Goal: Task Accomplishment & Management: Manage account settings

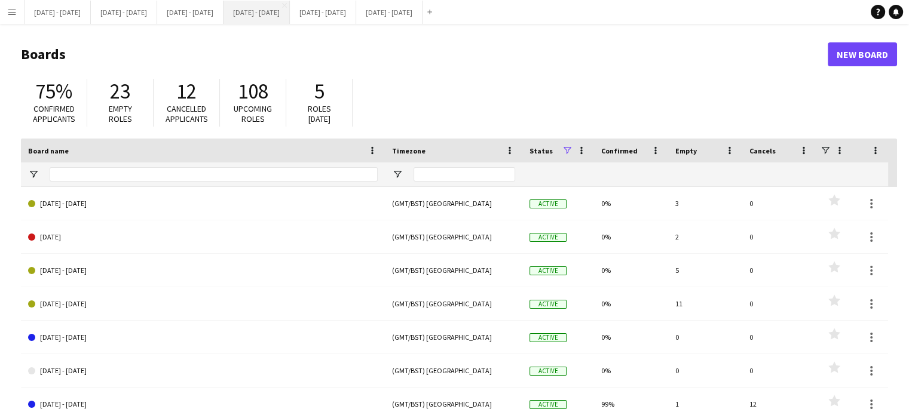
click at [290, 11] on button "[DATE] - [DATE] Close" at bounding box center [257, 12] width 66 height 23
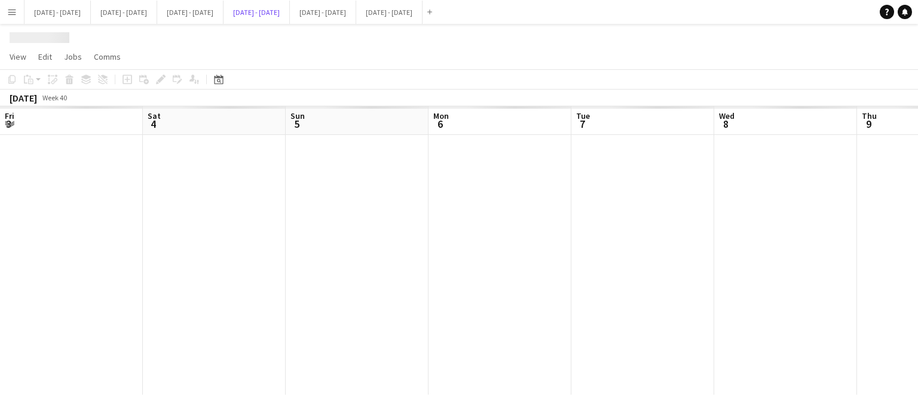
scroll to position [0, 380]
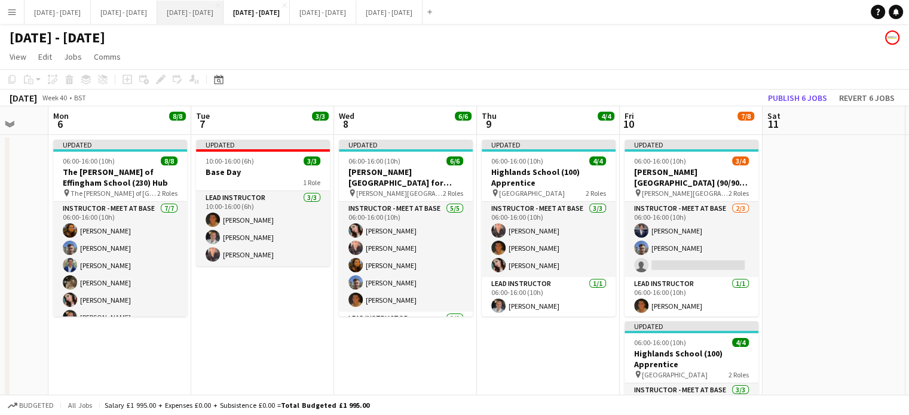
click at [224, 14] on button "[DATE] - [DATE] Close" at bounding box center [190, 12] width 66 height 23
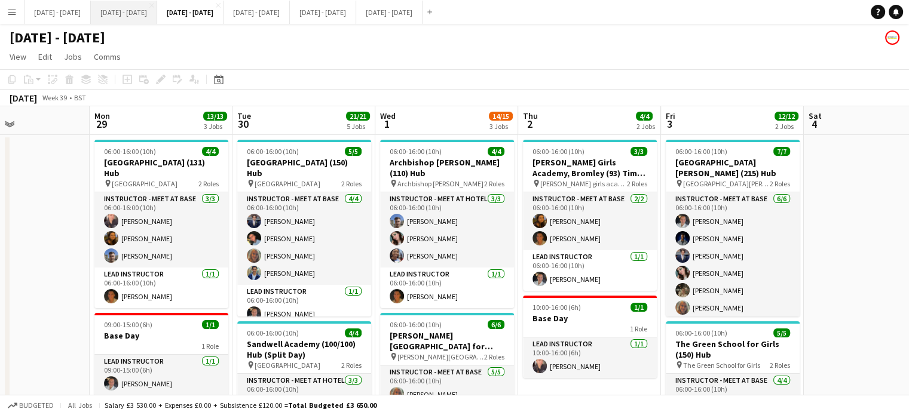
click at [124, 10] on button "[DATE] - [DATE] Close" at bounding box center [124, 12] width 66 height 23
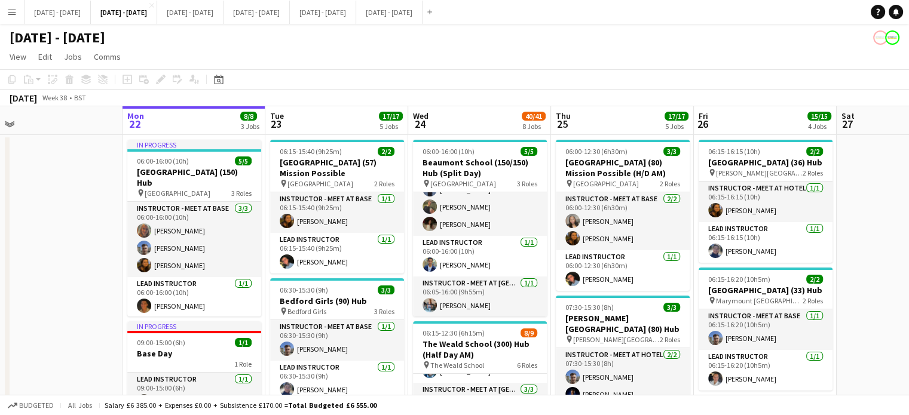
drag, startPoint x: 471, startPoint y: 118, endPoint x: 472, endPoint y: 130, distance: 12.0
click at [224, 22] on button "[DATE] - [DATE] Close" at bounding box center [190, 12] width 66 height 23
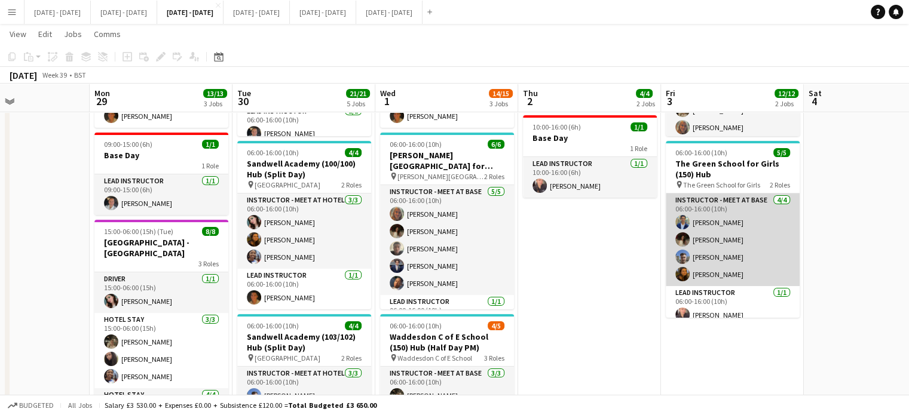
click at [708, 273] on app-card-role "Instructor - Meet at Base 4/4 06:00-16:00 (10h) Omar Al Khina Bella Watson Matt…" at bounding box center [733, 240] width 134 height 93
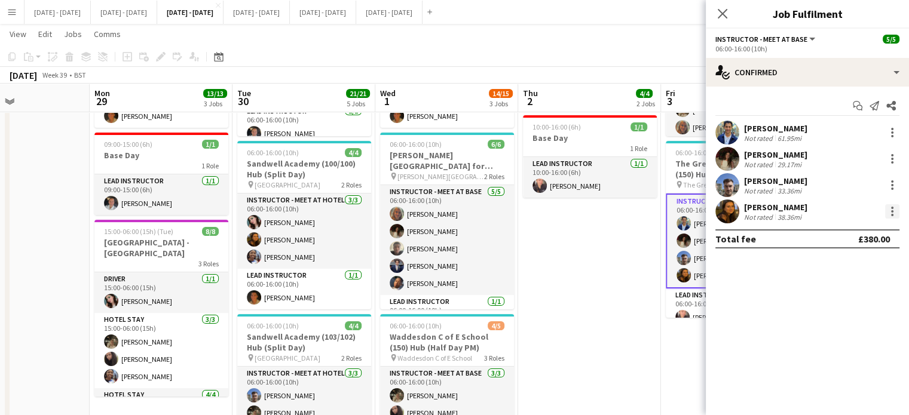
click at [894, 212] on div at bounding box center [892, 211] width 14 height 14
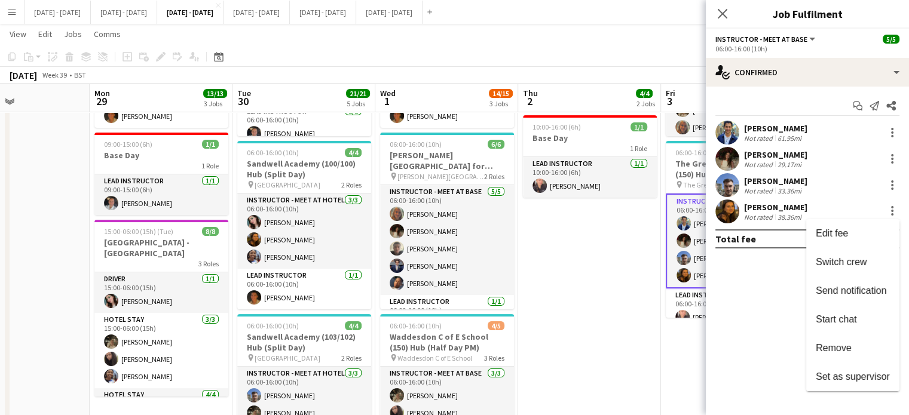
click at [861, 336] on button "Remove" at bounding box center [852, 348] width 93 height 29
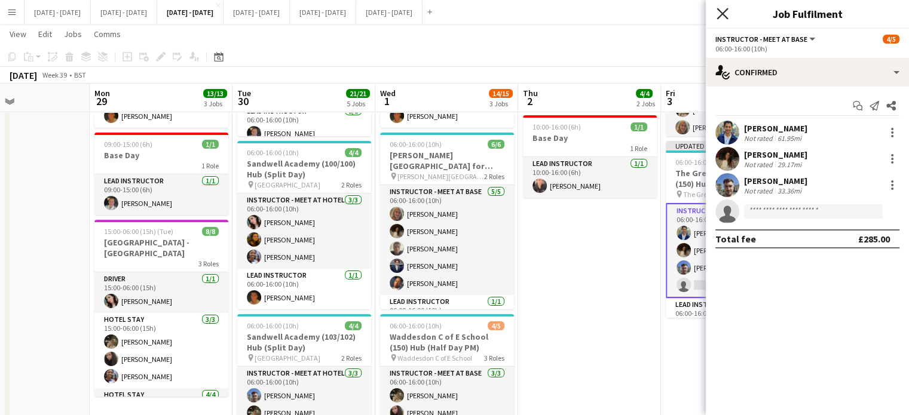
click at [721, 18] on icon "Close pop-in" at bounding box center [722, 13] width 11 height 11
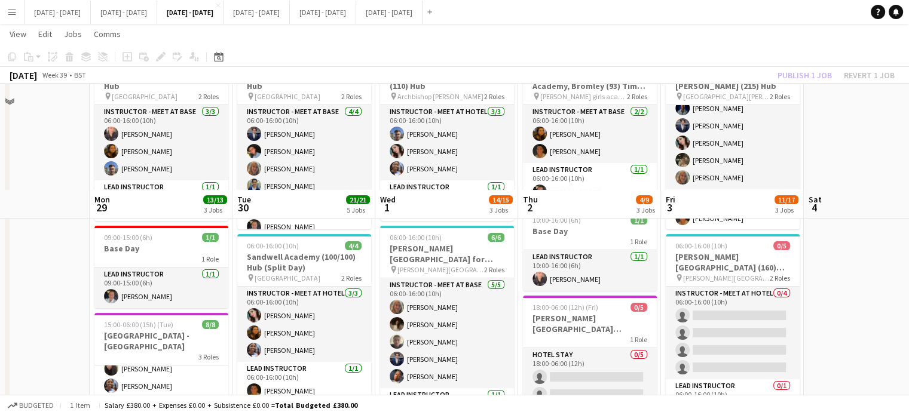
scroll to position [60, 0]
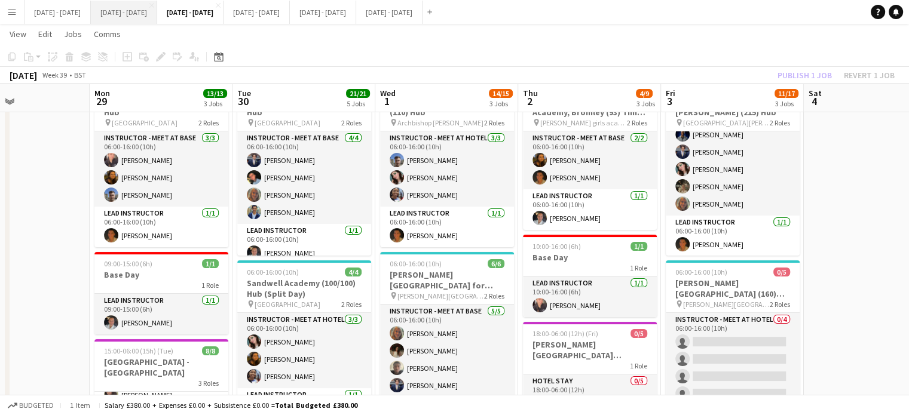
click at [151, 21] on button "[DATE] - [DATE] Close" at bounding box center [124, 12] width 66 height 23
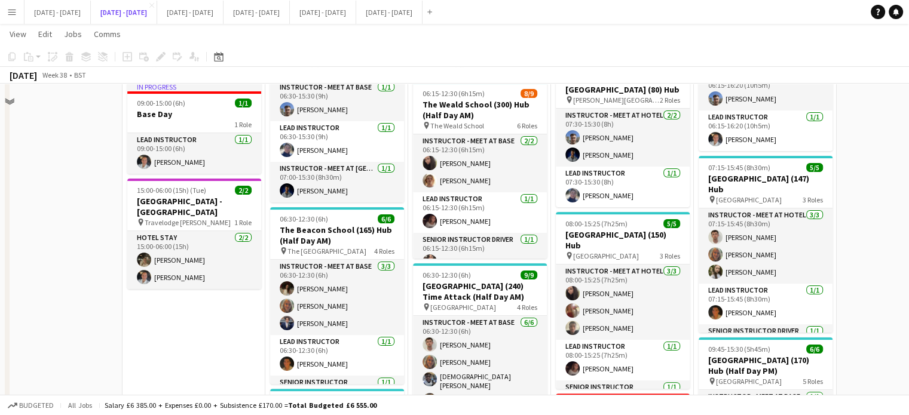
scroll to position [239, 0]
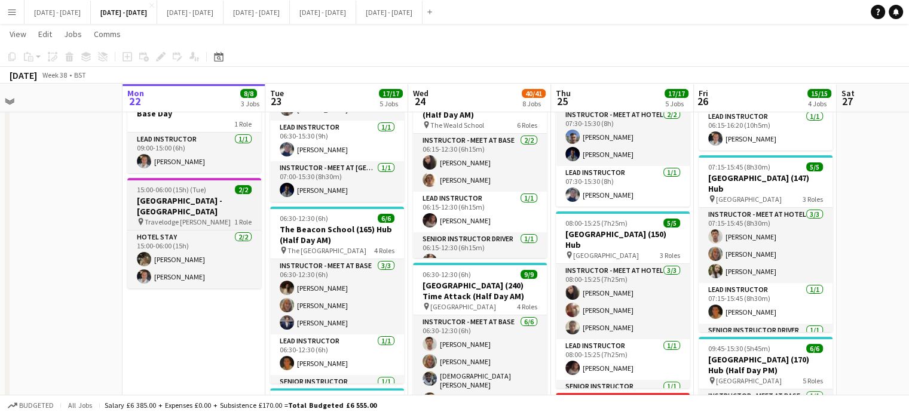
click at [161, 207] on h3 "[GEOGRAPHIC_DATA] - [GEOGRAPHIC_DATA]" at bounding box center [194, 206] width 134 height 22
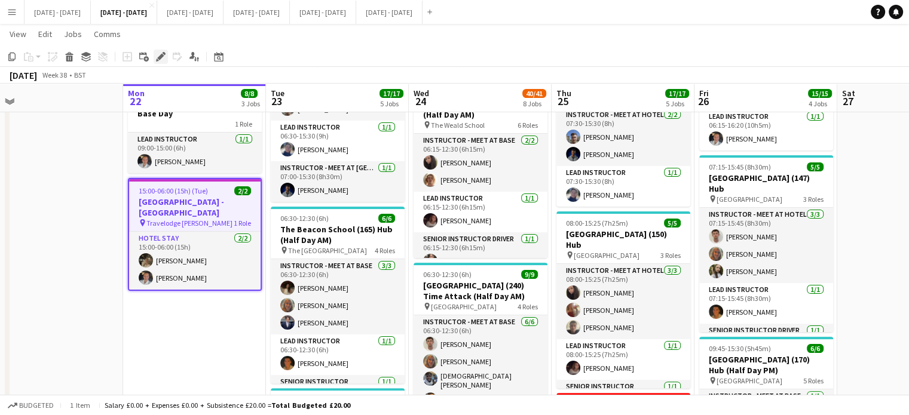
click at [157, 50] on div "Edit" at bounding box center [161, 57] width 14 height 14
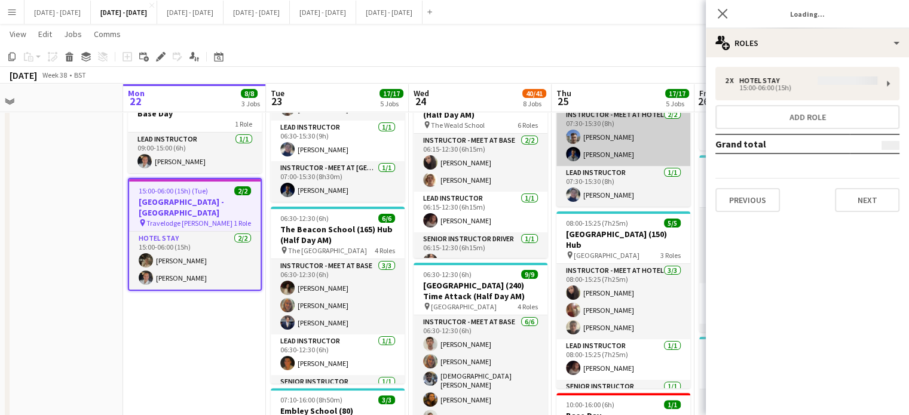
type input "**********"
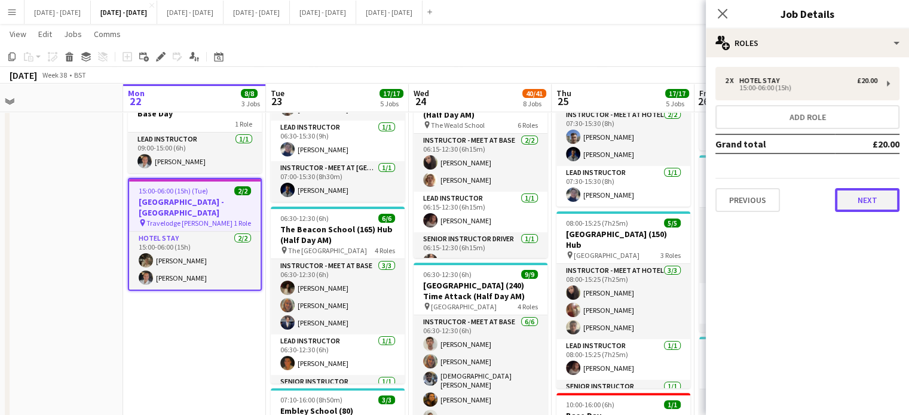
click at [884, 198] on button "Next" at bounding box center [867, 200] width 65 height 24
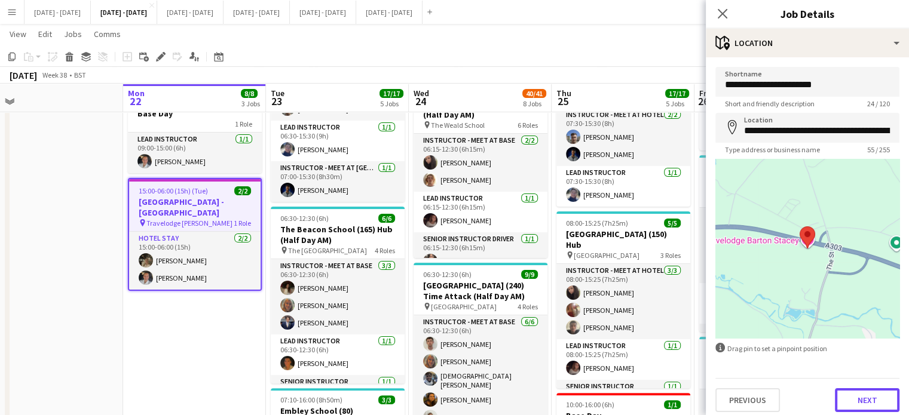
click at [841, 394] on button "Next" at bounding box center [867, 400] width 65 height 24
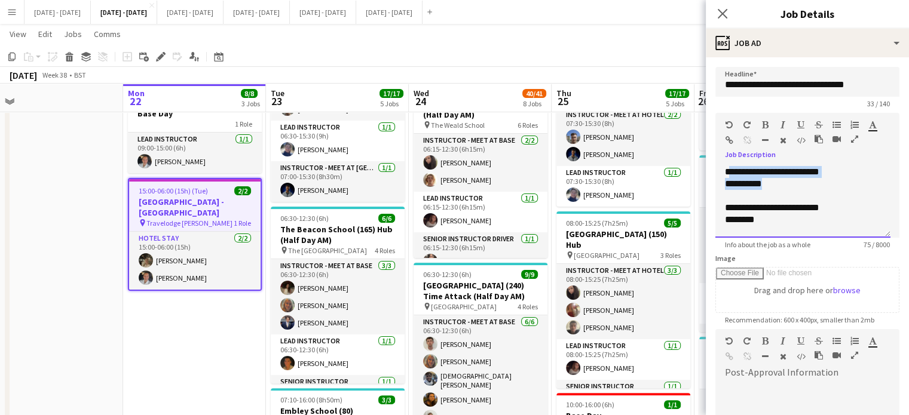
drag, startPoint x: 730, startPoint y: 172, endPoint x: 840, endPoint y: 179, distance: 110.2
click at [840, 179] on div "**********" at bounding box center [802, 202] width 175 height 72
click at [723, 193] on div "**********" at bounding box center [802, 202] width 175 height 72
drag, startPoint x: 849, startPoint y: 172, endPoint x: 794, endPoint y: 177, distance: 54.6
click at [794, 177] on div "**********" at bounding box center [803, 172] width 156 height 12
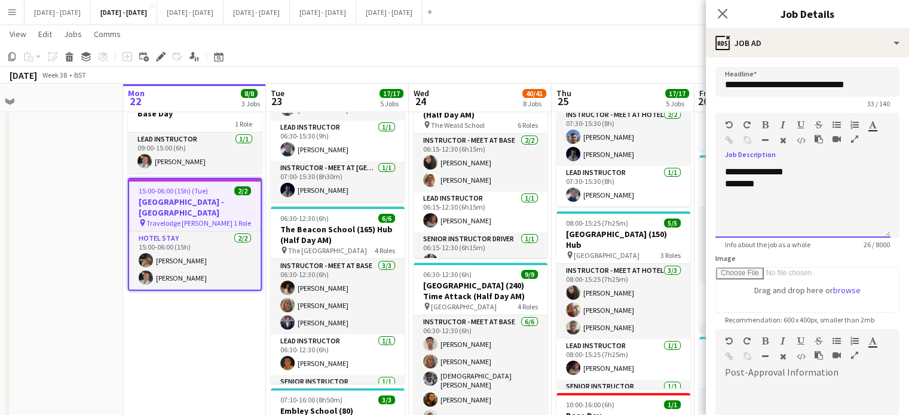
click at [826, 173] on div "**********" at bounding box center [803, 172] width 156 height 12
click at [730, 16] on app-icon "Close pop-in" at bounding box center [722, 13] width 17 height 17
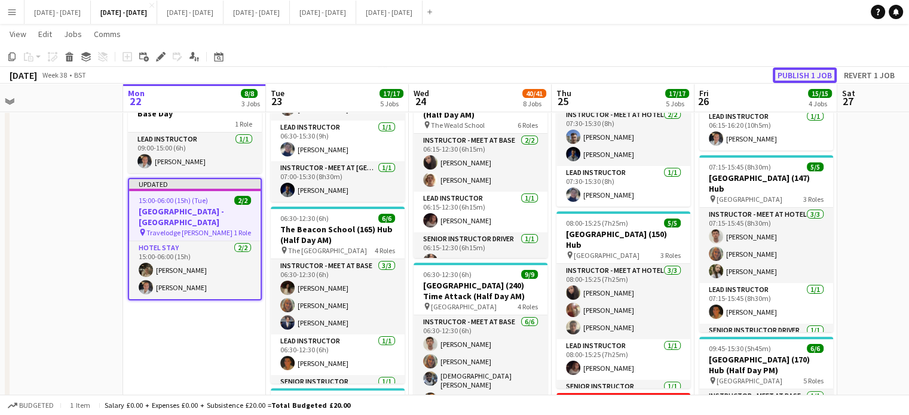
click at [828, 73] on button "Publish 1 job" at bounding box center [805, 76] width 64 height 16
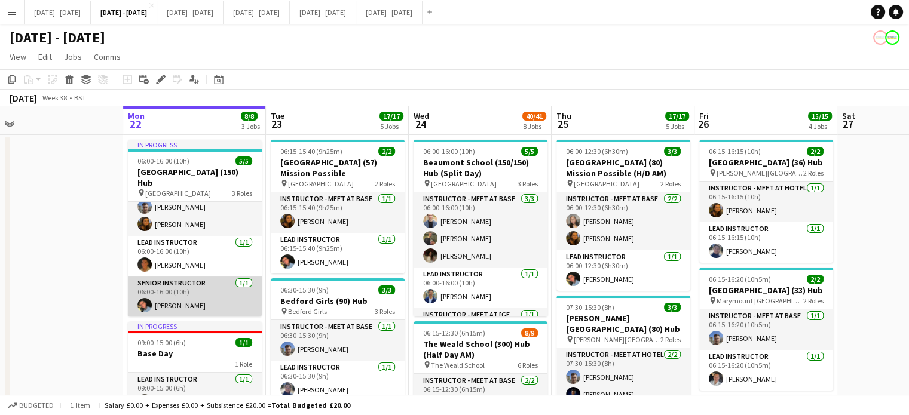
scroll to position [0, 0]
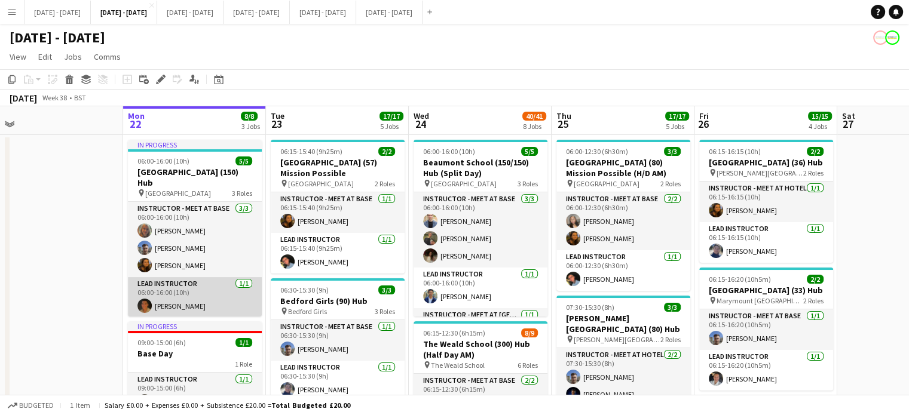
click at [198, 294] on app-card-role "Lead Instructor 1/1 06:00-16:00 (10h) Matthew Penollar" at bounding box center [195, 297] width 134 height 41
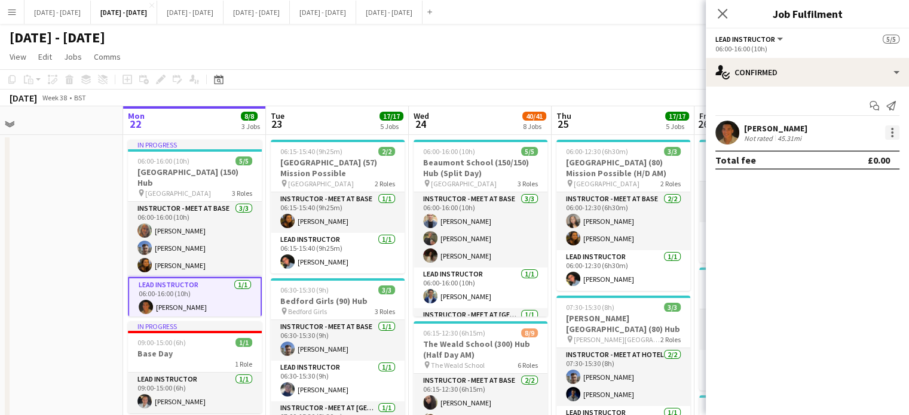
click at [896, 133] on div at bounding box center [892, 133] width 14 height 14
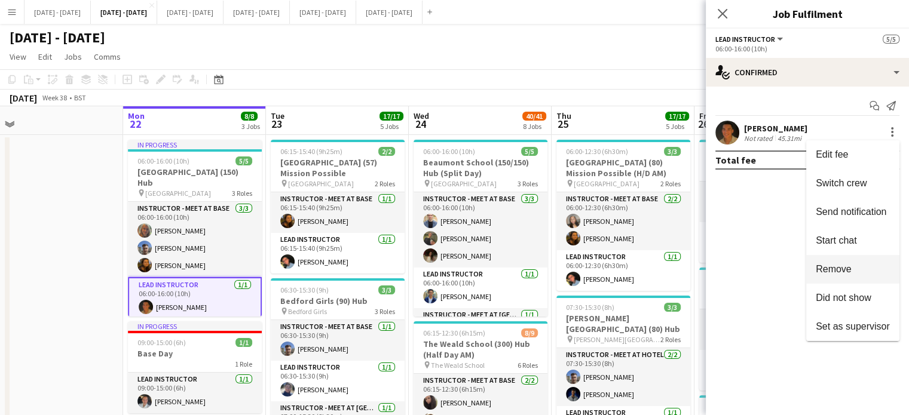
click at [860, 262] on button "Remove" at bounding box center [852, 269] width 93 height 29
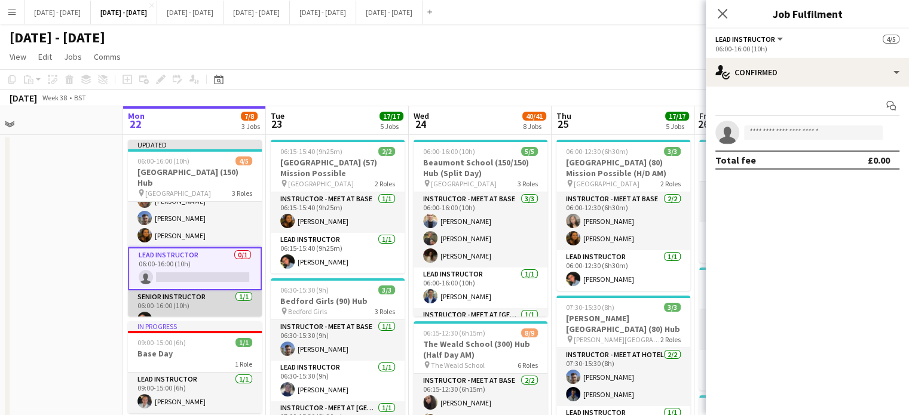
scroll to position [43, 0]
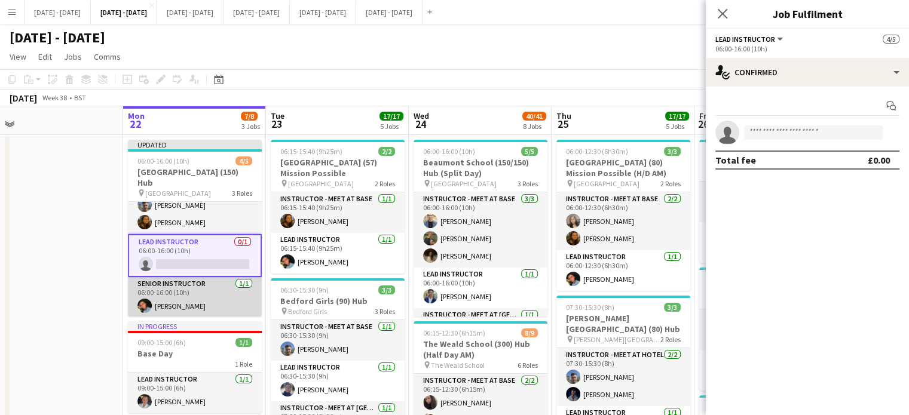
click at [181, 292] on app-card-role "Senior Instructor 1/1 06:00-16:00 (10h) Eloise Cook" at bounding box center [195, 297] width 134 height 41
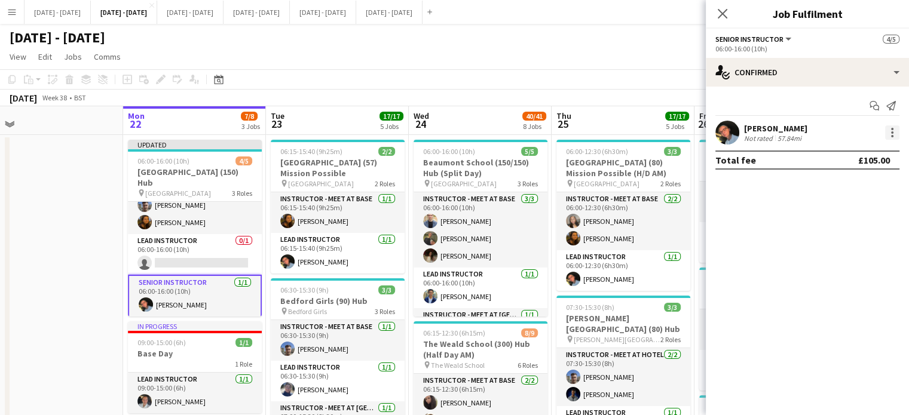
click at [894, 132] on div at bounding box center [892, 133] width 14 height 14
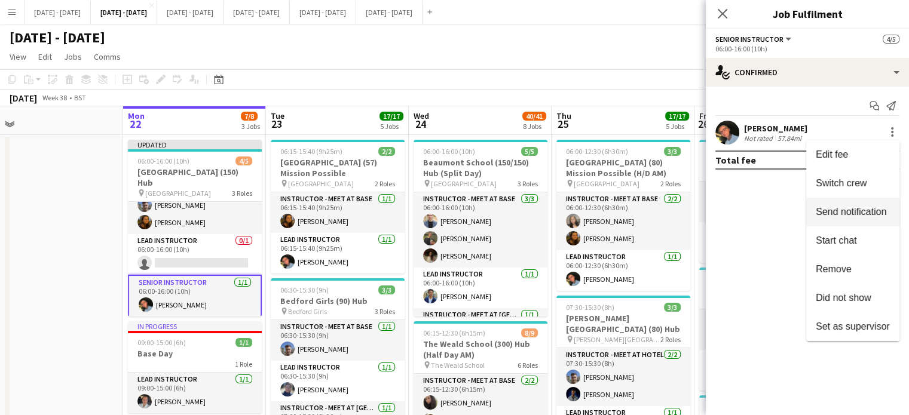
click at [861, 182] on span "Switch crew" at bounding box center [841, 183] width 51 height 10
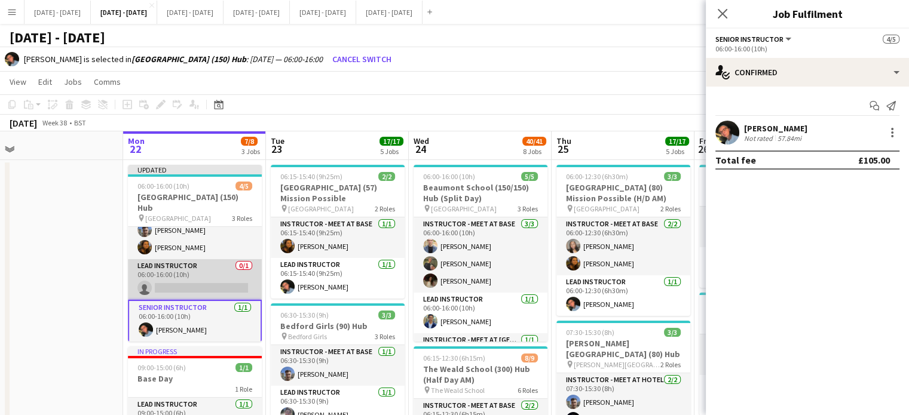
click at [189, 281] on app-card-role "Lead Instructor 0/1 06:00-16:00 (10h) single-neutral-actions" at bounding box center [195, 279] width 134 height 41
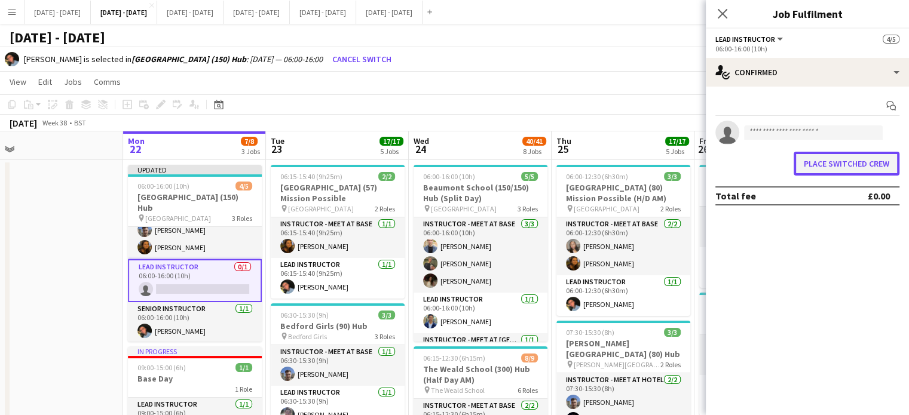
click at [863, 160] on button "Place switched crew" at bounding box center [847, 164] width 106 height 24
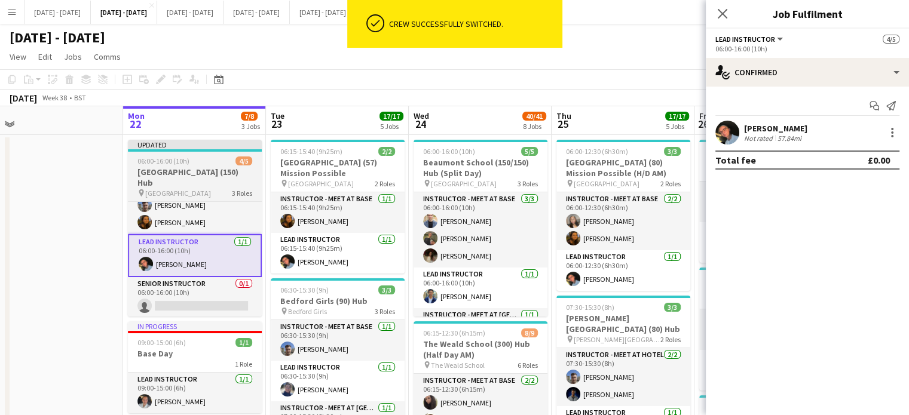
click at [169, 162] on span "06:00-16:00 (10h)" at bounding box center [163, 161] width 52 height 9
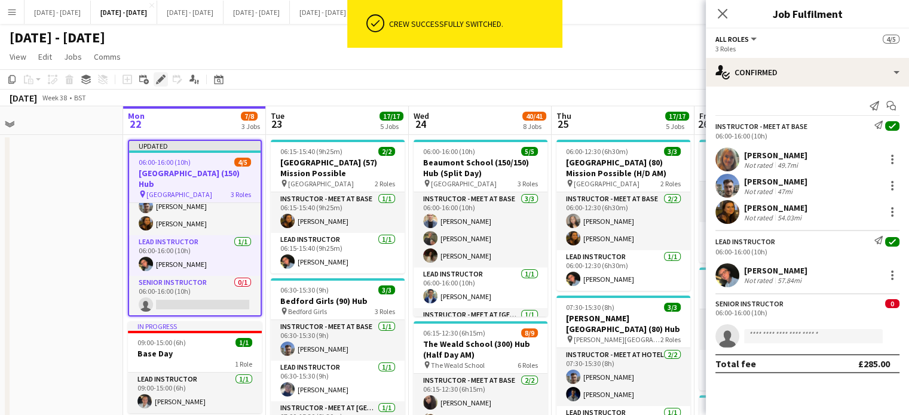
click at [161, 80] on icon at bounding box center [160, 79] width 7 height 7
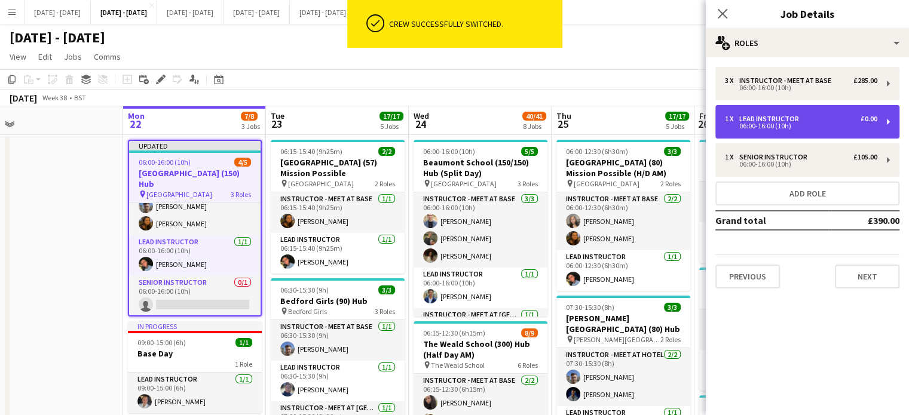
click at [859, 120] on div "1 x Lead Instructor £0.00" at bounding box center [801, 119] width 152 height 8
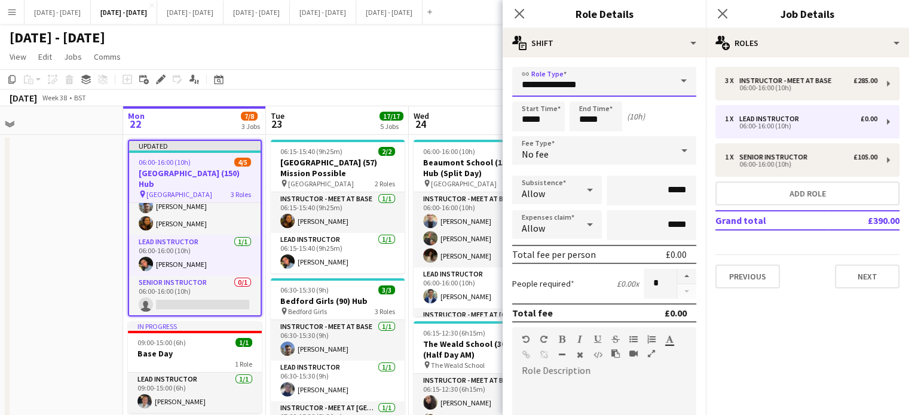
click at [651, 79] on input "**********" at bounding box center [604, 82] width 184 height 30
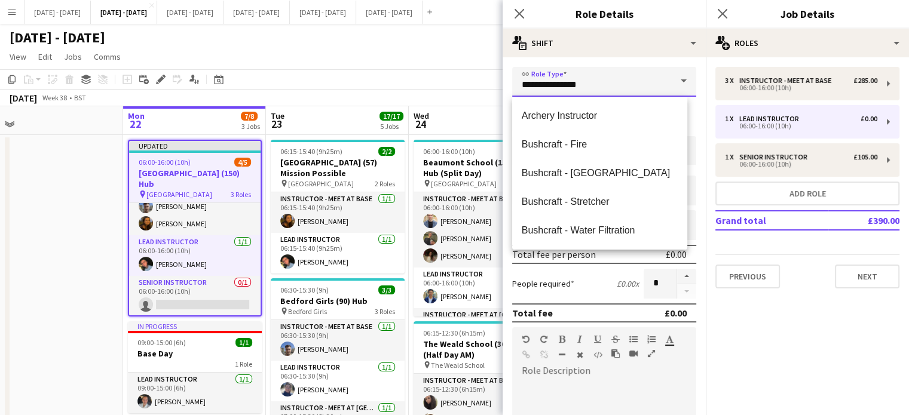
click at [652, 78] on input "**********" at bounding box center [604, 82] width 184 height 30
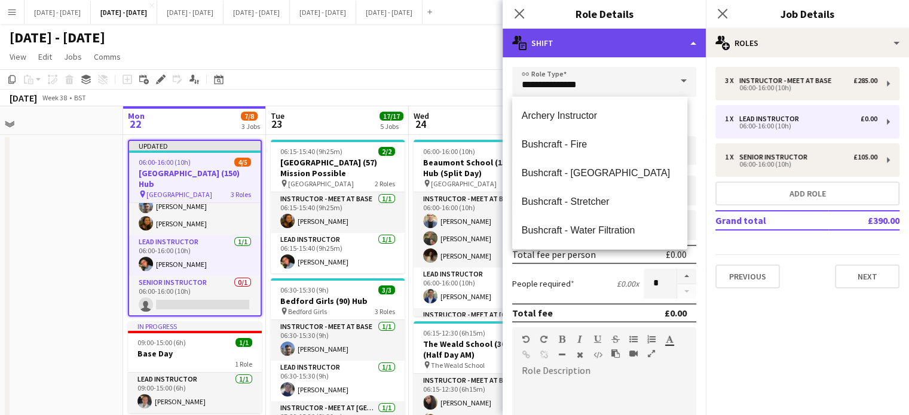
click at [650, 48] on div "multiple-actions-text Shift" at bounding box center [604, 43] width 203 height 29
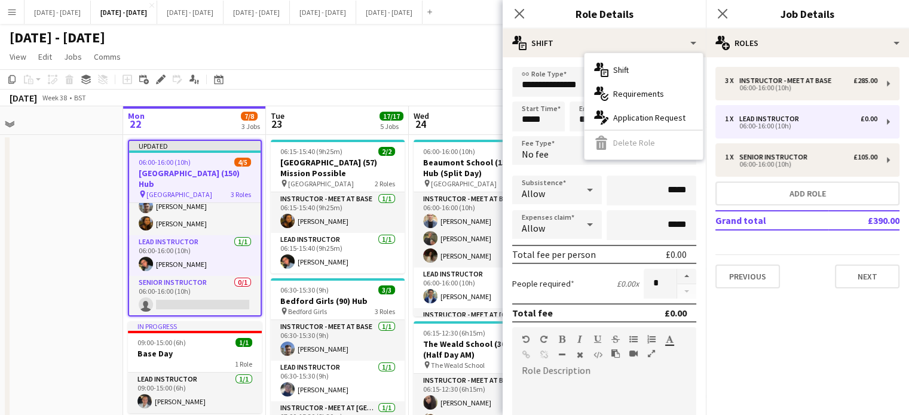
click at [564, 154] on div "No fee" at bounding box center [592, 150] width 160 height 29
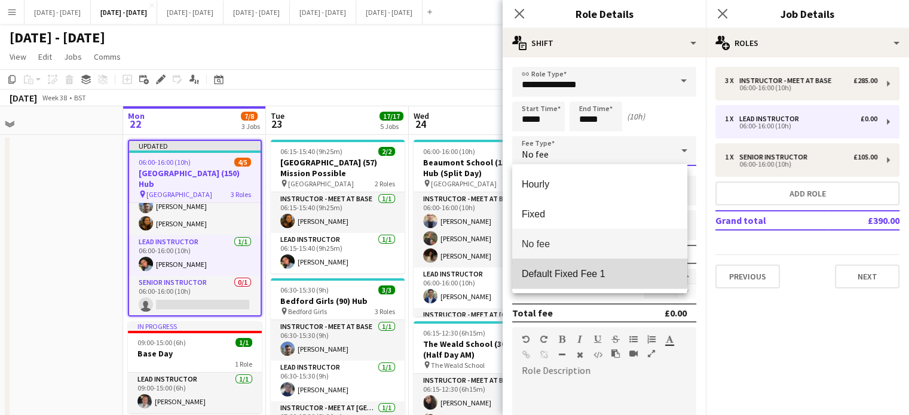
click at [565, 270] on span "Default Fixed Fee 1" at bounding box center [600, 273] width 156 height 11
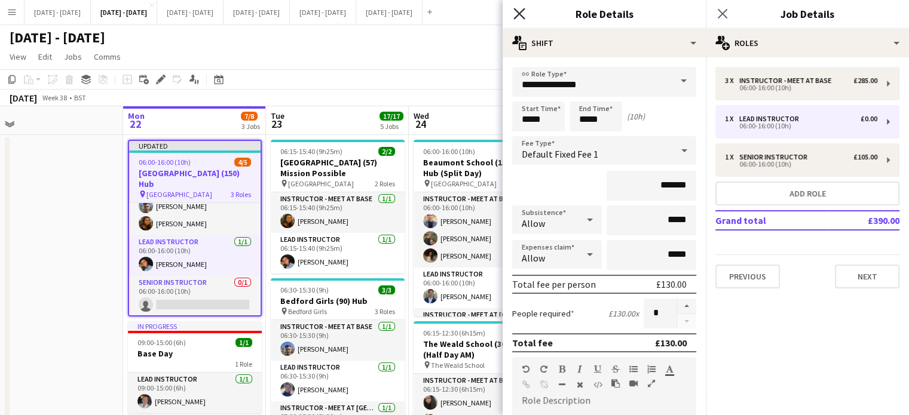
click at [522, 12] on icon "Close pop-in" at bounding box center [518, 13] width 11 height 11
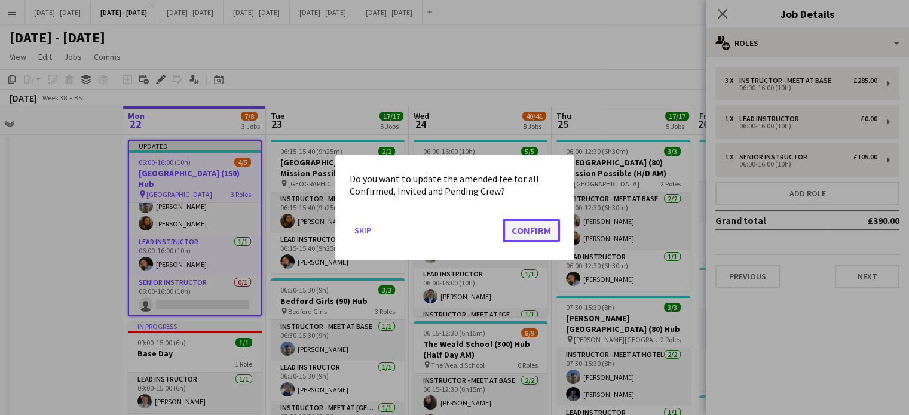
click at [538, 228] on button "Confirm" at bounding box center [531, 230] width 57 height 24
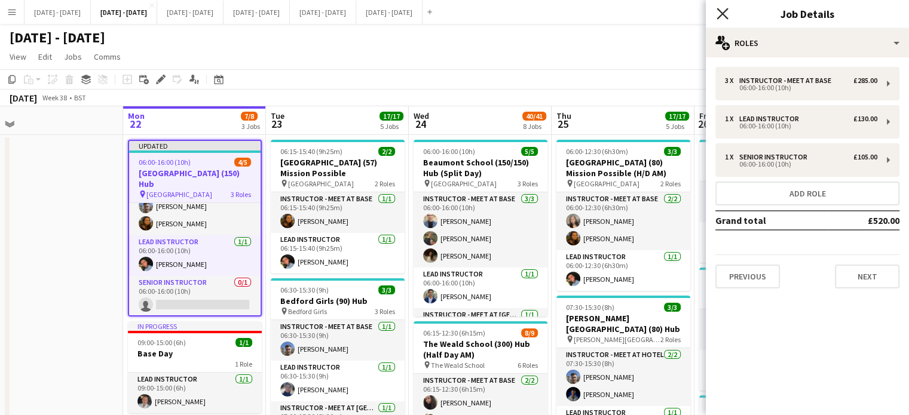
click at [727, 16] on icon "Close pop-in" at bounding box center [722, 13] width 11 height 11
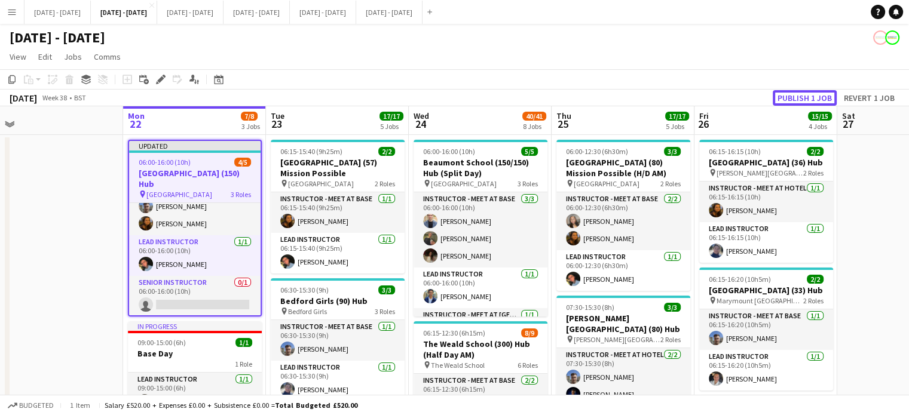
click at [798, 99] on button "Publish 1 job" at bounding box center [805, 98] width 64 height 16
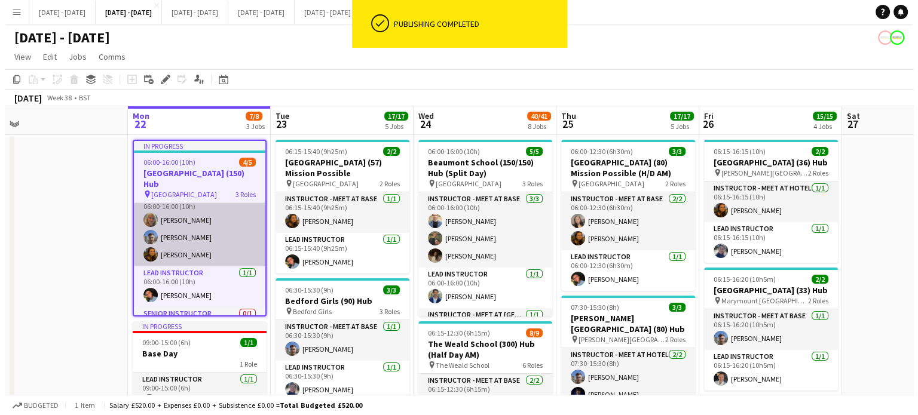
scroll to position [0, 0]
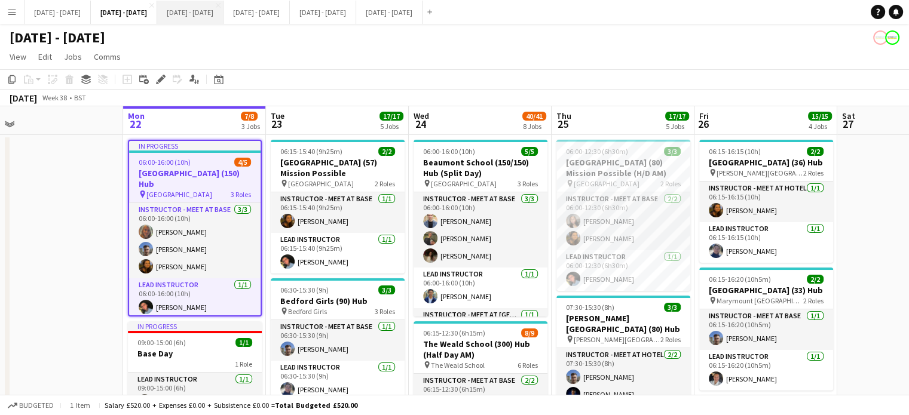
click at [224, 11] on button "[DATE] - [DATE] Close" at bounding box center [190, 12] width 66 height 23
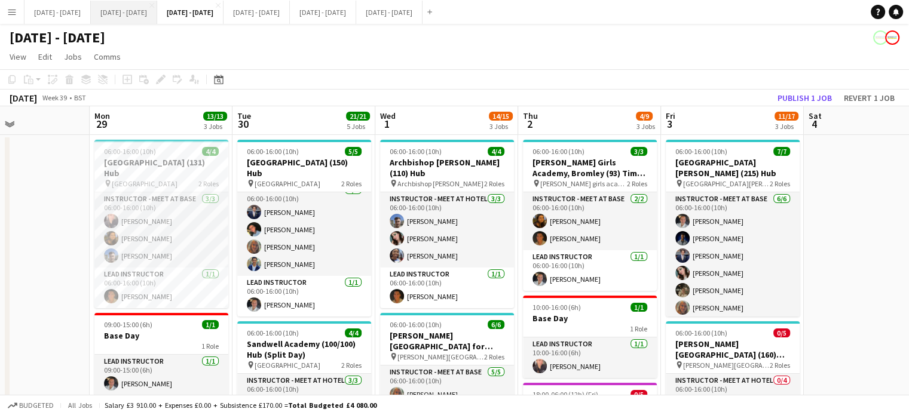
click at [131, 20] on button "[DATE] - [DATE] Close" at bounding box center [124, 12] width 66 height 23
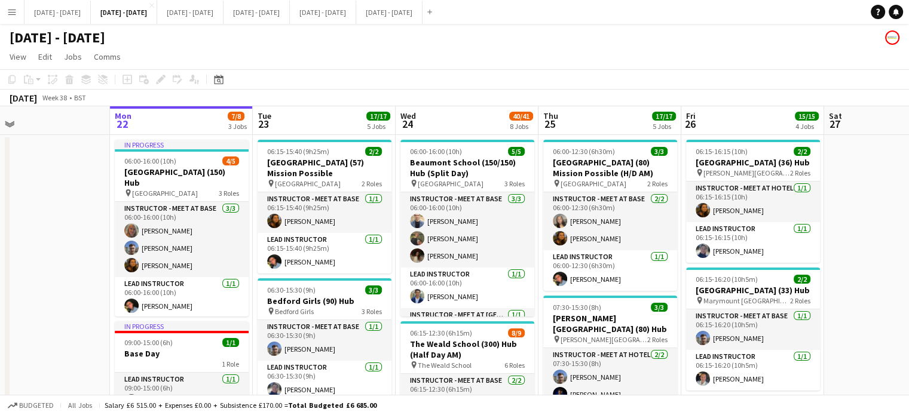
scroll to position [0, 323]
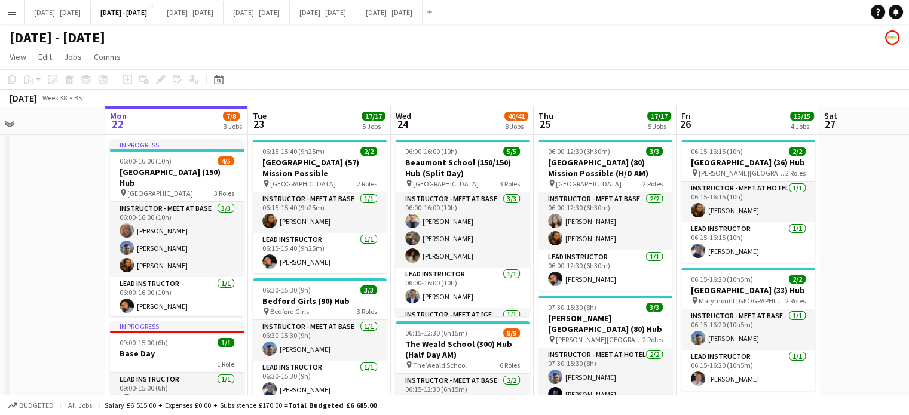
drag, startPoint x: 71, startPoint y: 315, endPoint x: 53, endPoint y: 318, distance: 18.2
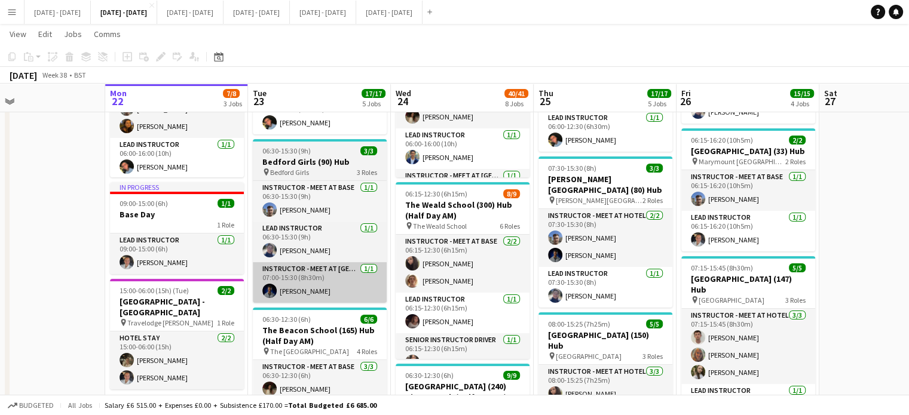
scroll to position [120, 0]
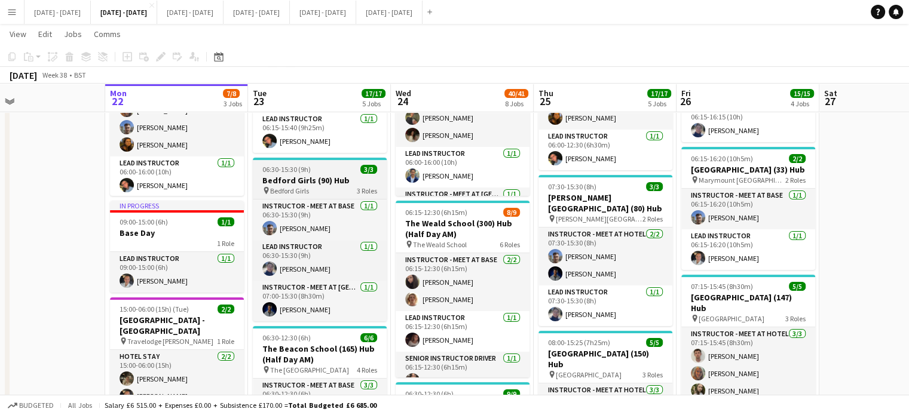
click at [308, 178] on h3 "Bedford Girls (90) Hub" at bounding box center [320, 180] width 134 height 11
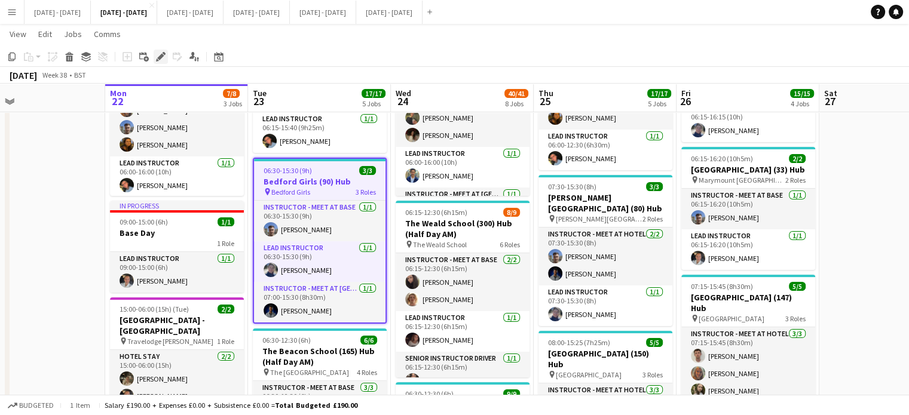
click at [156, 57] on icon "Edit" at bounding box center [161, 57] width 10 height 10
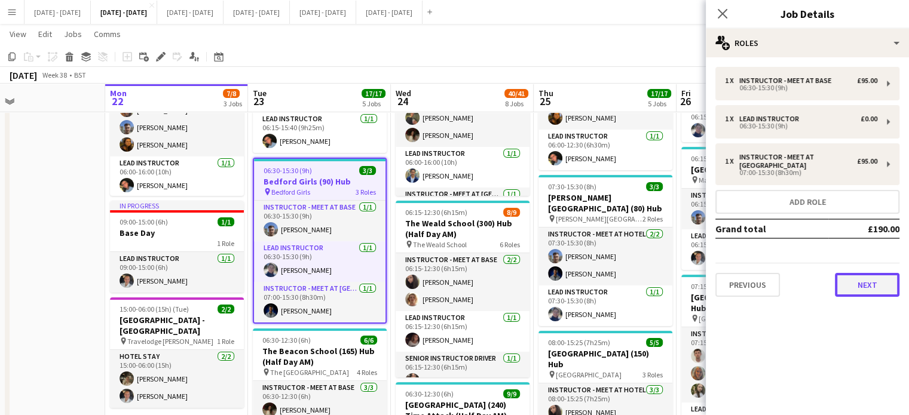
click at [875, 284] on button "Next" at bounding box center [867, 285] width 65 height 24
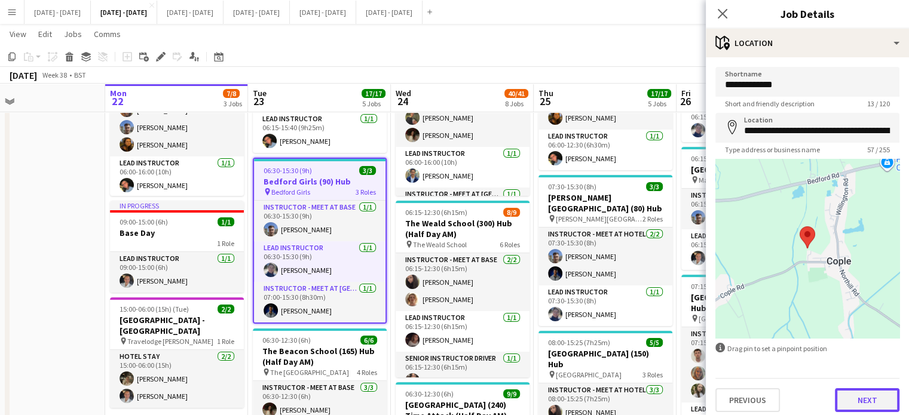
click at [858, 397] on button "Next" at bounding box center [867, 400] width 65 height 24
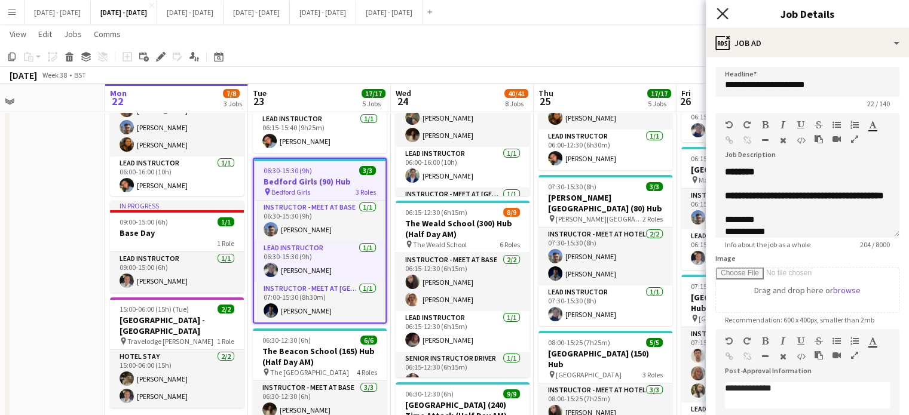
click at [720, 14] on icon "Close pop-in" at bounding box center [722, 13] width 11 height 11
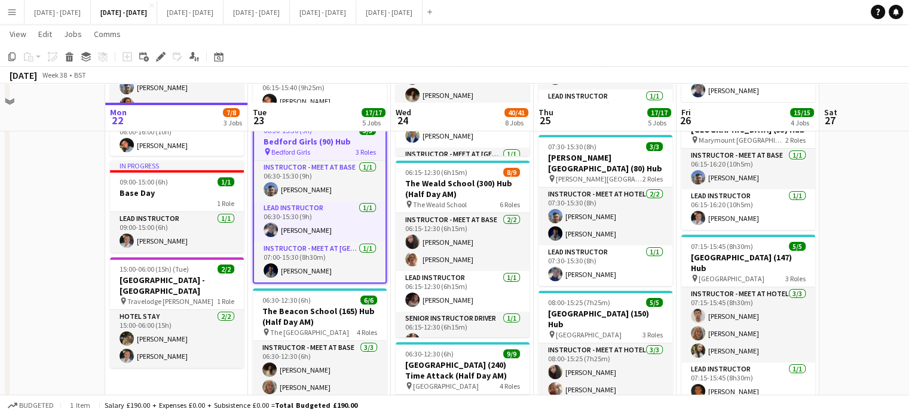
scroll to position [179, 0]
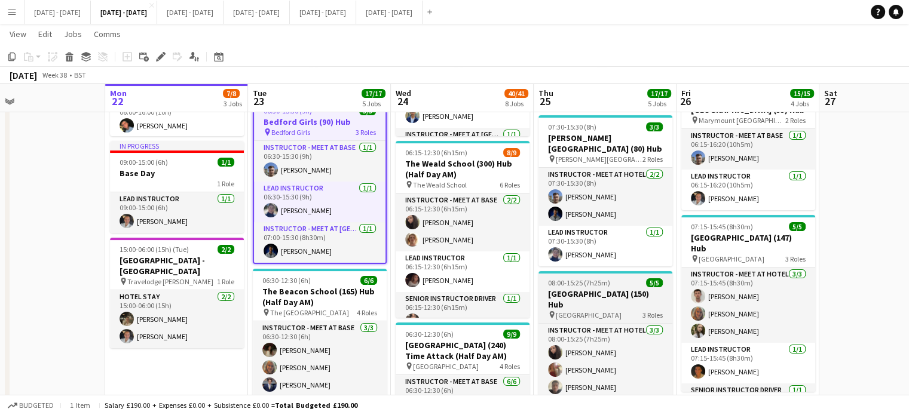
click at [574, 290] on h3 "Broadstone Middle School (150) Hub" at bounding box center [605, 300] width 134 height 22
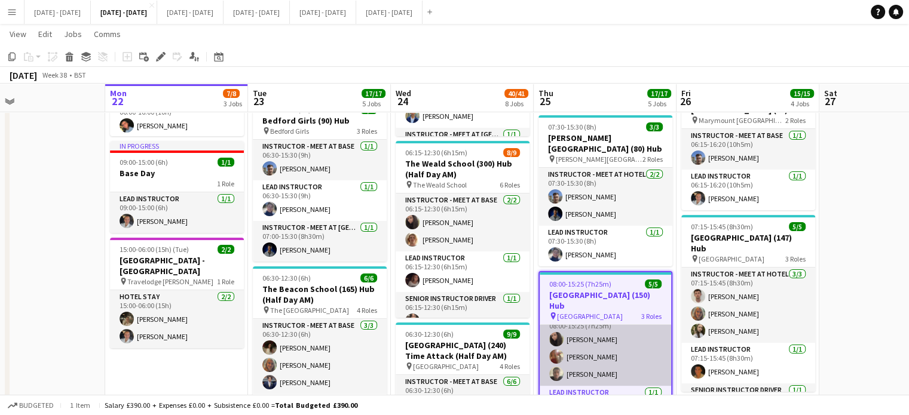
scroll to position [33, 0]
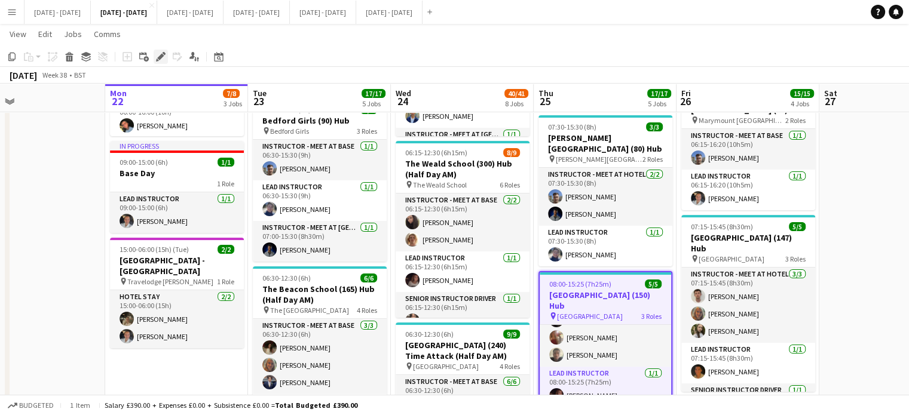
click at [158, 59] on icon at bounding box center [160, 57] width 7 height 7
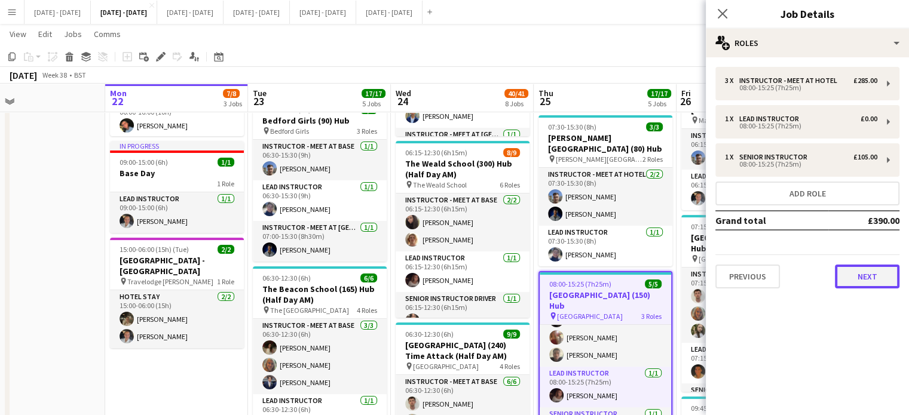
click at [875, 279] on button "Next" at bounding box center [867, 277] width 65 height 24
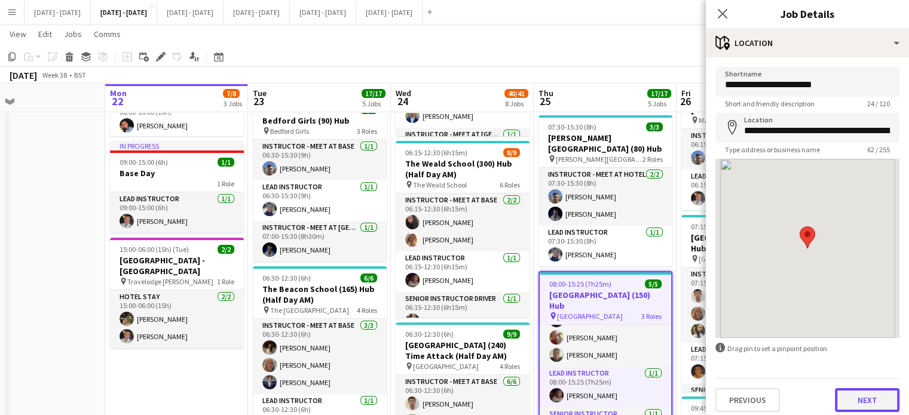
click at [863, 406] on button "Next" at bounding box center [867, 400] width 65 height 24
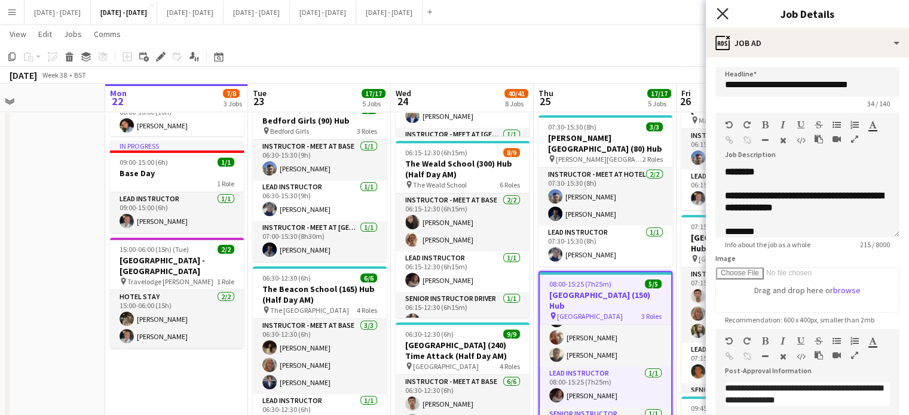
click at [723, 16] on icon at bounding box center [722, 13] width 11 height 11
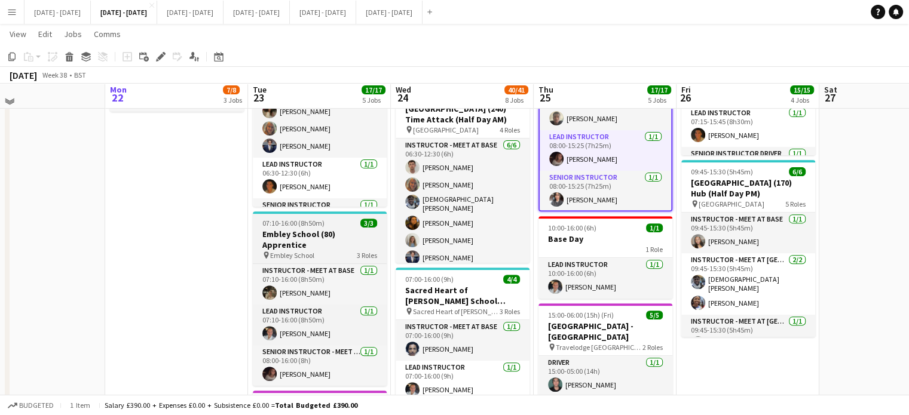
scroll to position [418, 0]
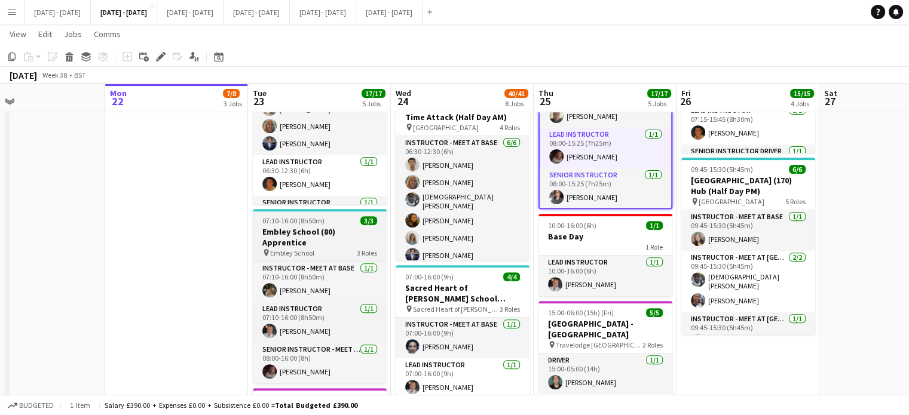
click at [271, 249] on span "Embley School" at bounding box center [292, 253] width 44 height 9
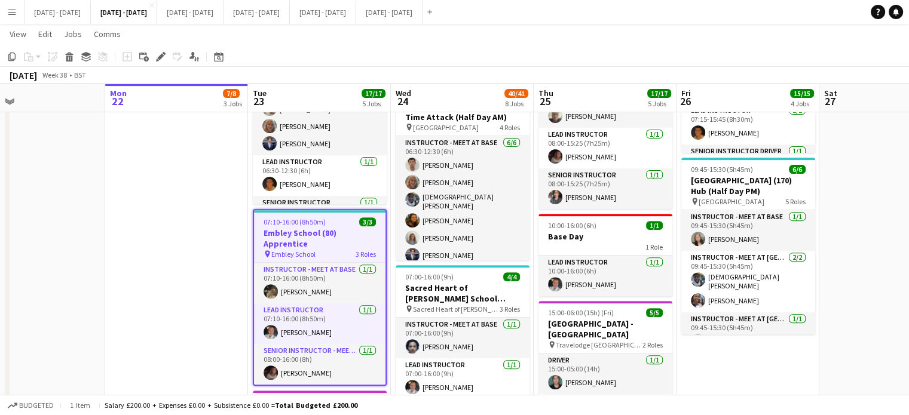
scroll to position [32, 0]
click at [160, 56] on icon at bounding box center [160, 57] width 7 height 7
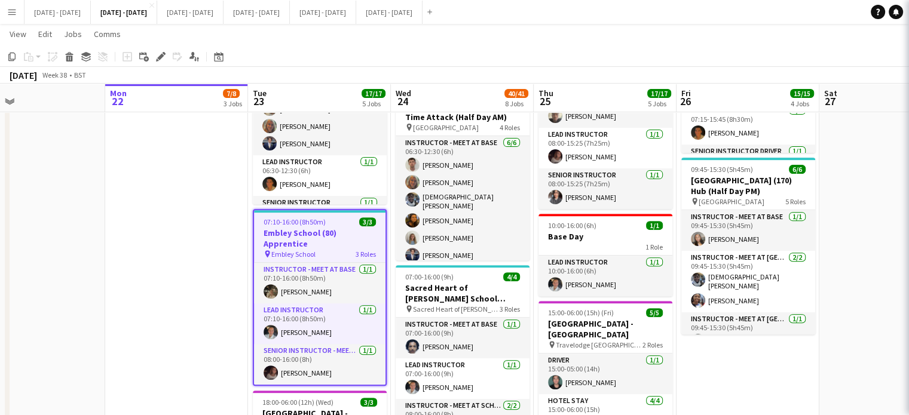
type input "**********"
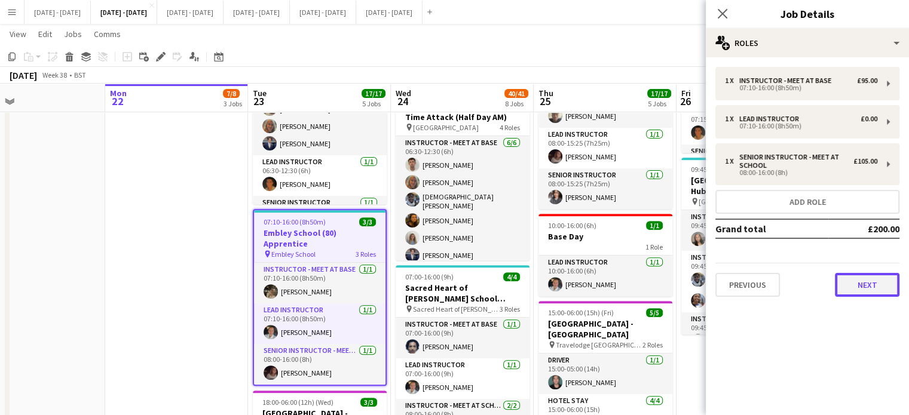
click at [847, 285] on button "Next" at bounding box center [867, 285] width 65 height 24
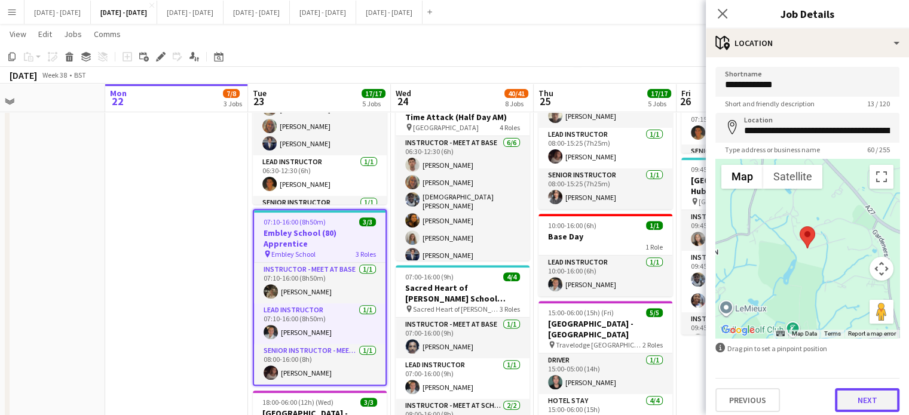
click at [877, 407] on button "Next" at bounding box center [867, 400] width 65 height 24
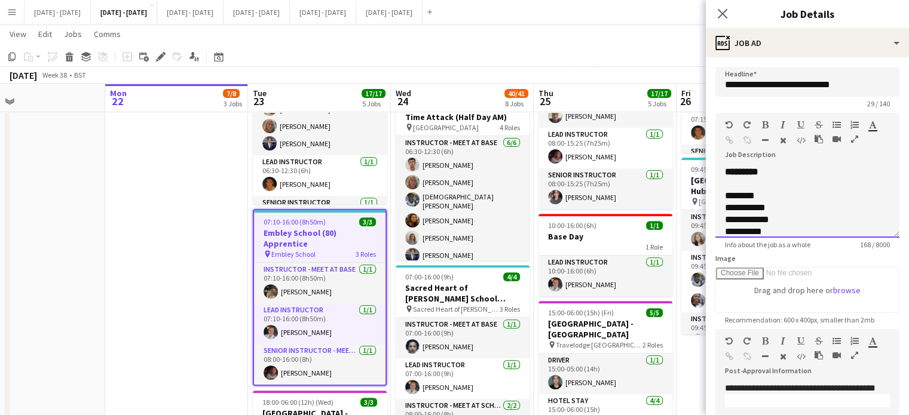
click at [784, 172] on div "**********" at bounding box center [807, 202] width 184 height 72
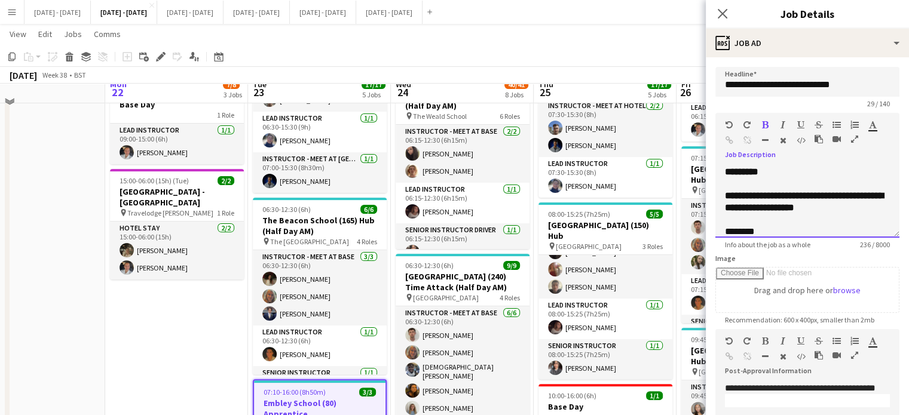
scroll to position [359, 0]
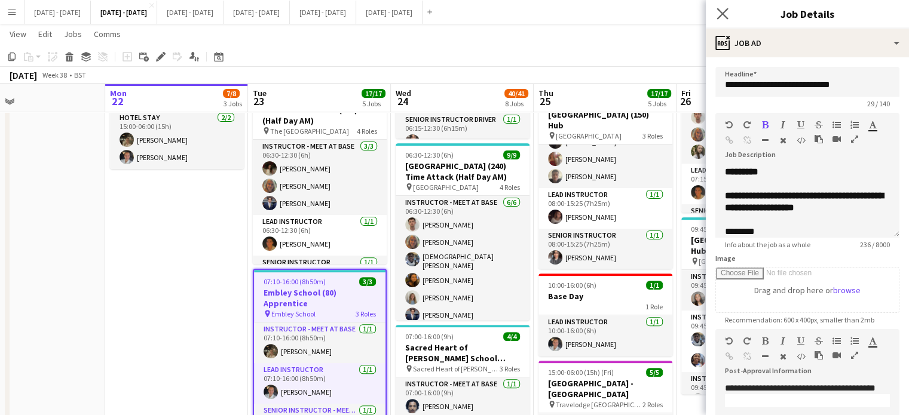
click at [715, 16] on app-icon "Close pop-in" at bounding box center [722, 13] width 17 height 17
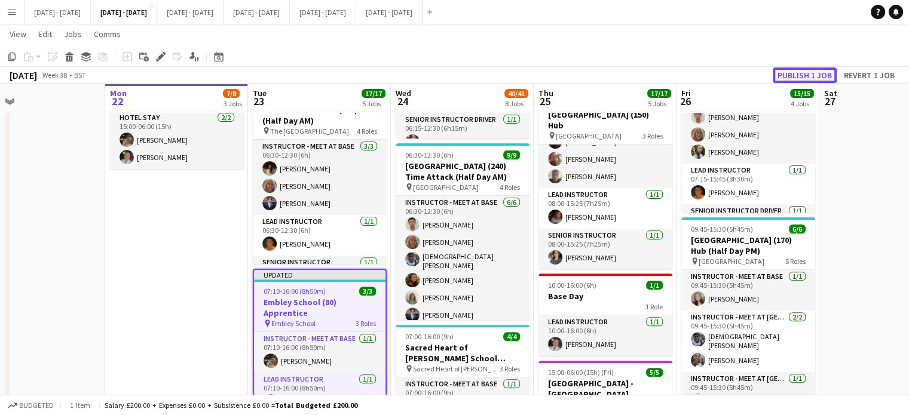
click at [800, 75] on button "Publish 1 job" at bounding box center [805, 76] width 64 height 16
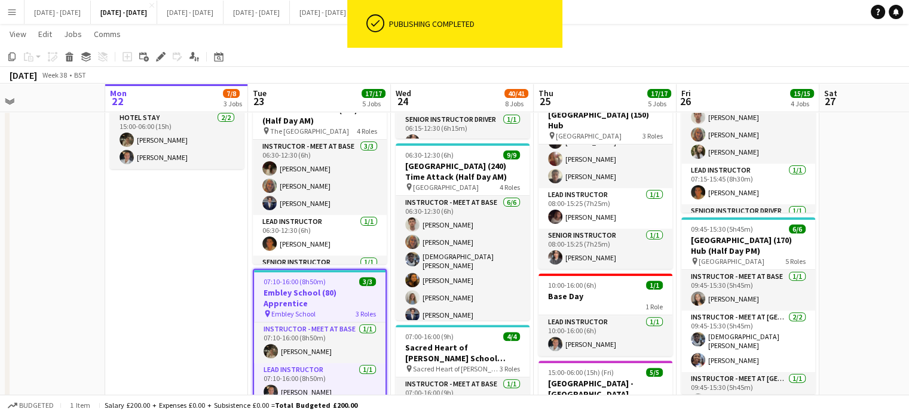
click at [283, 285] on span "07:10-16:00 (8h50m)" at bounding box center [295, 281] width 62 height 9
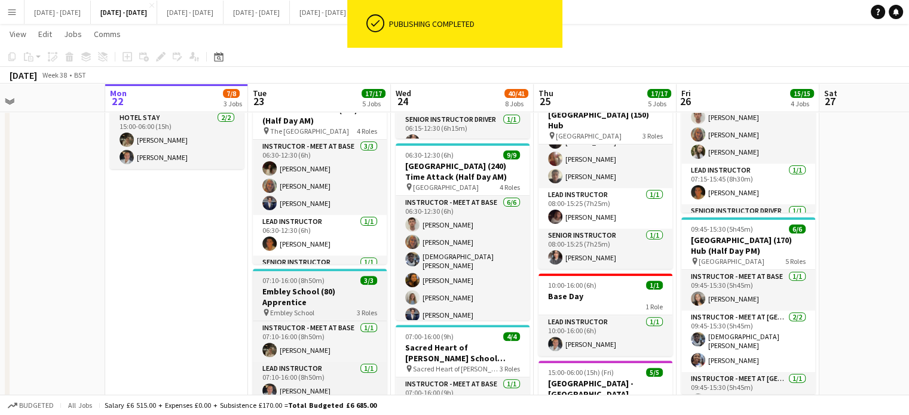
click at [283, 284] on span "07:10-16:00 (8h50m)" at bounding box center [293, 280] width 62 height 9
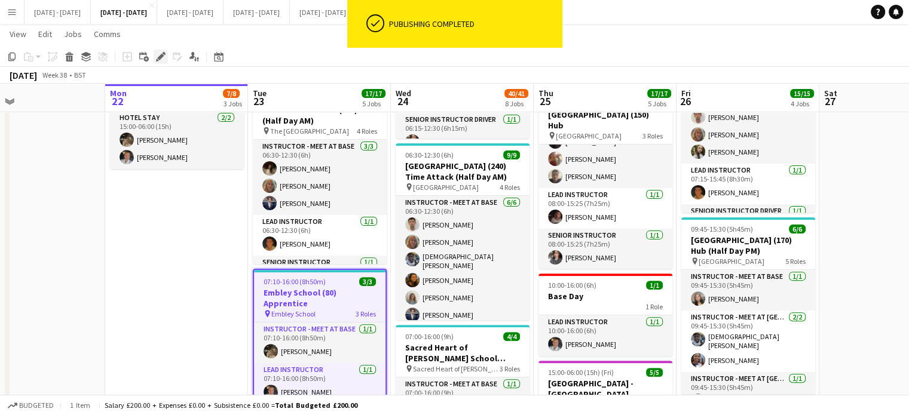
click at [160, 54] on icon "Edit" at bounding box center [161, 57] width 10 height 10
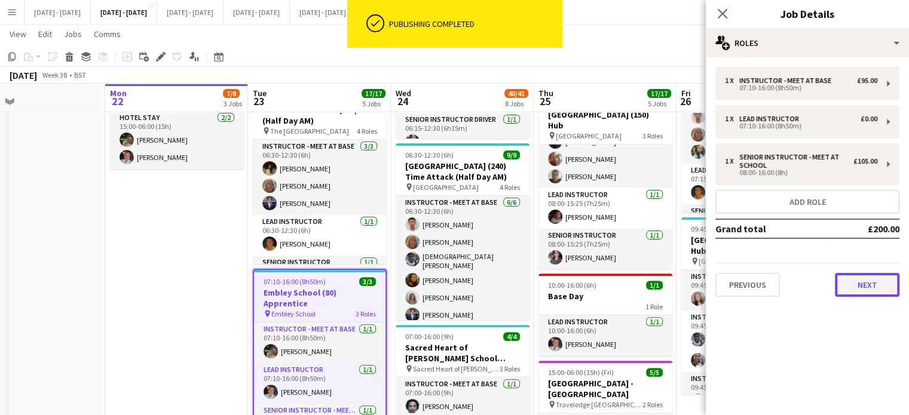
click at [848, 278] on button "Next" at bounding box center [867, 285] width 65 height 24
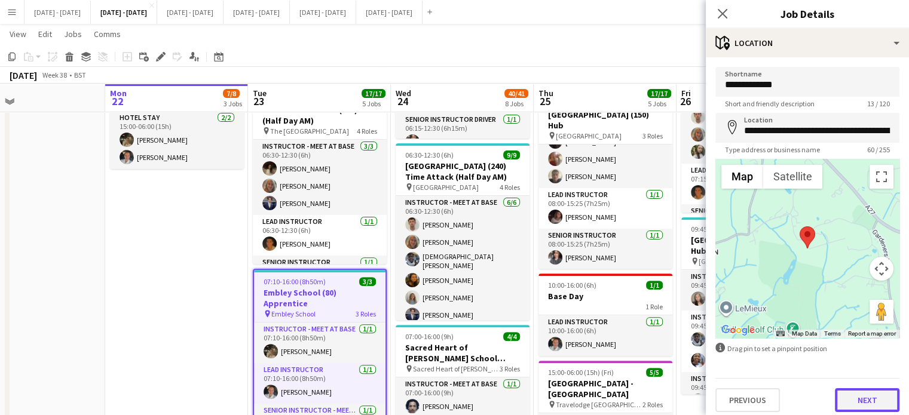
click at [849, 399] on button "Next" at bounding box center [867, 400] width 65 height 24
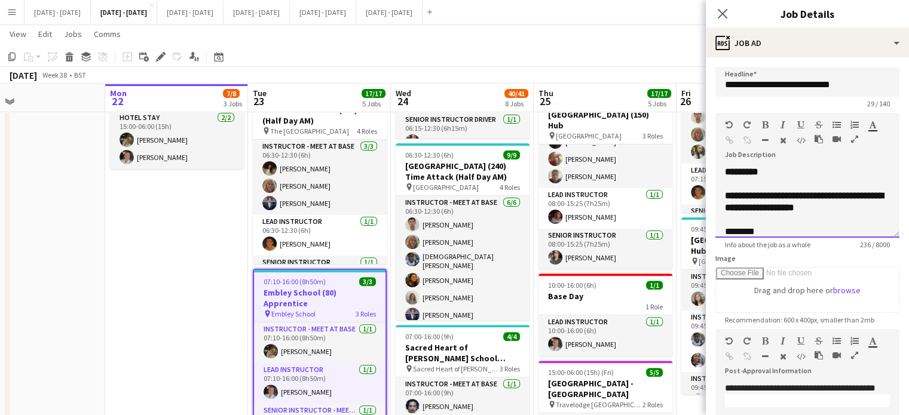
click at [851, 208] on div "**********" at bounding box center [807, 267] width 165 height 155
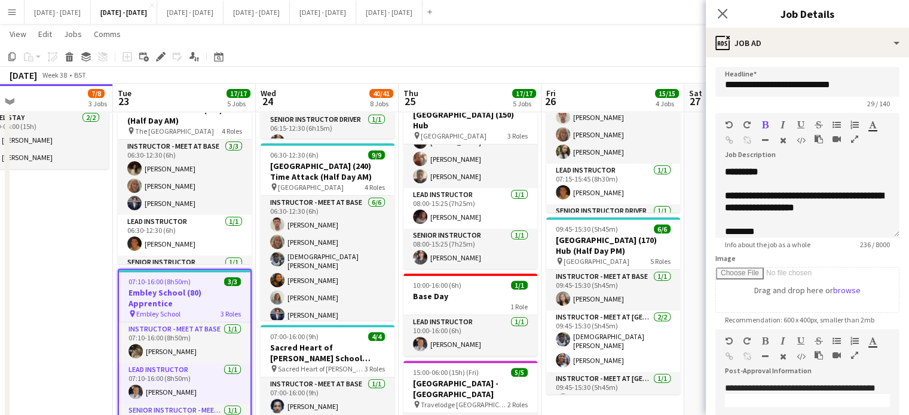
drag, startPoint x: 202, startPoint y: 327, endPoint x: 64, endPoint y: 333, distance: 138.2
click at [64, 333] on app-calendar-viewport "Sat 20 Sun 21 Mon 22 7/8 3 Jobs Tue 23 17/17 5 Jobs Wed 24 40/41 8 Jobs Thu 25 …" at bounding box center [454, 418] width 909 height 1461
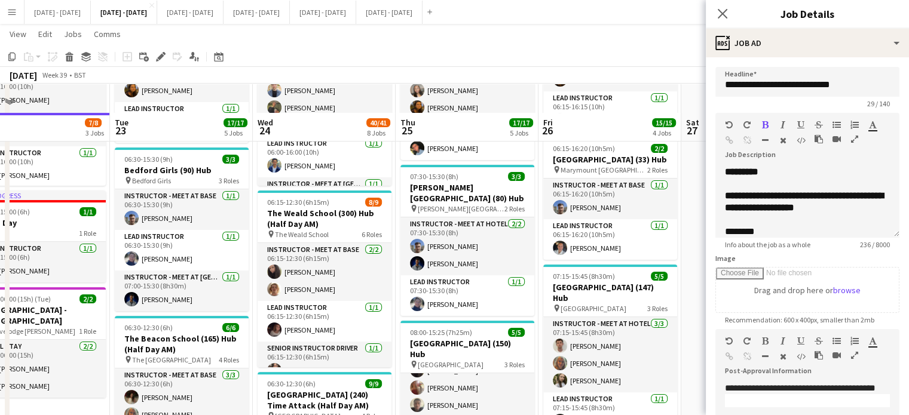
scroll to position [120, 0]
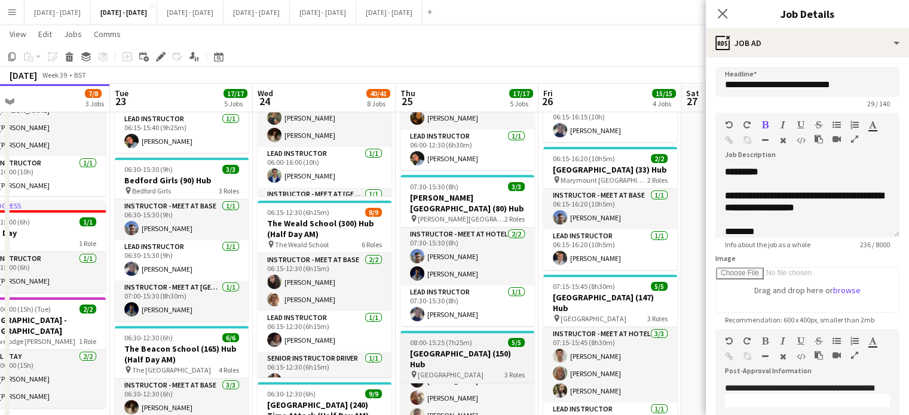
click at [470, 348] on h3 "Broadstone Middle School (150) Hub" at bounding box center [467, 359] width 134 height 22
type input "**********"
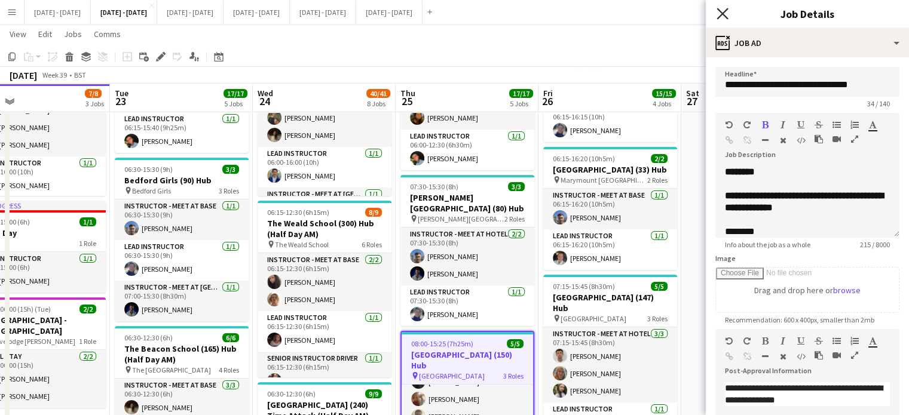
click at [723, 11] on icon "Close pop-in" at bounding box center [722, 13] width 11 height 11
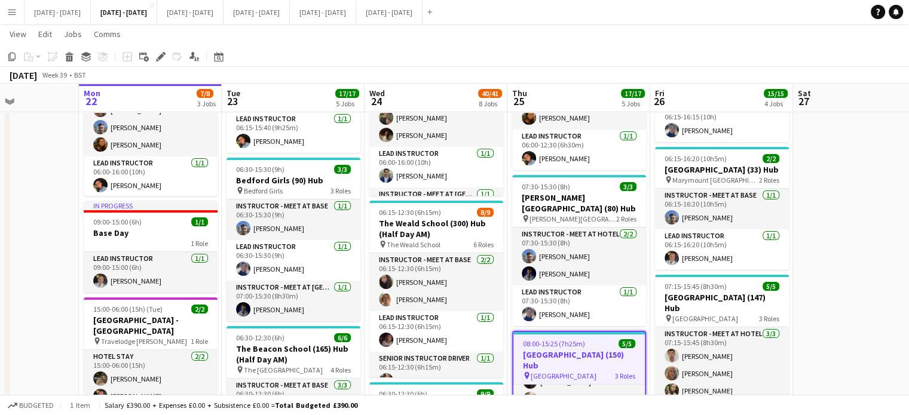
scroll to position [0, 347]
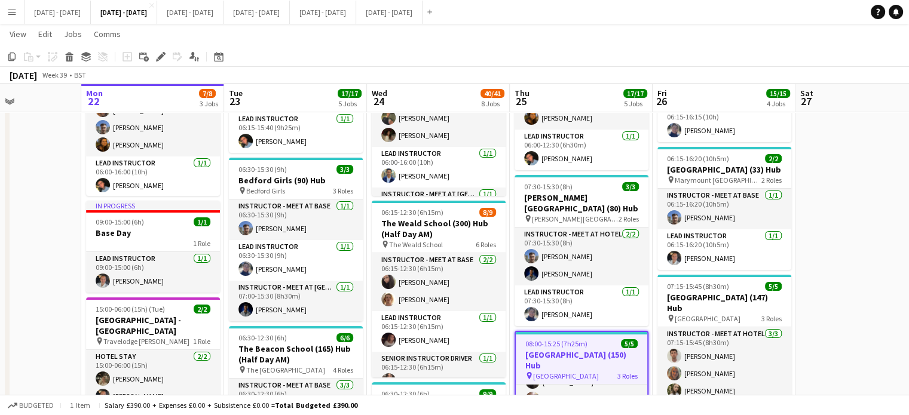
drag, startPoint x: 704, startPoint y: 259, endPoint x: 818, endPoint y: 255, distance: 113.6
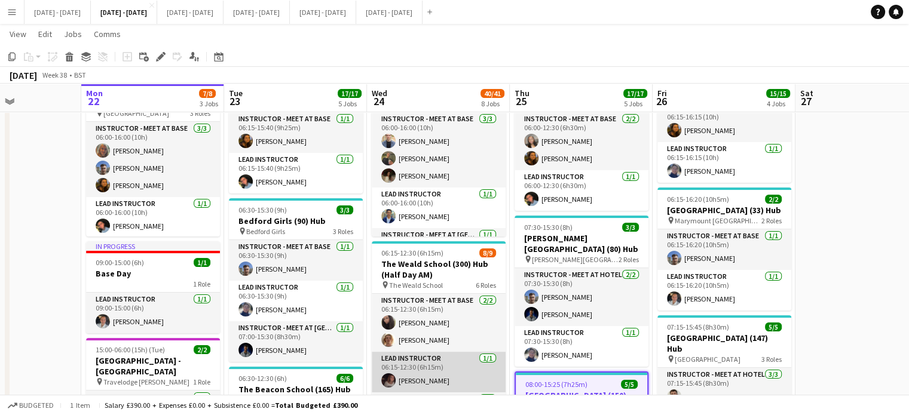
scroll to position [60, 0]
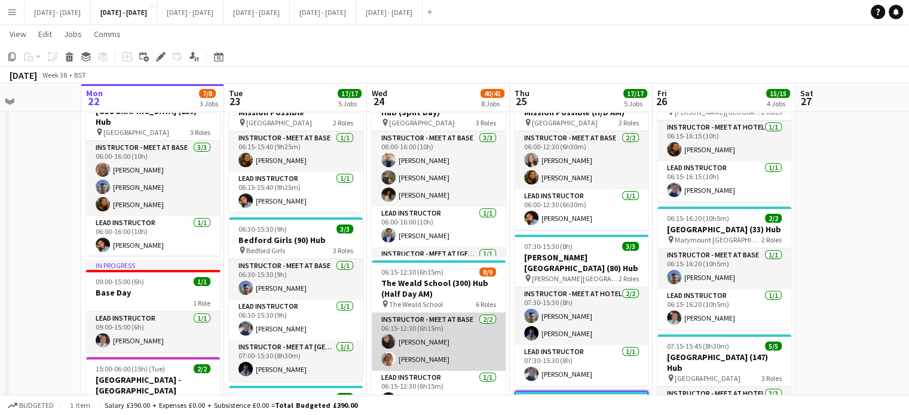
click at [439, 331] on app-card-role "Instructor - Meet at Base 2/2 06:15-12:30 (6h15m) Deanna Masters Will Taylor" at bounding box center [439, 342] width 134 height 58
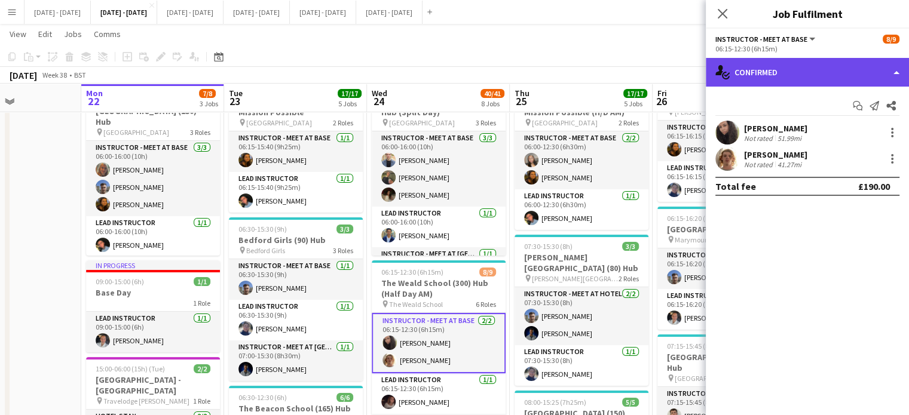
click at [835, 62] on div "single-neutral-actions-check-2 Confirmed" at bounding box center [807, 72] width 203 height 29
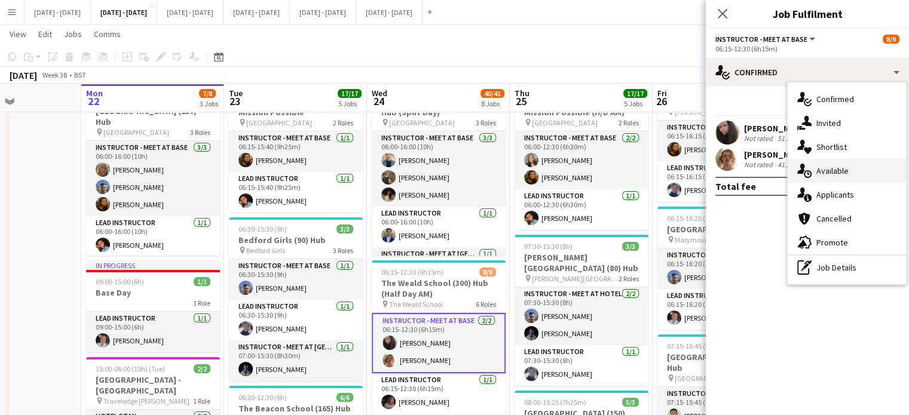
click at [844, 173] on span "Available" at bounding box center [832, 171] width 32 height 11
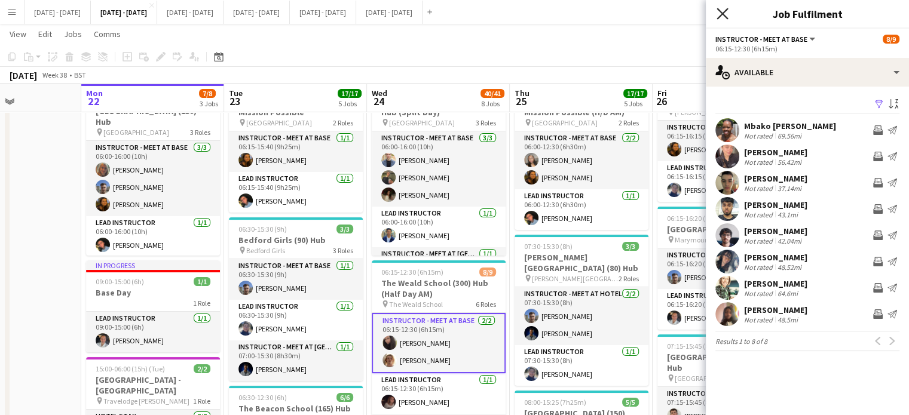
click at [723, 10] on icon "Close pop-in" at bounding box center [722, 13] width 11 height 11
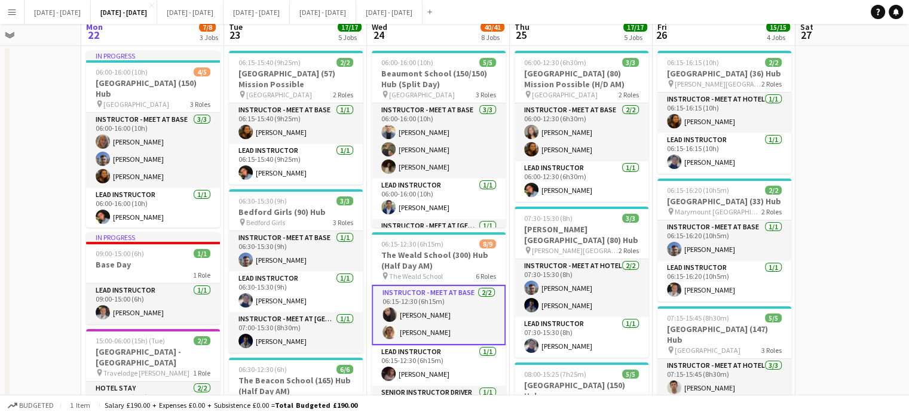
scroll to position [0, 0]
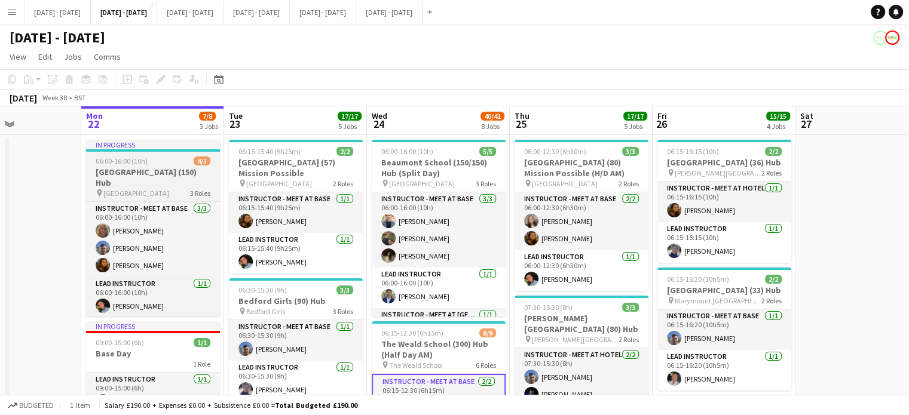
click at [145, 180] on h3 "Farnborough College of Tech (150) Hub" at bounding box center [153, 178] width 134 height 22
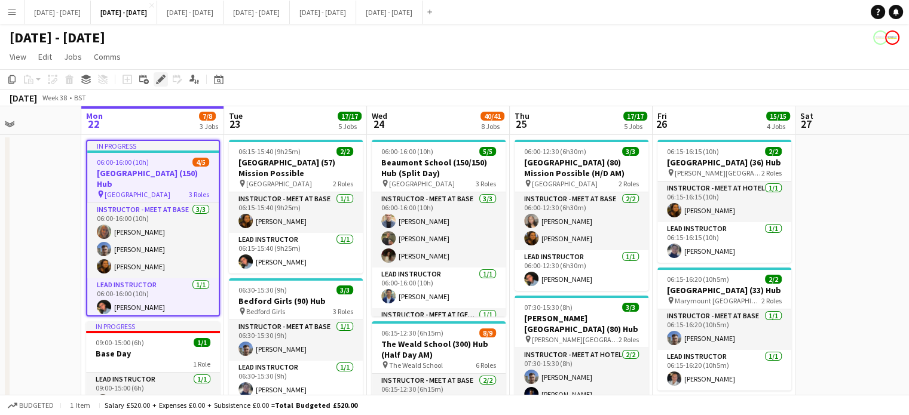
click at [162, 81] on icon "Edit" at bounding box center [161, 80] width 10 height 10
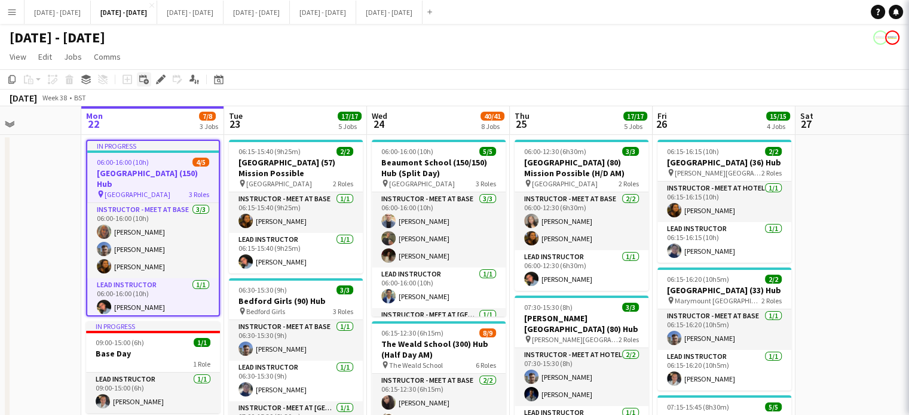
type input "**********"
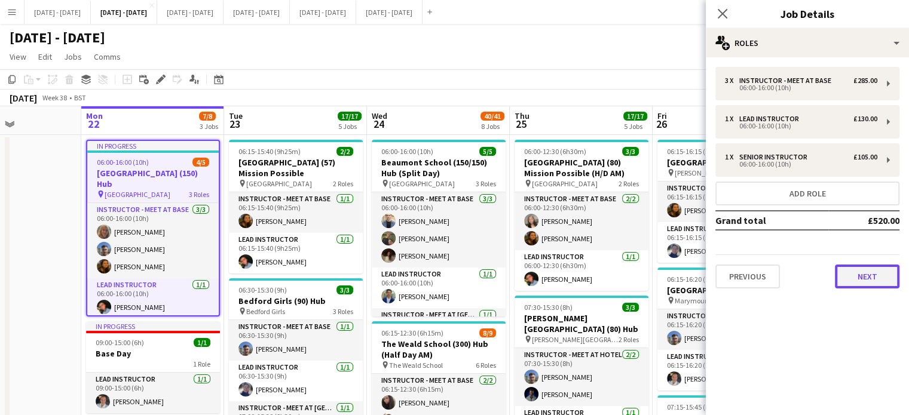
click at [877, 276] on button "Next" at bounding box center [867, 277] width 65 height 24
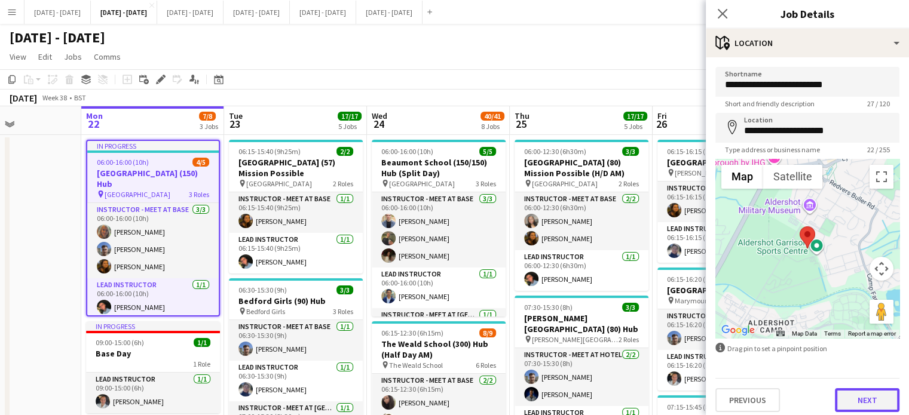
click at [856, 397] on button "Next" at bounding box center [867, 400] width 65 height 24
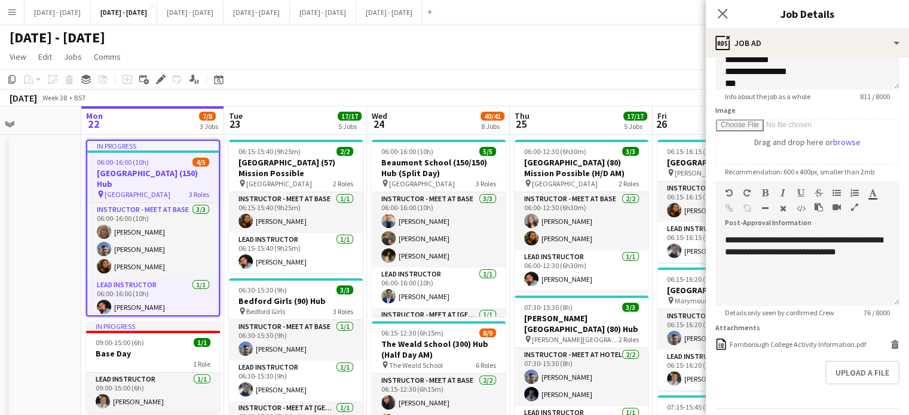
scroll to position [179, 0]
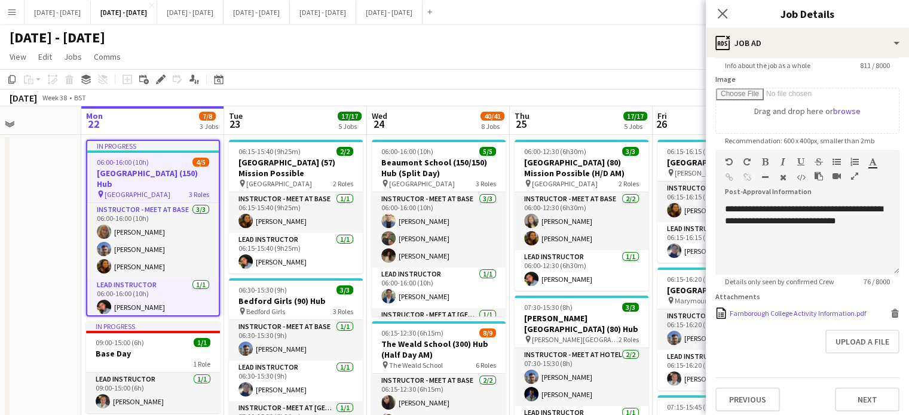
click at [763, 317] on div "Farnborough College Activity Information.pdf Farnborough College Activity Infor…" at bounding box center [807, 313] width 184 height 11
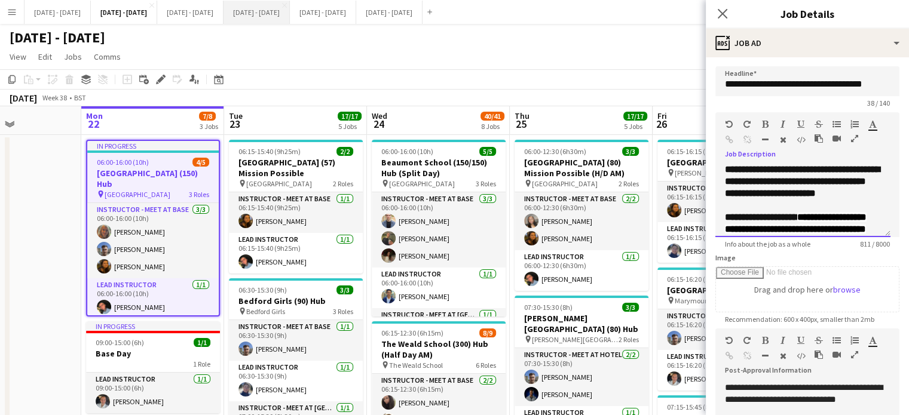
scroll to position [0, 0]
drag, startPoint x: 718, startPoint y: 11, endPoint x: 662, endPoint y: 52, distance: 68.9
click at [720, 10] on icon "Close pop-in" at bounding box center [723, 14] width 10 height 10
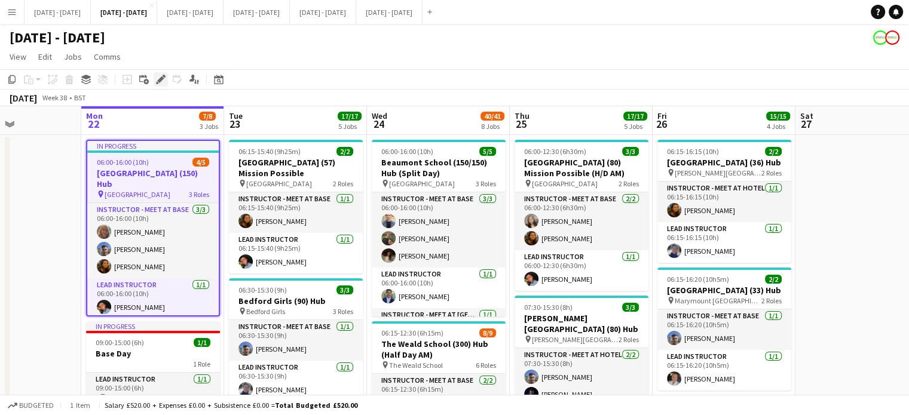
click at [157, 79] on icon "Edit" at bounding box center [161, 80] width 10 height 10
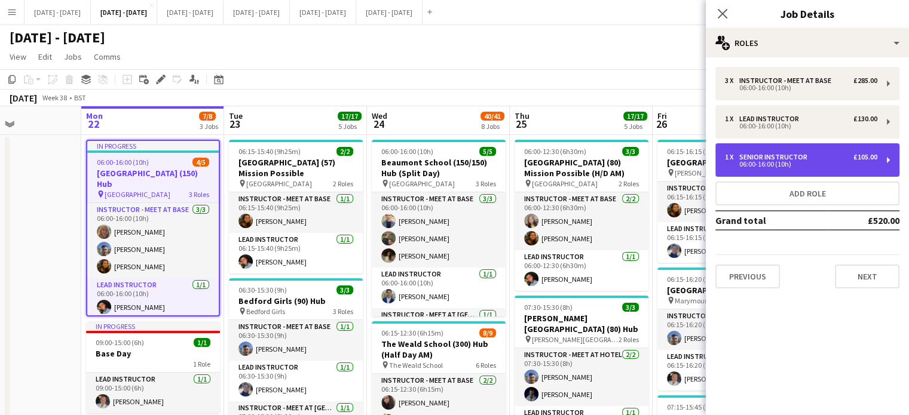
click at [858, 164] on div "06:00-16:00 (10h)" at bounding box center [801, 164] width 152 height 6
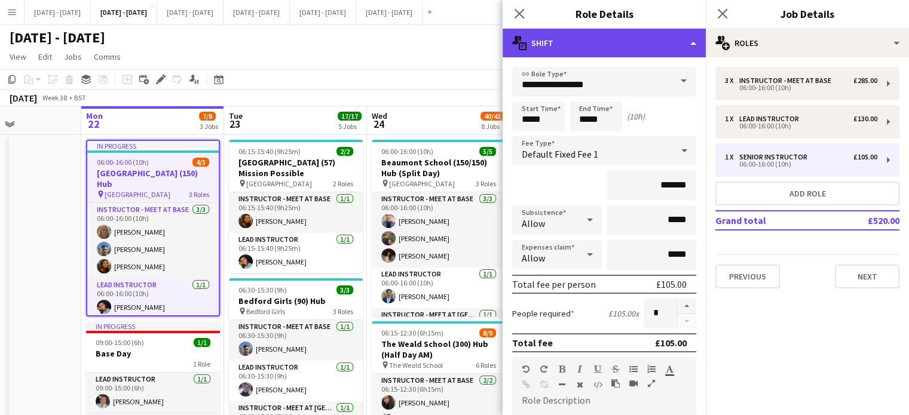
click at [687, 45] on div "multiple-actions-text Shift" at bounding box center [604, 43] width 203 height 29
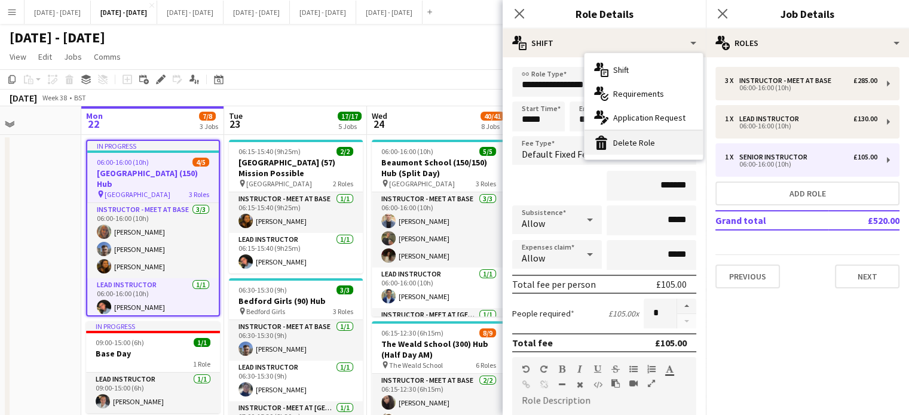
click at [638, 141] on div "bin-2 Delete Role" at bounding box center [643, 143] width 118 height 24
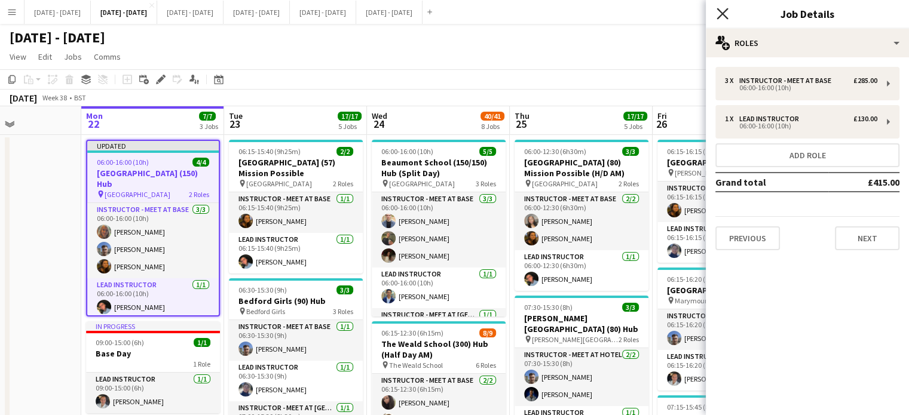
click at [720, 13] on icon "Close pop-in" at bounding box center [722, 13] width 11 height 11
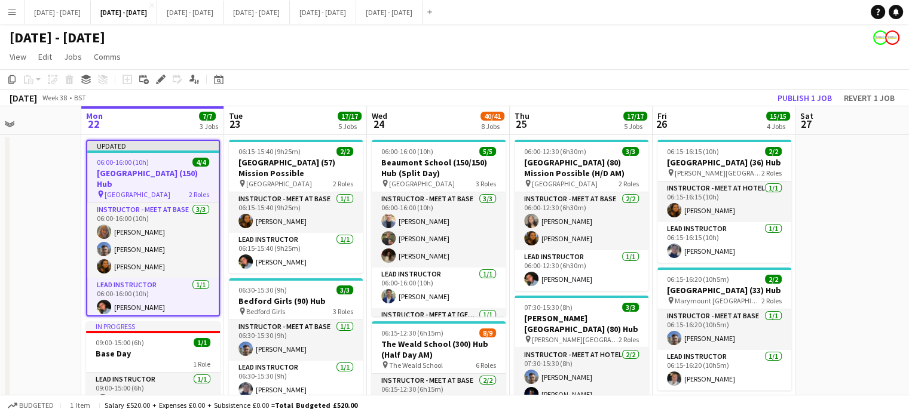
click at [269, 133] on app-board-header-date "Tue 23 17/17 5 Jobs" at bounding box center [295, 120] width 143 height 29
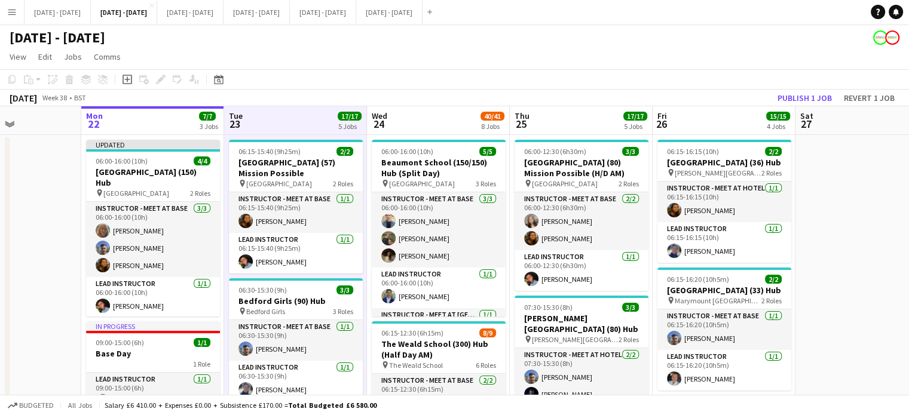
click at [394, 121] on app-board-header-date "Wed 24 40/41 8 Jobs" at bounding box center [438, 120] width 143 height 29
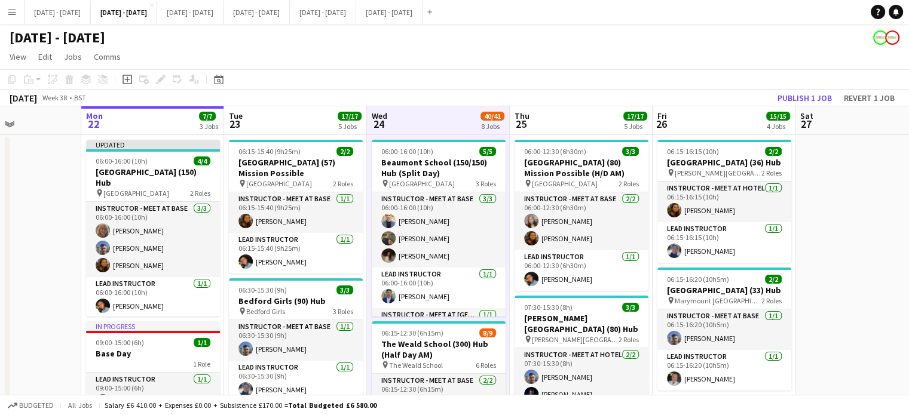
drag, startPoint x: 562, startPoint y: 125, endPoint x: 743, endPoint y: 123, distance: 181.1
click at [562, 125] on app-board-header-date "Thu 25 17/17 5 Jobs" at bounding box center [581, 120] width 143 height 29
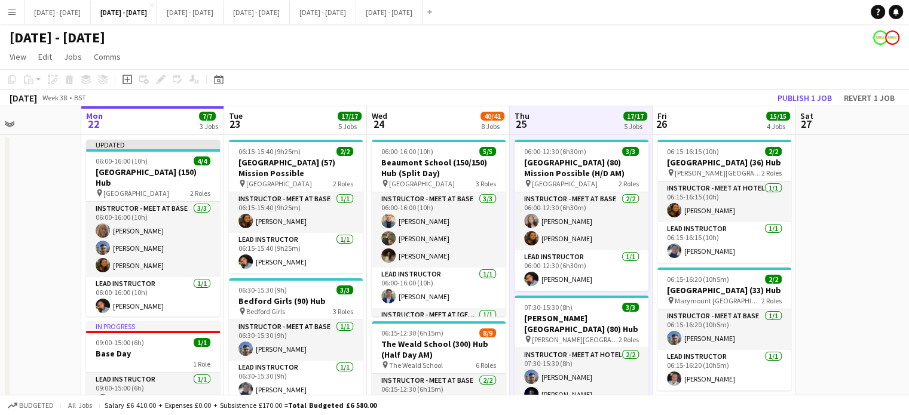
click at [746, 120] on app-board-header-date "Fri 26 15/15 4 Jobs" at bounding box center [724, 120] width 143 height 29
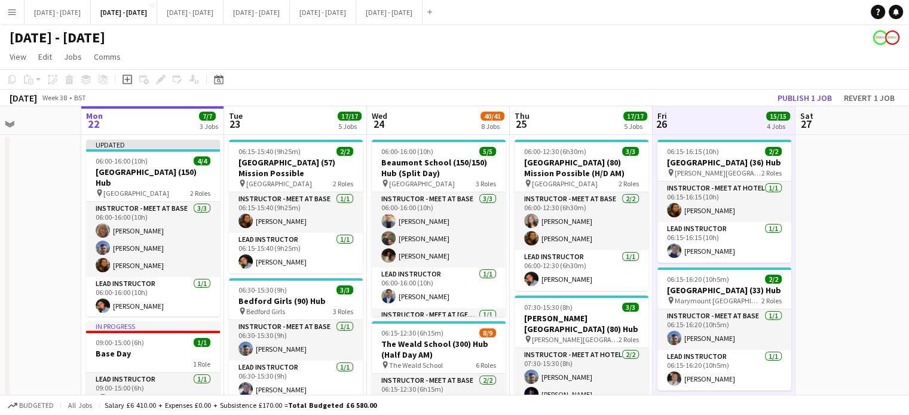
click at [161, 124] on app-board-header-date "Mon 22 7/7 3 Jobs" at bounding box center [152, 120] width 143 height 29
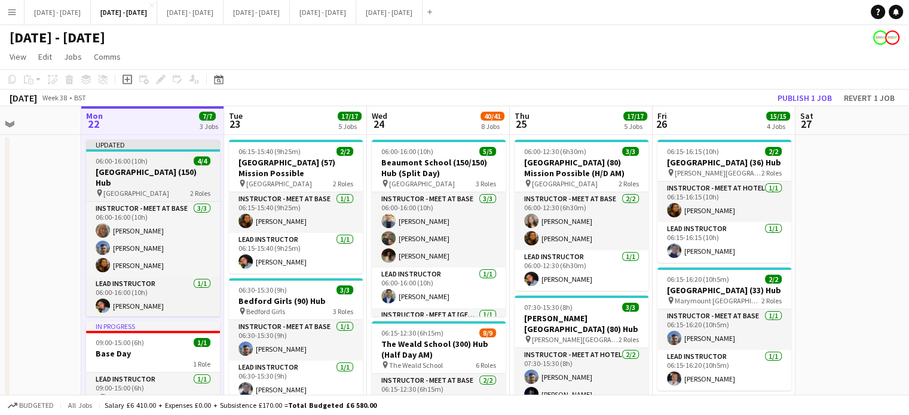
click at [149, 180] on h3 "Farnborough College of Tech (150) Hub" at bounding box center [153, 178] width 134 height 22
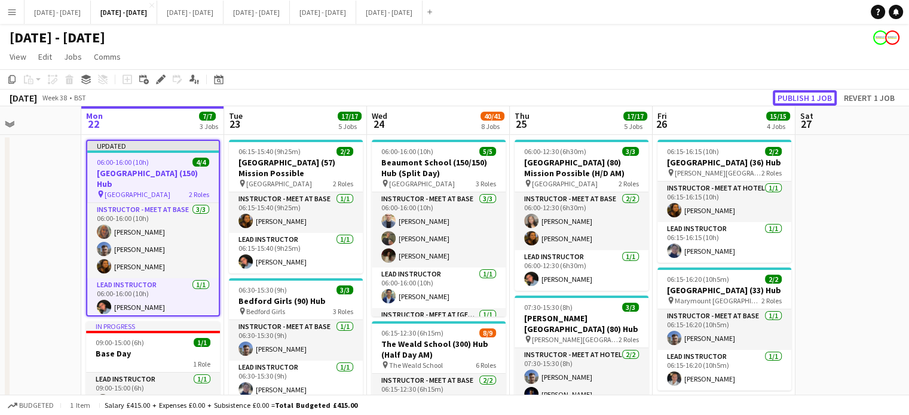
click at [808, 100] on button "Publish 1 job" at bounding box center [805, 98] width 64 height 16
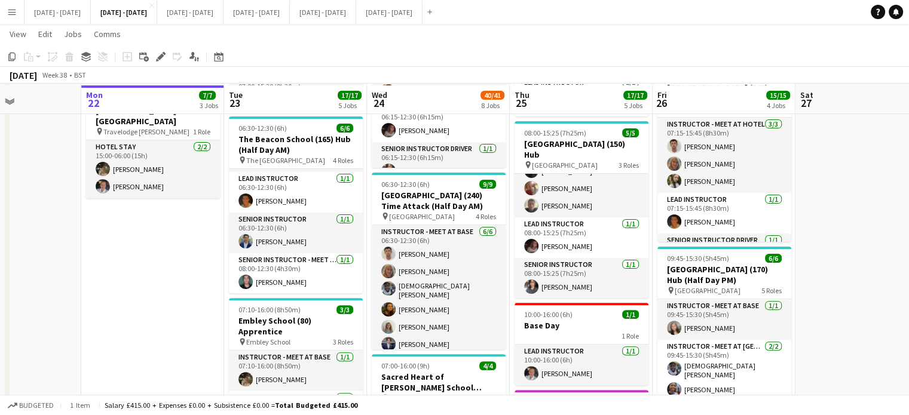
scroll to position [331, 0]
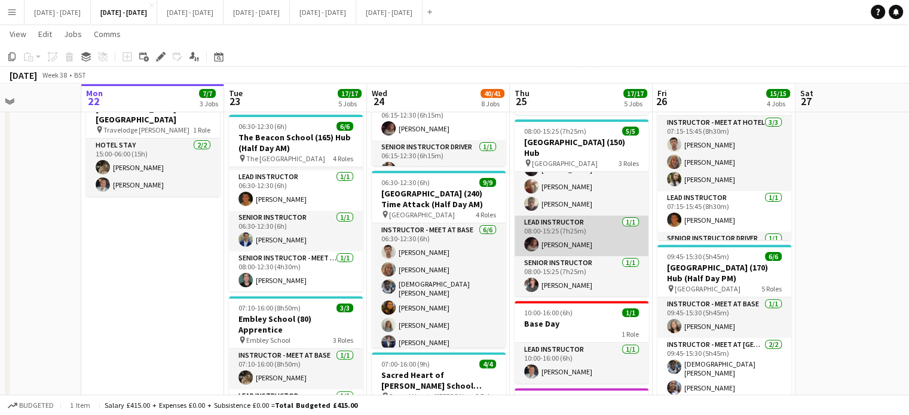
click at [559, 219] on app-card-role "Lead Instructor 1/1 08:00-15:25 (7h25m) Emily Rowe Smythe" at bounding box center [582, 236] width 134 height 41
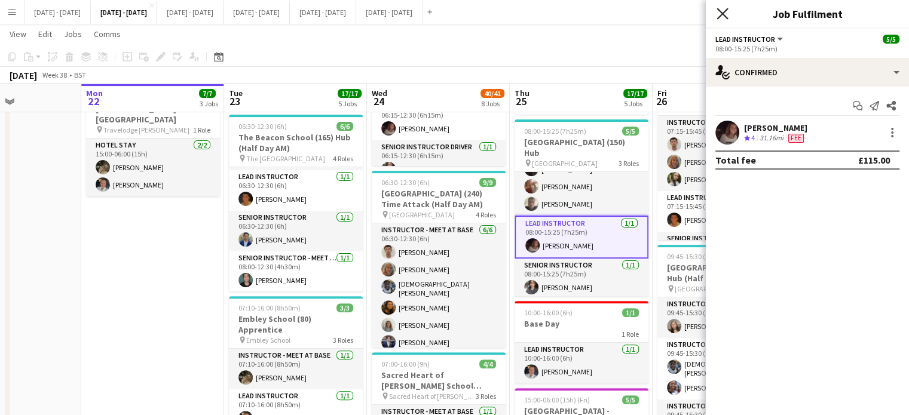
click at [722, 14] on icon at bounding box center [722, 13] width 11 height 11
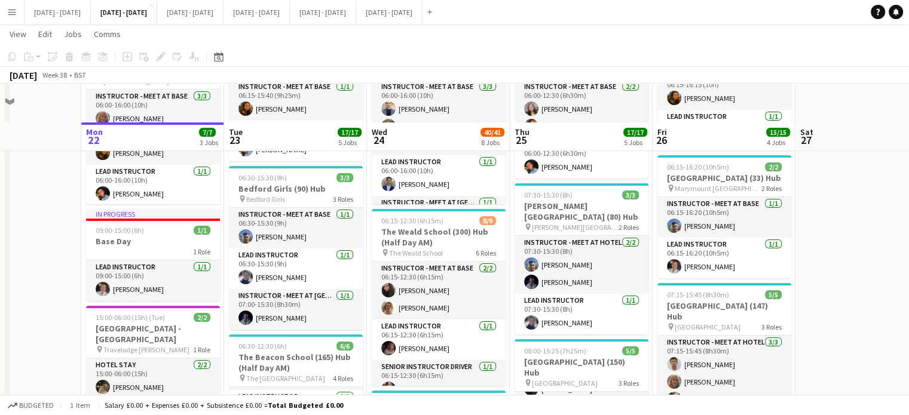
scroll to position [0, 0]
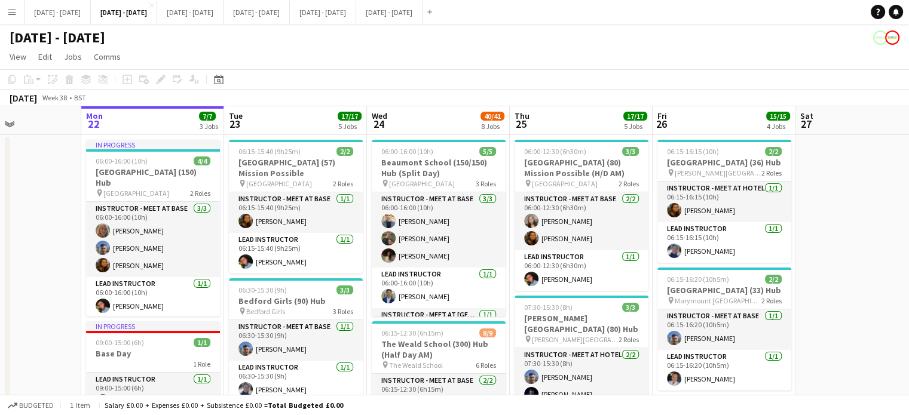
click at [274, 119] on app-board-header-date "Tue 23 17/17 5 Jobs" at bounding box center [295, 120] width 143 height 29
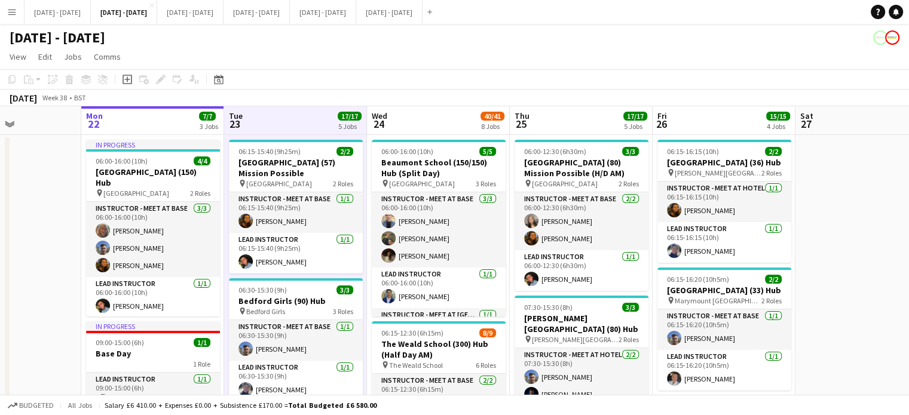
click at [436, 127] on app-board-header-date "Wed 24 40/41 8 Jobs" at bounding box center [438, 120] width 143 height 29
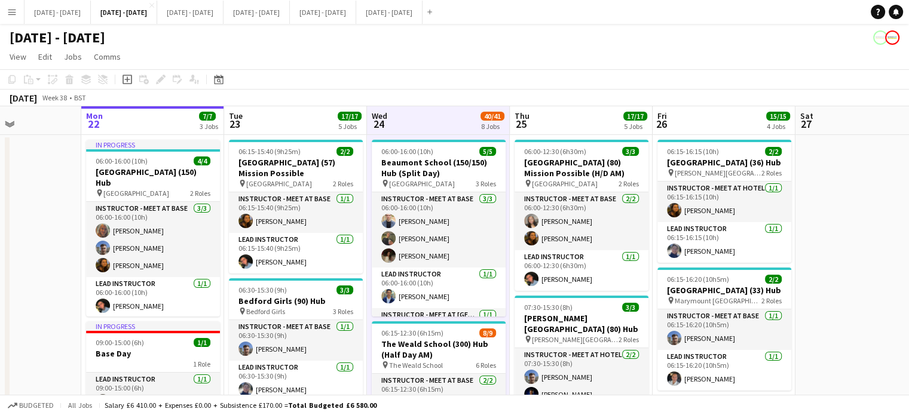
click at [565, 117] on app-board-header-date "Thu 25 17/17 5 Jobs" at bounding box center [581, 120] width 143 height 29
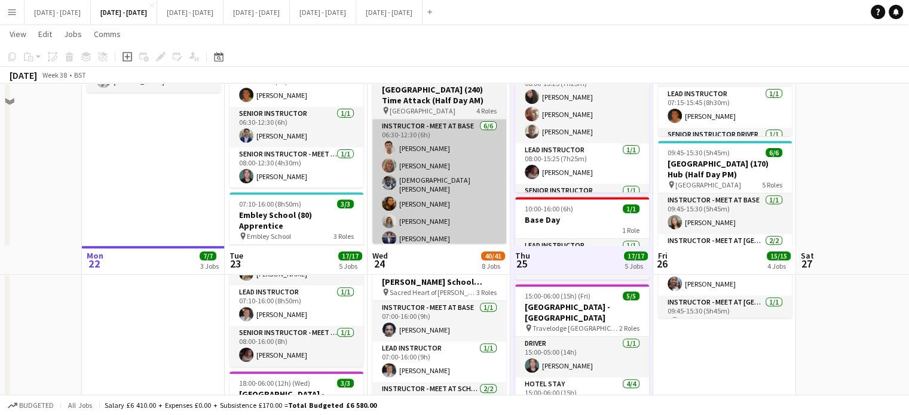
scroll to position [359, 0]
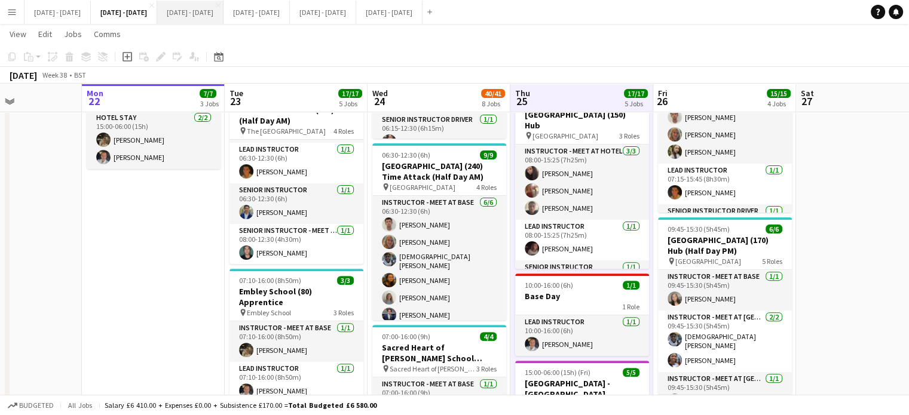
click at [224, 15] on button "Sept 29th - Oct 3rd 2025 Close" at bounding box center [190, 12] width 66 height 23
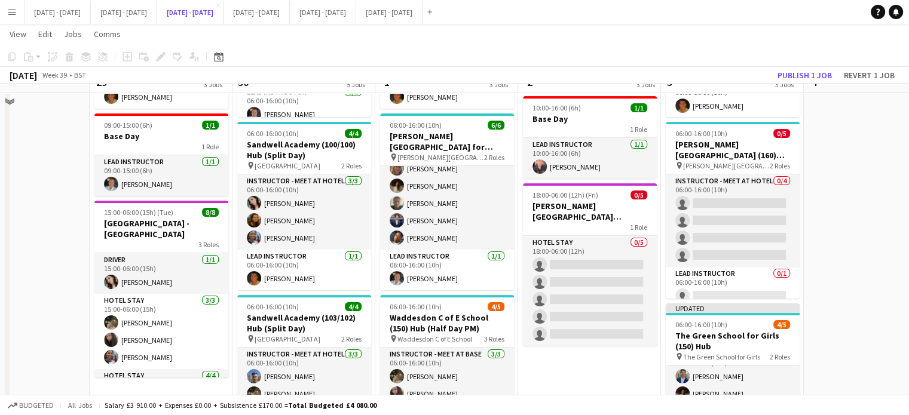
scroll to position [179, 0]
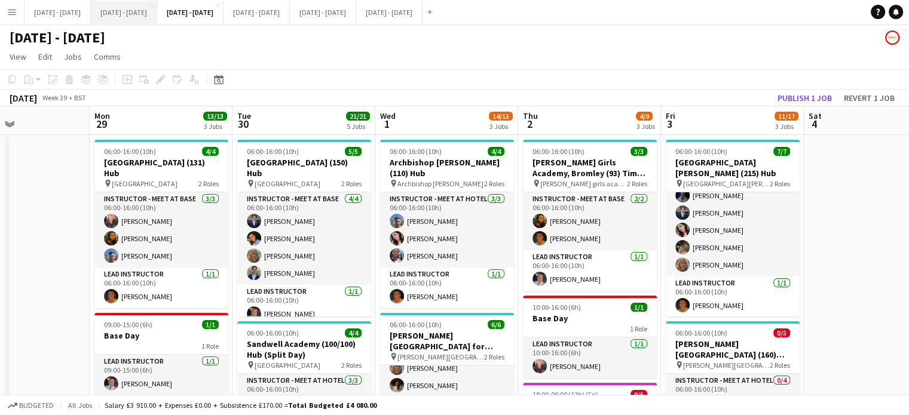
click at [144, 16] on button "Sept 22nd - 26th 2025 Close" at bounding box center [124, 12] width 66 height 23
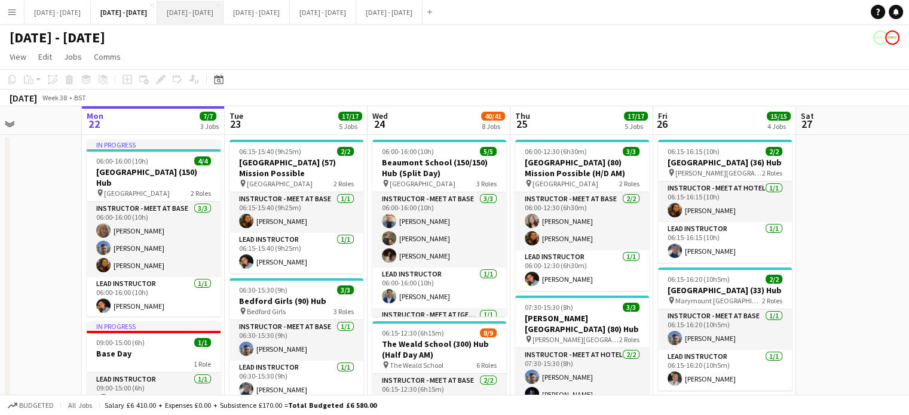
click at [224, 8] on button "Sept 29th - Oct 3rd 2025 Close" at bounding box center [190, 12] width 66 height 23
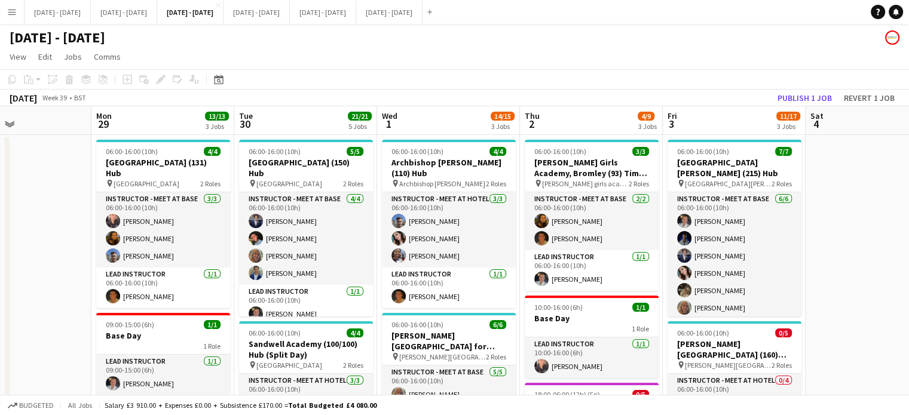
drag, startPoint x: 451, startPoint y: 126, endPoint x: 443, endPoint y: 123, distance: 8.7
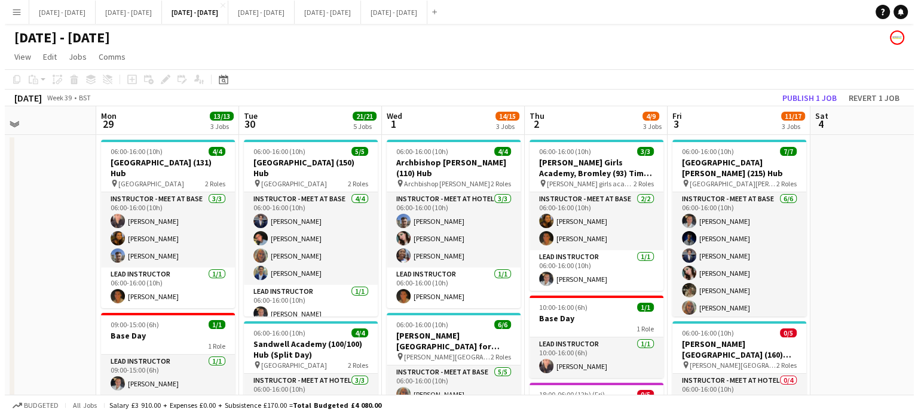
scroll to position [0, 338]
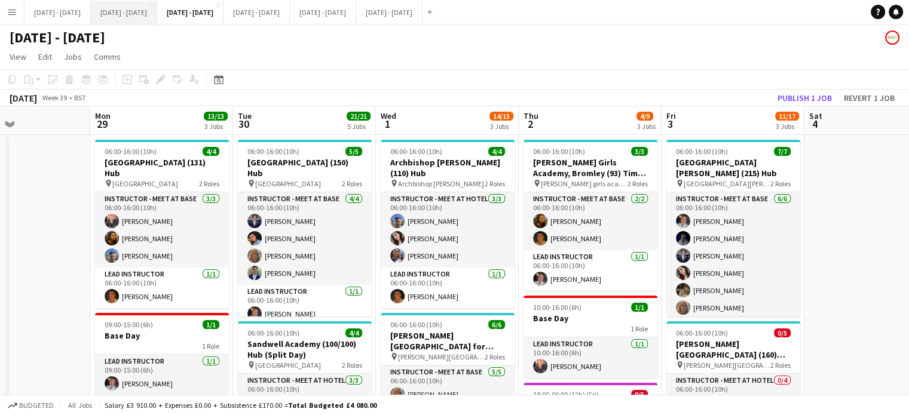
drag, startPoint x: 160, startPoint y: 13, endPoint x: 157, endPoint y: 22, distance: 9.1
click at [157, 14] on button "Sept 22nd - 26th 2025 Close" at bounding box center [124, 12] width 66 height 23
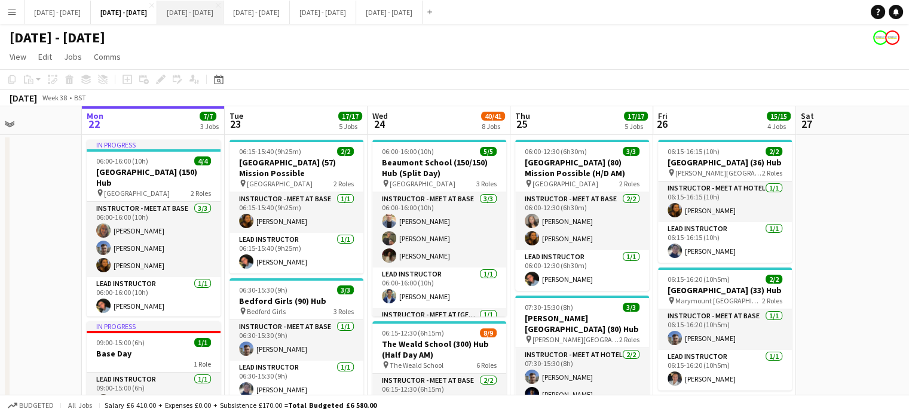
click at [224, 19] on button "Sept 29th - Oct 3rd 2025 Close" at bounding box center [190, 12] width 66 height 23
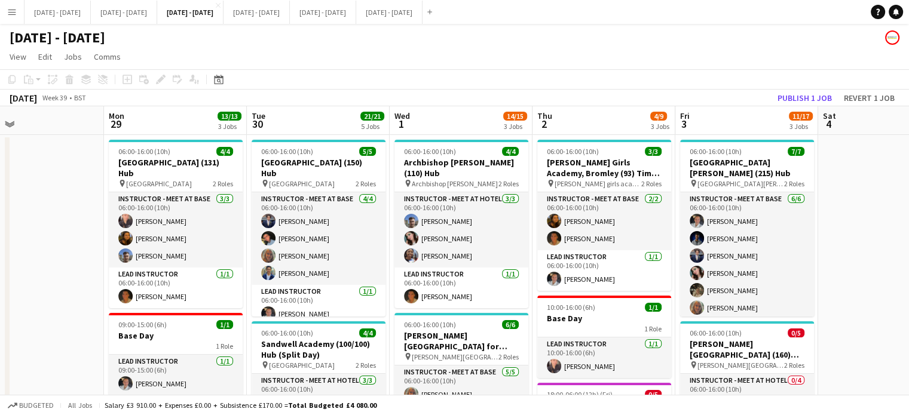
scroll to position [0, 337]
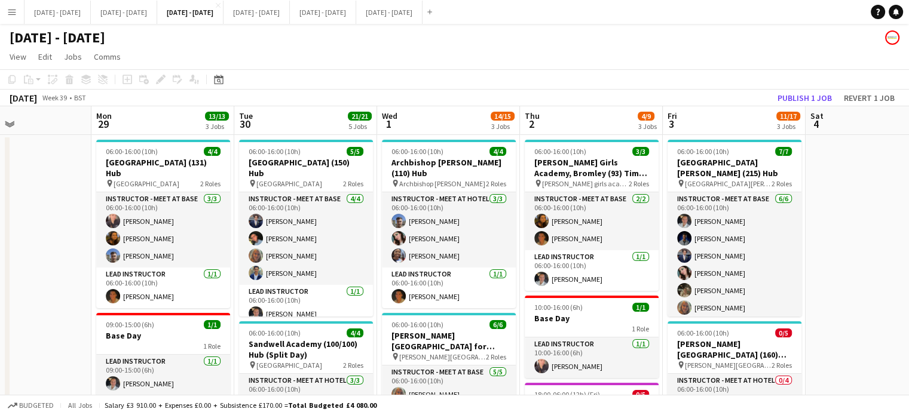
drag, startPoint x: 290, startPoint y: 121, endPoint x: 292, endPoint y: 142, distance: 21.0
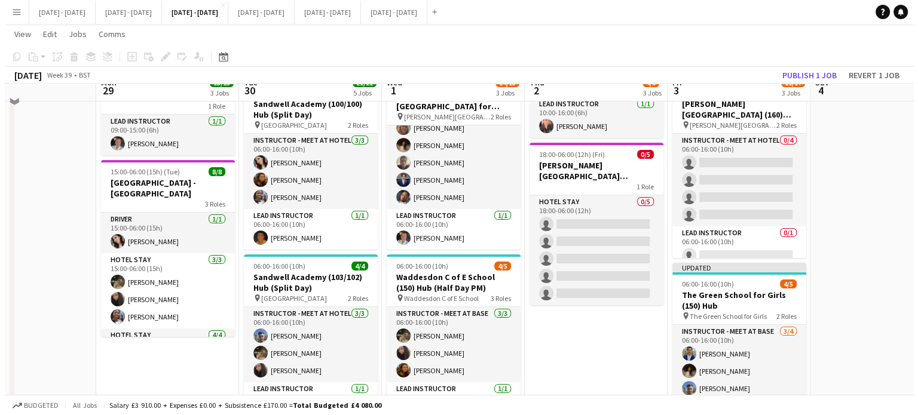
scroll to position [0, 0]
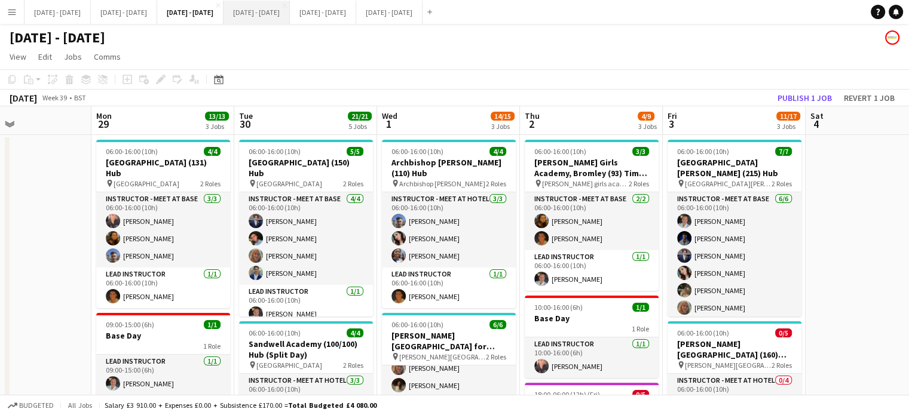
click at [290, 12] on button "Oct 6th - 10th 2025 Close" at bounding box center [257, 12] width 66 height 23
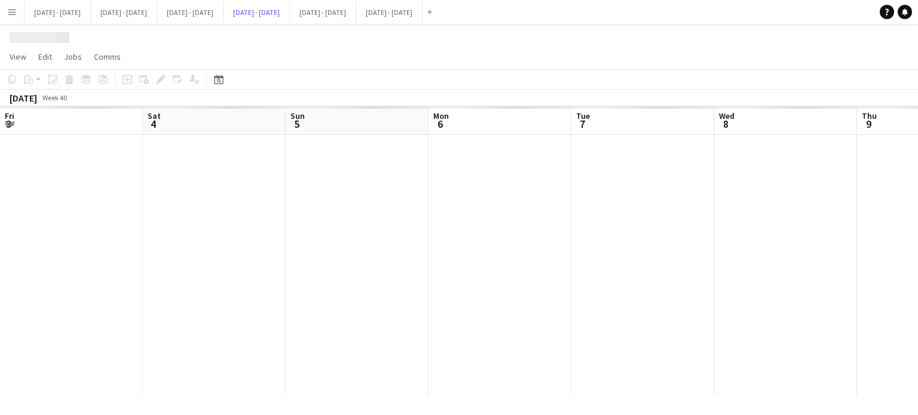
scroll to position [0, 380]
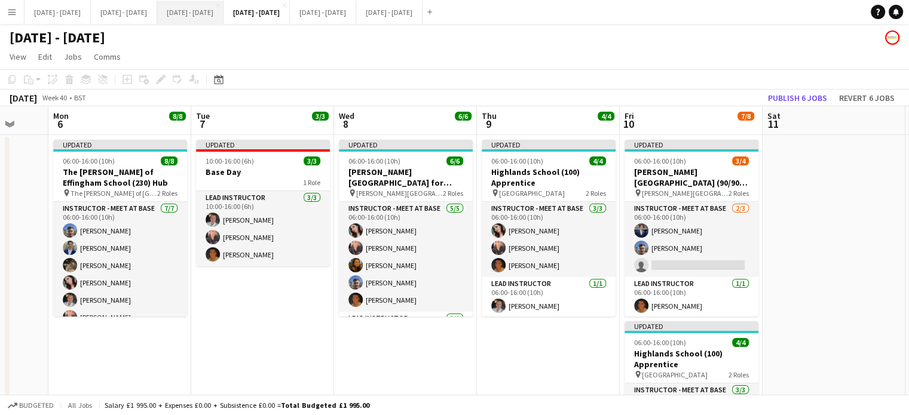
click at [211, 19] on button "Sept 29th - Oct 3rd 2025 Close" at bounding box center [190, 12] width 66 height 23
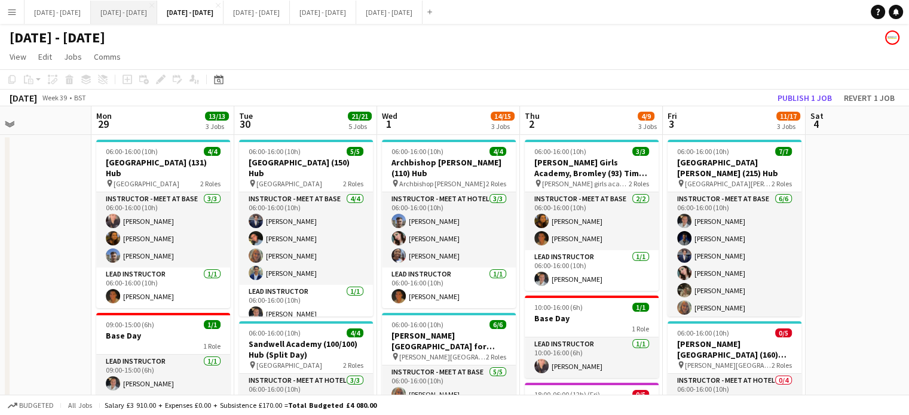
click at [151, 14] on button "Sept 22nd - 26th 2025 Close" at bounding box center [124, 12] width 66 height 23
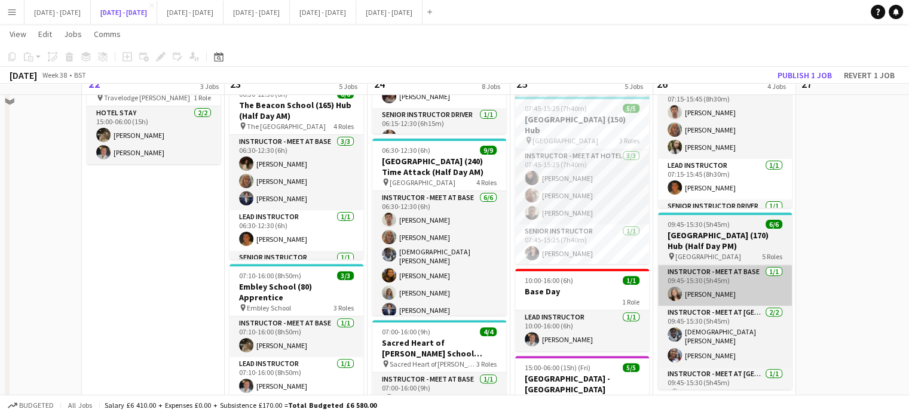
scroll to position [299, 0]
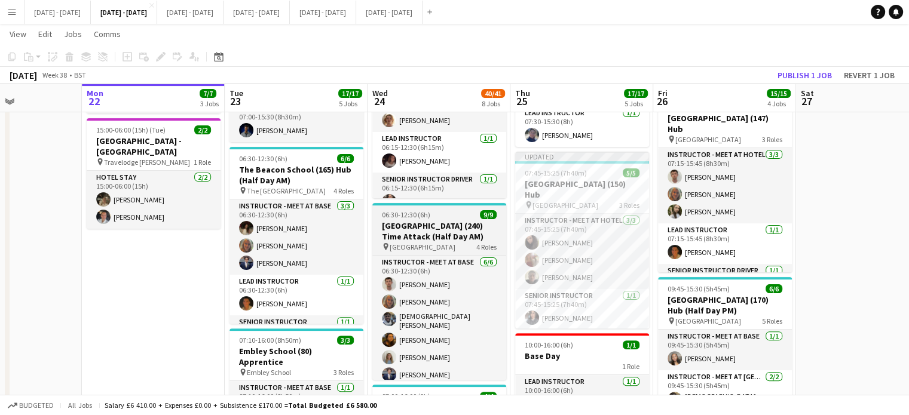
click at [446, 224] on h3 "Oriel High School (240) Time Attack (Half Day AM)" at bounding box center [439, 232] width 134 height 22
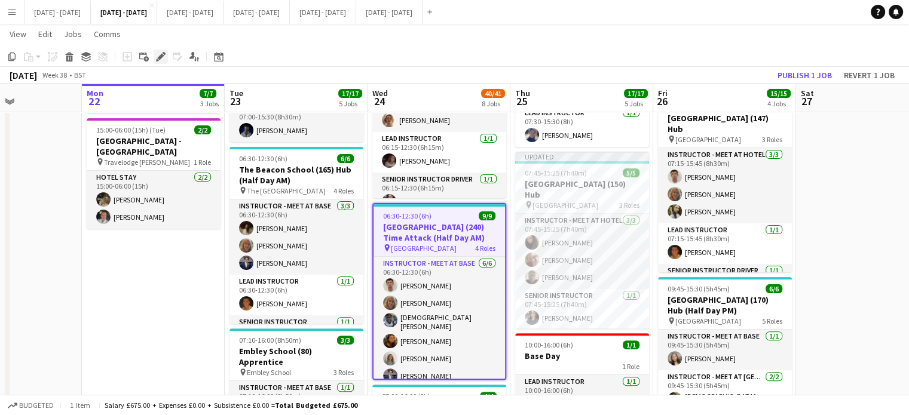
click at [163, 54] on icon at bounding box center [160, 57] width 7 height 7
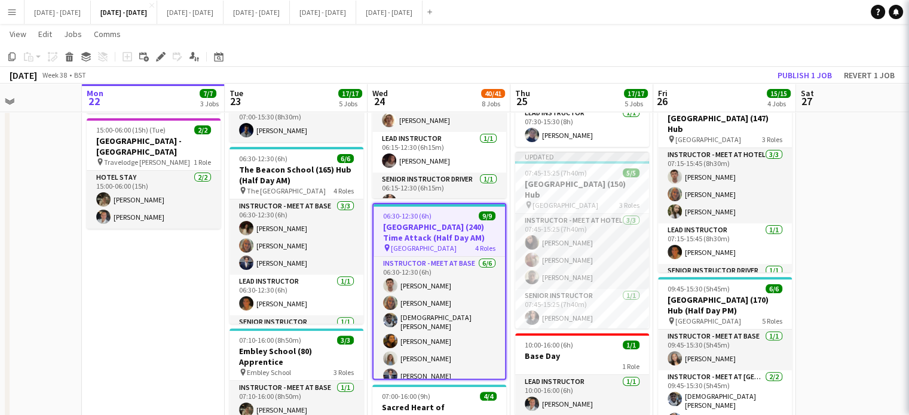
type input "**********"
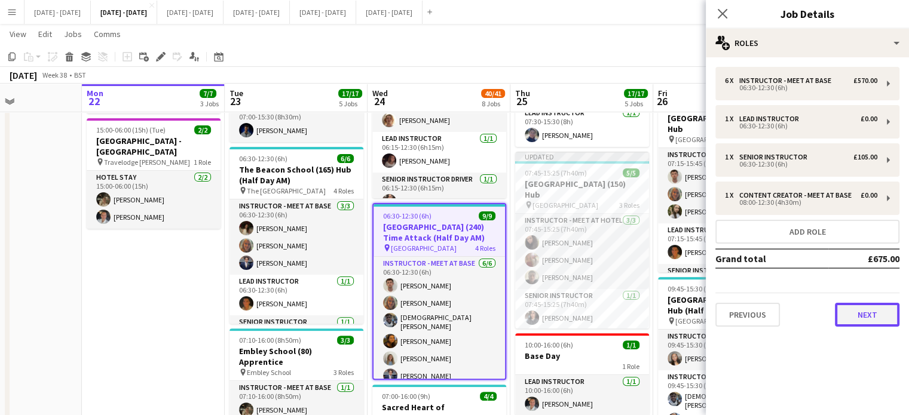
click at [874, 319] on button "Next" at bounding box center [867, 315] width 65 height 24
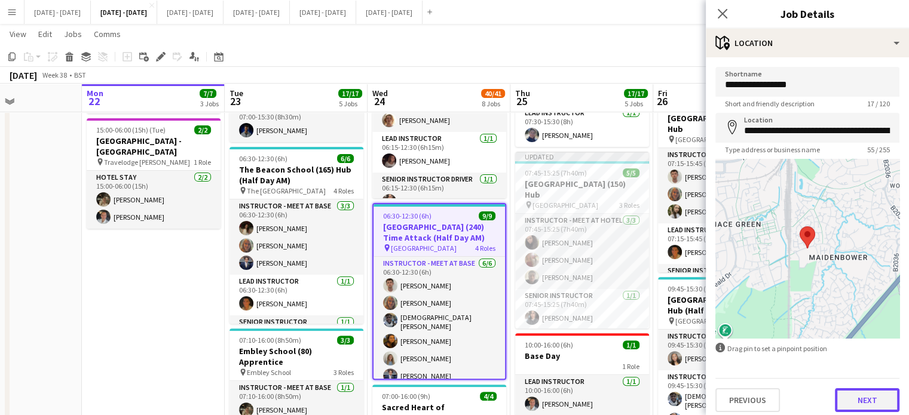
click at [870, 403] on button "Next" at bounding box center [867, 400] width 65 height 24
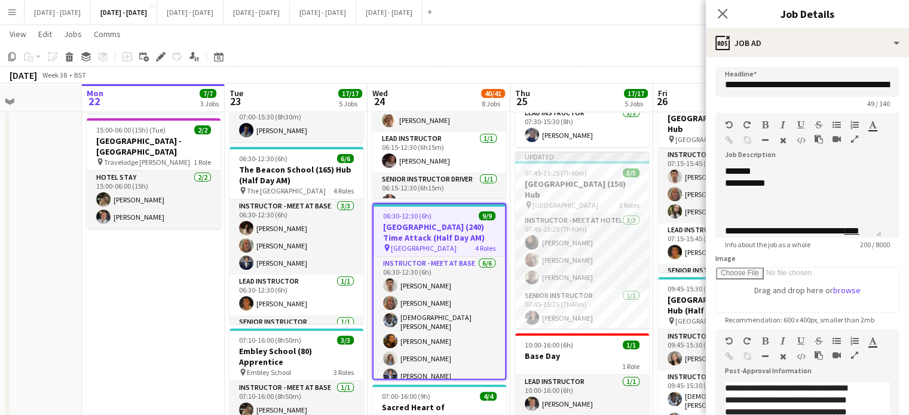
scroll to position [57, 0]
click at [761, 228] on div at bounding box center [798, 222] width 147 height 12
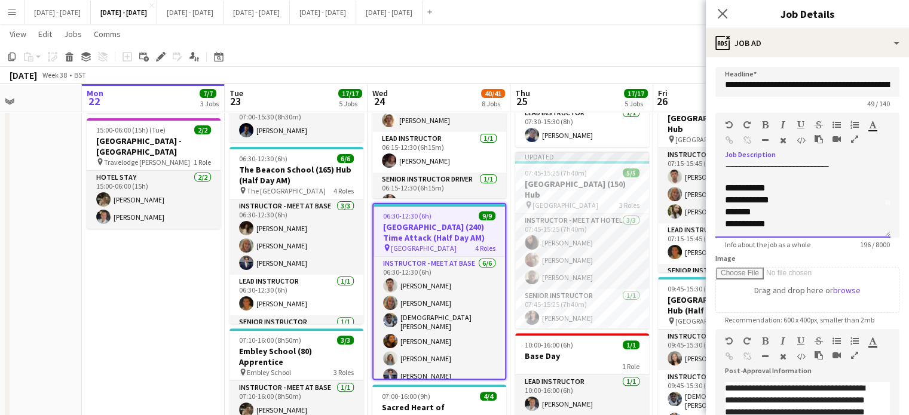
scroll to position [93, 0]
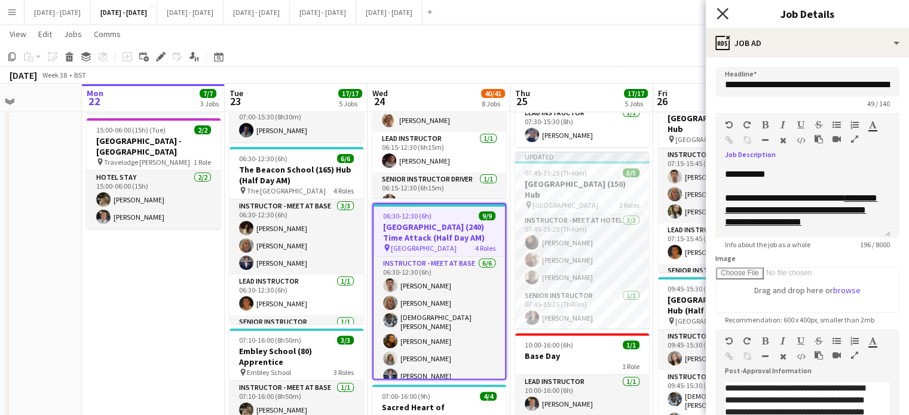
click at [724, 13] on icon "Close pop-in" at bounding box center [722, 13] width 11 height 11
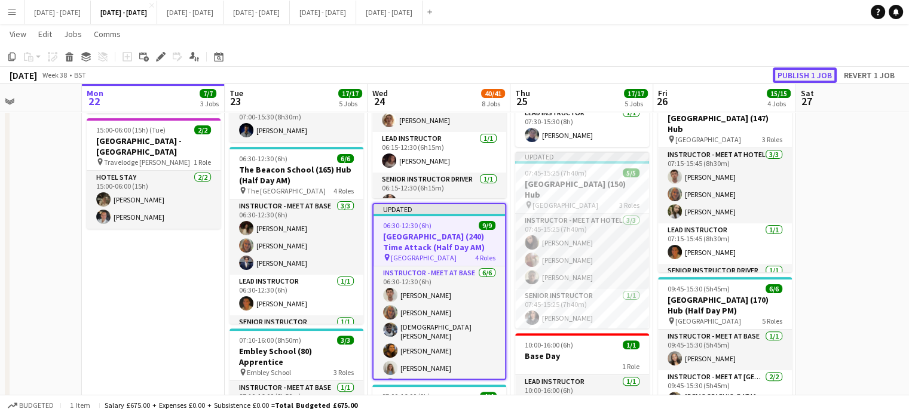
click at [803, 73] on button "Publish 1 job" at bounding box center [805, 76] width 64 height 16
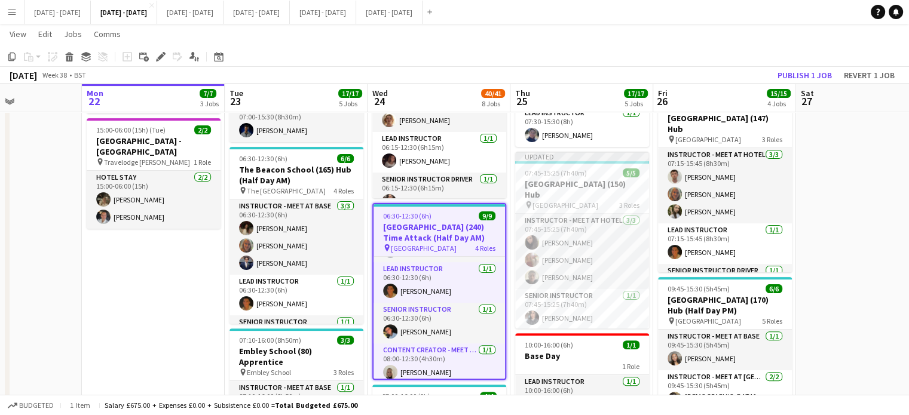
scroll to position [127, 0]
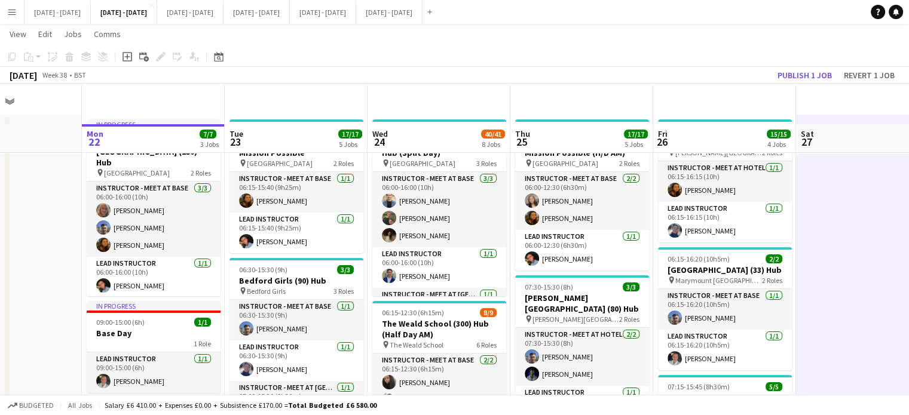
scroll to position [0, 0]
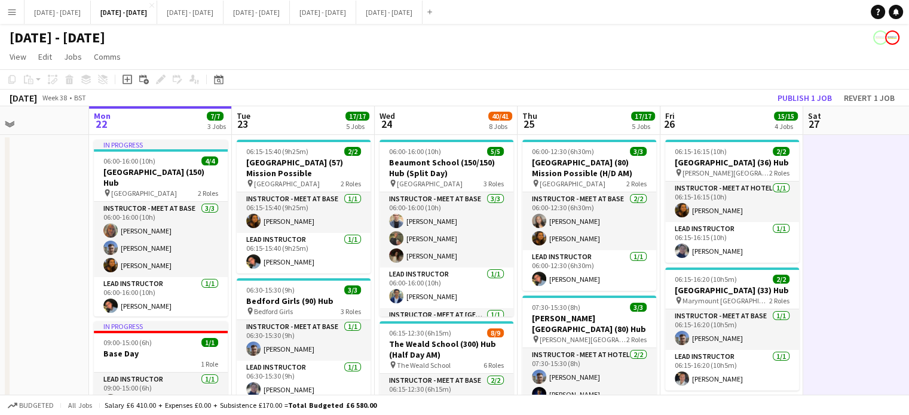
drag, startPoint x: 431, startPoint y: 126, endPoint x: 437, endPoint y: 124, distance: 6.2
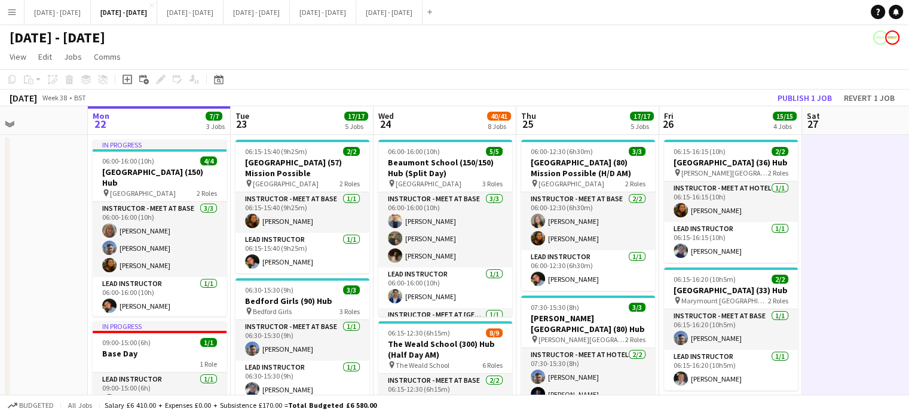
click at [295, 121] on app-board-header-date "Tue 23 17/17 5 Jobs" at bounding box center [302, 120] width 143 height 29
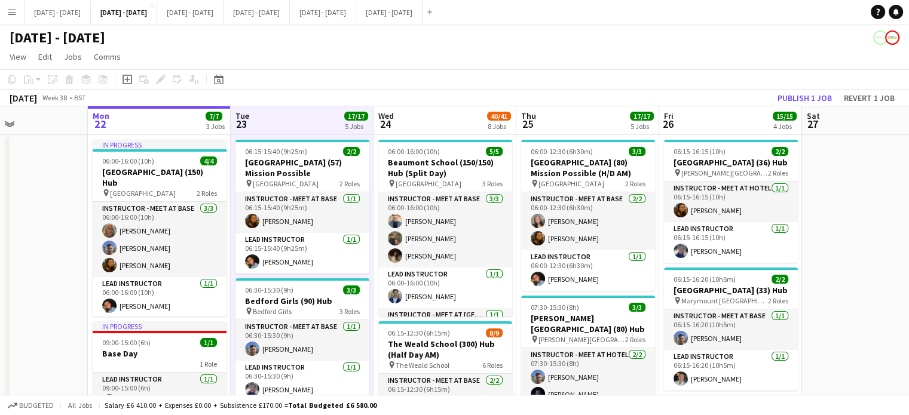
click at [439, 120] on app-board-header-date "Wed 24 40/41 8 Jobs" at bounding box center [445, 120] width 143 height 29
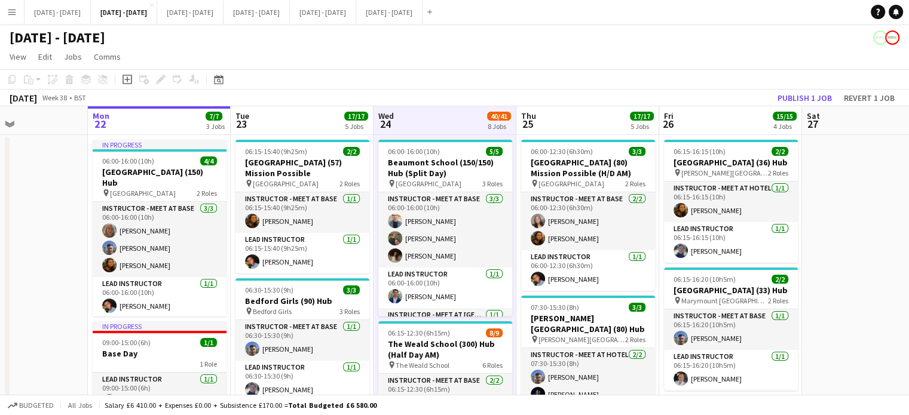
drag, startPoint x: 555, startPoint y: 117, endPoint x: 630, endPoint y: 119, distance: 75.9
click at [555, 117] on app-board-header-date "Thu 25 17/17 5 Jobs" at bounding box center [587, 120] width 143 height 29
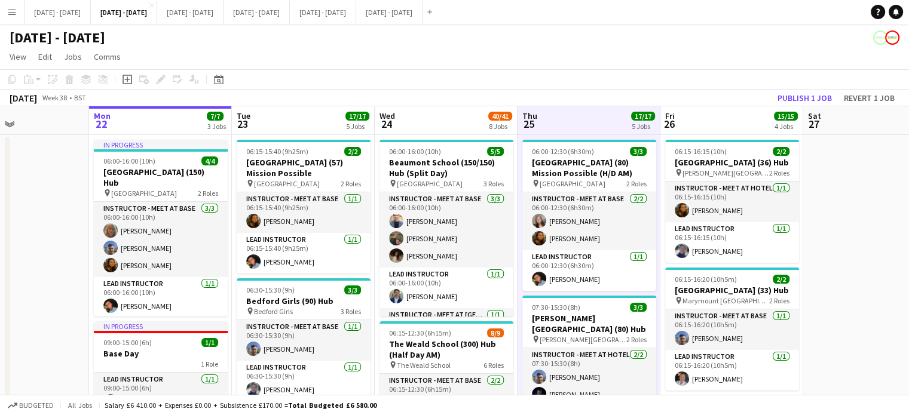
click at [287, 124] on app-board-header-date "Tue 23 17/17 5 Jobs" at bounding box center [303, 120] width 143 height 29
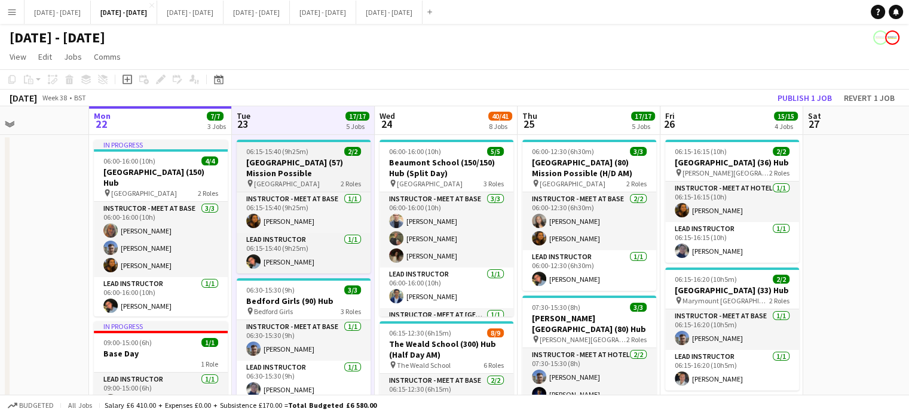
click at [322, 173] on h3 "Studlands Rise First School (57) Mission Possible" at bounding box center [304, 168] width 134 height 22
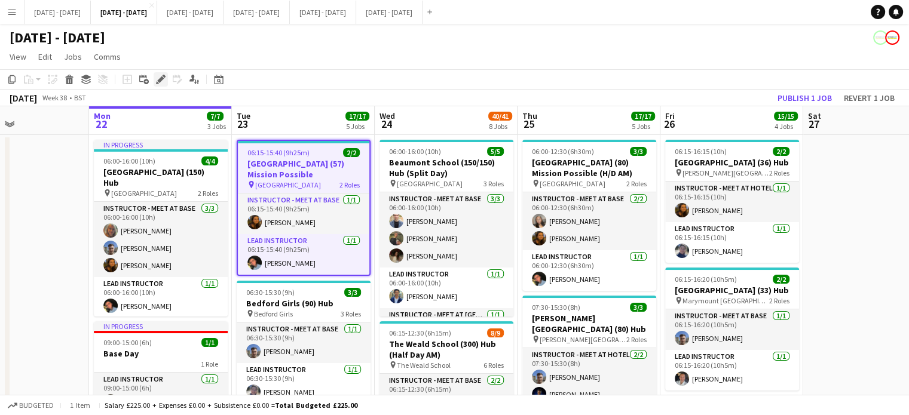
click at [158, 79] on icon "Edit" at bounding box center [161, 80] width 10 height 10
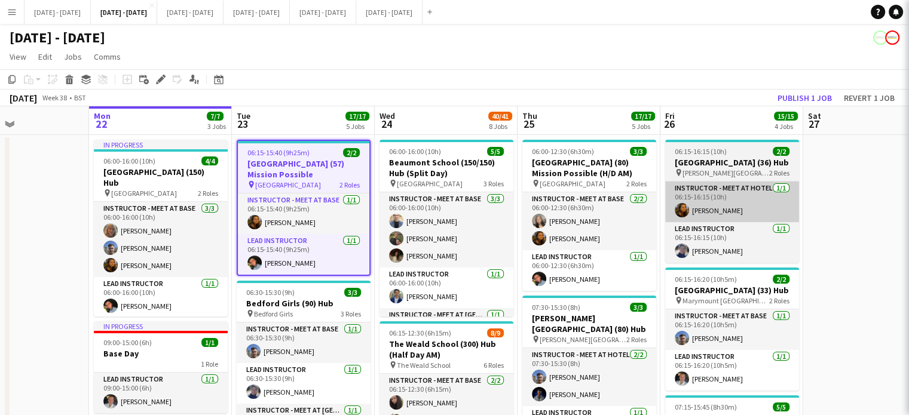
type input "**********"
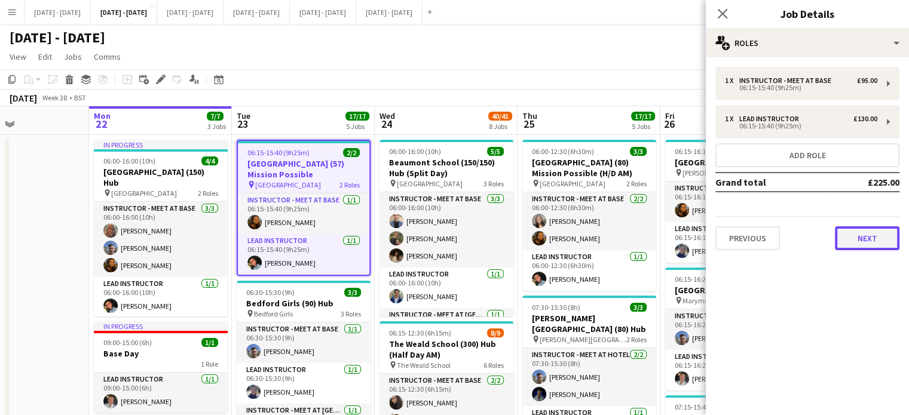
click at [876, 237] on button "Next" at bounding box center [867, 239] width 65 height 24
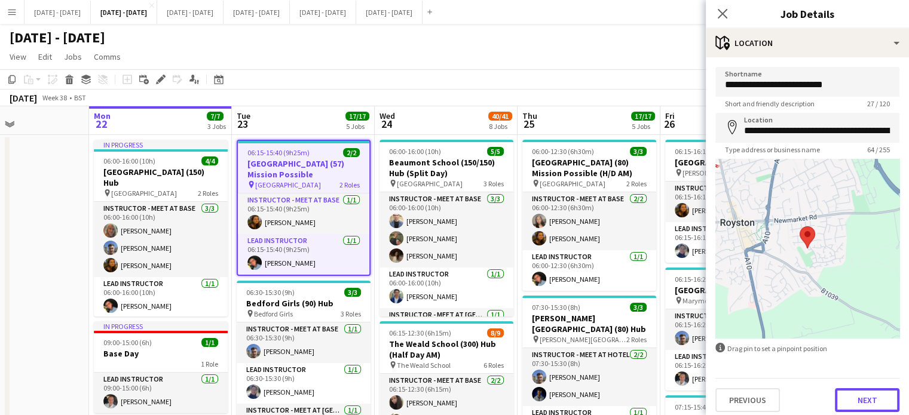
click at [853, 393] on button "Next" at bounding box center [867, 400] width 65 height 24
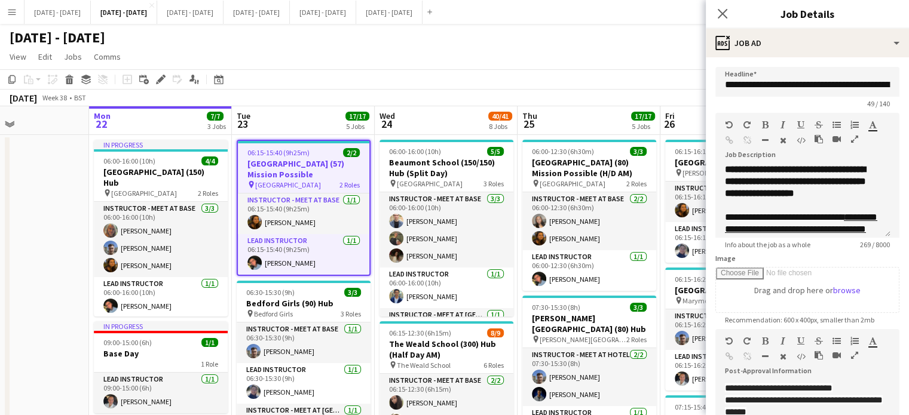
scroll to position [60, 0]
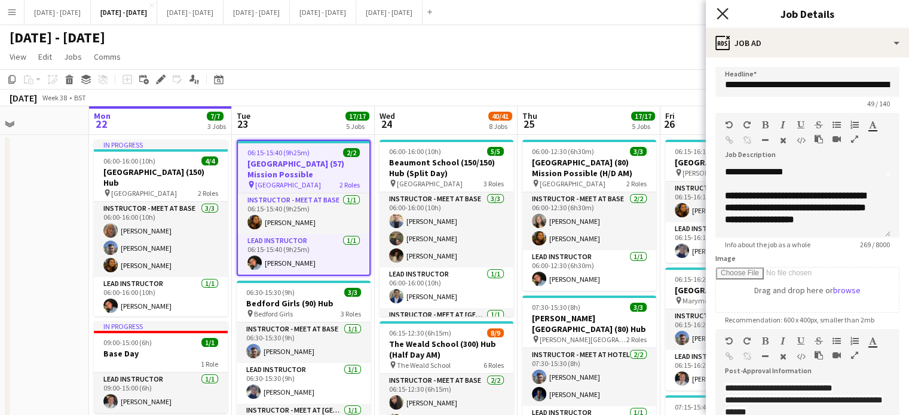
click at [720, 14] on icon "Close pop-in" at bounding box center [722, 13] width 11 height 11
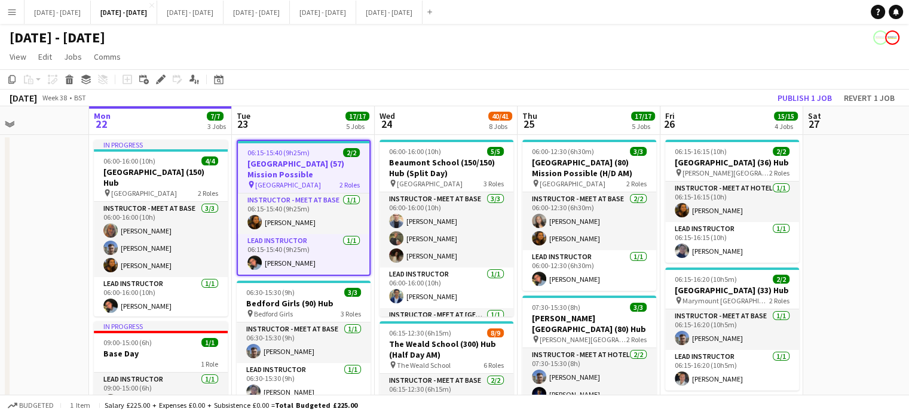
click at [440, 121] on app-board-header-date "Wed 24 40/41 8 Jobs" at bounding box center [446, 120] width 143 height 29
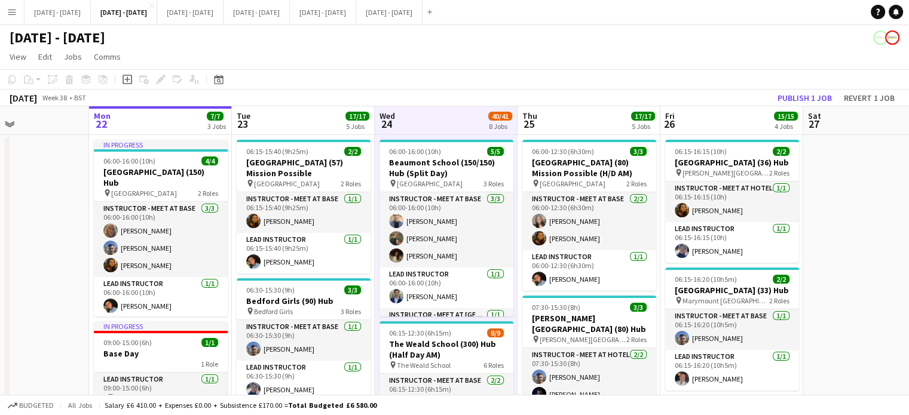
click at [608, 118] on app-board-header-date "Thu 25 17/17 5 Jobs" at bounding box center [589, 120] width 143 height 29
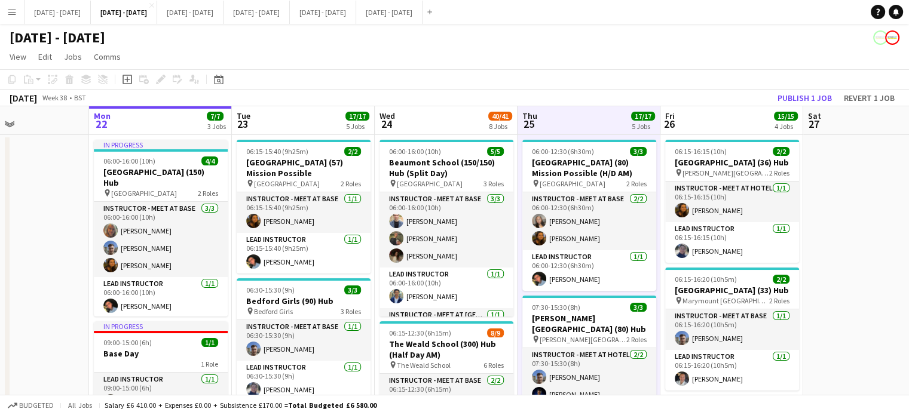
click at [727, 118] on app-board-header-date "Fri 26 15/15 4 Jobs" at bounding box center [731, 120] width 143 height 29
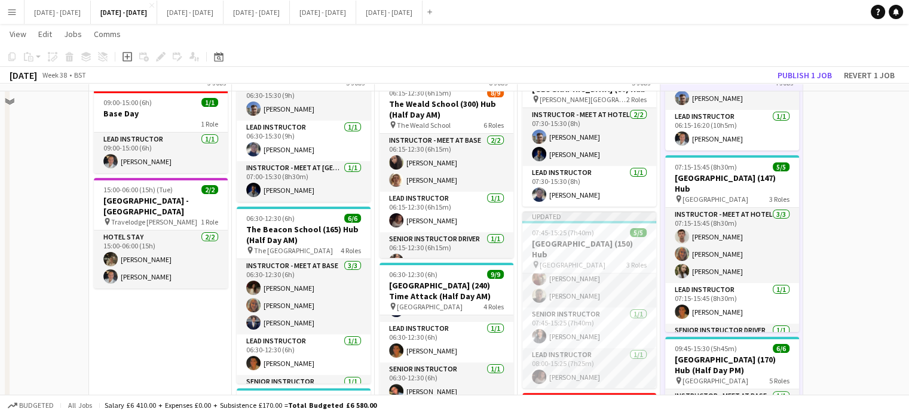
scroll to position [0, 0]
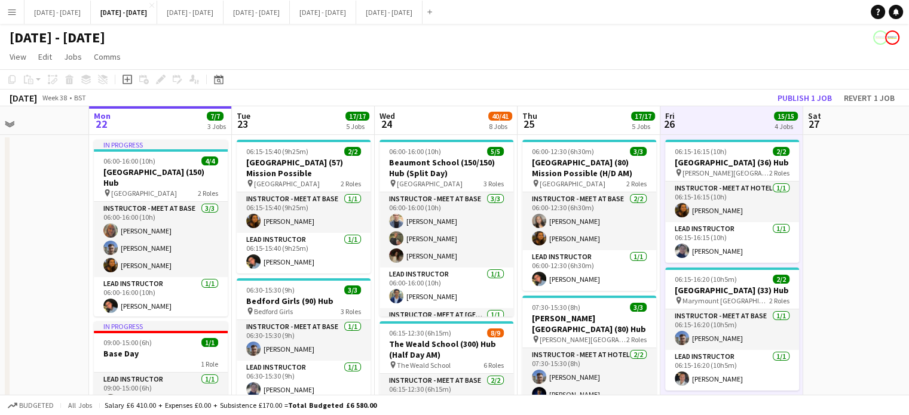
click at [311, 131] on app-board-header-date "Tue 23 17/17 5 Jobs" at bounding box center [303, 120] width 143 height 29
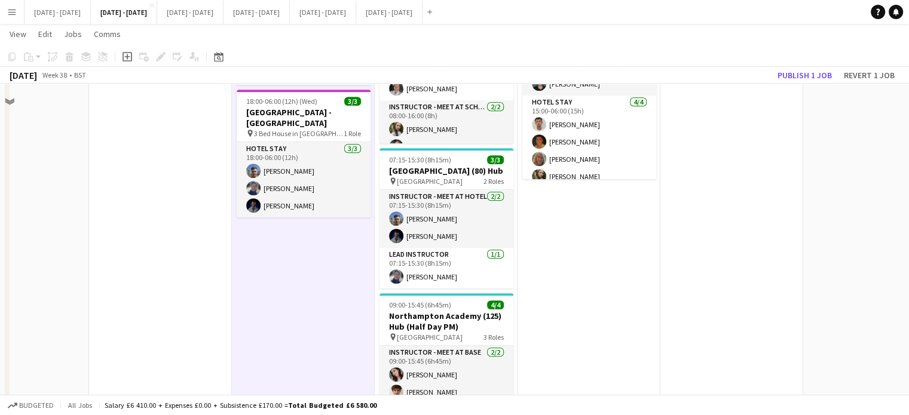
scroll to position [657, 0]
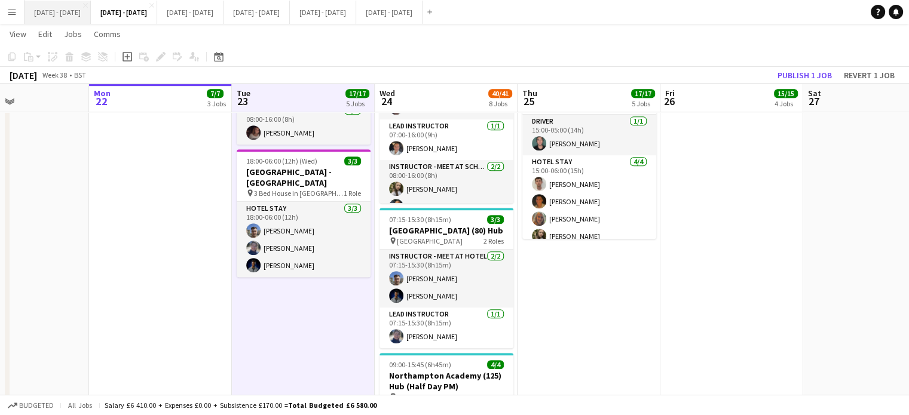
click at [54, 13] on button "Sept 15th - 19th 2025 Close" at bounding box center [58, 12] width 66 height 23
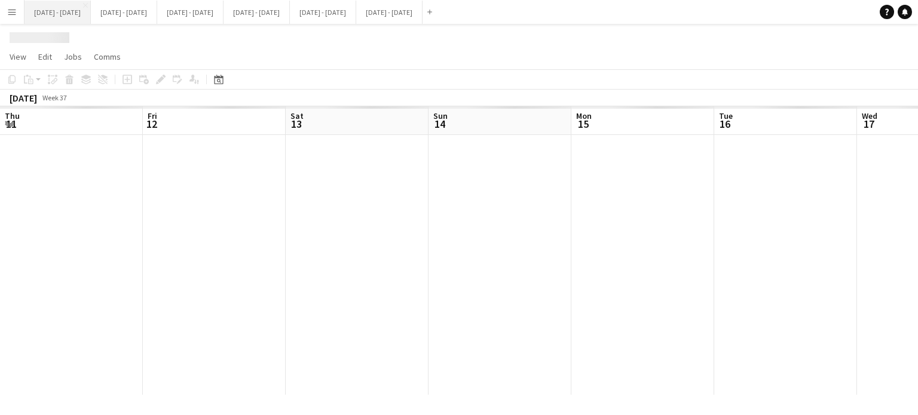
scroll to position [0, 456]
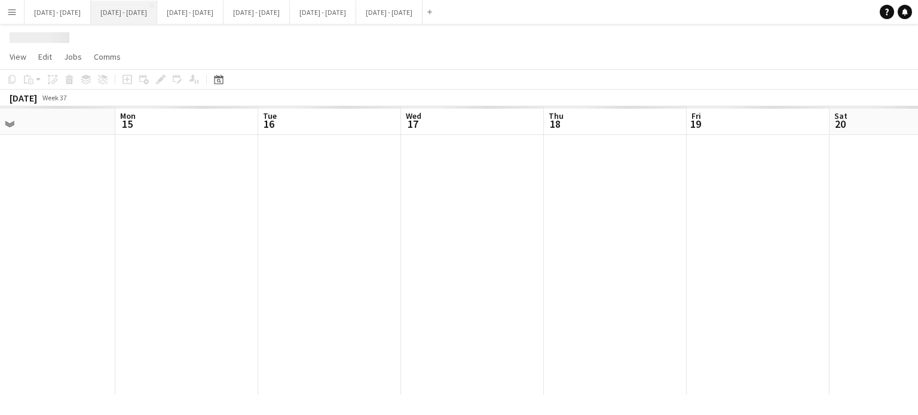
click at [157, 14] on button "Sept 22nd - 26th 2025 Close" at bounding box center [124, 12] width 66 height 23
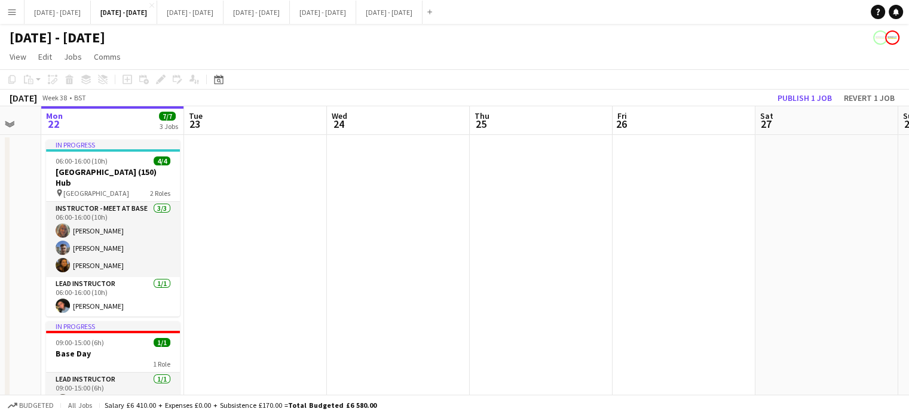
scroll to position [0, 370]
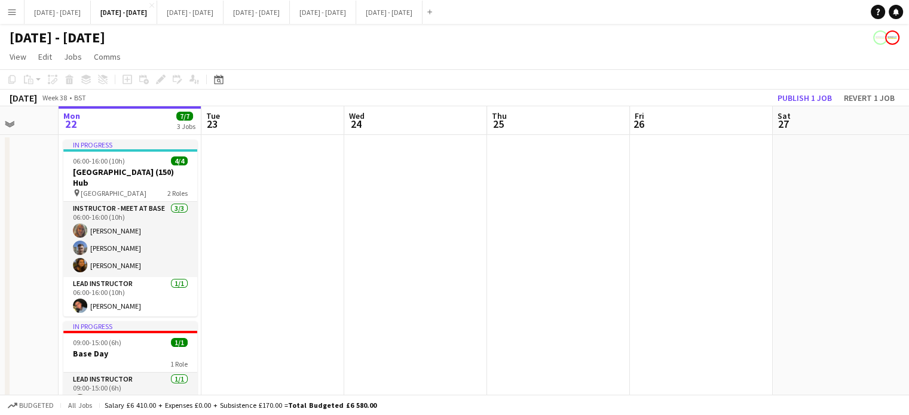
drag, startPoint x: 405, startPoint y: 248, endPoint x: 382, endPoint y: 289, distance: 46.6
click at [382, 289] on app-calendar-viewport "Fri 19 Sat 20 Sun 21 Mon 22 7/7 3 Jobs Tue 23 Wed 24 Thu 25 Fri 26 Sat 27 Sun 2…" at bounding box center [454, 330] width 909 height 448
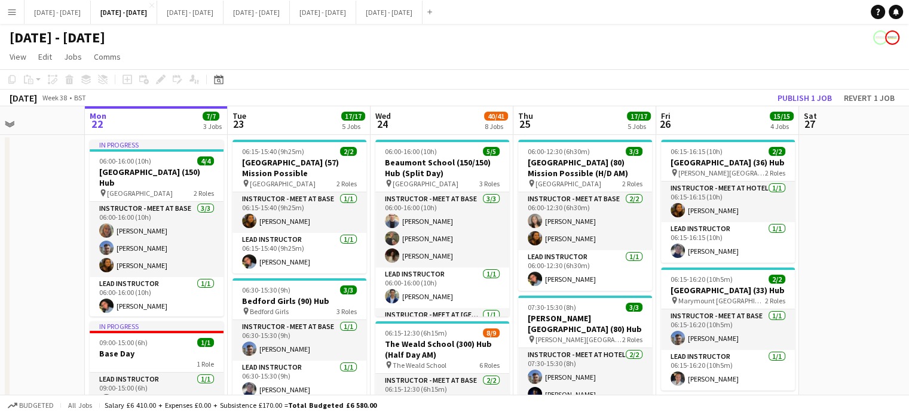
scroll to position [0, 343]
drag, startPoint x: 873, startPoint y: 277, endPoint x: 899, endPoint y: 273, distance: 27.3
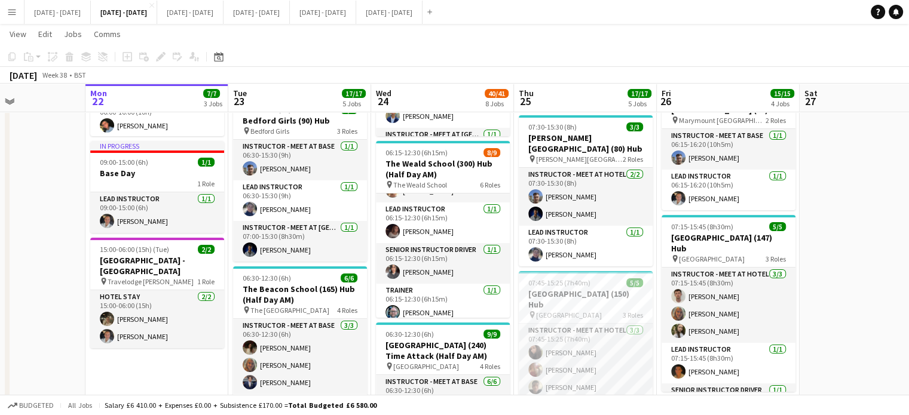
scroll to position [0, 0]
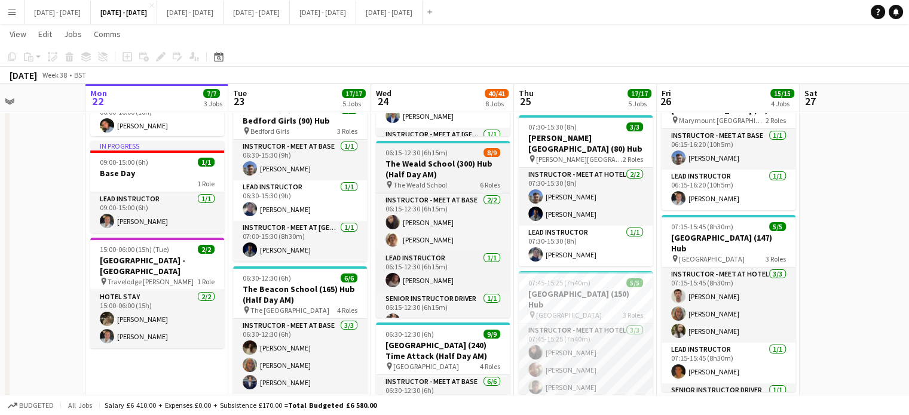
click at [428, 173] on h3 "The Weald School (300) Hub (Half Day AM)" at bounding box center [443, 169] width 134 height 22
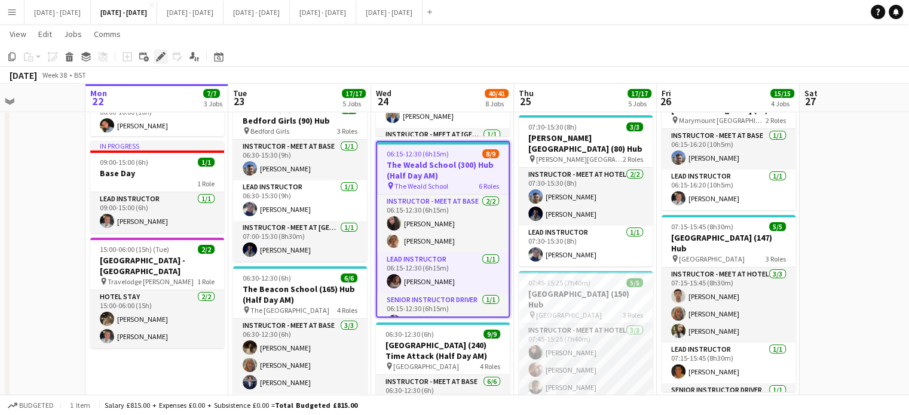
click at [158, 54] on icon "Edit" at bounding box center [161, 57] width 10 height 10
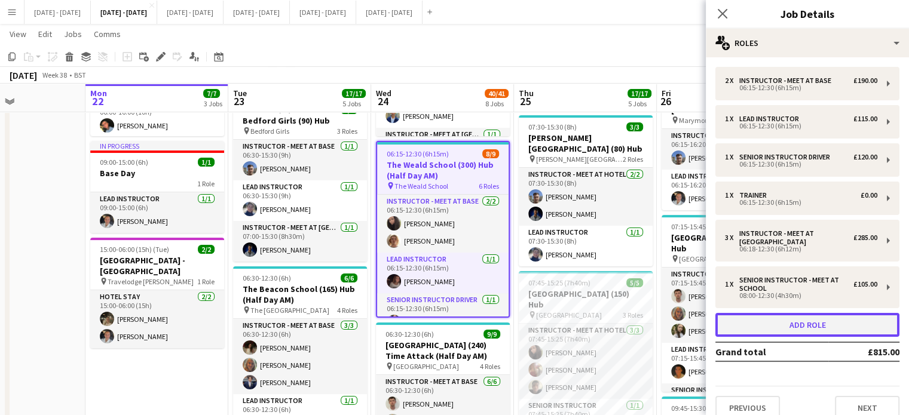
click at [830, 325] on button "Add role" at bounding box center [807, 325] width 184 height 24
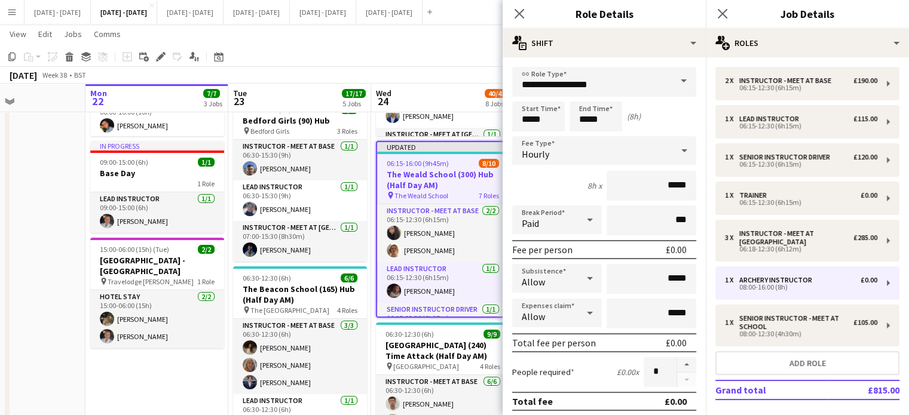
click at [671, 81] on span at bounding box center [683, 81] width 25 height 29
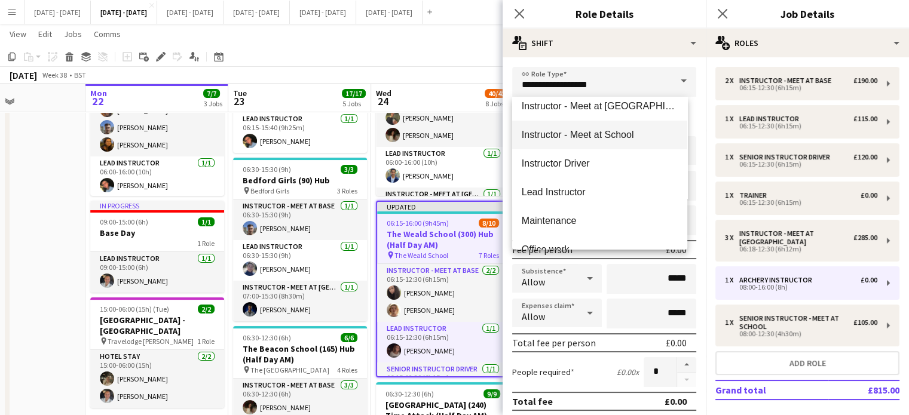
scroll to position [356, 0]
click at [625, 138] on span "Instructor - Meet at School" at bounding box center [600, 132] width 156 height 11
type input "**********"
type input "******"
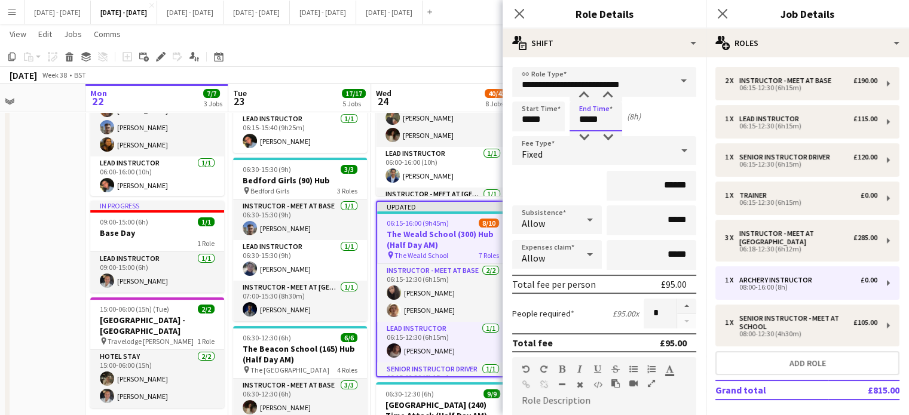
drag, startPoint x: 612, startPoint y: 116, endPoint x: 567, endPoint y: 112, distance: 45.6
click at [573, 119] on input "*****" at bounding box center [596, 117] width 53 height 30
type input "*****"
click at [611, 165] on mat-select "Fixed" at bounding box center [604, 151] width 184 height 30
click at [617, 154] on div "Fixed" at bounding box center [592, 150] width 160 height 29
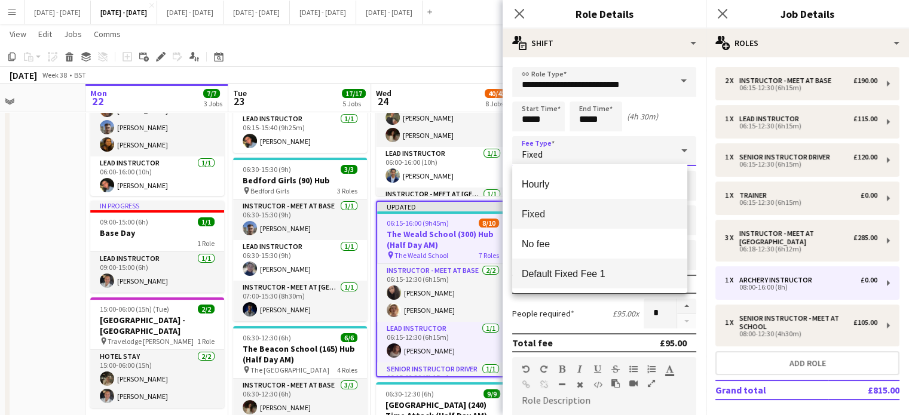
click at [604, 281] on mat-option "Default Fixed Fee 1" at bounding box center [599, 274] width 175 height 30
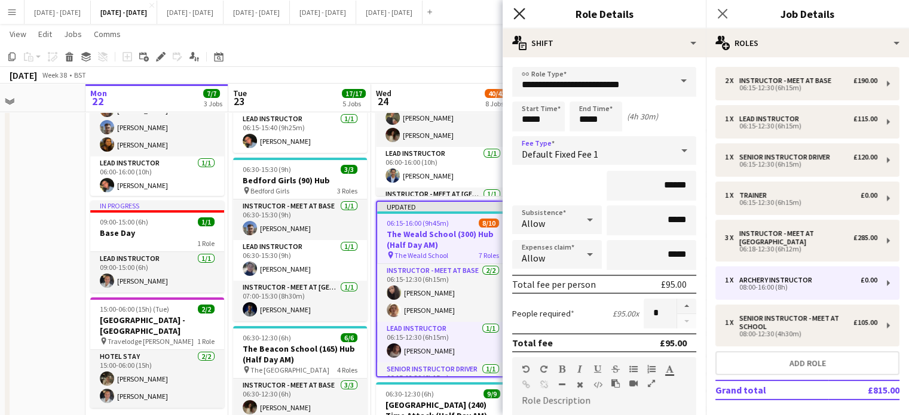
click at [521, 14] on icon "Close pop-in" at bounding box center [518, 13] width 11 height 11
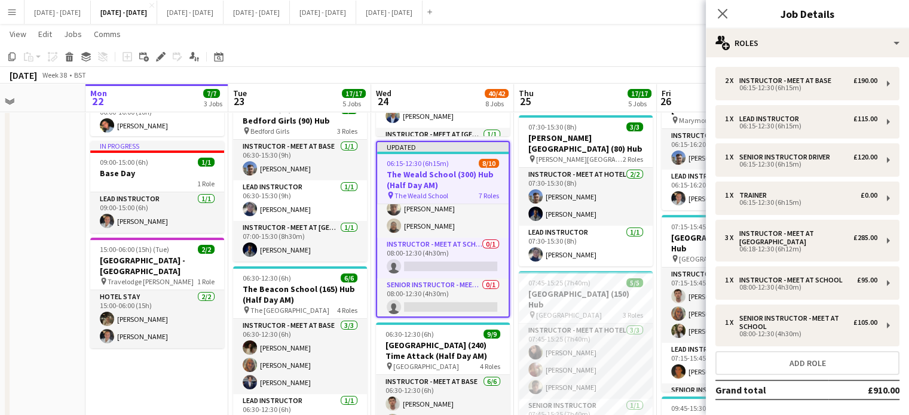
scroll to position [223, 0]
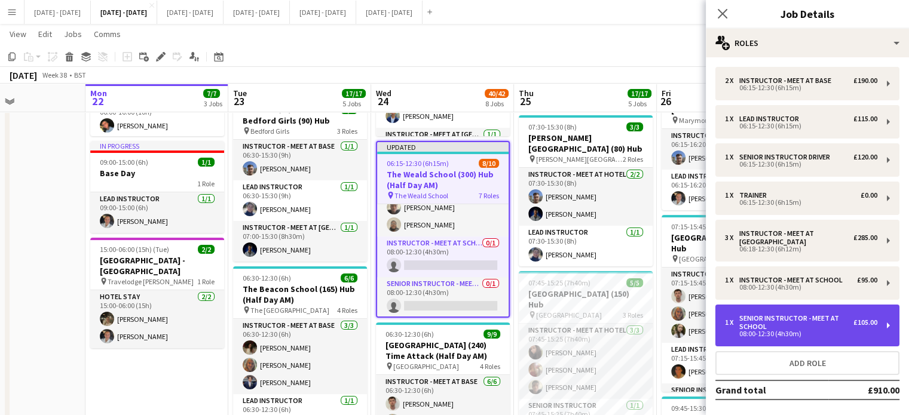
click at [796, 322] on div "Senior Instructor - Meet At School" at bounding box center [796, 322] width 114 height 17
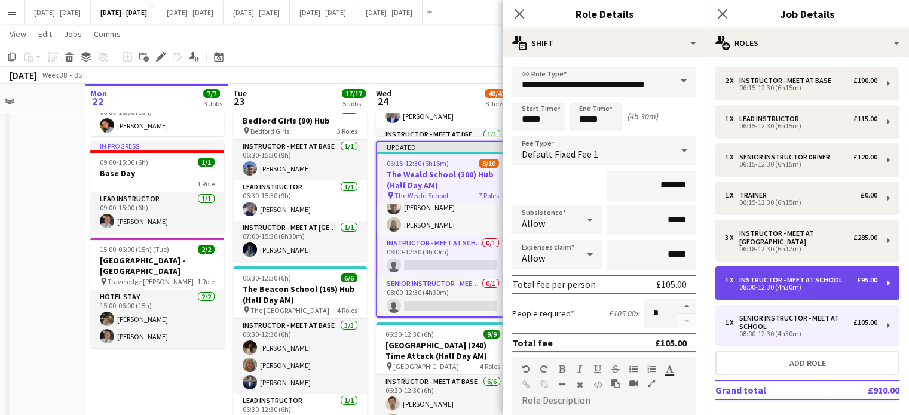
click at [800, 284] on div "Instructor - Meet at School" at bounding box center [793, 280] width 108 height 8
type input "**********"
type input "******"
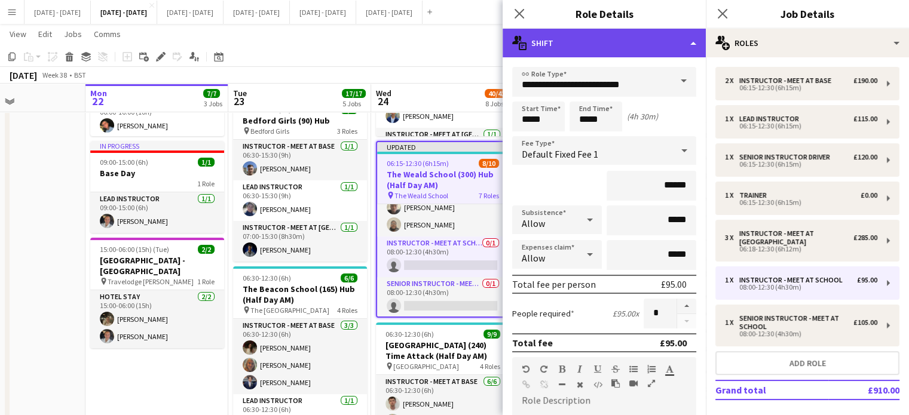
click at [684, 38] on div "multiple-actions-text Shift" at bounding box center [604, 43] width 203 height 29
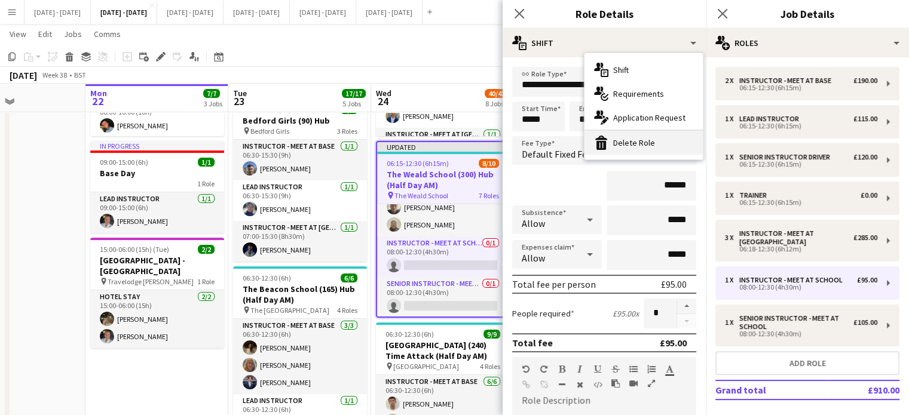
click at [669, 146] on div "bin-2 Delete Role" at bounding box center [643, 143] width 118 height 24
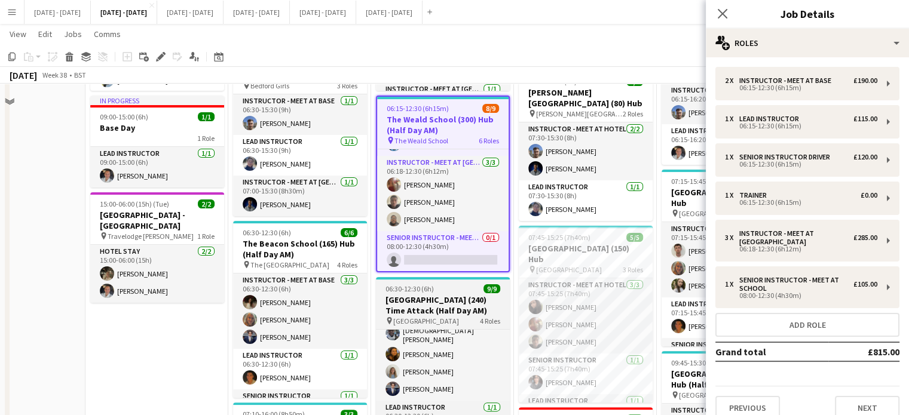
scroll to position [359, 0]
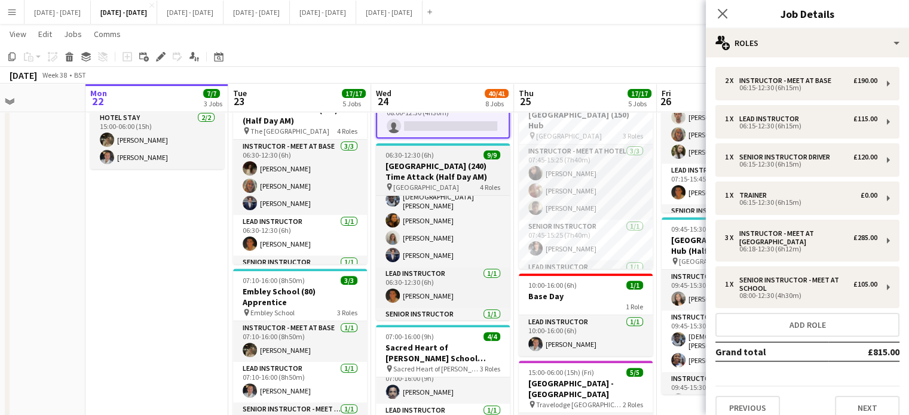
click at [406, 160] on app-job-card "06:30-12:30 (6h) 9/9 Oriel High School (240) Time Attack (Half Day AM) pin Orie…" at bounding box center [443, 231] width 134 height 177
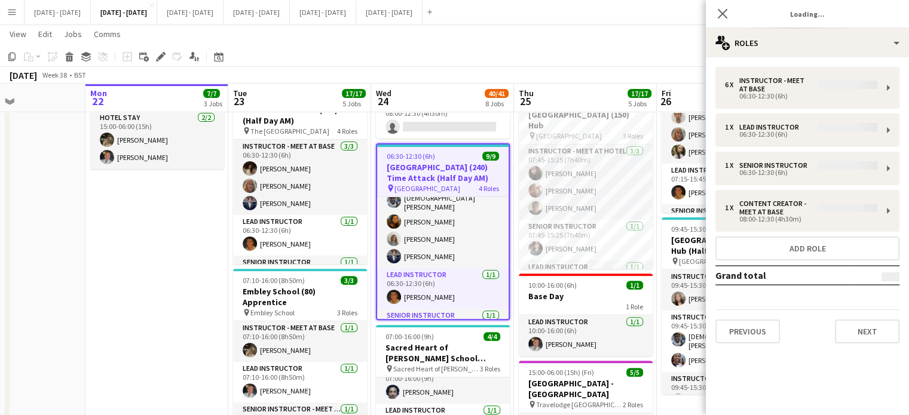
scroll to position [172, 0]
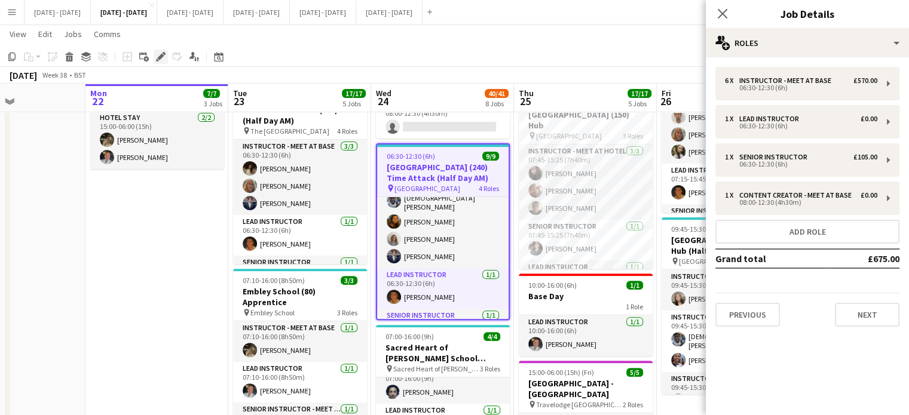
click at [158, 56] on icon "Edit" at bounding box center [161, 57] width 10 height 10
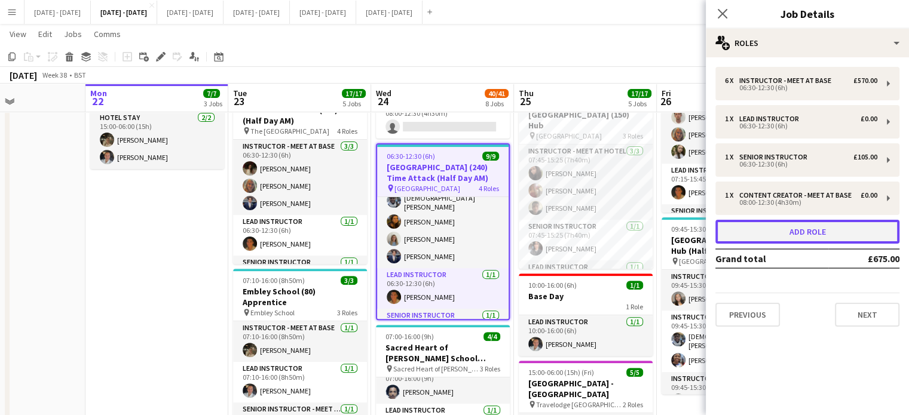
click at [822, 227] on button "Add role" at bounding box center [807, 232] width 184 height 24
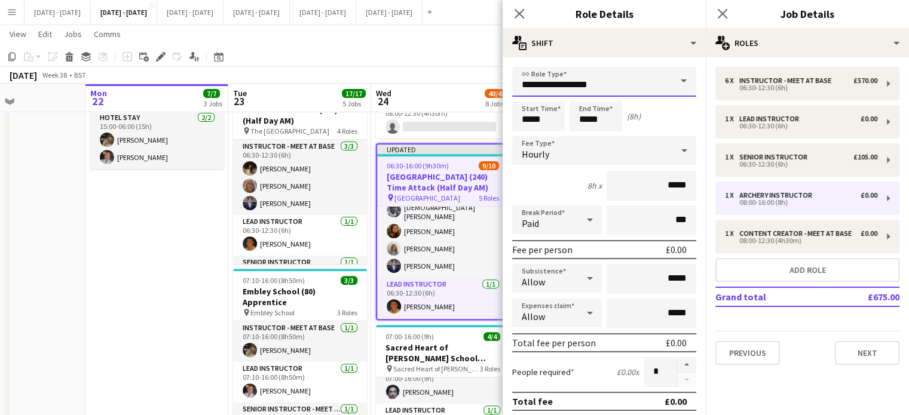
click at [660, 81] on input "**********" at bounding box center [604, 82] width 184 height 30
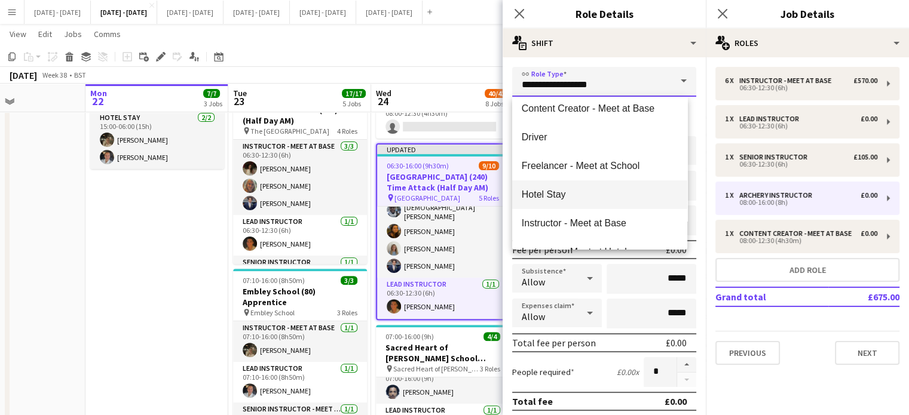
scroll to position [299, 0]
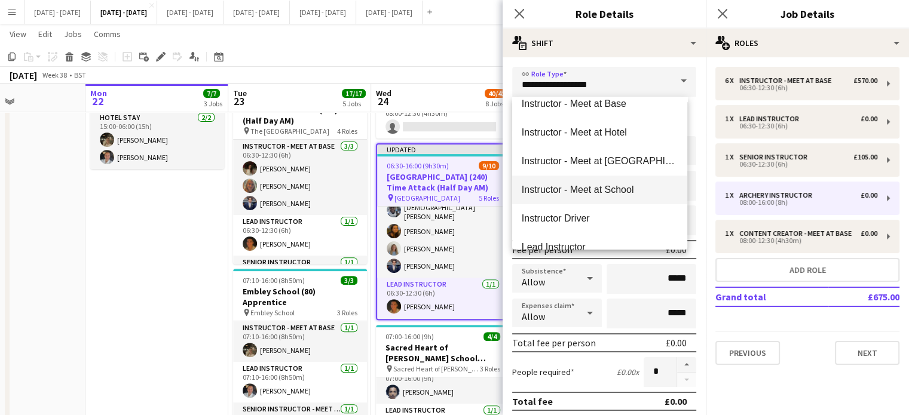
click at [592, 193] on span "Instructor - Meet at School" at bounding box center [600, 189] width 156 height 11
type input "**********"
type input "******"
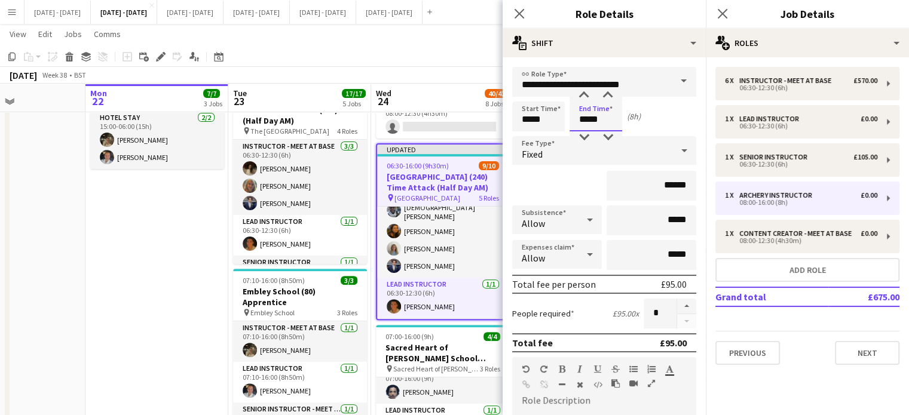
drag, startPoint x: 607, startPoint y: 119, endPoint x: 480, endPoint y: 87, distance: 131.3
click at [522, 119] on div "Start Time ***** End Time ***** (8h)" at bounding box center [604, 117] width 184 height 30
type input "*****"
click at [547, 143] on div "Fixed" at bounding box center [592, 150] width 160 height 29
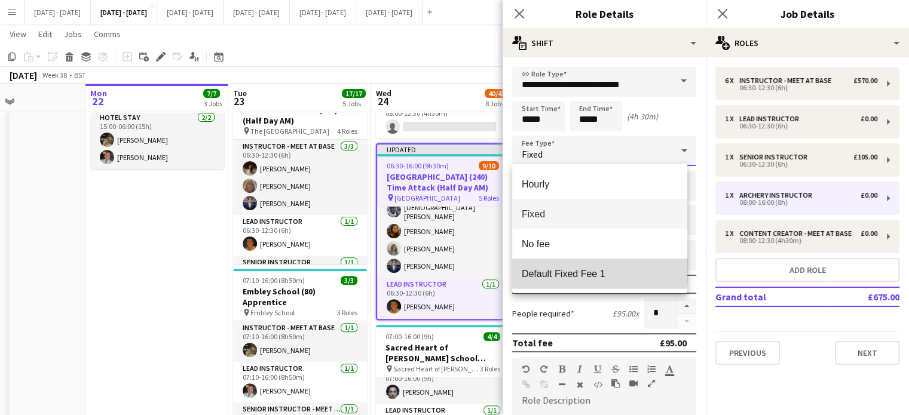
click at [562, 265] on mat-option "Default Fixed Fee 1" at bounding box center [599, 274] width 175 height 30
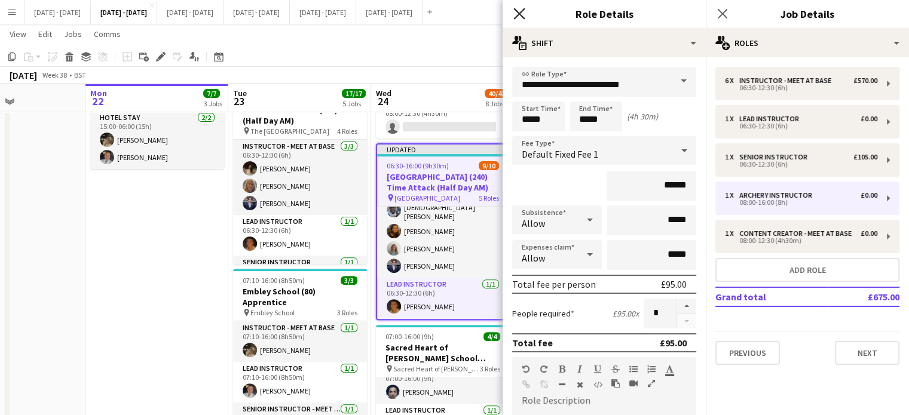
click at [524, 8] on icon at bounding box center [518, 13] width 11 height 11
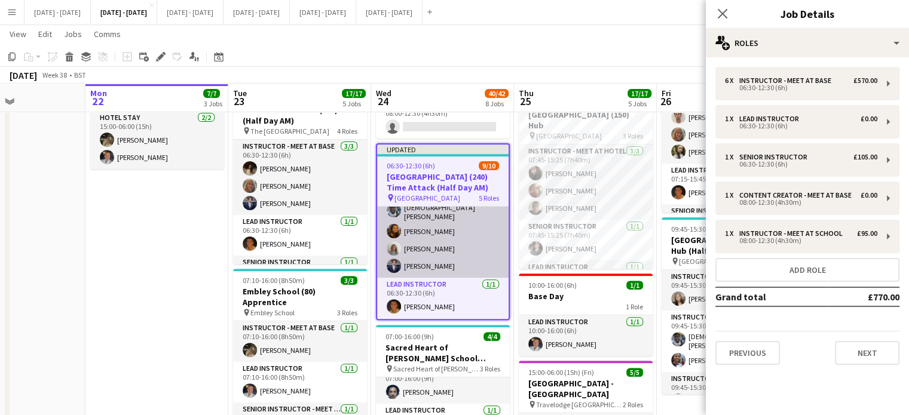
click at [423, 227] on app-card-role "Instructor - Meet at Base 6/6 06:30-12:30 (6h) Liam O’Connor Chloe Rice Adesua …" at bounding box center [442, 212] width 131 height 131
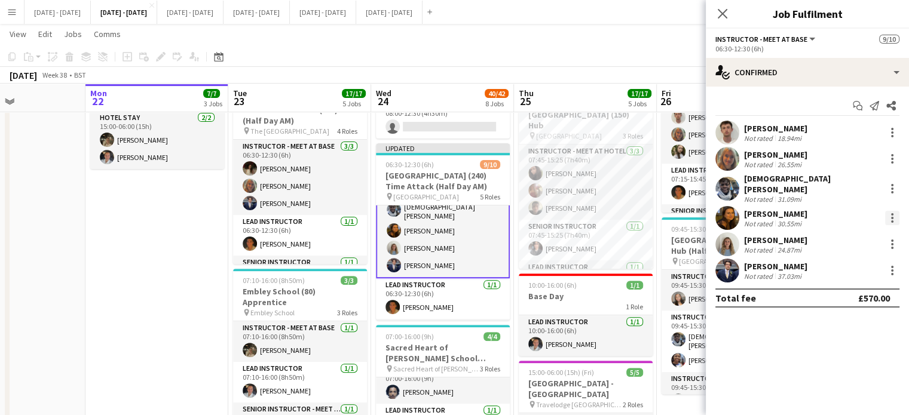
click at [895, 211] on div at bounding box center [892, 218] width 14 height 14
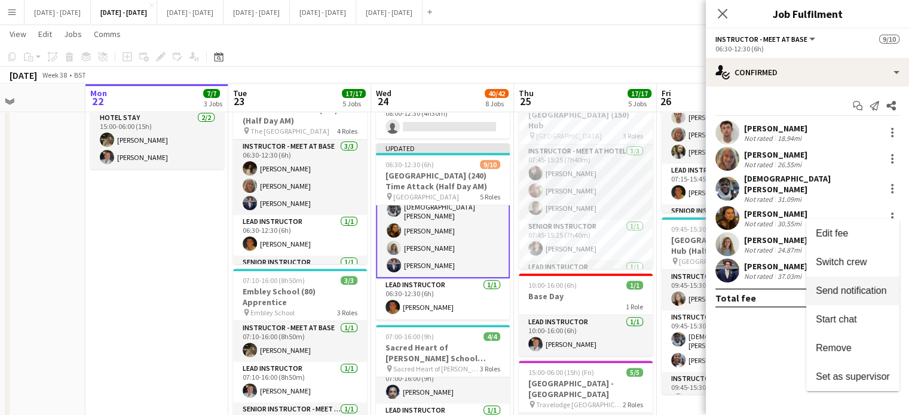
click at [880, 261] on span "Switch crew" at bounding box center [853, 262] width 74 height 11
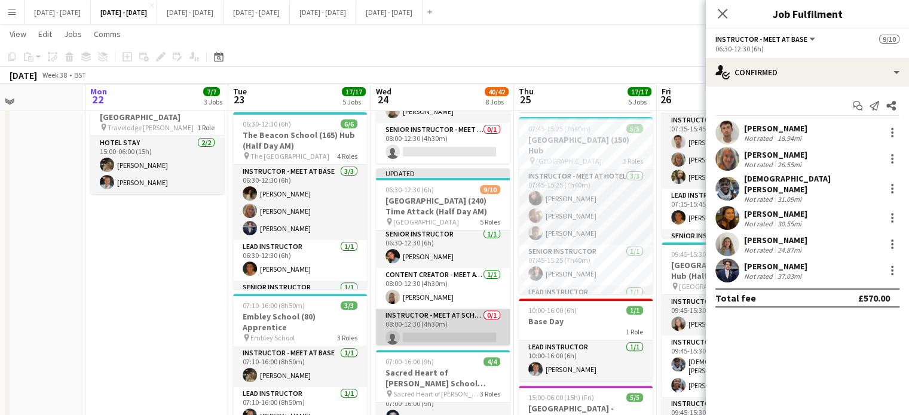
click at [428, 323] on app-card-role "Instructor - Meet at School 0/1 08:00-12:30 (4h30m) single-neutral-actions" at bounding box center [443, 329] width 134 height 41
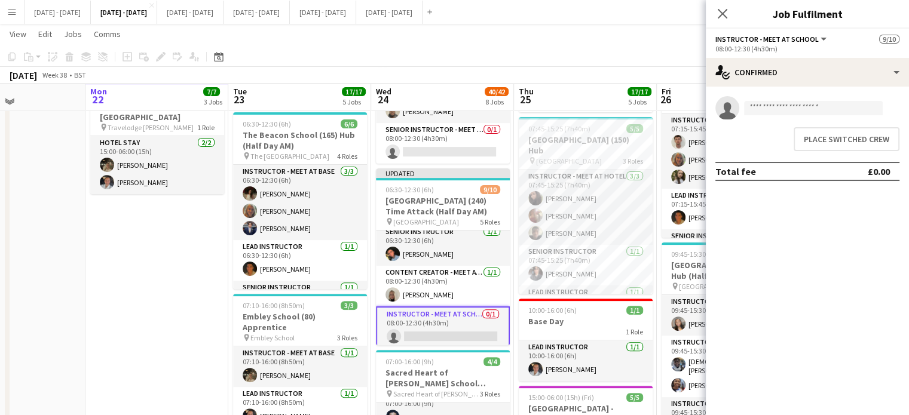
scroll to position [175, 0]
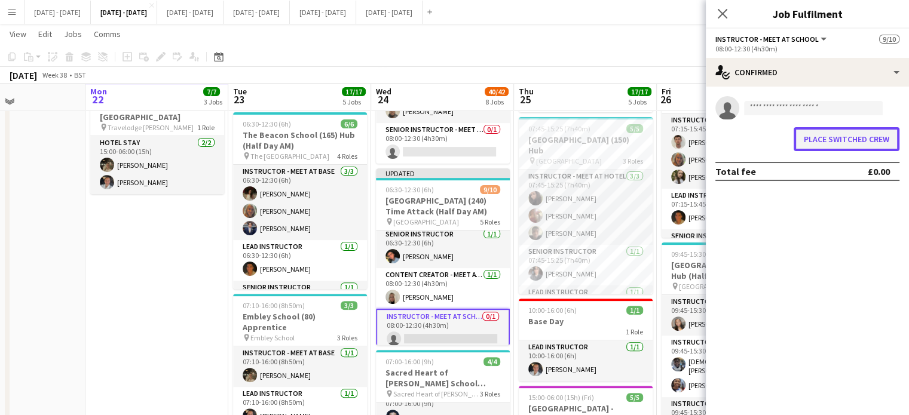
click at [850, 138] on button "Place switched crew" at bounding box center [847, 139] width 106 height 24
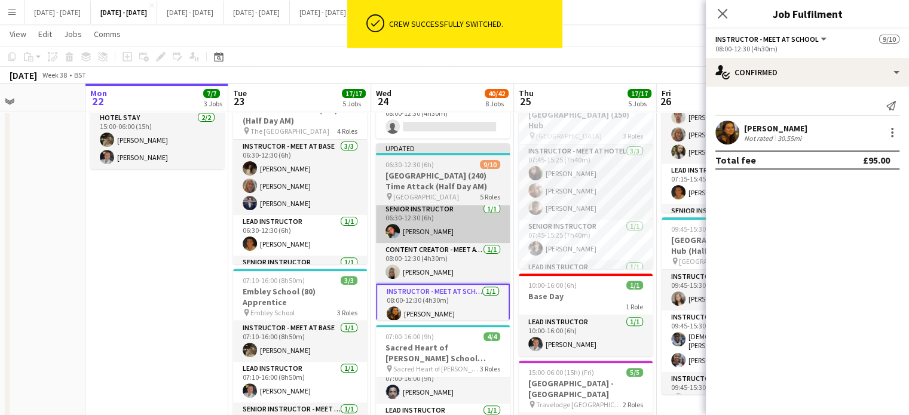
scroll to position [359, 0]
click at [449, 175] on h3 "[GEOGRAPHIC_DATA] (240) Time Attack (Half Day AM)" at bounding box center [443, 181] width 134 height 22
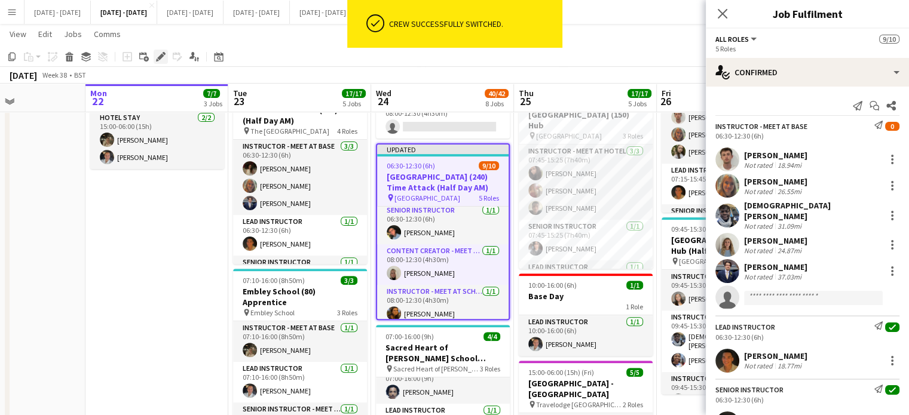
click at [158, 54] on icon "Edit" at bounding box center [161, 57] width 10 height 10
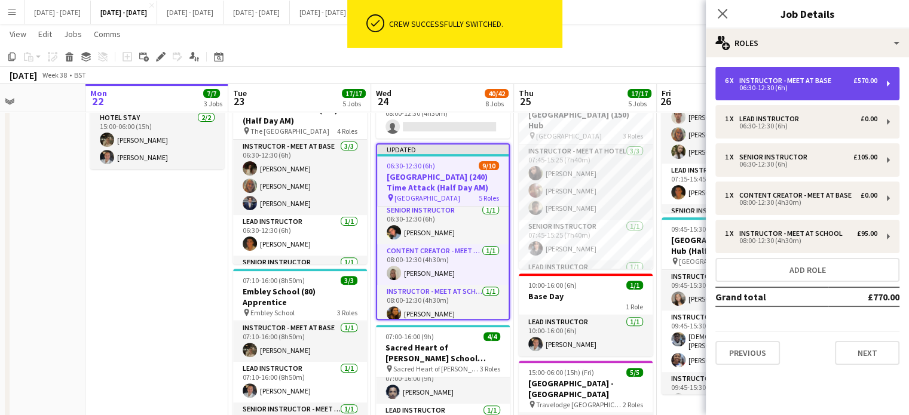
click at [804, 79] on div "Instructor - Meet at Base" at bounding box center [787, 80] width 97 height 8
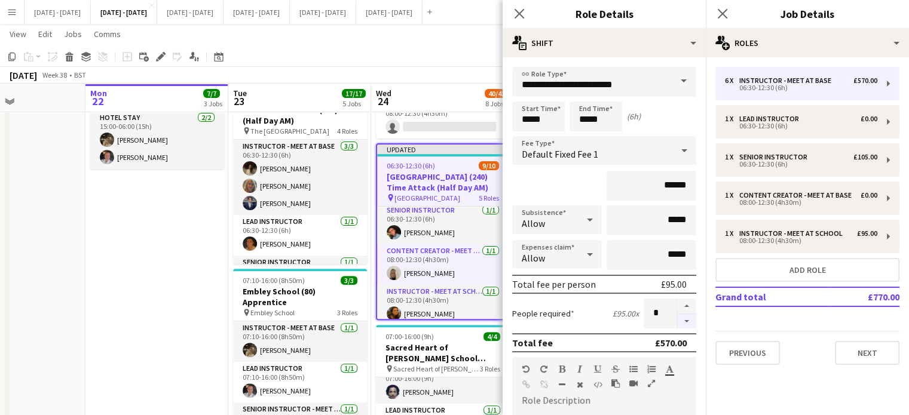
click at [679, 322] on button "button" at bounding box center [686, 321] width 19 height 15
type input "*"
click at [521, 16] on icon at bounding box center [518, 13] width 11 height 11
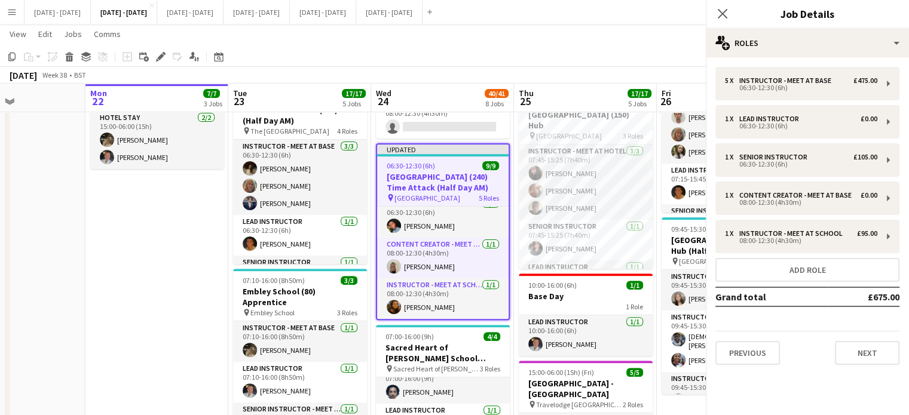
scroll to position [158, 0]
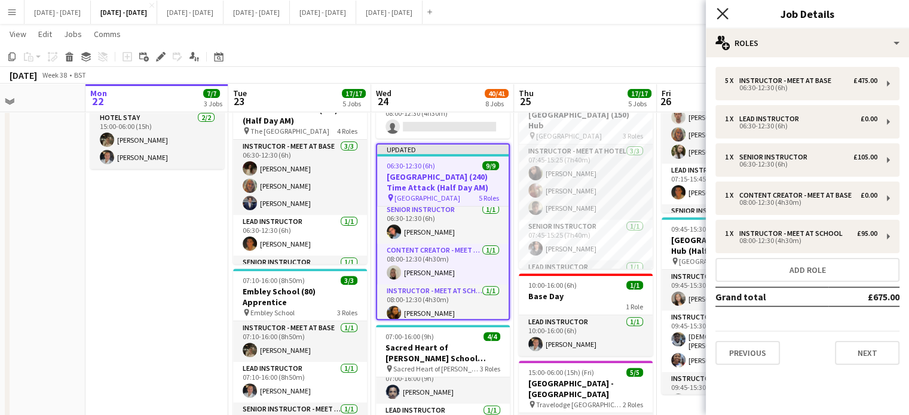
click at [723, 12] on icon at bounding box center [722, 13] width 11 height 11
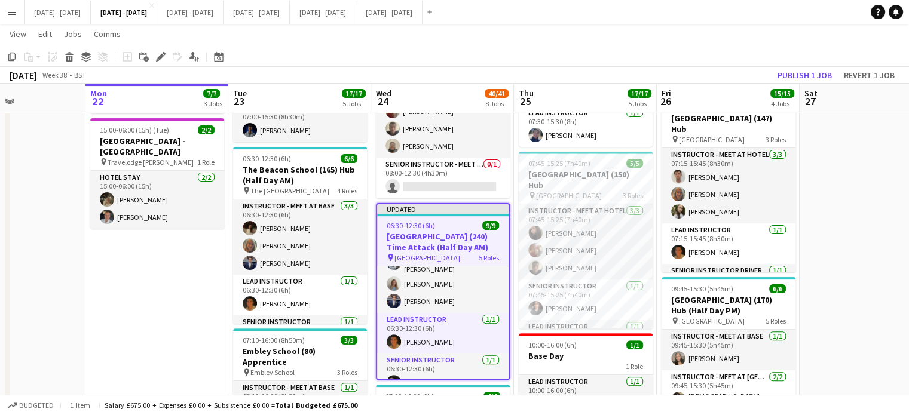
scroll to position [0, 0]
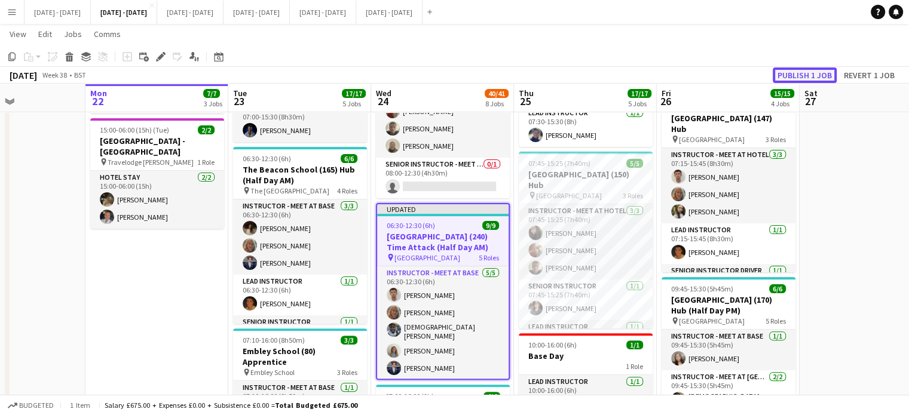
click at [799, 73] on button "Publish 1 job" at bounding box center [805, 76] width 64 height 16
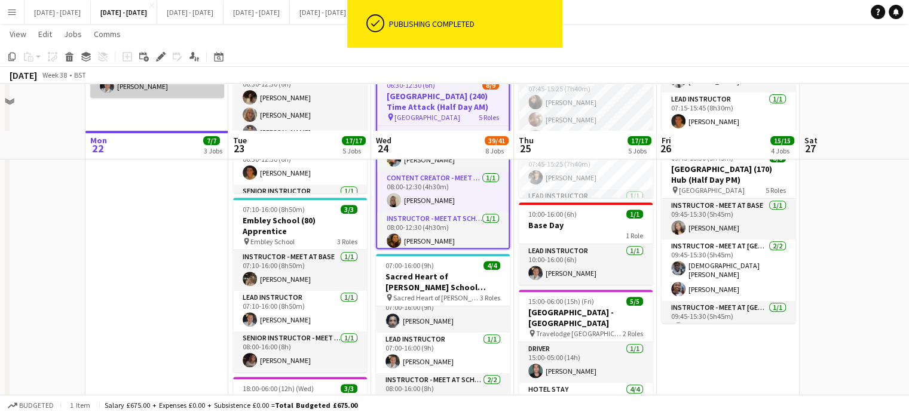
scroll to position [359, 0]
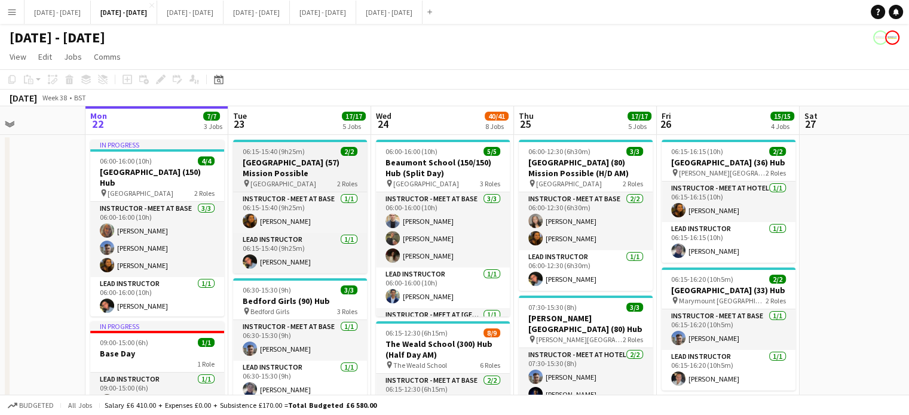
click at [335, 157] on app-job-card "06:15-15:40 (9h25m) 2/[GEOGRAPHIC_DATA] (57) Mission Possible pin Studlands Ris…" at bounding box center [300, 207] width 134 height 134
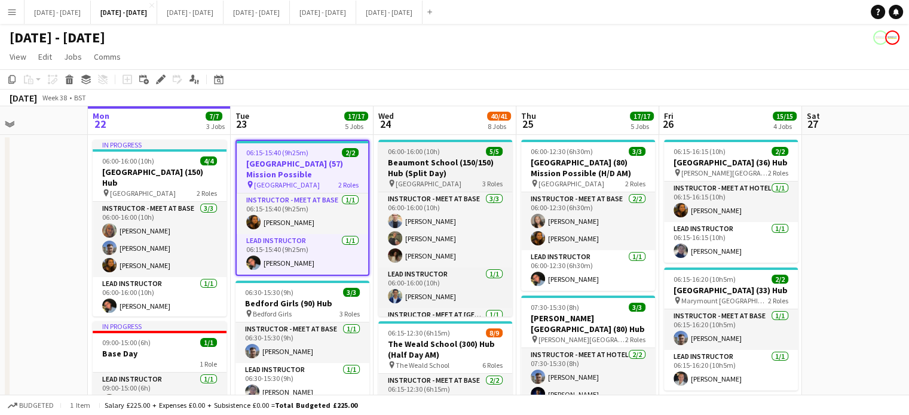
drag, startPoint x: 411, startPoint y: 158, endPoint x: 426, endPoint y: 156, distance: 14.5
click at [411, 158] on h3 "Beaumont School (150/150) Hub (Split Day)" at bounding box center [445, 168] width 134 height 22
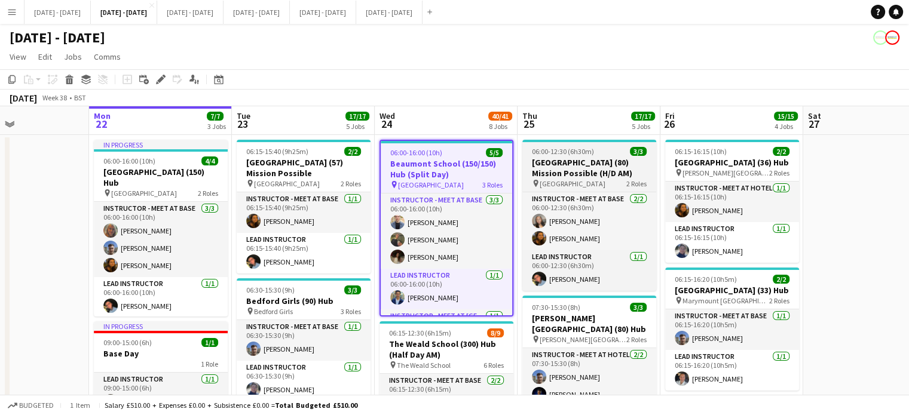
click at [562, 174] on h3 "[GEOGRAPHIC_DATA] (80) Mission Possible (H/D AM)" at bounding box center [589, 168] width 134 height 22
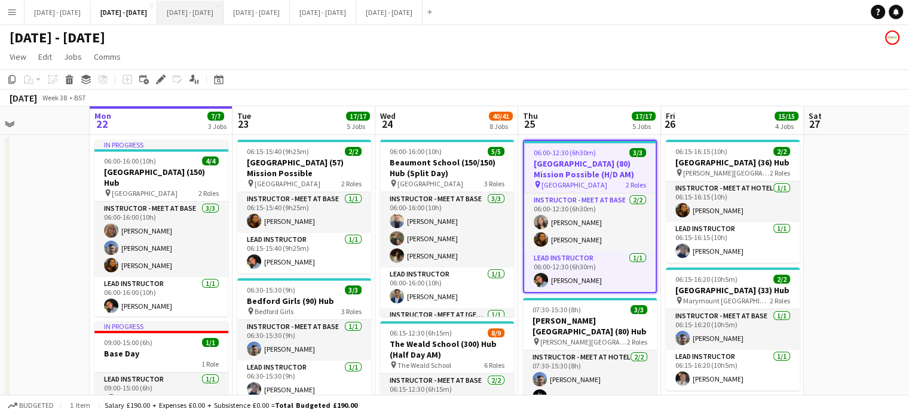
click at [210, 19] on button "[DATE] - [DATE] Close" at bounding box center [190, 12] width 66 height 23
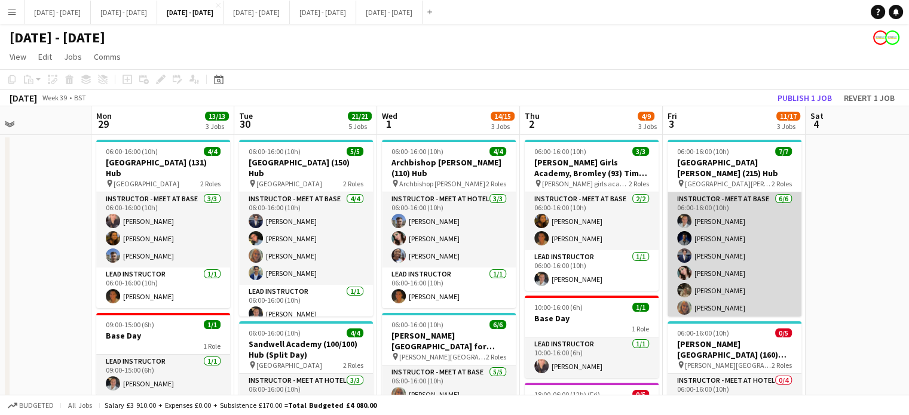
click at [709, 215] on app-card-role "Instructor - Meet at Base [DATE] 06:00-16:00 (10h) [PERSON_NAME] [PERSON_NAME] …" at bounding box center [735, 255] width 134 height 127
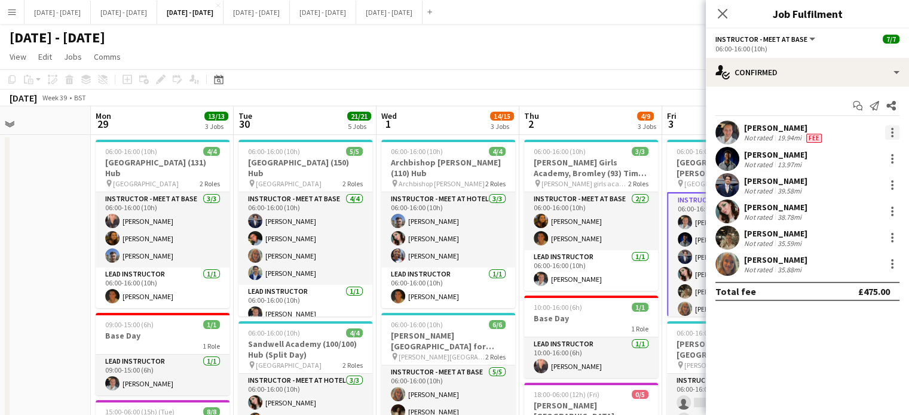
click at [889, 130] on div at bounding box center [892, 133] width 14 height 14
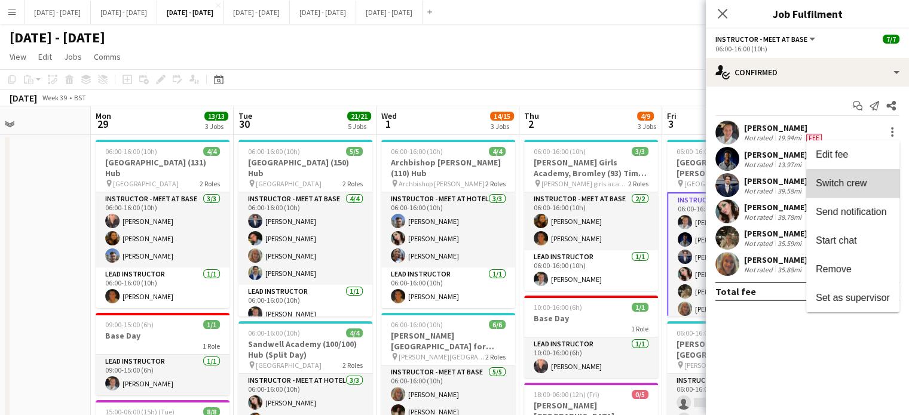
click at [875, 192] on button "Switch crew" at bounding box center [852, 183] width 93 height 29
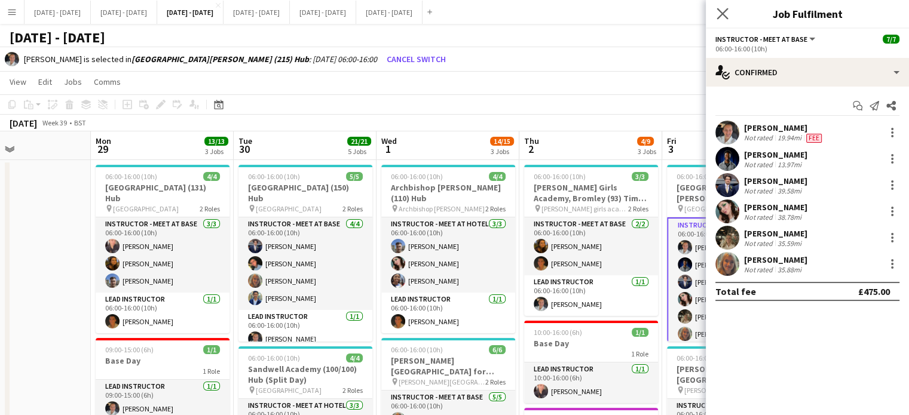
click at [727, 14] on icon "Close pop-in" at bounding box center [722, 13] width 11 height 11
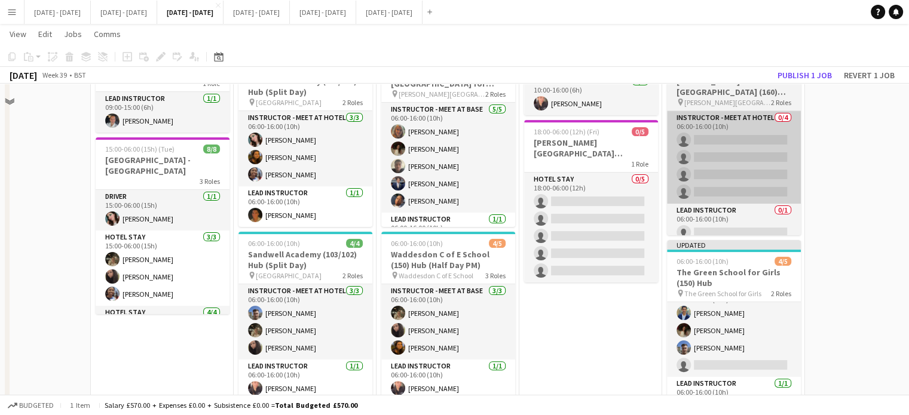
scroll to position [179, 0]
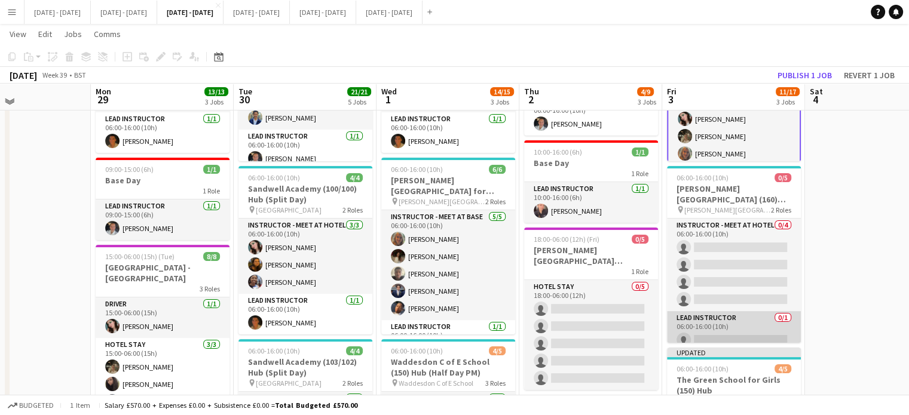
click at [731, 322] on app-card-role "Lead Instructor 0/1 06:00-16:00 (10h) single-neutral-actions" at bounding box center [734, 331] width 134 height 41
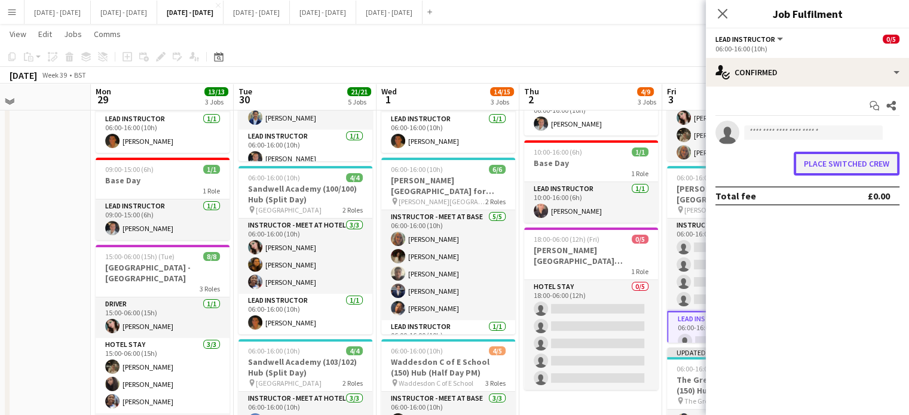
click at [847, 171] on button "Place switched crew" at bounding box center [847, 164] width 106 height 24
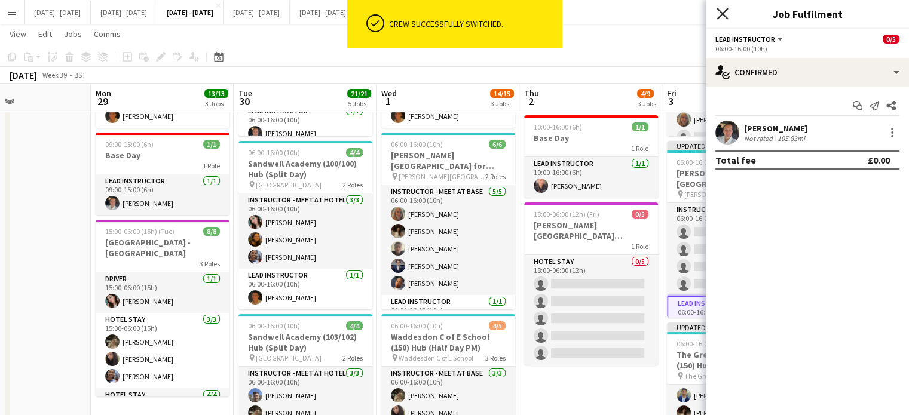
click at [720, 13] on icon "Close pop-in" at bounding box center [722, 13] width 11 height 11
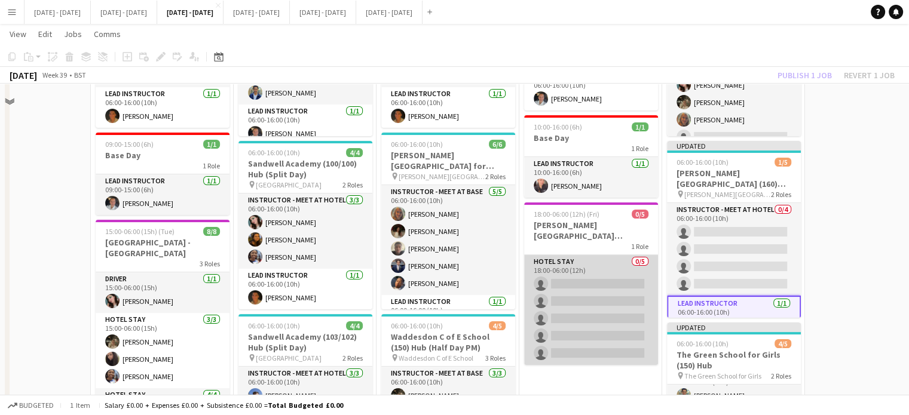
scroll to position [0, 0]
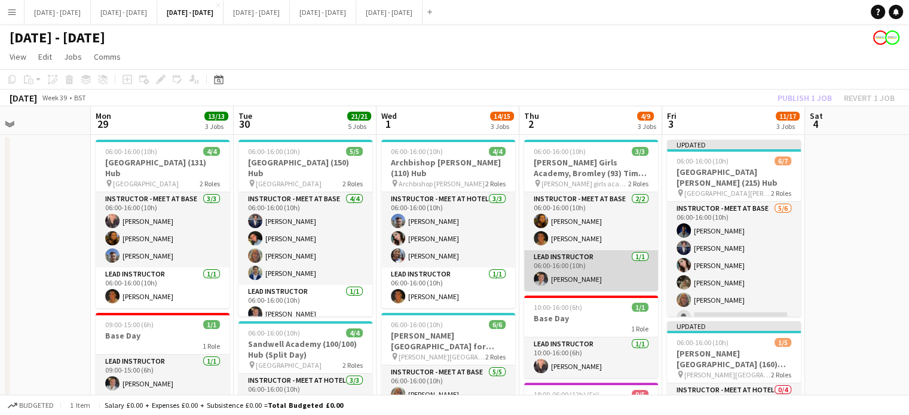
click at [558, 277] on app-card-role "Lead Instructor [DATE] 06:00-16:00 (10h) [PERSON_NAME]" at bounding box center [591, 270] width 134 height 41
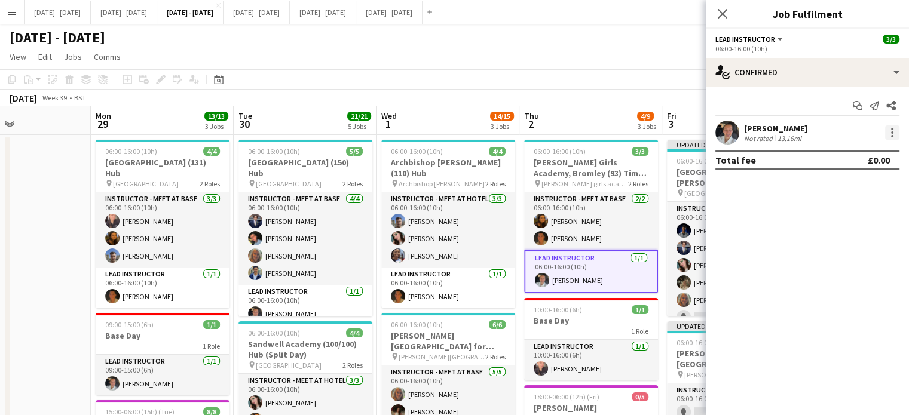
click at [894, 132] on div at bounding box center [892, 133] width 14 height 14
drag, startPoint x: 862, startPoint y: 183, endPoint x: 775, endPoint y: 93, distance: 126.0
click at [859, 183] on span "Switch crew" at bounding box center [841, 183] width 51 height 10
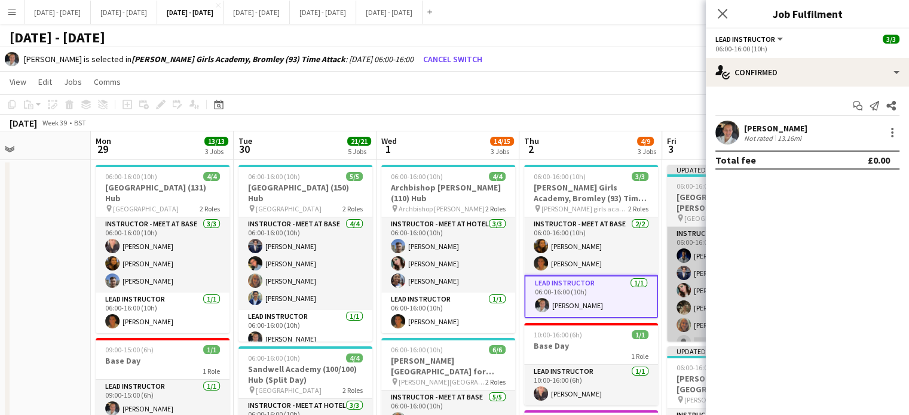
drag, startPoint x: 723, startPoint y: 13, endPoint x: 789, endPoint y: 247, distance: 244.1
click at [723, 13] on icon at bounding box center [723, 14] width 10 height 10
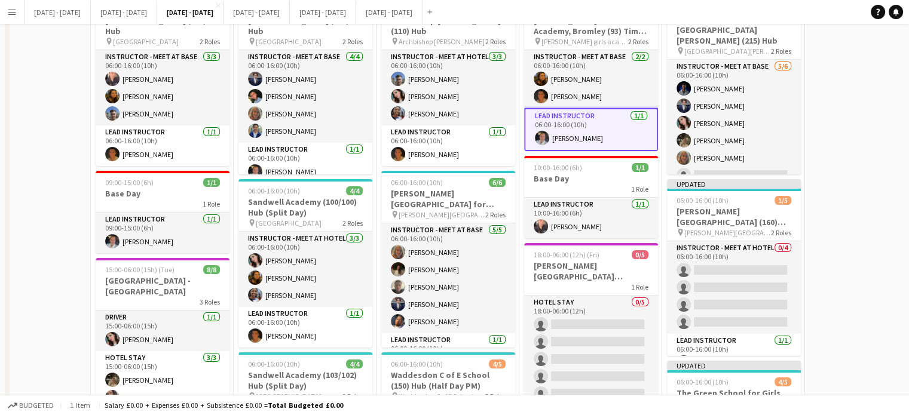
scroll to position [299, 0]
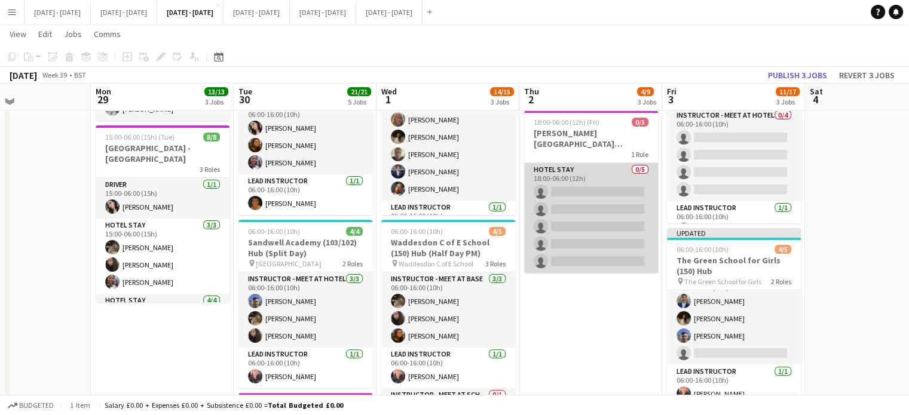
click at [576, 199] on app-card-role "Hotel Stay 0/5 18:00-06:00 (12h) single-neutral-actions single-neutral-actions …" at bounding box center [591, 218] width 134 height 110
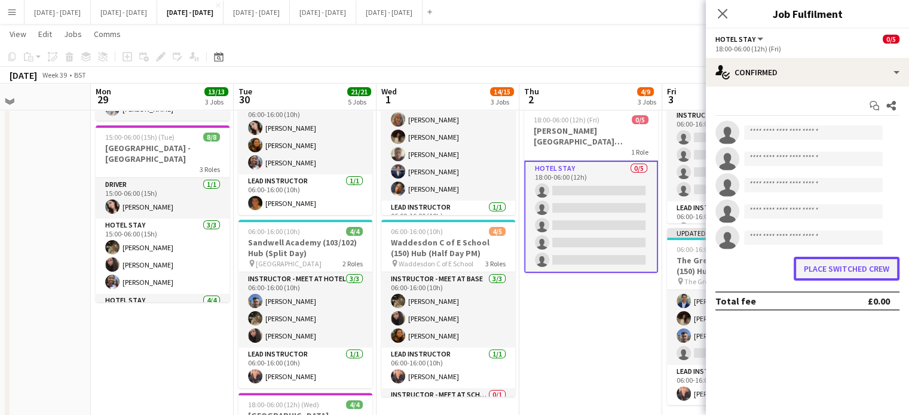
click at [832, 273] on button "Place switched crew" at bounding box center [847, 269] width 106 height 24
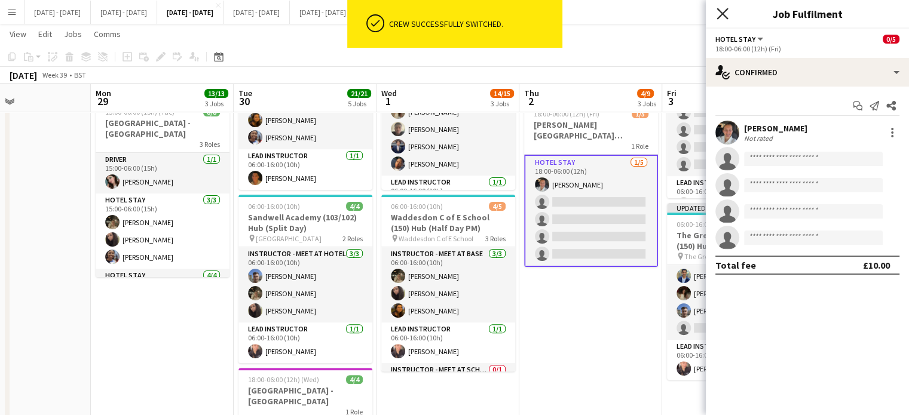
click at [726, 16] on icon "Close pop-in" at bounding box center [722, 13] width 11 height 11
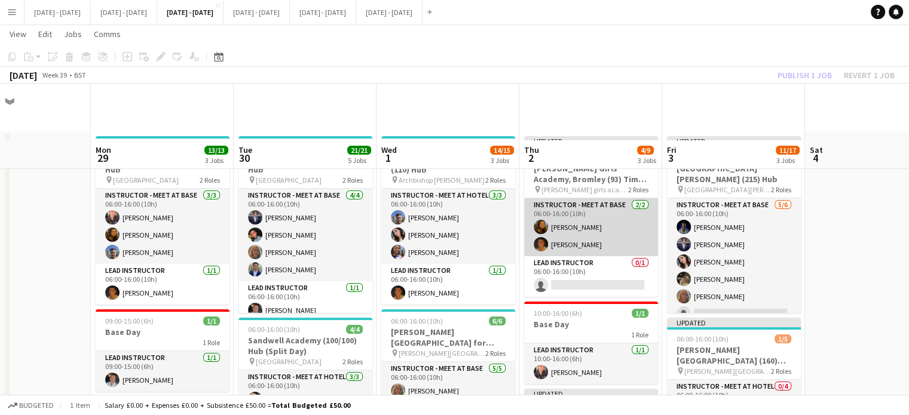
scroll to position [0, 0]
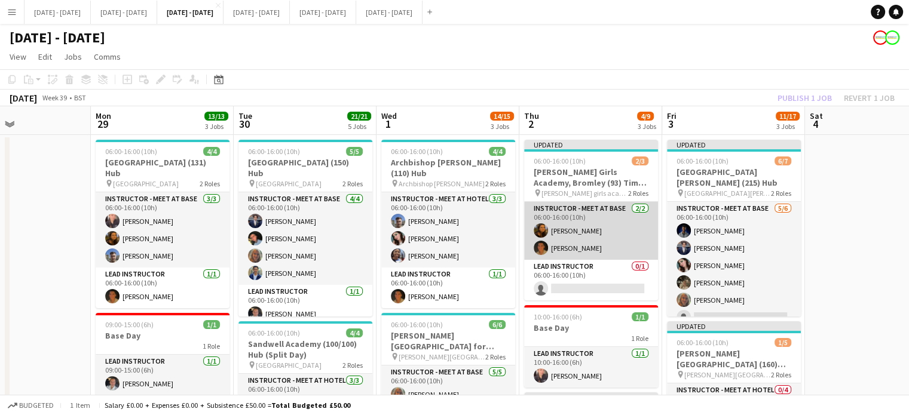
click at [588, 248] on app-card-role "Instructor - Meet at Base [DATE] 06:00-16:00 (10h) [PERSON_NAME] [PERSON_NAME]" at bounding box center [591, 231] width 134 height 58
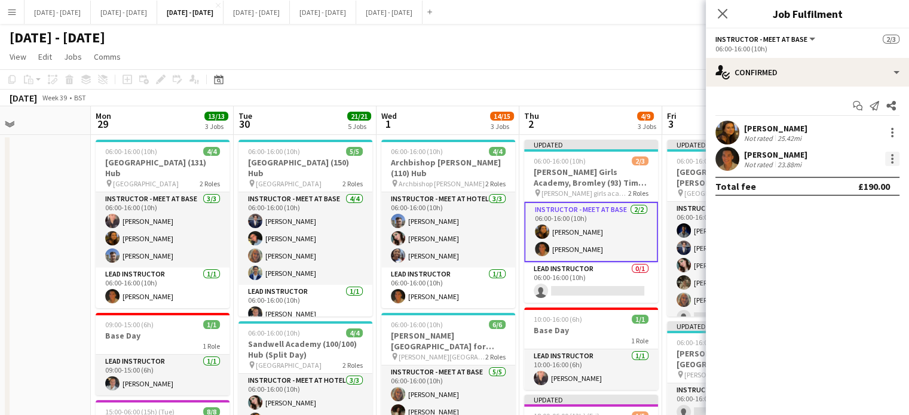
click at [890, 161] on div at bounding box center [892, 159] width 14 height 14
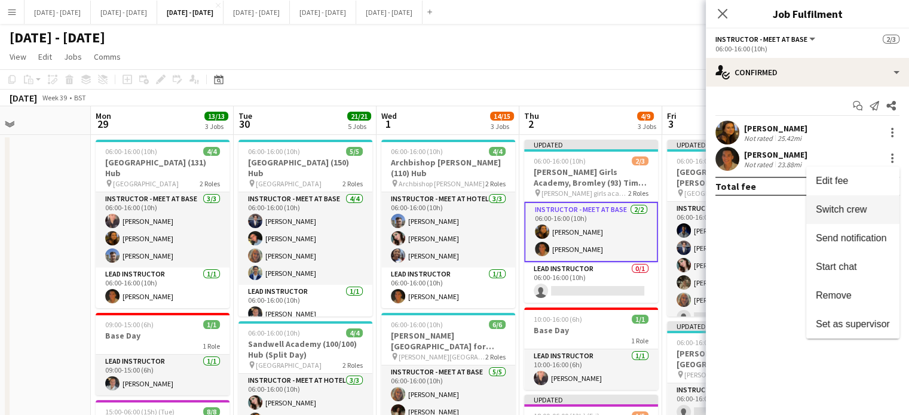
drag, startPoint x: 856, startPoint y: 207, endPoint x: 731, endPoint y: 241, distance: 128.9
click at [856, 208] on span "Switch crew" at bounding box center [841, 209] width 51 height 10
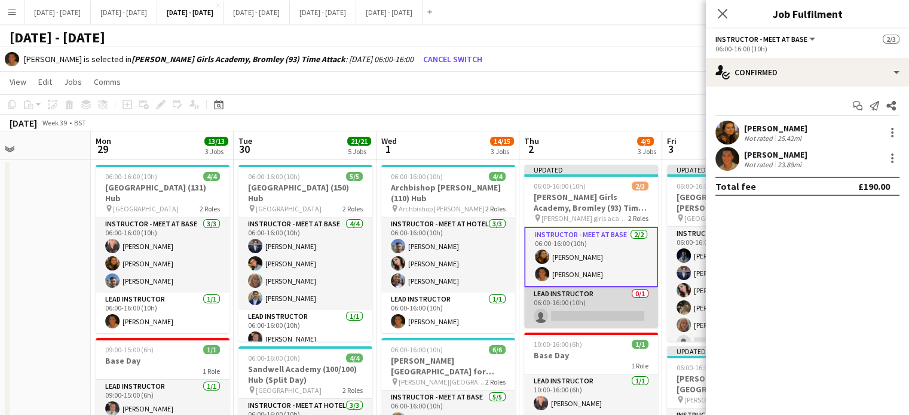
click at [595, 304] on app-card-role "Lead Instructor 0/1 06:00-16:00 (10h) single-neutral-actions" at bounding box center [591, 307] width 134 height 41
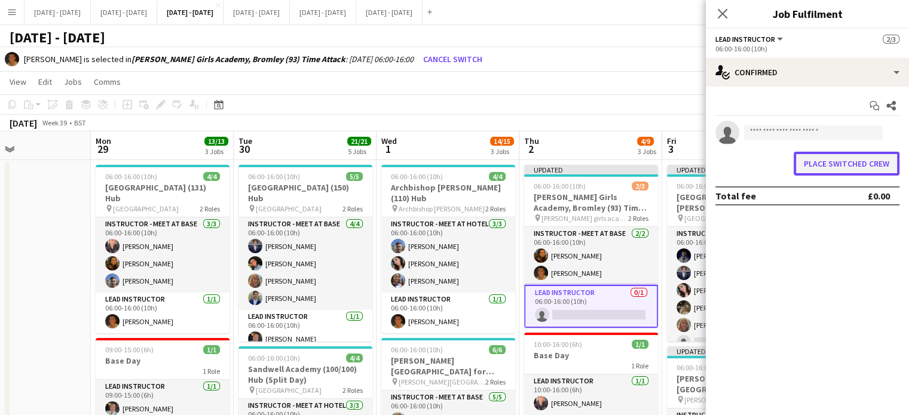
click at [834, 164] on button "Place switched crew" at bounding box center [847, 164] width 106 height 24
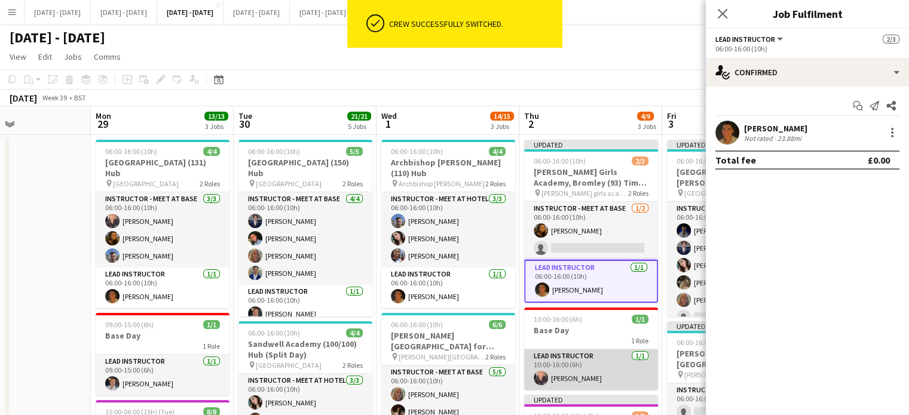
click at [607, 371] on app-card-role "Lead Instructor [DATE] 10:00-16:00 (6h) [PERSON_NAME]" at bounding box center [591, 370] width 134 height 41
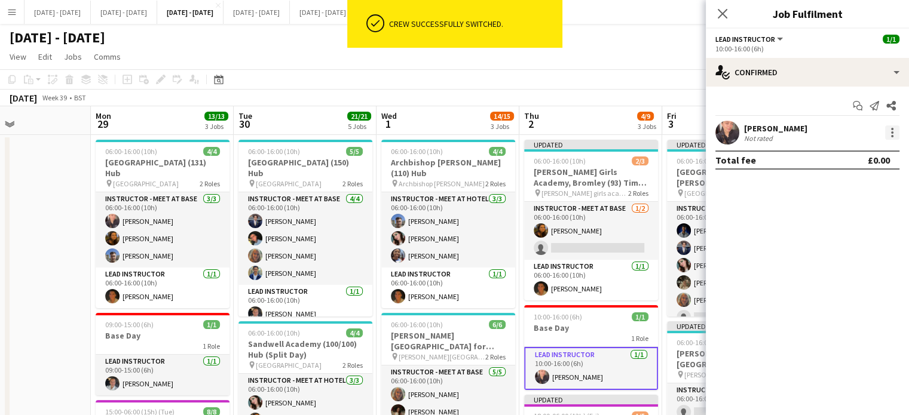
click at [889, 130] on div at bounding box center [892, 133] width 14 height 14
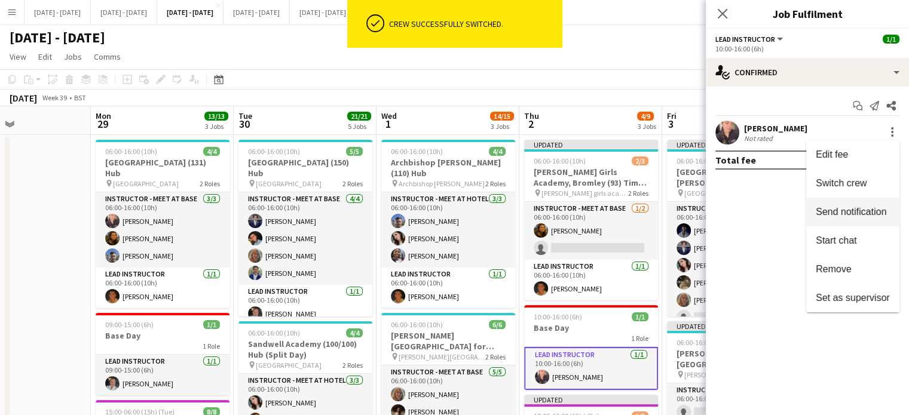
click at [848, 183] on span "Switch crew" at bounding box center [841, 183] width 51 height 10
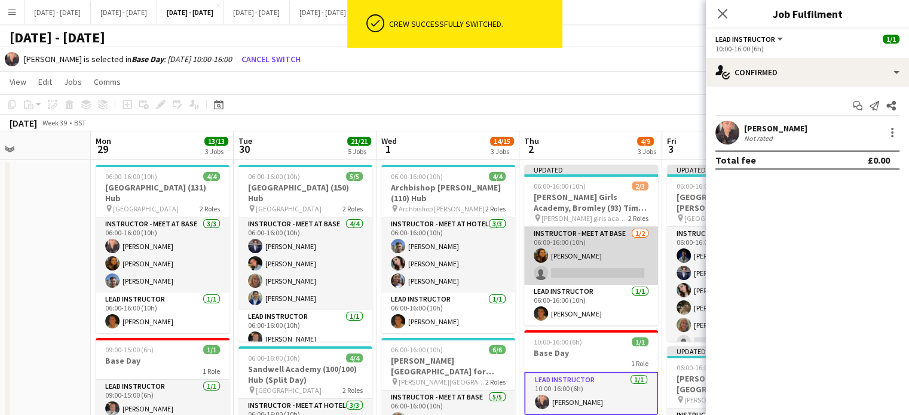
click at [598, 278] on app-card-role "Instructor - Meet at Base [DATE] 06:00-16:00 (10h) [PERSON_NAME] single-neutral…" at bounding box center [591, 256] width 134 height 58
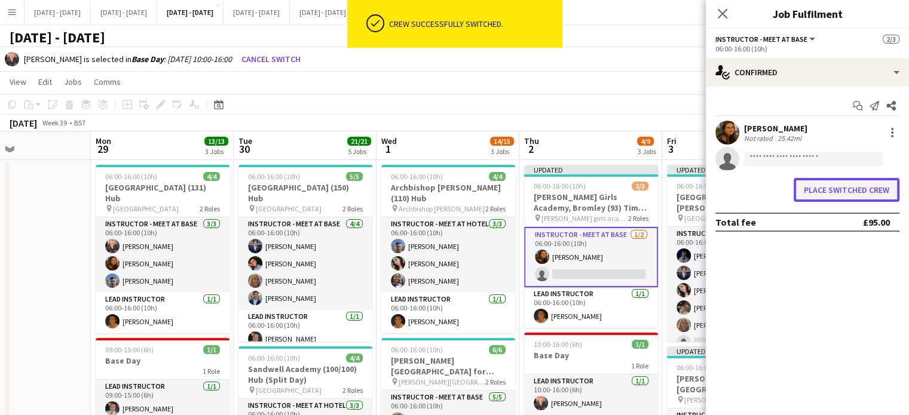
click at [829, 191] on button "Place switched crew" at bounding box center [847, 190] width 106 height 24
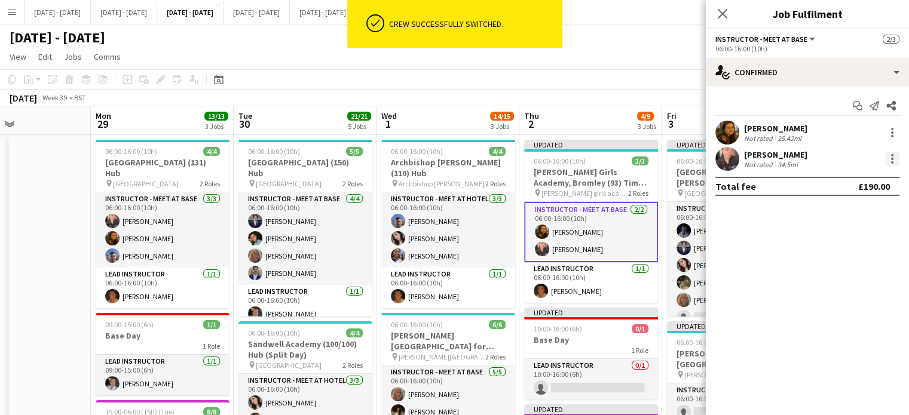
click at [892, 156] on div at bounding box center [892, 155] width 2 height 2
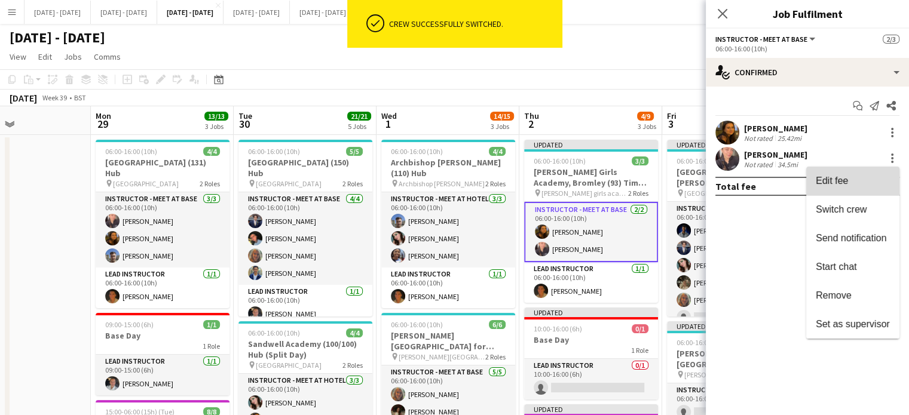
click at [857, 181] on span "Edit fee" at bounding box center [853, 181] width 74 height 11
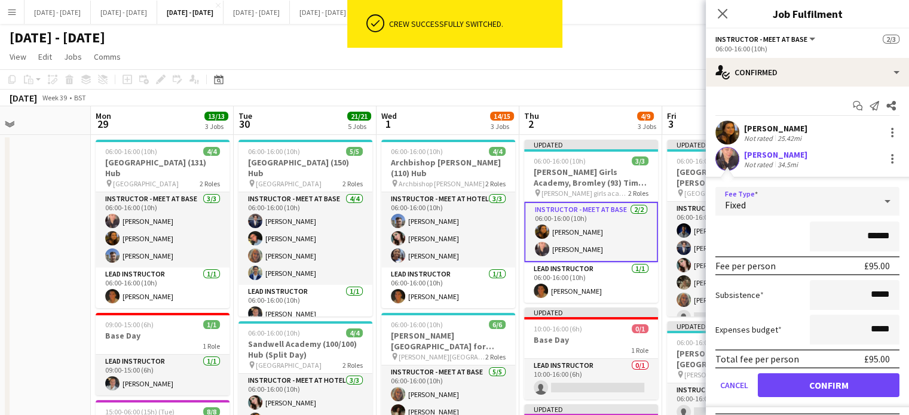
click at [795, 197] on div "Fixed" at bounding box center [795, 201] width 160 height 29
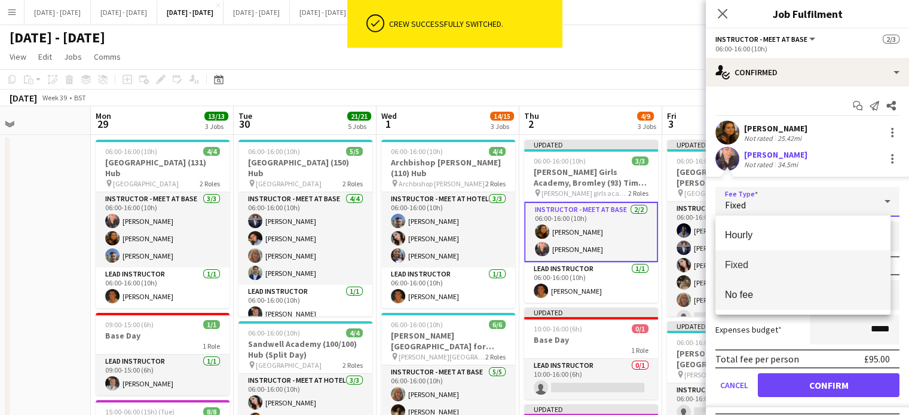
click at [794, 287] on mat-option "No fee" at bounding box center [802, 295] width 175 height 30
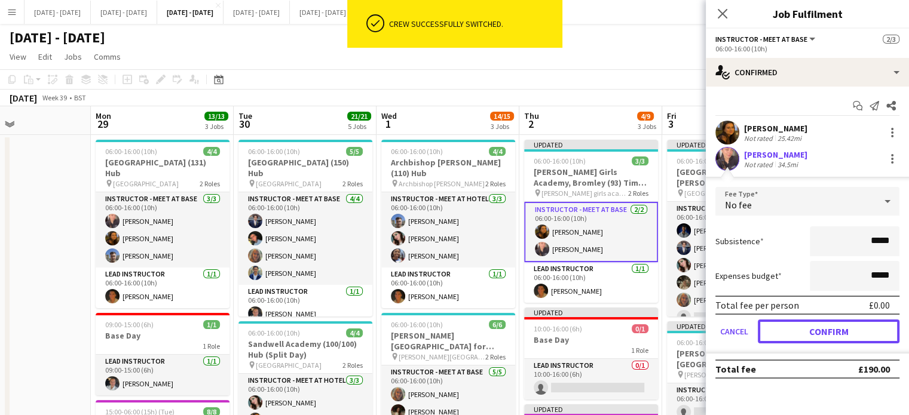
click at [791, 329] on button "Confirm" at bounding box center [829, 332] width 142 height 24
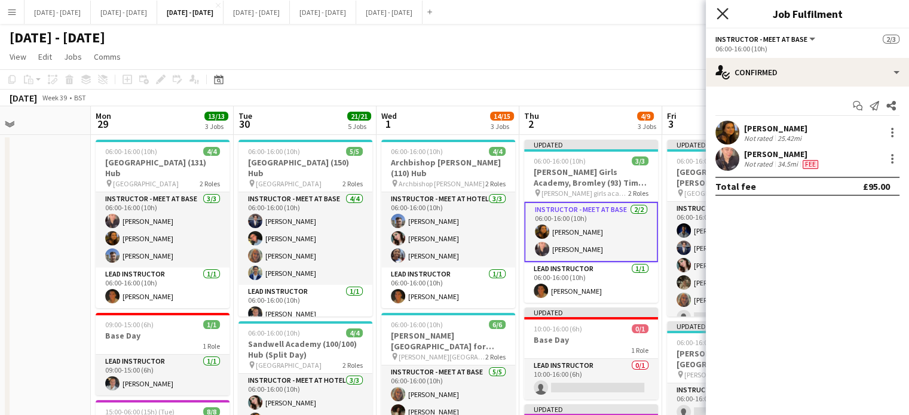
click at [723, 10] on icon "Close pop-in" at bounding box center [722, 13] width 11 height 11
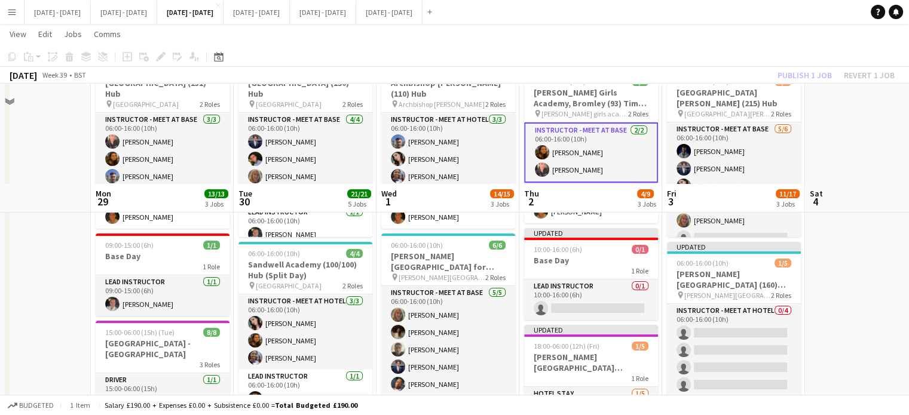
scroll to position [179, 0]
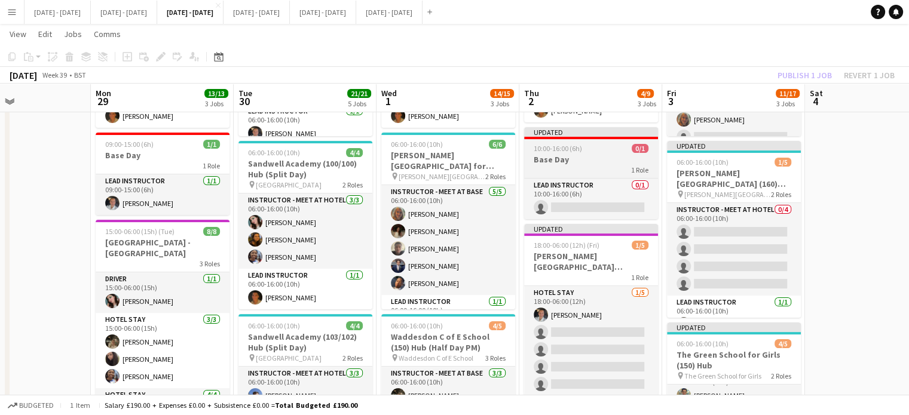
click at [589, 145] on div "10:00-16:00 (6h) 0/1" at bounding box center [591, 148] width 134 height 9
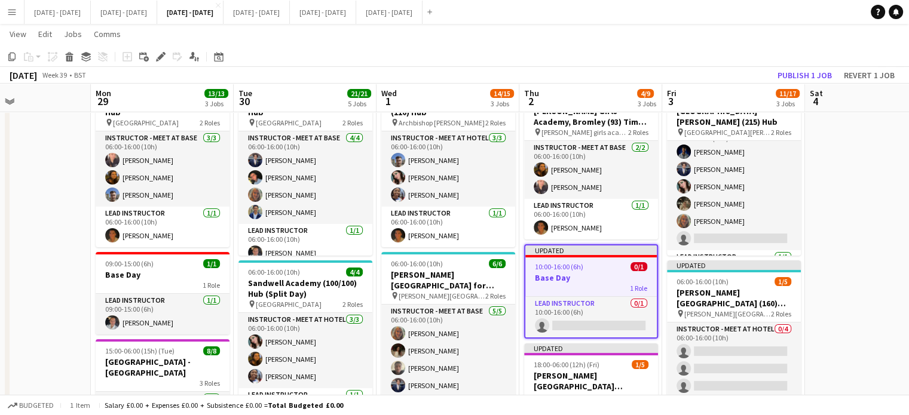
scroll to position [0, 0]
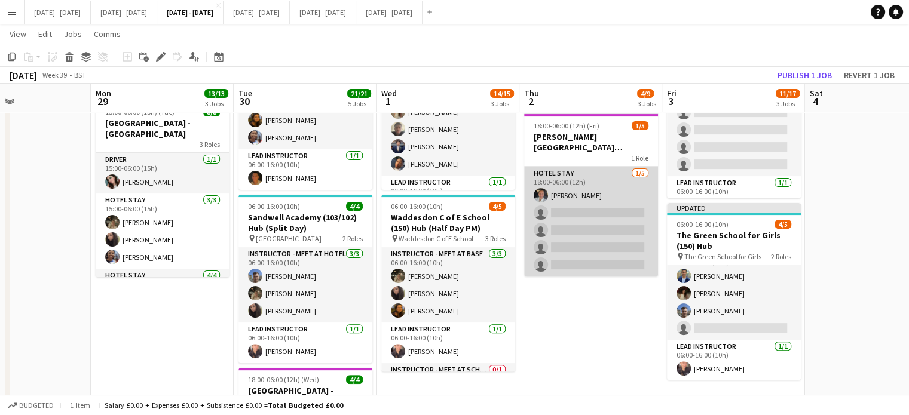
click at [567, 211] on app-card-role "Hotel Stay 1/5 18:00-06:00 (12h) Ella Wray single-neutral-actions single-neutra…" at bounding box center [591, 222] width 134 height 110
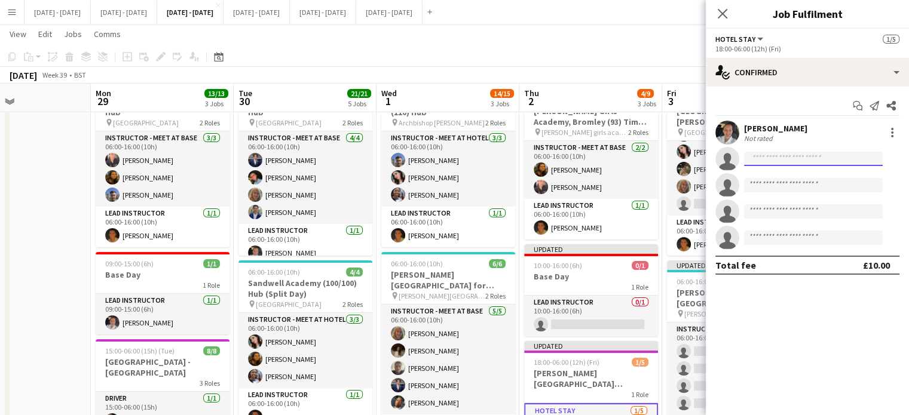
click at [815, 162] on input at bounding box center [813, 159] width 139 height 14
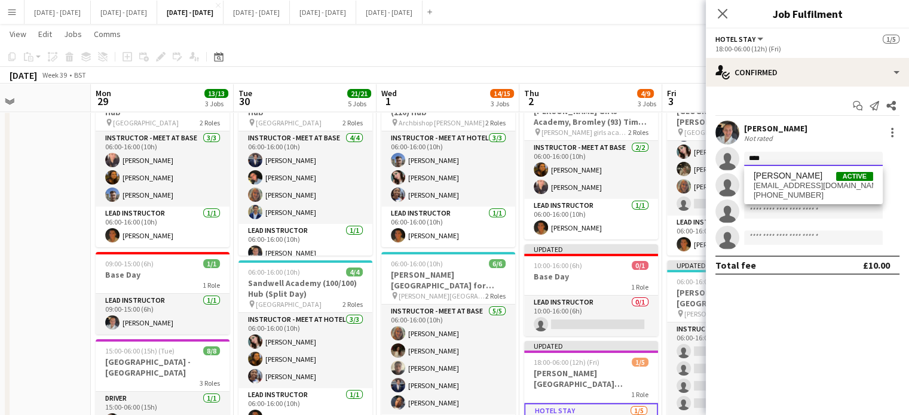
type input "****"
click at [790, 186] on span "lucy_cork98@yahoo.co.uk" at bounding box center [814, 186] width 120 height 10
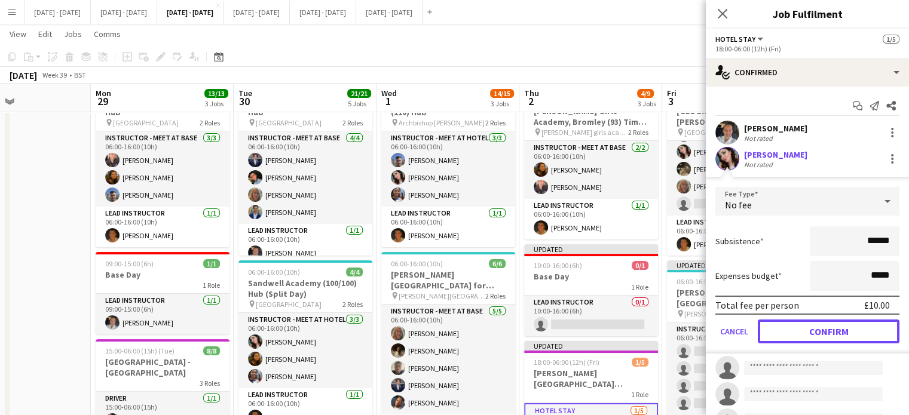
click at [818, 332] on button "Confirm" at bounding box center [829, 332] width 142 height 24
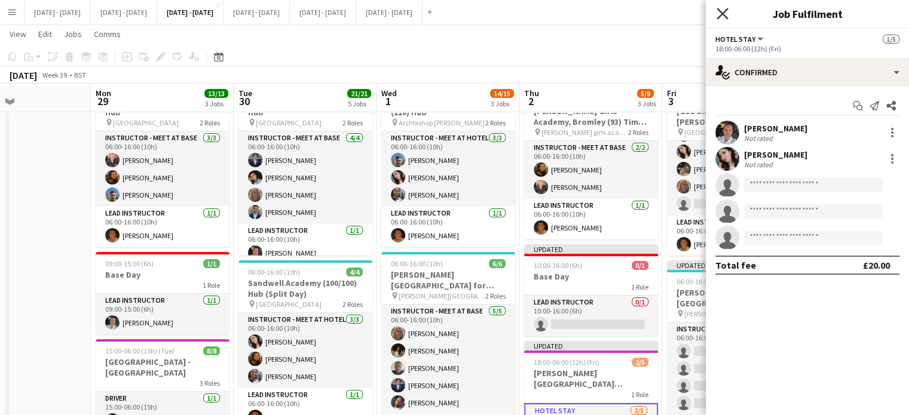
click at [720, 16] on icon at bounding box center [722, 13] width 11 height 11
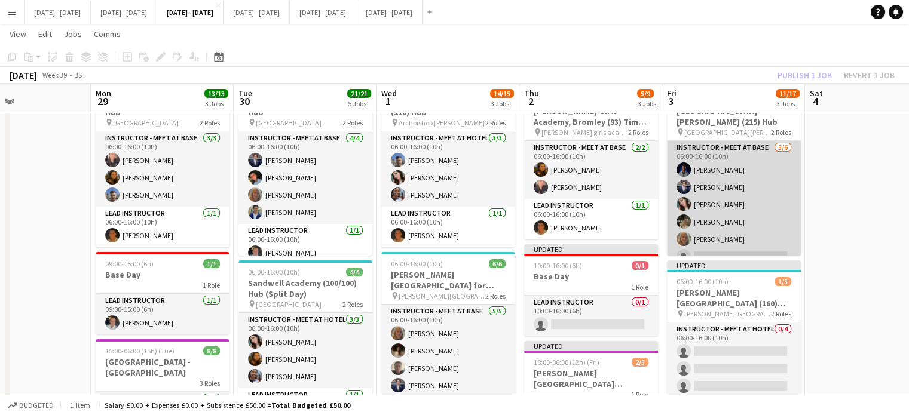
click at [716, 203] on app-card-role "Instructor - Meet at Base 5/6 06:00-16:00 (10h) Daniel Anenou Drew Shelley-Winf…" at bounding box center [734, 204] width 134 height 127
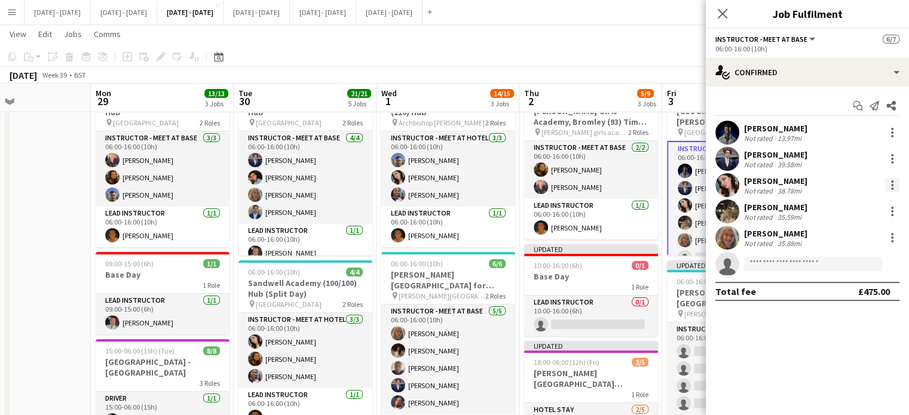
click at [892, 191] on div at bounding box center [892, 185] width 14 height 14
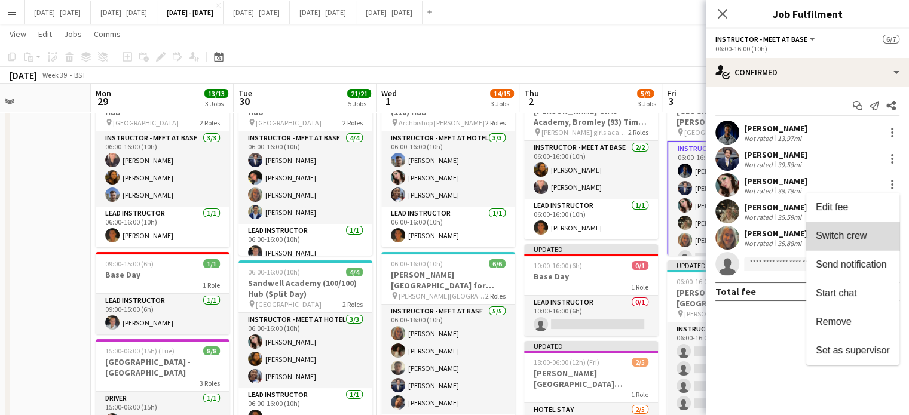
click at [855, 243] on button "Switch crew" at bounding box center [852, 236] width 93 height 29
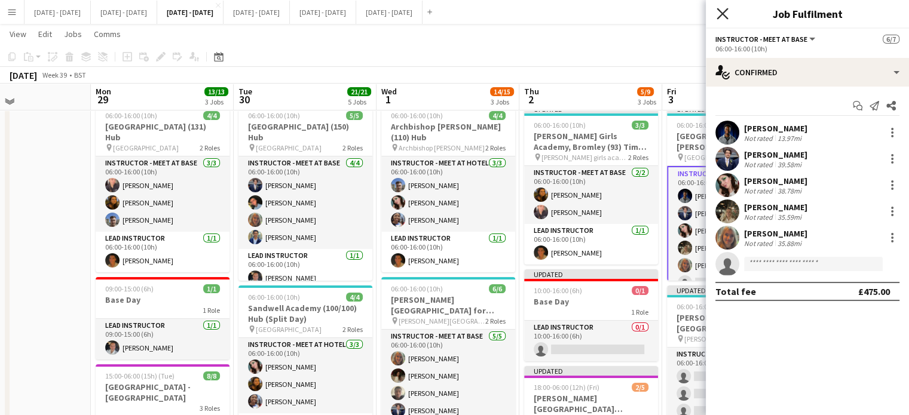
click at [722, 14] on icon at bounding box center [722, 13] width 11 height 11
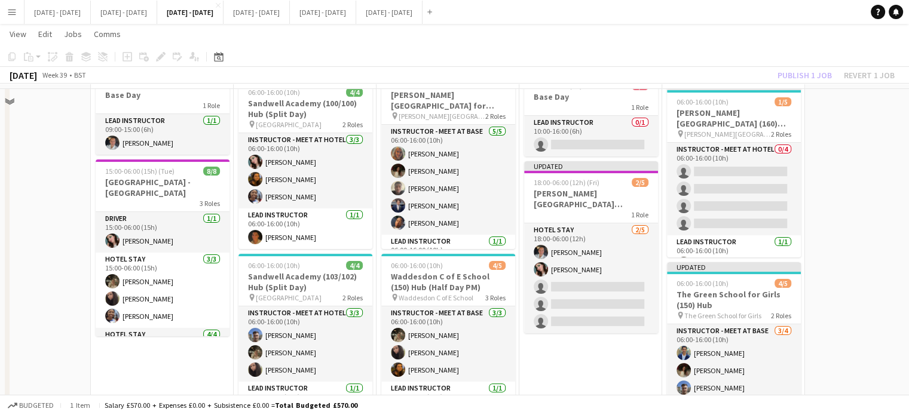
scroll to position [239, 0]
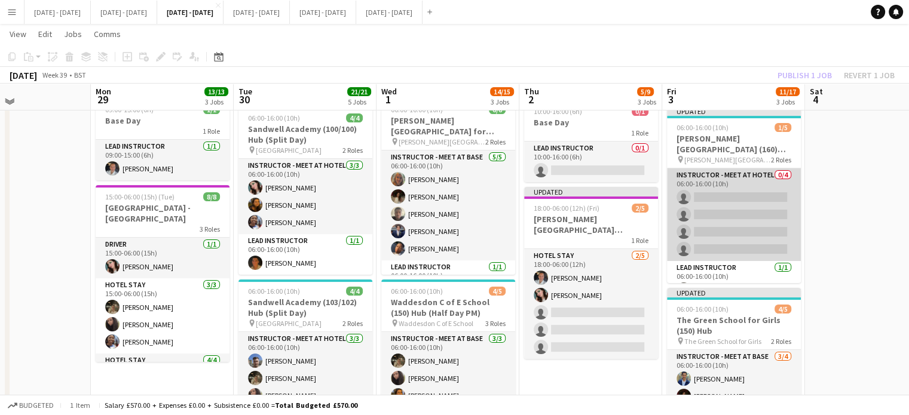
click at [747, 191] on app-card-role "Instructor - Meet at Hotel 0/4 06:00-16:00 (10h) single-neutral-actions single-…" at bounding box center [734, 215] width 134 height 93
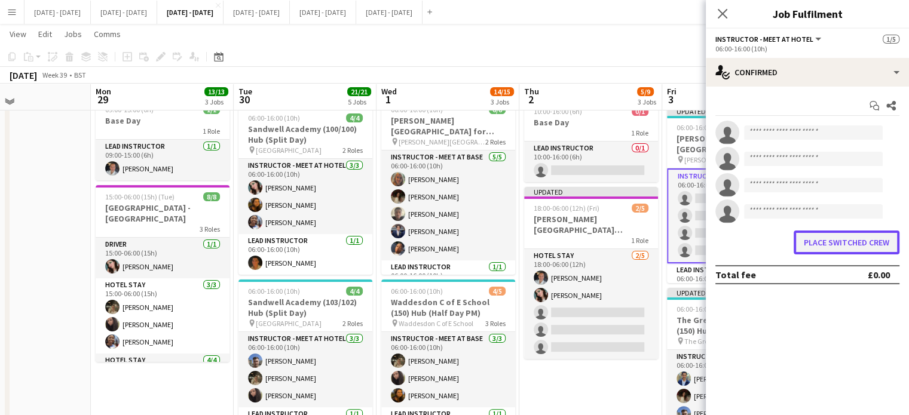
click at [824, 236] on button "Place switched crew" at bounding box center [847, 243] width 106 height 24
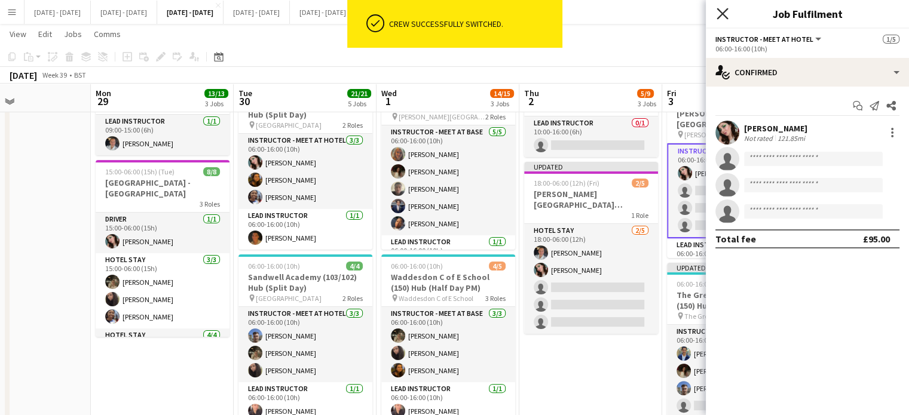
click at [724, 14] on icon "Close pop-in" at bounding box center [722, 13] width 11 height 11
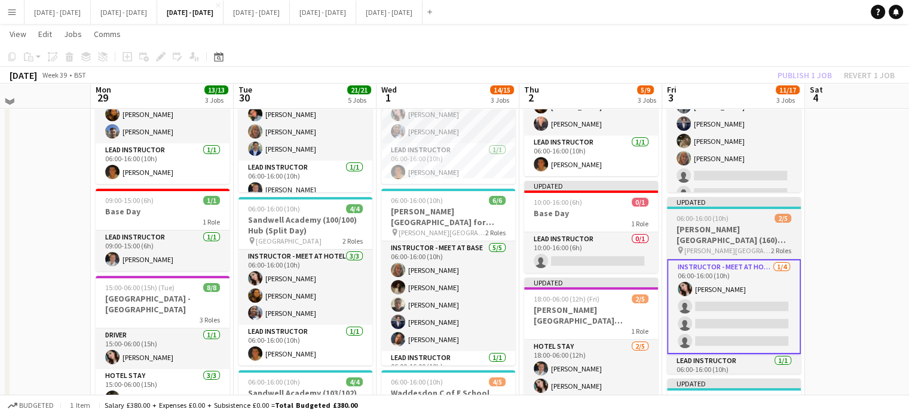
scroll to position [179, 0]
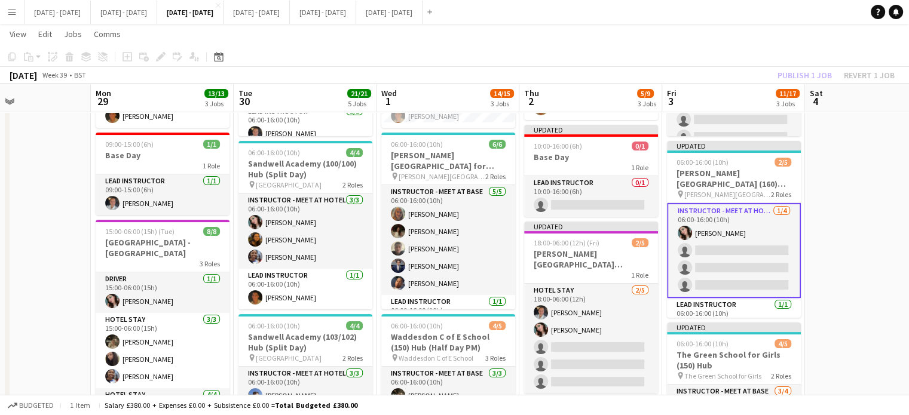
click at [730, 250] on app-card-role "Instructor - Meet at Hotel 1/4 06:00-16:00 (10h) Lucy Cork single-neutral-actio…" at bounding box center [734, 250] width 134 height 95
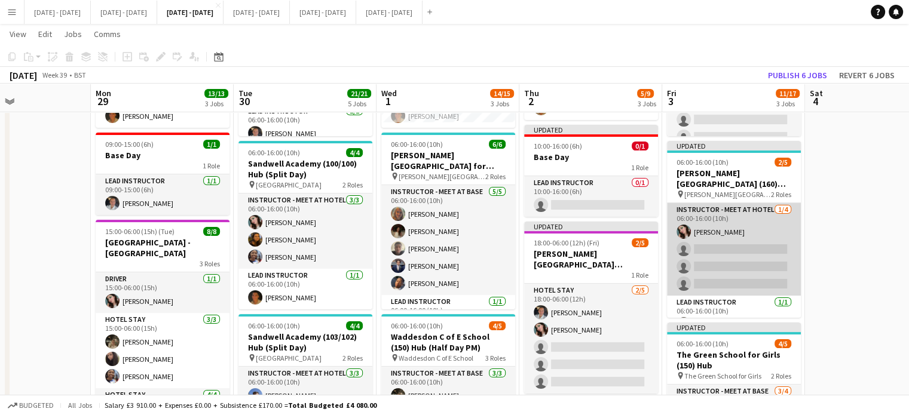
click at [737, 236] on app-card-role "Instructor - Meet at Hotel 1/4 06:00-16:00 (10h) Lucy Cork single-neutral-actio…" at bounding box center [734, 249] width 134 height 93
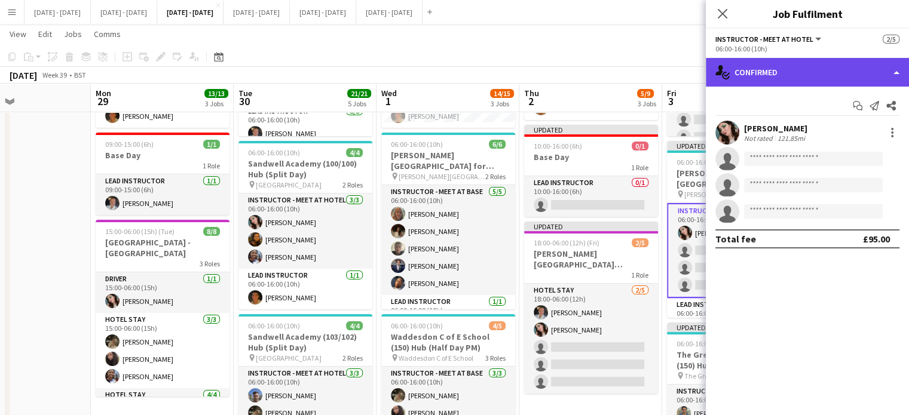
click at [791, 74] on div "single-neutral-actions-check-2 Confirmed" at bounding box center [807, 72] width 203 height 29
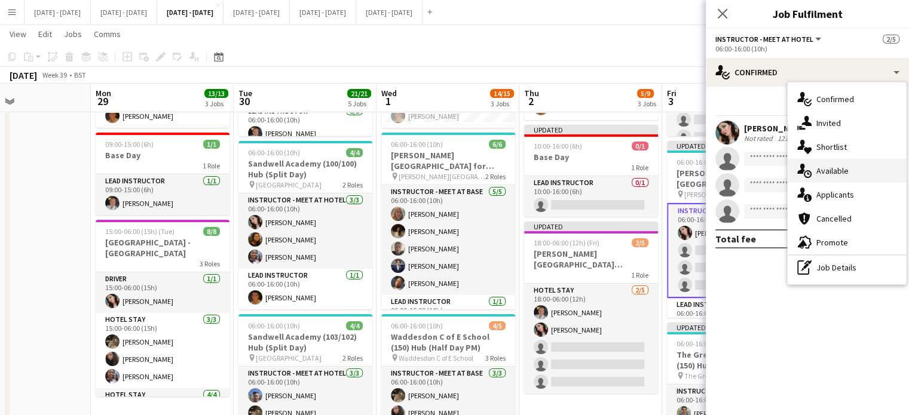
click at [856, 172] on div "single-neutral-actions-upload Available" at bounding box center [847, 171] width 118 height 24
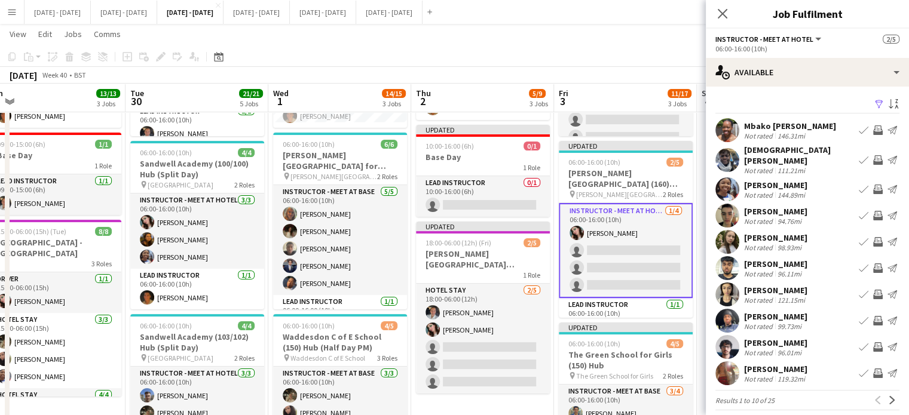
scroll to position [0, 449]
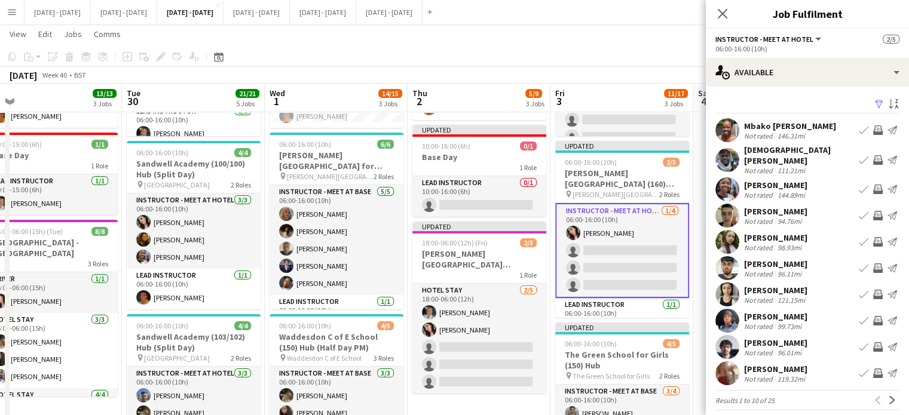
drag, startPoint x: 666, startPoint y: 378, endPoint x: 555, endPoint y: 391, distance: 112.5
click at [555, 391] on app-calendar-viewport "Fri 26 Sat 27 Sun 28 Mon 29 13/13 3 Jobs Tue 30 21/21 5 Jobs Wed 1 14/15 3 Jobs…" at bounding box center [454, 338] width 909 height 943
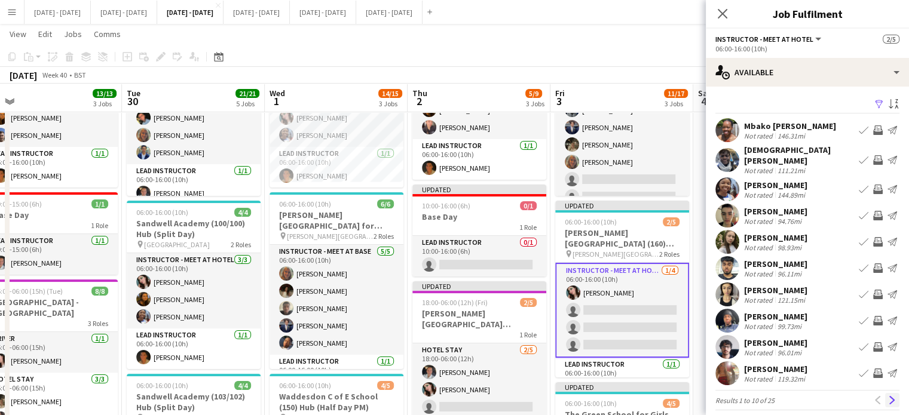
scroll to position [2, 0]
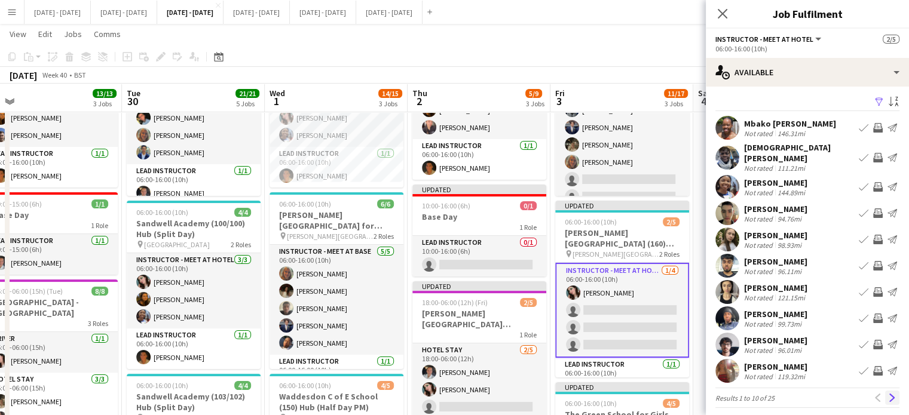
click at [888, 393] on button "Next" at bounding box center [892, 398] width 14 height 14
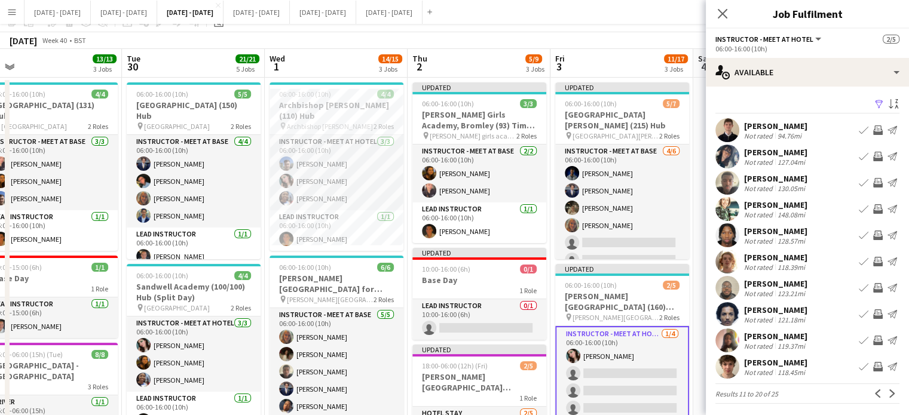
scroll to position [120, 0]
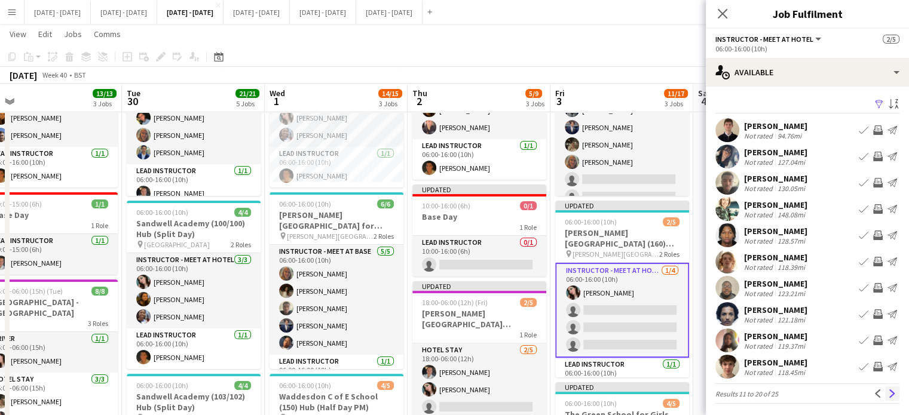
click at [888, 390] on app-icon "Next" at bounding box center [892, 394] width 8 height 8
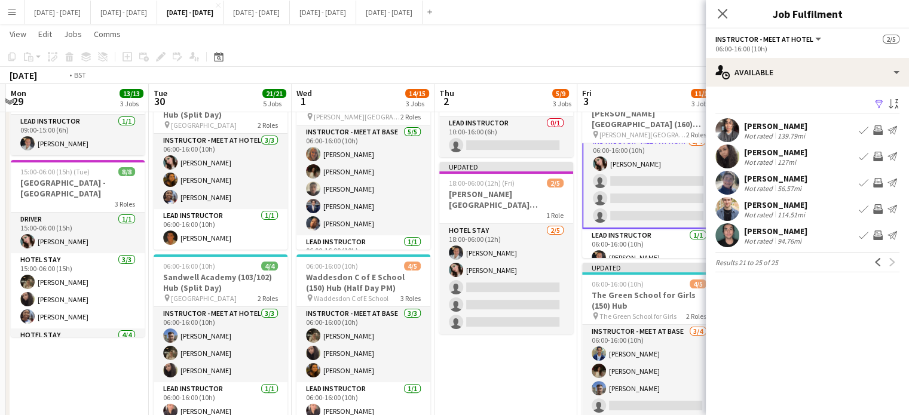
scroll to position [0, 409]
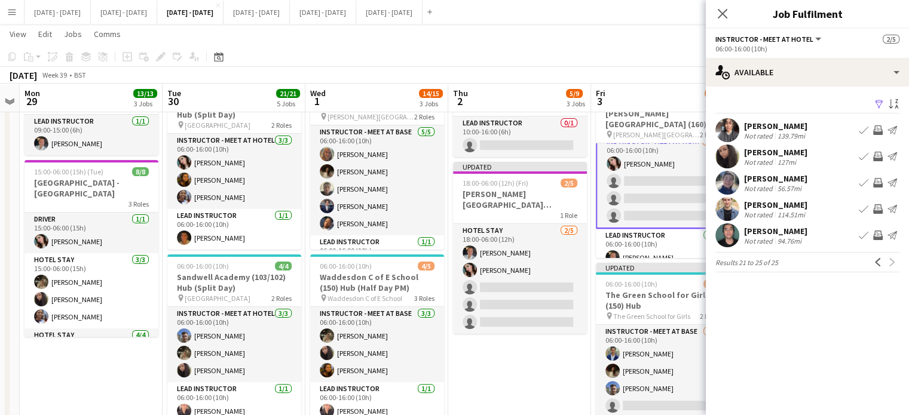
drag, startPoint x: 448, startPoint y: 367, endPoint x: 489, endPoint y: 365, distance: 41.3
click at [489, 365] on app-calendar-viewport "Fri 26 Sat 27 Sun 28 Mon 29 13/13 3 Jobs Tue 30 21/21 5 Jobs Wed 1 14/15 3 Jobs…" at bounding box center [454, 279] width 909 height 943
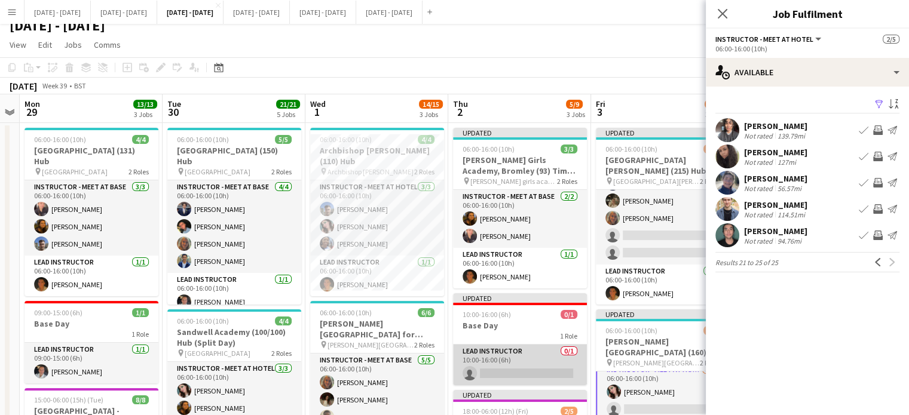
scroll to position [0, 0]
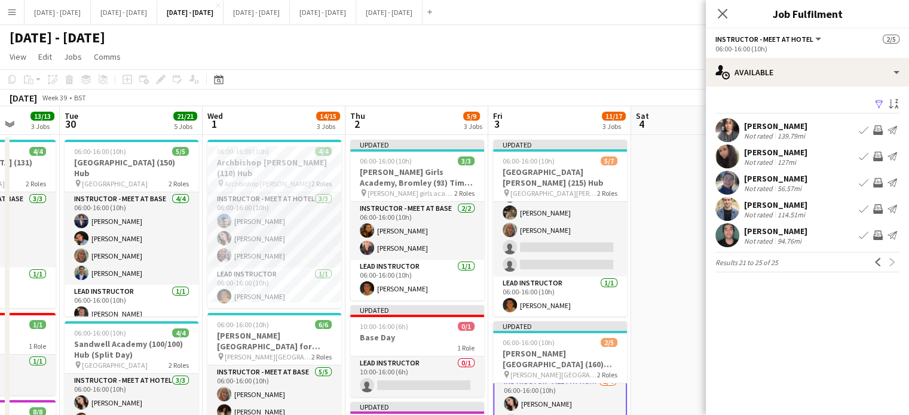
drag, startPoint x: 629, startPoint y: 352, endPoint x: 519, endPoint y: 357, distance: 109.5
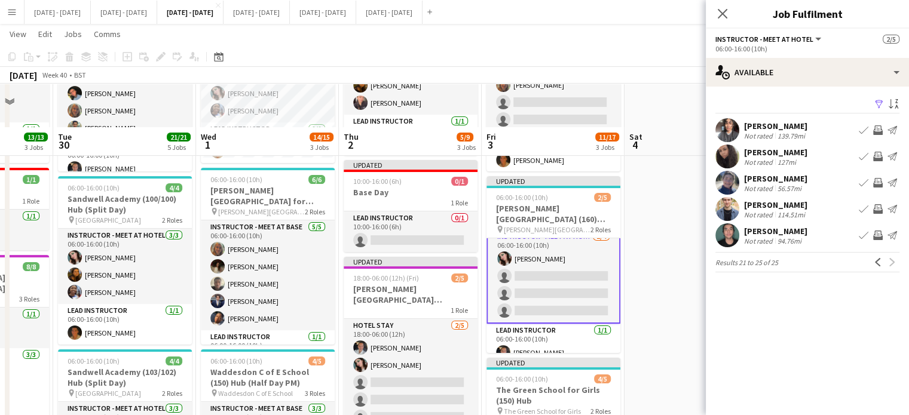
scroll to position [239, 0]
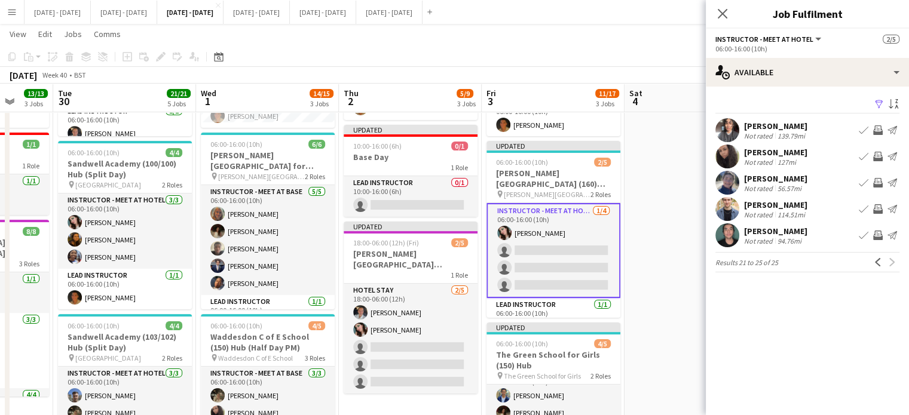
click at [861, 155] on app-icon "Book crew" at bounding box center [864, 157] width 10 height 10
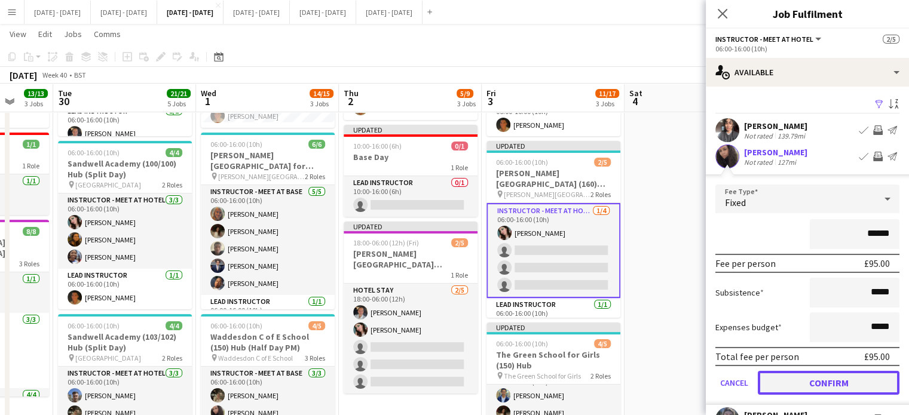
click at [802, 389] on button "Confirm" at bounding box center [829, 383] width 142 height 24
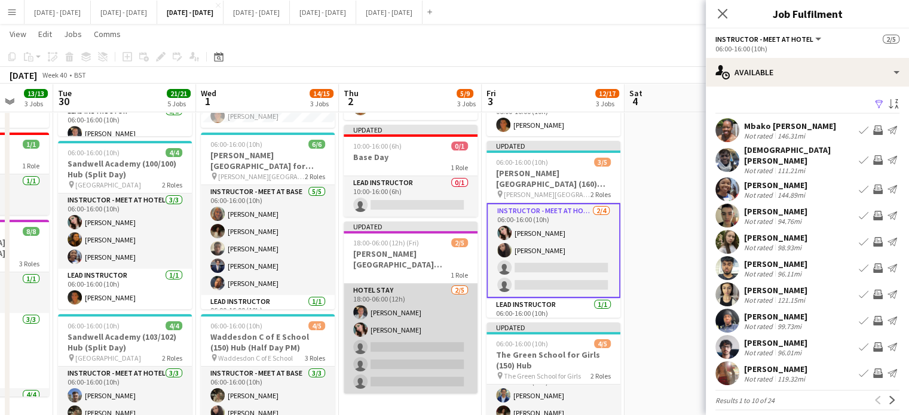
click at [398, 341] on app-card-role "Hotel Stay 2/5 18:00-06:00 (12h) Ella Wray Lucy Cork single-neutral-actions sin…" at bounding box center [411, 339] width 134 height 110
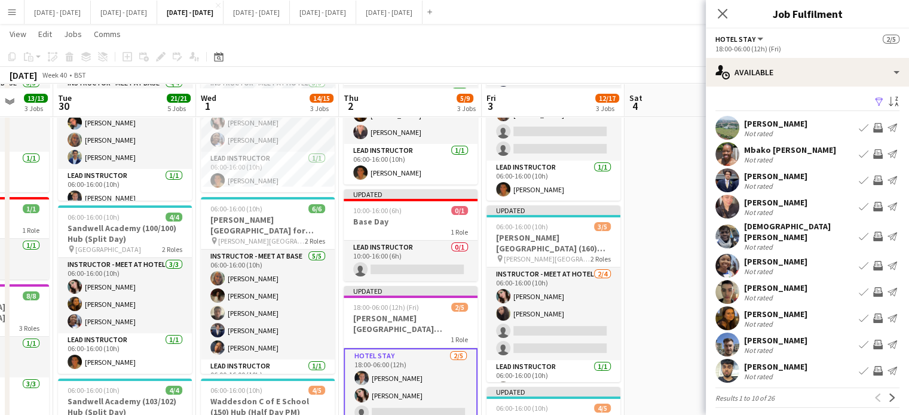
scroll to position [120, 0]
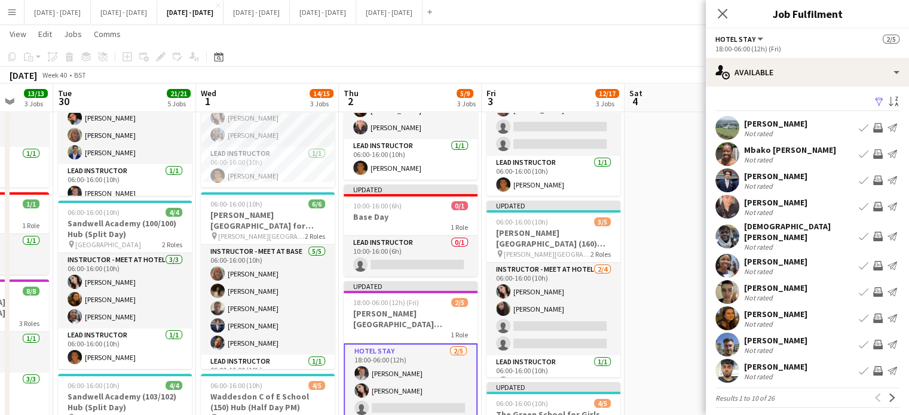
click at [405, 409] on app-card-role "Hotel Stay 2/5 18:00-06:00 (12h) Ella Wray Lucy Cork single-neutral-actions sin…" at bounding box center [411, 400] width 134 height 112
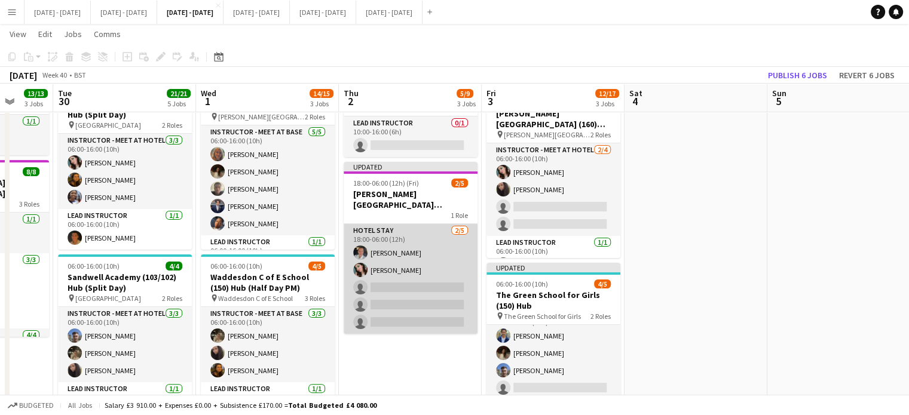
click at [408, 285] on app-card-role "Hotel Stay 2/5 18:00-06:00 (12h) Ella Wray Lucy Cork single-neutral-actions sin…" at bounding box center [411, 279] width 134 height 110
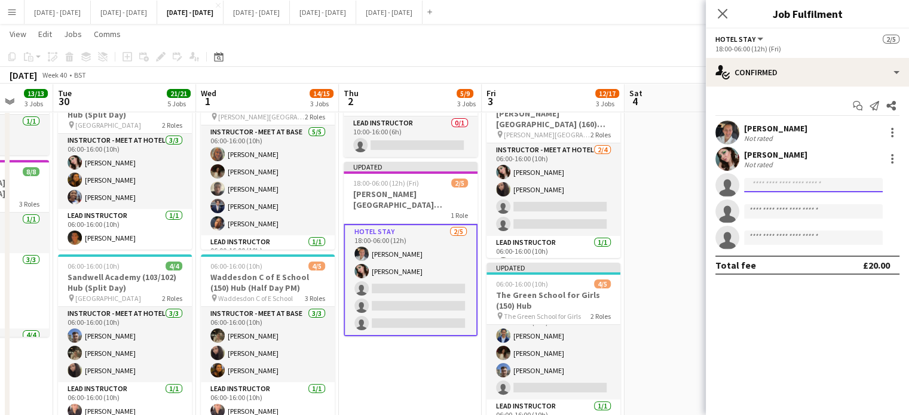
click at [822, 187] on input at bounding box center [813, 185] width 139 height 14
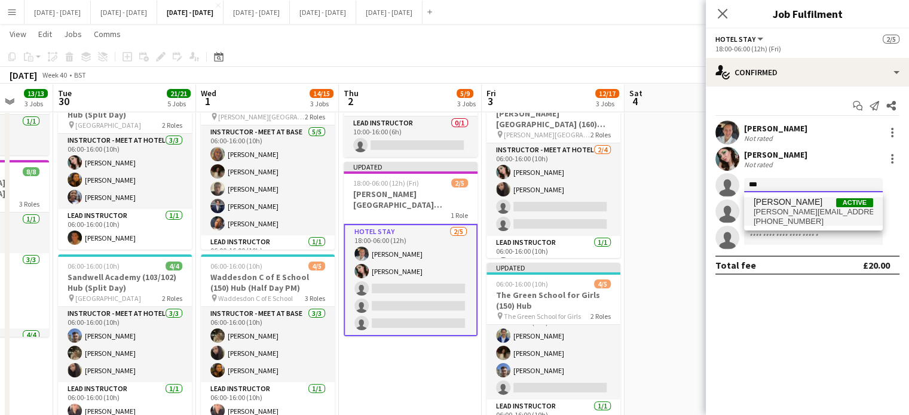
type input "***"
click at [798, 207] on span "Deanna Masters Active deanna.masters11@gmail.com +447538099326" at bounding box center [814, 211] width 120 height 29
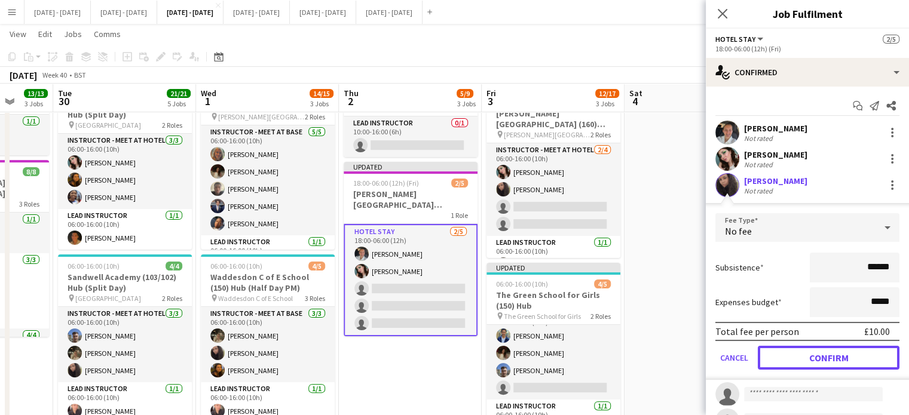
click at [792, 369] on form "Fee Type No fee Subsistence ****** Expenses budget ***** Total fee per person £…" at bounding box center [807, 296] width 203 height 167
click at [791, 369] on form "Fee Type No fee Subsistence ****** Expenses budget ***** Total fee per person £…" at bounding box center [807, 296] width 203 height 167
click at [793, 362] on button "Confirm" at bounding box center [829, 358] width 142 height 24
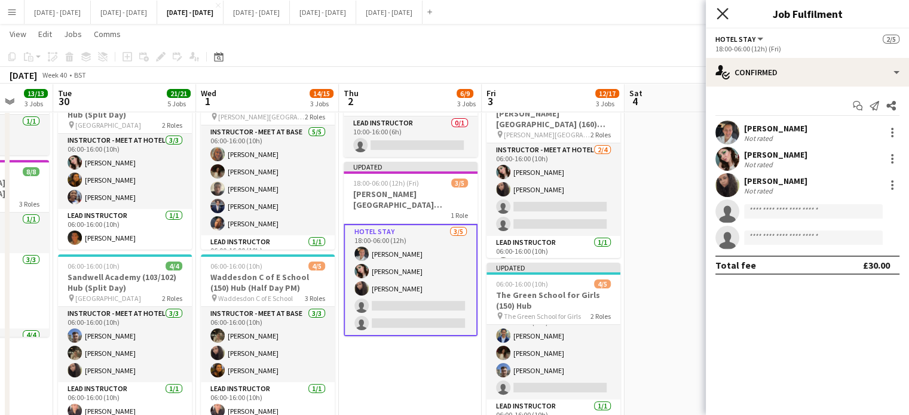
click at [725, 10] on icon at bounding box center [722, 13] width 11 height 11
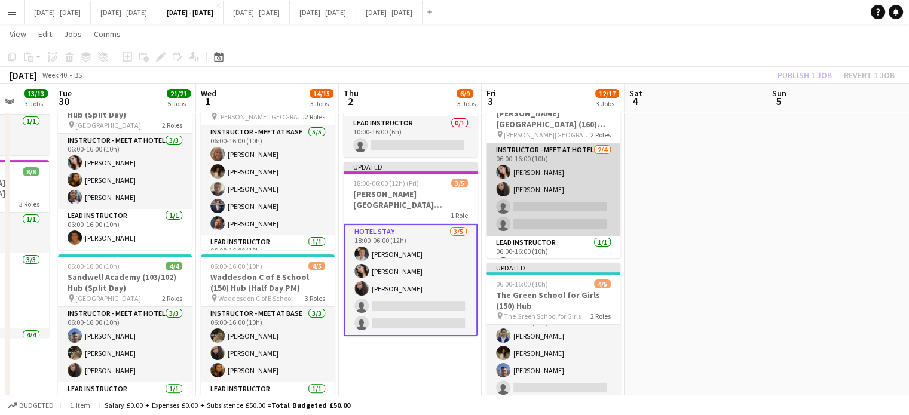
click at [547, 203] on app-card-role "Instructor - Meet at Hotel 2/4 06:00-16:00 (10h) Lucy Cork Deanna Masters singl…" at bounding box center [553, 189] width 134 height 93
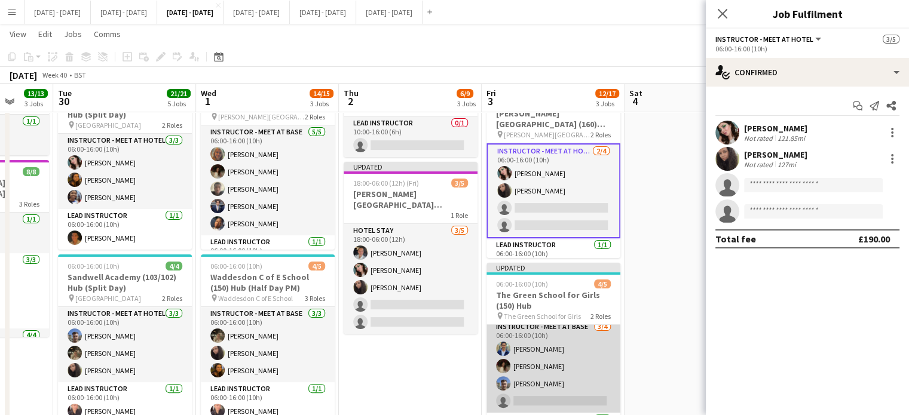
scroll to position [0, 0]
click at [534, 387] on app-card-role "Instructor - Meet at Base 3/4 06:00-16:00 (10h) Omar Al Khina Bella Watson Matt…" at bounding box center [553, 371] width 134 height 93
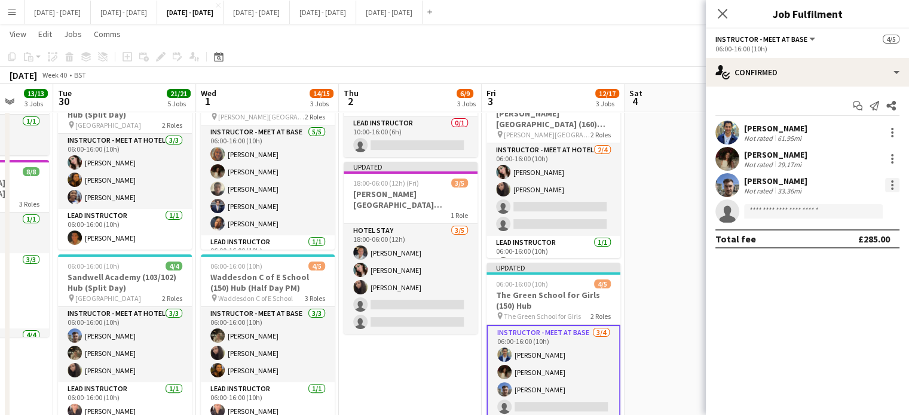
click at [890, 180] on div at bounding box center [892, 185] width 14 height 14
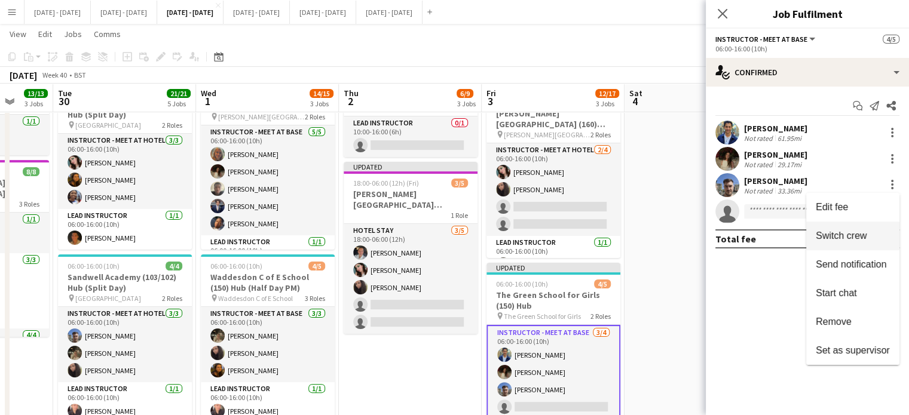
drag, startPoint x: 876, startPoint y: 235, endPoint x: 764, endPoint y: 238, distance: 111.8
click at [876, 235] on span "Switch crew" at bounding box center [853, 236] width 74 height 11
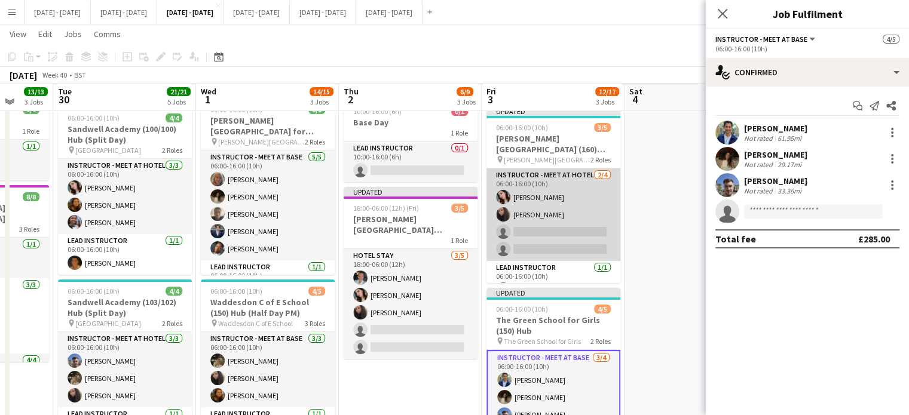
click at [581, 222] on app-card-role "Instructor - Meet at Hotel 2/4 06:00-16:00 (10h) Lucy Cork Deanna Masters singl…" at bounding box center [553, 215] width 134 height 93
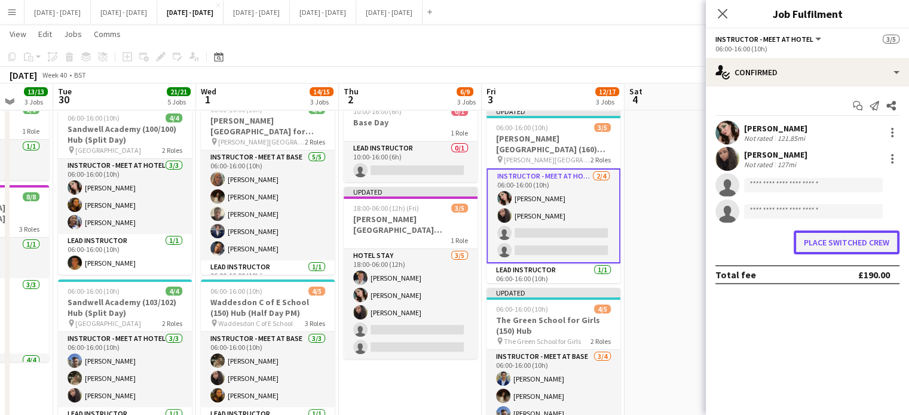
drag, startPoint x: 855, startPoint y: 244, endPoint x: 542, endPoint y: 258, distance: 313.4
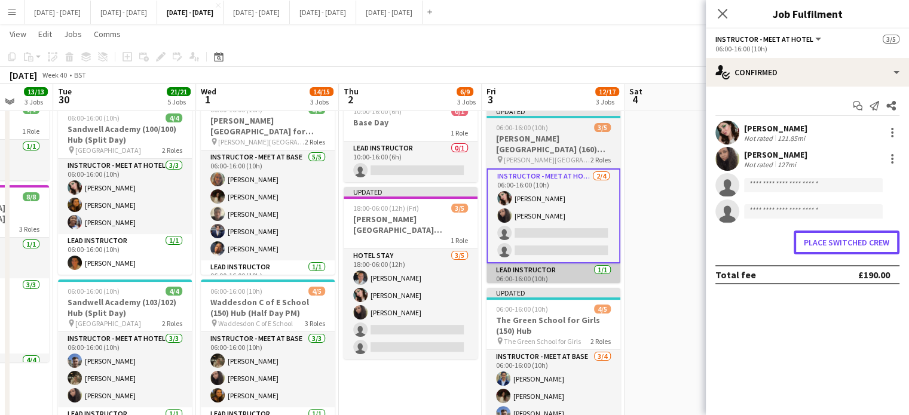
click at [855, 245] on button "Place switched crew" at bounding box center [847, 243] width 106 height 24
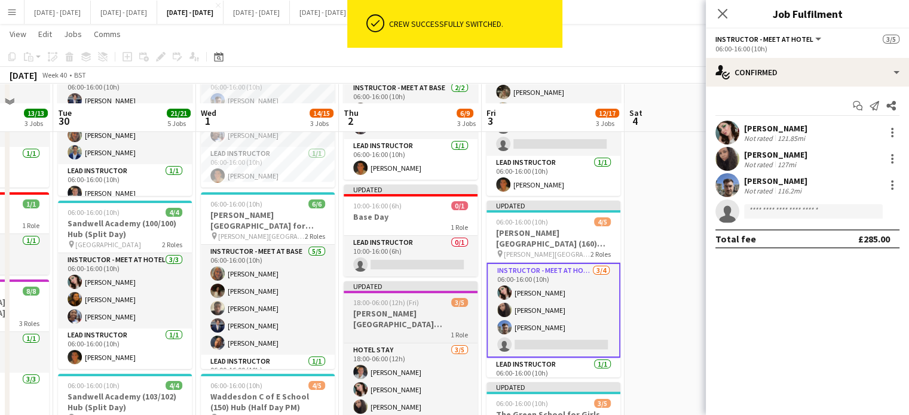
scroll to position [239, 0]
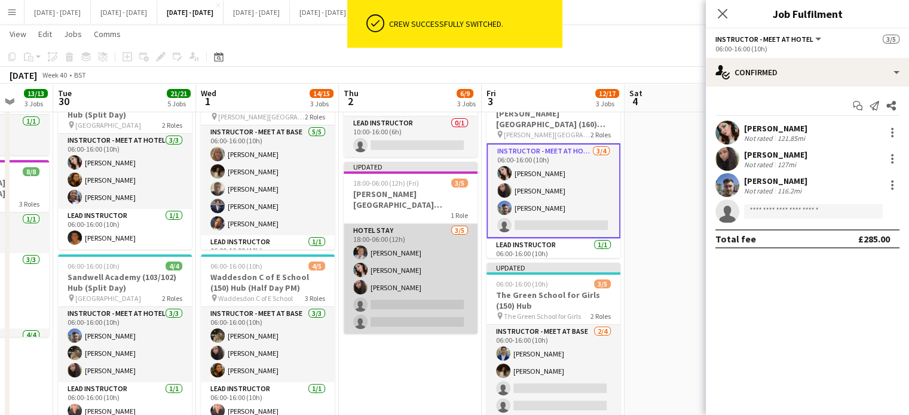
click at [406, 313] on app-card-role "Hotel Stay 3/5 18:00-06:00 (12h) Ella Wray Lucy Cork Deanna Masters single-neut…" at bounding box center [411, 279] width 134 height 110
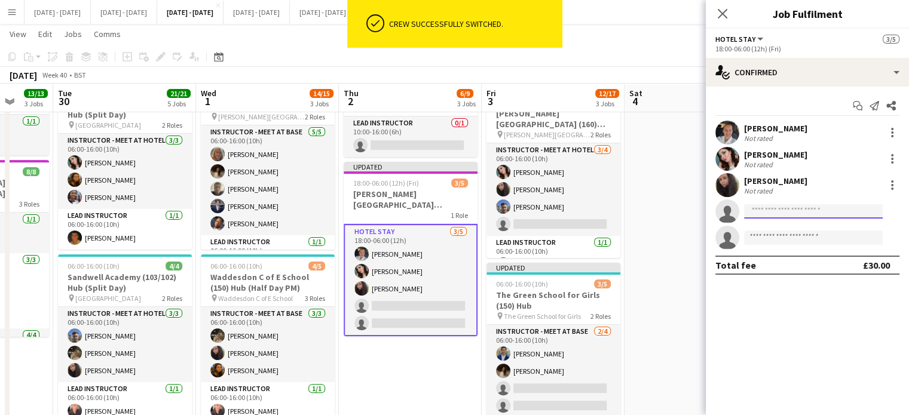
click at [794, 207] on input at bounding box center [813, 211] width 139 height 14
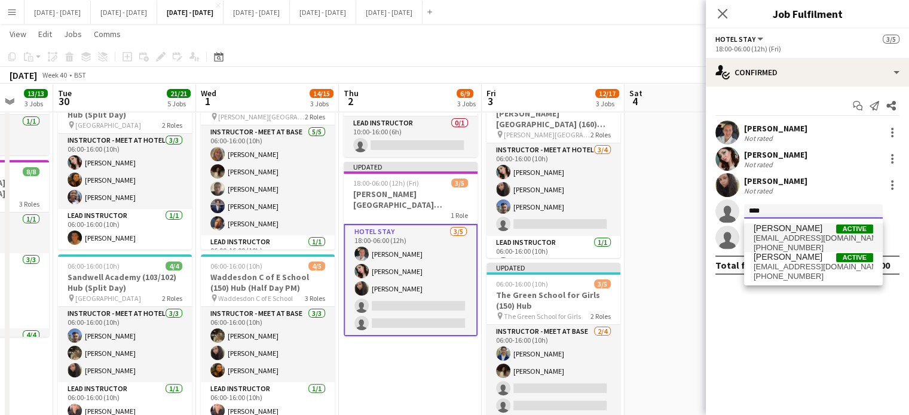
type input "****"
click at [792, 238] on span "matt.dailly99@outlook.com" at bounding box center [814, 239] width 120 height 10
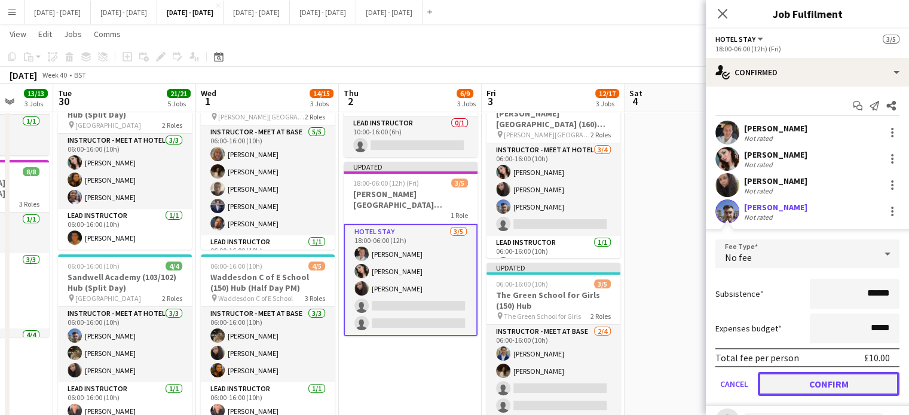
click at [814, 382] on button "Confirm" at bounding box center [829, 384] width 142 height 24
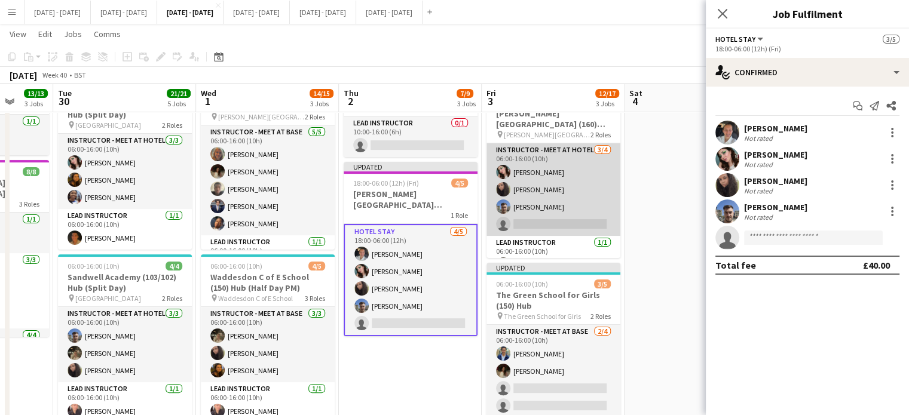
click at [574, 213] on app-card-role "Instructor - Meet at Hotel 3/4 06:00-16:00 (10h) Lucy Cork Deanna Masters Matt …" at bounding box center [553, 189] width 134 height 93
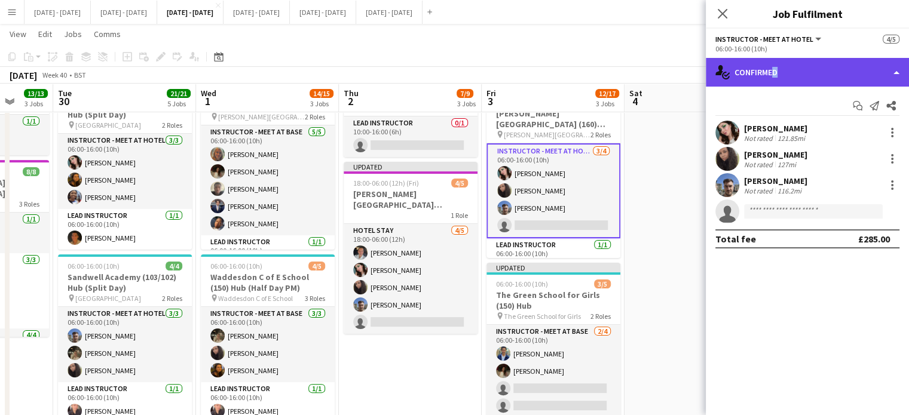
click at [770, 72] on div "single-neutral-actions-check-2 Confirmed" at bounding box center [807, 72] width 203 height 29
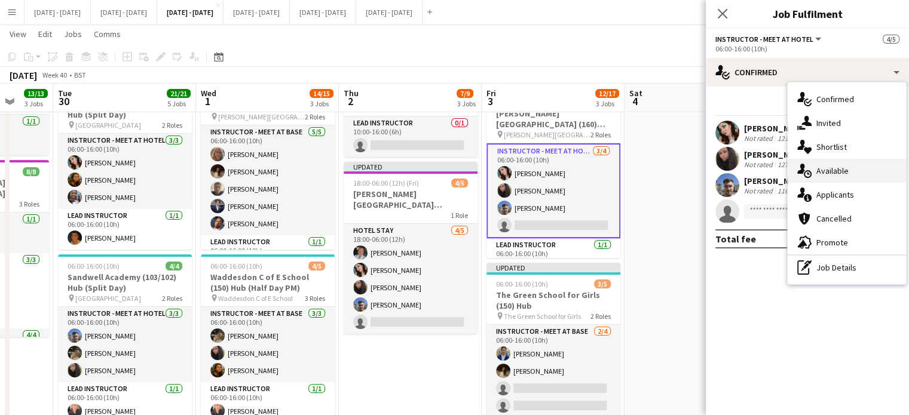
click at [851, 163] on div "single-neutral-actions-upload Available" at bounding box center [847, 171] width 118 height 24
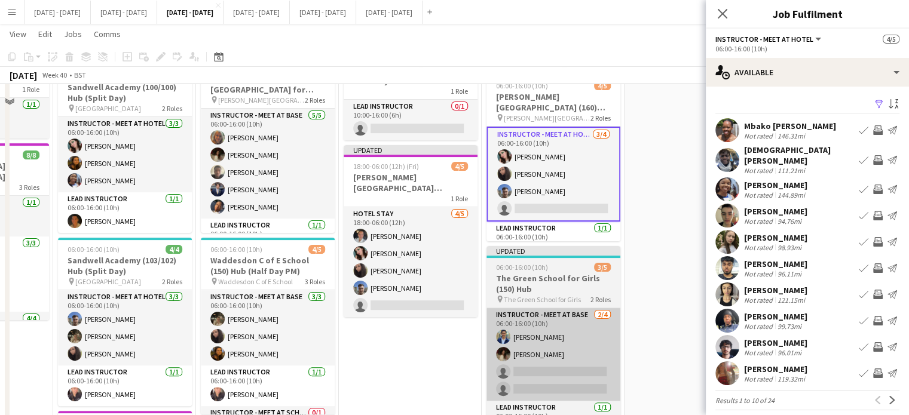
scroll to position [299, 0]
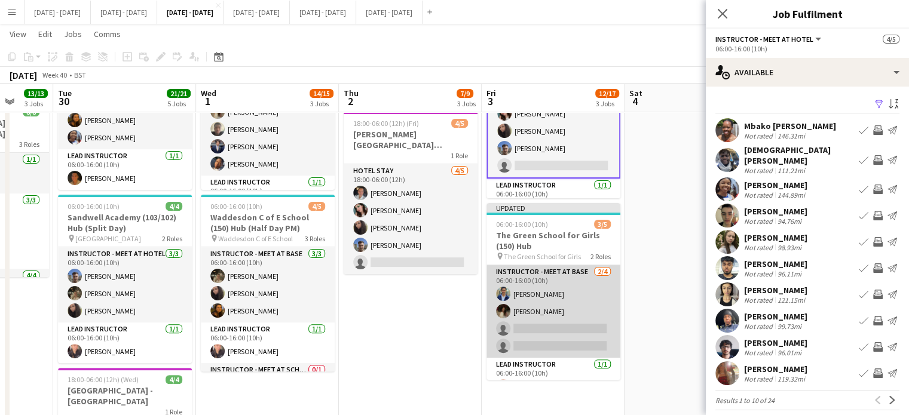
click at [541, 328] on app-card-role "Instructor - Meet at Base 2/4 06:00-16:00 (10h) Omar Al Khina Bella Watson sing…" at bounding box center [553, 311] width 134 height 93
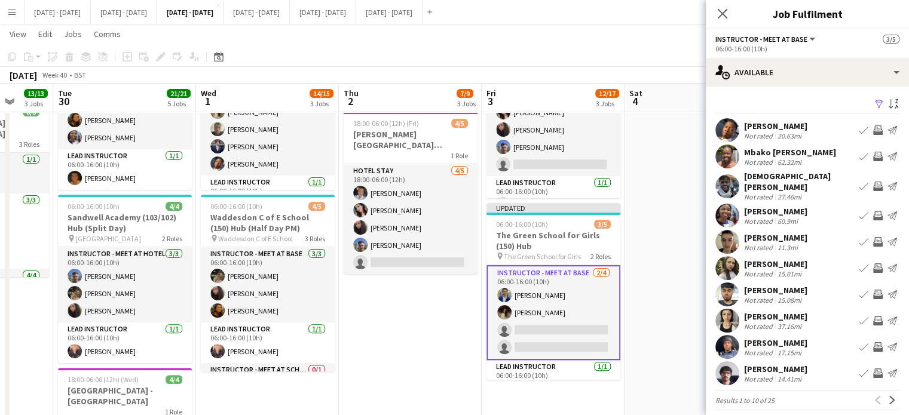
click at [564, 323] on app-card-role "Instructor - Meet at Base 2/4 06:00-16:00 (10h) Omar Al Khina Bella Watson sing…" at bounding box center [553, 312] width 134 height 95
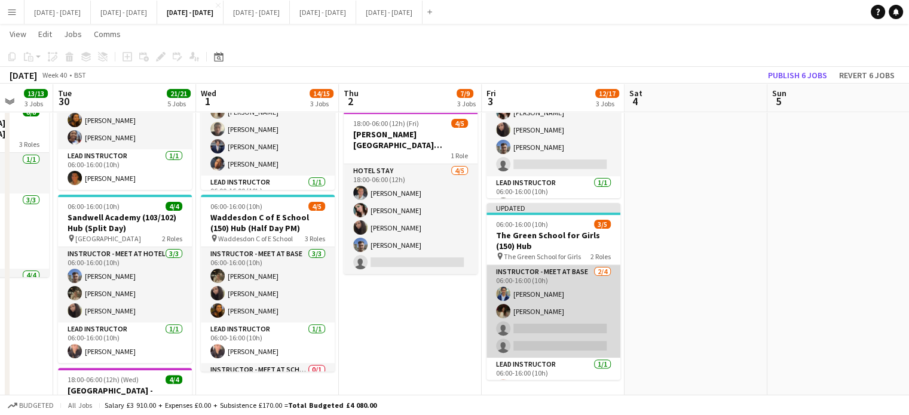
click at [559, 331] on app-card-role "Instructor - Meet at Base 2/4 06:00-16:00 (10h) Omar Al Khina Bella Watson sing…" at bounding box center [553, 311] width 134 height 93
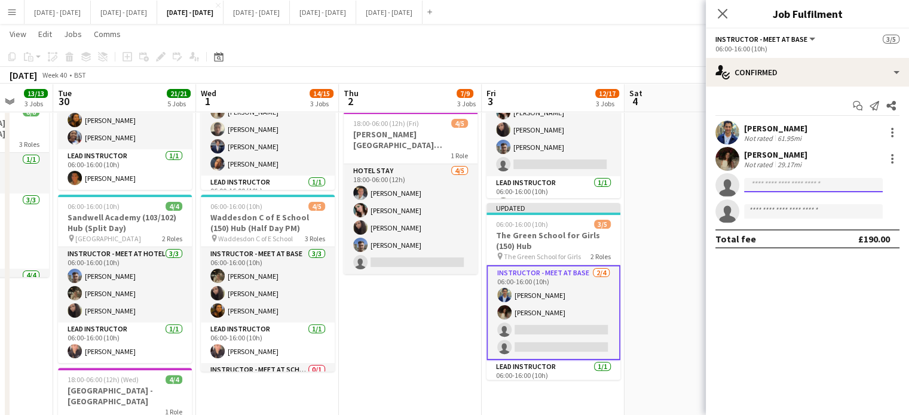
click at [803, 182] on input at bounding box center [813, 185] width 139 height 14
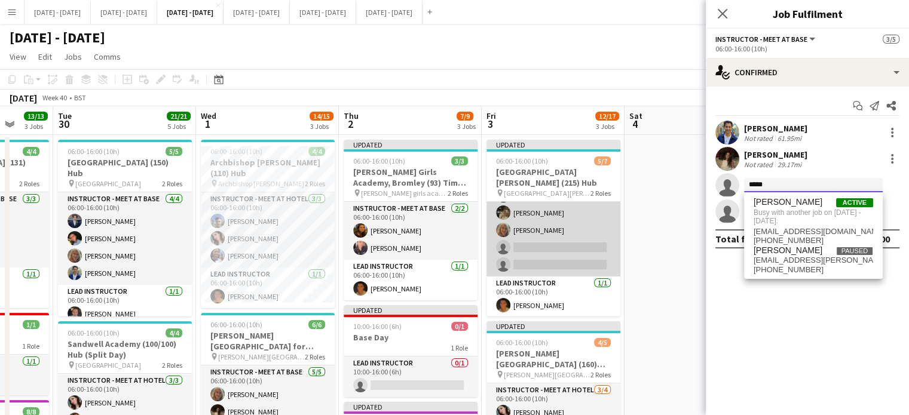
scroll to position [0, 0]
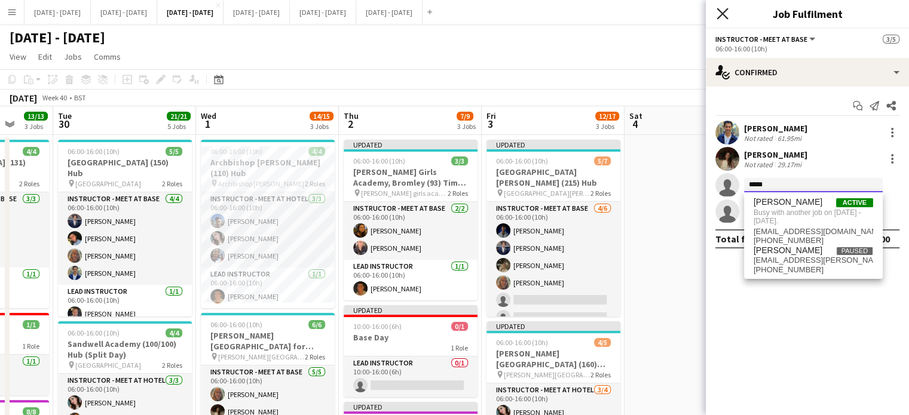
type input "*****"
drag, startPoint x: 726, startPoint y: 10, endPoint x: 710, endPoint y: 54, distance: 47.1
click at [726, 10] on icon at bounding box center [723, 14] width 10 height 10
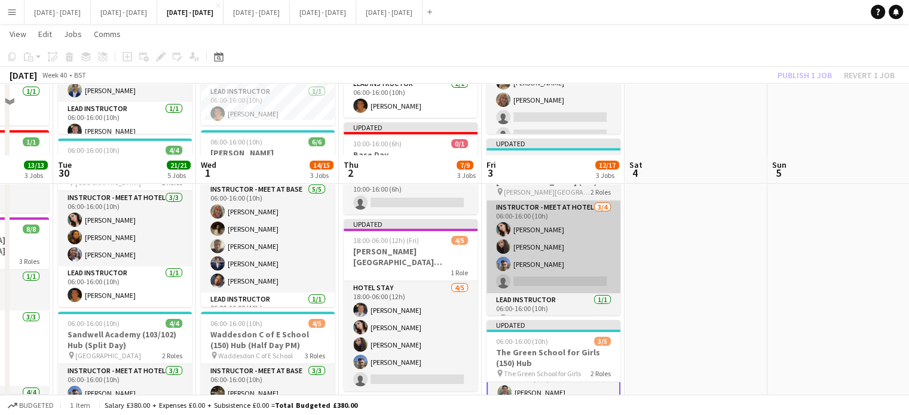
scroll to position [179, 0]
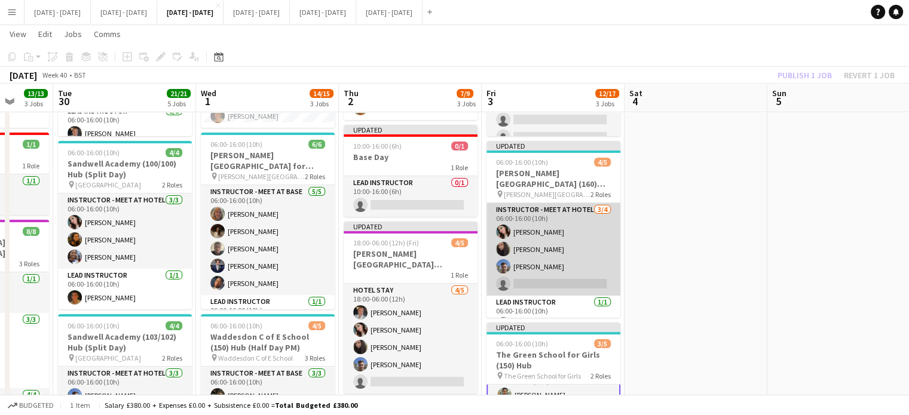
click at [559, 273] on app-card-role "Instructor - Meet at Hotel 3/4 06:00-16:00 (10h) Lucy Cork Deanna Masters Matt …" at bounding box center [553, 249] width 134 height 93
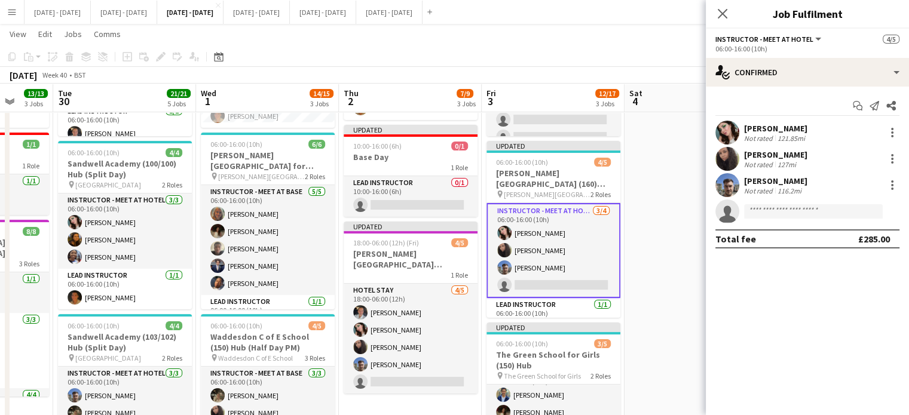
scroll to position [19, 0]
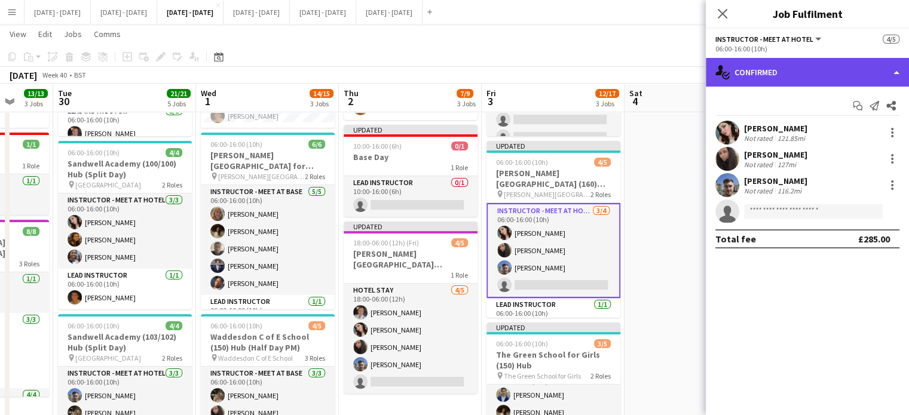
click at [792, 81] on div "single-neutral-actions-check-2 Confirmed" at bounding box center [807, 72] width 203 height 29
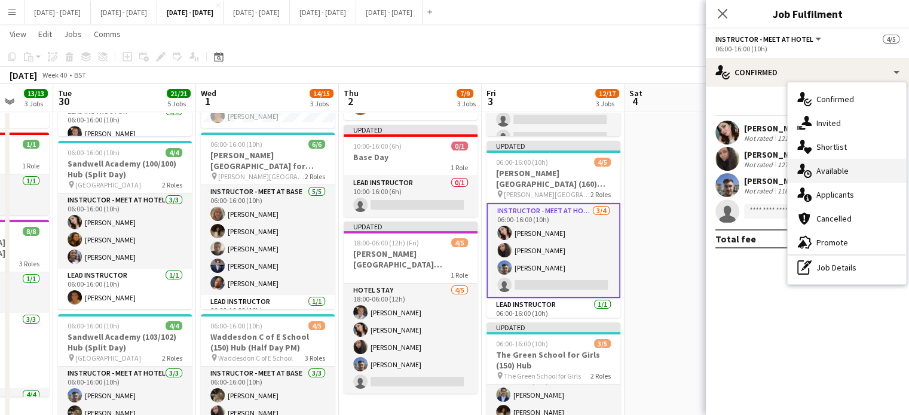
click at [837, 175] on span "Available" at bounding box center [832, 171] width 32 height 11
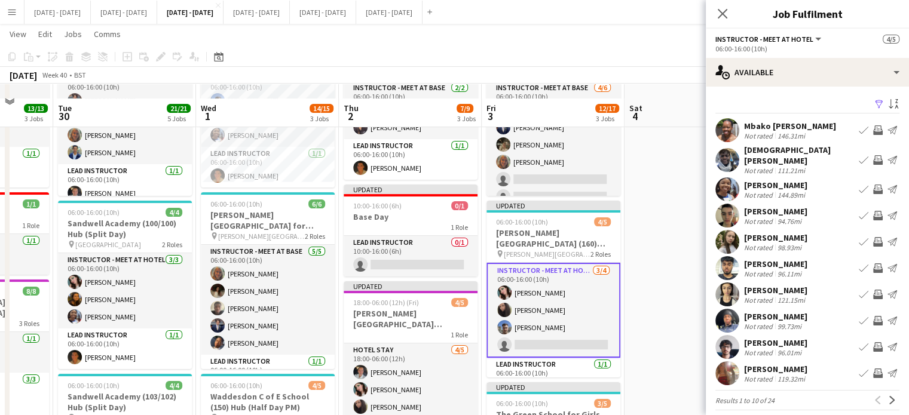
scroll to position [179, 0]
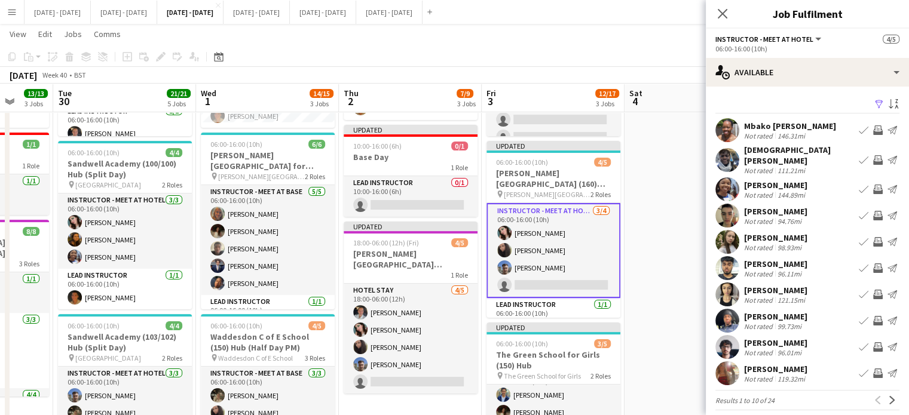
click at [786, 322] on div "99.73mi" at bounding box center [789, 326] width 29 height 9
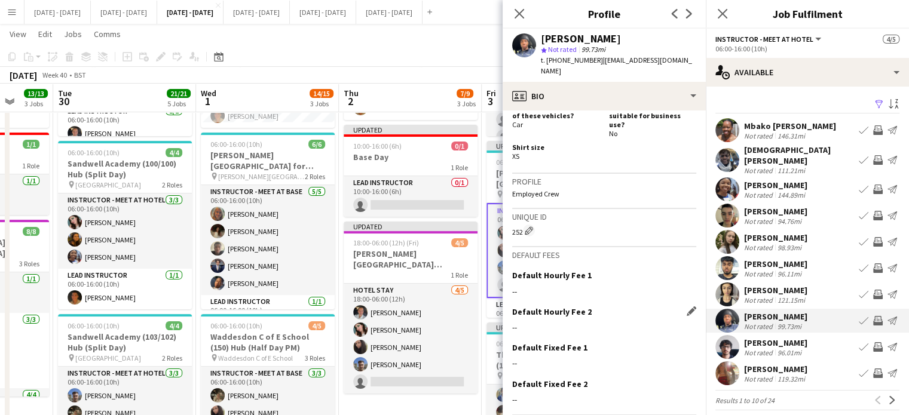
scroll to position [580, 0]
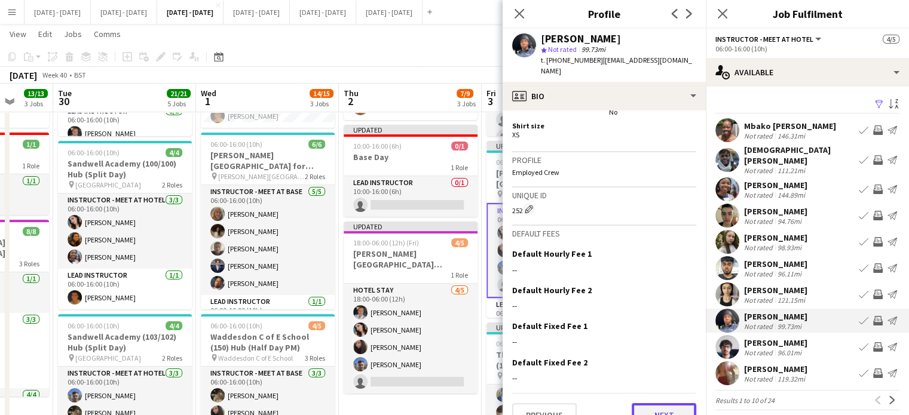
click at [664, 403] on button "Next" at bounding box center [664, 415] width 65 height 24
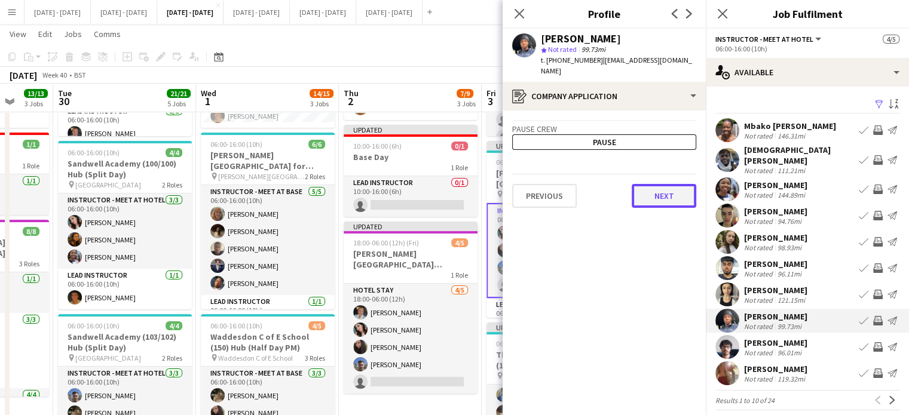
click at [653, 191] on button "Next" at bounding box center [664, 196] width 65 height 24
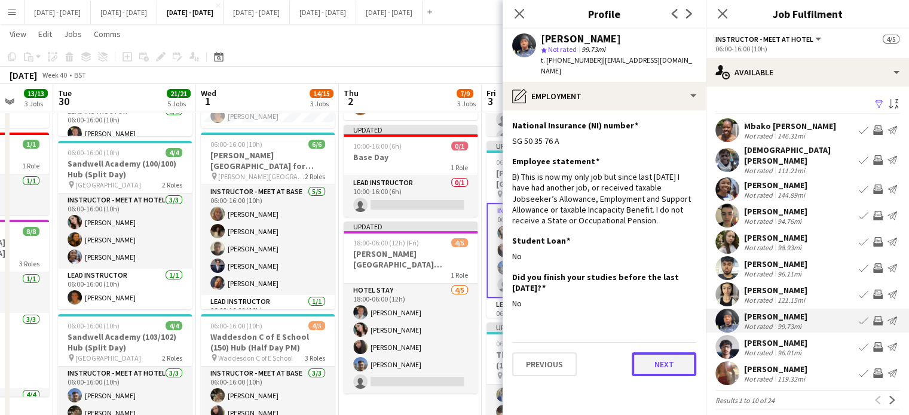
click at [659, 353] on button "Next" at bounding box center [664, 365] width 65 height 24
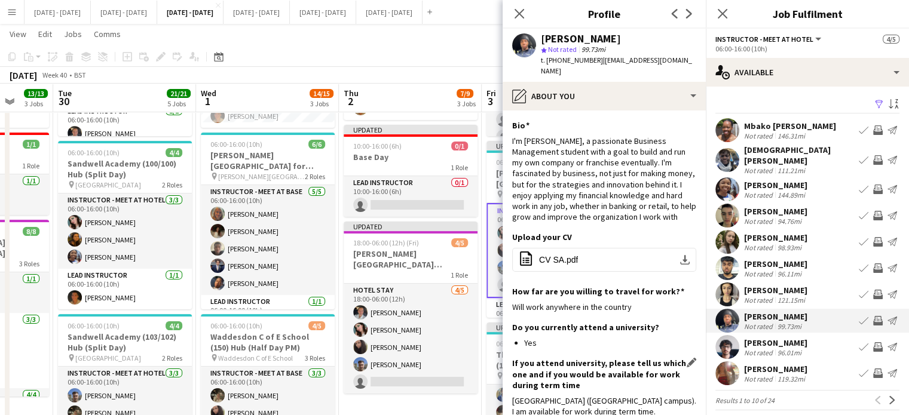
scroll to position [60, 0]
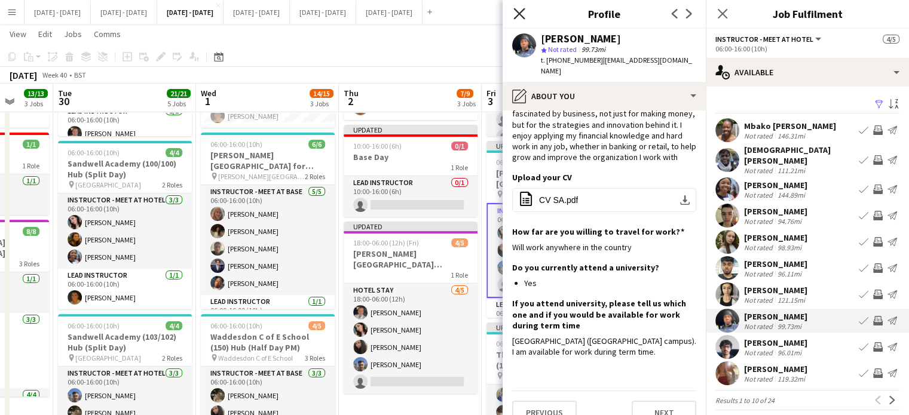
click at [520, 17] on icon "Close pop-in" at bounding box center [518, 13] width 11 height 11
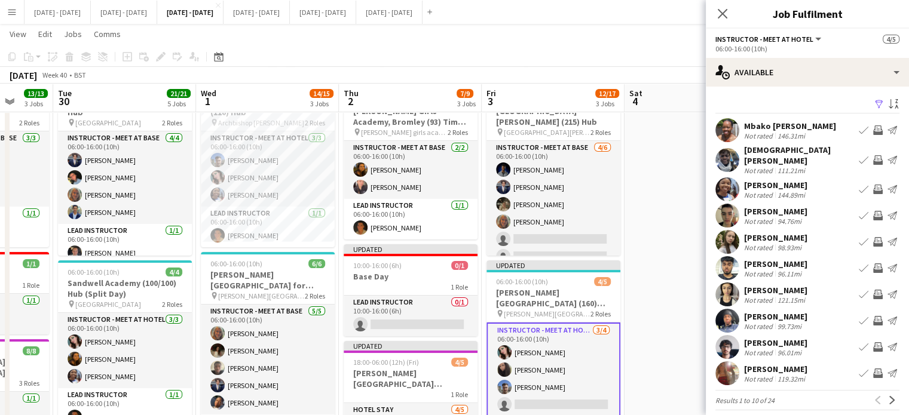
click at [789, 312] on div "Stephane Anenou" at bounding box center [775, 316] width 63 height 11
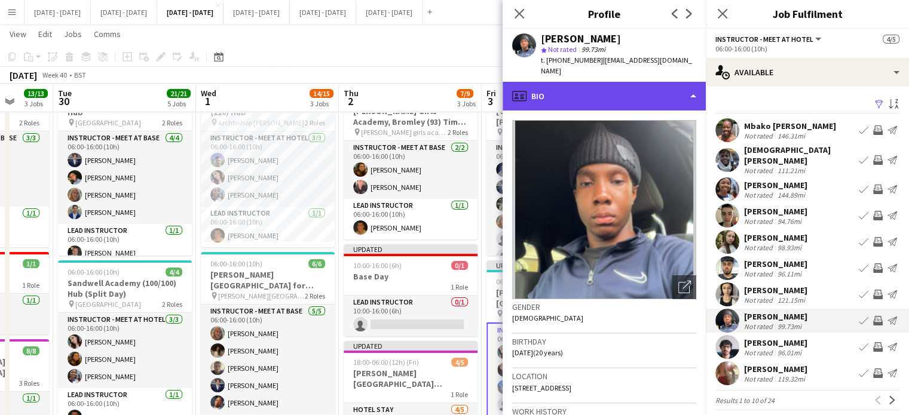
click at [639, 84] on div "profile Bio" at bounding box center [604, 96] width 203 height 29
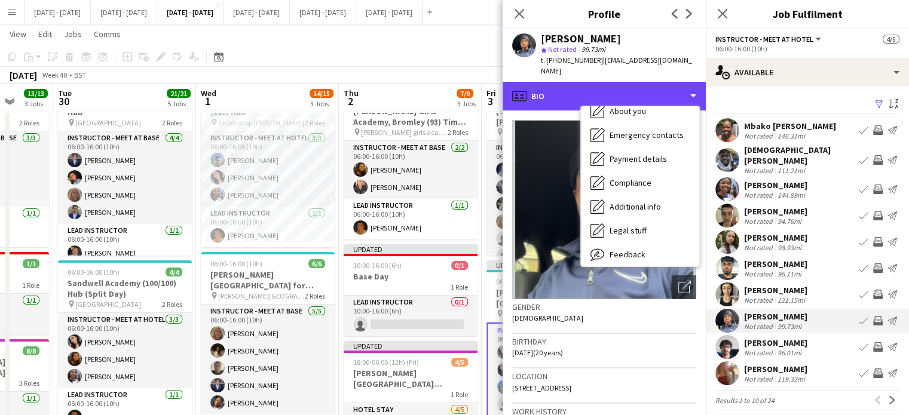
scroll to position [112, 0]
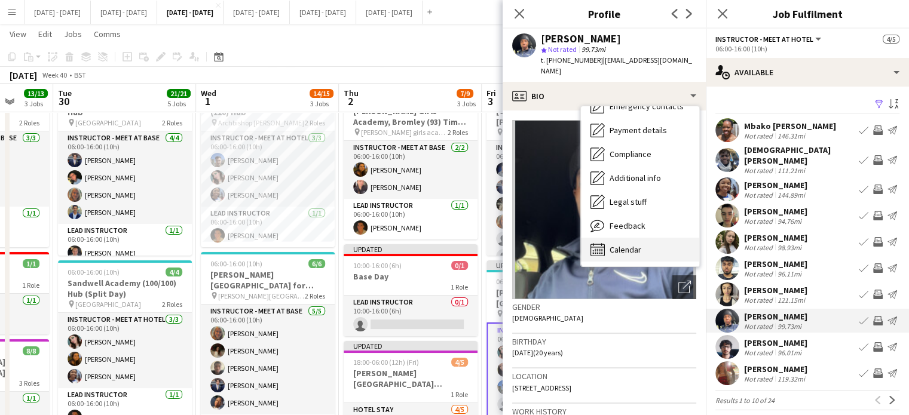
click at [641, 238] on div "Calendar Calendar" at bounding box center [640, 250] width 118 height 24
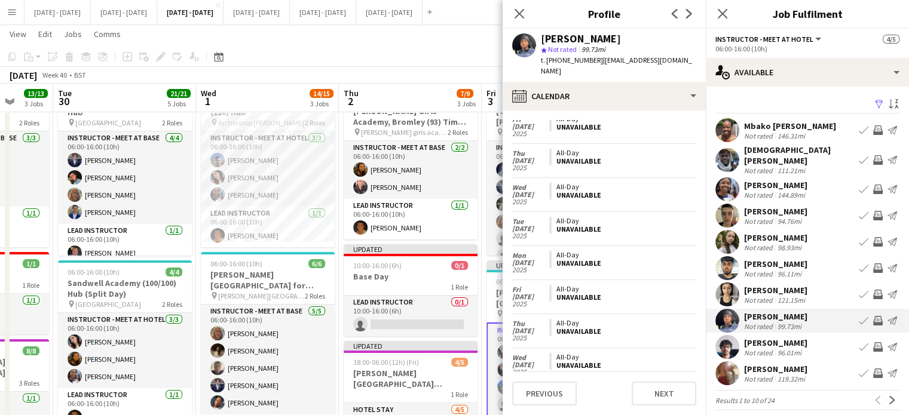
scroll to position [0, 0]
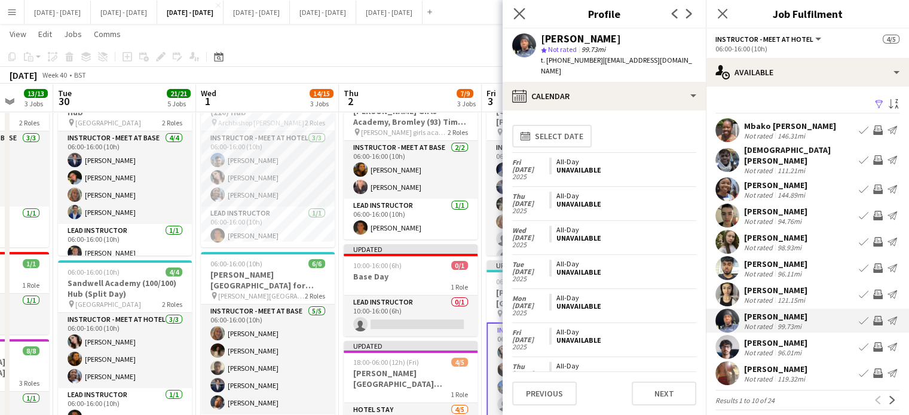
click at [524, 17] on icon "Close pop-in" at bounding box center [518, 13] width 11 height 11
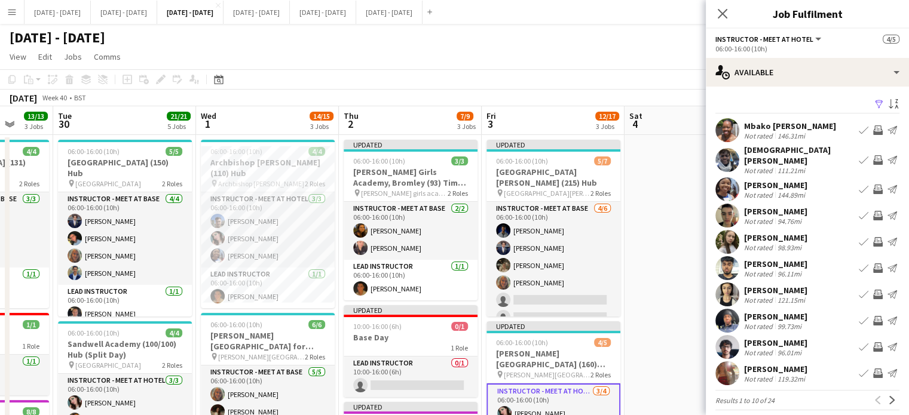
scroll to position [60, 0]
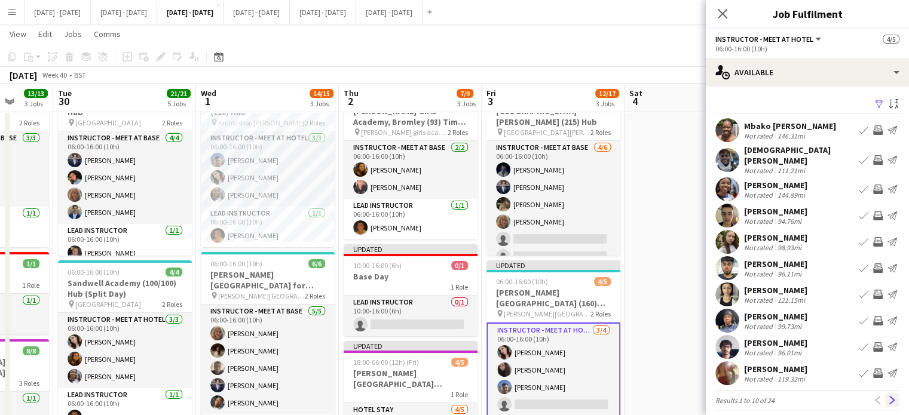
click at [888, 396] on app-icon "Next" at bounding box center [892, 400] width 8 height 8
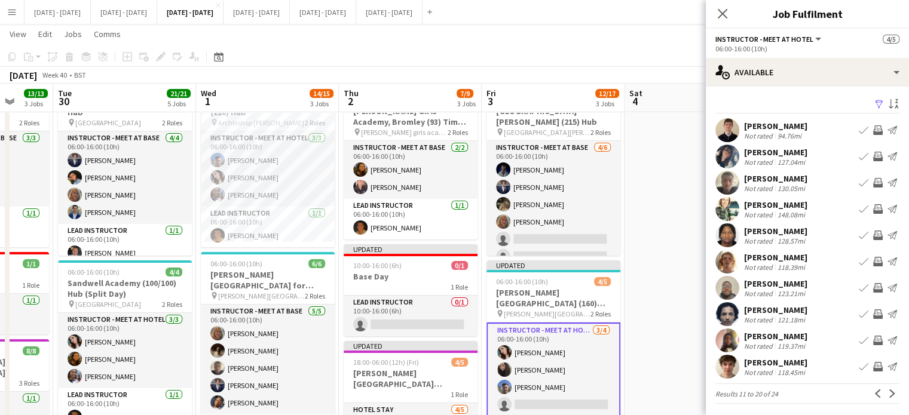
click at [888, 394] on app-icon "Next" at bounding box center [892, 394] width 8 height 8
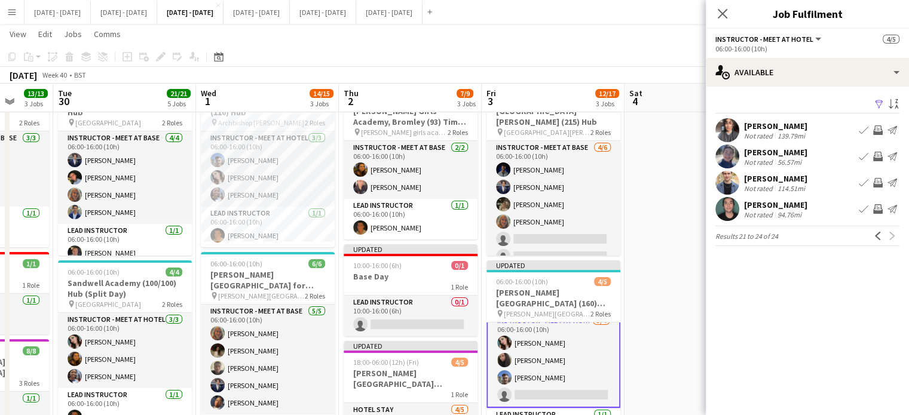
click at [861, 128] on app-icon "Book crew" at bounding box center [864, 131] width 10 height 10
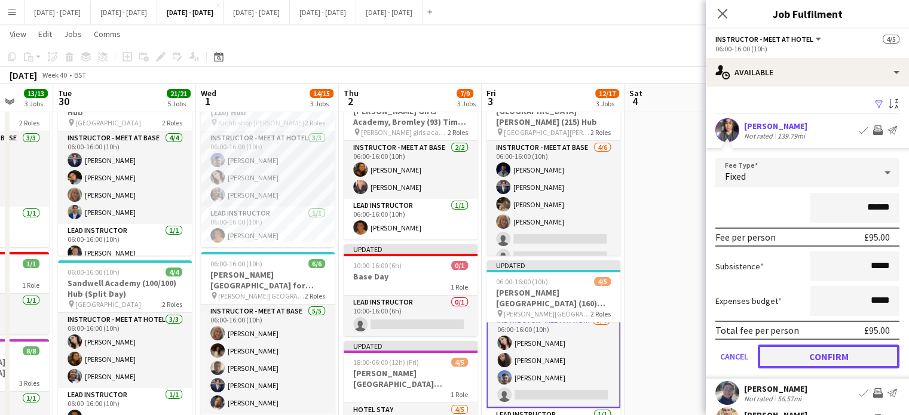
click at [818, 355] on button "Confirm" at bounding box center [829, 357] width 142 height 24
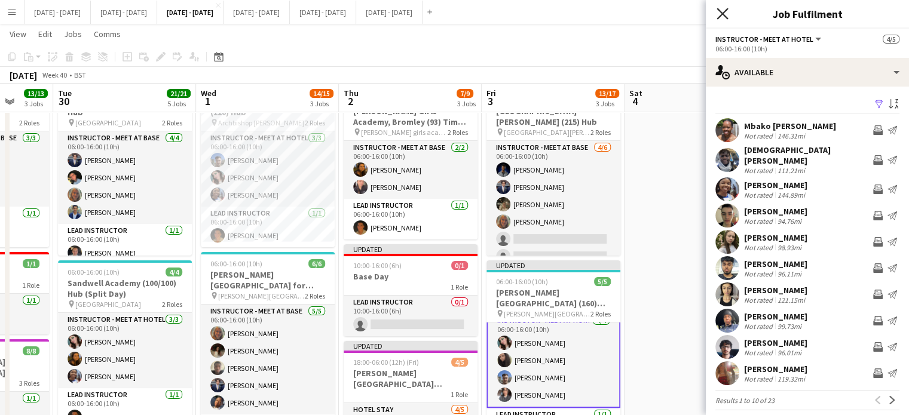
click at [724, 16] on icon at bounding box center [722, 13] width 11 height 11
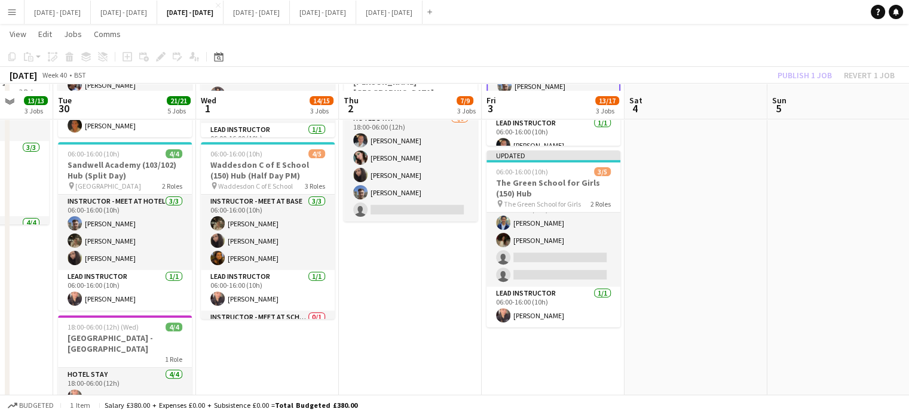
scroll to position [359, 0]
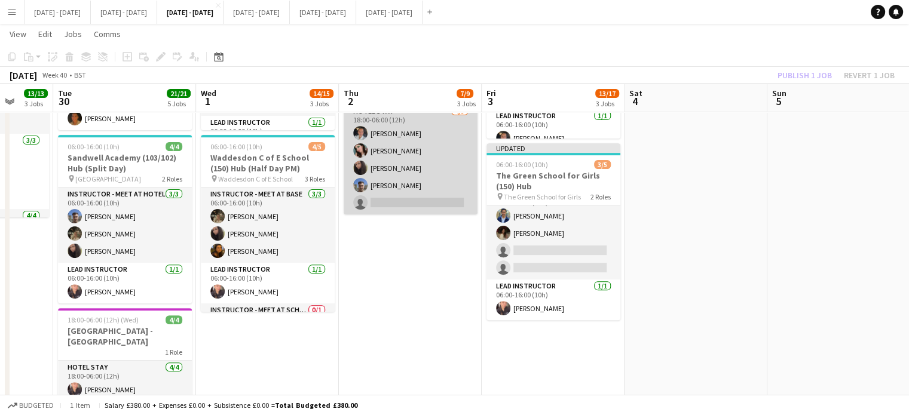
click at [411, 198] on app-card-role "Hotel Stay 4/5 18:00-06:00 (12h) Ella Wray Lucy Cork Deanna Masters Matt Dailly…" at bounding box center [411, 160] width 134 height 110
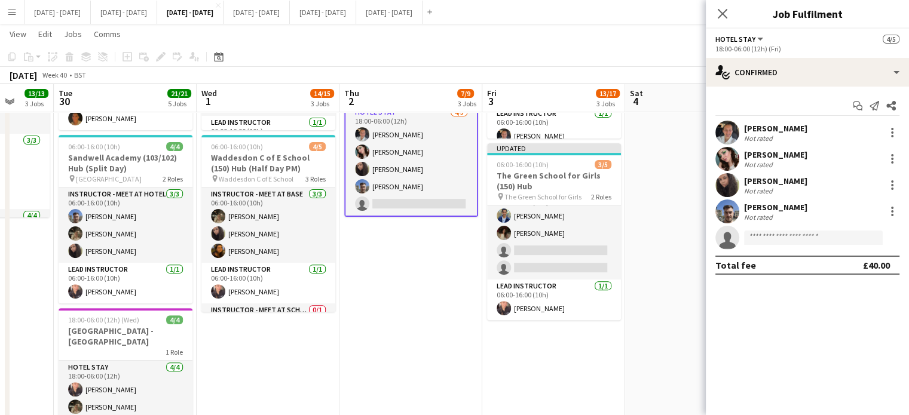
scroll to position [7, 0]
click at [789, 236] on input at bounding box center [813, 238] width 139 height 14
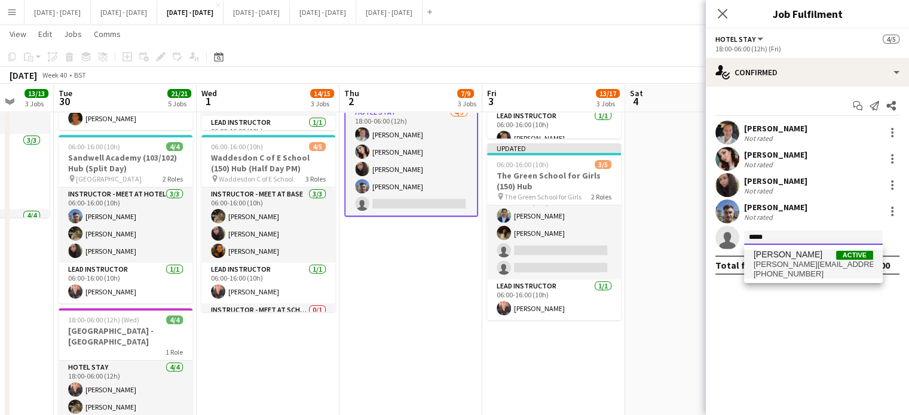
type input "*****"
click at [788, 260] on span "Shusanta Rai Active shusanta.rai@outlook.com +447497023506" at bounding box center [814, 264] width 120 height 29
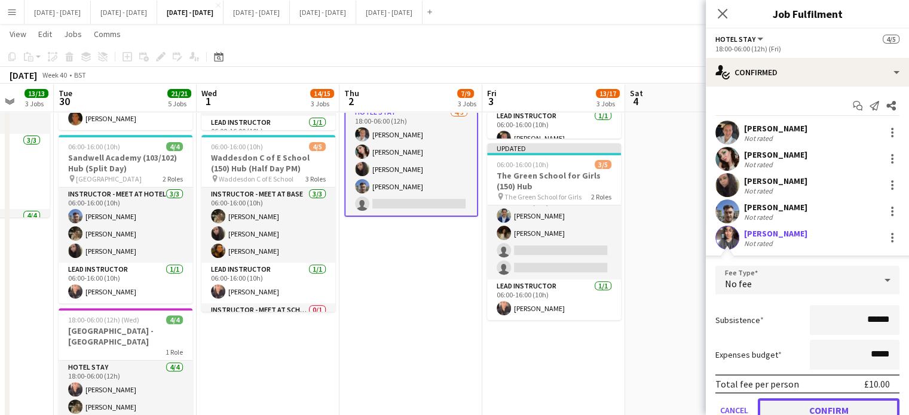
click at [818, 406] on button "Confirm" at bounding box center [829, 411] width 142 height 24
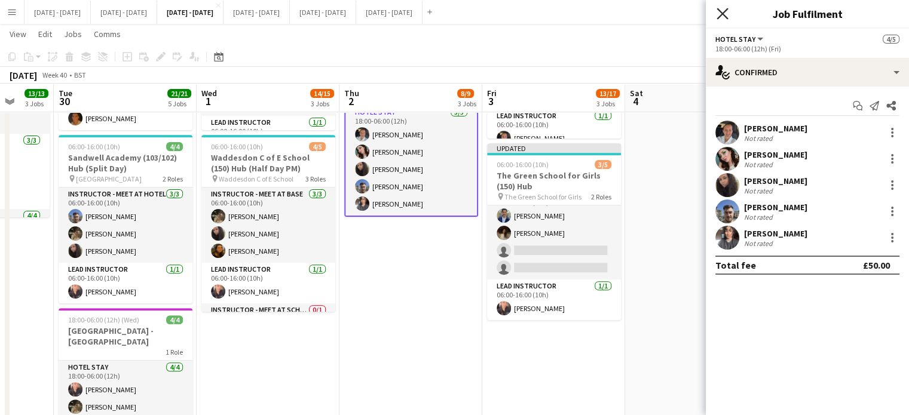
click at [724, 14] on icon "Close pop-in" at bounding box center [722, 13] width 11 height 11
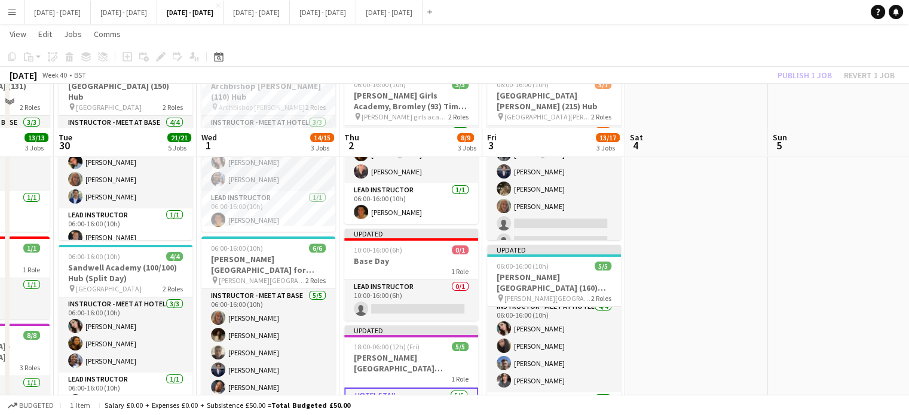
scroll to position [0, 0]
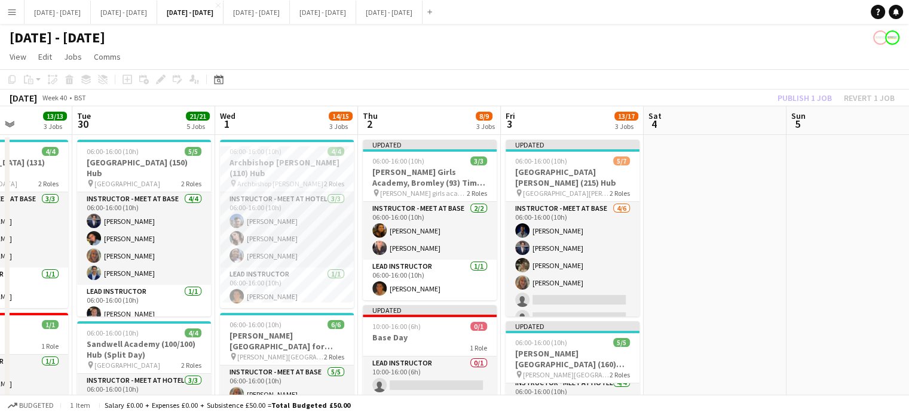
drag, startPoint x: 681, startPoint y: 304, endPoint x: 697, endPoint y: 303, distance: 15.6
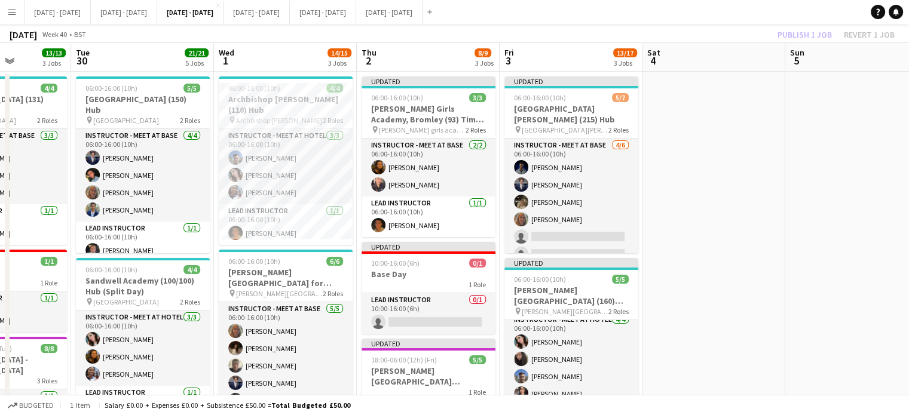
scroll to position [120, 0]
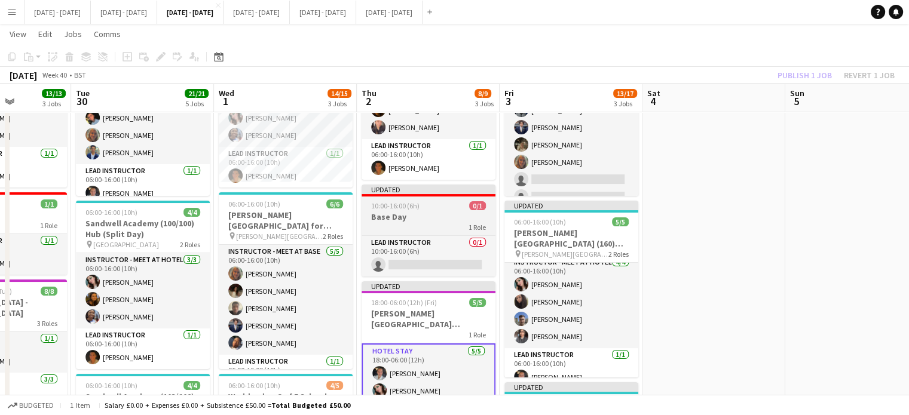
click at [411, 219] on h3 "Base Day" at bounding box center [429, 217] width 134 height 11
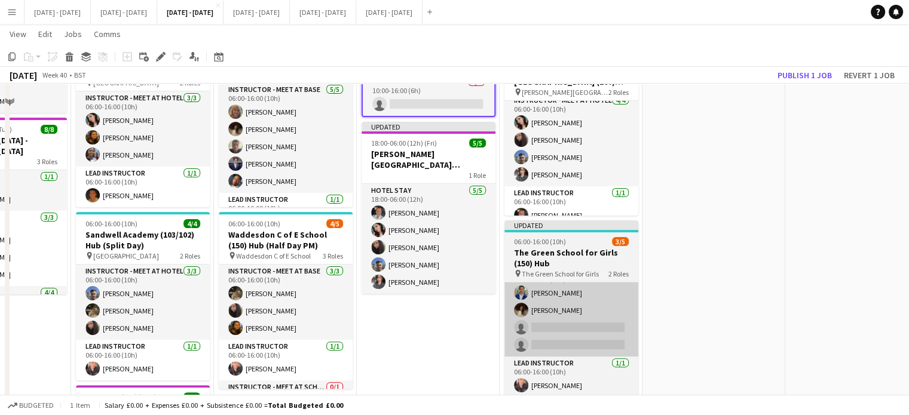
scroll to position [299, 0]
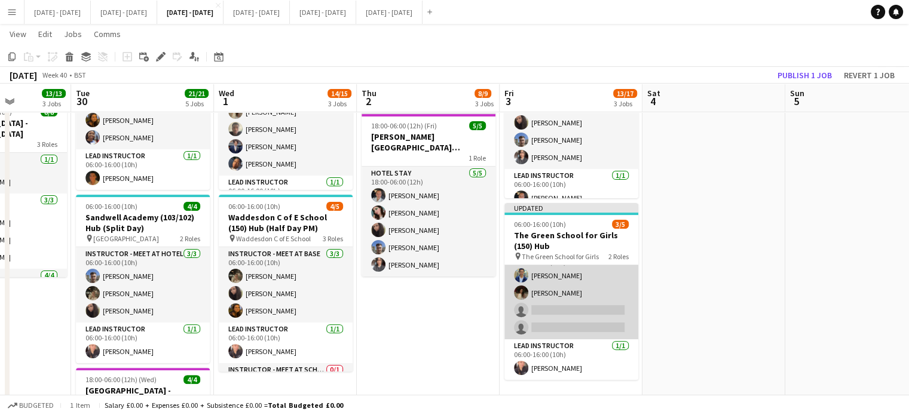
click at [584, 311] on app-card-role "Instructor - Meet at Base 2/4 06:00-16:00 (10h) Omar Al Khina Bella Watson sing…" at bounding box center [571, 293] width 134 height 93
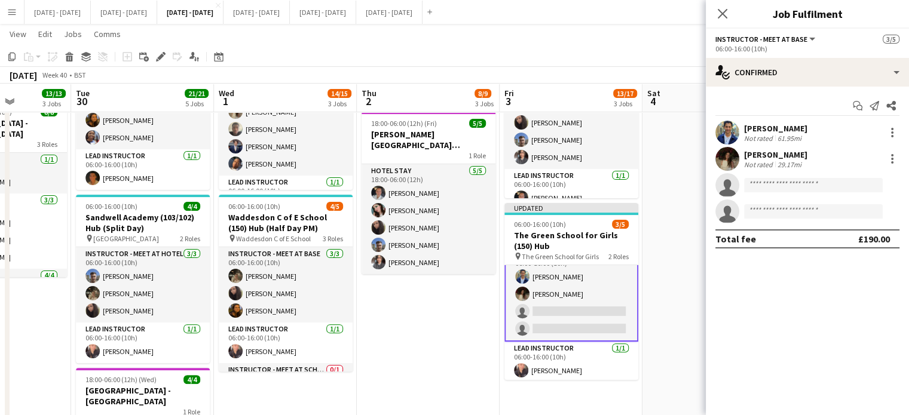
scroll to position [19, 0]
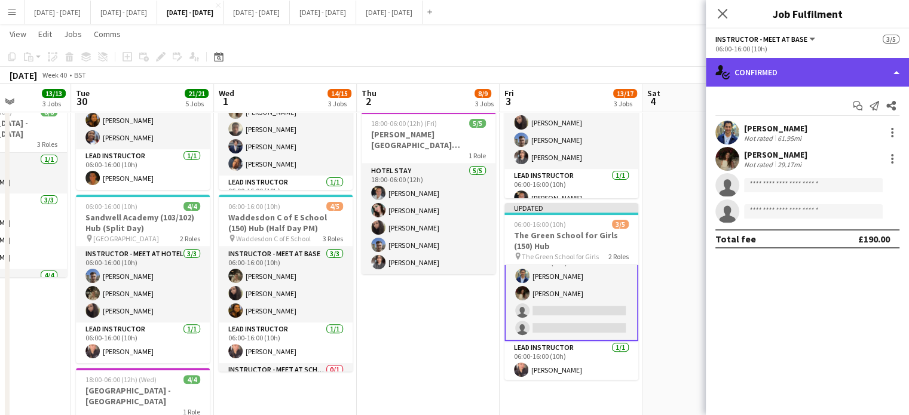
click at [811, 72] on div "single-neutral-actions-check-2 Confirmed" at bounding box center [807, 72] width 203 height 29
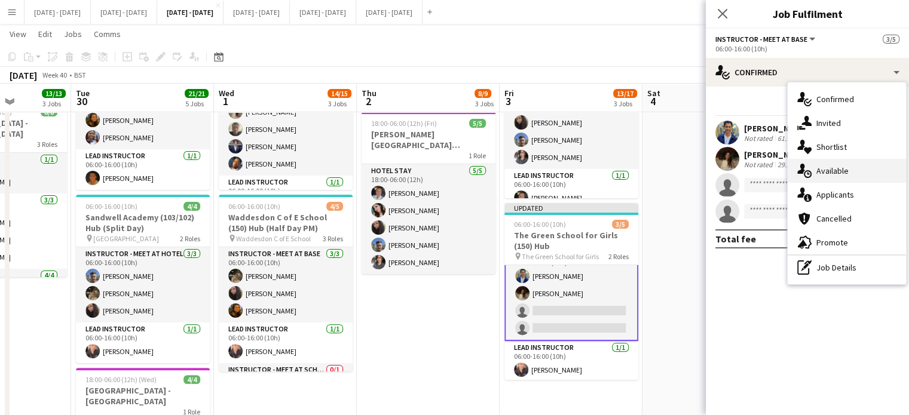
click at [846, 164] on div "single-neutral-actions-upload Available" at bounding box center [847, 171] width 118 height 24
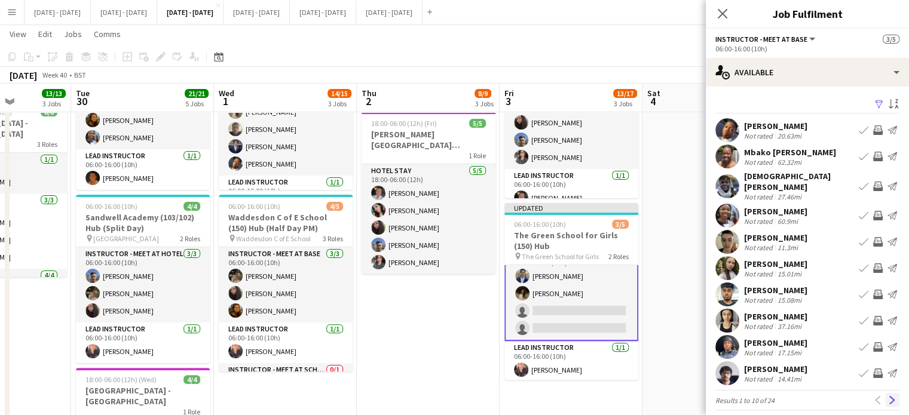
click at [888, 396] on app-icon "Next" at bounding box center [892, 400] width 8 height 8
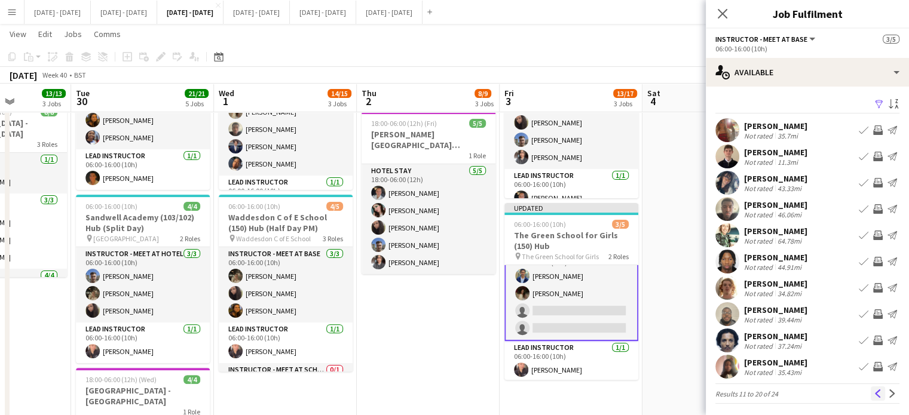
click at [871, 398] on button "Previous" at bounding box center [878, 394] width 14 height 14
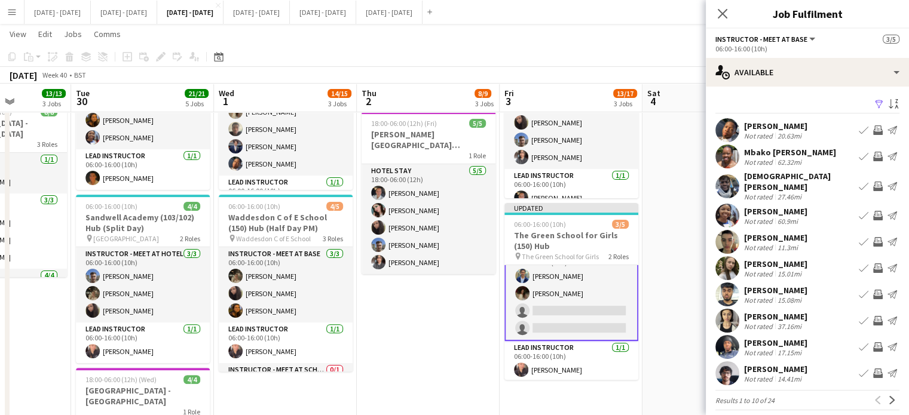
click at [766, 259] on div "Sophie Burman" at bounding box center [775, 264] width 63 height 11
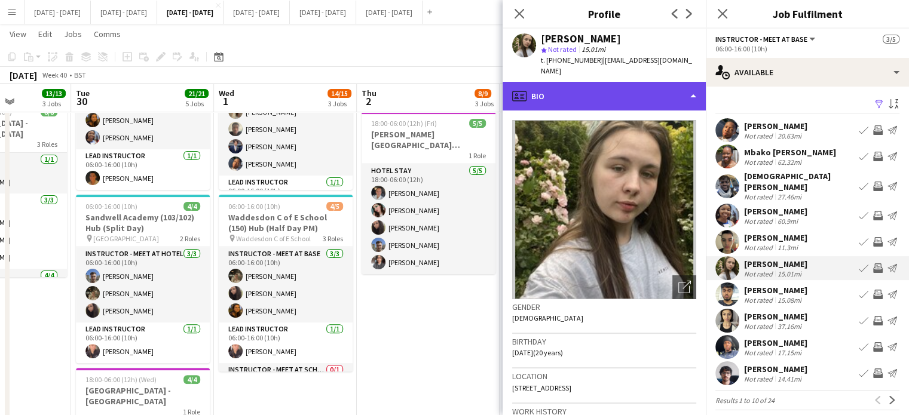
click at [666, 83] on div "profile Bio" at bounding box center [604, 96] width 203 height 29
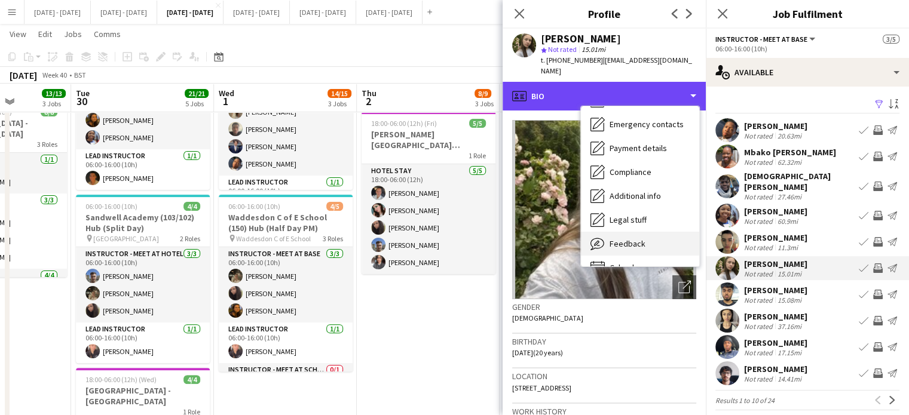
scroll to position [112, 0]
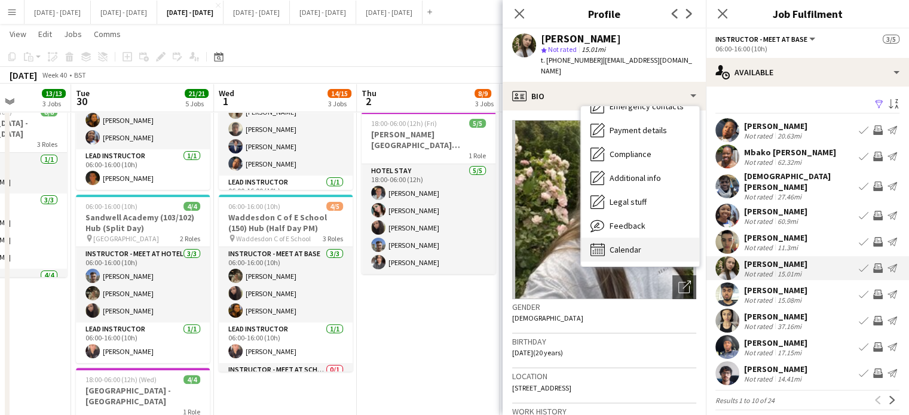
click at [619, 238] on div "Calendar Calendar" at bounding box center [640, 250] width 118 height 24
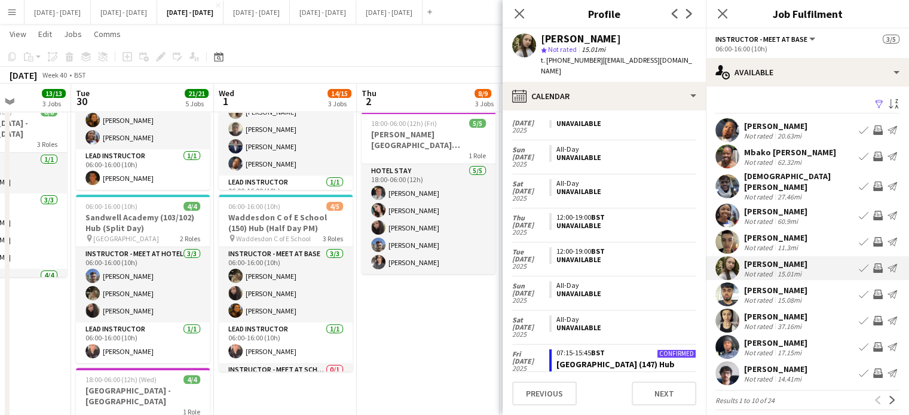
scroll to position [2269, 0]
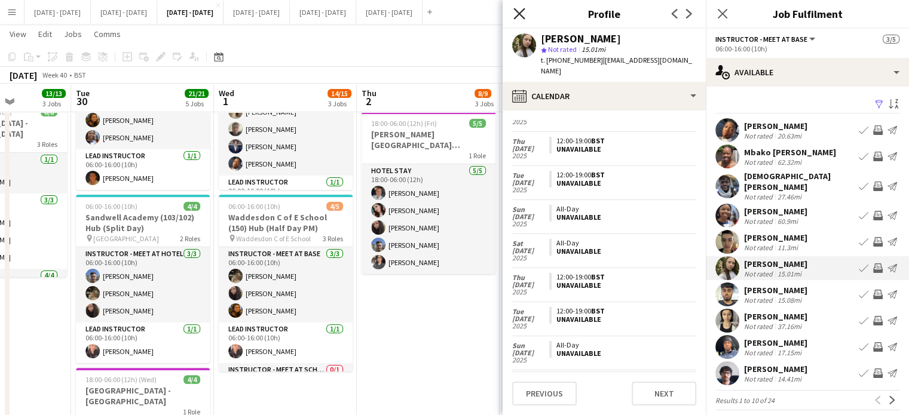
click at [518, 14] on icon at bounding box center [518, 13] width 11 height 11
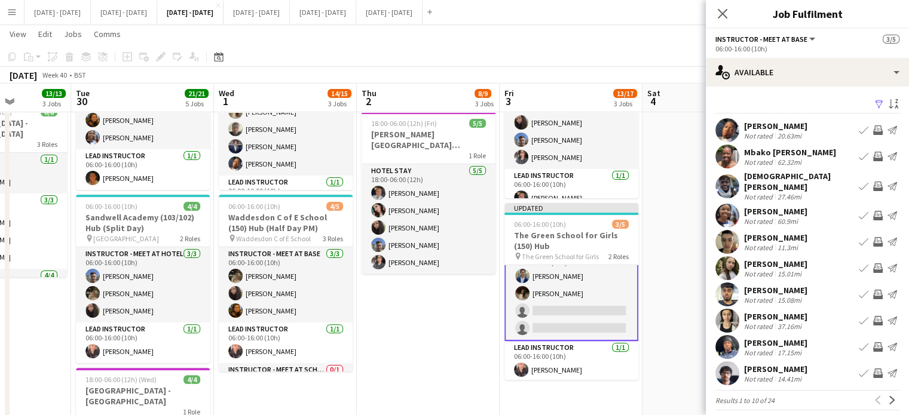
click at [777, 259] on div "Sophie Burman" at bounding box center [775, 264] width 63 height 11
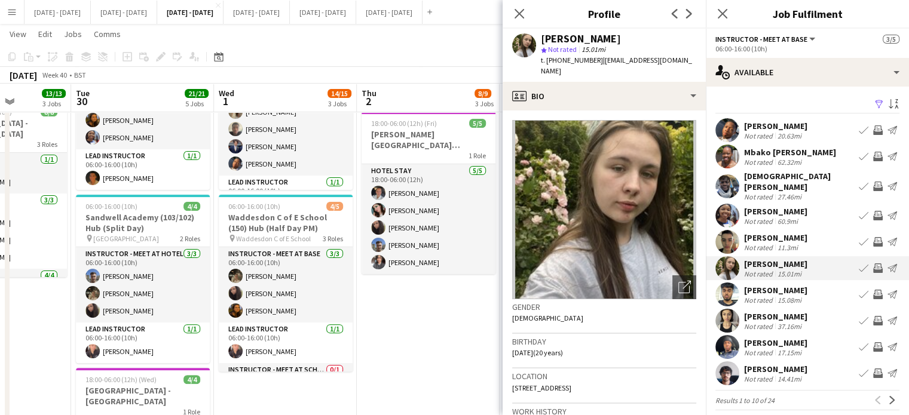
drag, startPoint x: 629, startPoint y: 375, endPoint x: 598, endPoint y: 377, distance: 31.7
click at [598, 377] on div "Location 2D Horn Park Lane, London, SE12 8UU" at bounding box center [604, 386] width 184 height 35
copy span "SE12 8UU"
click at [517, 16] on icon at bounding box center [518, 13] width 11 height 11
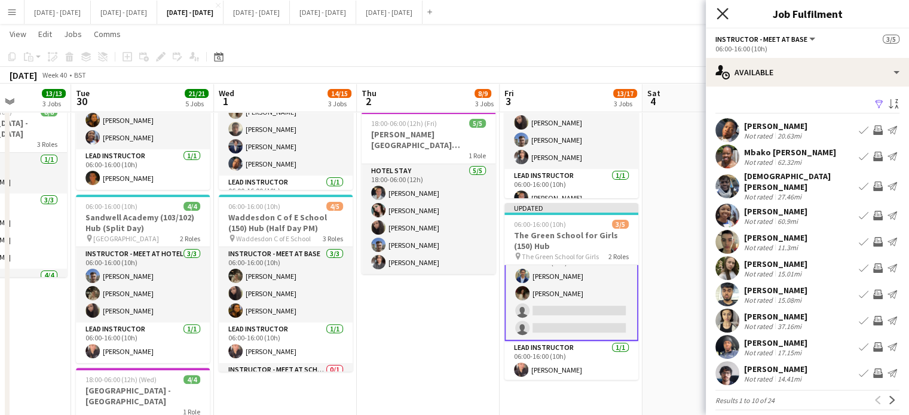
click at [722, 13] on icon at bounding box center [722, 13] width 11 height 11
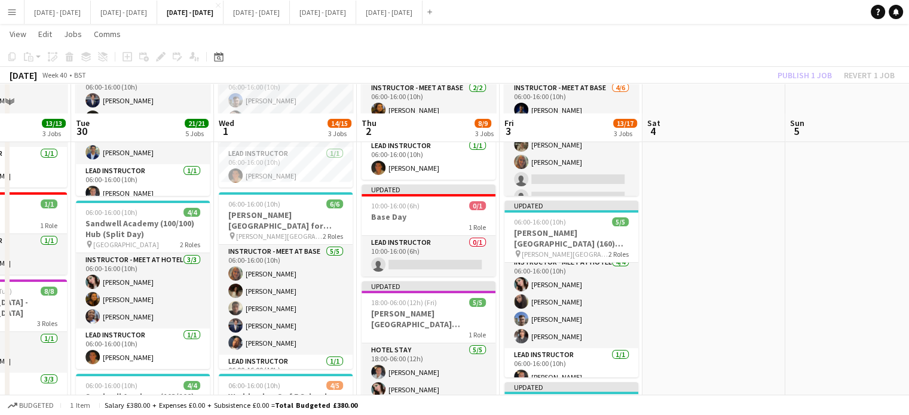
scroll to position [299, 0]
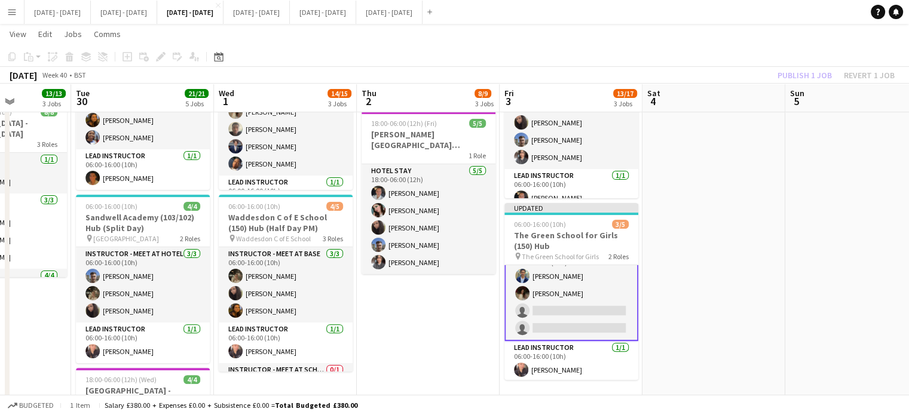
click at [563, 313] on app-card-role "Instructor - Meet at Base 2/4 06:00-16:00 (10h) Omar Al Khina Bella Watson sing…" at bounding box center [571, 293] width 134 height 95
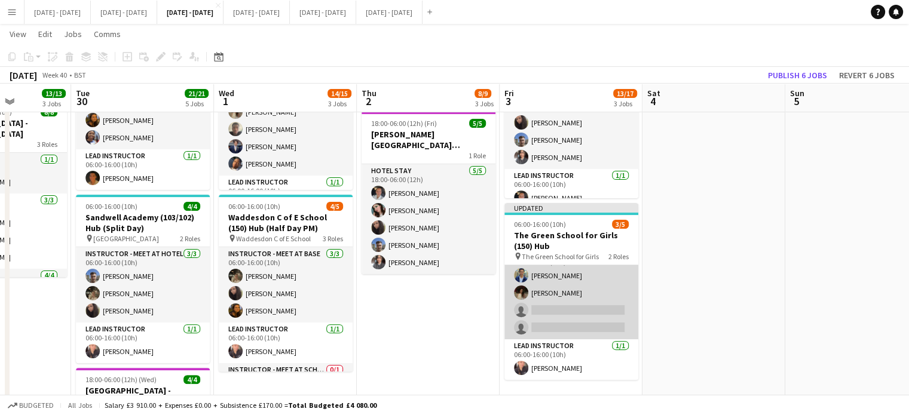
scroll to position [19, 0]
click at [552, 307] on app-card-role "Instructor - Meet at Base 2/4 06:00-16:00 (10h) Omar Al Khina Bella Watson sing…" at bounding box center [571, 293] width 134 height 93
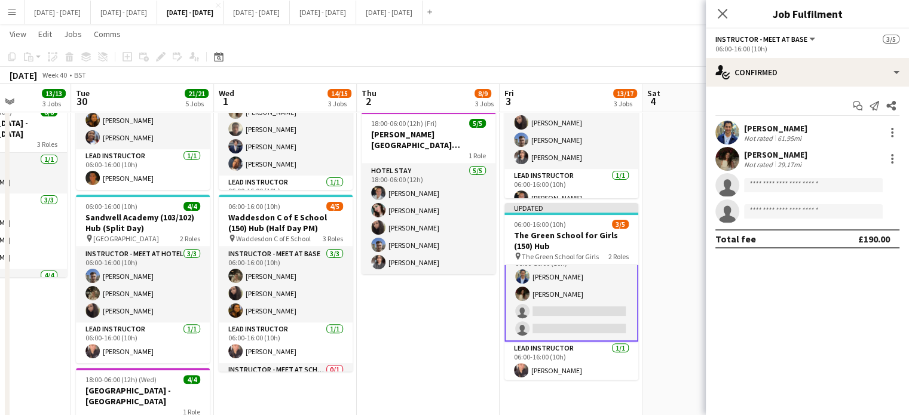
scroll to position [19, 0]
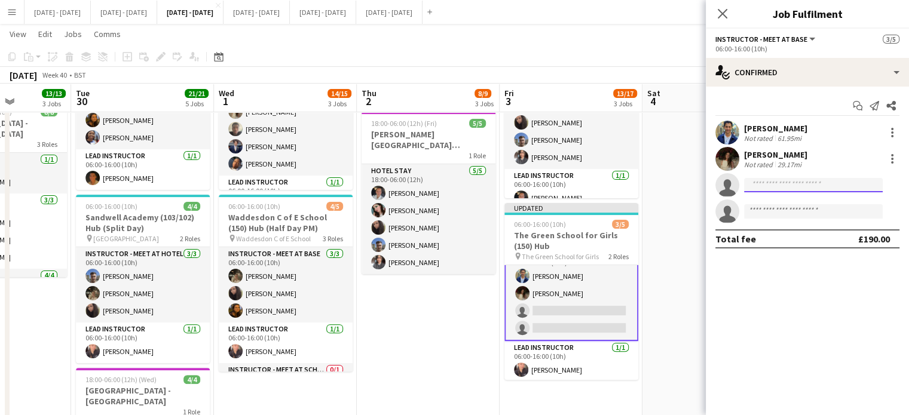
click at [772, 185] on input at bounding box center [813, 185] width 139 height 14
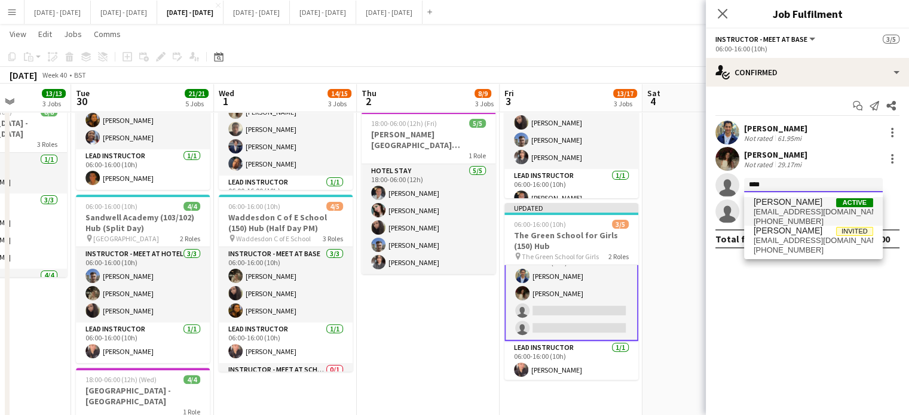
type input "****"
click at [764, 200] on span "Sophie Burman" at bounding box center [788, 202] width 69 height 10
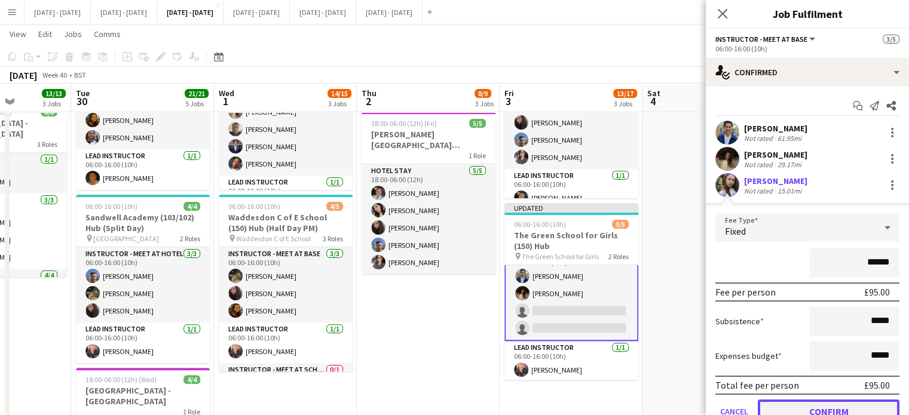
click at [826, 401] on button "Confirm" at bounding box center [829, 412] width 142 height 24
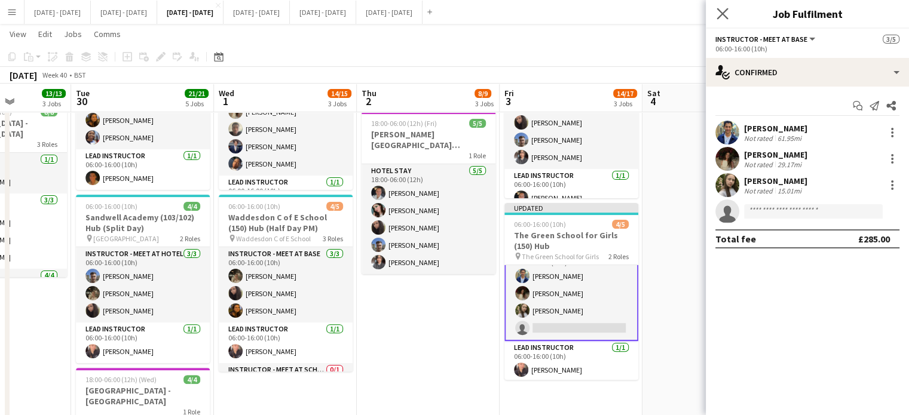
click at [724, 7] on app-icon "Close pop-in" at bounding box center [722, 13] width 17 height 17
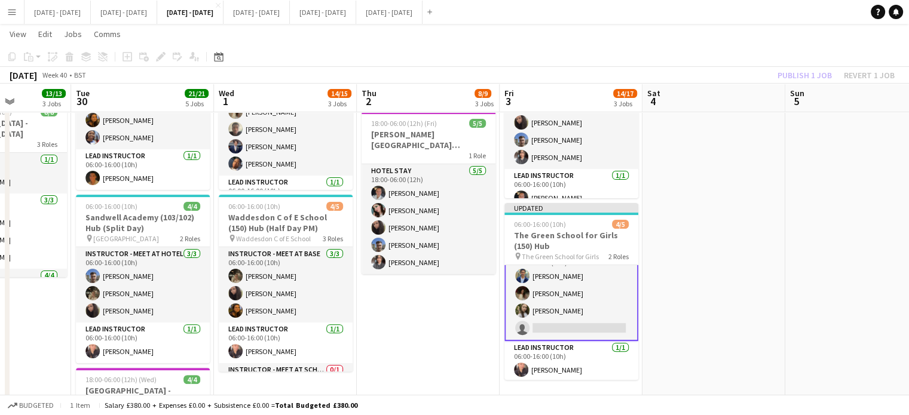
click at [602, 322] on app-card-role "Instructor - Meet at Base 3/4 06:00-16:00 (10h) Omar Al Khina Bella Watson Soph…" at bounding box center [571, 293] width 134 height 95
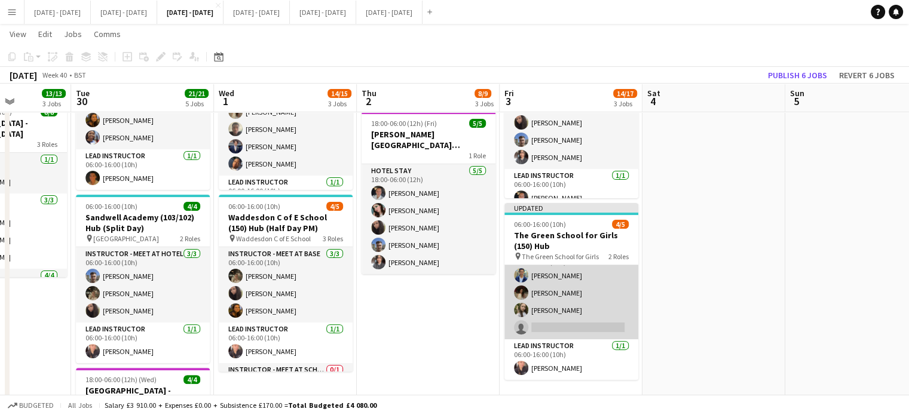
click at [603, 322] on app-card-role "Instructor - Meet at Base 3/4 06:00-16:00 (10h) Omar Al Khina Bella Watson Soph…" at bounding box center [571, 293] width 134 height 93
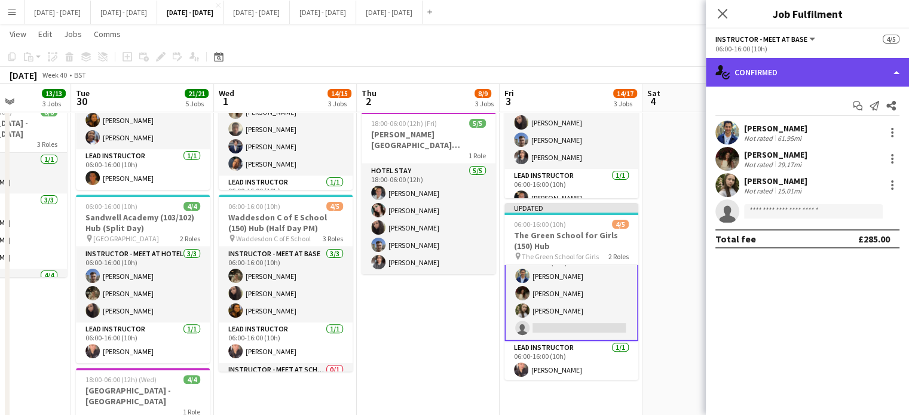
click at [813, 74] on div "single-neutral-actions-check-2 Confirmed" at bounding box center [807, 72] width 203 height 29
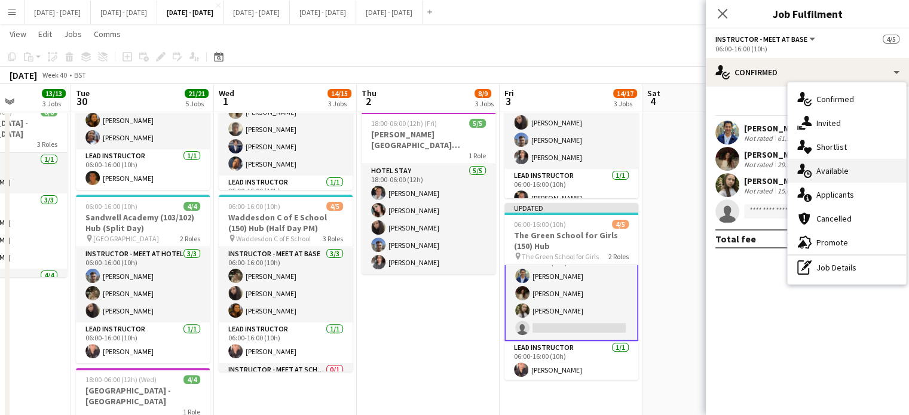
click at [853, 163] on div "single-neutral-actions-upload Available" at bounding box center [847, 171] width 118 height 24
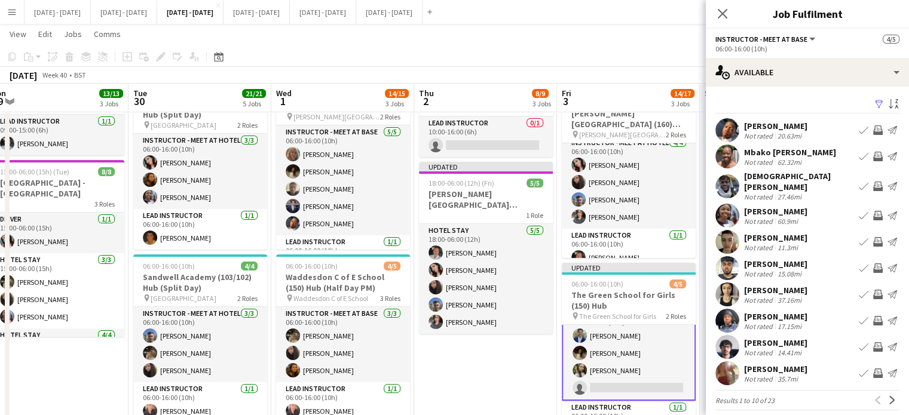
scroll to position [0, 441]
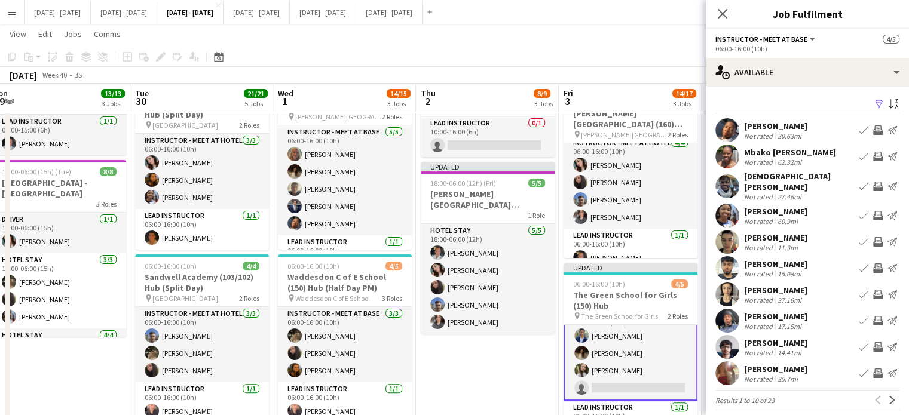
drag, startPoint x: 426, startPoint y: 390, endPoint x: 485, endPoint y: 381, distance: 59.8
click at [485, 381] on app-calendar-viewport "Fri 26 Sat 27 Sun 28 Mon 29 13/13 3 Jobs Tue 30 21/21 5 Jobs Wed 1 14/15 3 Jobs…" at bounding box center [454, 279] width 909 height 943
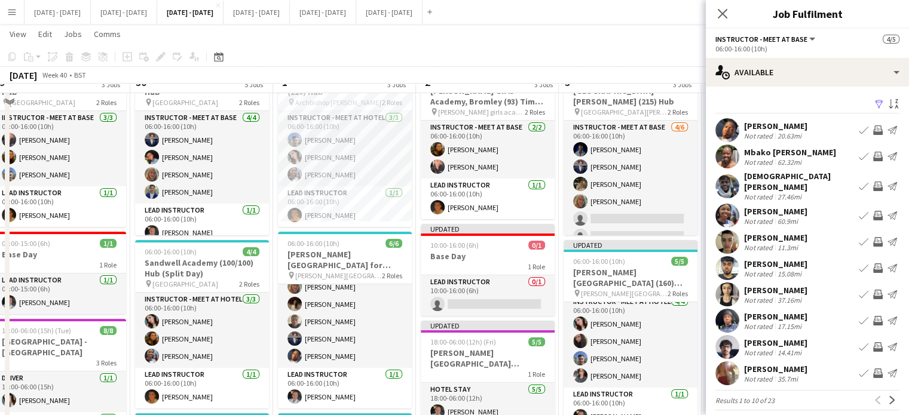
scroll to position [239, 0]
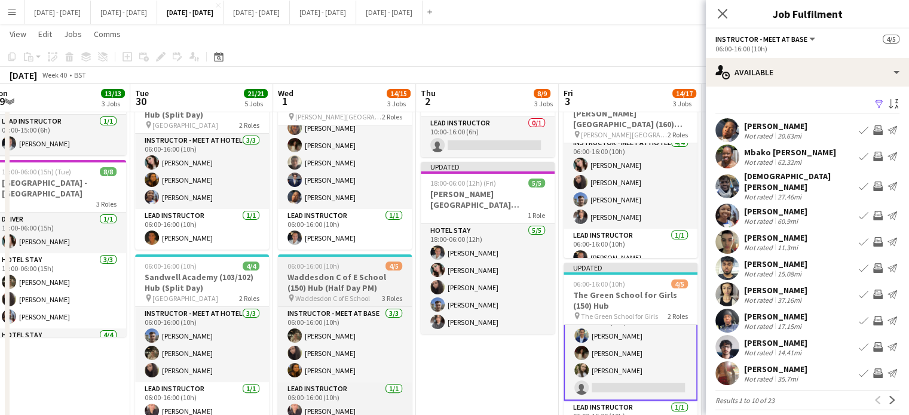
click at [335, 294] on span "Waddesdon C of E School" at bounding box center [332, 298] width 75 height 9
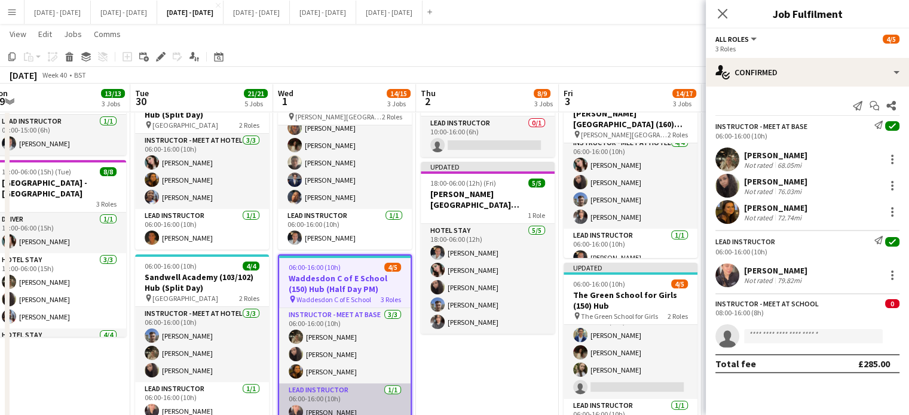
scroll to position [34, 0]
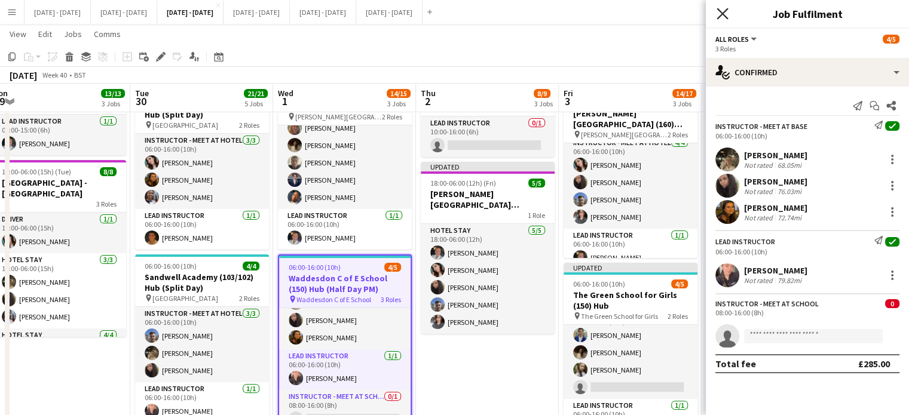
click at [722, 16] on icon "Close pop-in" at bounding box center [722, 13] width 11 height 11
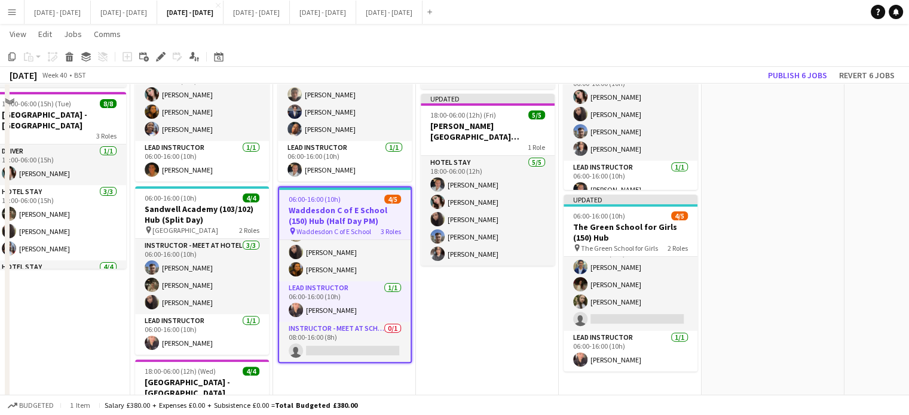
scroll to position [359, 0]
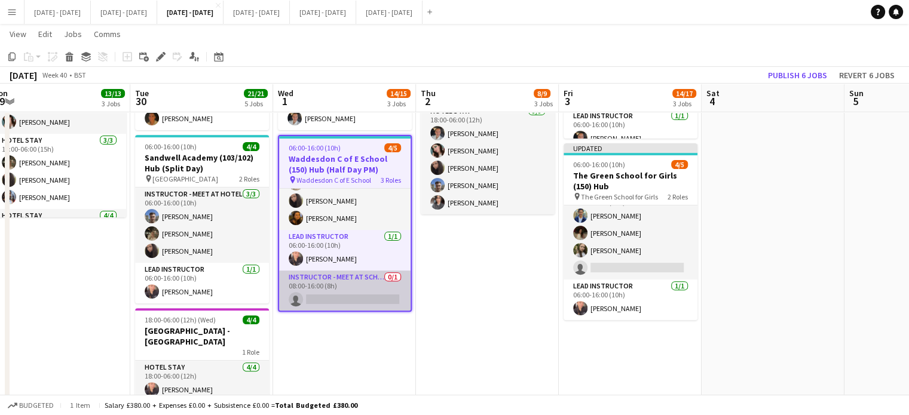
click at [333, 279] on app-card-role "Instructor - Meet at School 0/1 08:00-16:00 (8h) single-neutral-actions" at bounding box center [344, 291] width 131 height 41
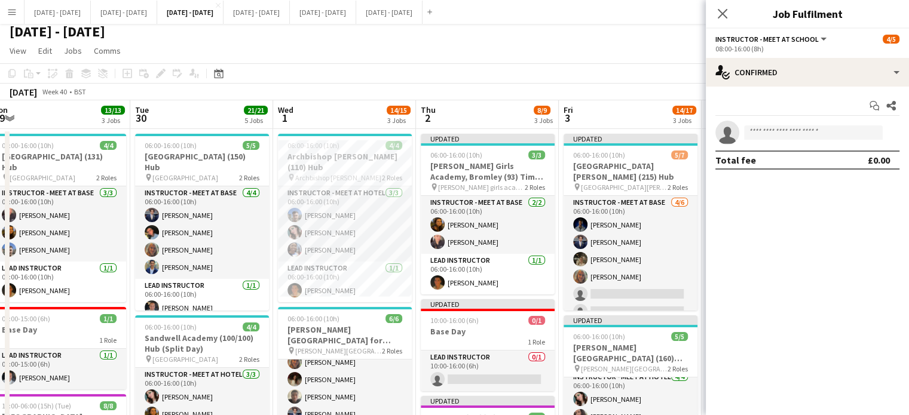
scroll to position [0, 0]
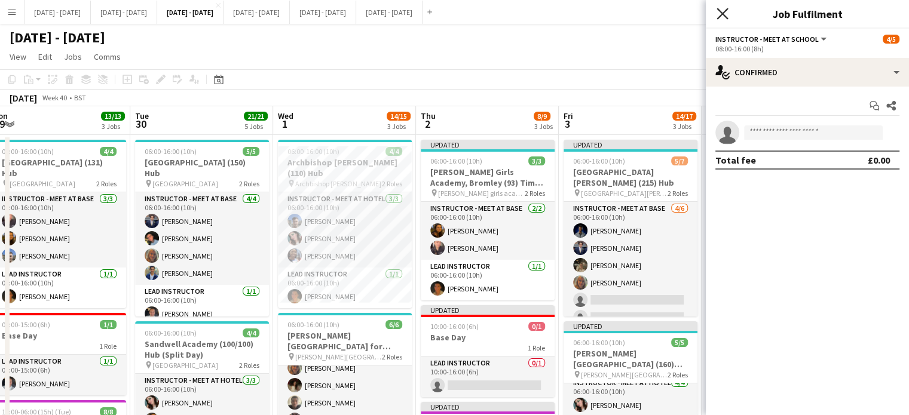
click at [727, 8] on icon "Close pop-in" at bounding box center [722, 13] width 11 height 11
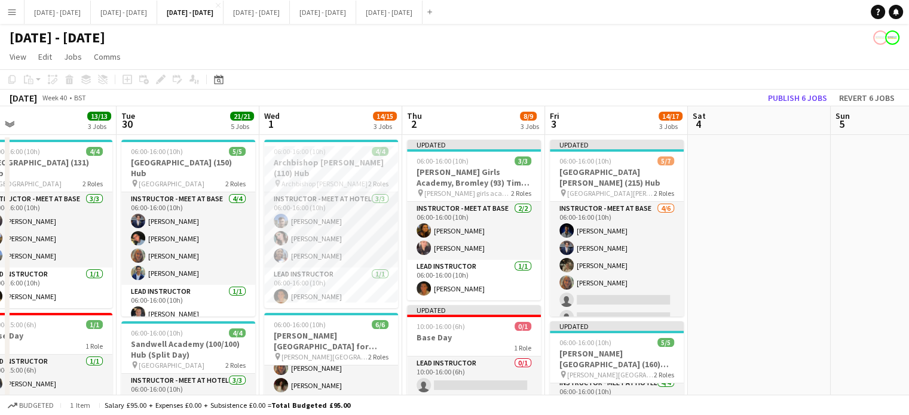
drag, startPoint x: 803, startPoint y: 303, endPoint x: 764, endPoint y: 315, distance: 40.6
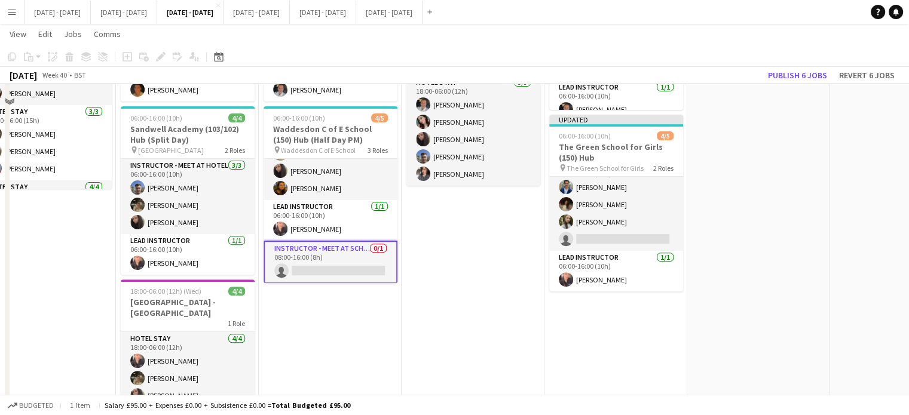
scroll to position [418, 0]
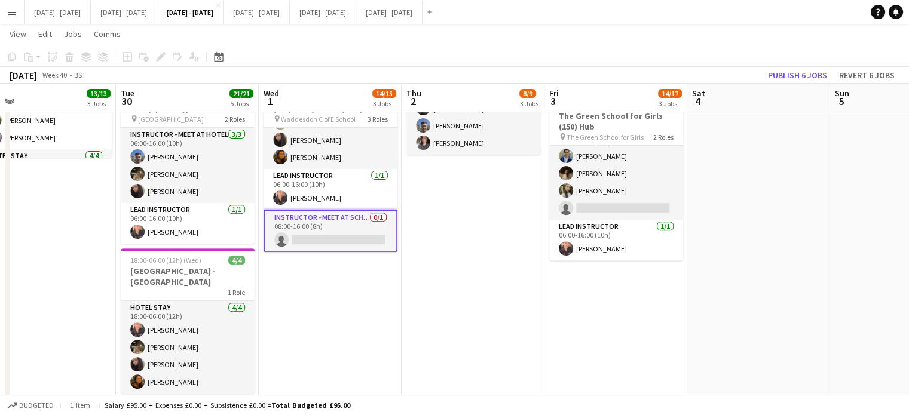
click at [349, 227] on app-card-role "Instructor - Meet at School 0/1 08:00-16:00 (8h) single-neutral-actions" at bounding box center [331, 231] width 134 height 43
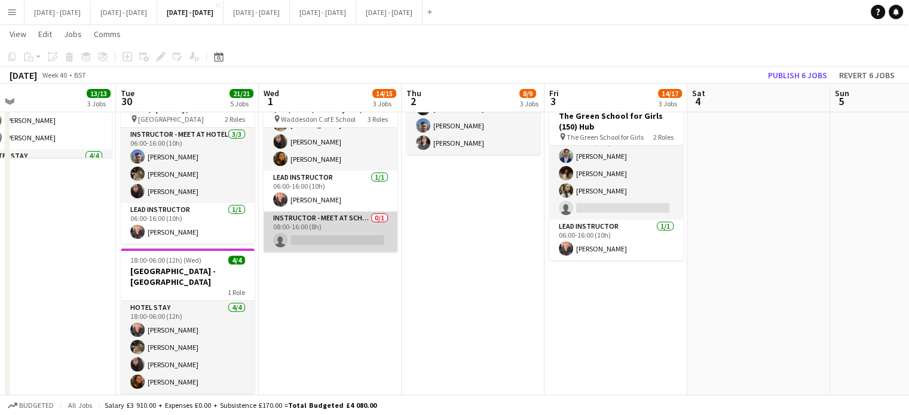
click at [349, 227] on app-card-role "Instructor - Meet at School 0/1 08:00-16:00 (8h) single-neutral-actions" at bounding box center [331, 232] width 134 height 41
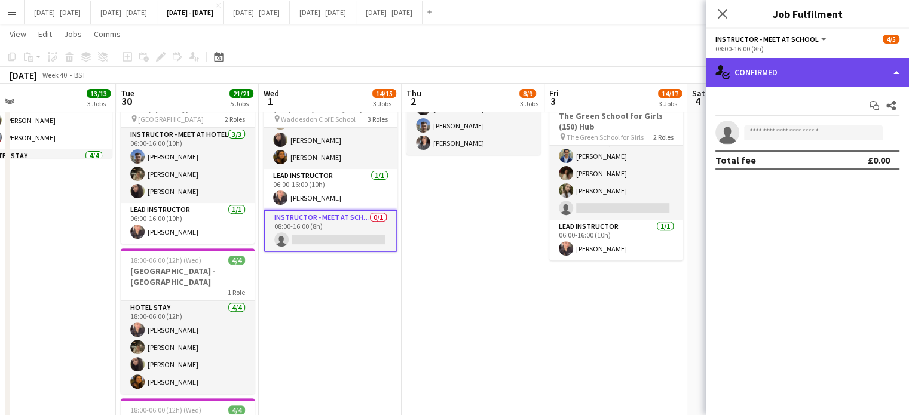
click at [844, 69] on div "single-neutral-actions-check-2 Confirmed" at bounding box center [807, 72] width 203 height 29
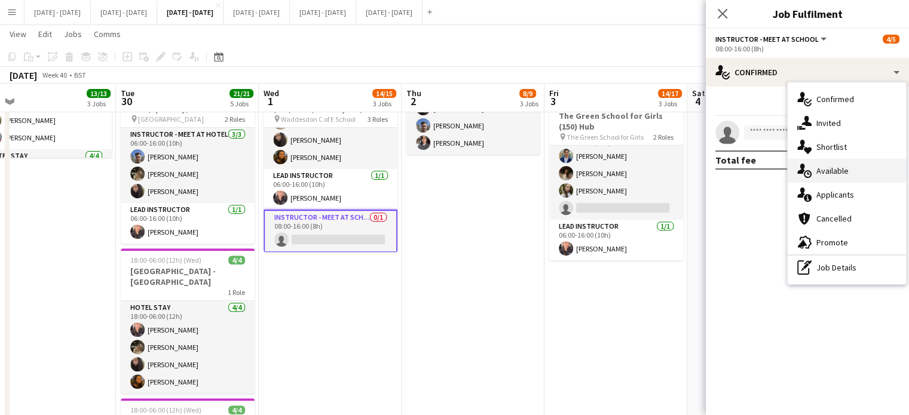
click at [839, 169] on span "Available" at bounding box center [832, 171] width 32 height 11
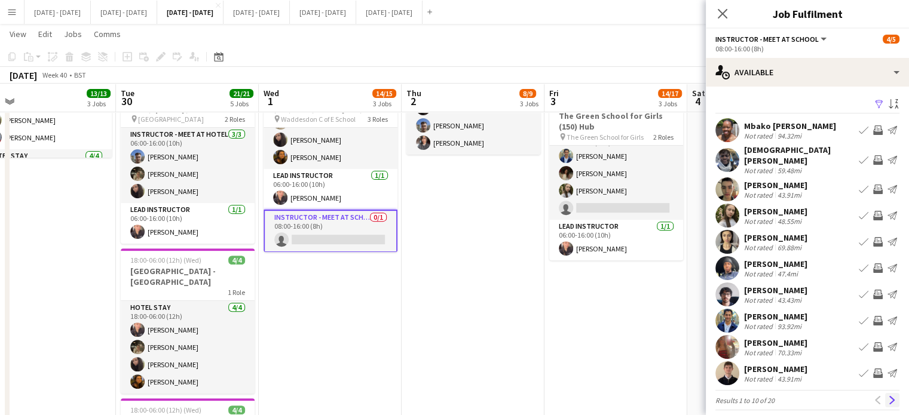
click at [888, 396] on app-icon "Next" at bounding box center [892, 400] width 8 height 8
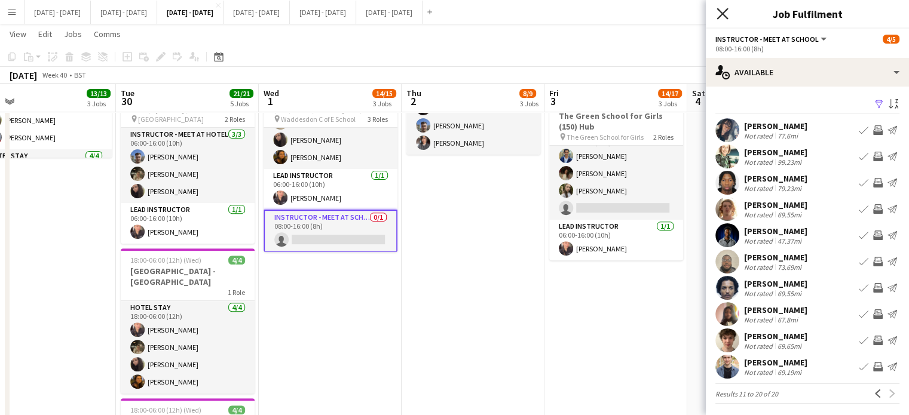
click at [726, 14] on icon "Close pop-in" at bounding box center [722, 13] width 11 height 11
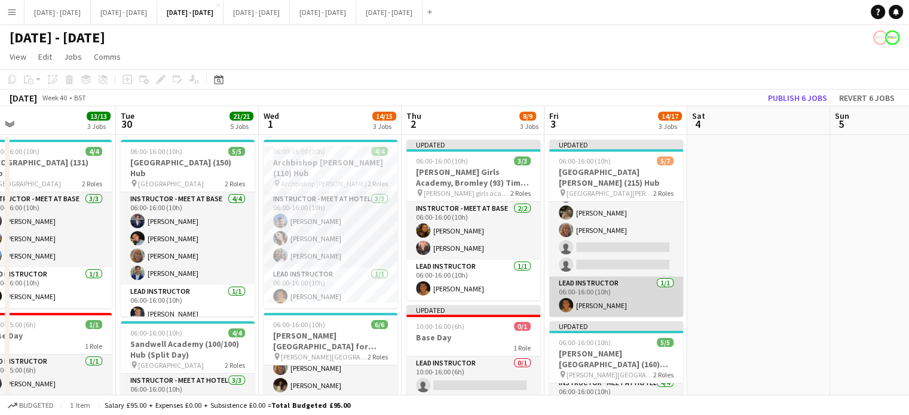
scroll to position [16, 0]
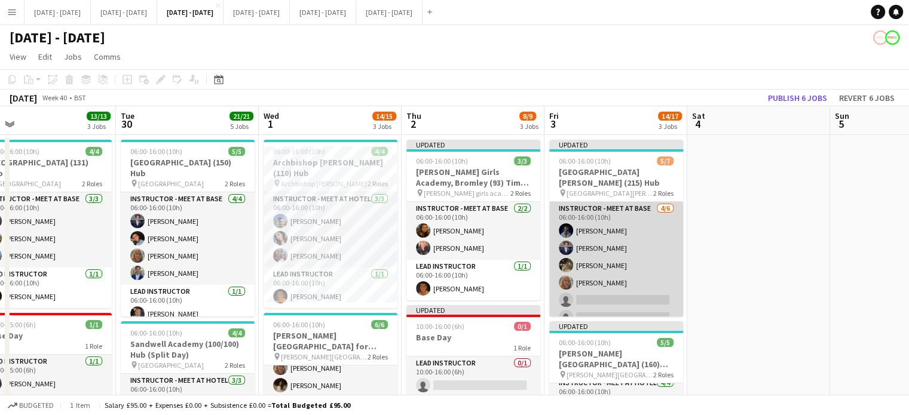
click at [648, 298] on app-card-role "Instructor - Meet at Base 4/6 06:00-16:00 (10h) Daniel Anenou Drew Shelley-Winf…" at bounding box center [616, 265] width 134 height 127
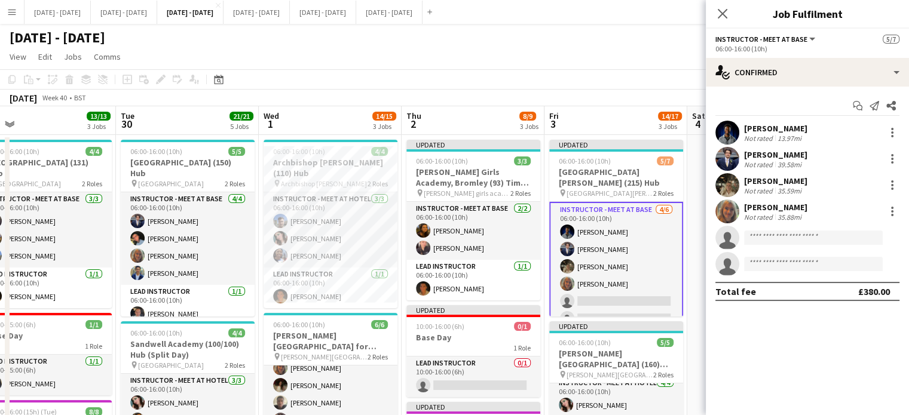
scroll to position [32, 0]
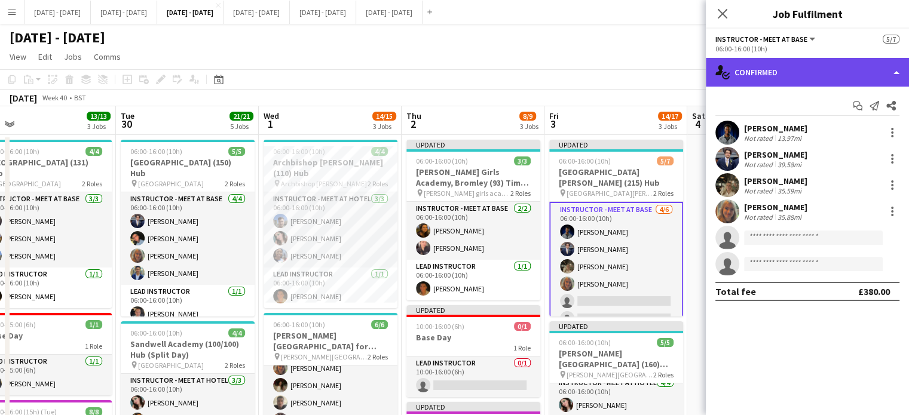
click at [838, 74] on div "single-neutral-actions-check-2 Confirmed" at bounding box center [807, 72] width 203 height 29
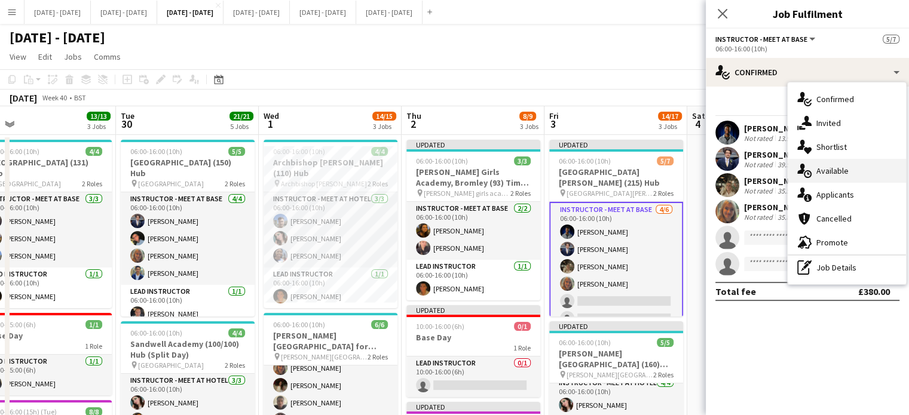
click at [876, 177] on div "single-neutral-actions-upload Available" at bounding box center [847, 171] width 118 height 24
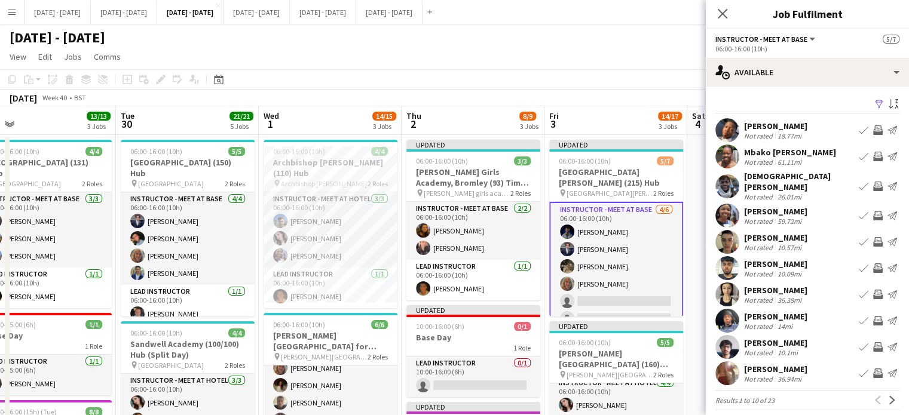
click at [770, 123] on div "[PERSON_NAME]" at bounding box center [775, 126] width 63 height 11
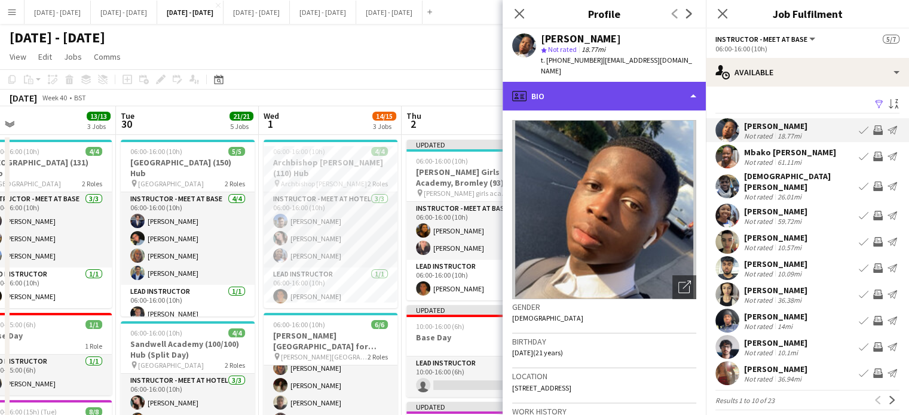
click at [643, 82] on div "profile Bio" at bounding box center [604, 96] width 203 height 29
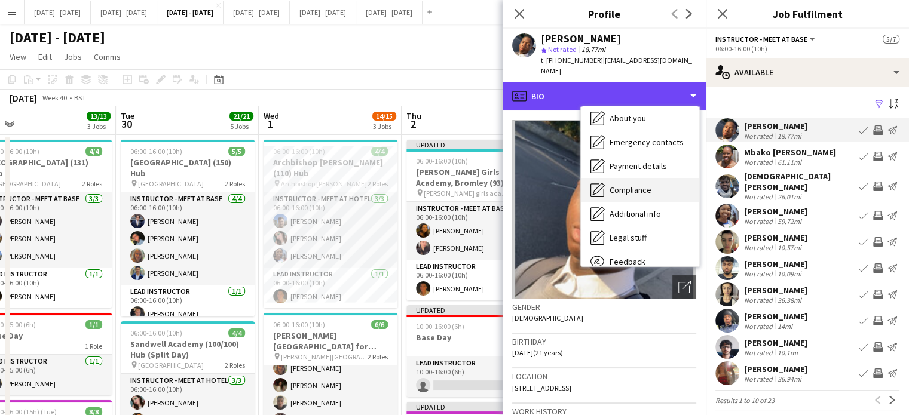
scroll to position [112, 0]
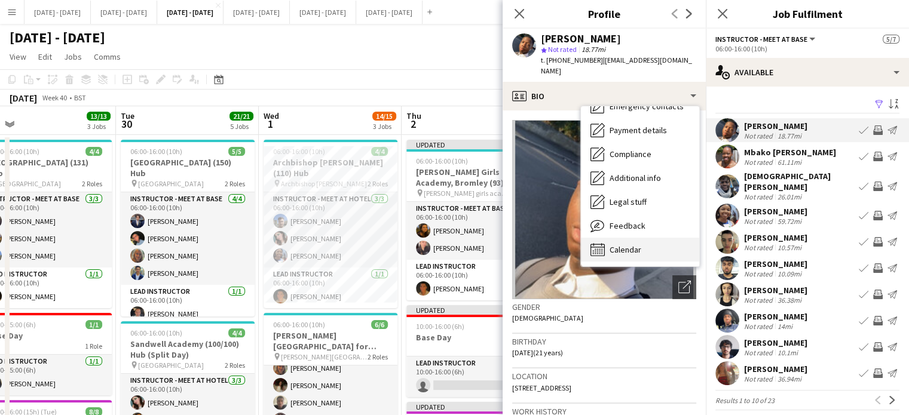
click at [645, 241] on div "Calendar Calendar" at bounding box center [640, 250] width 118 height 24
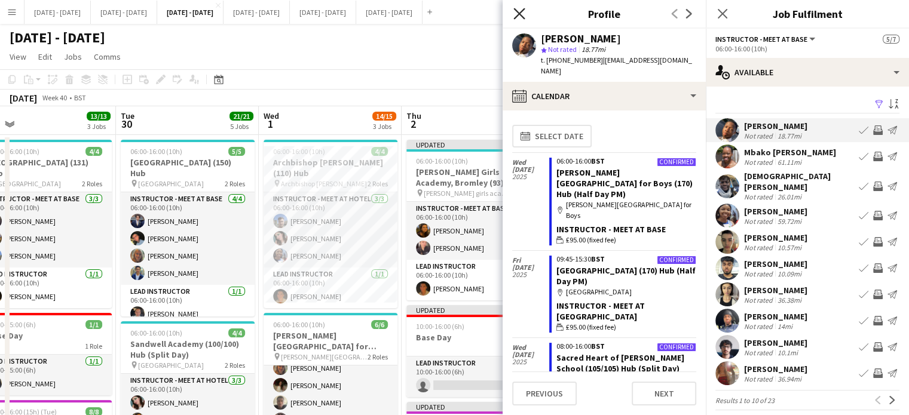
click at [519, 15] on icon at bounding box center [518, 13] width 11 height 11
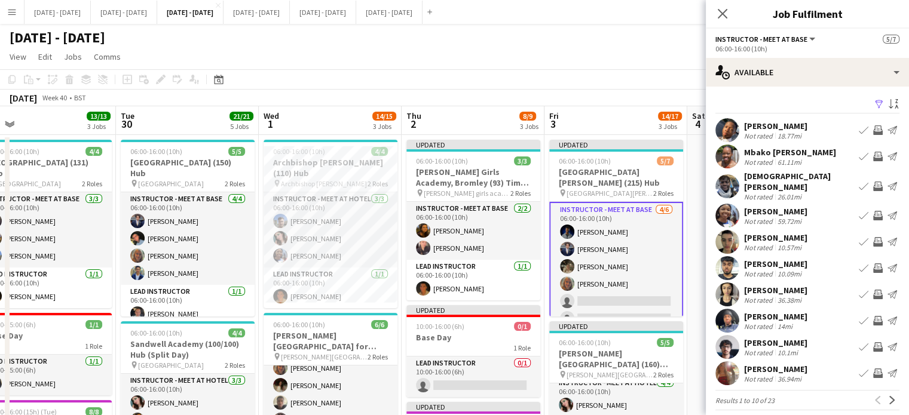
click at [856, 136] on button "Book crew" at bounding box center [863, 130] width 14 height 14
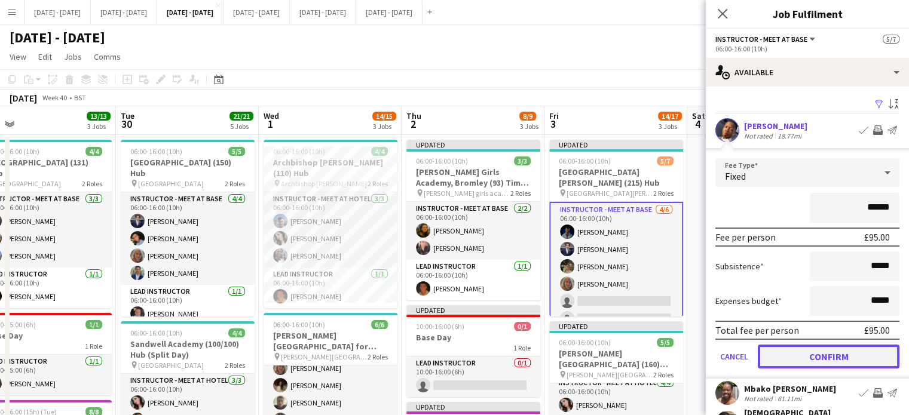
click at [818, 361] on button "Confirm" at bounding box center [829, 357] width 142 height 24
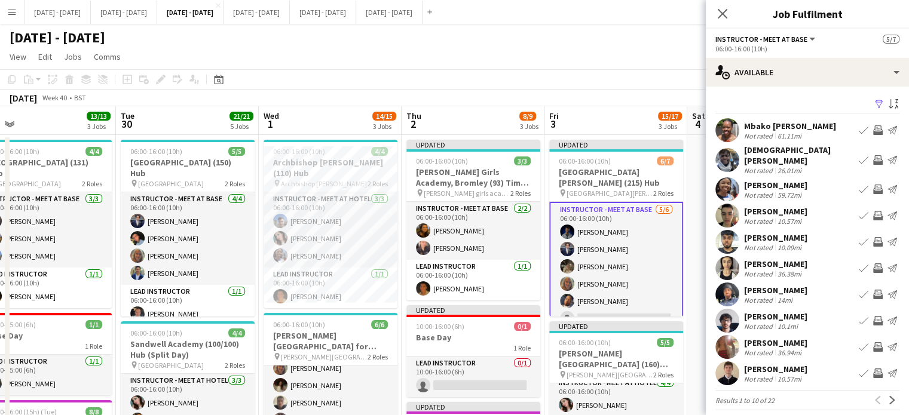
scroll to position [55, 0]
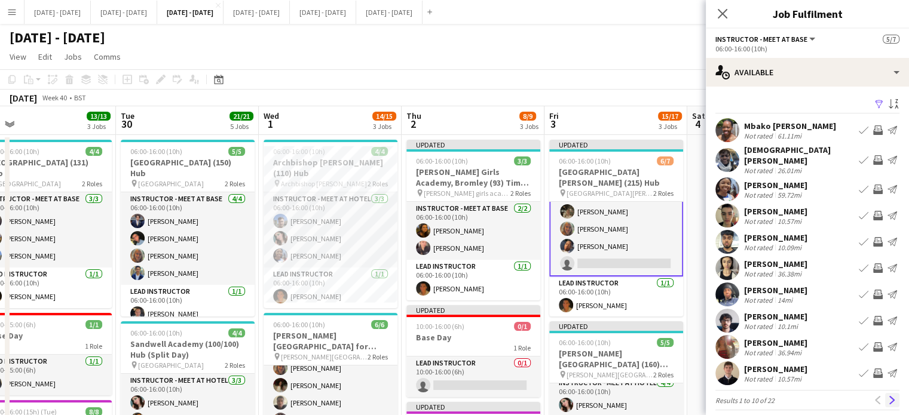
click at [888, 396] on app-icon "Next" at bounding box center [892, 400] width 8 height 8
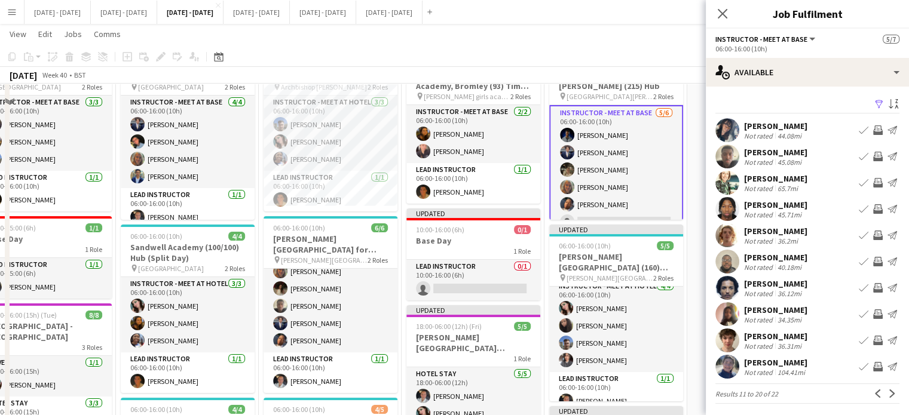
scroll to position [60, 0]
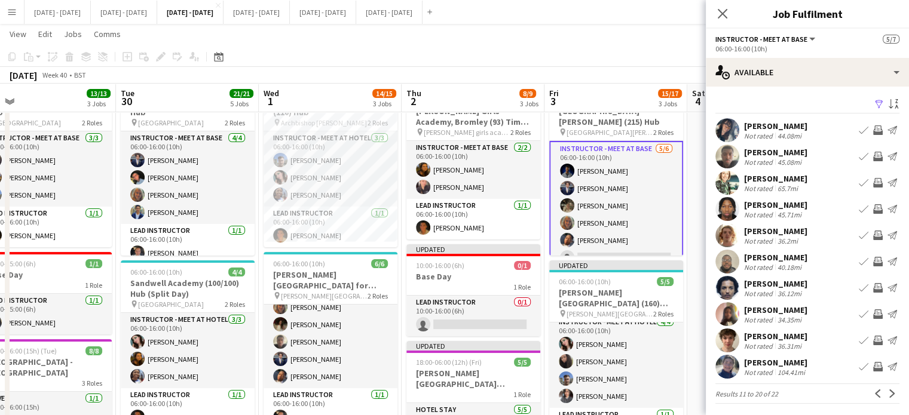
click at [613, 172] on app-card-role "Instructor - Meet at Base 5/6 06:00-16:00 (10h) Daniel Anenou Drew Shelley-Winf…" at bounding box center [616, 206] width 134 height 130
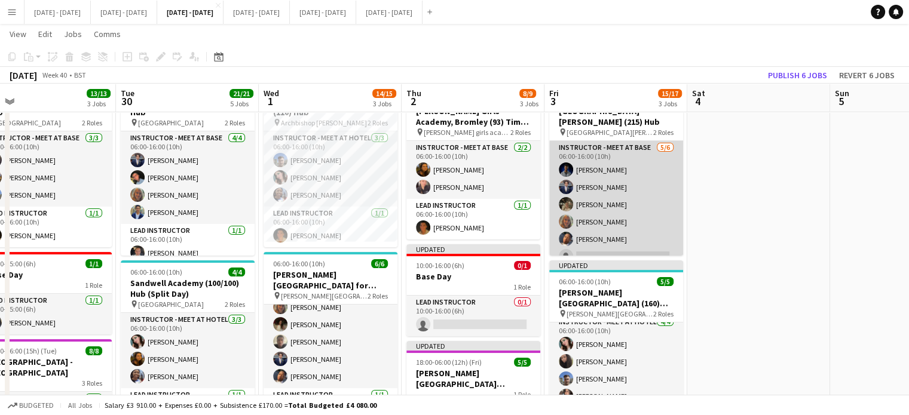
click at [611, 174] on app-card-role "Instructor - Meet at Base 5/6 06:00-16:00 (10h) Daniel Anenou Drew Shelley-Winf…" at bounding box center [616, 204] width 134 height 127
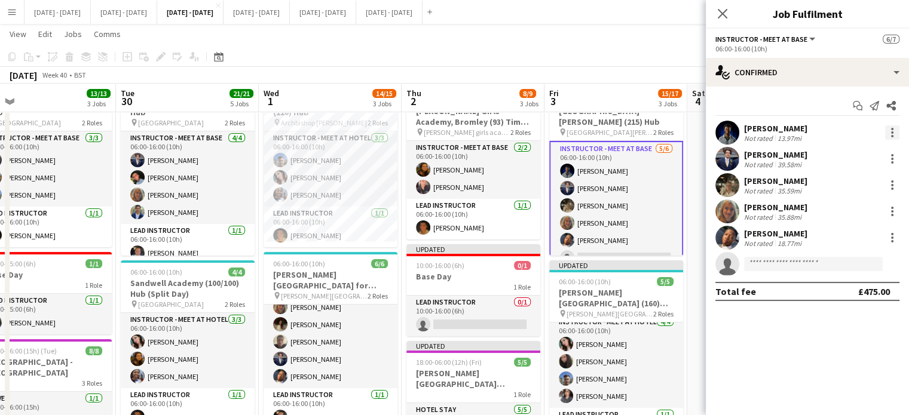
click at [898, 130] on div at bounding box center [892, 133] width 14 height 14
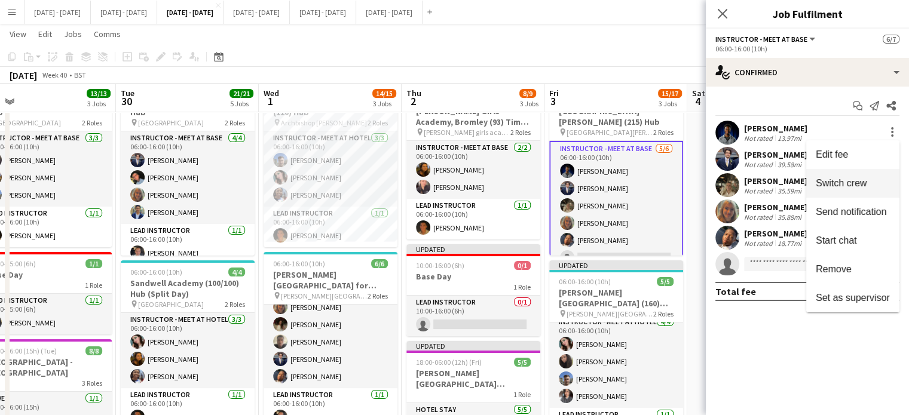
click at [847, 183] on span "Switch crew" at bounding box center [841, 183] width 51 height 10
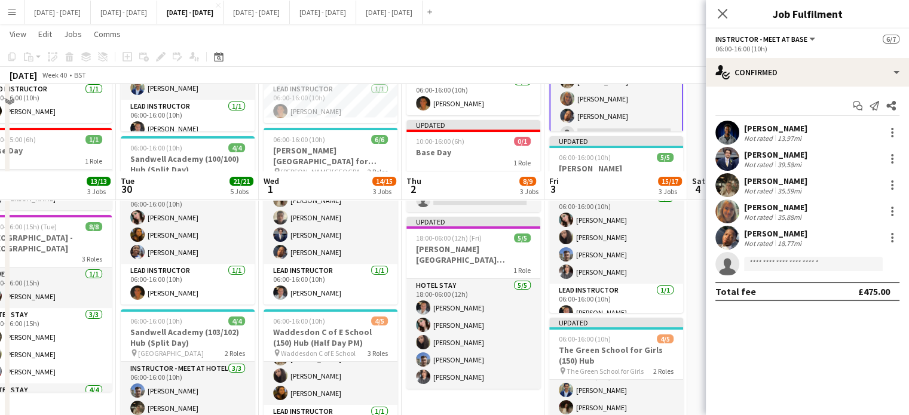
scroll to position [299, 0]
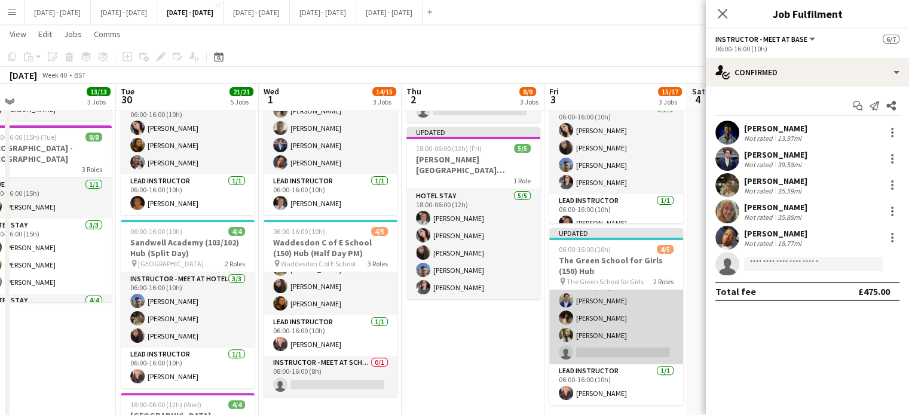
click at [608, 351] on app-card-role "Instructor - Meet at Base 3/4 06:00-16:00 (10h) Omar Al Khina Bella Watson Soph…" at bounding box center [616, 318] width 134 height 93
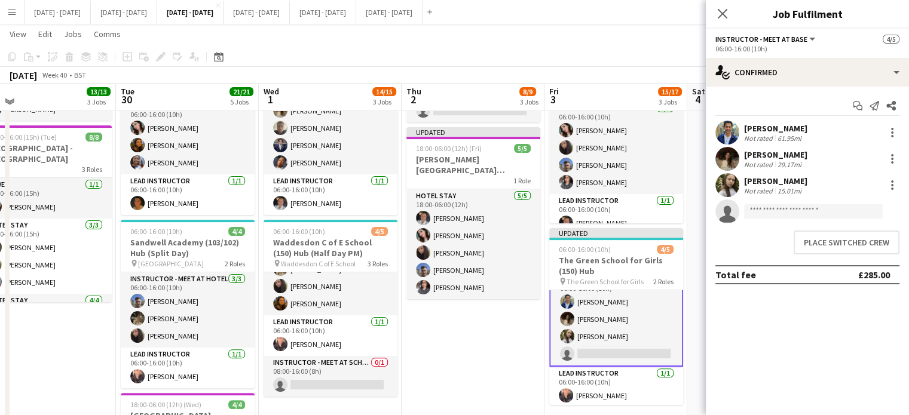
scroll to position [19, 0]
click at [818, 243] on button "Place switched crew" at bounding box center [847, 243] width 106 height 24
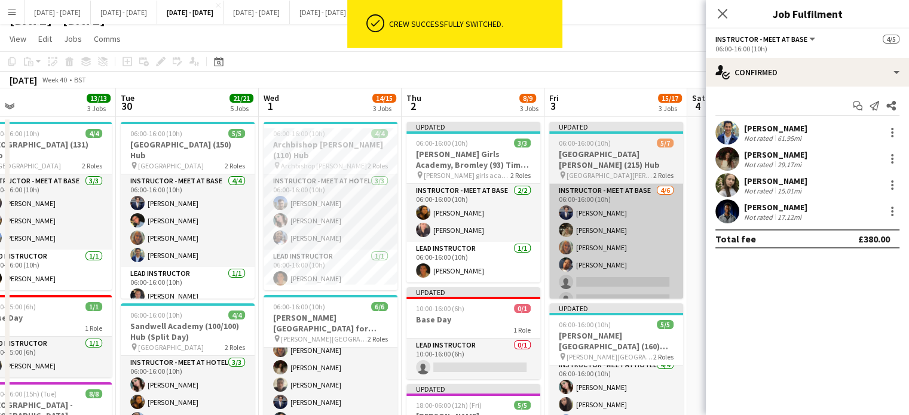
scroll to position [0, 0]
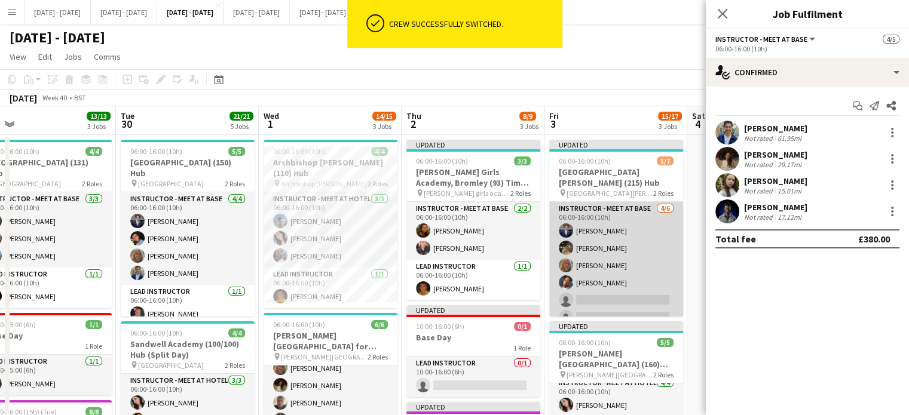
click at [623, 293] on app-card-role "Instructor - Meet at Base 4/6 06:00-16:00 (10h) Drew Shelley-Winfield Emily Pra…" at bounding box center [616, 265] width 134 height 127
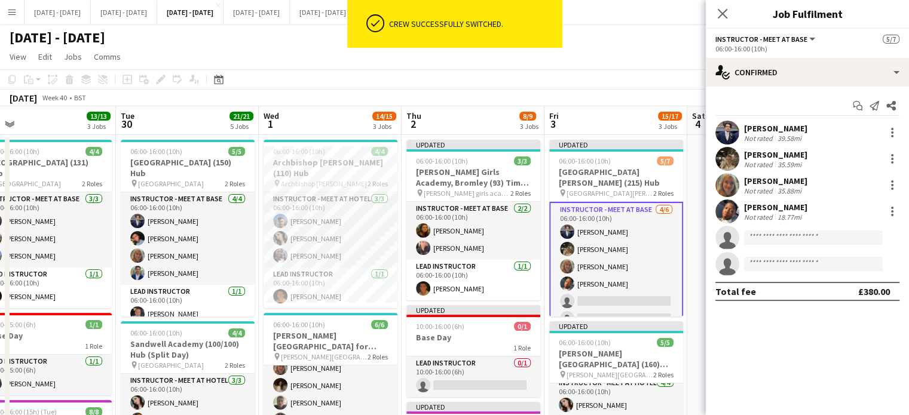
scroll to position [19, 0]
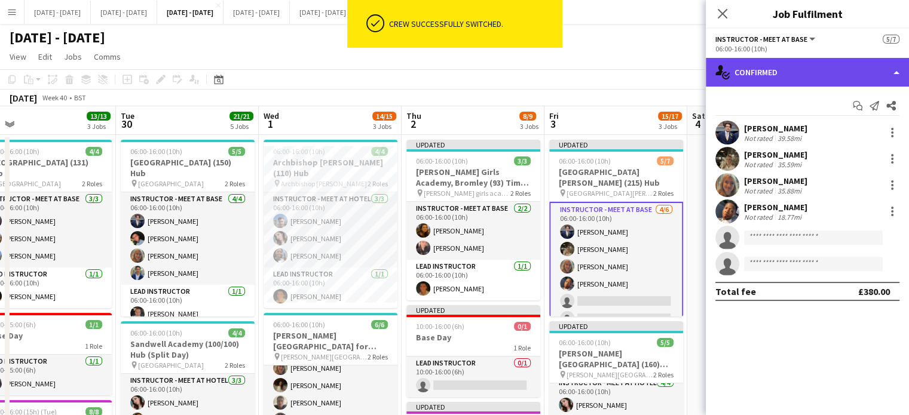
click at [807, 78] on div "single-neutral-actions-check-2 Confirmed" at bounding box center [807, 72] width 203 height 29
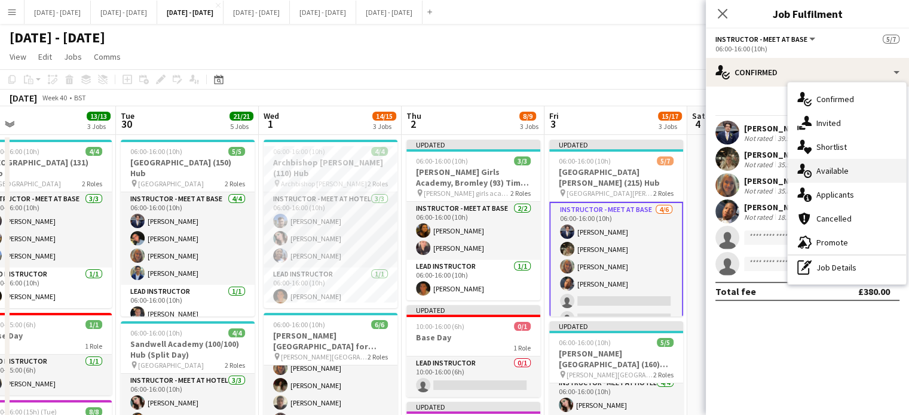
click at [861, 162] on div "single-neutral-actions-upload Available" at bounding box center [847, 171] width 118 height 24
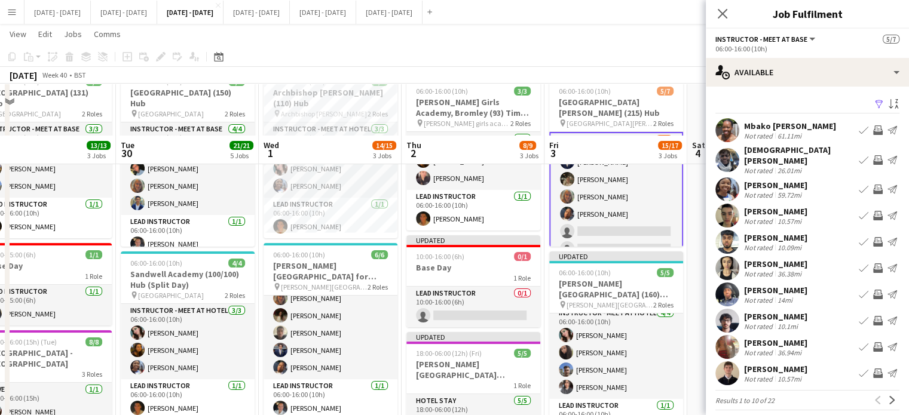
scroll to position [179, 0]
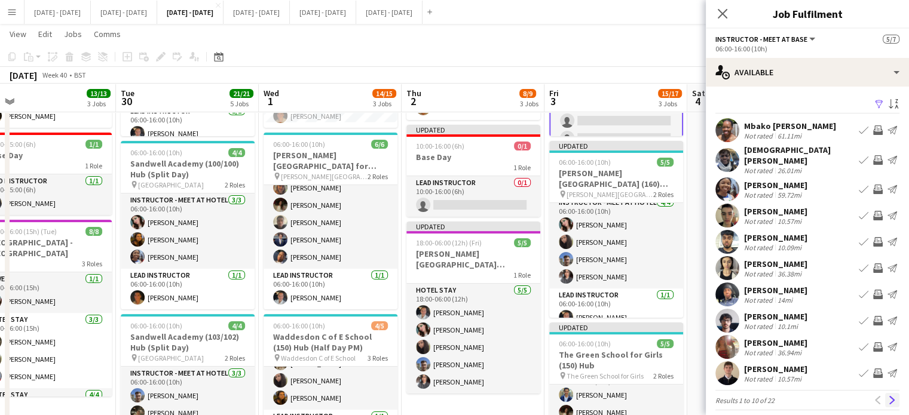
click at [889, 393] on button "Next" at bounding box center [892, 400] width 14 height 14
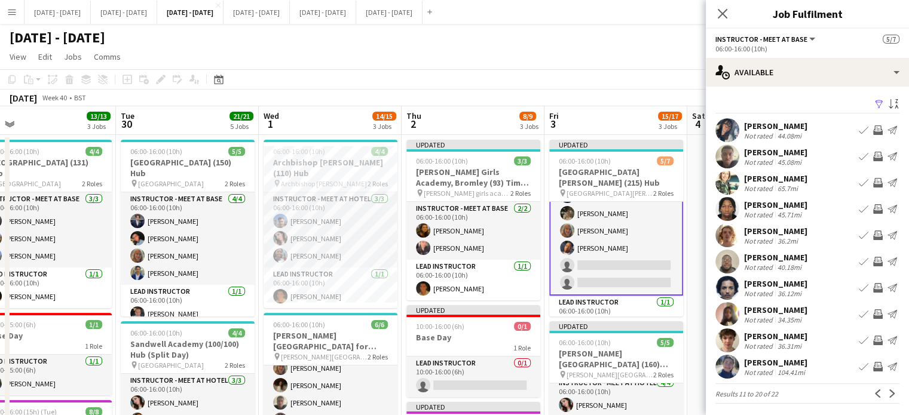
scroll to position [55, 0]
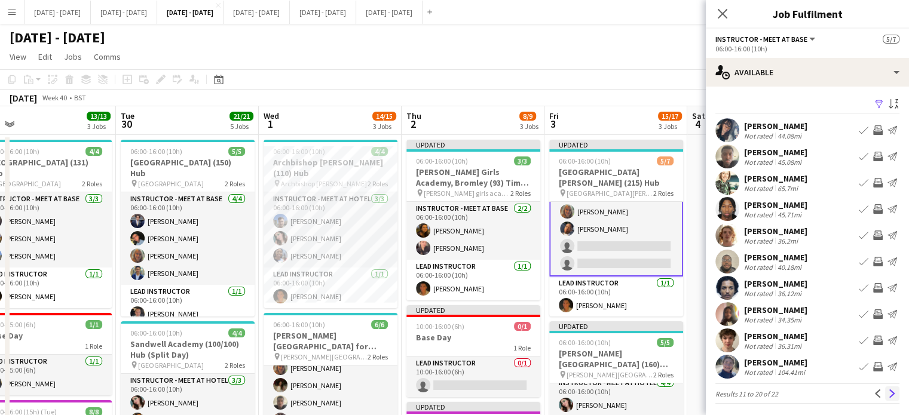
click at [888, 392] on app-icon "Next" at bounding box center [892, 394] width 8 height 8
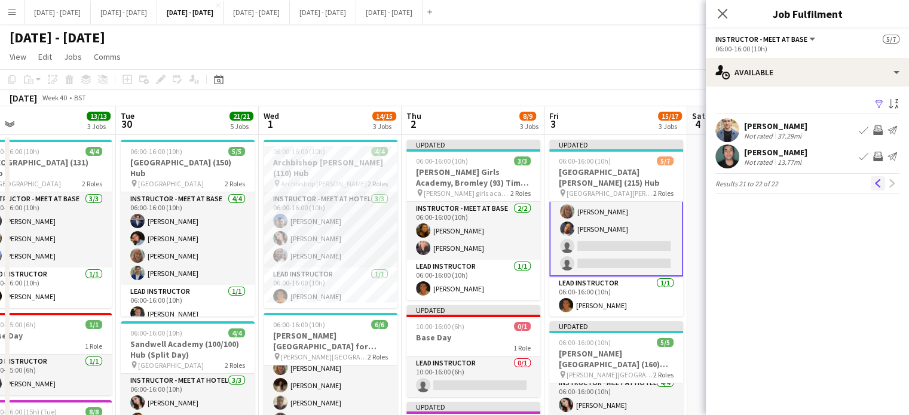
click at [873, 185] on button "Previous" at bounding box center [878, 183] width 14 height 14
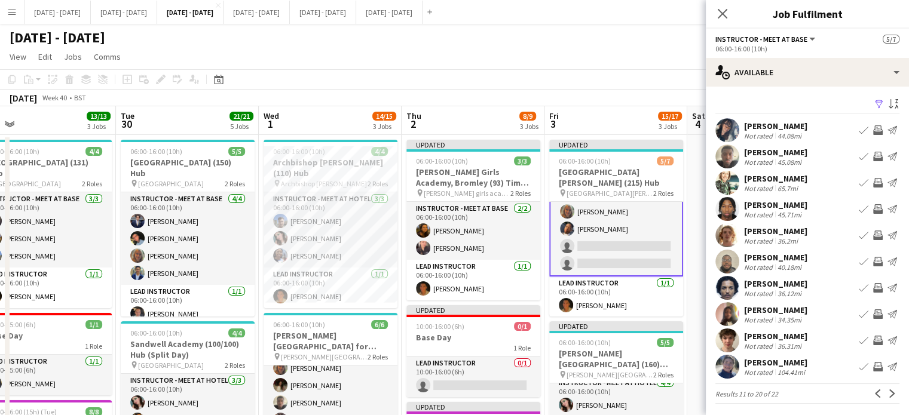
click at [789, 207] on div "Gabriel Akinfaderin" at bounding box center [775, 205] width 63 height 11
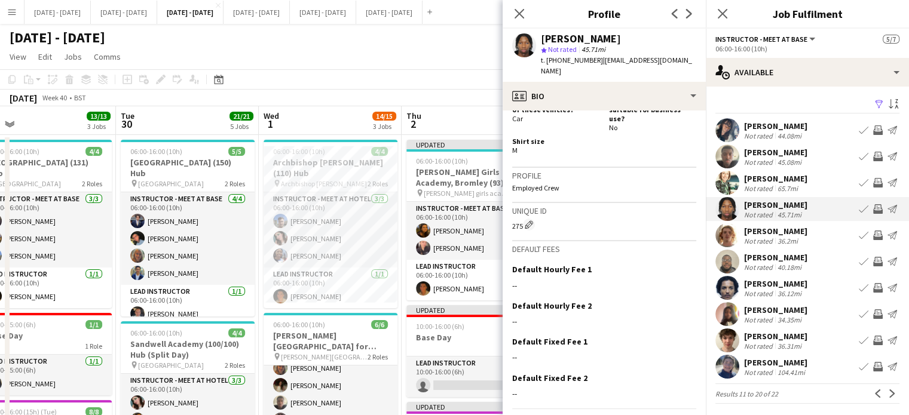
scroll to position [576, 0]
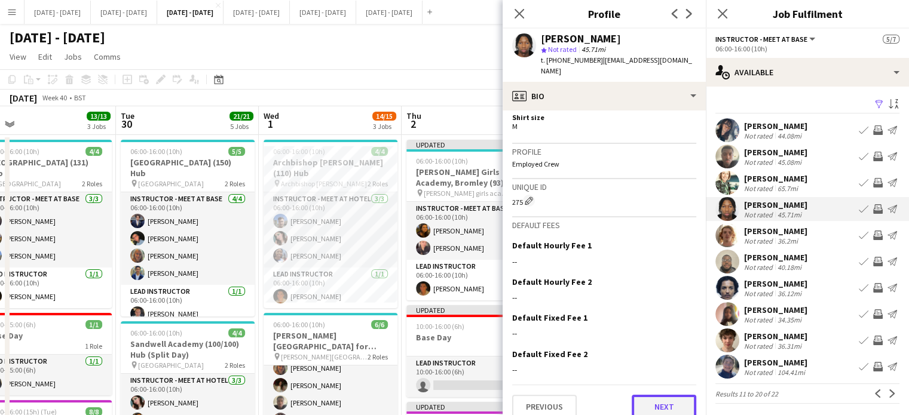
click at [672, 395] on button "Next" at bounding box center [664, 407] width 65 height 24
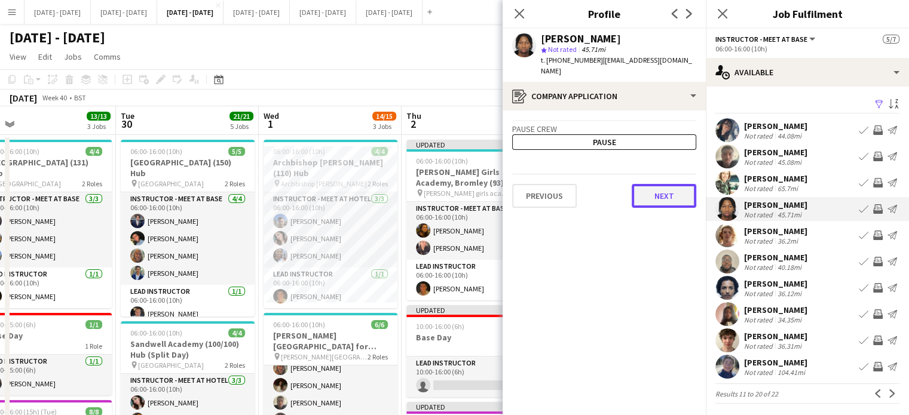
click at [682, 191] on button "Next" at bounding box center [664, 196] width 65 height 24
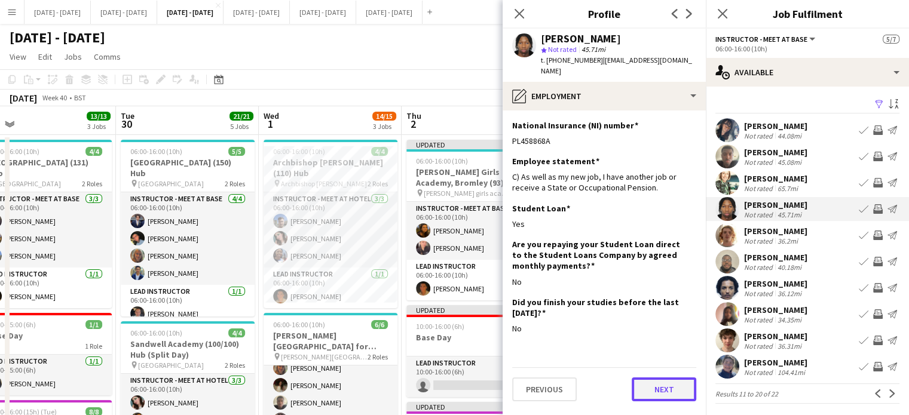
click at [669, 384] on button "Next" at bounding box center [664, 390] width 65 height 24
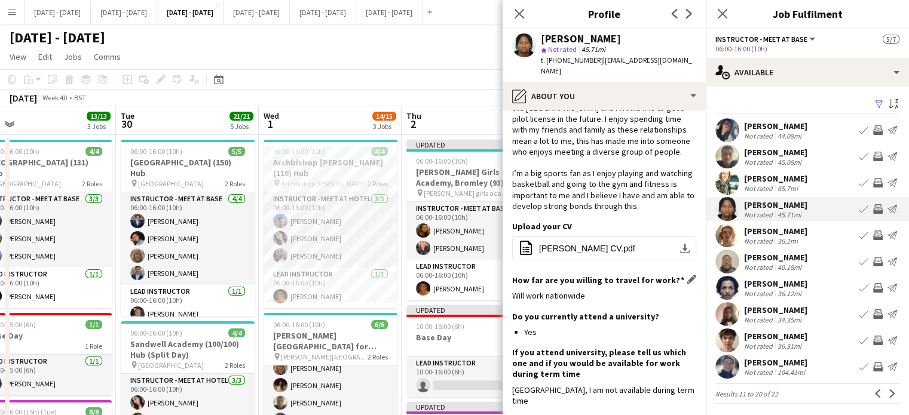
scroll to position [100, 0]
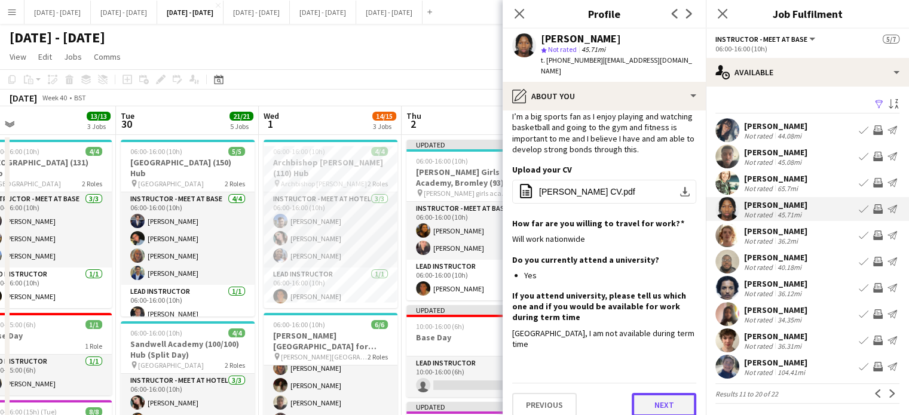
click at [655, 401] on button "Next" at bounding box center [664, 405] width 65 height 24
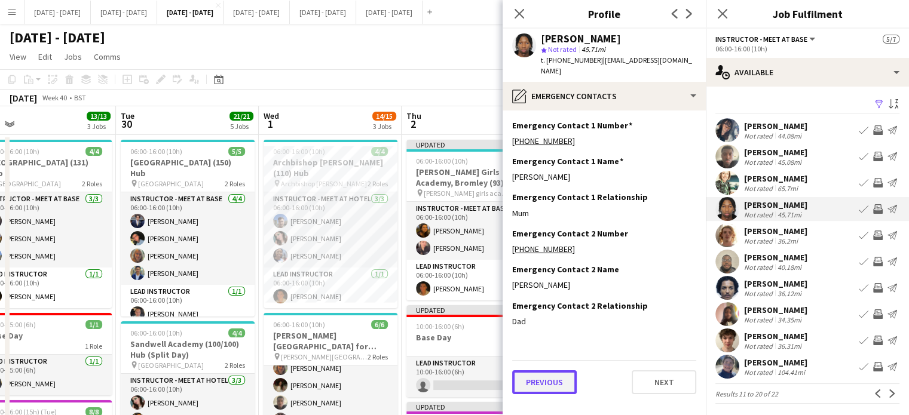
click at [532, 371] on button "Previous" at bounding box center [544, 383] width 65 height 24
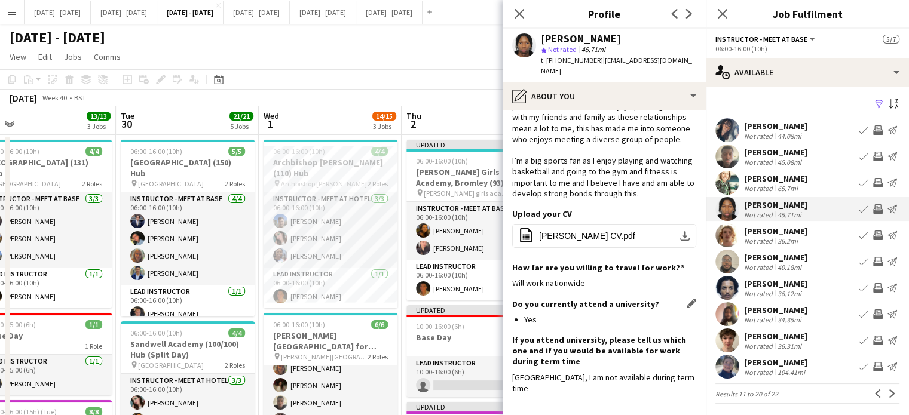
scroll to position [100, 0]
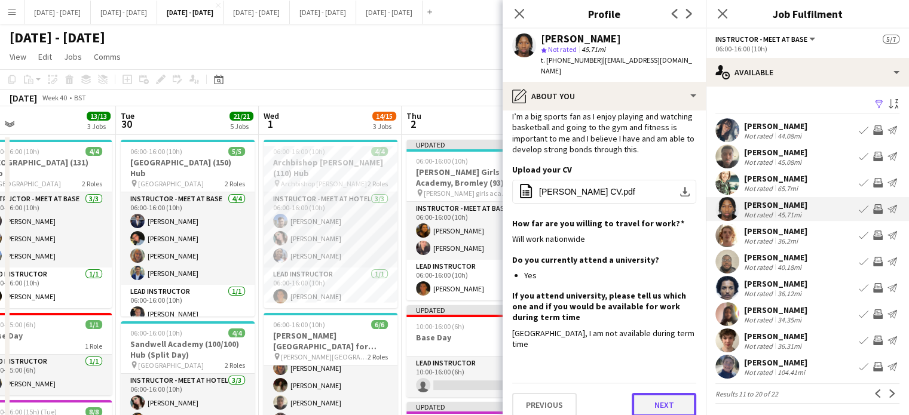
click at [674, 400] on button "Next" at bounding box center [664, 405] width 65 height 24
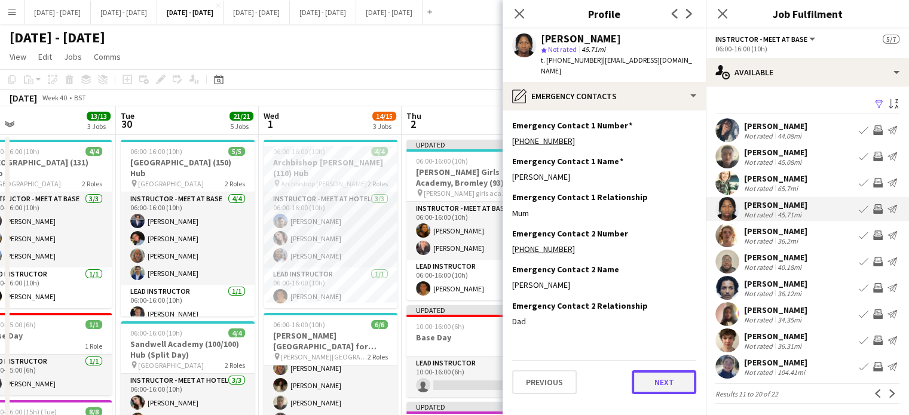
click at [660, 374] on button "Next" at bounding box center [664, 383] width 65 height 24
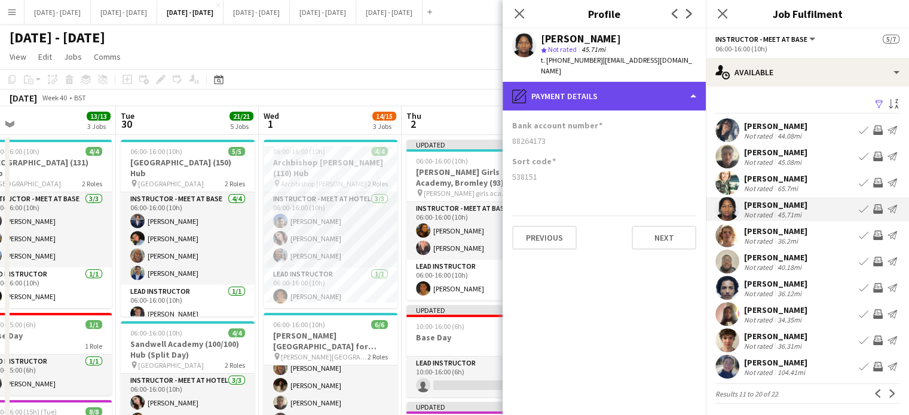
drag, startPoint x: 672, startPoint y: 81, endPoint x: 671, endPoint y: 92, distance: 11.4
click at [672, 82] on div "pencil4 Payment details" at bounding box center [604, 96] width 203 height 29
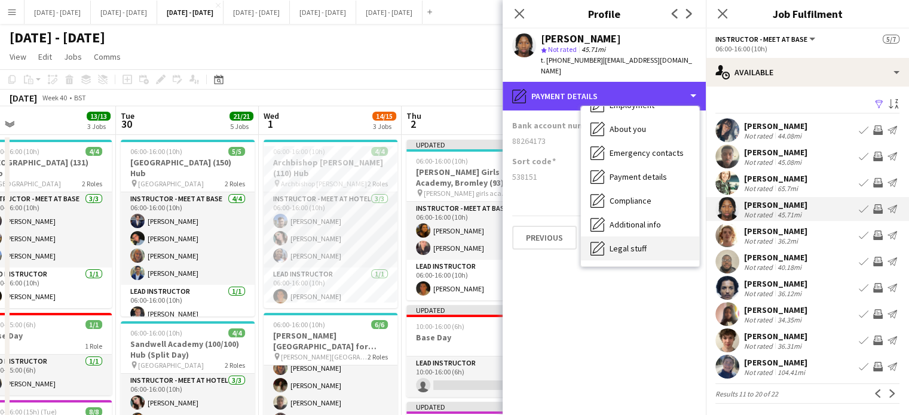
scroll to position [112, 0]
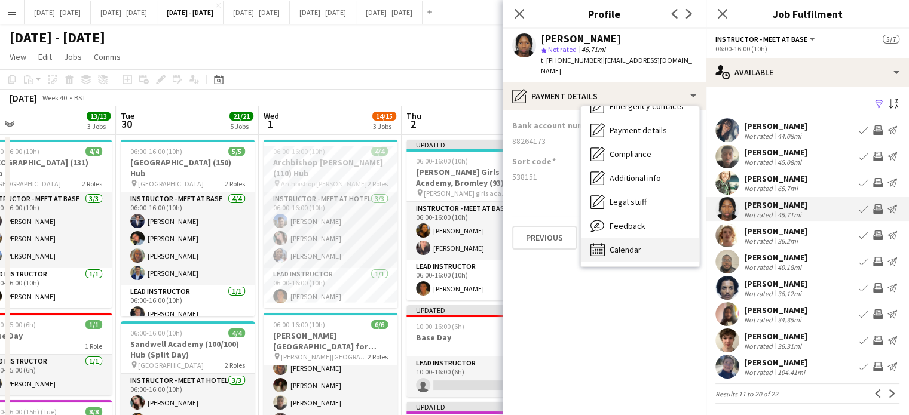
click at [639, 243] on div "Calendar Calendar" at bounding box center [640, 250] width 118 height 24
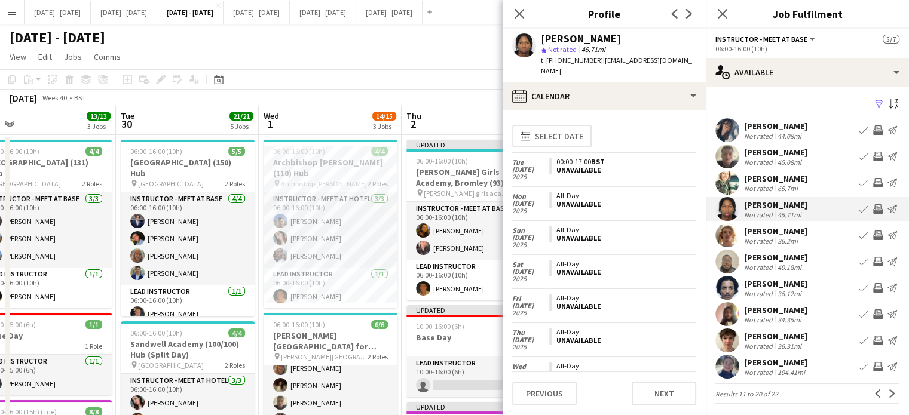
scroll to position [0, 0]
click at [519, 11] on icon "Close pop-in" at bounding box center [518, 13] width 11 height 11
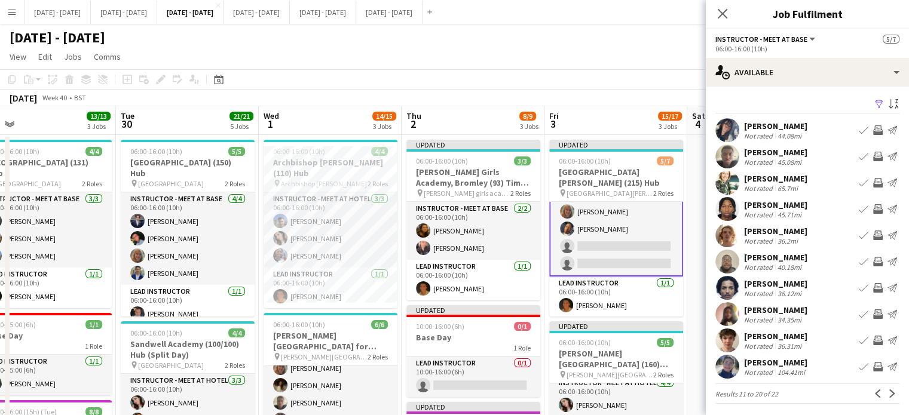
click at [12, 11] on app-icon "Menu" at bounding box center [12, 12] width 10 height 10
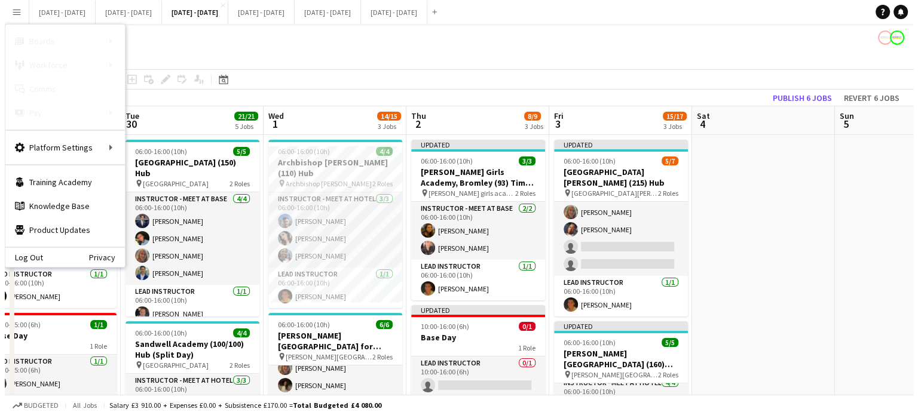
scroll to position [53, 0]
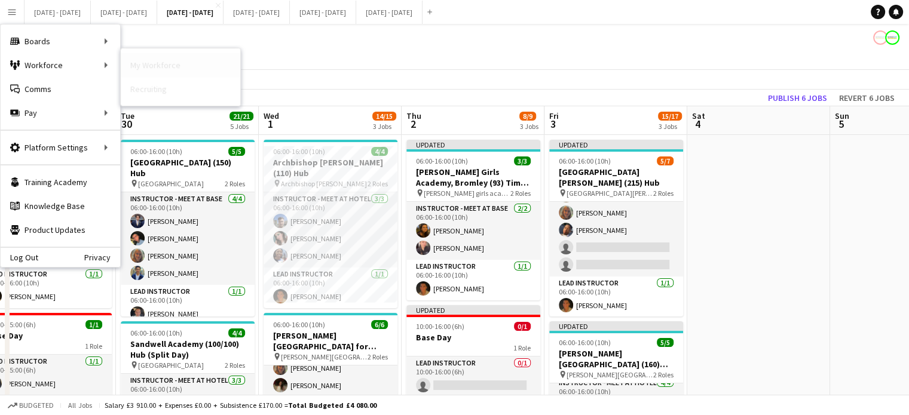
click at [145, 66] on link "My Workforce" at bounding box center [181, 65] width 120 height 24
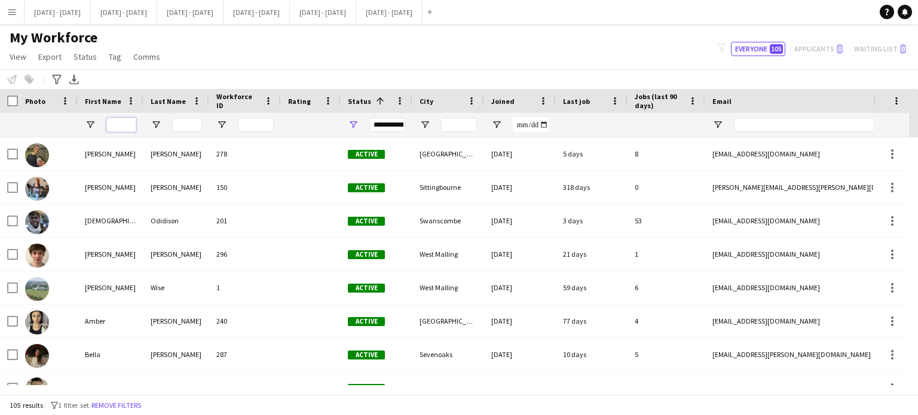
click at [117, 124] on input "First Name Filter Input" at bounding box center [121, 125] width 30 height 14
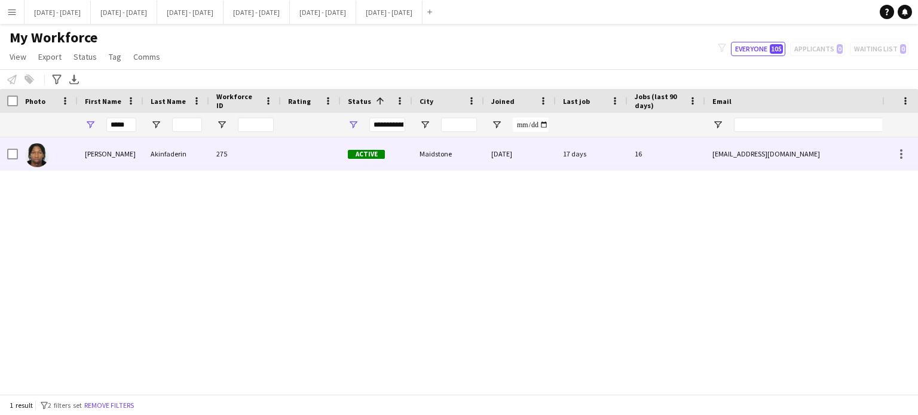
click at [178, 158] on div "Akinfaderin" at bounding box center [176, 153] width 66 height 33
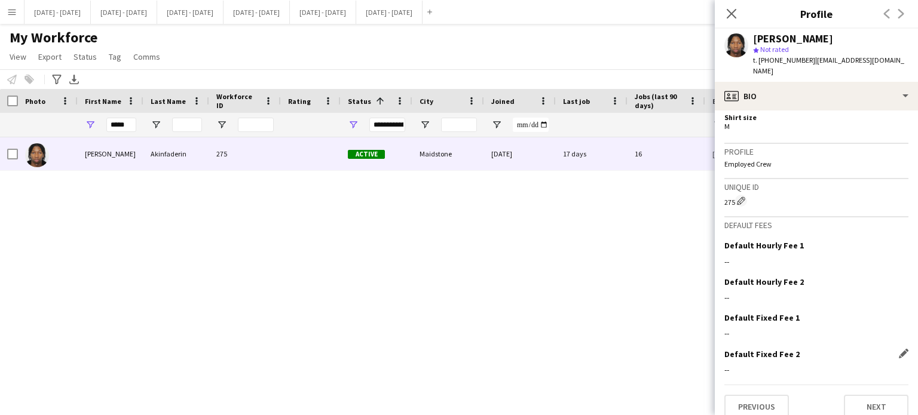
scroll to position [576, 0]
click at [856, 395] on button "Next" at bounding box center [876, 407] width 65 height 24
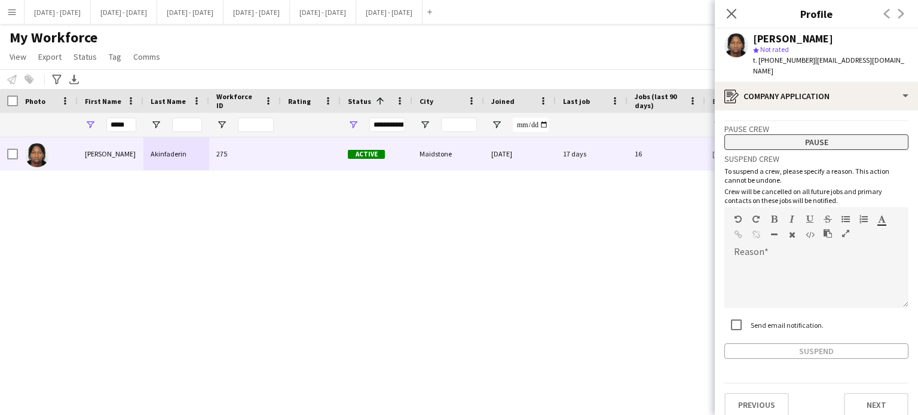
click at [809, 134] on button "Pause" at bounding box center [816, 142] width 184 height 16
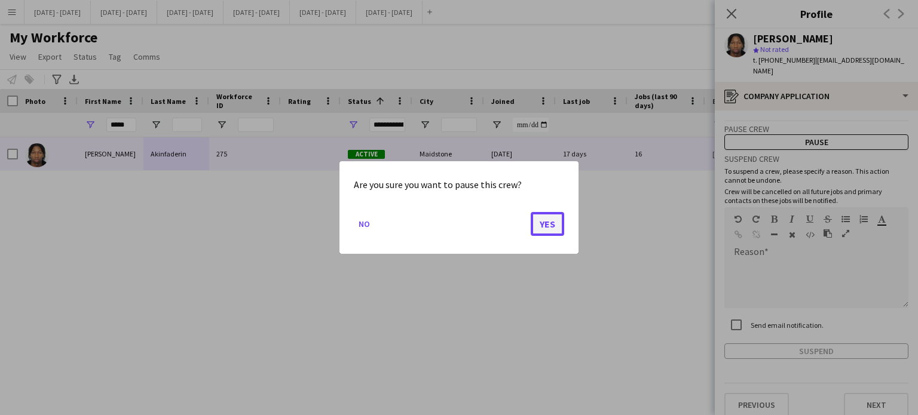
click at [550, 219] on button "Yes" at bounding box center [547, 224] width 33 height 24
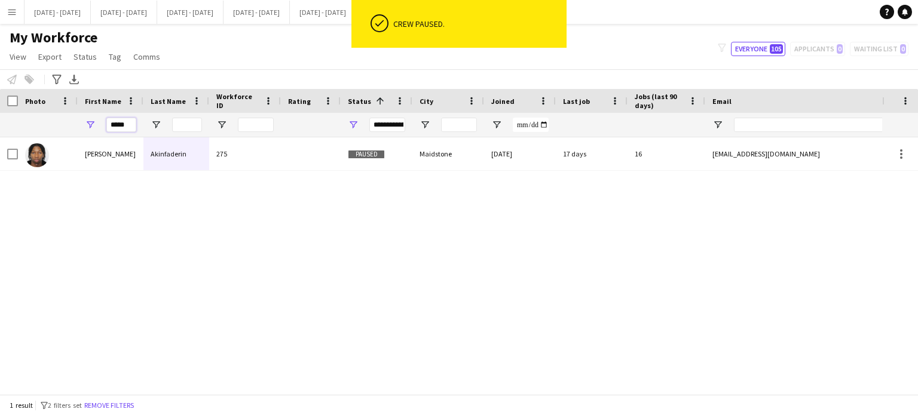
drag, startPoint x: 111, startPoint y: 130, endPoint x: 46, endPoint y: 131, distance: 65.2
click at [50, 132] on div "*****" at bounding box center [648, 125] width 1296 height 24
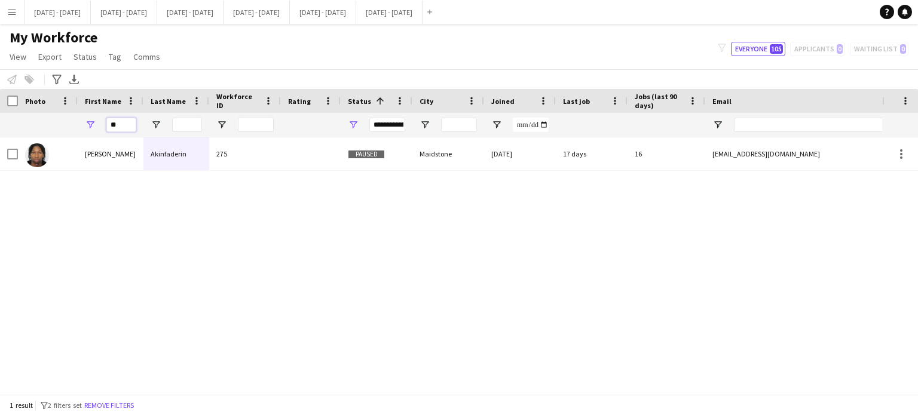
type input "*"
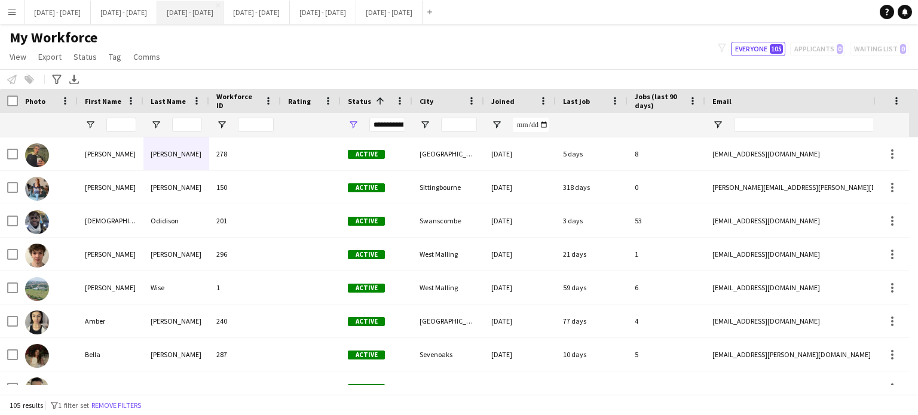
click at [221, 13] on button "Sept 29th - Oct 3rd 2025 Close" at bounding box center [190, 12] width 66 height 23
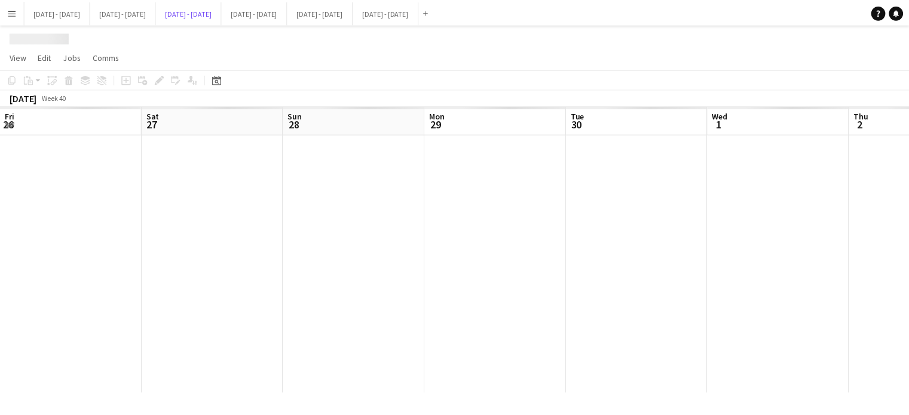
scroll to position [0, 455]
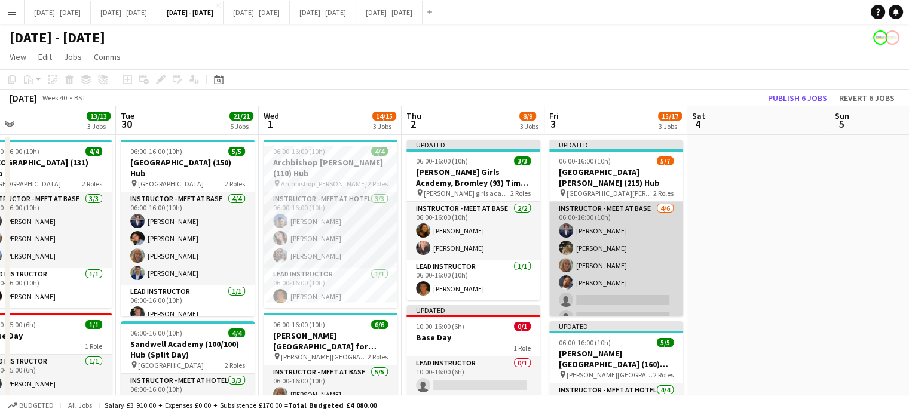
click at [643, 300] on app-card-role "Instructor - Meet at Base 4/6 06:00-16:00 (10h) Drew Shelley-Winfield Emily Pra…" at bounding box center [616, 265] width 134 height 127
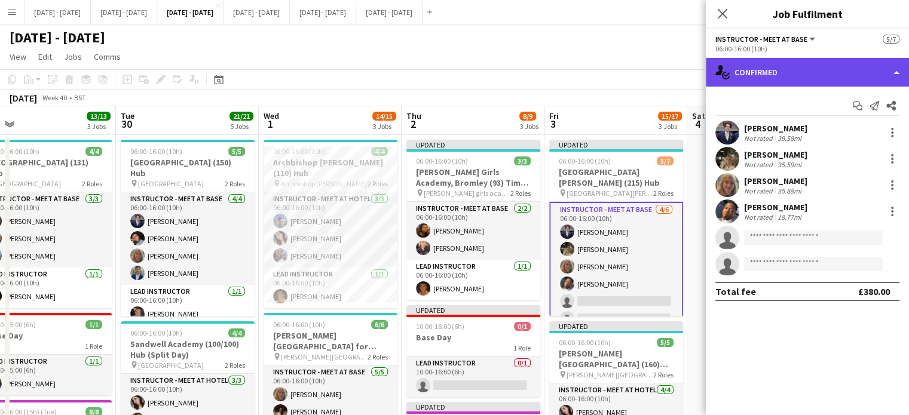
click at [824, 71] on div "single-neutral-actions-check-2 Confirmed" at bounding box center [807, 72] width 203 height 29
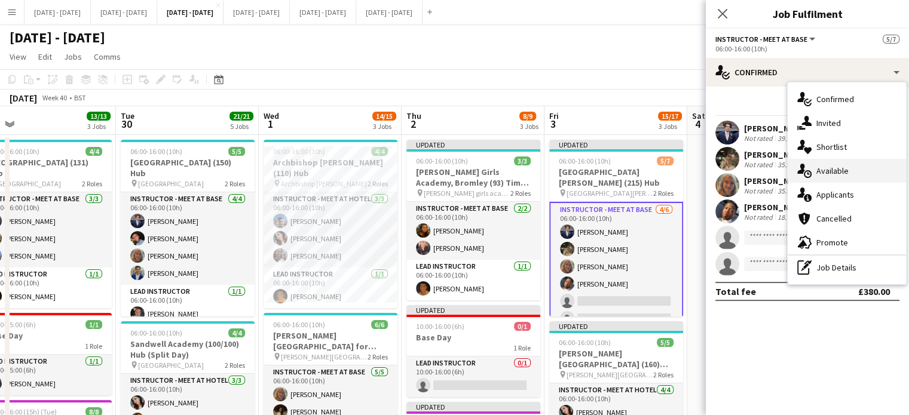
click at [859, 176] on div "single-neutral-actions-upload Available" at bounding box center [847, 171] width 118 height 24
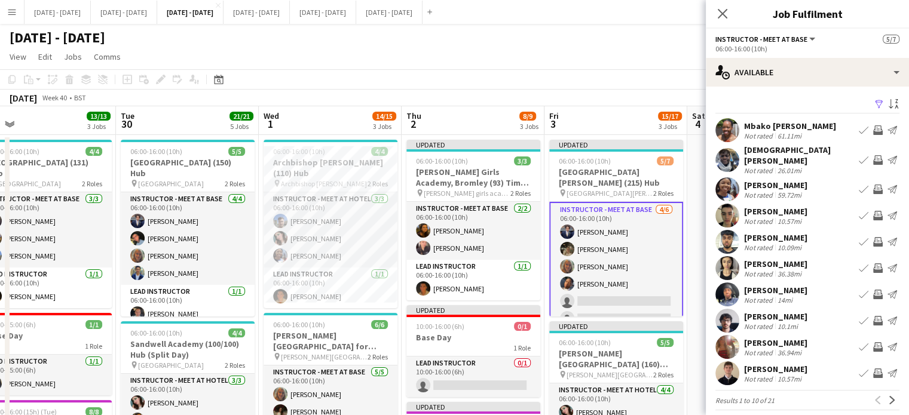
scroll to position [55, 0]
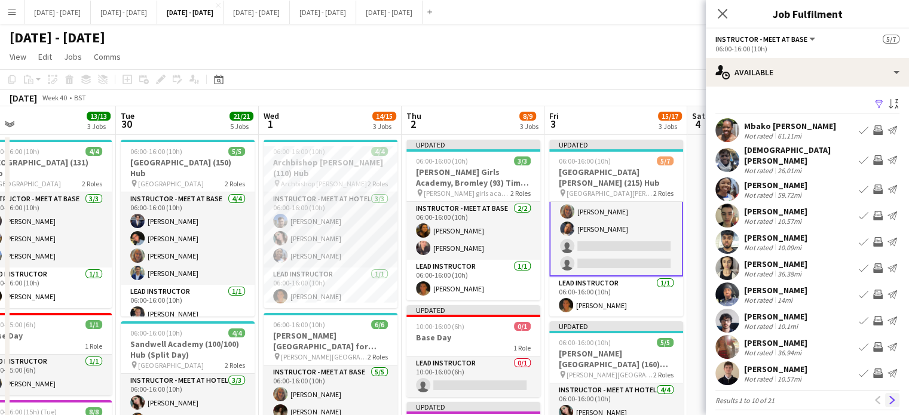
click at [888, 396] on app-icon "Next" at bounding box center [892, 400] width 8 height 8
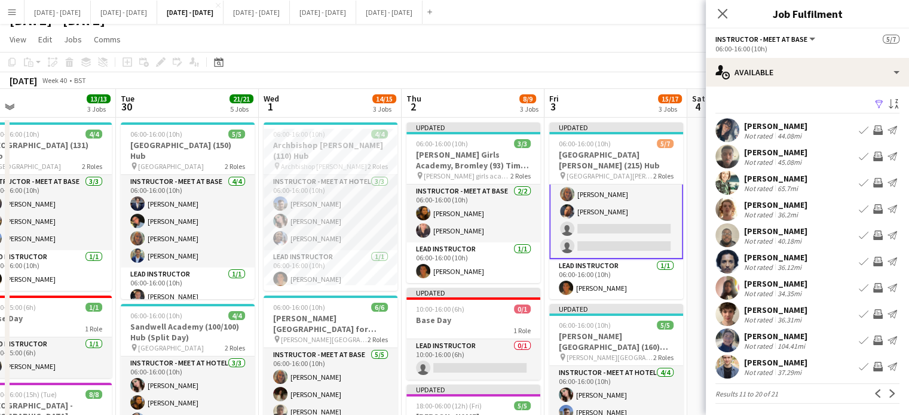
scroll to position [0, 0]
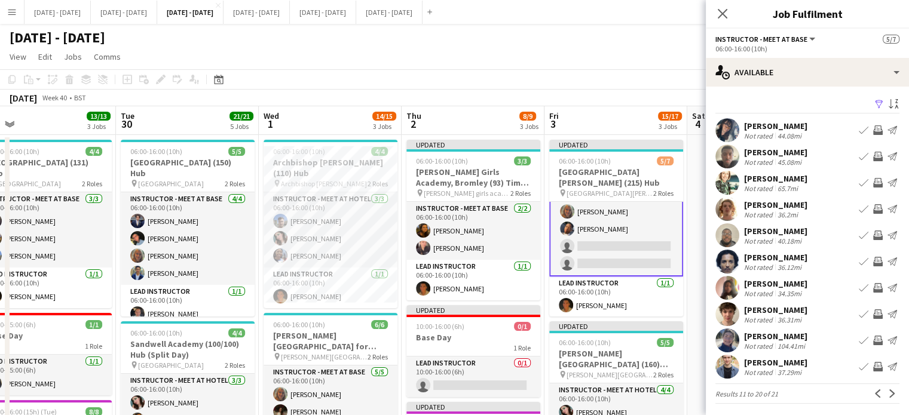
click at [781, 363] on div "Edward King" at bounding box center [775, 362] width 63 height 11
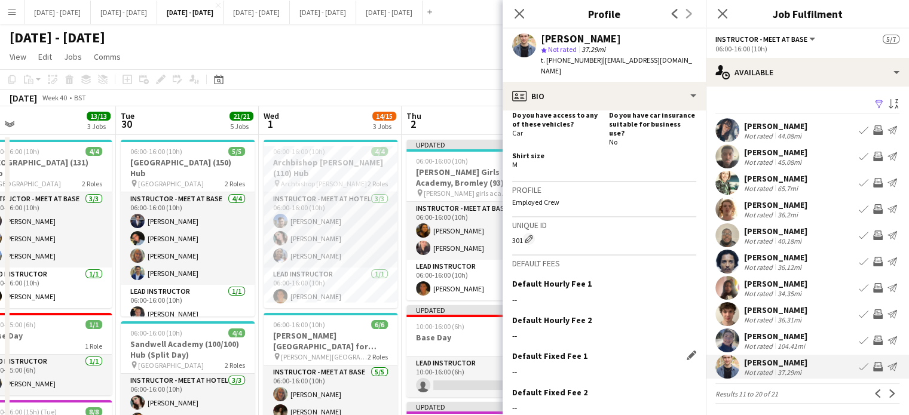
scroll to position [568, 0]
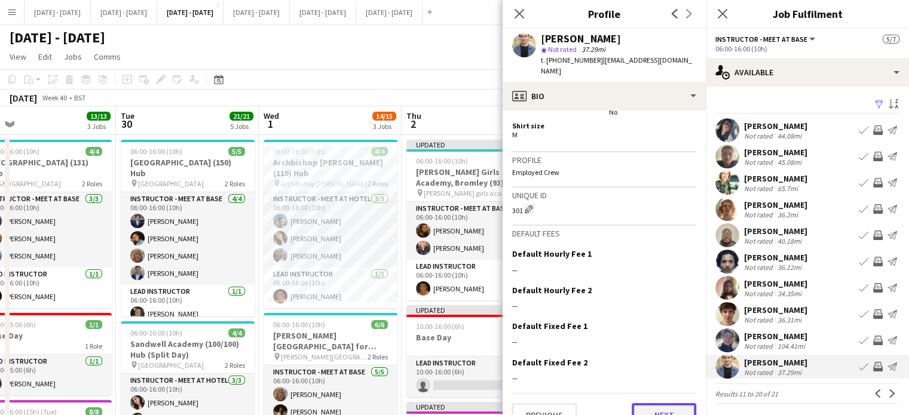
click at [656, 403] on button "Next" at bounding box center [664, 415] width 65 height 24
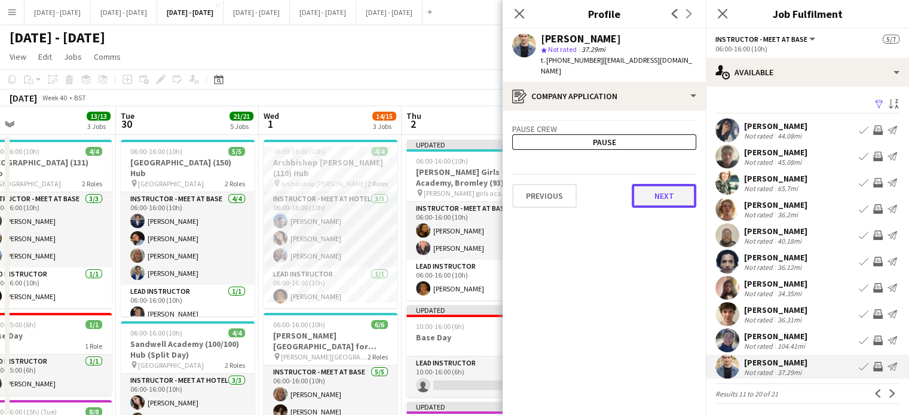
click at [665, 184] on button "Next" at bounding box center [664, 196] width 65 height 24
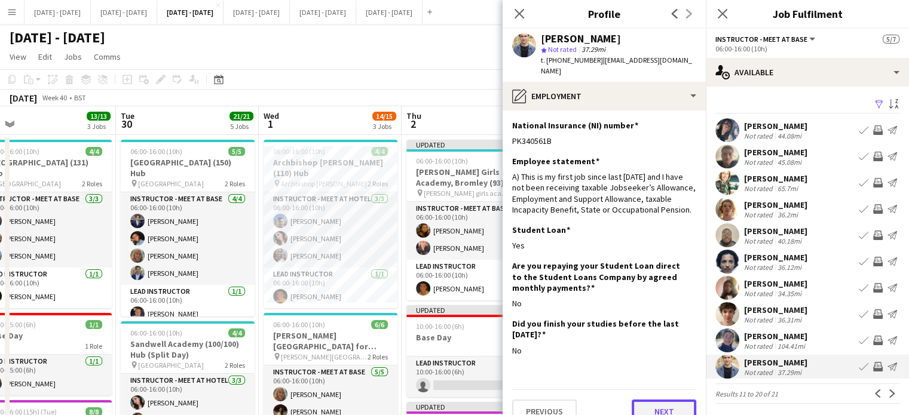
click at [656, 400] on button "Next" at bounding box center [664, 412] width 65 height 24
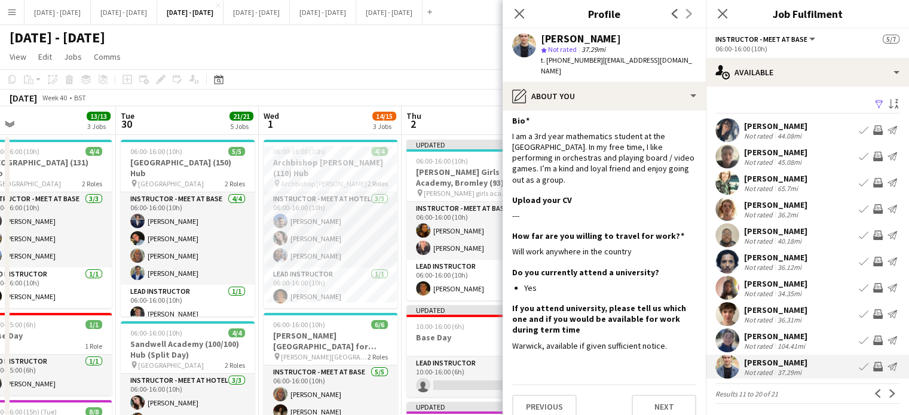
scroll to position [6, 0]
click at [641, 394] on button "Next" at bounding box center [664, 406] width 65 height 24
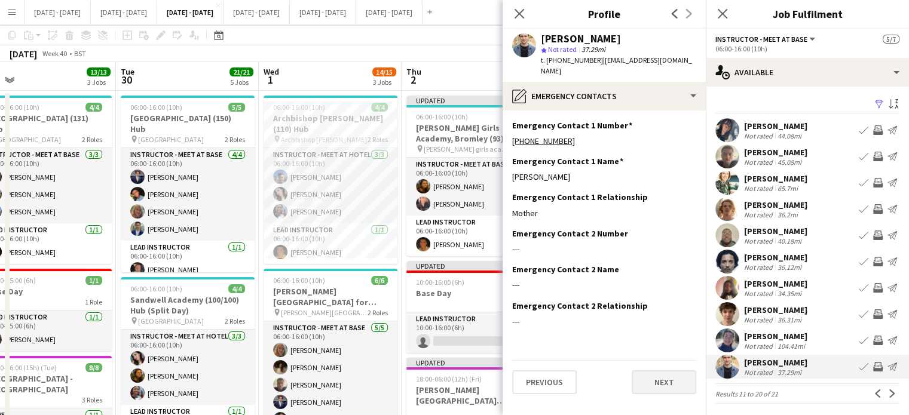
scroll to position [120, 0]
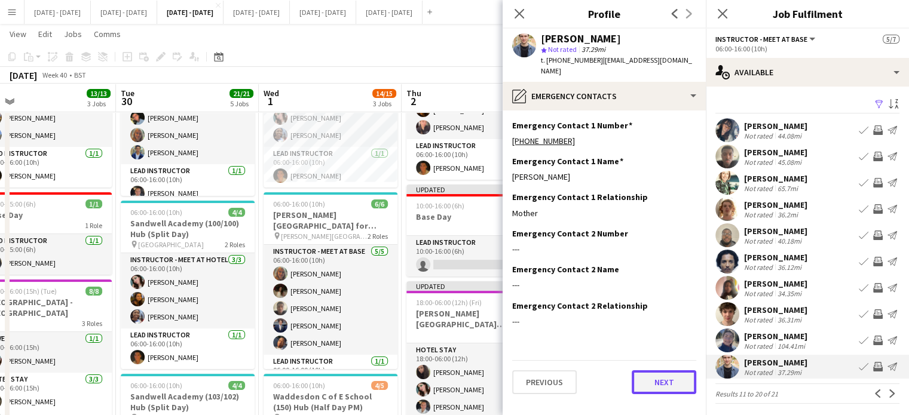
click at [660, 372] on button "Next" at bounding box center [664, 383] width 65 height 24
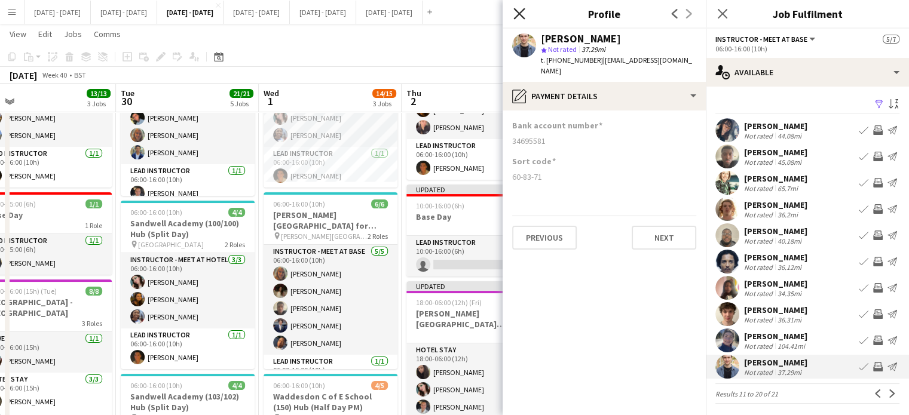
drag, startPoint x: 518, startPoint y: 10, endPoint x: 555, endPoint y: 24, distance: 39.7
click at [518, 10] on icon "Close pop-in" at bounding box center [520, 14] width 10 height 10
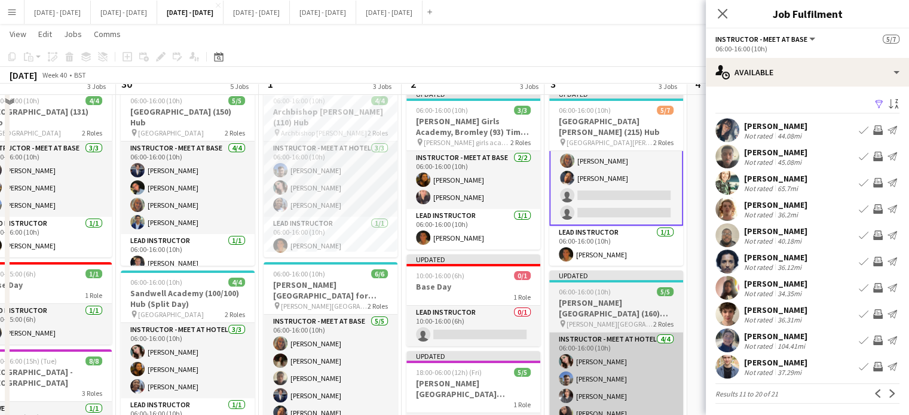
scroll to position [0, 0]
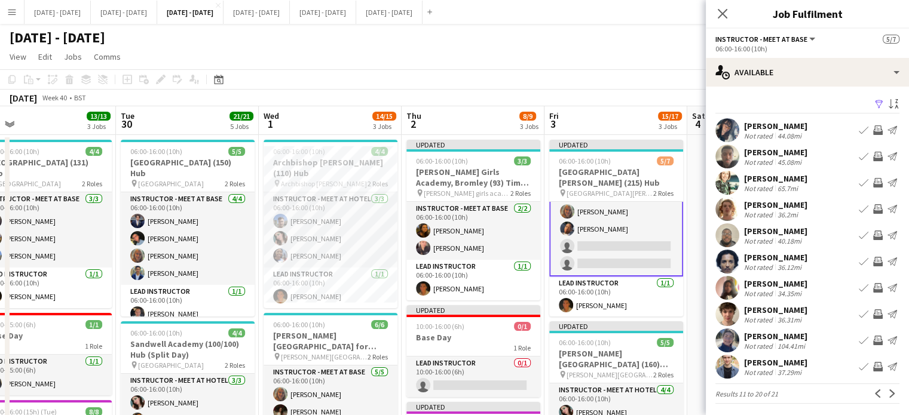
click at [784, 362] on div "Edward King" at bounding box center [775, 362] width 63 height 11
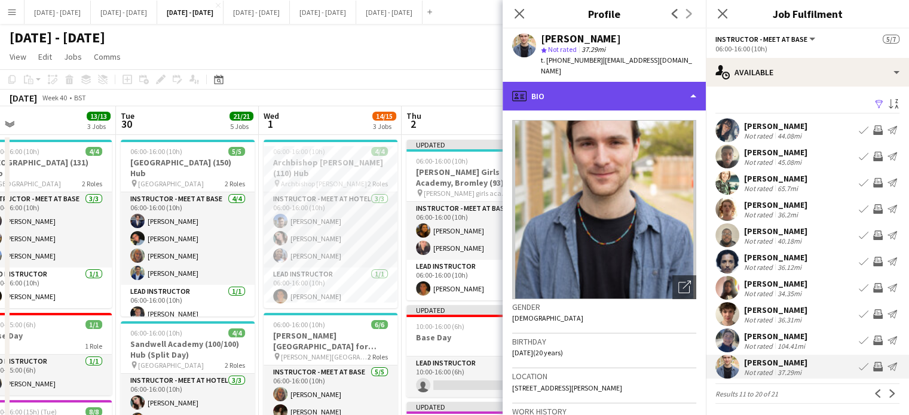
click at [605, 85] on div "profile Bio" at bounding box center [604, 96] width 203 height 29
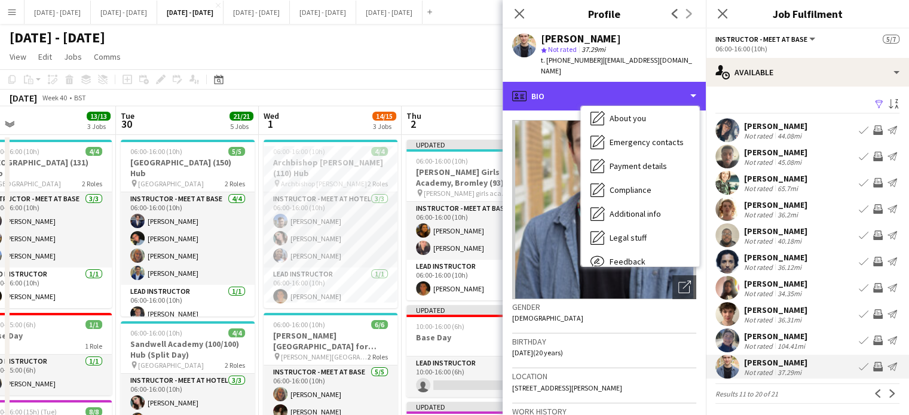
scroll to position [112, 0]
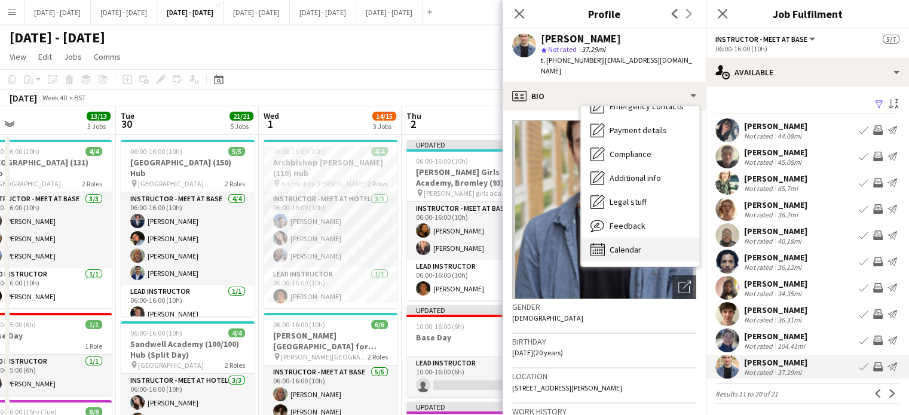
click at [646, 241] on div "Calendar Calendar" at bounding box center [640, 250] width 118 height 24
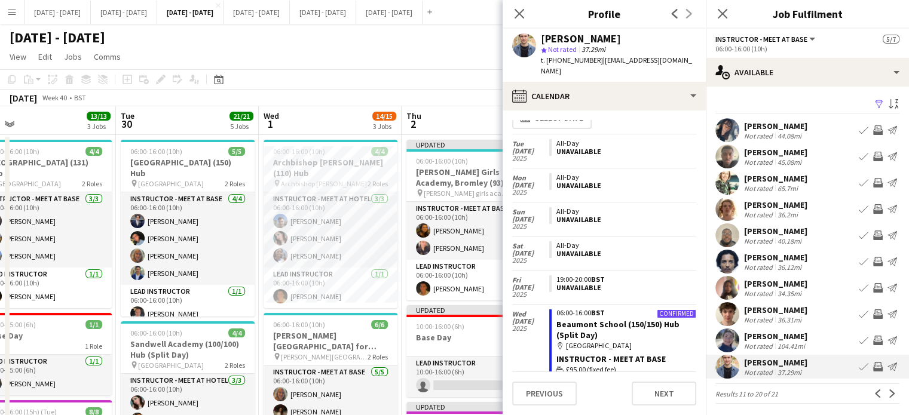
scroll to position [0, 0]
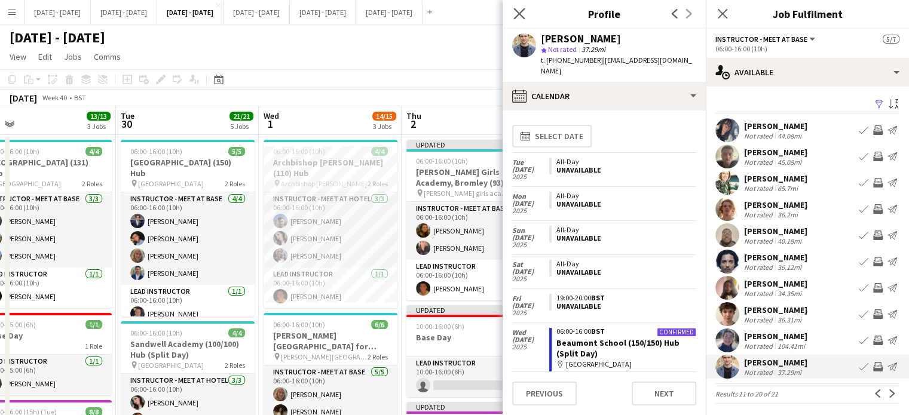
click at [524, 11] on icon "Close pop-in" at bounding box center [518, 13] width 11 height 11
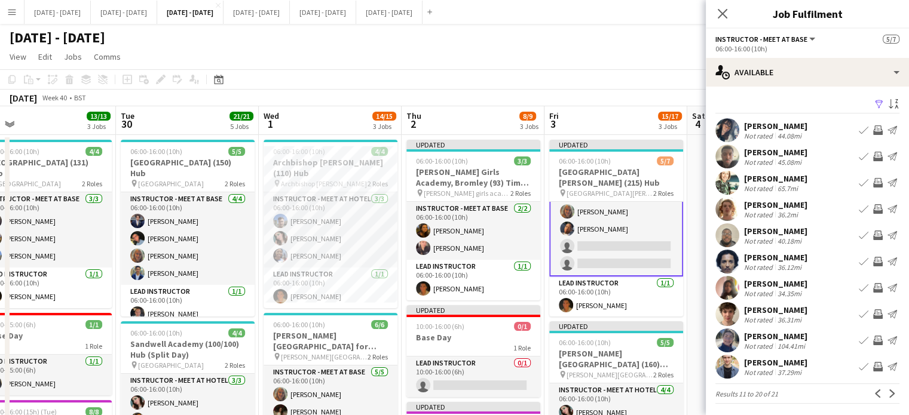
click at [770, 253] on div "Levi Edwards" at bounding box center [775, 257] width 63 height 11
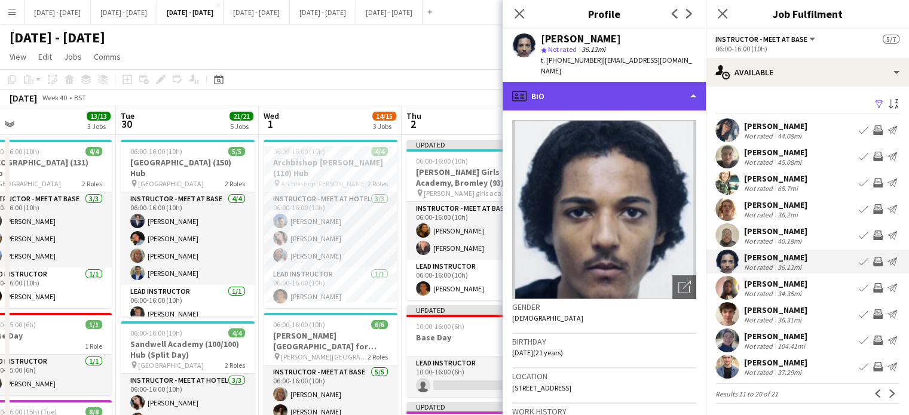
click at [598, 95] on div "profile Bio" at bounding box center [604, 96] width 203 height 29
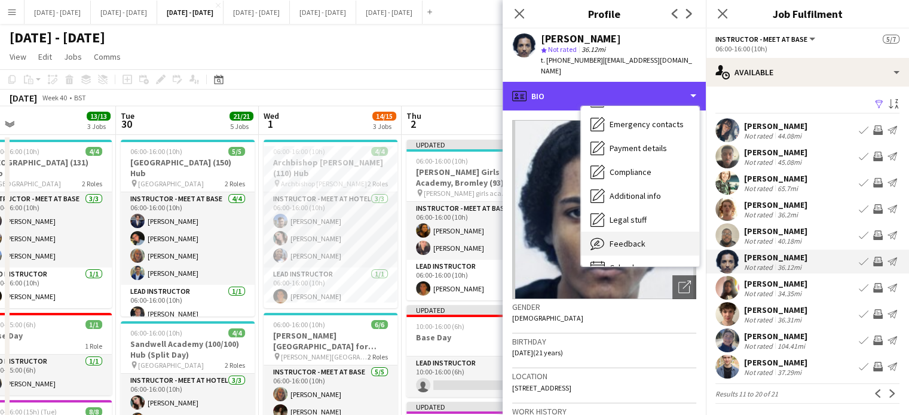
scroll to position [112, 0]
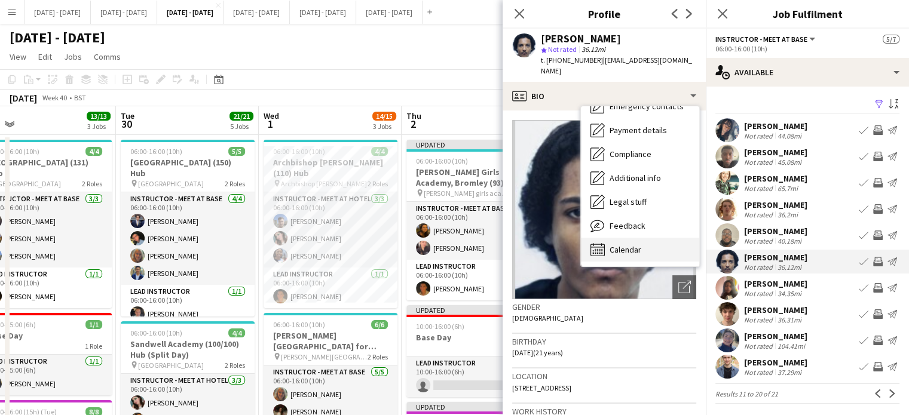
click at [636, 249] on span "Calendar" at bounding box center [626, 249] width 32 height 11
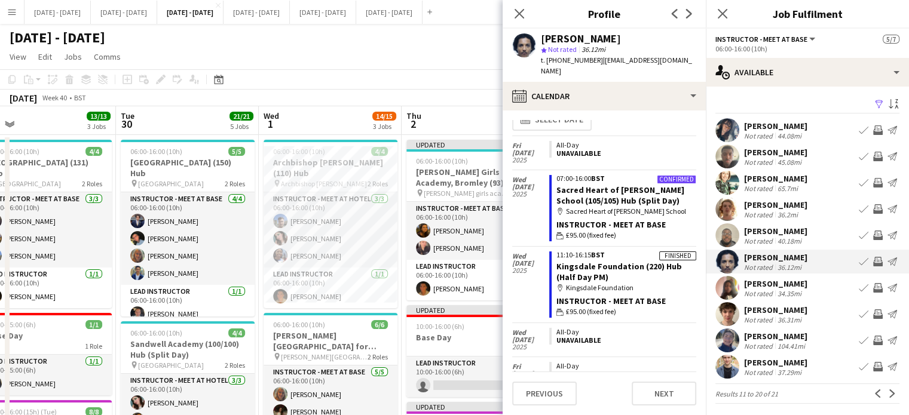
scroll to position [0, 0]
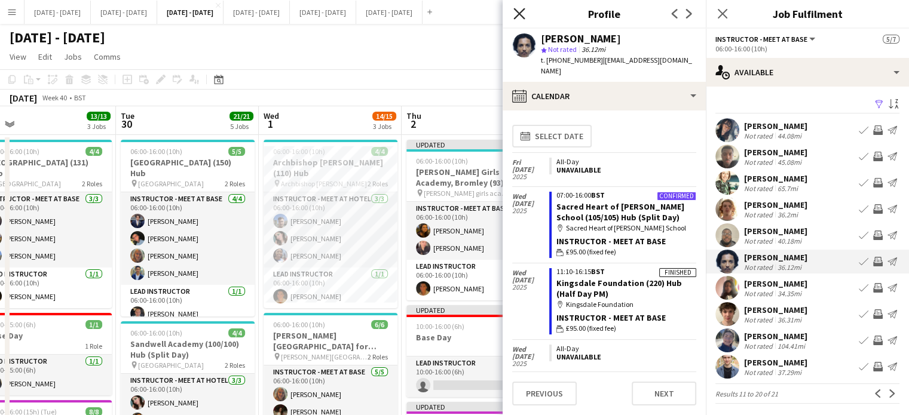
click at [518, 16] on icon at bounding box center [518, 13] width 11 height 11
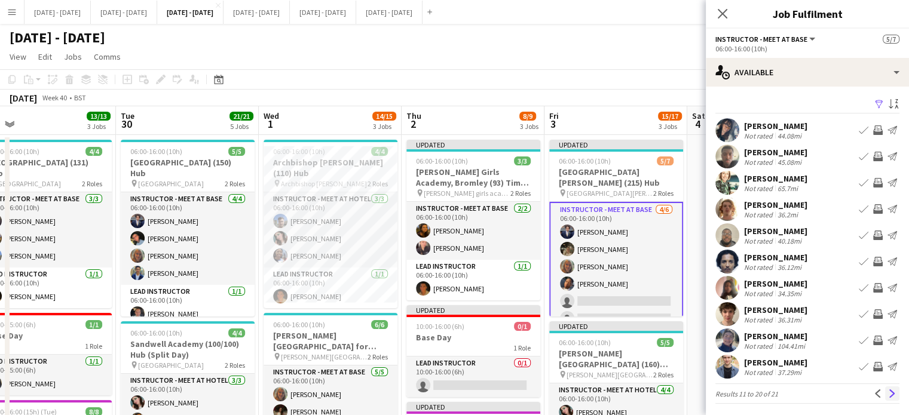
click at [888, 392] on app-icon "Next" at bounding box center [892, 394] width 8 height 8
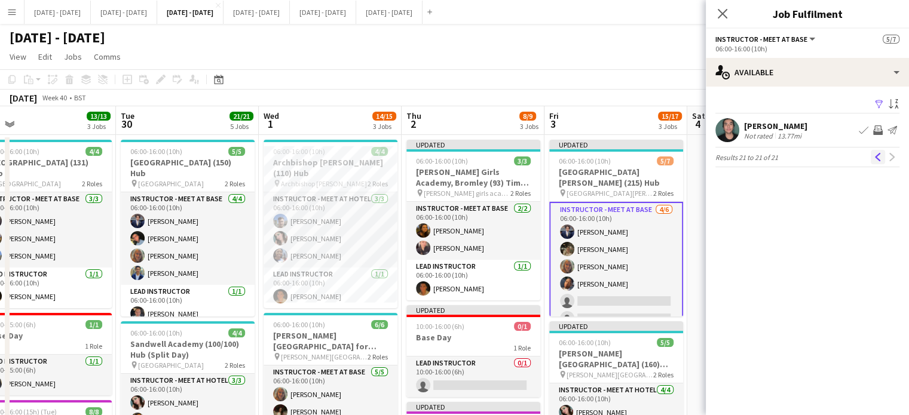
click at [874, 158] on app-icon "Previous" at bounding box center [878, 157] width 8 height 8
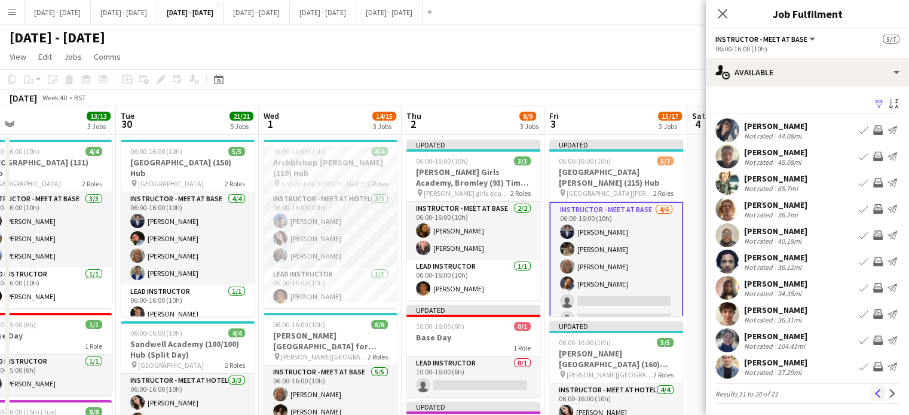
click at [874, 394] on app-icon "Previous" at bounding box center [878, 394] width 8 height 8
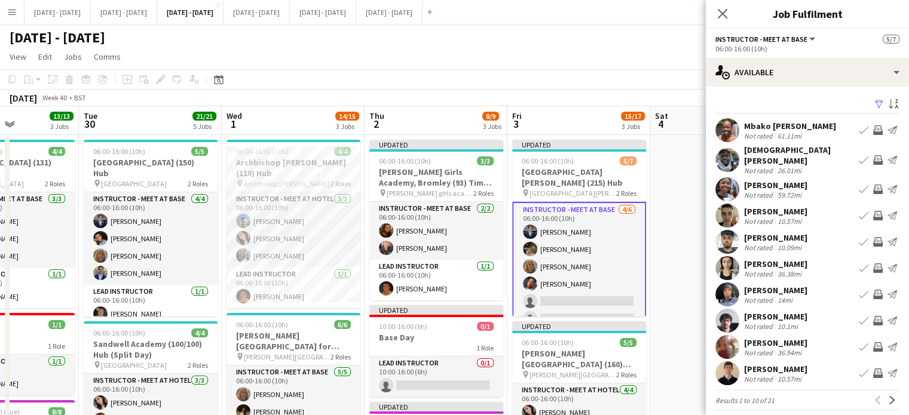
scroll to position [0, 491]
drag, startPoint x: 628, startPoint y: 176, endPoint x: 592, endPoint y: 182, distance: 36.4
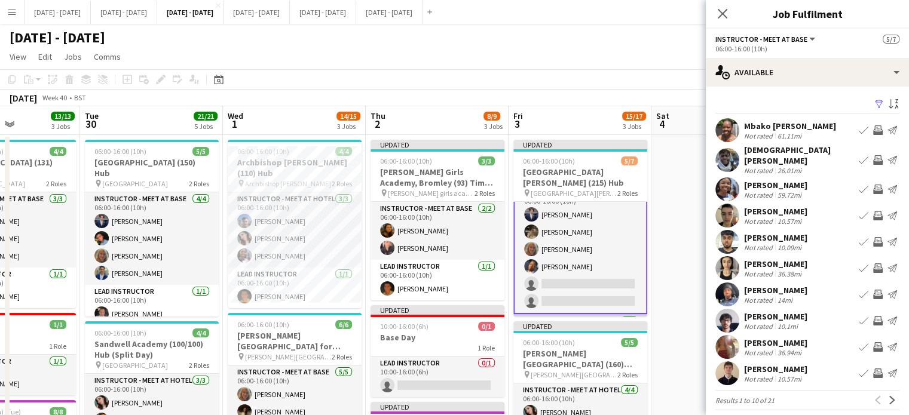
scroll to position [0, 0]
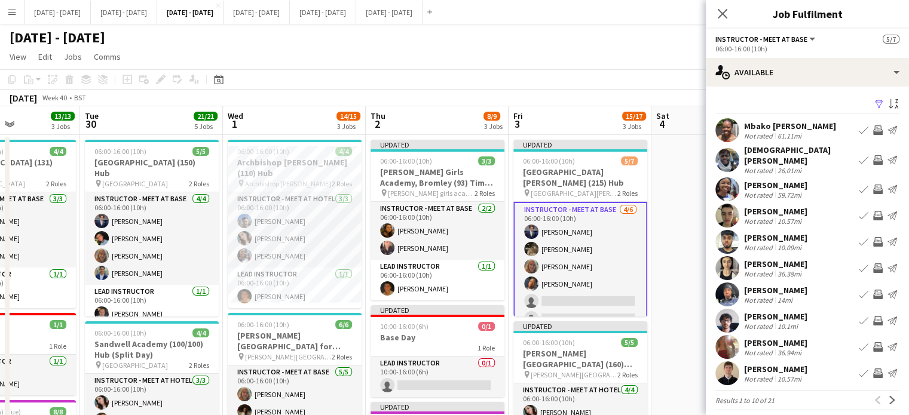
click at [859, 155] on app-icon "Book crew" at bounding box center [864, 160] width 10 height 10
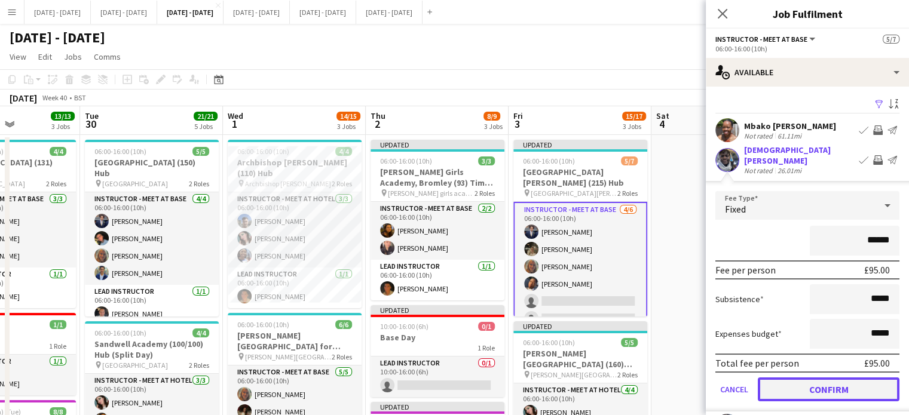
click at [822, 380] on button "Confirm" at bounding box center [829, 390] width 142 height 24
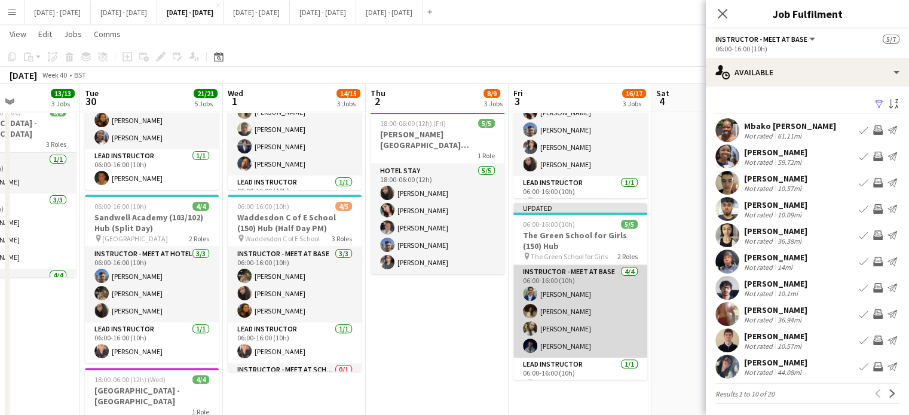
click at [571, 308] on app-card-role "Instructor - Meet at Base 4/4 06:00-16:00 (10h) Omar Al Khina Bella Watson Soph…" at bounding box center [580, 311] width 134 height 93
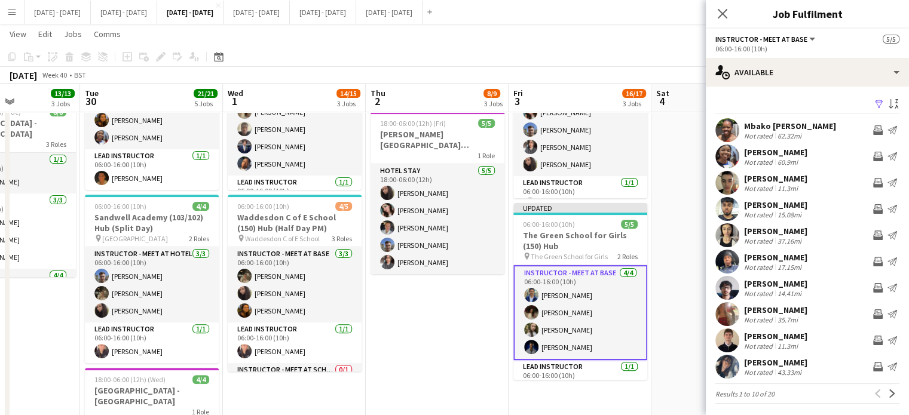
scroll to position [2, 0]
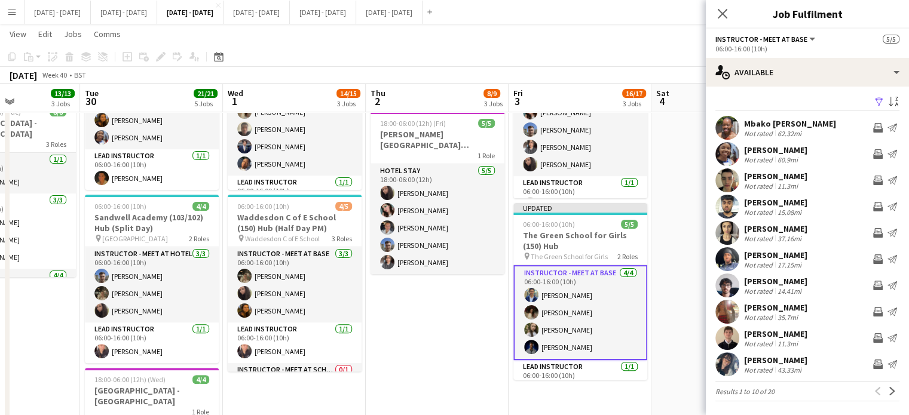
click at [549, 310] on app-card-role "Instructor - Meet at Base 4/4 06:00-16:00 (10h) Omar Al Khina Bella Watson Soph…" at bounding box center [580, 312] width 134 height 95
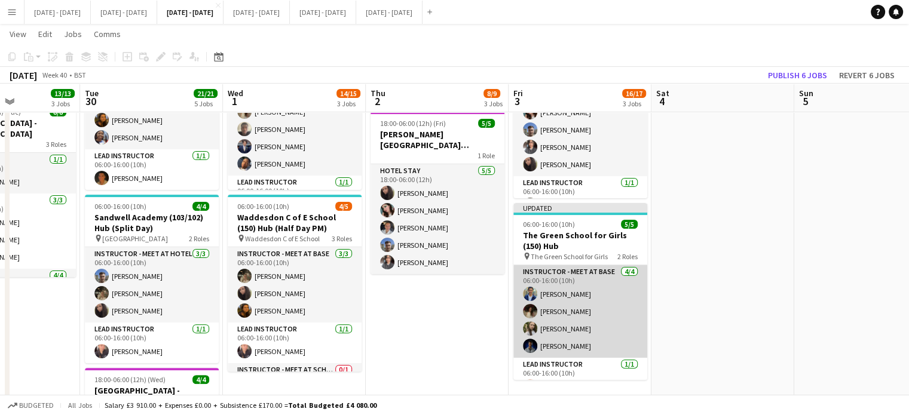
click at [549, 311] on app-card-role "Instructor - Meet at Base 4/4 06:00-16:00 (10h) Omar Al Khina Bella Watson Soph…" at bounding box center [580, 311] width 134 height 93
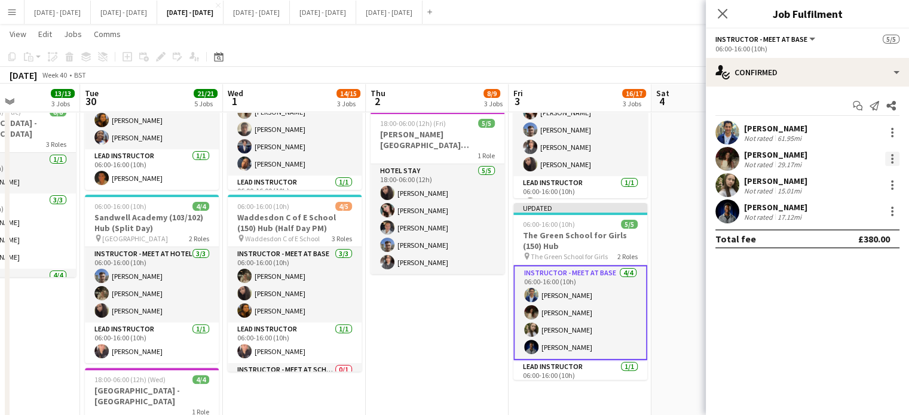
click at [896, 155] on div at bounding box center [892, 159] width 14 height 14
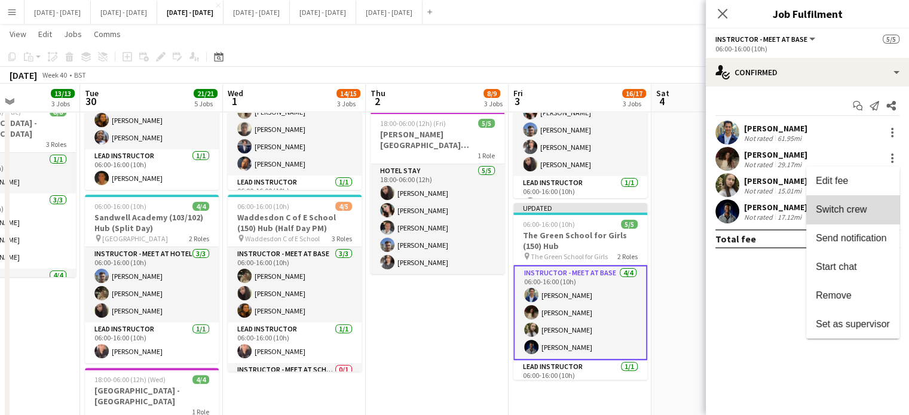
click at [864, 211] on span "Switch crew" at bounding box center [841, 209] width 51 height 10
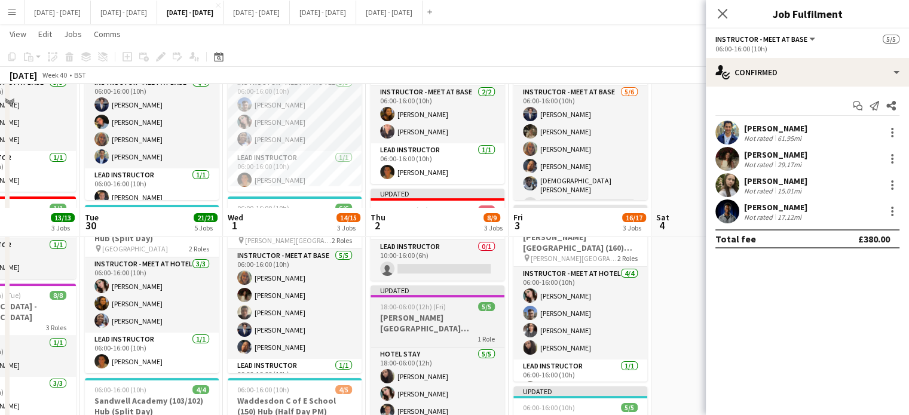
scroll to position [0, 0]
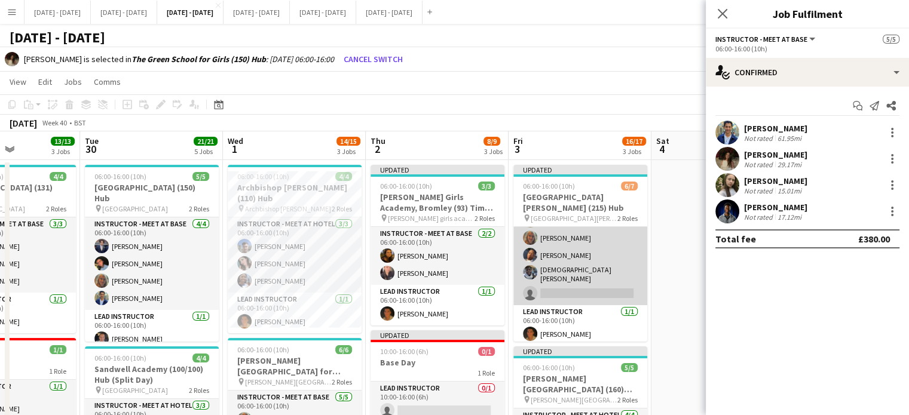
click at [574, 289] on app-card-role "Instructor - Meet at Base 5/6 06:00-16:00 (10h) Drew Shelley-Winfield Emily Pra…" at bounding box center [580, 240] width 134 height 131
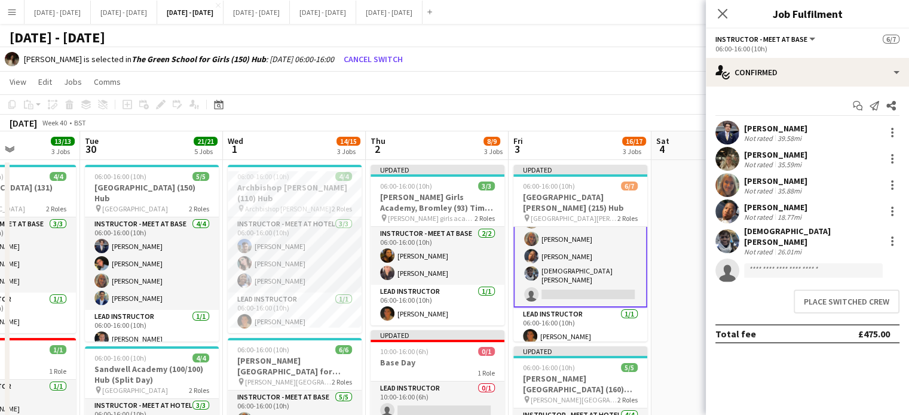
scroll to position [54, 0]
click at [835, 298] on button "Place switched crew" at bounding box center [847, 302] width 106 height 24
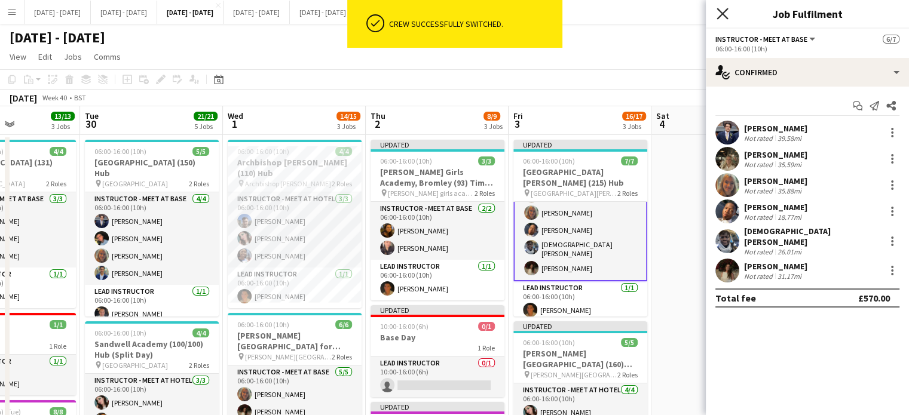
click at [723, 10] on icon "Close pop-in" at bounding box center [722, 13] width 11 height 11
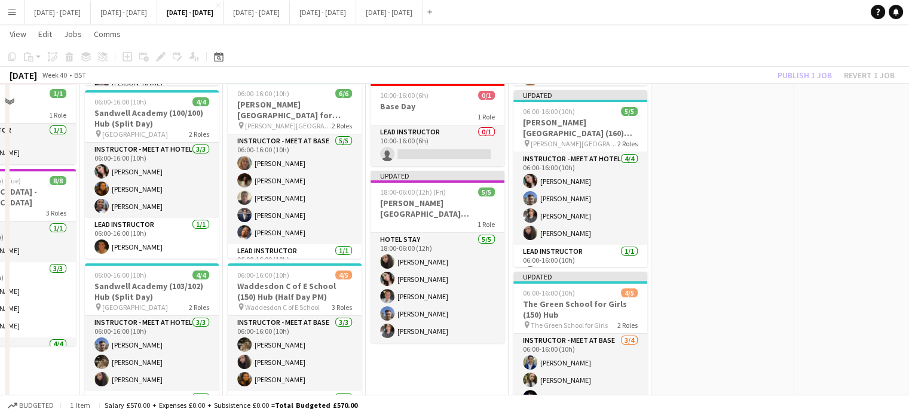
scroll to position [299, 0]
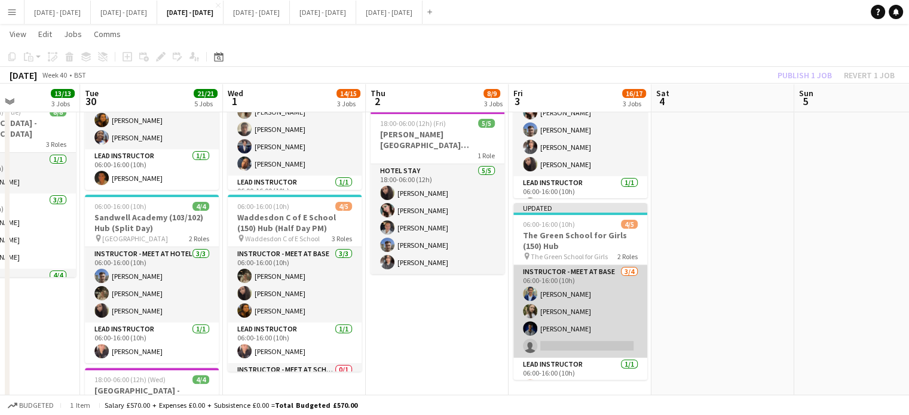
click at [594, 345] on app-card-role "Instructor - Meet at Base 3/4 06:00-16:00 (10h) Omar Al Khina Sophie Burman Dan…" at bounding box center [580, 311] width 134 height 93
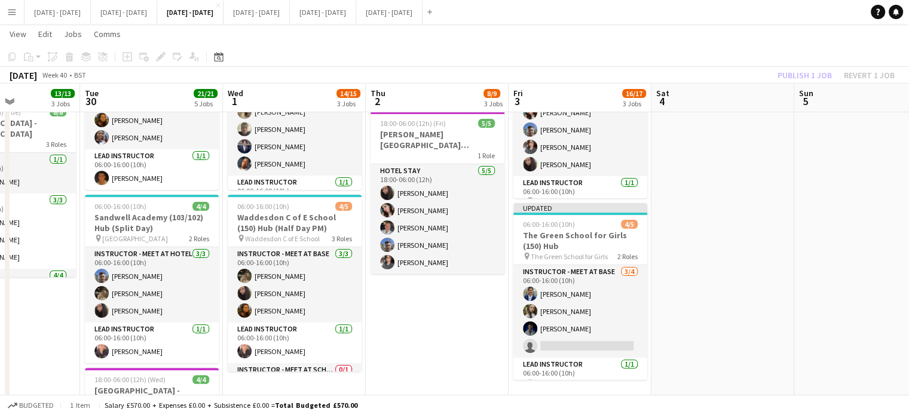
scroll to position [53, 0]
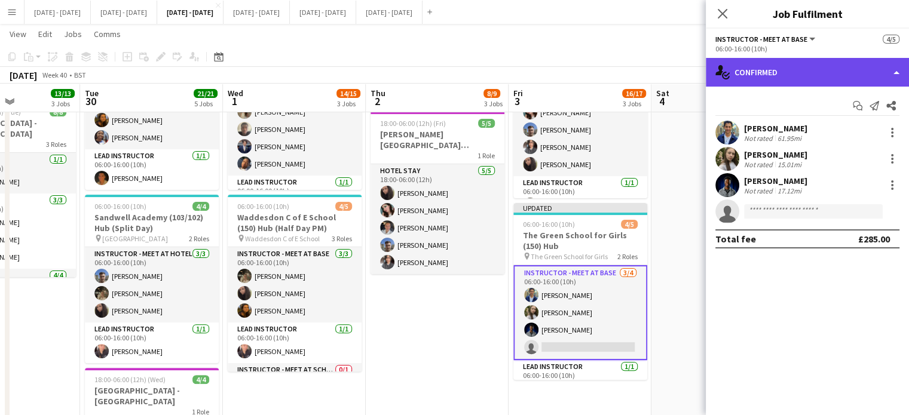
click at [806, 68] on div "single-neutral-actions-check-2 Confirmed" at bounding box center [807, 72] width 203 height 29
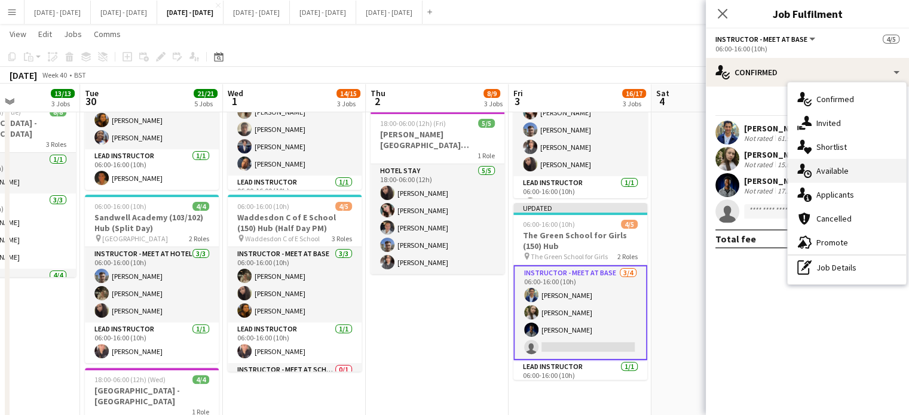
click at [852, 168] on div "single-neutral-actions-upload Available" at bounding box center [847, 171] width 118 height 24
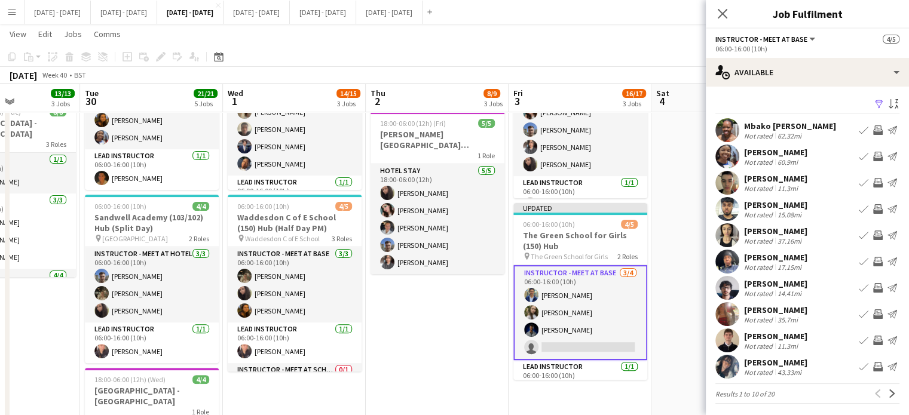
click at [859, 312] on app-icon "Book crew" at bounding box center [864, 315] width 10 height 10
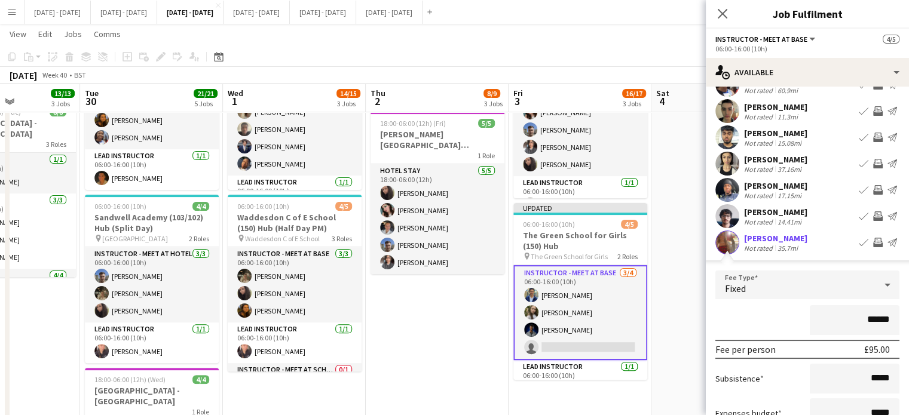
scroll to position [238, 0]
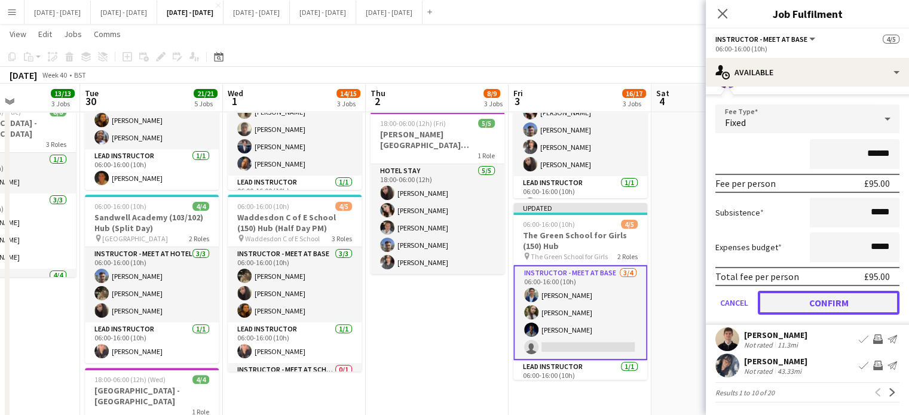
click at [820, 301] on button "Confirm" at bounding box center [829, 303] width 142 height 24
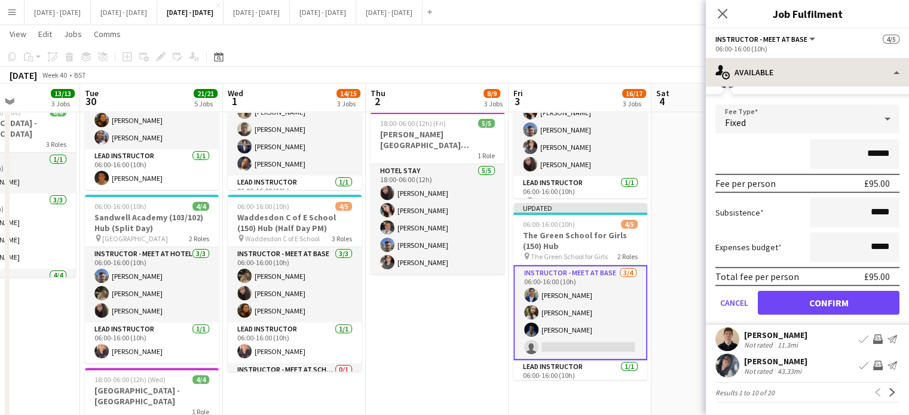
scroll to position [0, 0]
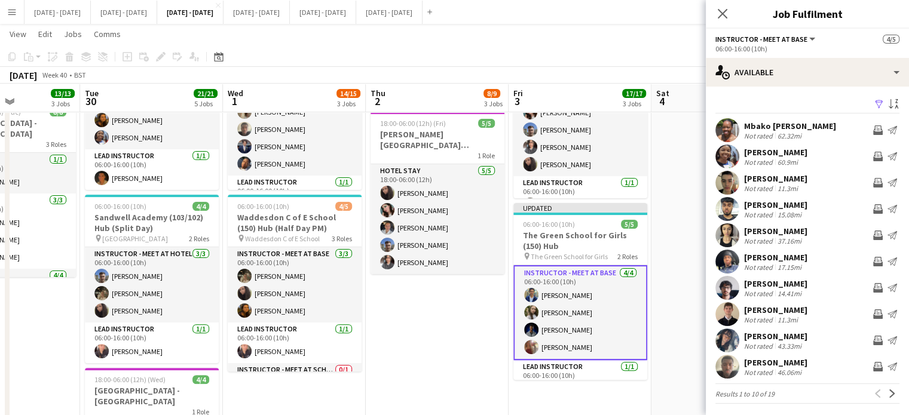
click at [727, 14] on icon "Close pop-in" at bounding box center [723, 14] width 10 height 10
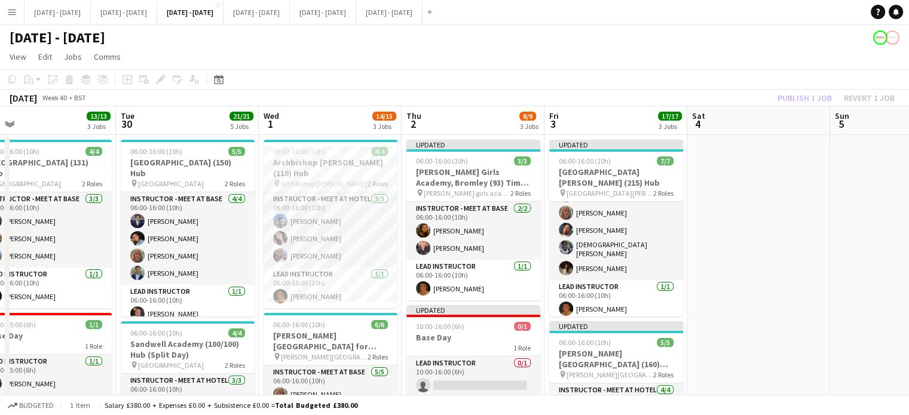
drag, startPoint x: 708, startPoint y: 305, endPoint x: 749, endPoint y: 296, distance: 42.3
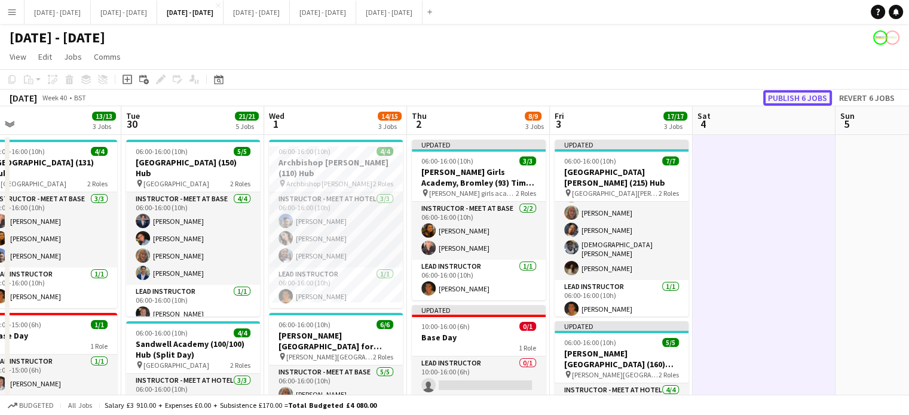
click at [795, 96] on button "Publish 6 jobs" at bounding box center [797, 98] width 69 height 16
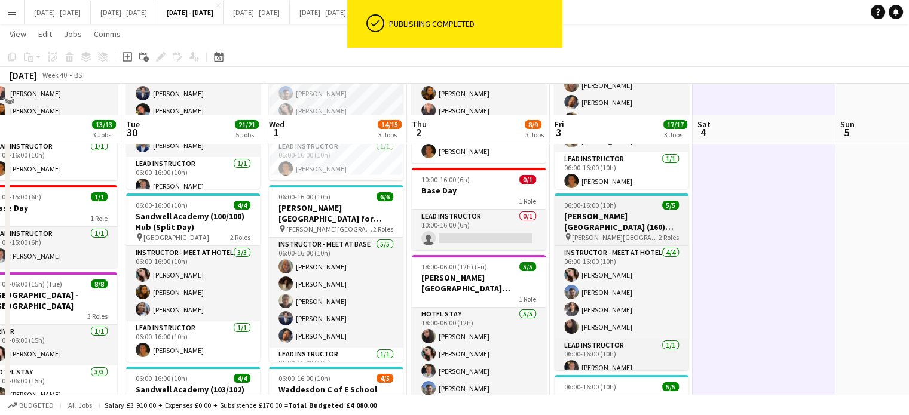
scroll to position [60, 0]
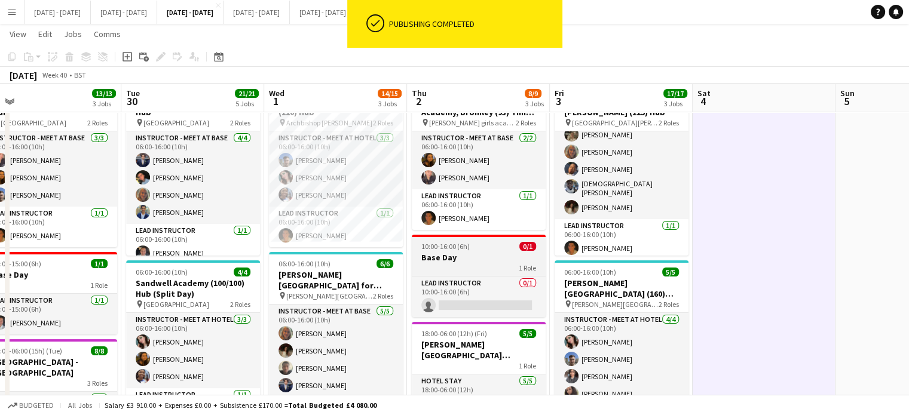
click at [471, 261] on h3 "Base Day" at bounding box center [479, 257] width 134 height 11
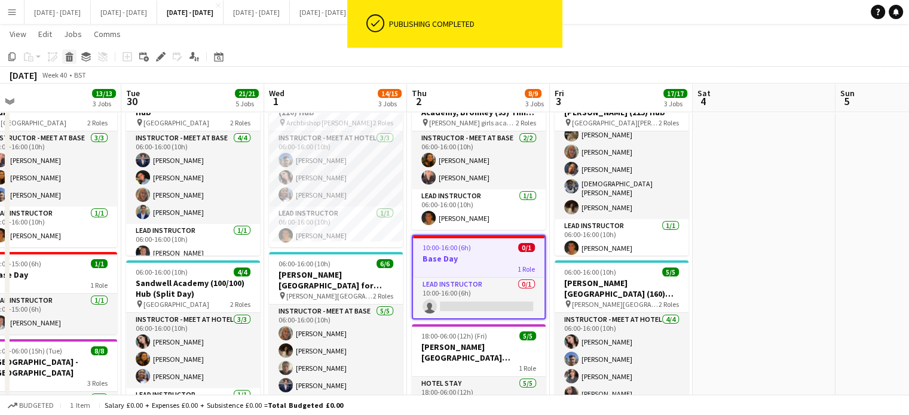
click at [72, 59] on icon at bounding box center [69, 59] width 7 height 6
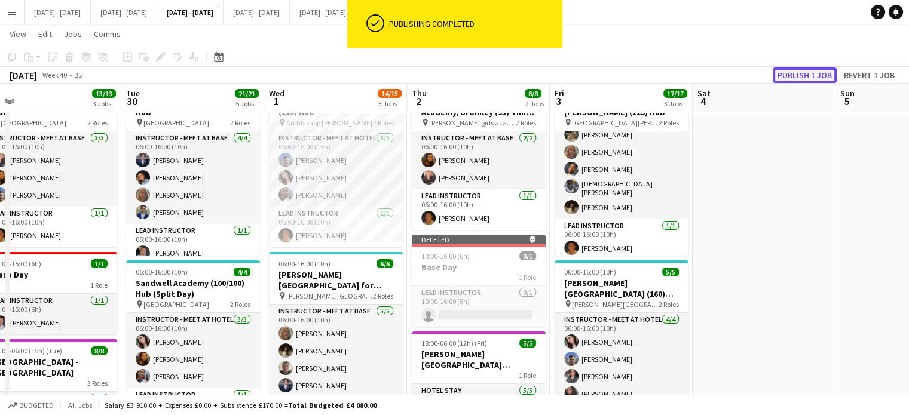
click at [788, 75] on button "Publish 1 job" at bounding box center [805, 76] width 64 height 16
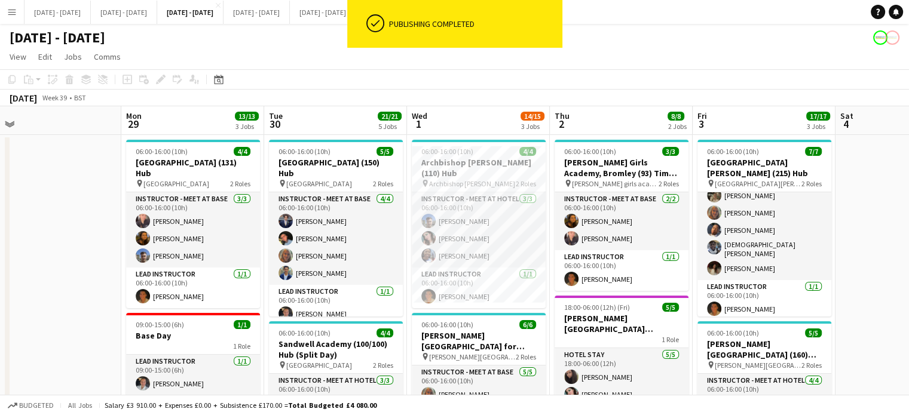
scroll to position [0, 322]
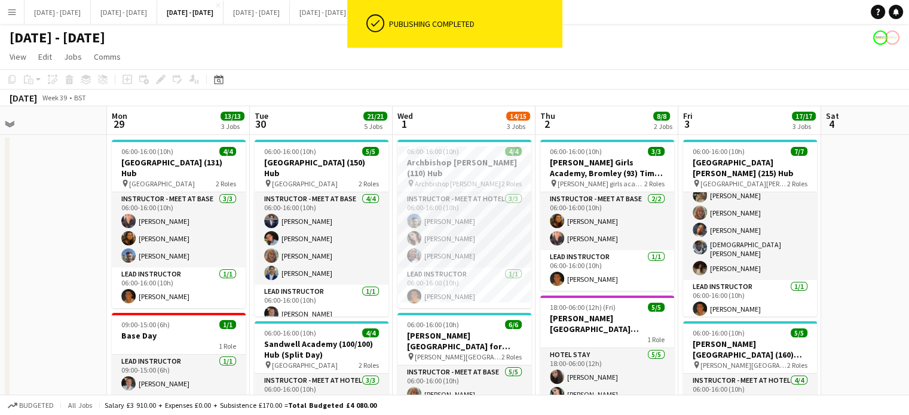
drag, startPoint x: 469, startPoint y: 110, endPoint x: 595, endPoint y: 143, distance: 131.0
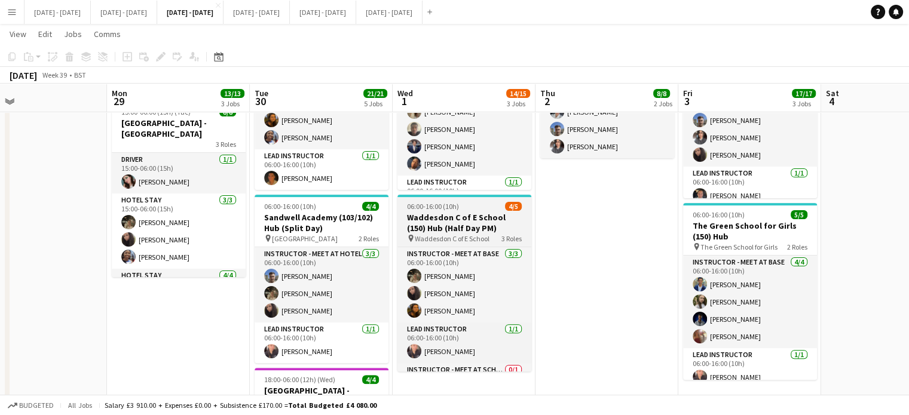
scroll to position [32, 0]
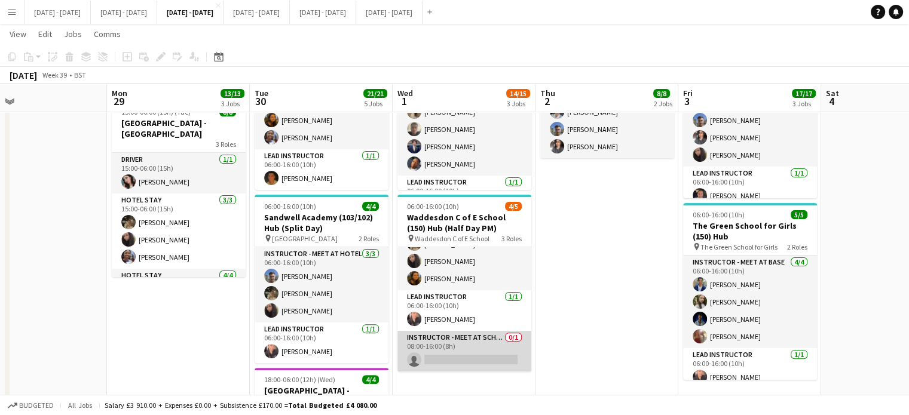
click at [471, 331] on app-card-role "Instructor - Meet at School 0/1 08:00-16:00 (8h) single-neutral-actions" at bounding box center [464, 351] width 134 height 41
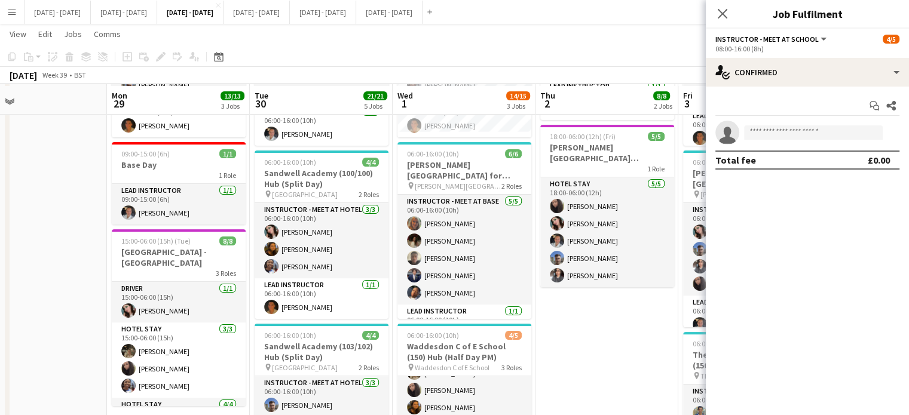
scroll to position [172, 0]
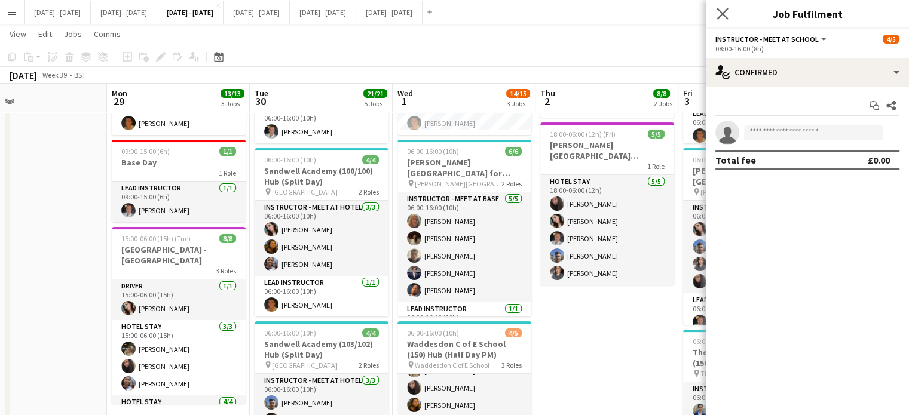
click at [716, 20] on app-icon "Close pop-in" at bounding box center [722, 13] width 17 height 17
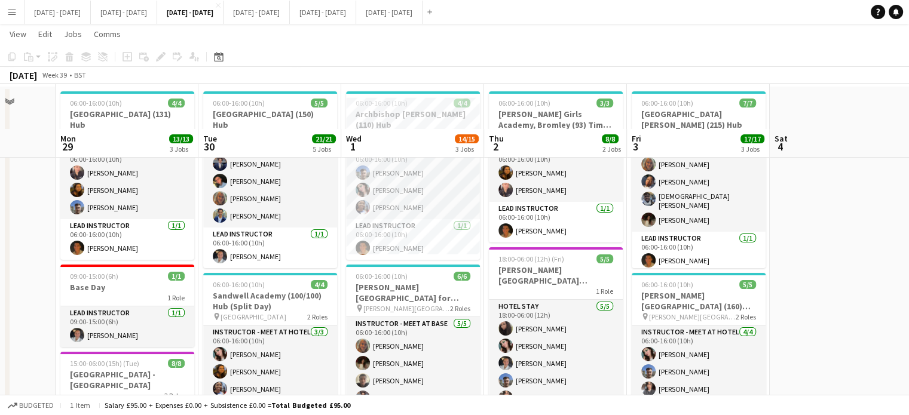
scroll to position [179, 0]
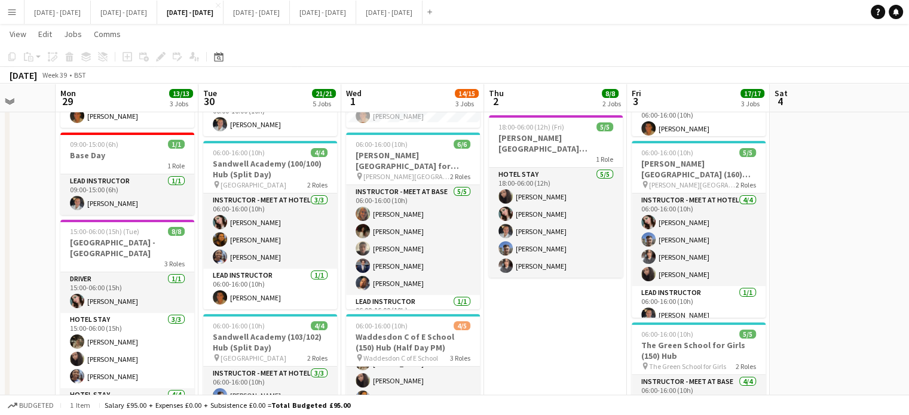
click at [562, 321] on app-date-cell "06:00-16:00 (10h) 3/3 Harris Girls Academy, Bromley (93) Time Attack pin Harris…" at bounding box center [555, 383] width 143 height 856
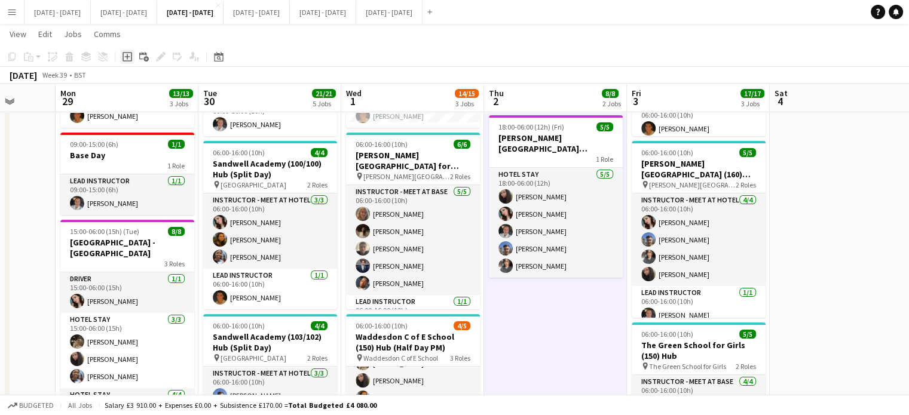
click at [124, 57] on icon "Add job" at bounding box center [128, 57] width 10 height 10
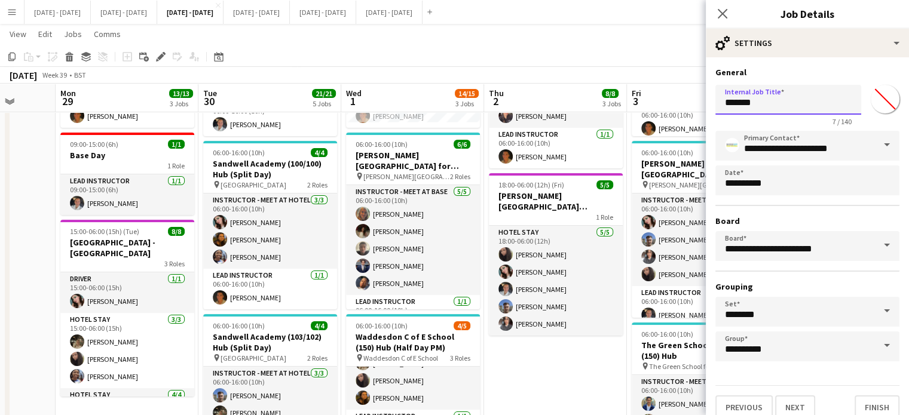
drag, startPoint x: 765, startPoint y: 103, endPoint x: 616, endPoint y: 99, distance: 148.9
click at [620, 99] on body "Menu Boards Boards Boards All jobs Status Workforce Workforce My Workforce Recr…" at bounding box center [454, 326] width 909 height 1010
type input "********"
drag, startPoint x: 801, startPoint y: 400, endPoint x: 802, endPoint y: 385, distance: 15.6
click at [801, 400] on button "Next" at bounding box center [795, 408] width 40 height 24
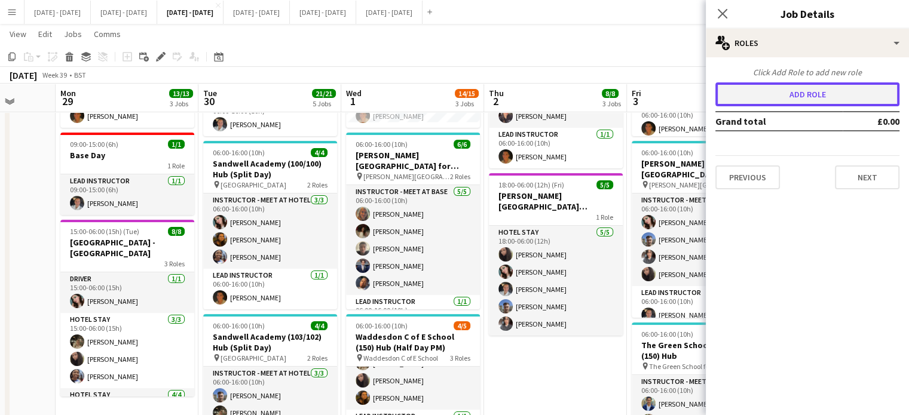
click at [804, 89] on button "Add role" at bounding box center [807, 94] width 184 height 24
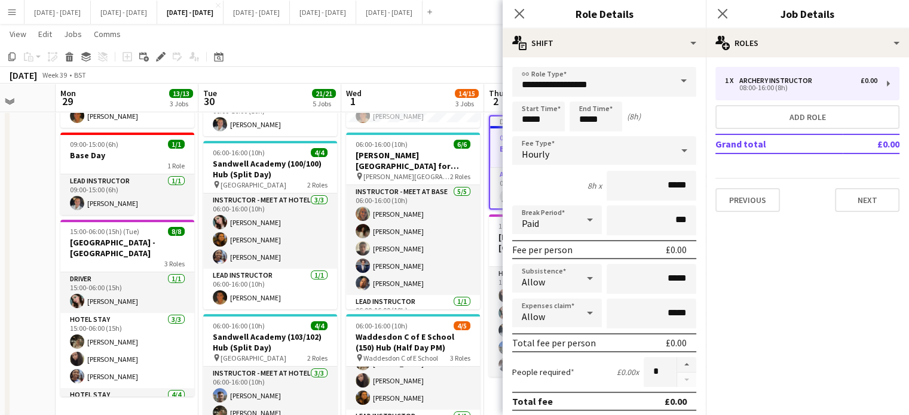
click at [672, 78] on span at bounding box center [683, 81] width 25 height 29
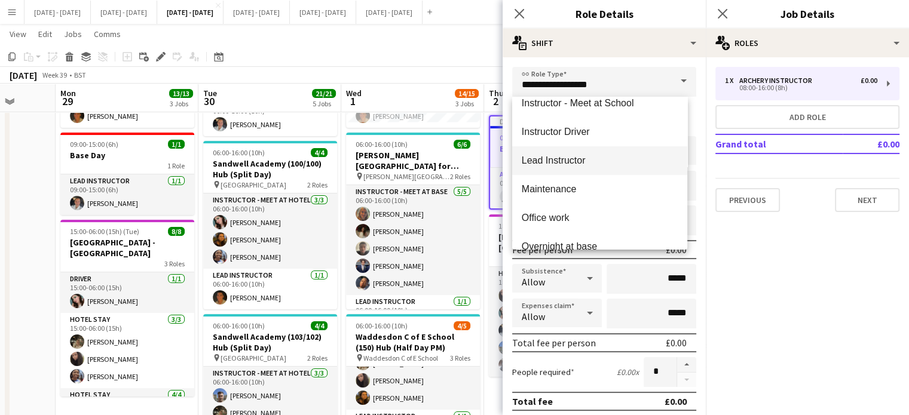
scroll to position [388, 0]
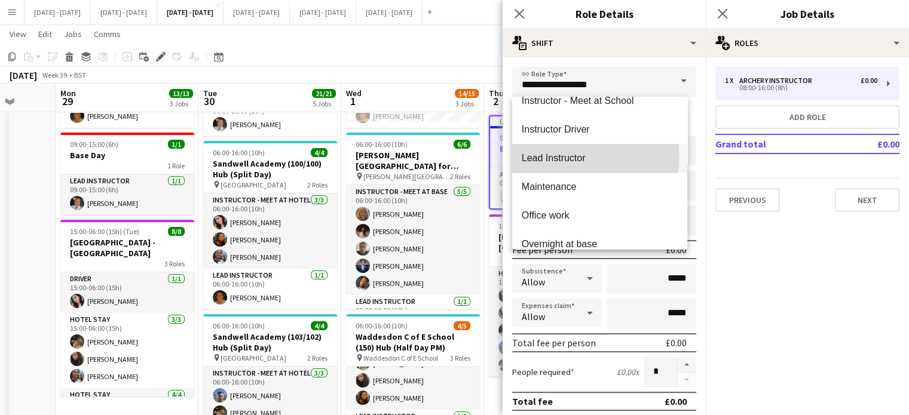
click at [583, 156] on span "Lead Instructor" at bounding box center [600, 157] width 156 height 11
type input "**********"
type input "*******"
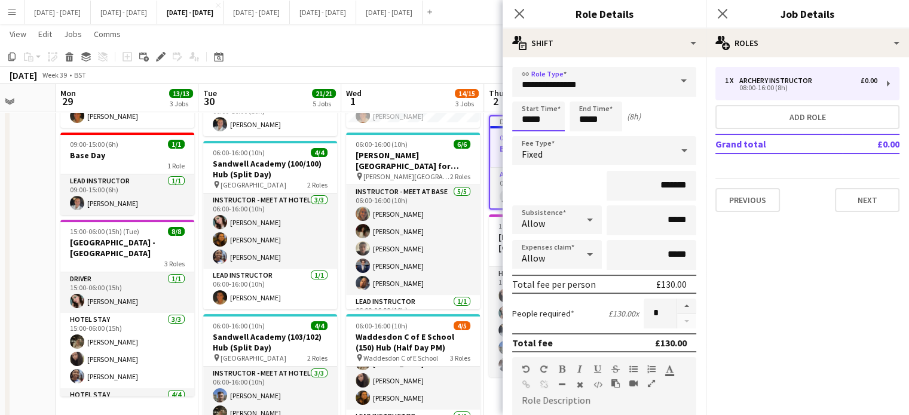
drag, startPoint x: 550, startPoint y: 117, endPoint x: 458, endPoint y: 104, distance: 92.4
click at [458, 104] on body "Menu Boards Boards Boards All jobs Status Workforce Workforce My Workforce Recr…" at bounding box center [454, 326] width 909 height 1010
type input "*****"
click at [633, 148] on div "Fixed" at bounding box center [592, 150] width 160 height 29
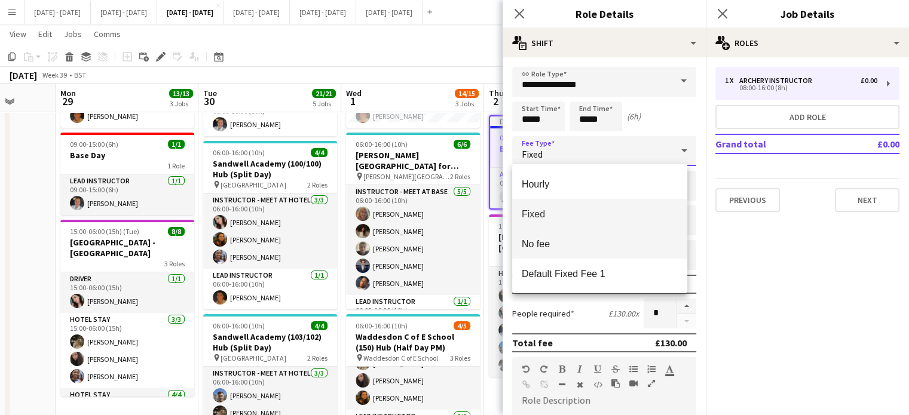
click at [586, 249] on span "No fee" at bounding box center [600, 243] width 156 height 11
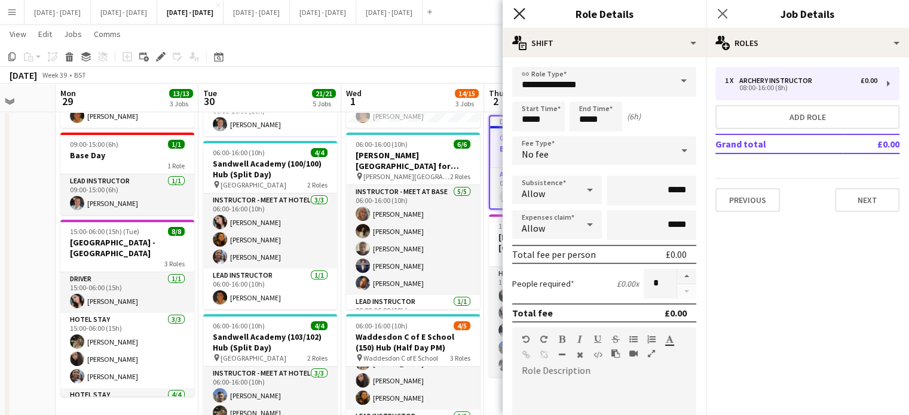
click at [521, 14] on icon "Close pop-in" at bounding box center [518, 13] width 11 height 11
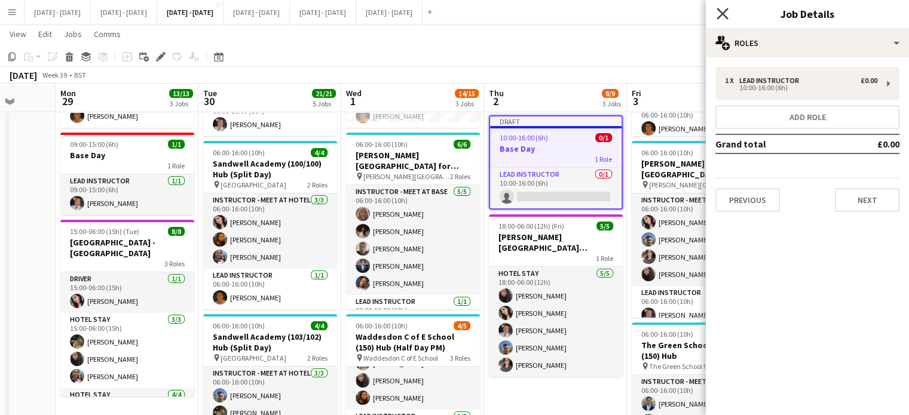
drag, startPoint x: 723, startPoint y: 13, endPoint x: 678, endPoint y: 25, distance: 45.8
click at [722, 12] on icon "Close pop-in" at bounding box center [723, 14] width 10 height 10
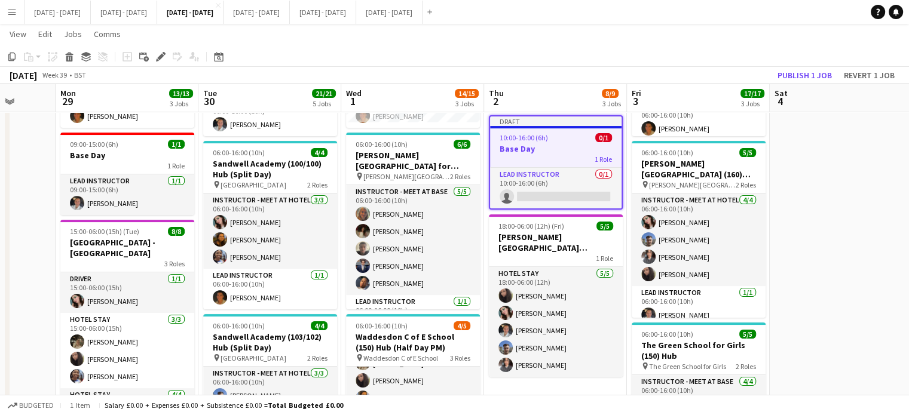
click at [538, 144] on h3 "Base Day" at bounding box center [555, 148] width 131 height 11
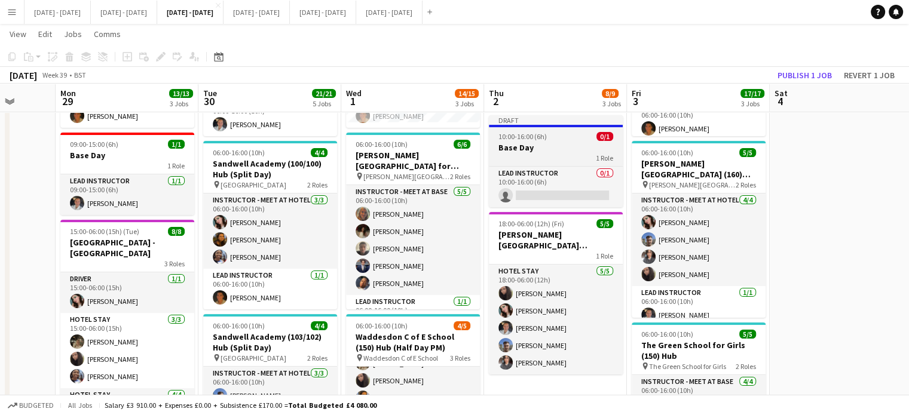
click at [538, 144] on h3 "Base Day" at bounding box center [556, 147] width 134 height 11
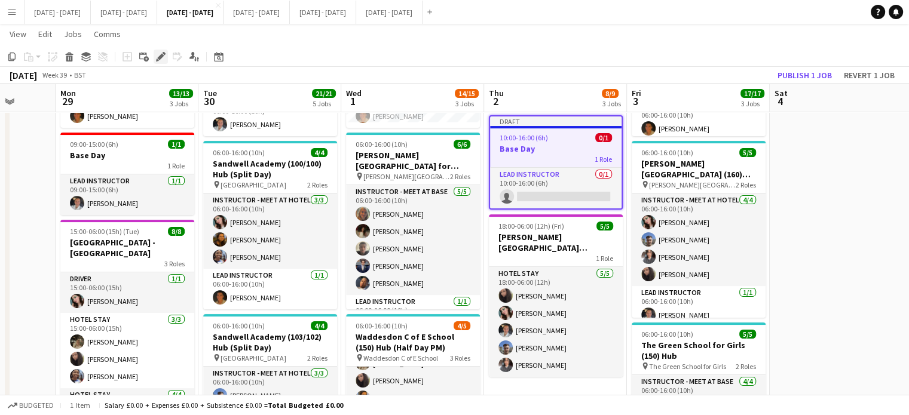
click at [160, 53] on icon "Edit" at bounding box center [161, 57] width 10 height 10
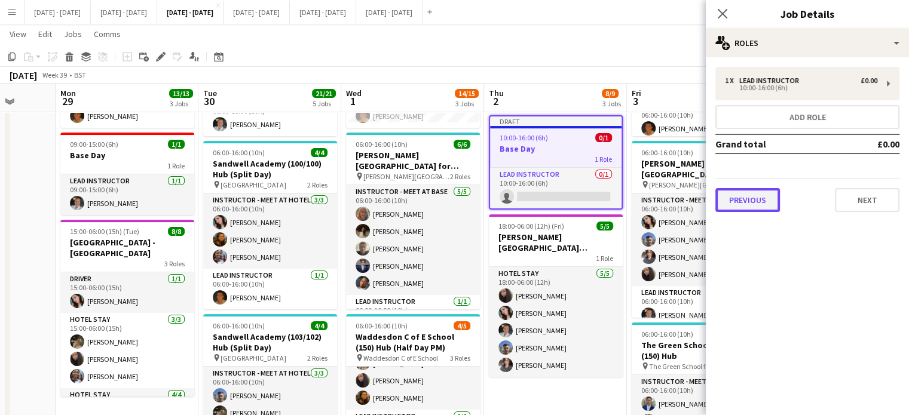
click at [733, 201] on button "Previous" at bounding box center [747, 200] width 65 height 24
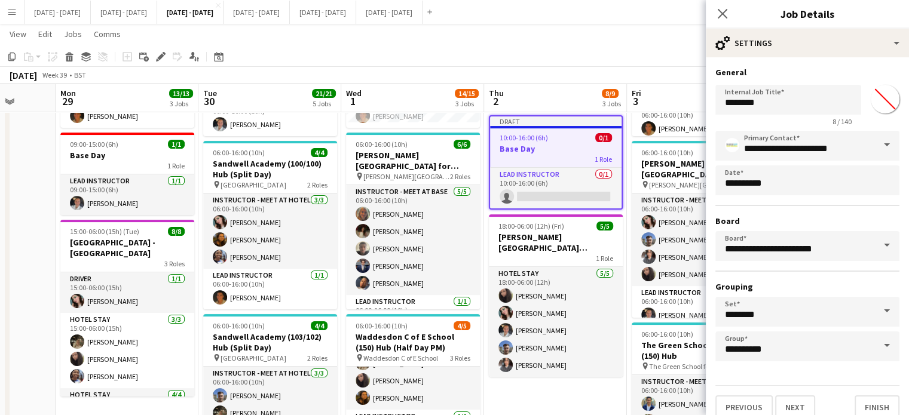
click at [886, 100] on input "*******" at bounding box center [885, 99] width 43 height 43
type input "*******"
click at [846, 70] on h3 "General" at bounding box center [807, 72] width 184 height 11
click at [862, 400] on button "Finish" at bounding box center [877, 408] width 45 height 24
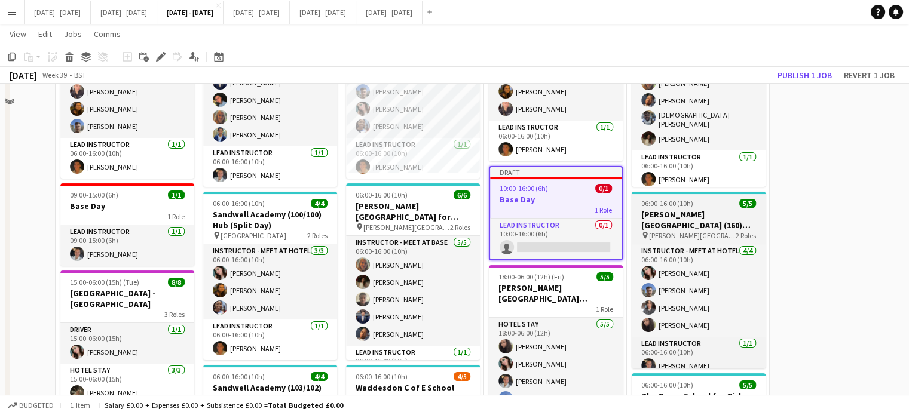
scroll to position [60, 0]
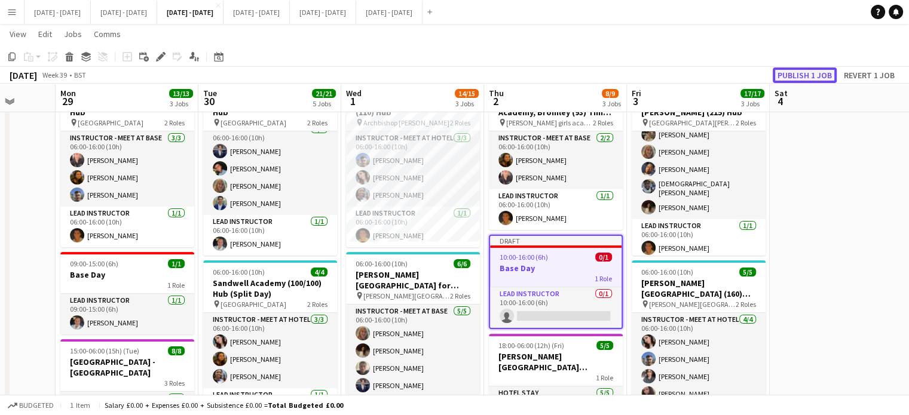
click at [806, 72] on button "Publish 1 job" at bounding box center [805, 76] width 64 height 16
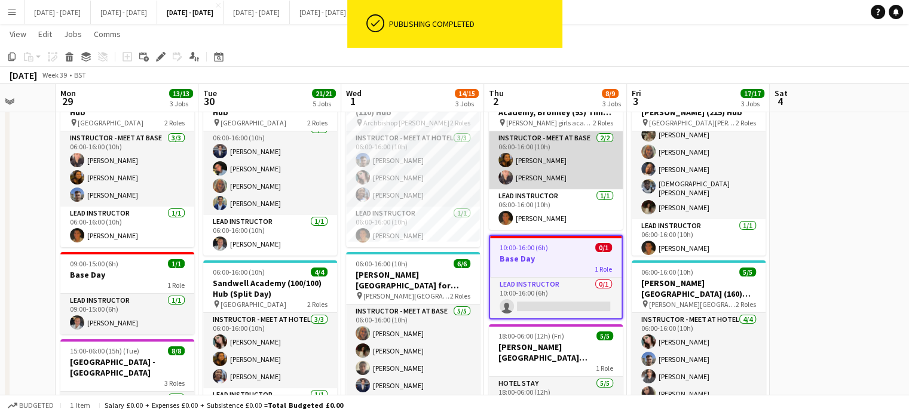
click at [563, 173] on app-card-role "Instructor - Meet at Base 2/2 06:00-16:00 (10h) Olivia Best Ellie-Marie Mankelow" at bounding box center [556, 160] width 134 height 58
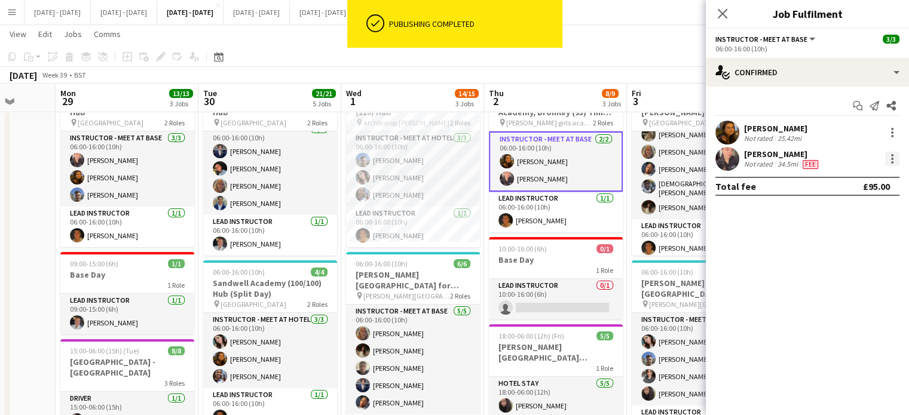
click at [892, 161] on div at bounding box center [892, 162] width 2 height 2
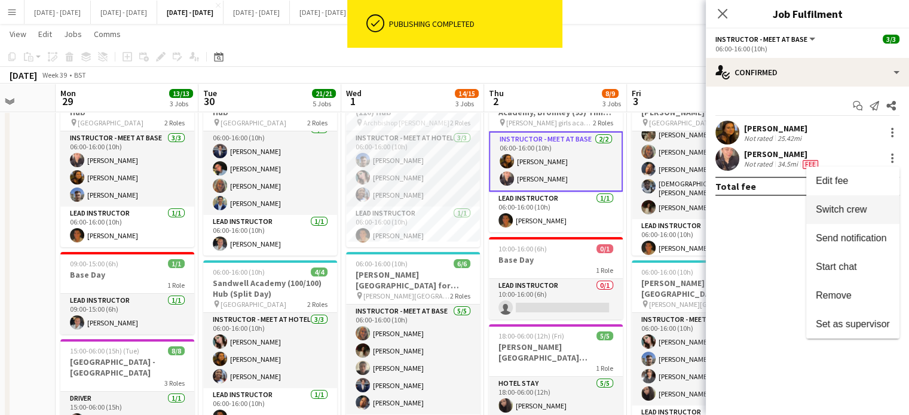
click at [872, 214] on span "Switch crew" at bounding box center [853, 209] width 74 height 11
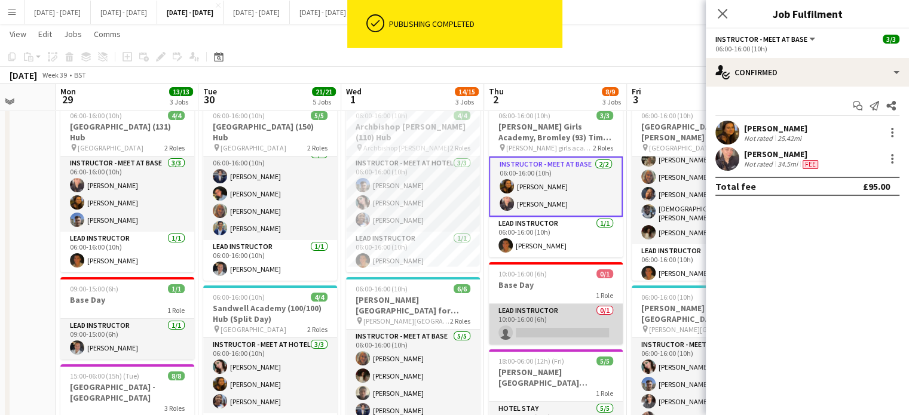
click at [565, 330] on app-card-role "Lead Instructor 0/1 10:00-16:00 (6h) single-neutral-actions" at bounding box center [556, 324] width 134 height 41
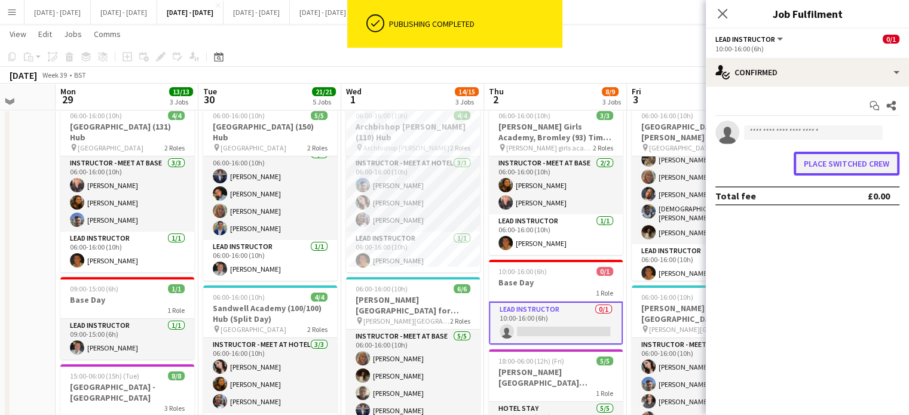
click at [838, 156] on button "Place switched crew" at bounding box center [847, 164] width 106 height 24
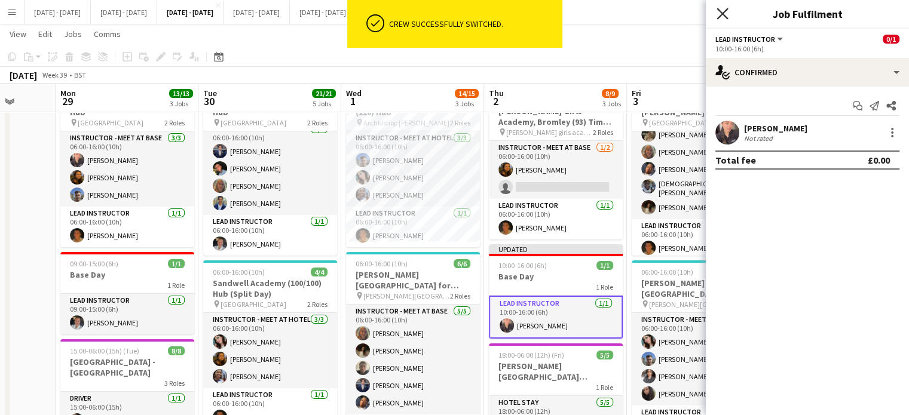
click at [723, 12] on icon at bounding box center [722, 13] width 11 height 11
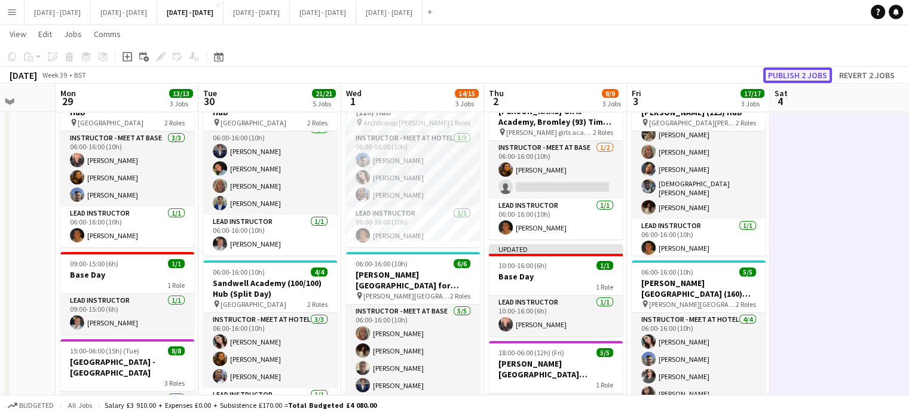
click at [804, 74] on button "Publish 2 jobs" at bounding box center [797, 76] width 69 height 16
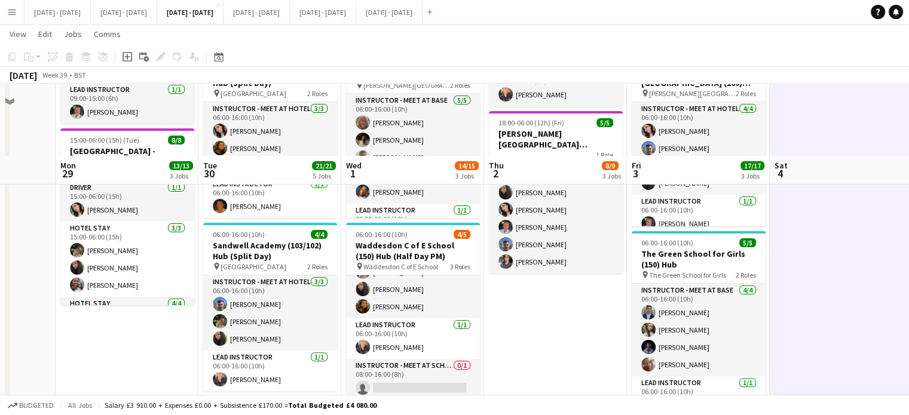
scroll to position [359, 0]
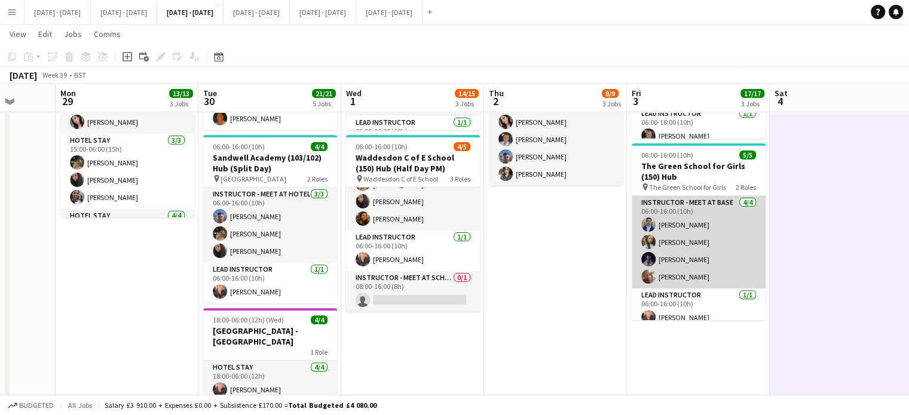
click at [698, 240] on app-card-role "Instructor - Meet at Base 4/4 06:00-16:00 (10h) Omar Al Khina Sophie Burman Dan…" at bounding box center [699, 242] width 134 height 93
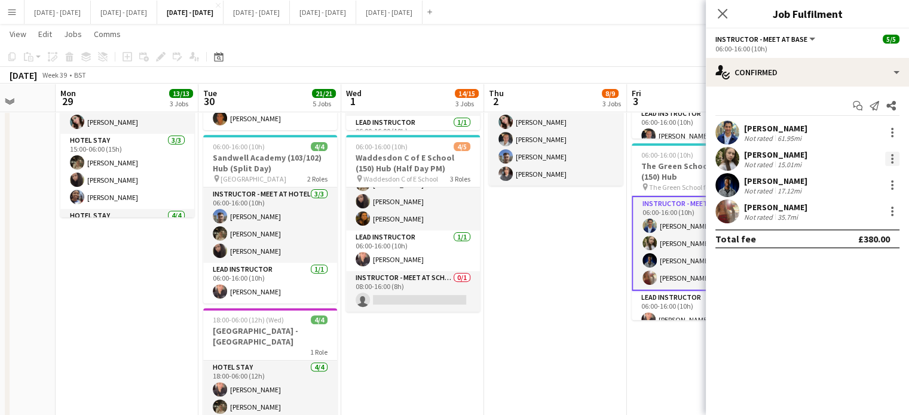
click at [895, 158] on div at bounding box center [892, 159] width 14 height 14
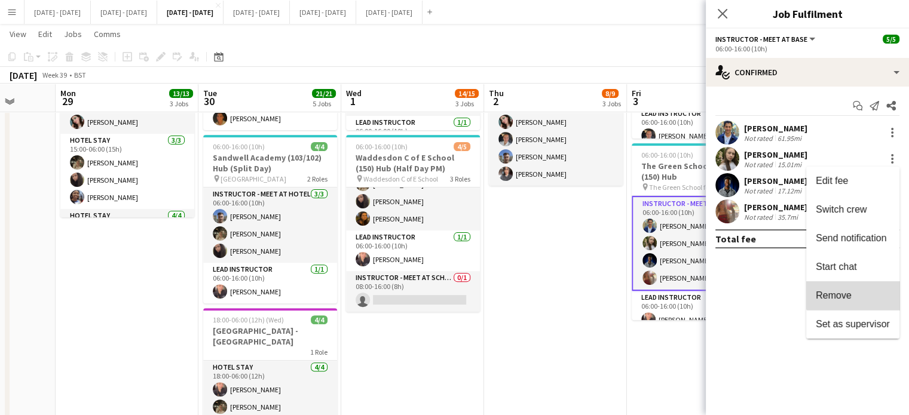
click at [861, 291] on span "Remove" at bounding box center [853, 295] width 74 height 11
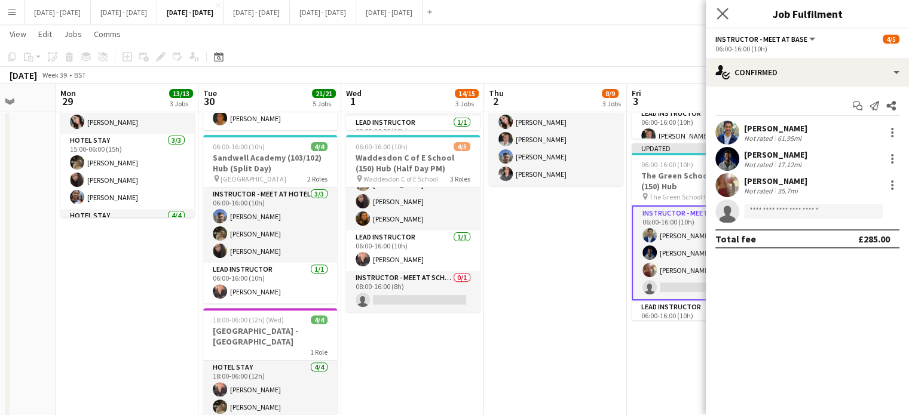
click at [729, 16] on app-icon "Close pop-in" at bounding box center [722, 13] width 17 height 17
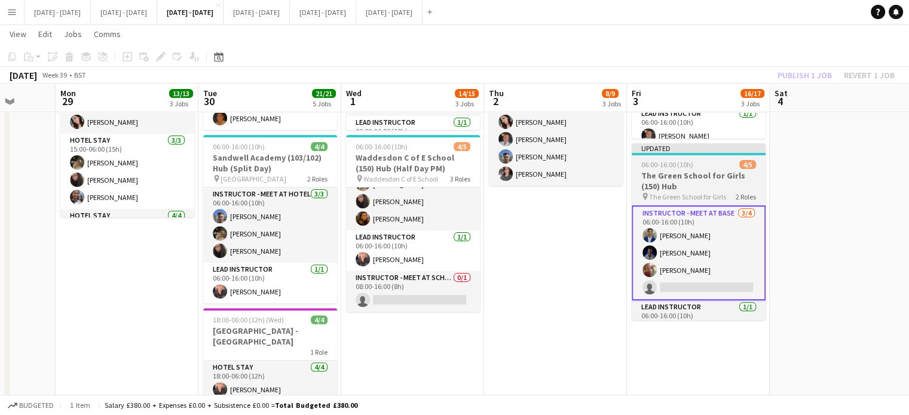
click at [724, 160] on div "06:00-16:00 (10h) 4/5" at bounding box center [699, 164] width 134 height 9
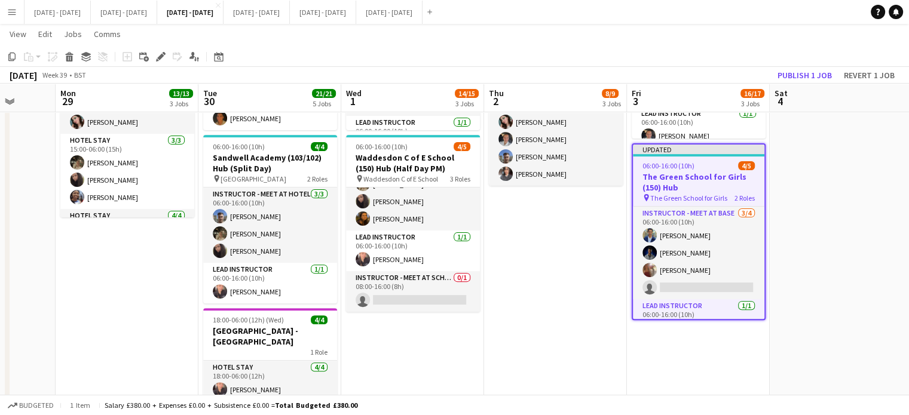
click at [810, 66] on app-toolbar "Copy Paste Paste Ctrl+V Paste with crew Ctrl+Shift+V Paste linked Job Delete Gr…" at bounding box center [454, 57] width 909 height 20
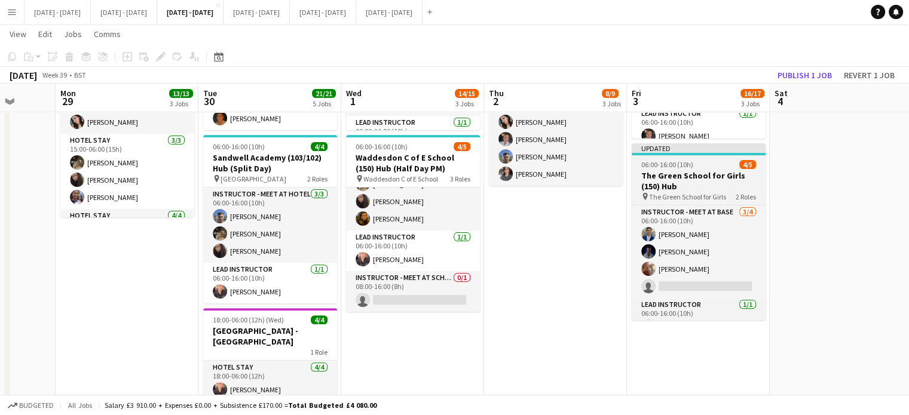
click at [704, 179] on h3 "The Green School for Girls (150) Hub" at bounding box center [699, 181] width 134 height 22
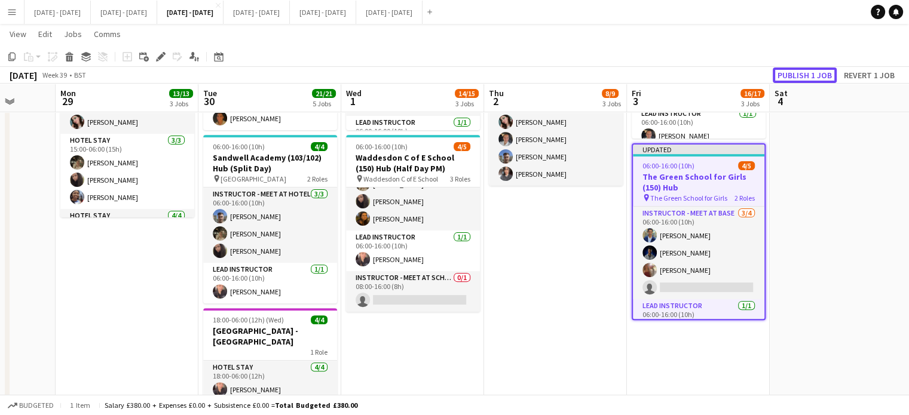
click at [800, 71] on button "Publish 1 job" at bounding box center [805, 76] width 64 height 16
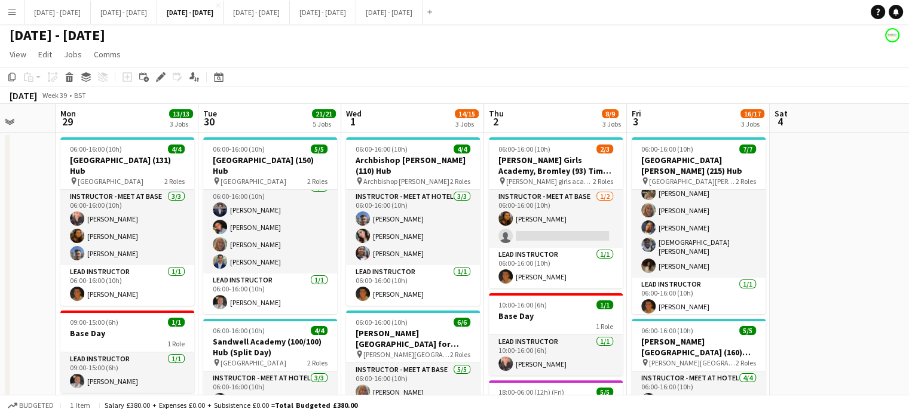
scroll to position [0, 0]
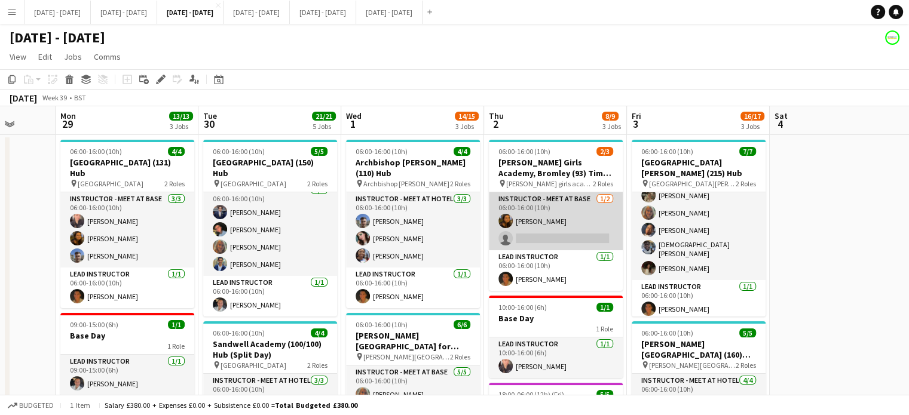
click at [601, 235] on app-card-role "Instructor - Meet at Base 1/2 06:00-16:00 (10h) Olivia Best single-neutral-acti…" at bounding box center [556, 221] width 134 height 58
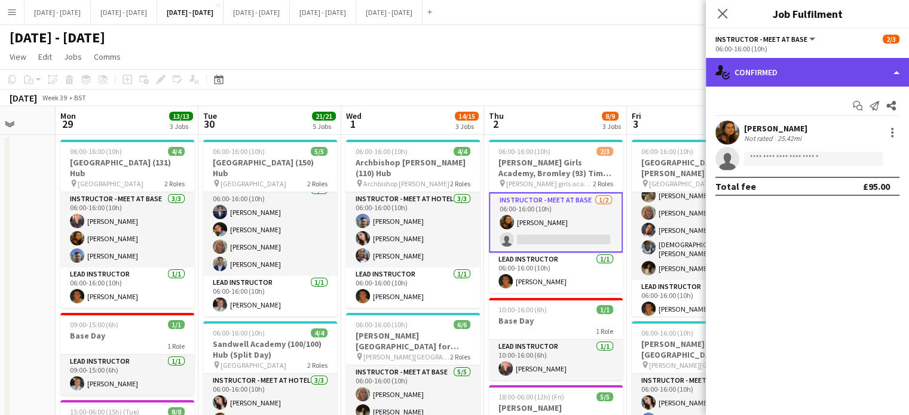
click at [773, 61] on div "single-neutral-actions-check-2 Confirmed" at bounding box center [807, 72] width 203 height 29
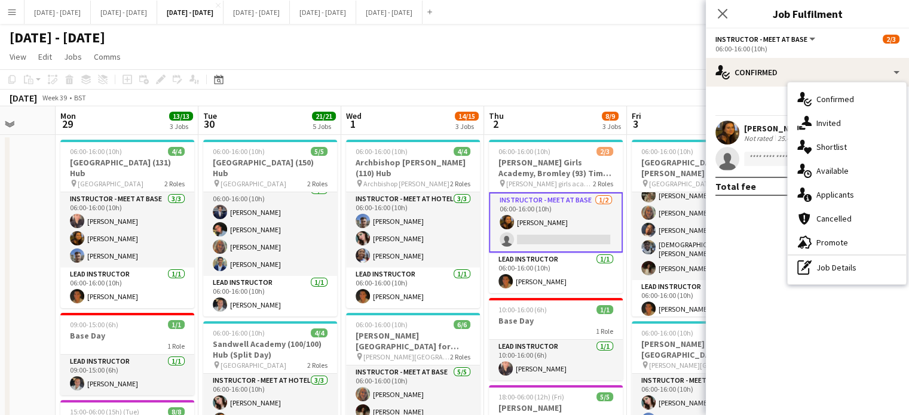
click at [862, 164] on div "single-neutral-actions-upload Available" at bounding box center [847, 171] width 118 height 24
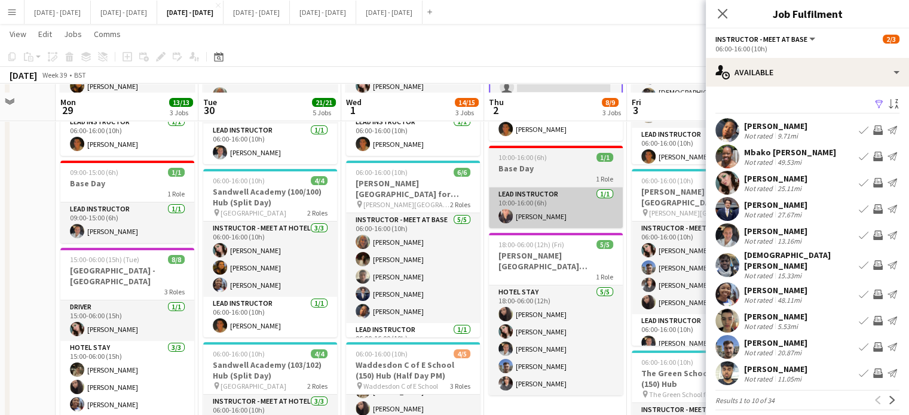
scroll to position [179, 0]
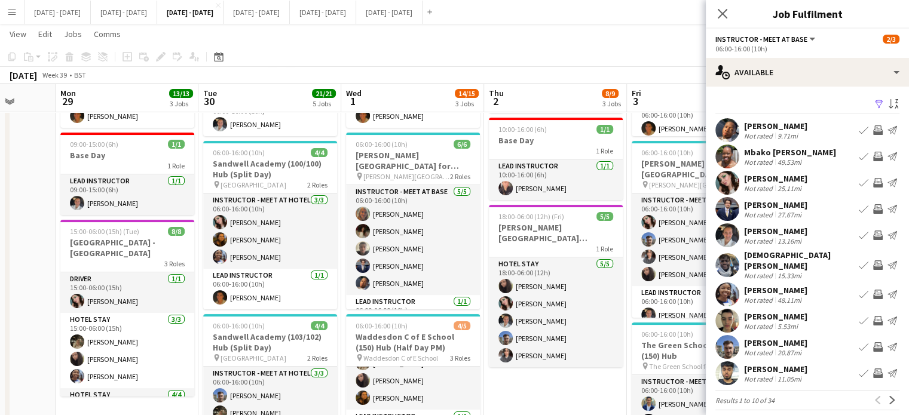
click at [859, 206] on app-icon "Book crew" at bounding box center [864, 209] width 10 height 10
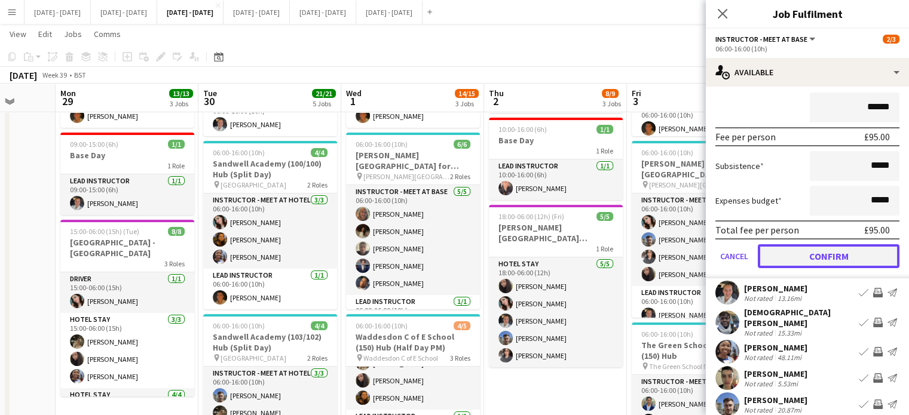
click at [791, 249] on button "Confirm" at bounding box center [829, 256] width 142 height 24
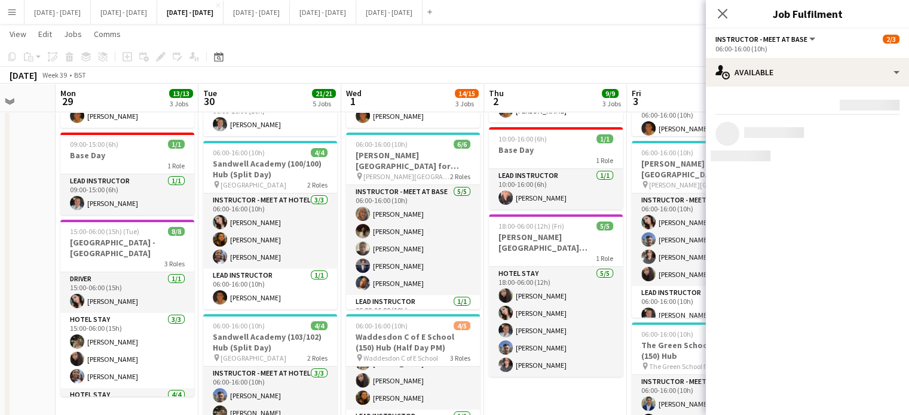
scroll to position [0, 0]
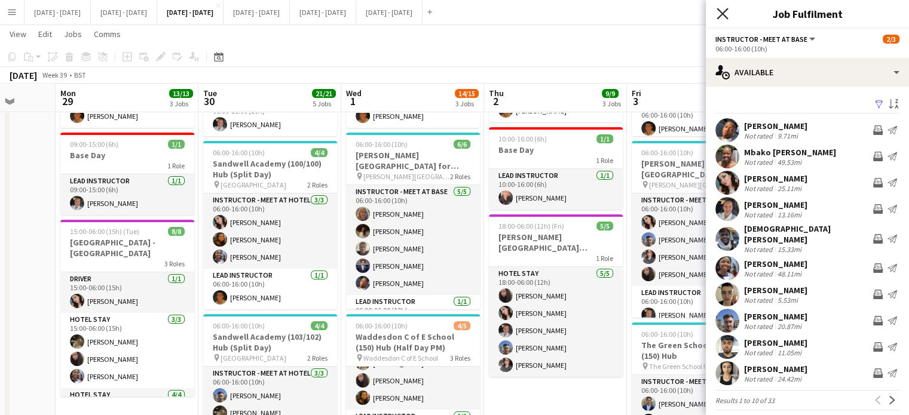
click at [720, 11] on icon at bounding box center [722, 13] width 11 height 11
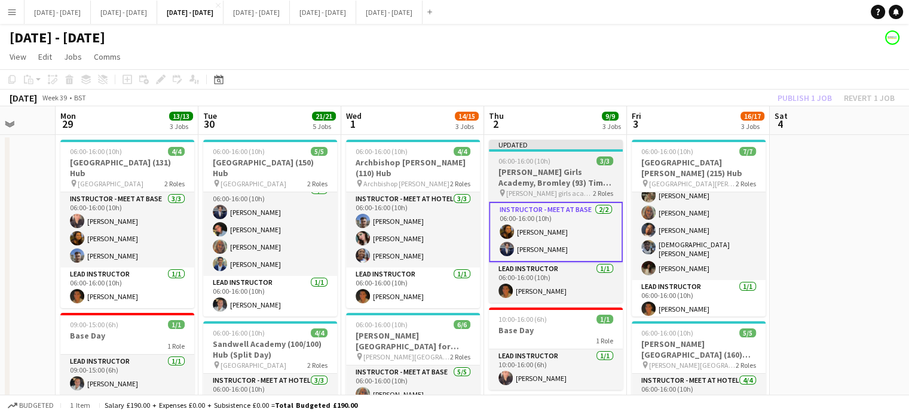
click at [555, 176] on h3 "[PERSON_NAME] Girls Academy, Bromley (93) Time Attack" at bounding box center [556, 178] width 134 height 22
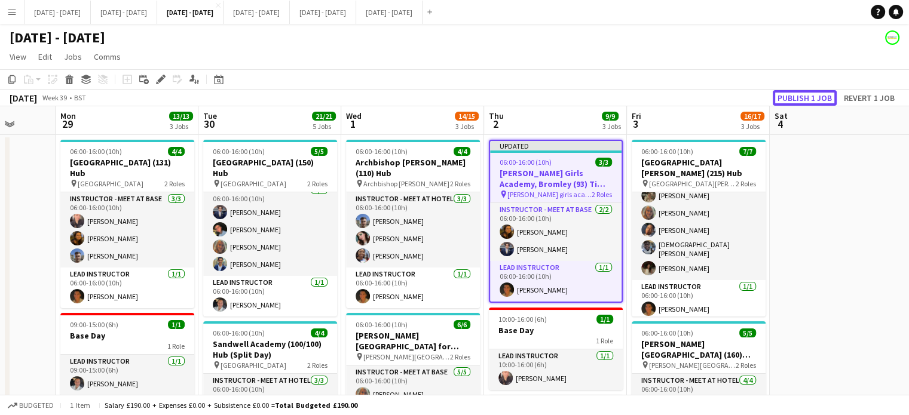
click at [822, 101] on button "Publish 1 job" at bounding box center [805, 98] width 64 height 16
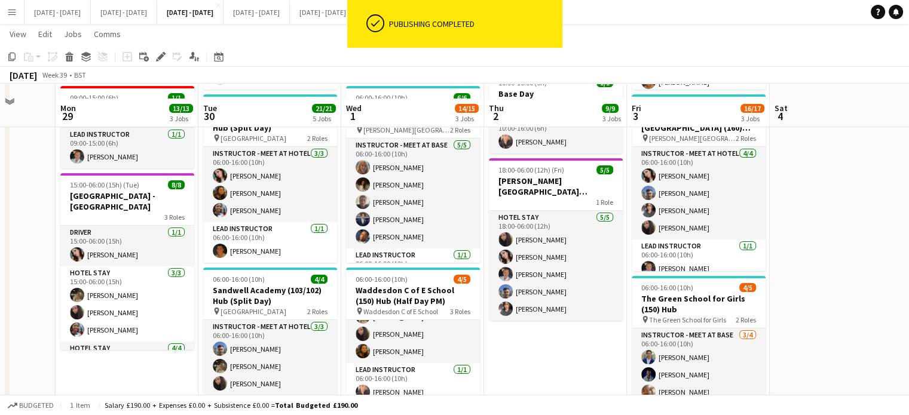
scroll to position [299, 0]
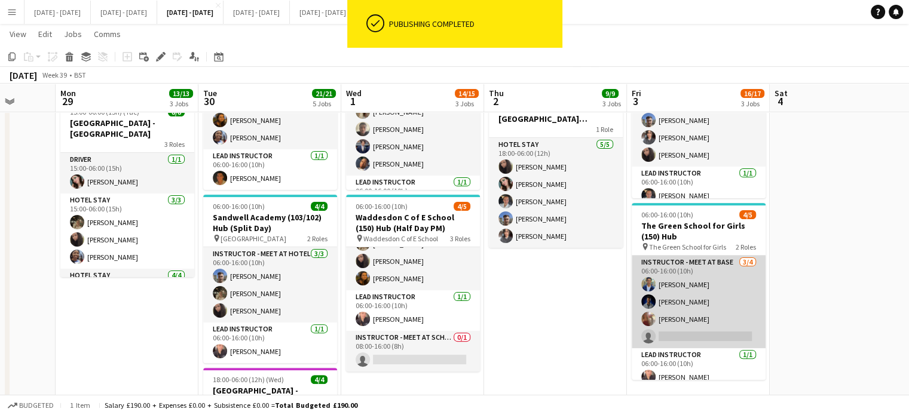
click at [672, 330] on app-card-role "Instructor - Meet at Base 3/4 06:00-16:00 (10h) Omar Al Khina Daniel Anenou Oli…" at bounding box center [699, 302] width 134 height 93
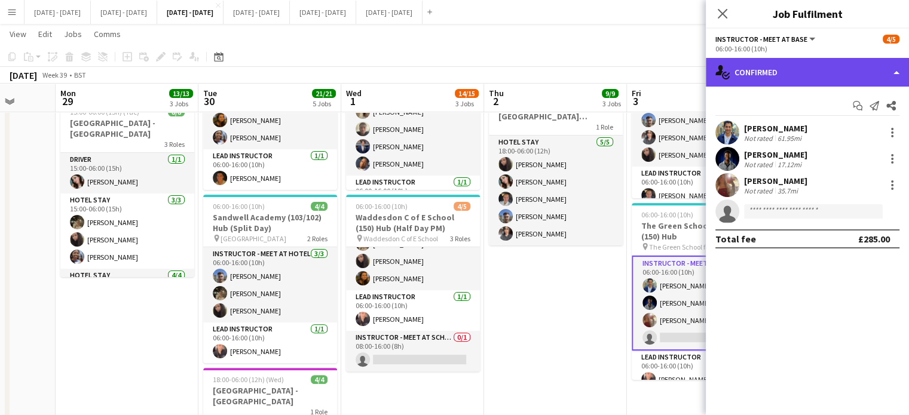
click at [802, 78] on div "single-neutral-actions-check-2 Confirmed" at bounding box center [807, 72] width 203 height 29
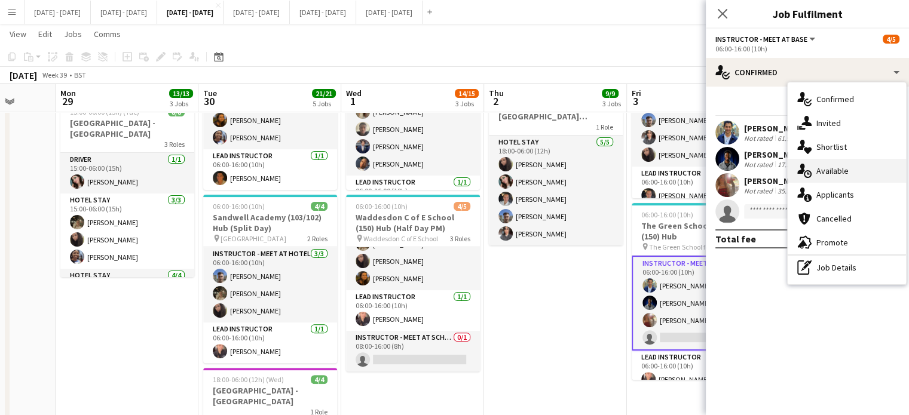
click at [828, 166] on span "Available" at bounding box center [832, 171] width 32 height 11
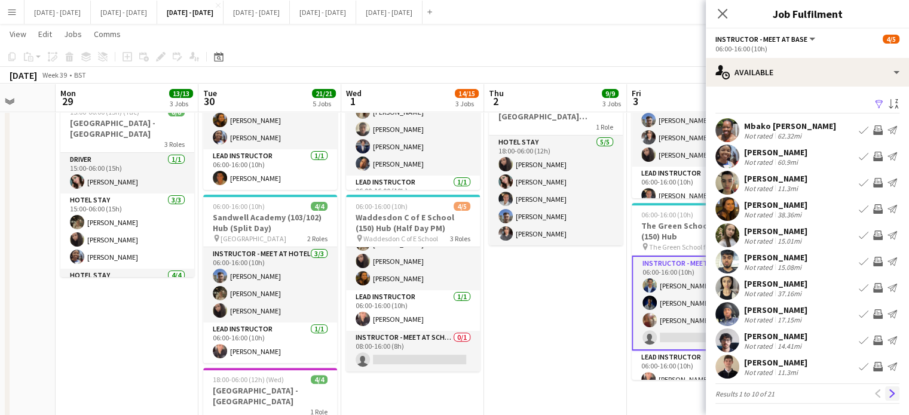
click at [888, 396] on app-icon "Next" at bounding box center [892, 394] width 8 height 8
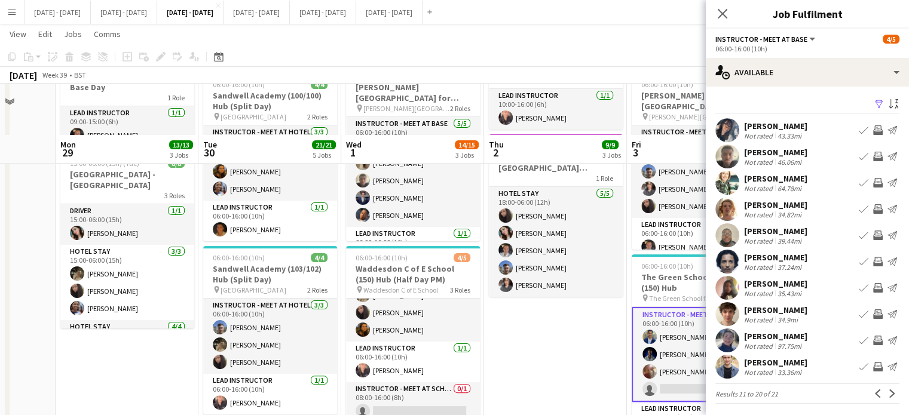
scroll to position [179, 0]
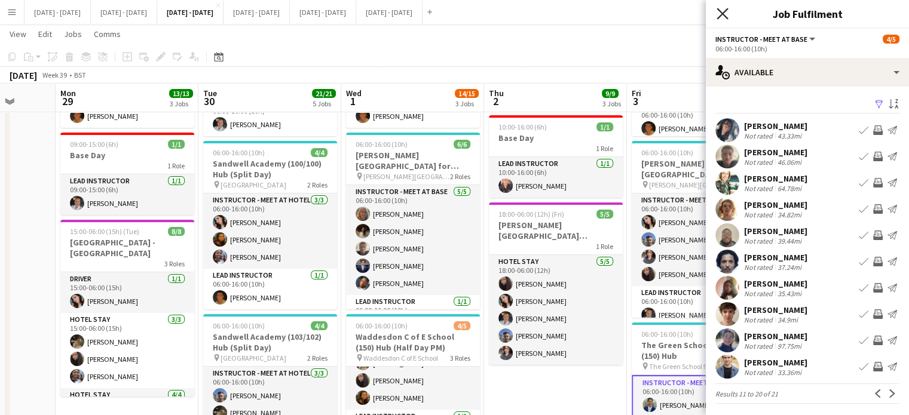
click at [722, 16] on icon "Close pop-in" at bounding box center [722, 13] width 11 height 11
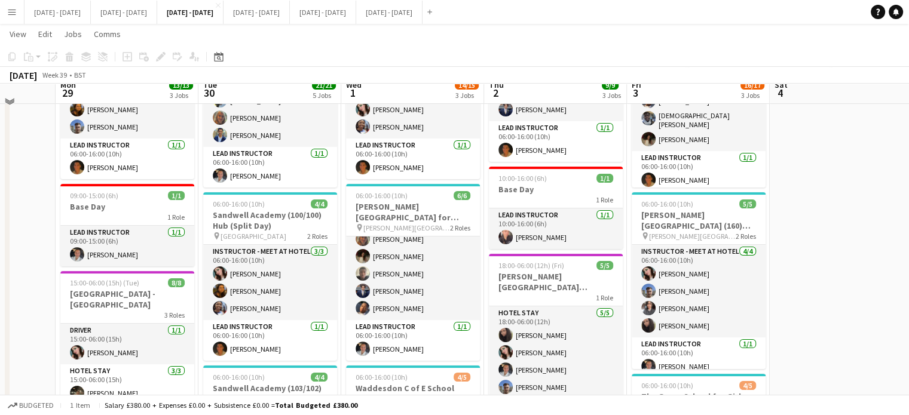
scroll to position [120, 0]
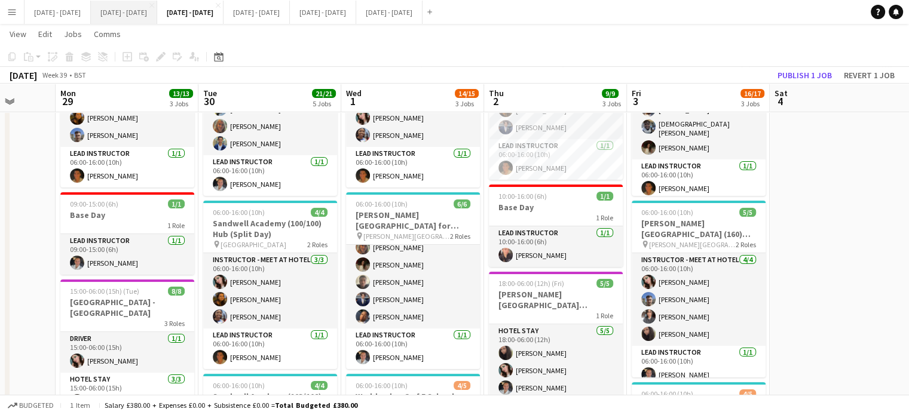
click at [136, 5] on button "Sept 22nd - 26th 2025 Close" at bounding box center [124, 12] width 66 height 23
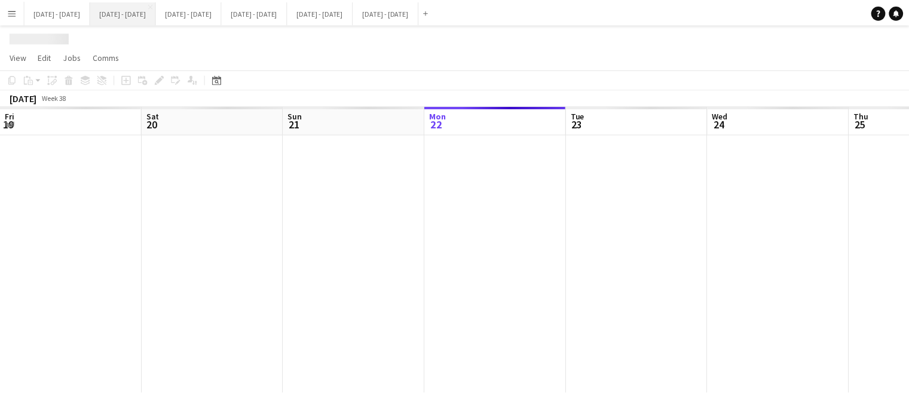
scroll to position [0, 339]
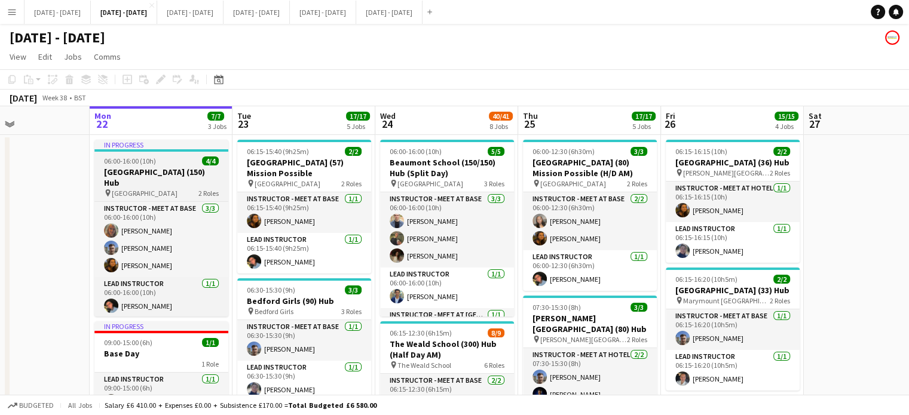
click at [146, 170] on h3 "Farnborough College of Tech (150) Hub" at bounding box center [161, 178] width 134 height 22
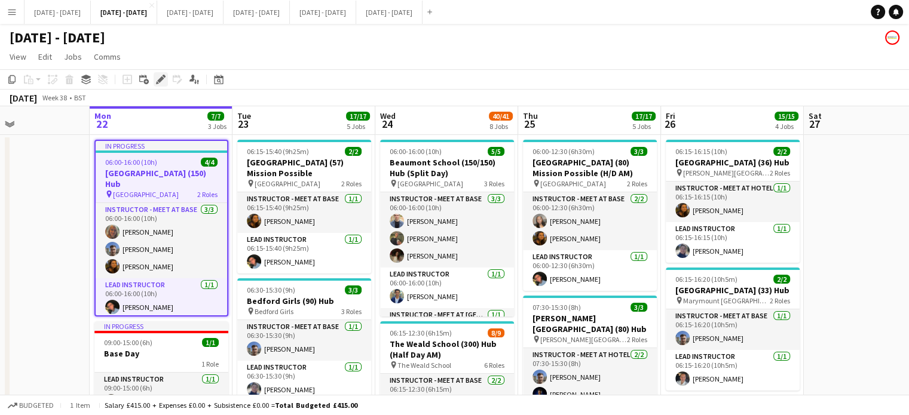
click at [158, 78] on icon "Edit" at bounding box center [161, 80] width 10 height 10
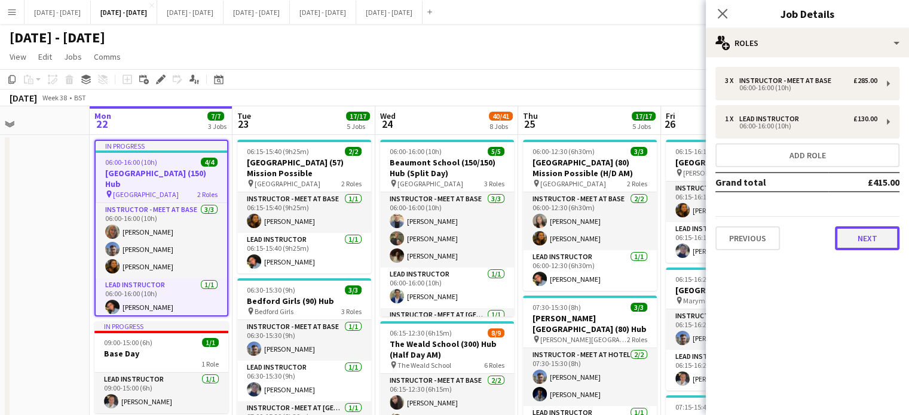
click at [875, 236] on button "Next" at bounding box center [867, 239] width 65 height 24
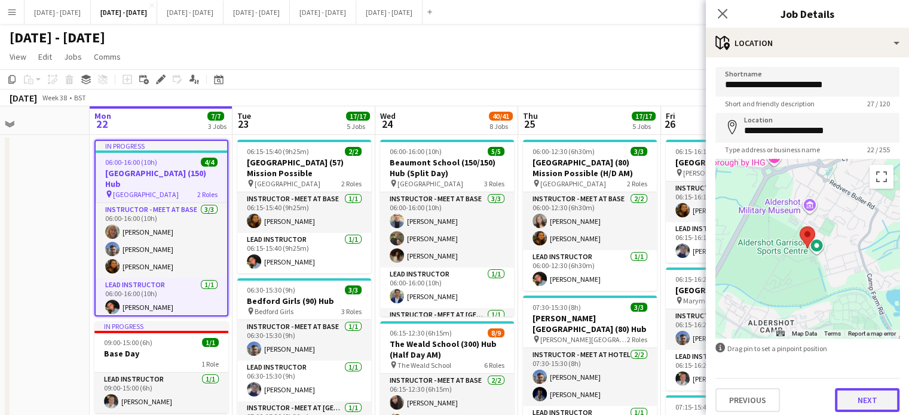
click at [868, 401] on button "Next" at bounding box center [867, 400] width 65 height 24
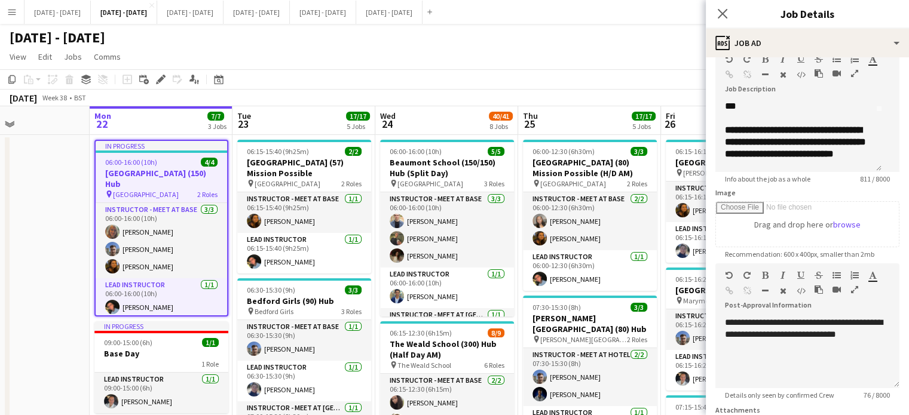
scroll to position [183, 0]
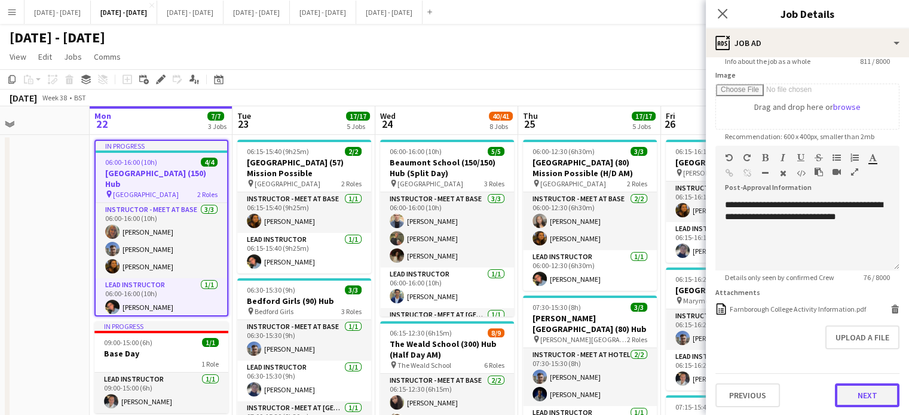
click at [858, 394] on button "Next" at bounding box center [867, 396] width 65 height 24
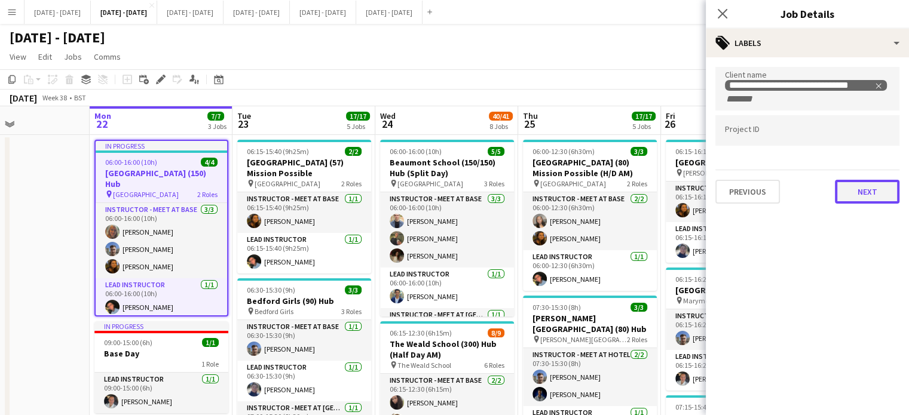
click at [852, 191] on button "Next" at bounding box center [867, 192] width 65 height 24
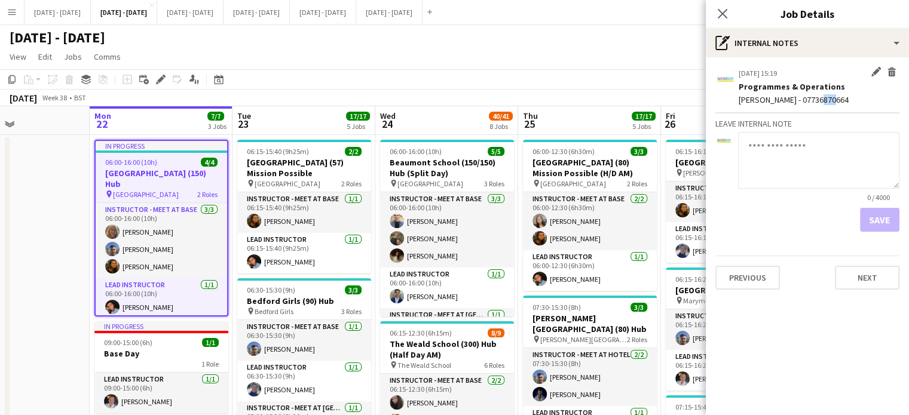
drag, startPoint x: 825, startPoint y: 99, endPoint x: 810, endPoint y: 99, distance: 14.9
click at [810, 99] on div "Carly John - 07736870664" at bounding box center [819, 99] width 161 height 11
click at [798, 99] on div "Carly John - 07736870664" at bounding box center [819, 99] width 161 height 11
click at [830, 102] on div "Carly John - 07736870664" at bounding box center [819, 99] width 161 height 11
click at [830, 99] on div "Carly John - 07736870664" at bounding box center [819, 99] width 161 height 11
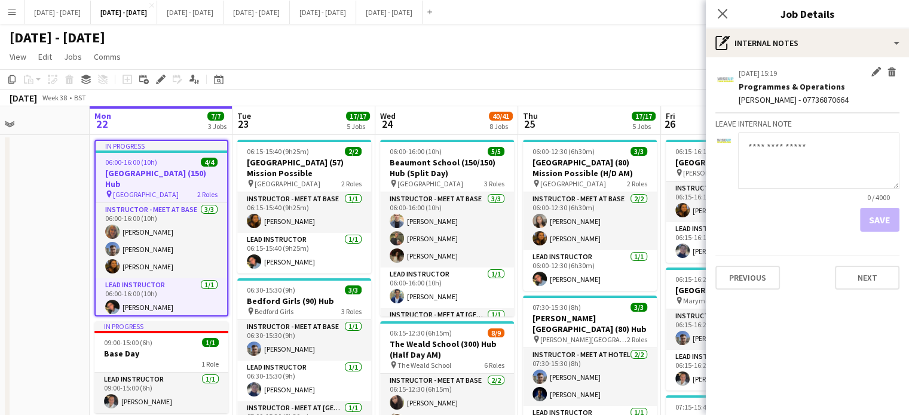
click at [834, 96] on div "Carly John - 07736870664" at bounding box center [819, 99] width 161 height 11
click at [835, 99] on div "Carly John - 07736870664" at bounding box center [819, 99] width 161 height 11
click at [830, 99] on div "Carly John - 07736870664" at bounding box center [819, 99] width 161 height 11
click at [830, 102] on div "Carly John - 07736870664" at bounding box center [819, 99] width 161 height 11
click at [803, 101] on div "Carly John - 07736870664" at bounding box center [819, 99] width 161 height 11
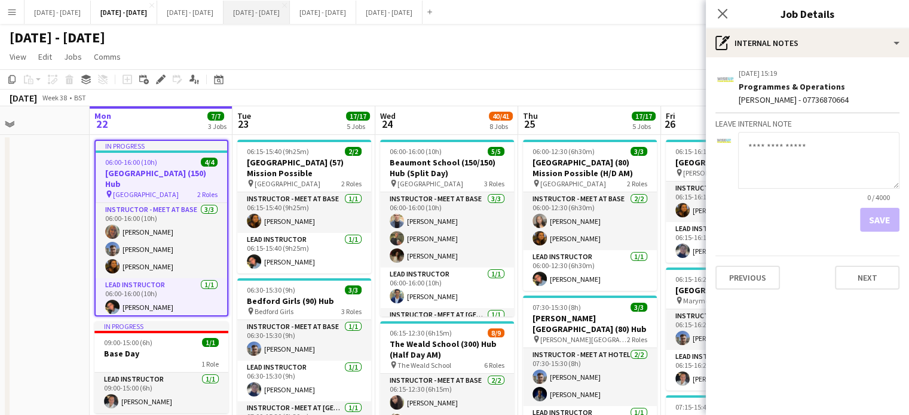
click at [290, 14] on button "Oct 6th - 10th 2025 Close" at bounding box center [257, 12] width 66 height 23
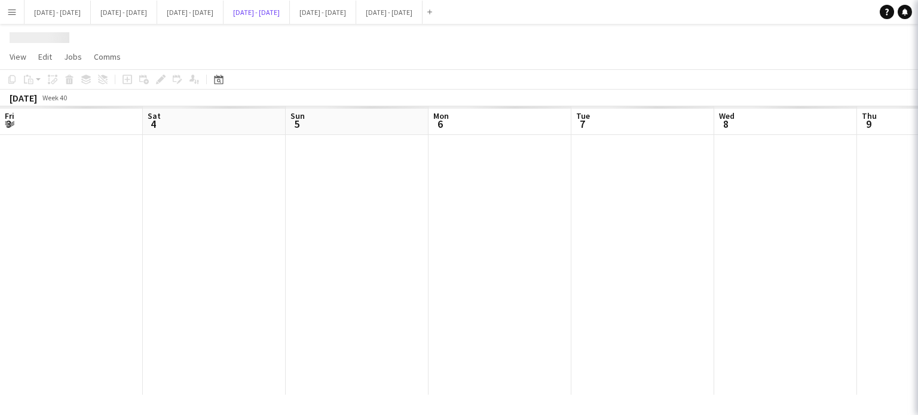
scroll to position [0, 380]
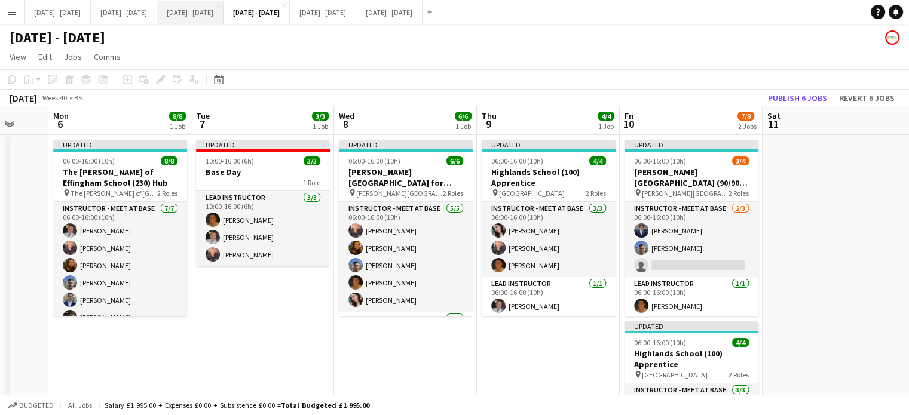
click at [222, 14] on button "Sept 29th - Oct 3rd 2025 Close" at bounding box center [190, 12] width 66 height 23
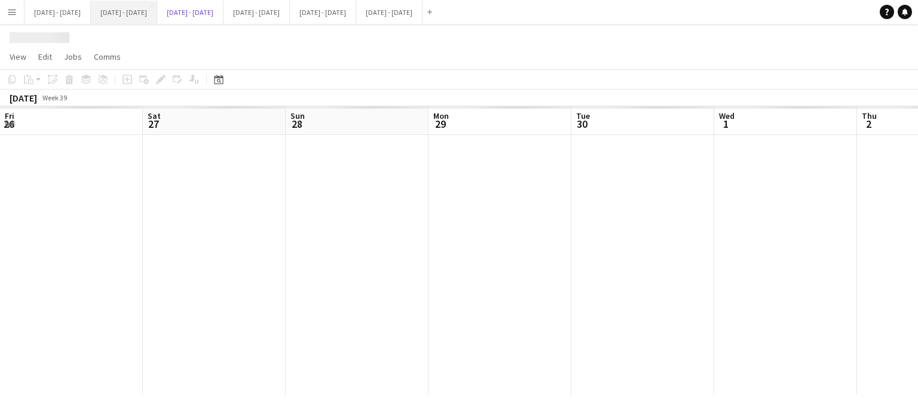
scroll to position [0, 373]
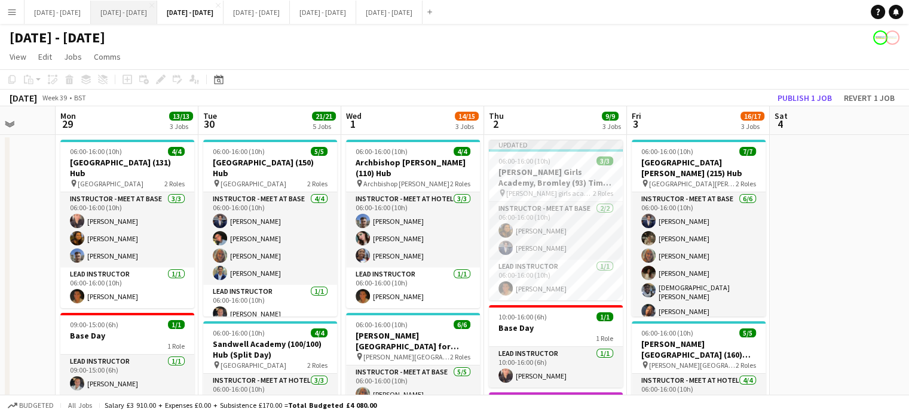
click at [143, 9] on button "Sept 22nd - 26th 2025 Close" at bounding box center [124, 12] width 66 height 23
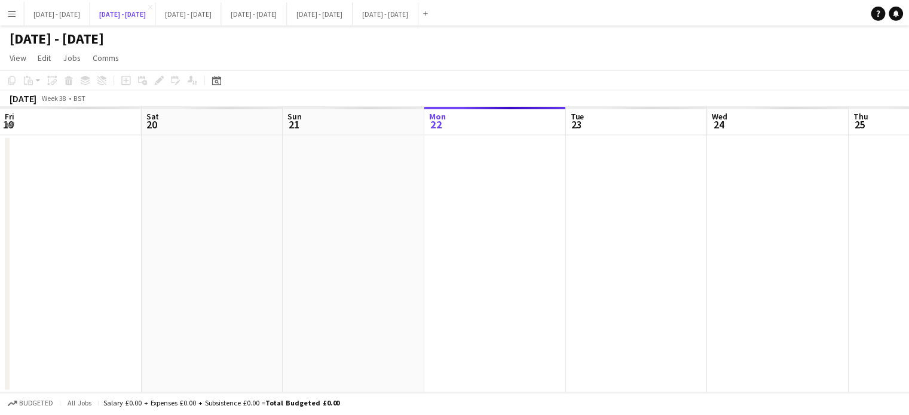
scroll to position [0, 339]
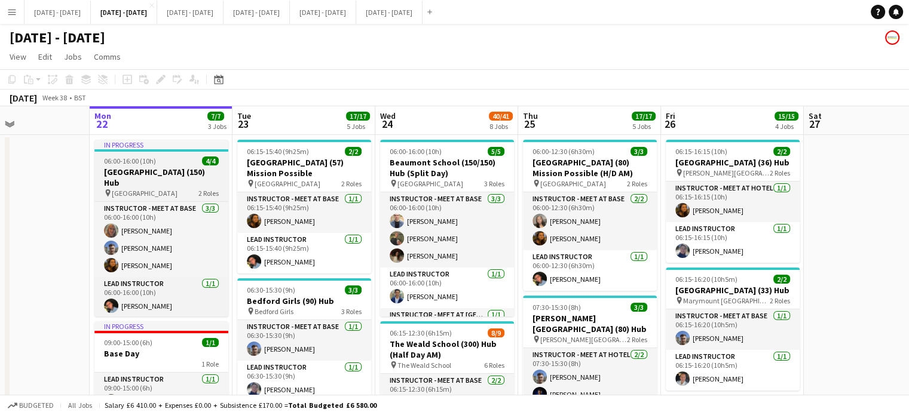
click at [146, 167] on h3 "Farnborough College of Tech (150) Hub" at bounding box center [161, 178] width 134 height 22
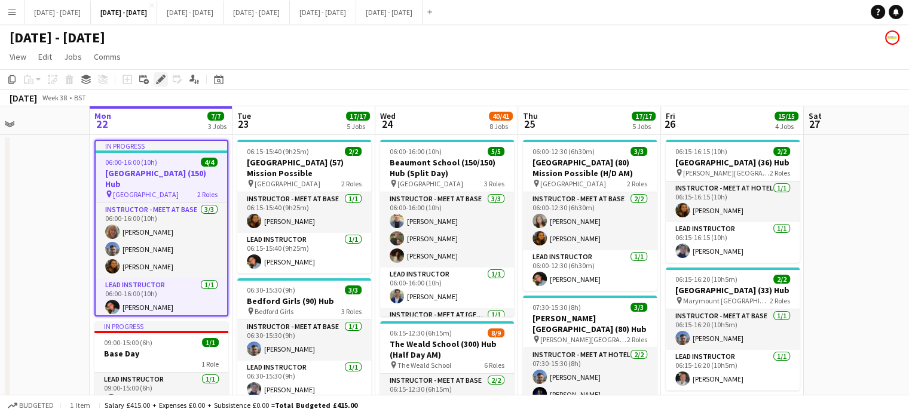
click at [158, 76] on icon "Edit" at bounding box center [161, 80] width 10 height 10
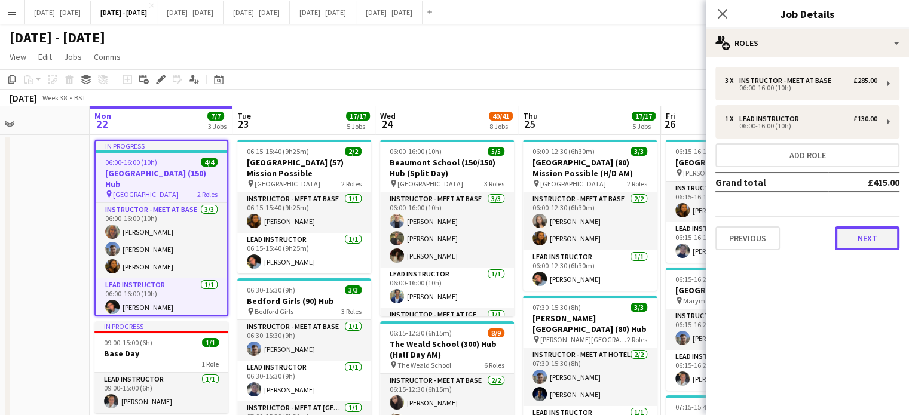
click at [861, 229] on button "Next" at bounding box center [867, 239] width 65 height 24
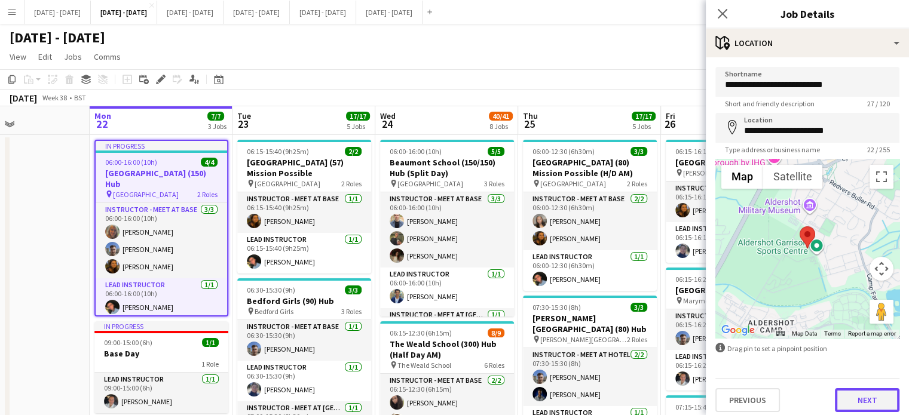
click at [854, 392] on button "Next" at bounding box center [867, 400] width 65 height 24
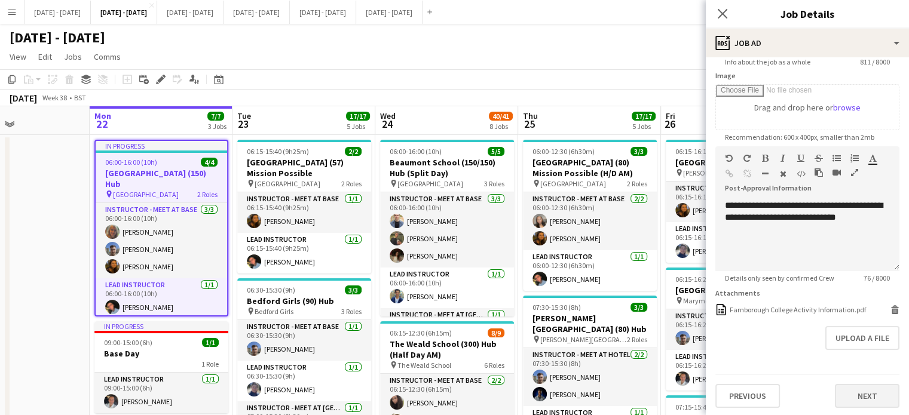
scroll to position [183, 0]
click at [870, 386] on button "Next" at bounding box center [867, 396] width 65 height 24
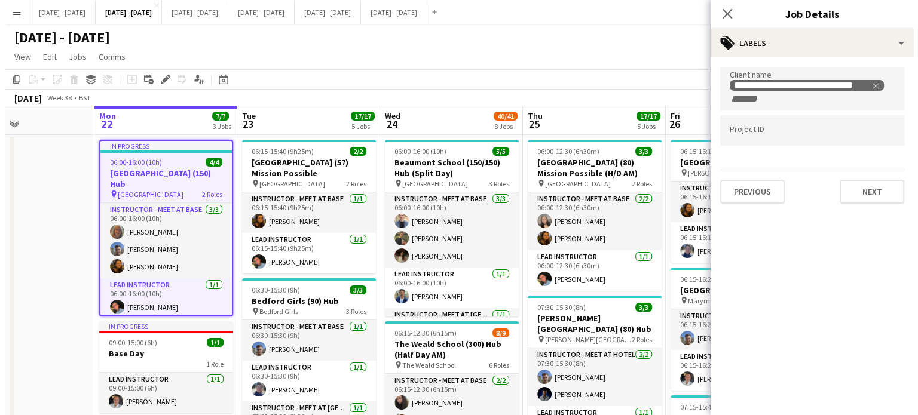
scroll to position [0, 0]
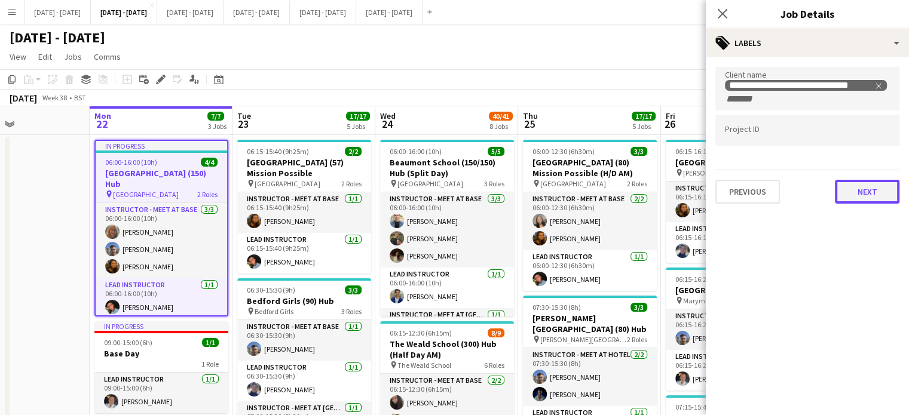
click at [873, 186] on button "Next" at bounding box center [867, 192] width 65 height 24
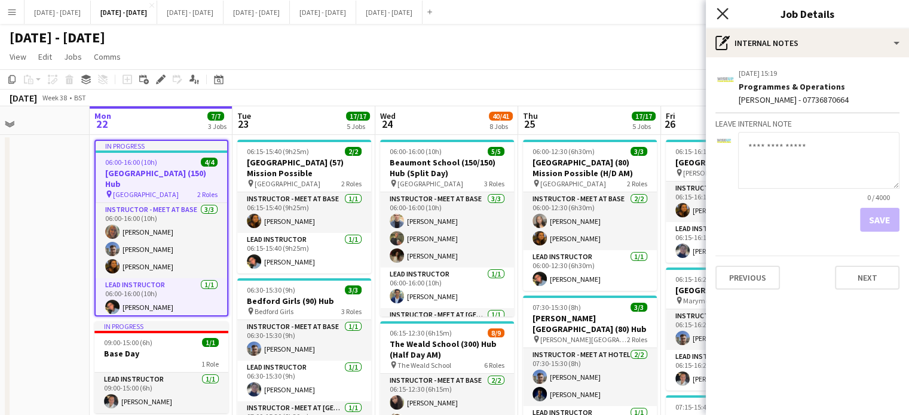
click at [724, 13] on icon at bounding box center [722, 13] width 11 height 11
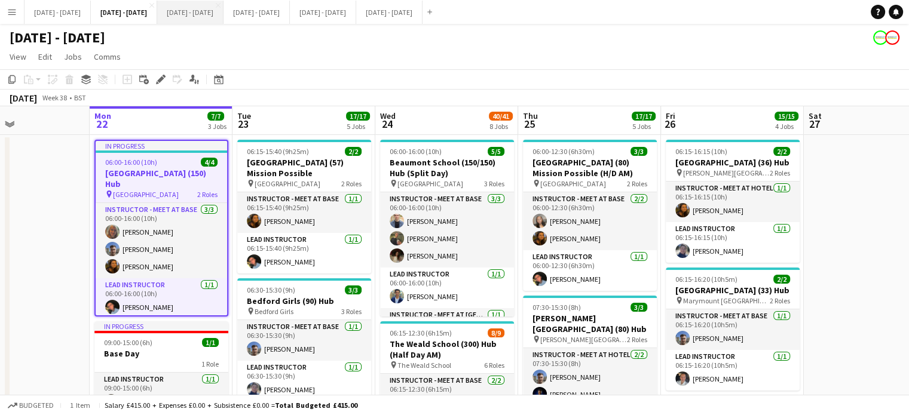
click at [224, 6] on button "Sept 29th - Oct 3rd 2025 Close" at bounding box center [190, 12] width 66 height 23
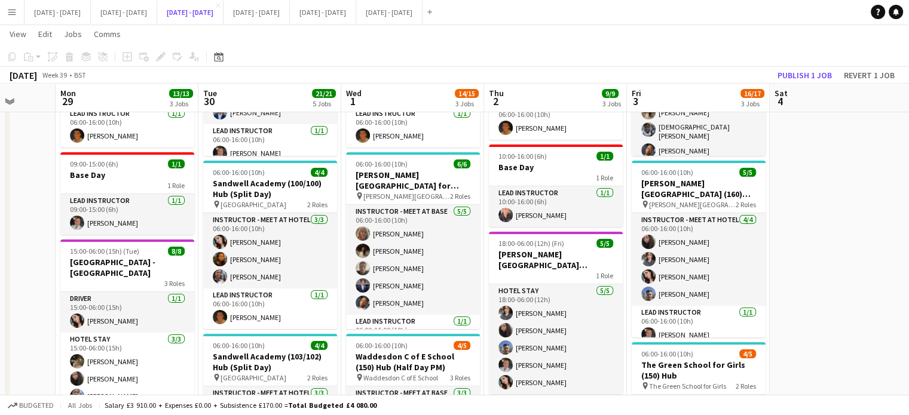
scroll to position [299, 0]
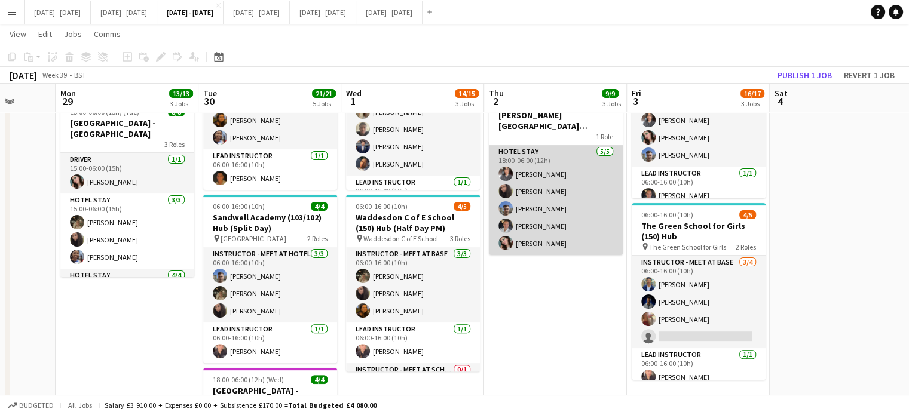
click at [552, 179] on app-card-role "Hotel Stay 5/5 18:00-06:00 (12h) Shusanta Rai Deanna Masters Matt Dailly Ella W…" at bounding box center [556, 200] width 134 height 110
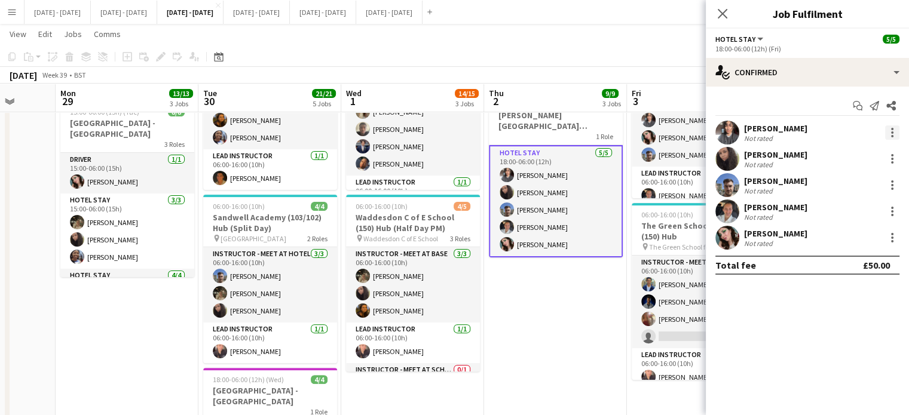
click at [892, 128] on div at bounding box center [892, 129] width 2 height 2
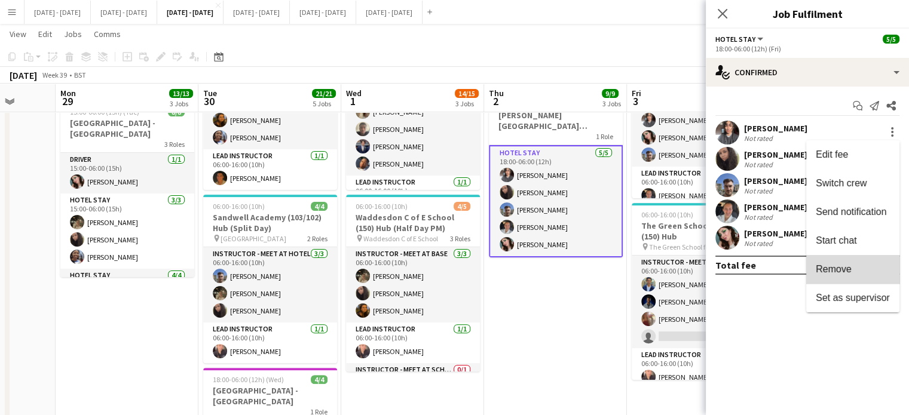
click at [856, 267] on span "Remove" at bounding box center [853, 269] width 74 height 11
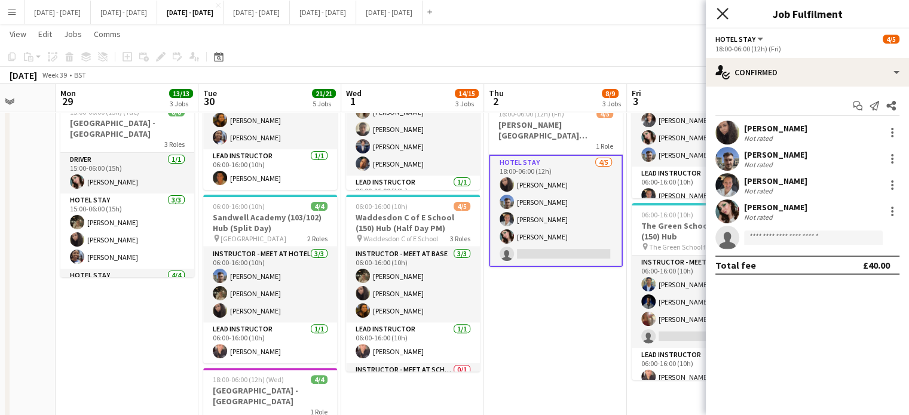
click at [721, 16] on icon at bounding box center [722, 13] width 11 height 11
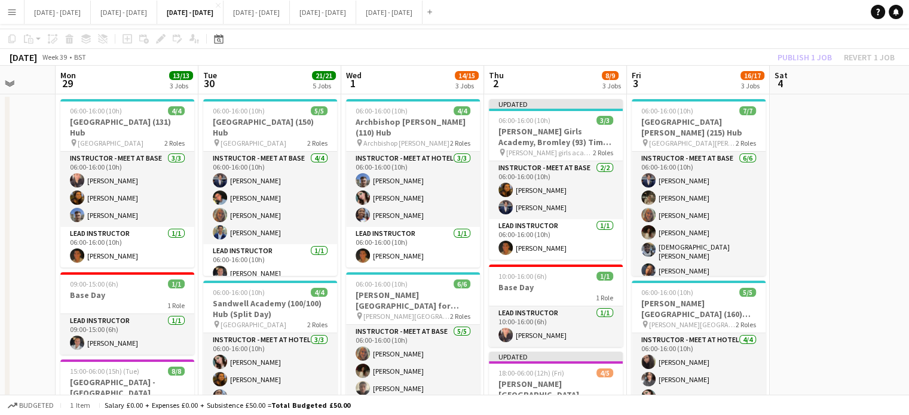
scroll to position [120, 0]
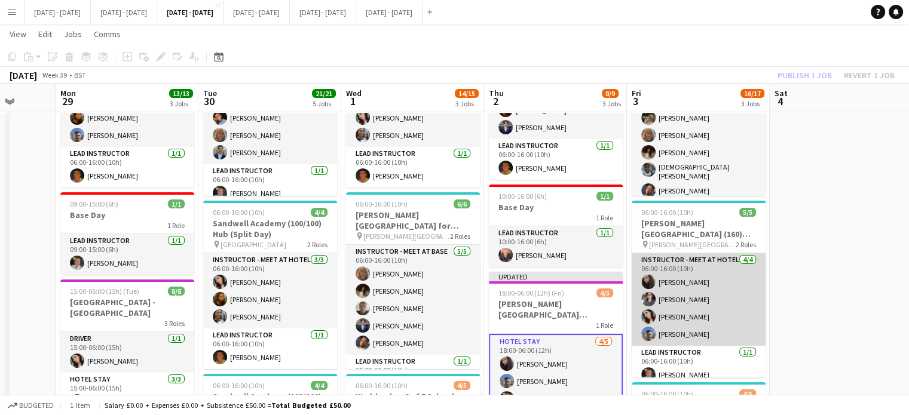
click at [697, 289] on app-card-role "Instructor - Meet at Hotel 4/4 06:00-16:00 (10h) Deanna Masters Shusanta Rai Lu…" at bounding box center [699, 299] width 134 height 93
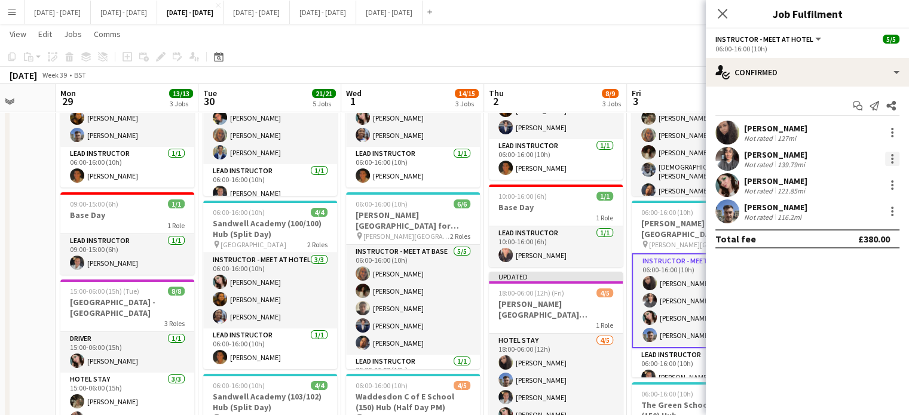
click at [898, 160] on div at bounding box center [892, 159] width 14 height 14
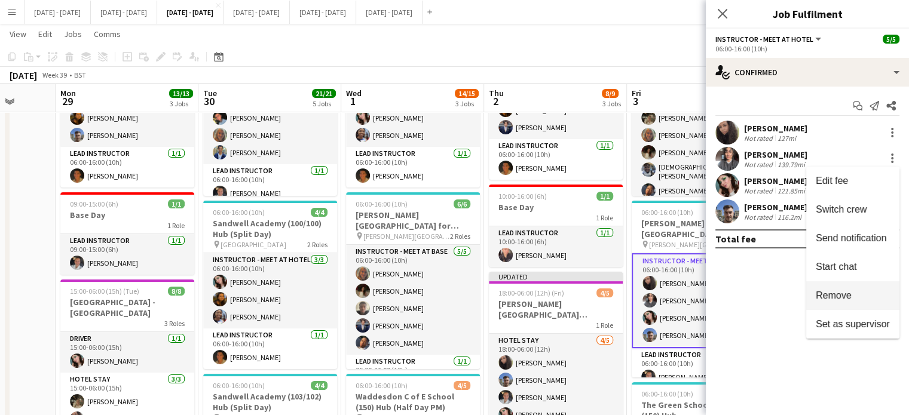
click at [848, 291] on span "Remove" at bounding box center [834, 295] width 36 height 10
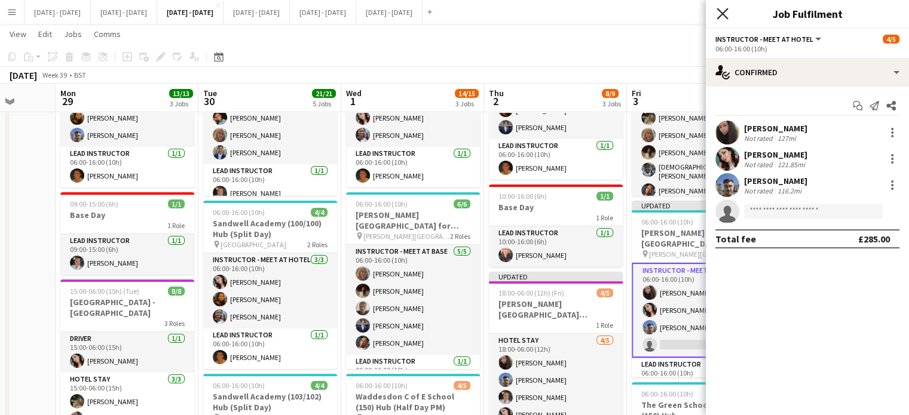
click at [724, 13] on icon "Close pop-in" at bounding box center [722, 13] width 11 height 11
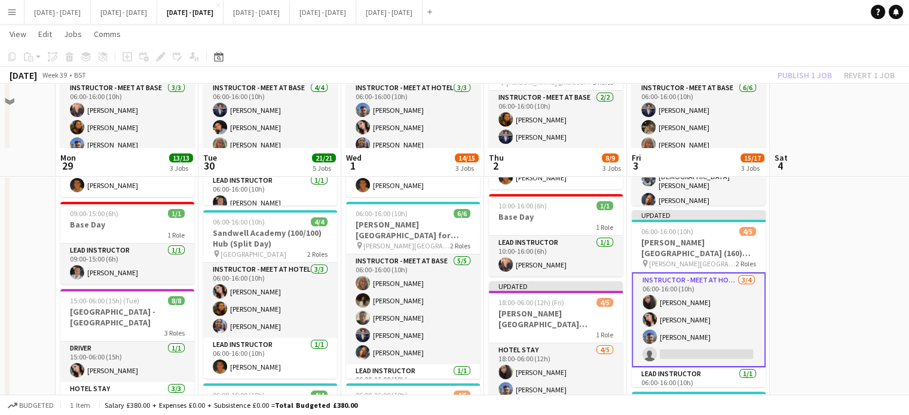
scroll to position [179, 0]
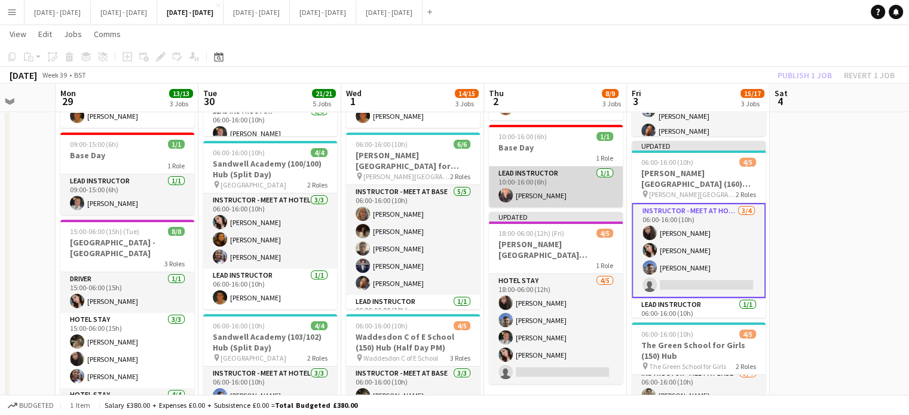
click at [563, 188] on app-card-role "Lead Instructor 1/1 10:00-16:00 (6h) Ellie-Marie Mankelow" at bounding box center [556, 187] width 134 height 41
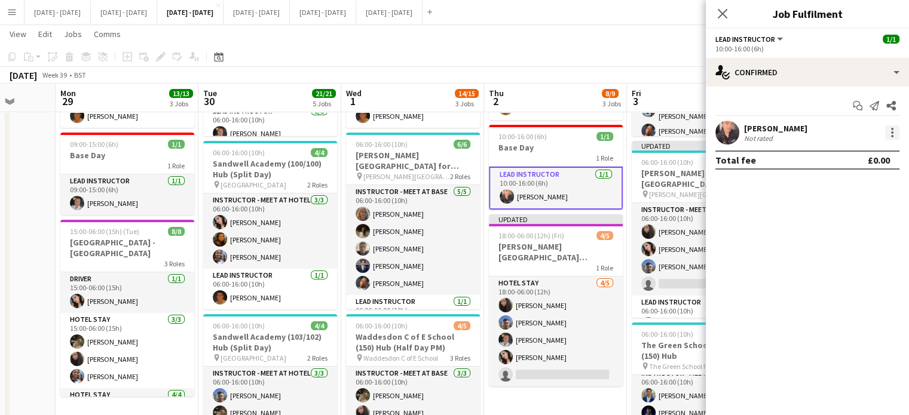
click at [890, 133] on div at bounding box center [892, 133] width 14 height 14
drag, startPoint x: 846, startPoint y: 183, endPoint x: 765, endPoint y: 224, distance: 90.6
click at [846, 183] on span "Switch crew" at bounding box center [841, 183] width 51 height 10
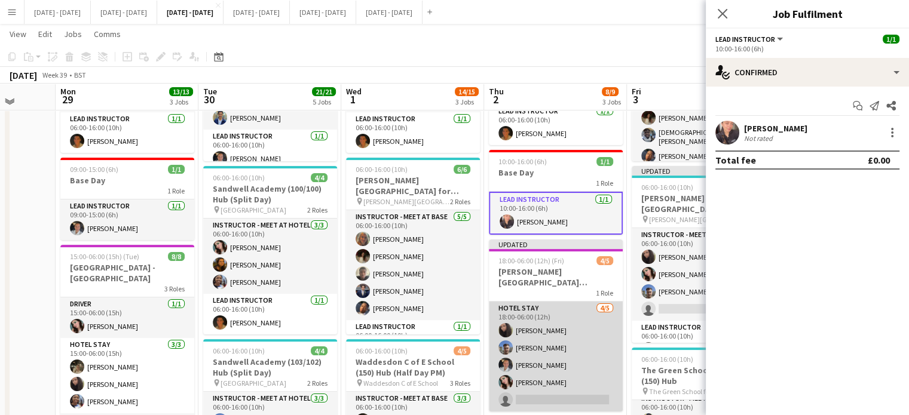
click at [565, 397] on app-card-role "Hotel Stay 4/5 18:00-06:00 (12h) Deanna Masters Matt Dailly Ella Wray Lucy Cork…" at bounding box center [556, 357] width 134 height 110
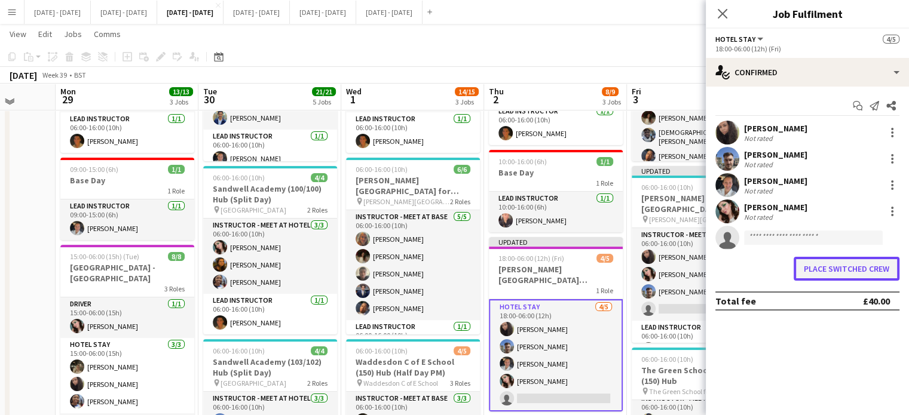
click at [831, 276] on button "Place switched crew" at bounding box center [847, 269] width 106 height 24
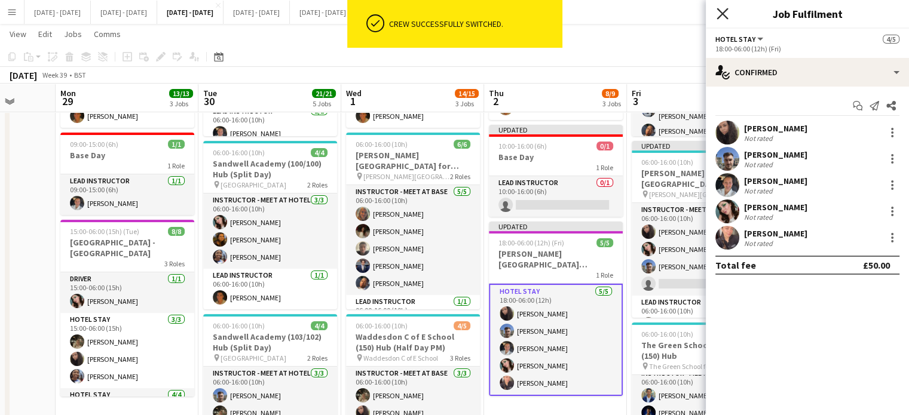
click at [726, 17] on icon at bounding box center [722, 13] width 11 height 11
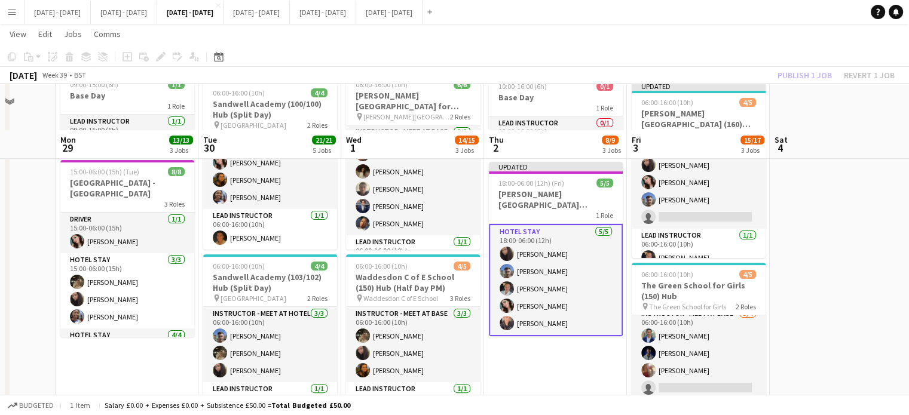
scroll to position [418, 0]
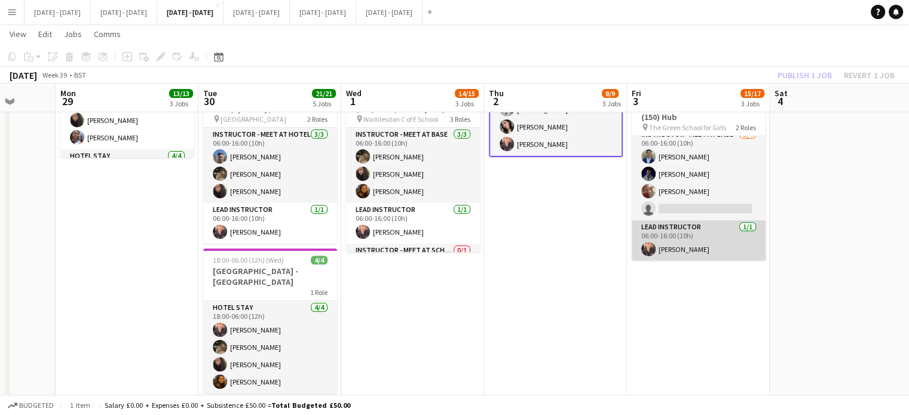
click at [690, 246] on app-card-role "Lead Instructor 1/1 06:00-16:00 (10h) Ellie-Marie Mankelow" at bounding box center [699, 241] width 134 height 41
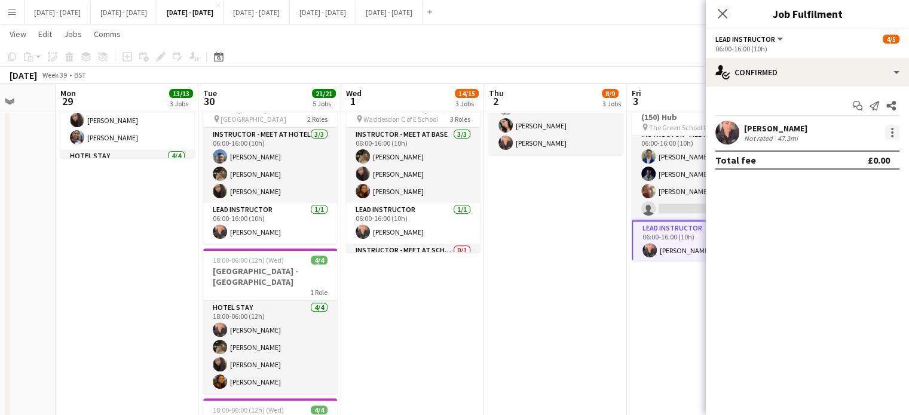
click at [892, 134] on div at bounding box center [892, 133] width 14 height 14
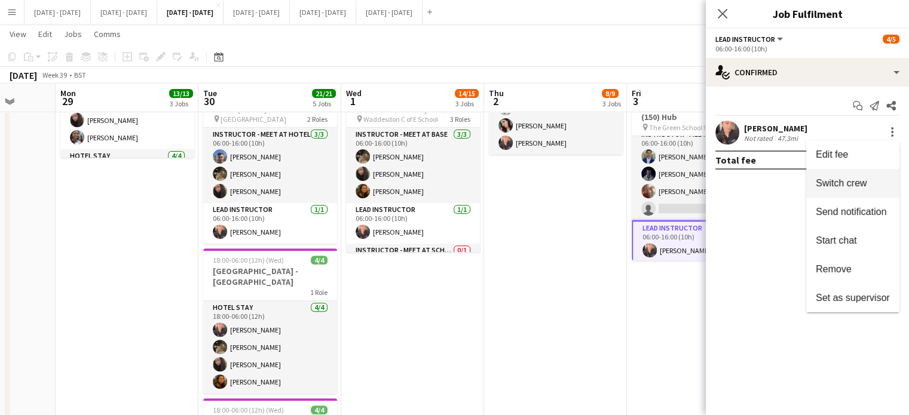
click at [852, 181] on span "Switch crew" at bounding box center [841, 183] width 51 height 10
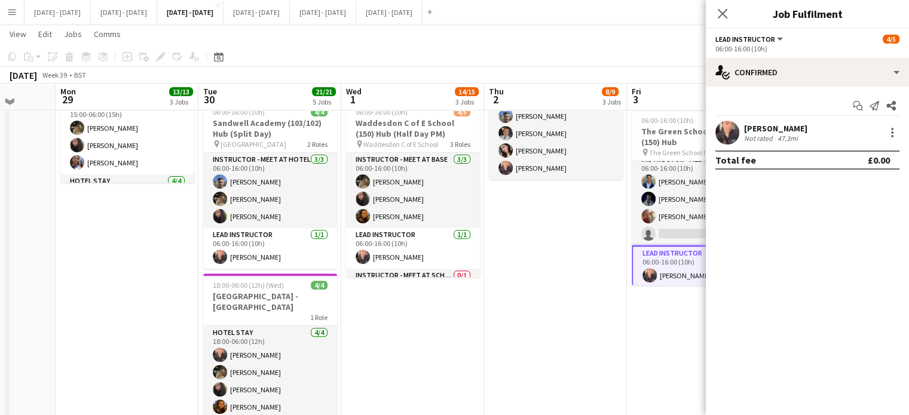
click at [726, 16] on icon "Close pop-in" at bounding box center [723, 14] width 10 height 10
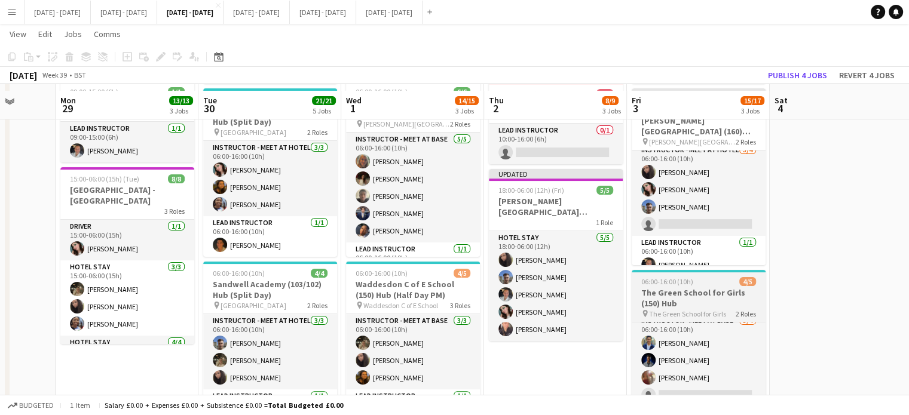
scroll to position [239, 0]
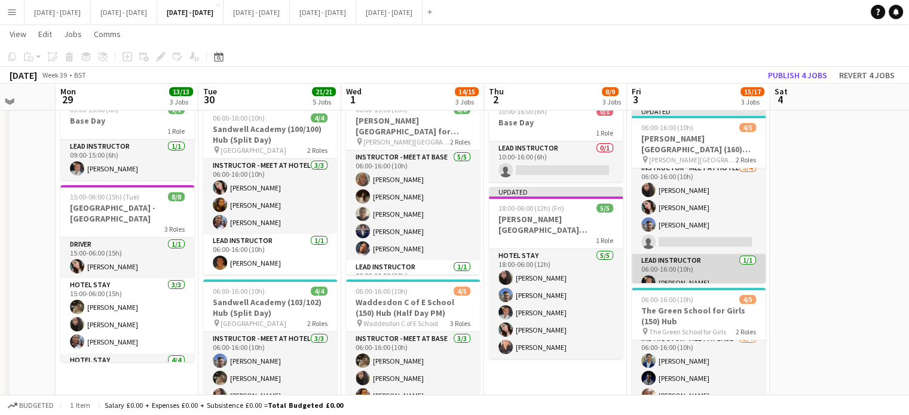
click at [681, 267] on app-card-role "Lead Instructor 1/1 06:00-16:00 (10h) Ella Wray" at bounding box center [699, 274] width 134 height 41
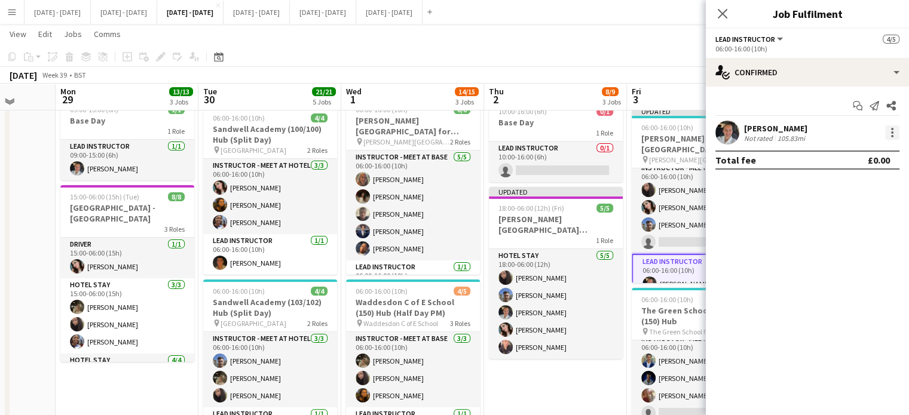
click at [896, 135] on div at bounding box center [892, 133] width 14 height 14
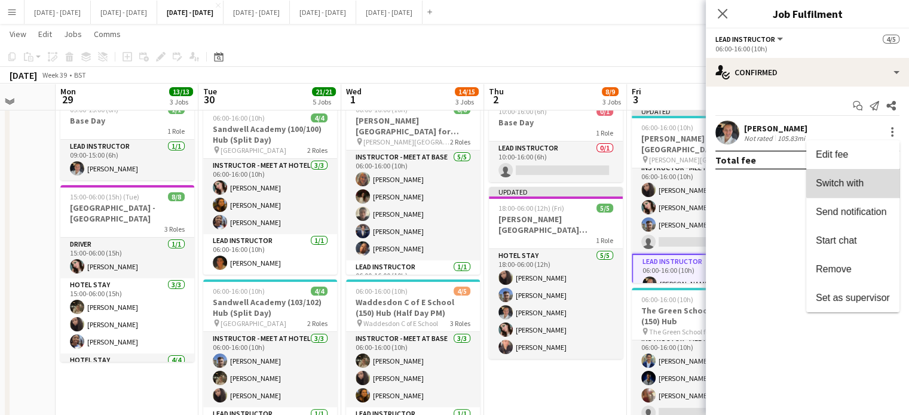
click at [877, 181] on span "Switch with" at bounding box center [853, 183] width 74 height 11
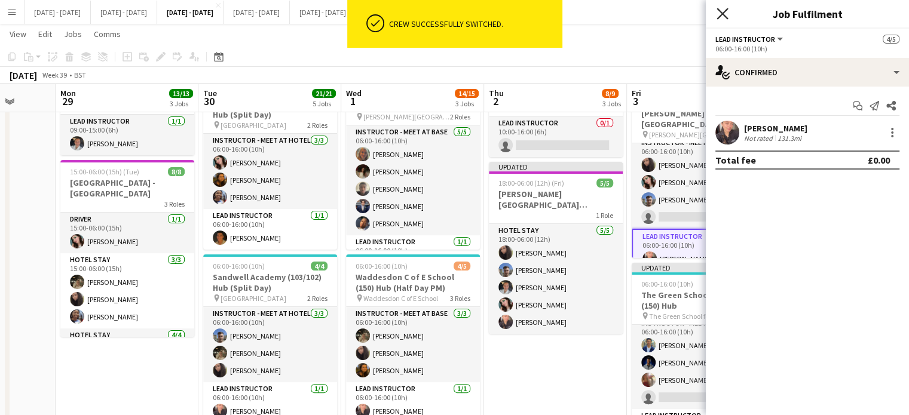
click at [725, 13] on icon "Close pop-in" at bounding box center [722, 13] width 11 height 11
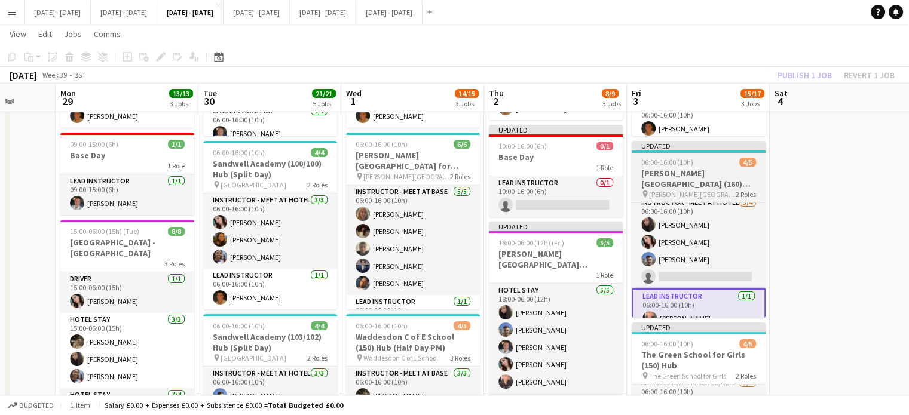
scroll to position [179, 0]
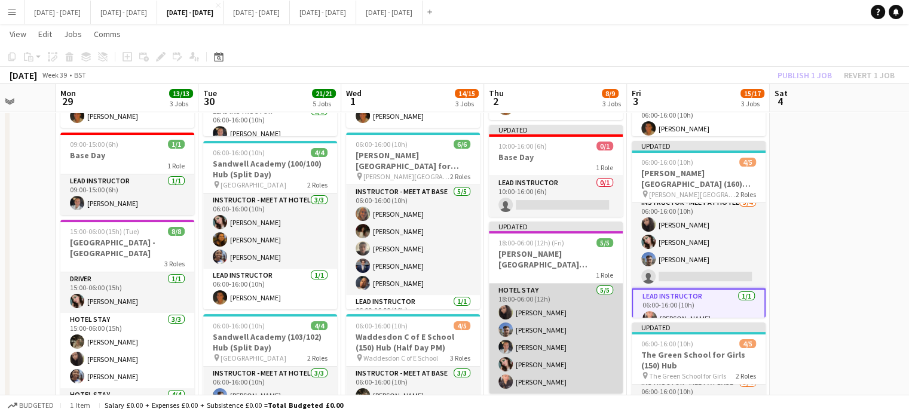
click at [532, 344] on app-card-role "Hotel Stay 5/5 18:00-06:00 (12h) Deanna Masters Matt Dailly Ella Wray Lucy Cork…" at bounding box center [556, 339] width 134 height 110
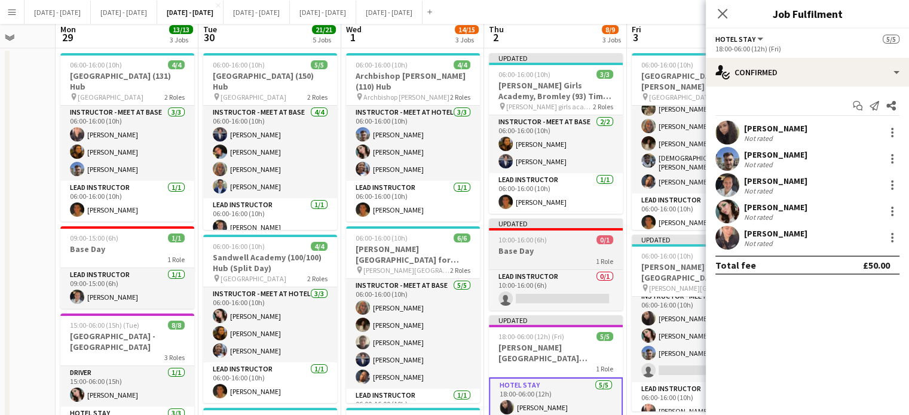
scroll to position [0, 0]
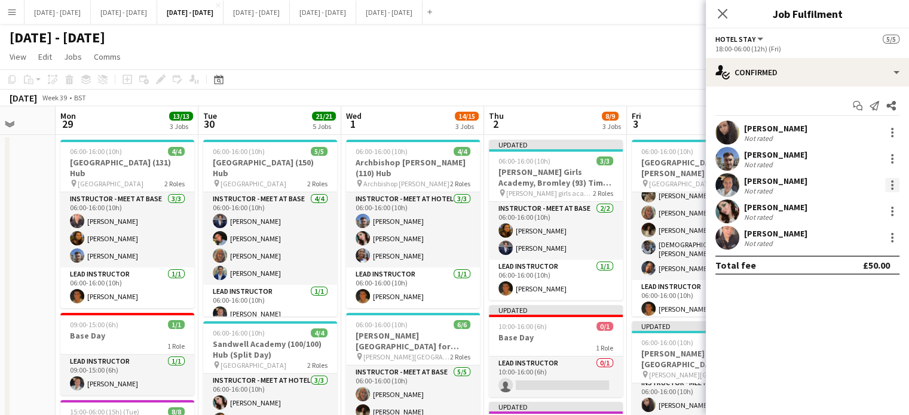
click at [894, 185] on div at bounding box center [892, 185] width 14 height 14
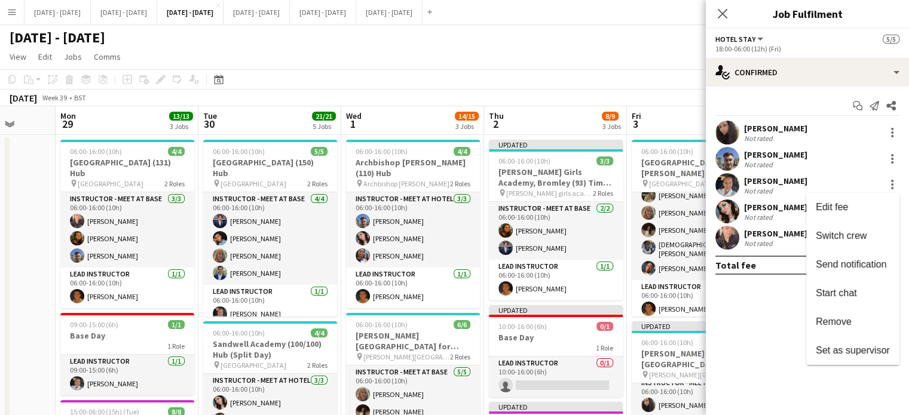
drag, startPoint x: 838, startPoint y: 236, endPoint x: 740, endPoint y: 291, distance: 112.9
click at [838, 236] on span "Switch crew" at bounding box center [841, 236] width 51 height 10
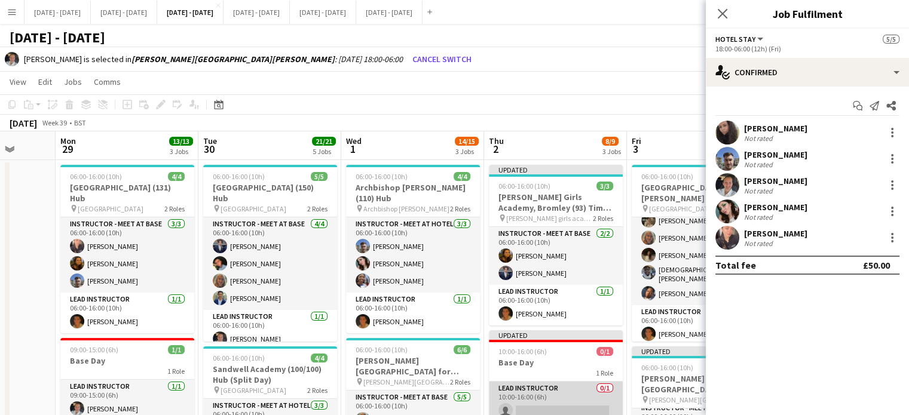
click at [562, 413] on app-card-role "Lead Instructor 0/1 10:00-16:00 (6h) single-neutral-actions" at bounding box center [556, 402] width 134 height 41
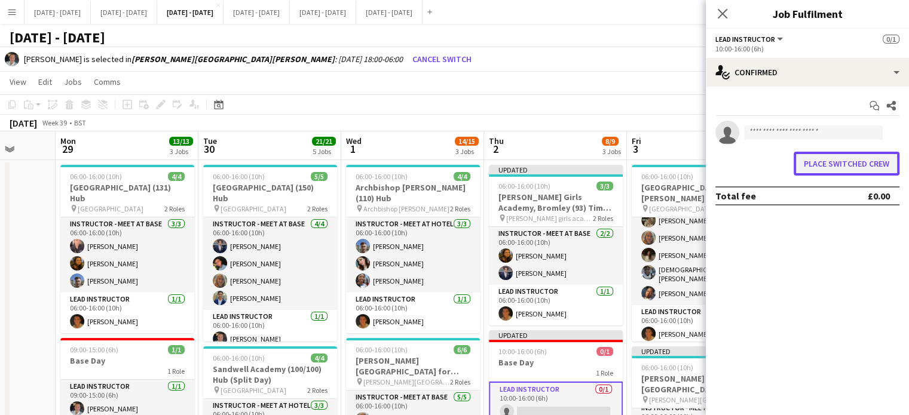
click at [844, 162] on button "Place switched crew" at bounding box center [847, 164] width 106 height 24
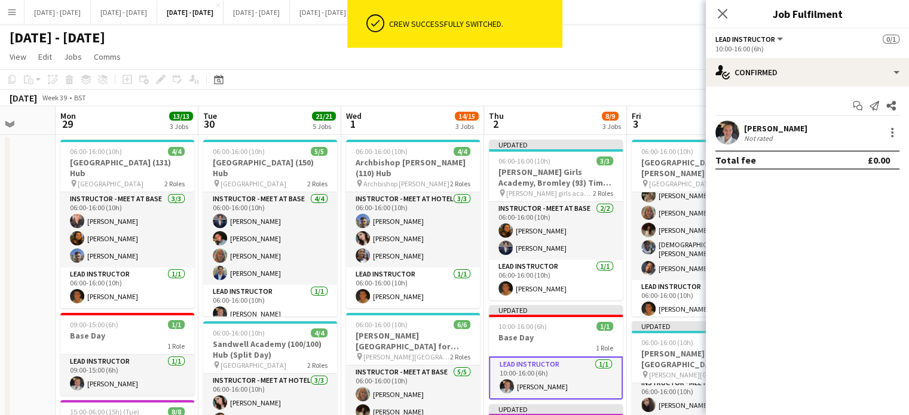
drag, startPoint x: 723, startPoint y: 8, endPoint x: 636, endPoint y: 94, distance: 122.1
click at [723, 9] on icon "Close pop-in" at bounding box center [723, 14] width 10 height 10
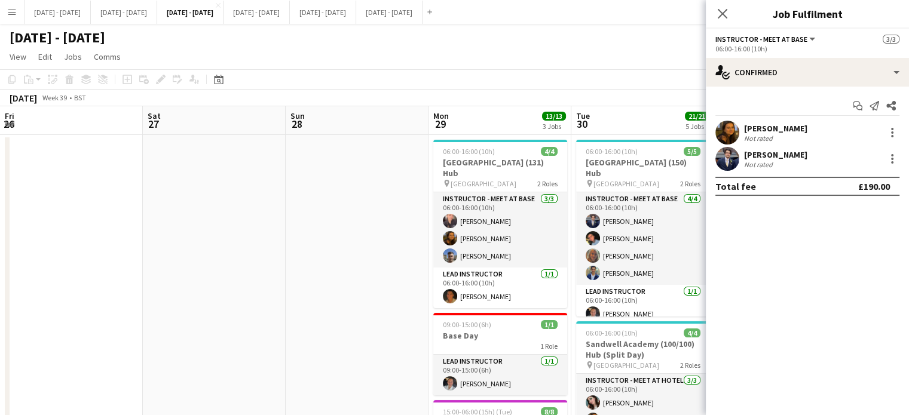
scroll to position [8, 0]
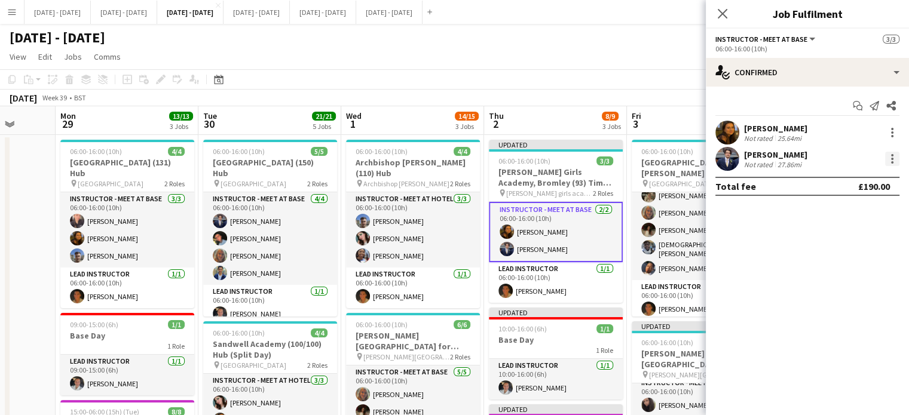
click at [889, 159] on div at bounding box center [892, 159] width 14 height 14
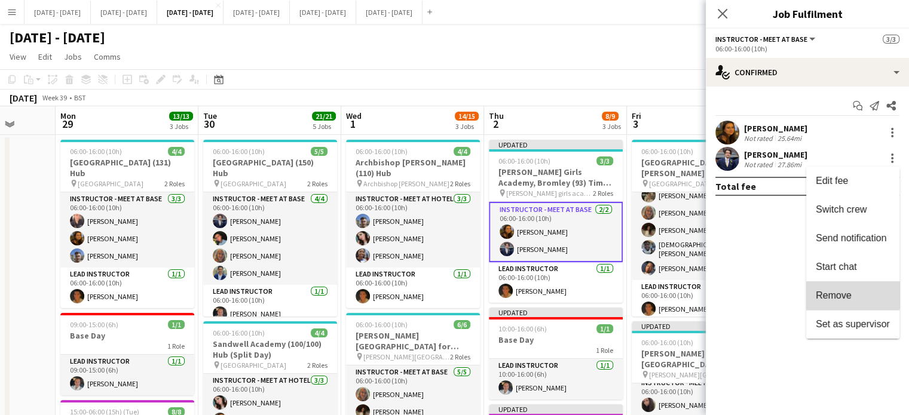
click at [848, 292] on span "Remove" at bounding box center [834, 295] width 36 height 10
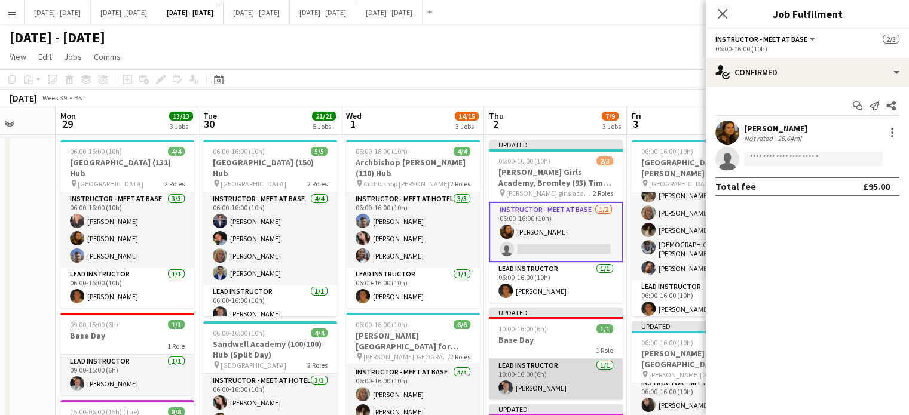
click at [555, 379] on app-card-role "Lead Instructor 1/1 10:00-16:00 (6h) Ella Wray" at bounding box center [556, 379] width 134 height 41
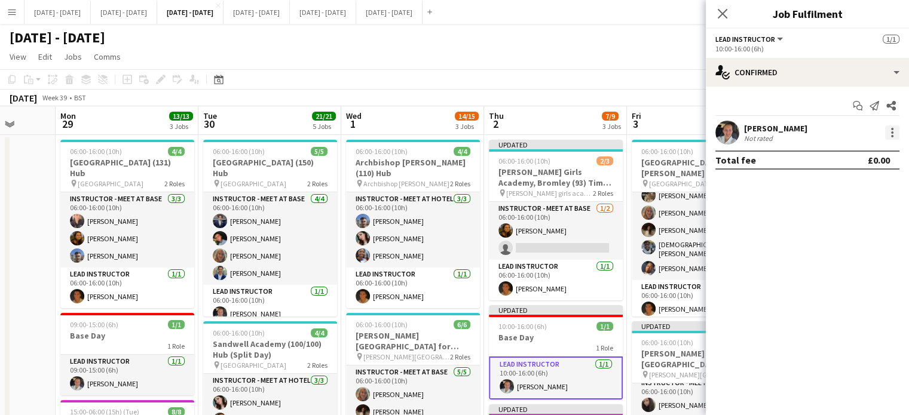
click at [896, 133] on div at bounding box center [892, 133] width 14 height 14
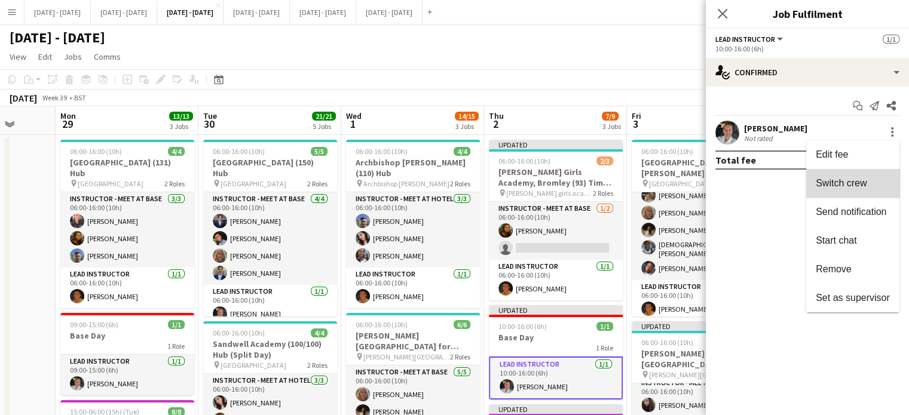
click at [853, 187] on span "Switch crew" at bounding box center [841, 183] width 51 height 10
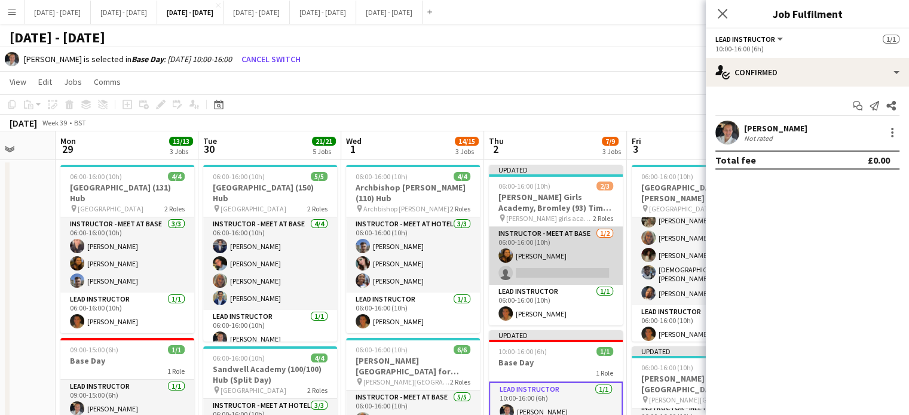
click at [553, 265] on app-card-role "Instructor - Meet at Base [DATE] 06:00-16:00 (10h) [PERSON_NAME] single-neutral…" at bounding box center [556, 256] width 134 height 58
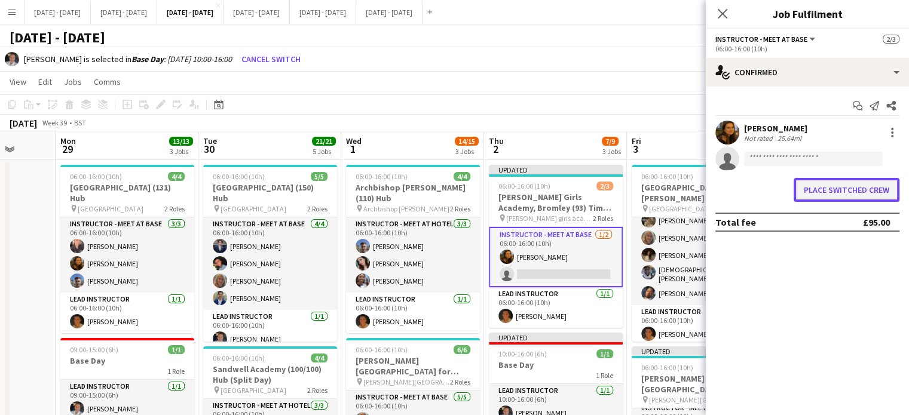
click at [826, 188] on button "Place switched crew" at bounding box center [847, 190] width 106 height 24
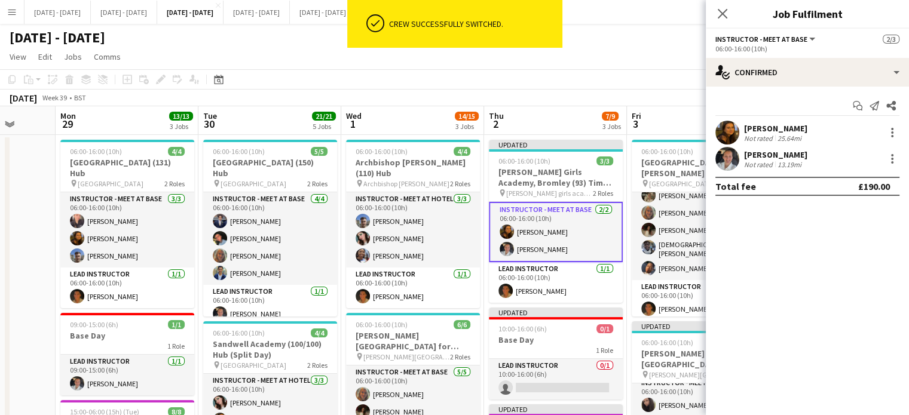
click at [531, 255] on app-card-role "Instructor - Meet at Base 2/2 06:00-16:00 (10h) Olivia Best Ella Wray" at bounding box center [556, 232] width 134 height 60
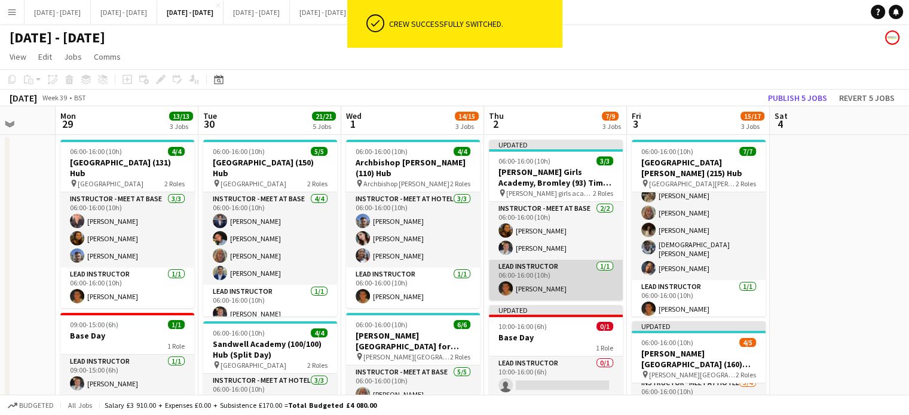
click at [528, 290] on app-card-role "Lead Instructor 1/1 06:00-16:00 (10h) Matthew Penollar" at bounding box center [556, 280] width 134 height 41
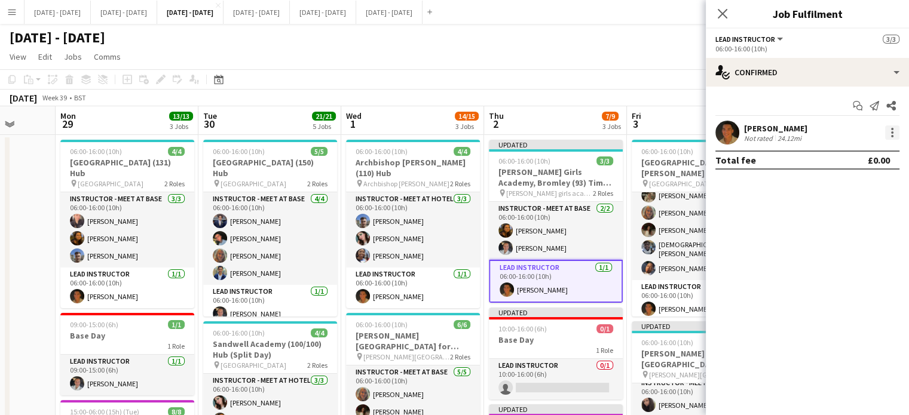
click at [892, 133] on div at bounding box center [892, 132] width 2 height 2
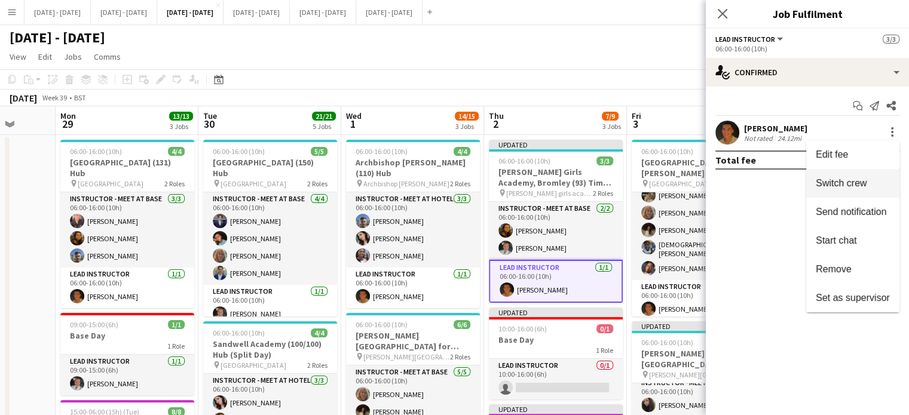
drag, startPoint x: 872, startPoint y: 179, endPoint x: 623, endPoint y: 234, distance: 254.6
click at [871, 179] on span "Switch crew" at bounding box center [853, 183] width 74 height 11
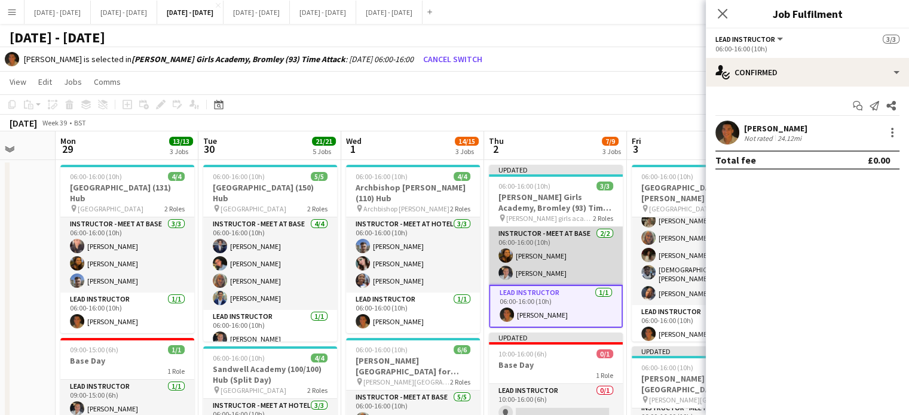
click at [519, 272] on app-card-role "Instructor - Meet at Base 2/2 06:00-16:00 (10h) Olivia Best Ella Wray" at bounding box center [556, 256] width 134 height 58
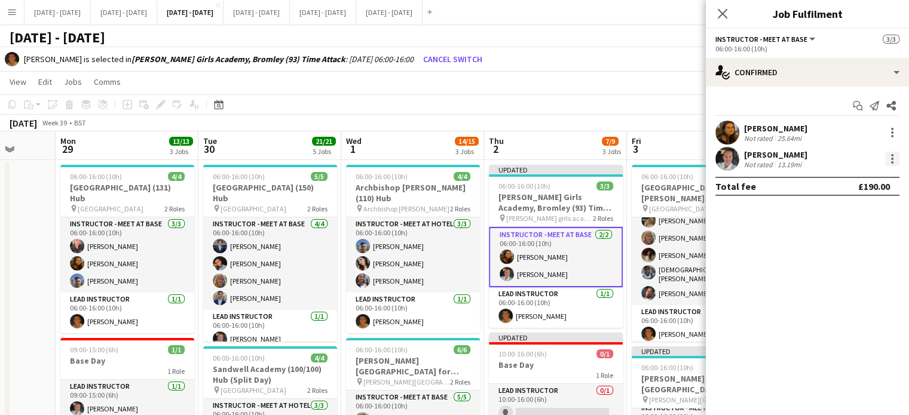
click at [892, 159] on div at bounding box center [892, 159] width 2 height 2
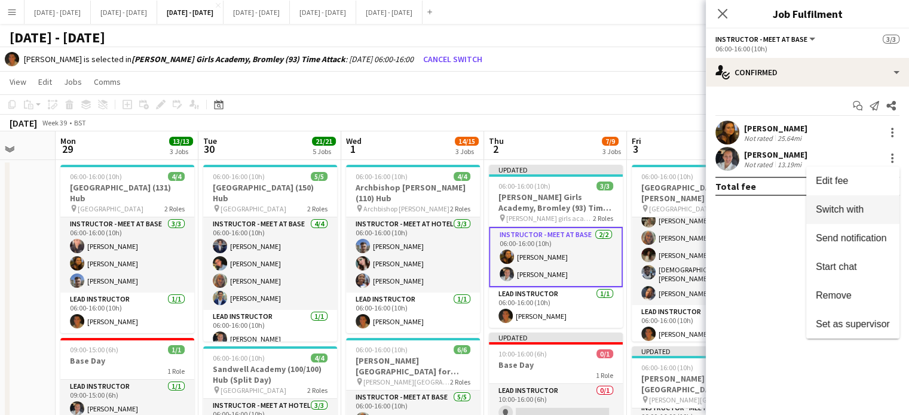
click at [859, 209] on span "Switch with" at bounding box center [840, 209] width 48 height 10
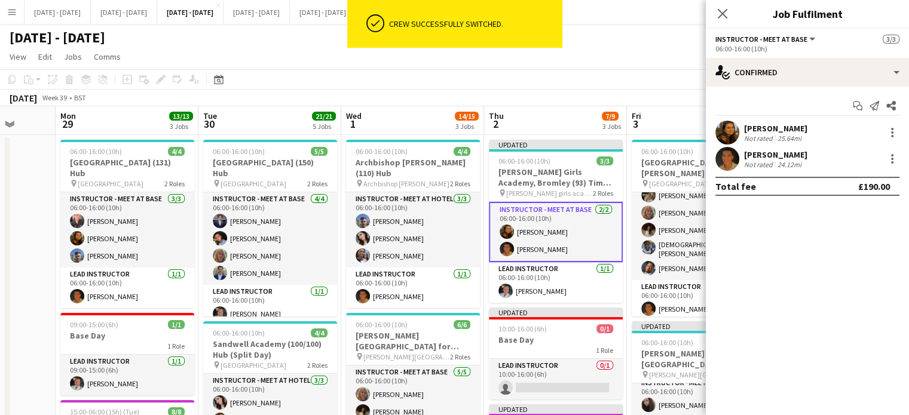
click at [724, 14] on icon "Close pop-in" at bounding box center [723, 14] width 10 height 10
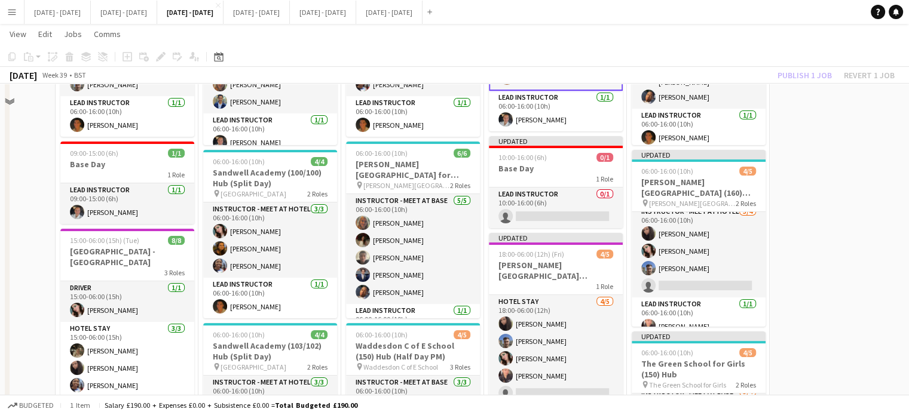
scroll to position [239, 0]
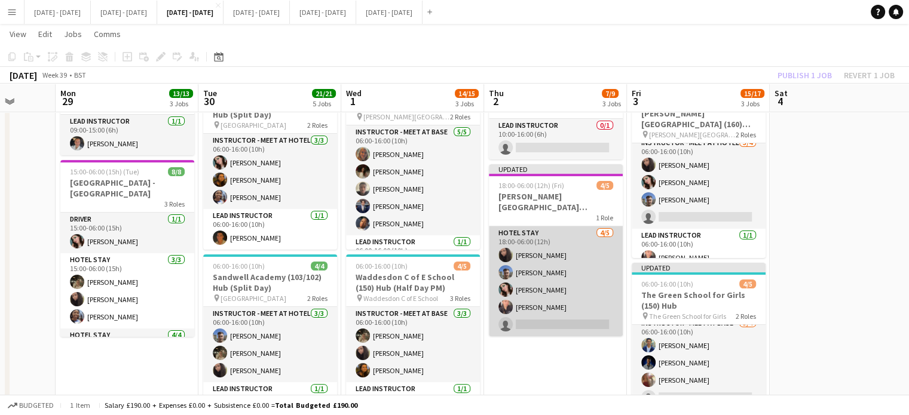
click at [547, 325] on app-card-role "Hotel Stay 4/5 18:00-06:00 (12h) Deanna Masters Matt Dailly Lucy Cork Ellie-Mar…" at bounding box center [556, 282] width 134 height 110
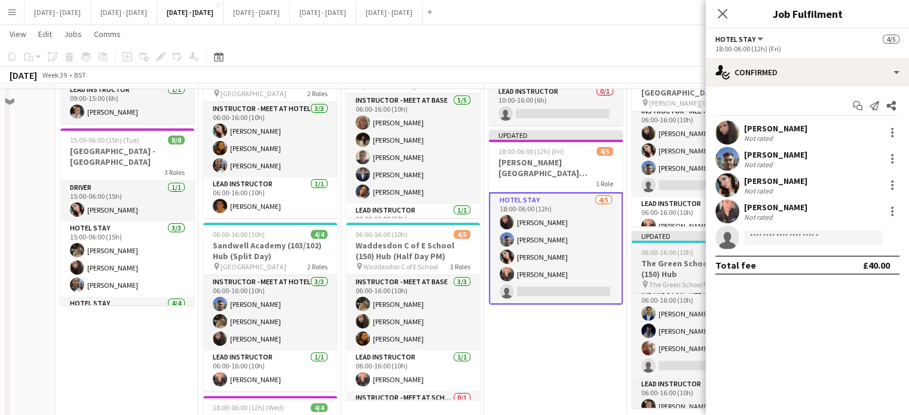
scroll to position [299, 0]
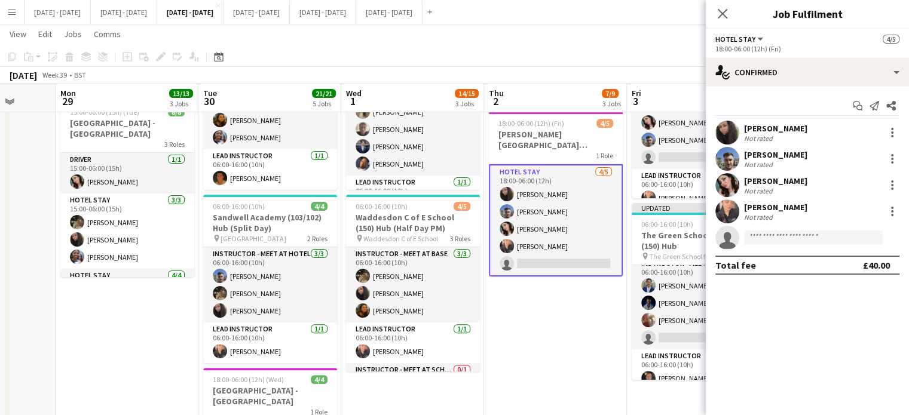
click at [720, 5] on div "Close pop-in" at bounding box center [722, 13] width 33 height 27
click at [722, 18] on icon "Close pop-in" at bounding box center [722, 13] width 11 height 11
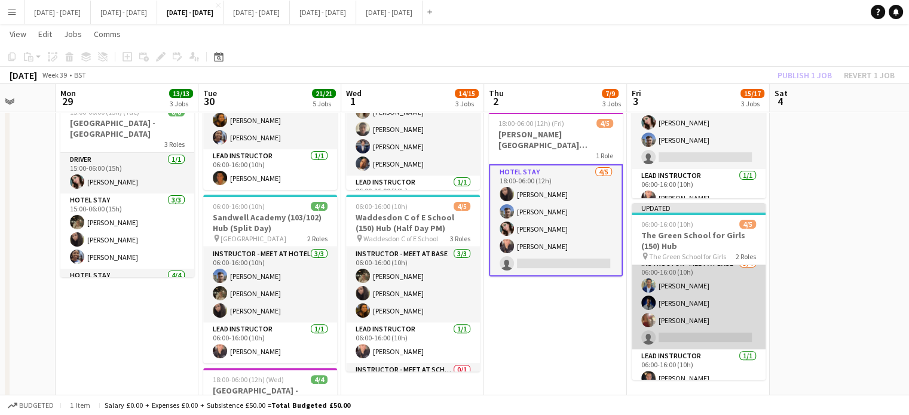
click at [703, 336] on app-card-role "Instructor - Meet at Base [DATE] 06:00-16:00 (10h) [PERSON_NAME] [PERSON_NAME] …" at bounding box center [699, 303] width 134 height 93
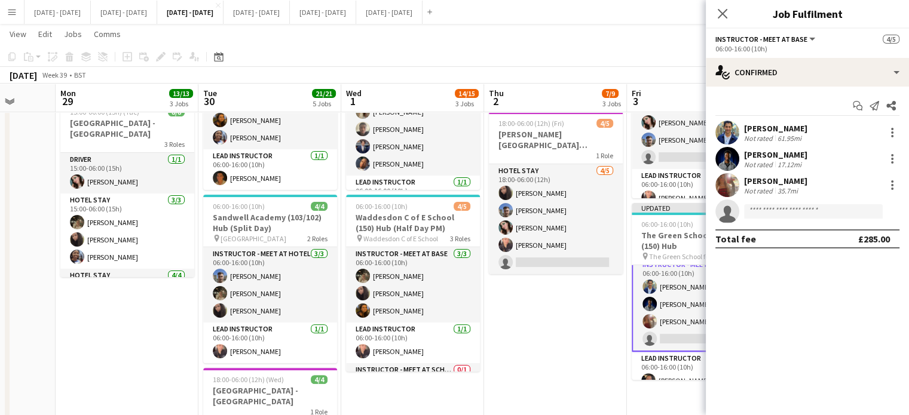
scroll to position [10, 0]
click at [681, 136] on app-card-role "Instructor - Meet at Hotel 3/4 06:00-16:00 (10h) Deanna Masters Lucy Cork Matt …" at bounding box center [699, 122] width 134 height 93
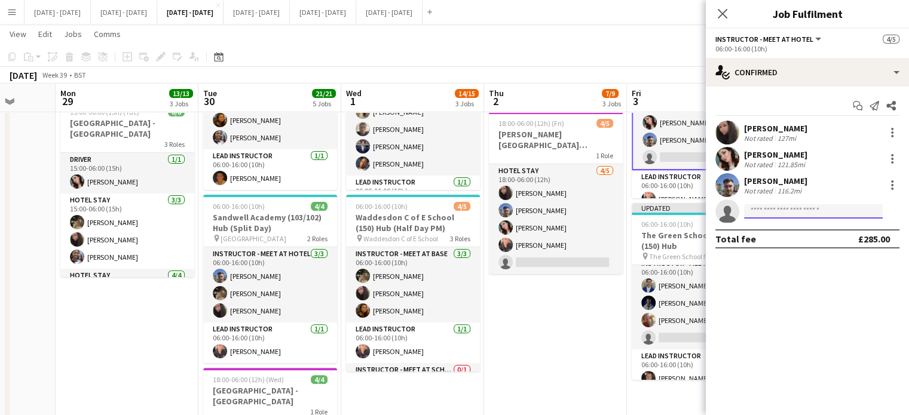
click at [774, 214] on input at bounding box center [813, 211] width 139 height 14
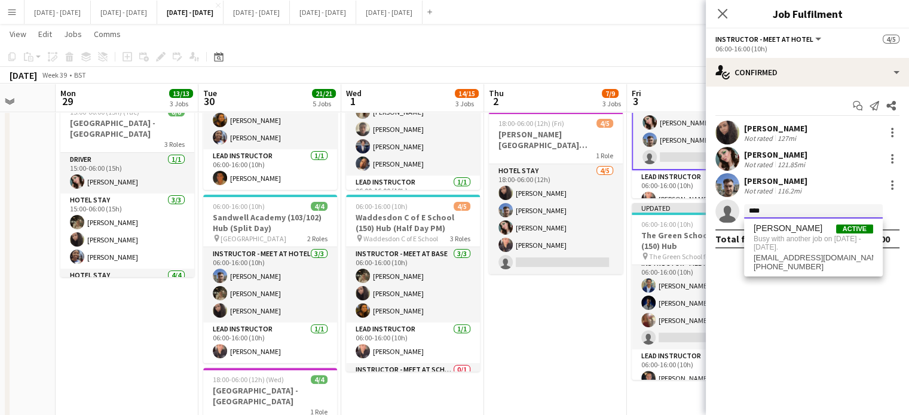
type input "****"
click at [719, 11] on icon at bounding box center [723, 14] width 10 height 10
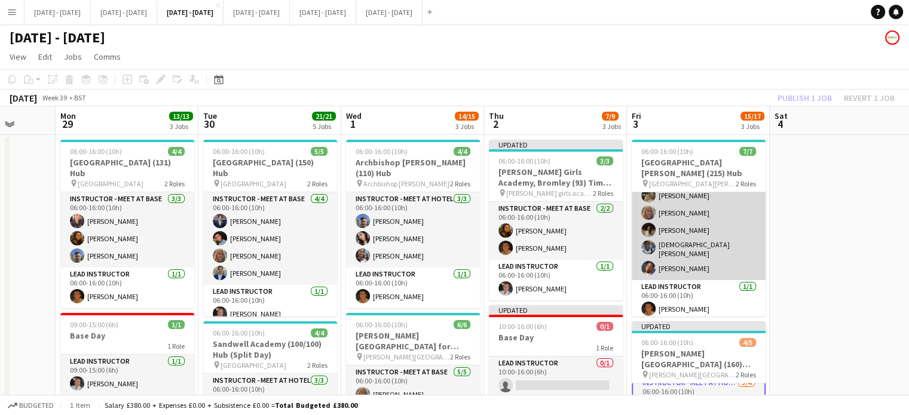
scroll to position [0, 0]
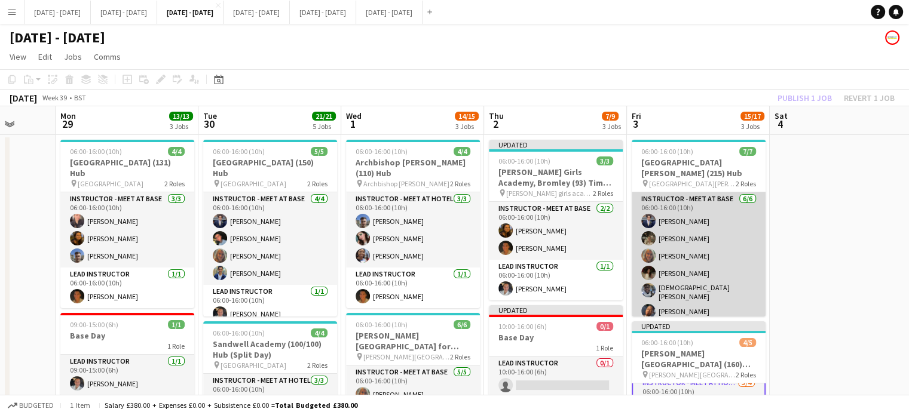
click at [703, 219] on app-card-role "Instructor - Meet at Base 6/6 06:00-16:00 (10h) Drew Shelley-Winfield Emily Pra…" at bounding box center [699, 257] width 134 height 131
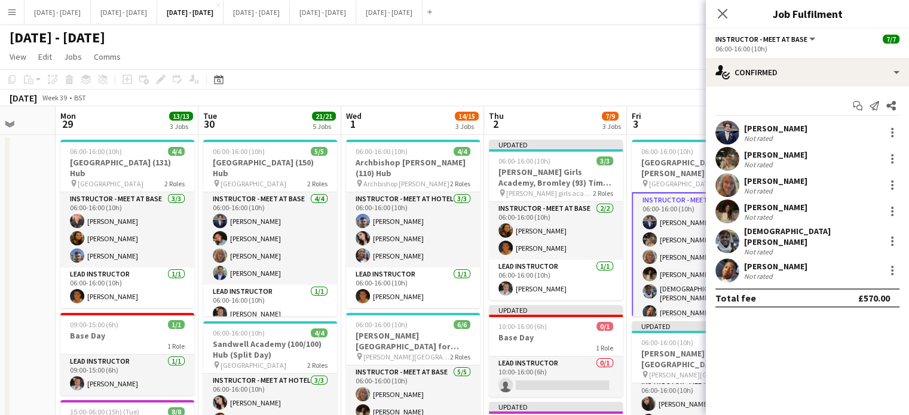
scroll to position [7, 0]
click at [891, 135] on div at bounding box center [892, 136] width 2 height 2
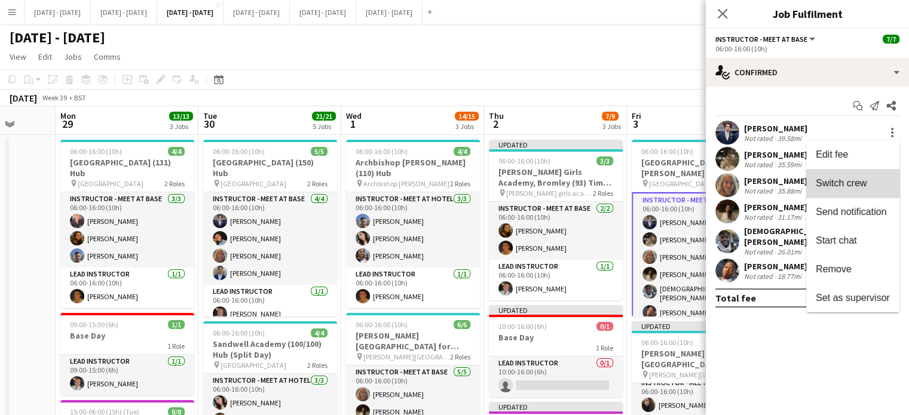
click at [866, 180] on span "Switch crew" at bounding box center [841, 183] width 51 height 10
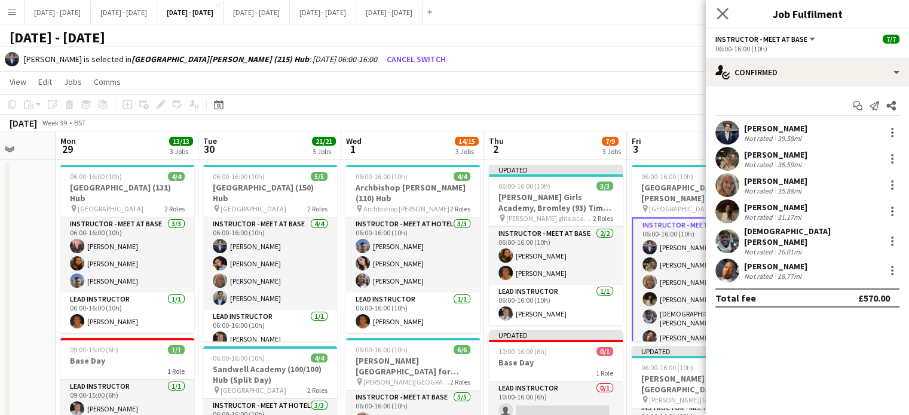
drag, startPoint x: 721, startPoint y: 8, endPoint x: 809, endPoint y: 219, distance: 229.3
click at [721, 9] on icon "Close pop-in" at bounding box center [723, 14] width 10 height 10
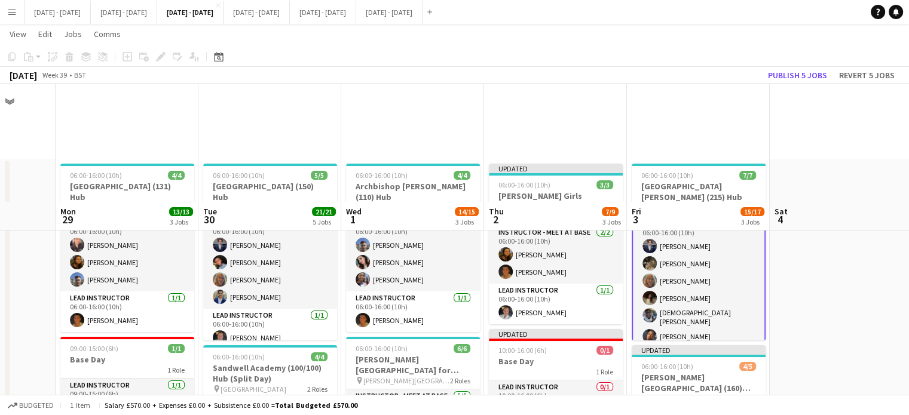
scroll to position [179, 0]
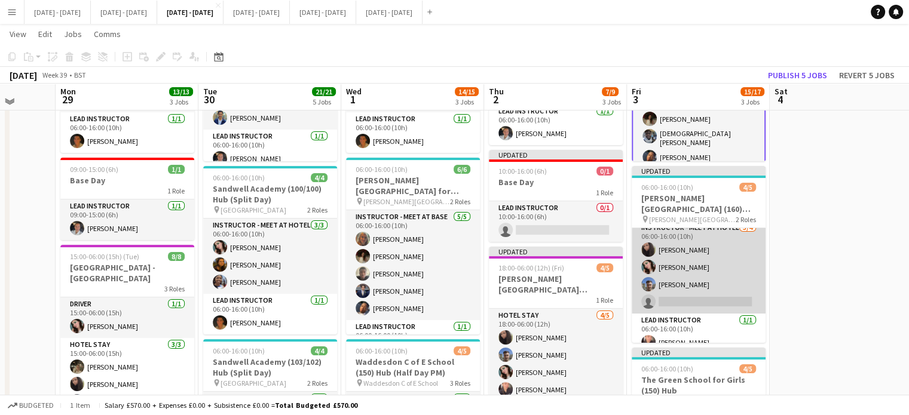
click at [722, 286] on app-card-role "Instructor - Meet at Hotel 3/4 06:00-16:00 (10h) Deanna Masters Lucy Cork Matt …" at bounding box center [699, 267] width 134 height 93
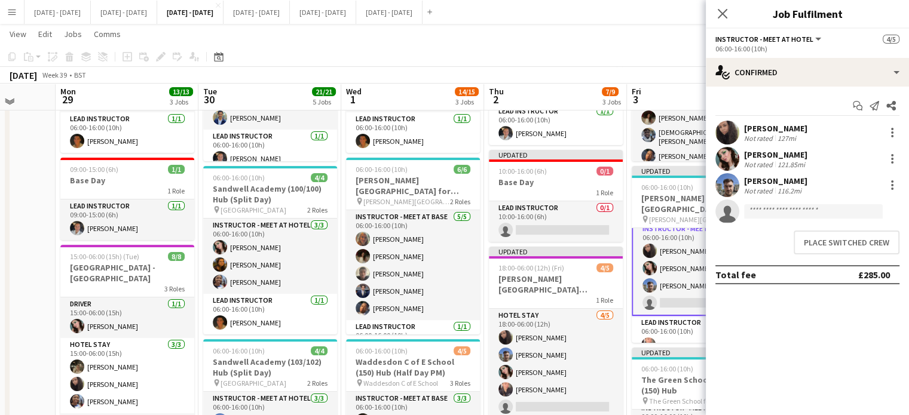
scroll to position [8, 0]
click at [839, 245] on button "Place switched crew" at bounding box center [847, 243] width 106 height 24
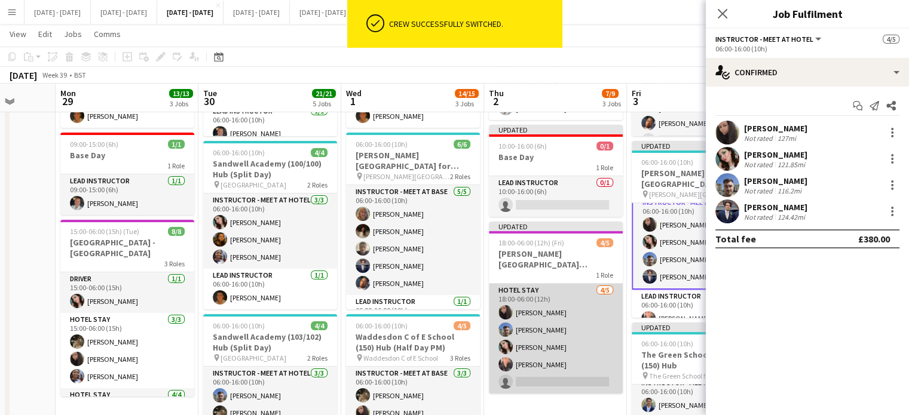
scroll to position [179, 0]
click at [542, 373] on app-card-role "Hotel Stay 4/5 18:00-06:00 (12h) Deanna Masters Matt Dailly Lucy Cork Ellie-Mar…" at bounding box center [556, 339] width 134 height 110
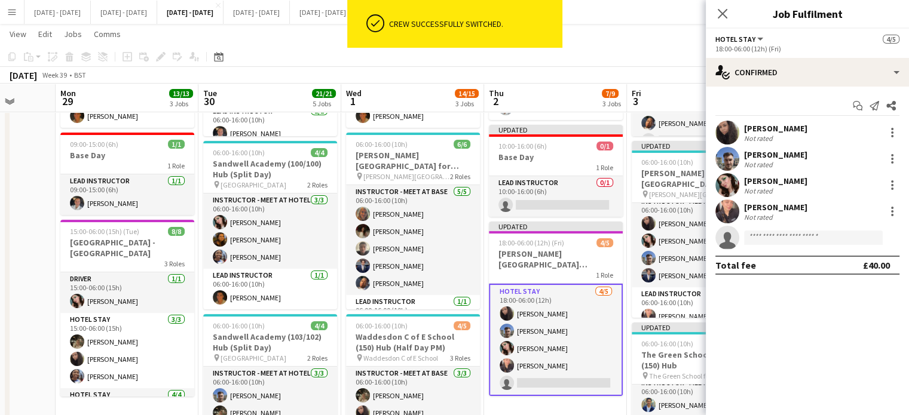
scroll to position [7, 0]
click at [767, 231] on input at bounding box center [813, 238] width 139 height 14
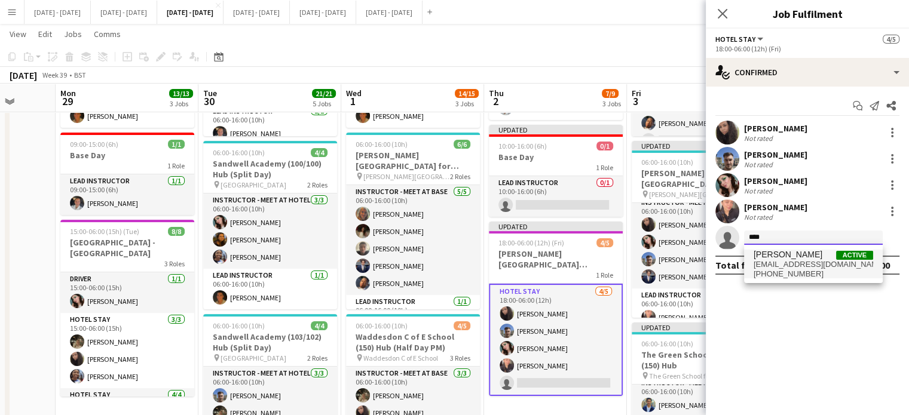
type input "****"
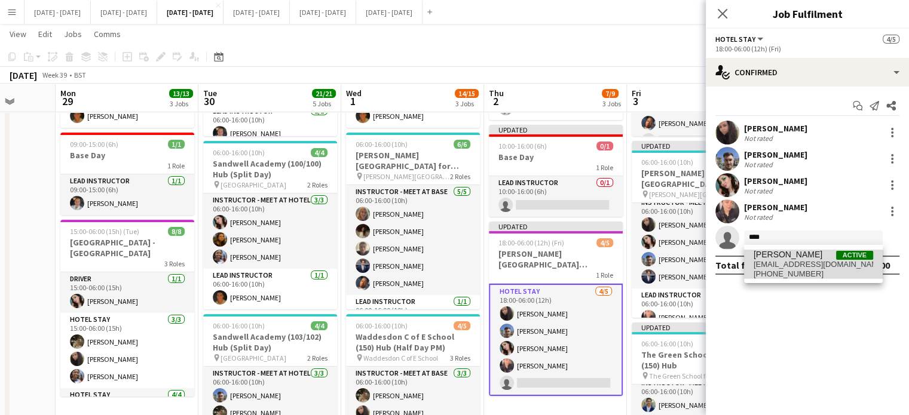
click at [787, 268] on span "[EMAIL_ADDRESS][DOMAIN_NAME]" at bounding box center [814, 265] width 120 height 10
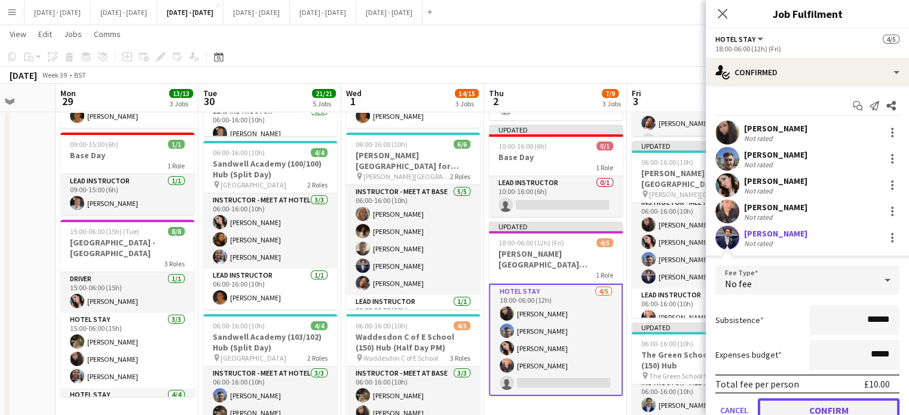
click at [806, 408] on button "Confirm" at bounding box center [829, 411] width 142 height 24
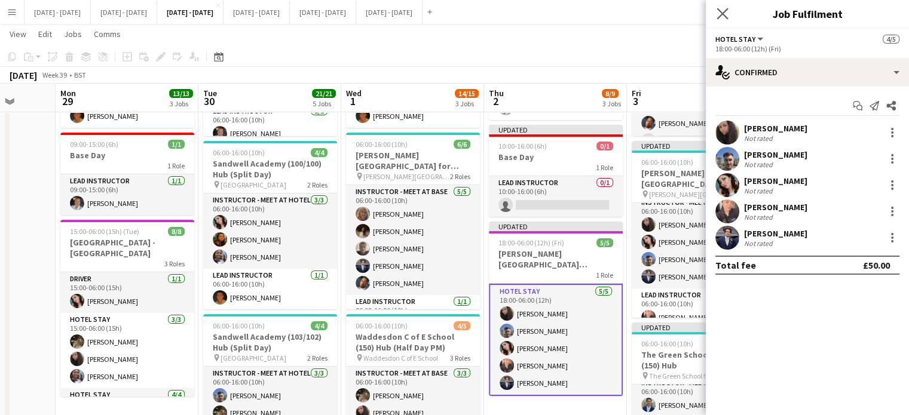
click at [729, 14] on app-icon "Close pop-in" at bounding box center [722, 13] width 17 height 17
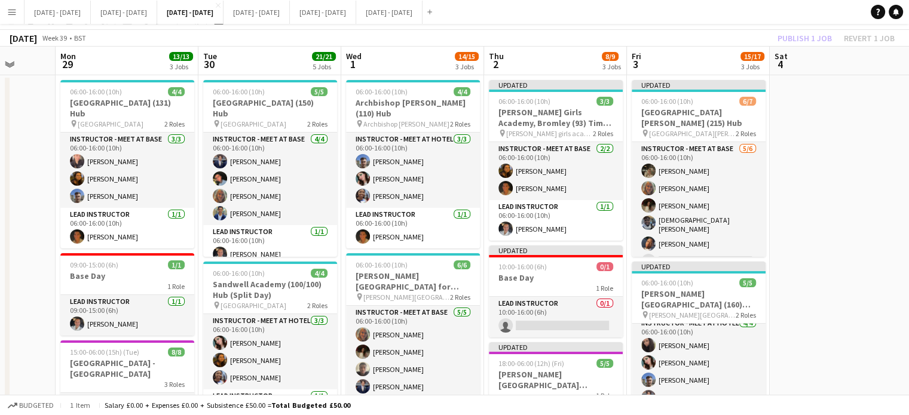
scroll to position [0, 0]
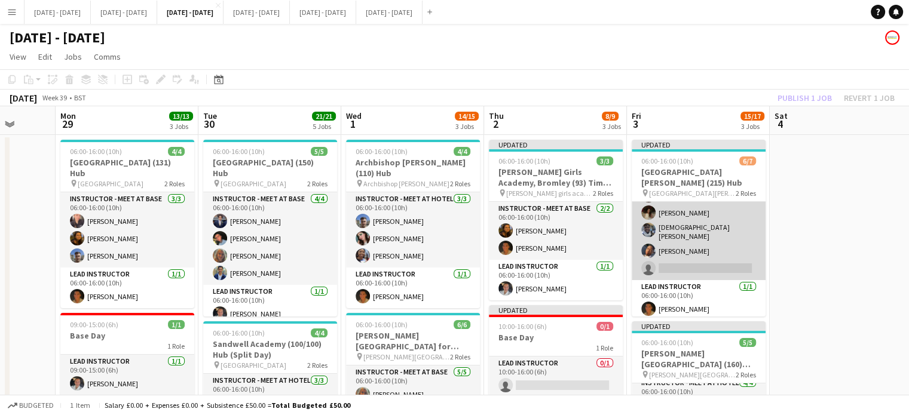
click at [684, 264] on app-card-role "Instructor - Meet at Base 5/6 06:00-16:00 (10h) Emily Pratt Chloe Rice Bella Wa…" at bounding box center [699, 214] width 134 height 131
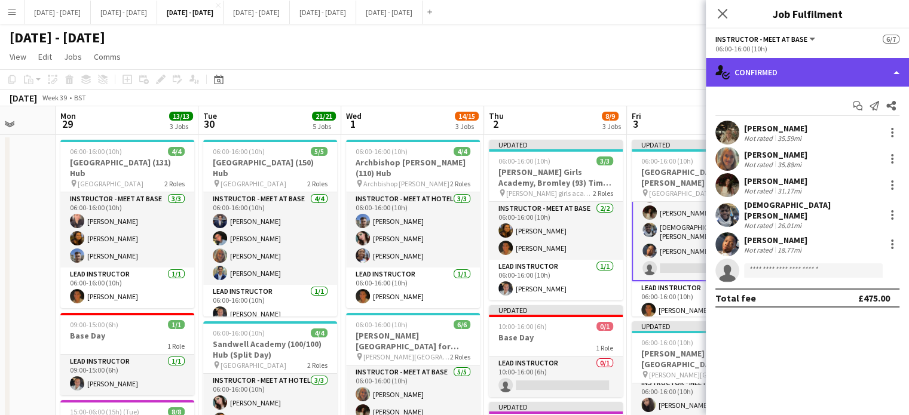
click at [815, 64] on div "single-neutral-actions-check-2 Confirmed" at bounding box center [807, 72] width 203 height 29
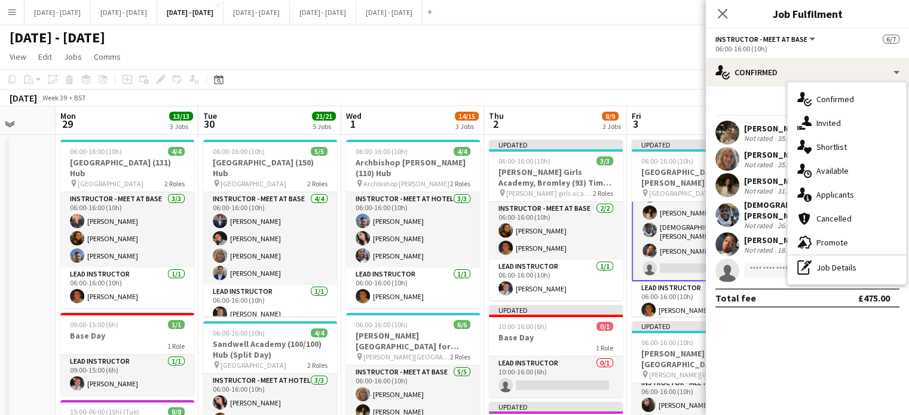
click at [720, 16] on icon "Close pop-in" at bounding box center [723, 14] width 10 height 10
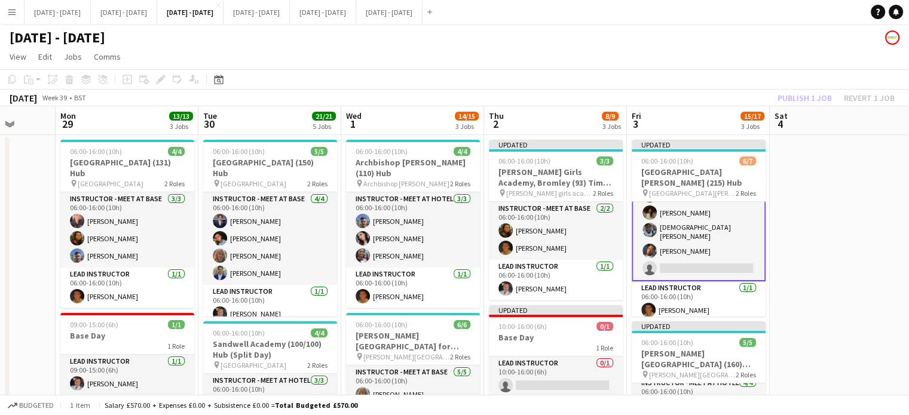
click at [7, 19] on button "Menu" at bounding box center [12, 12] width 24 height 24
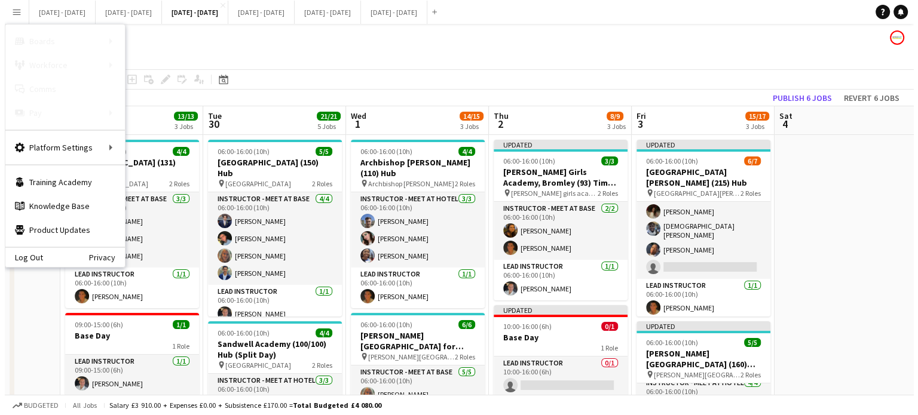
scroll to position [53, 0]
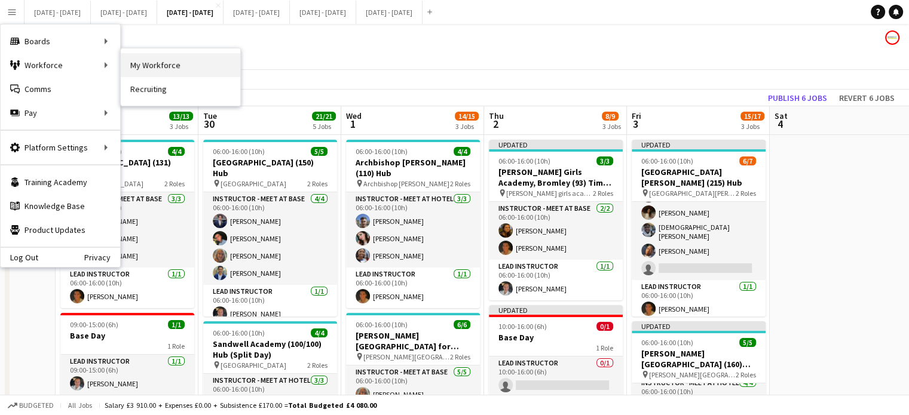
click at [158, 68] on link "My Workforce" at bounding box center [181, 65] width 120 height 24
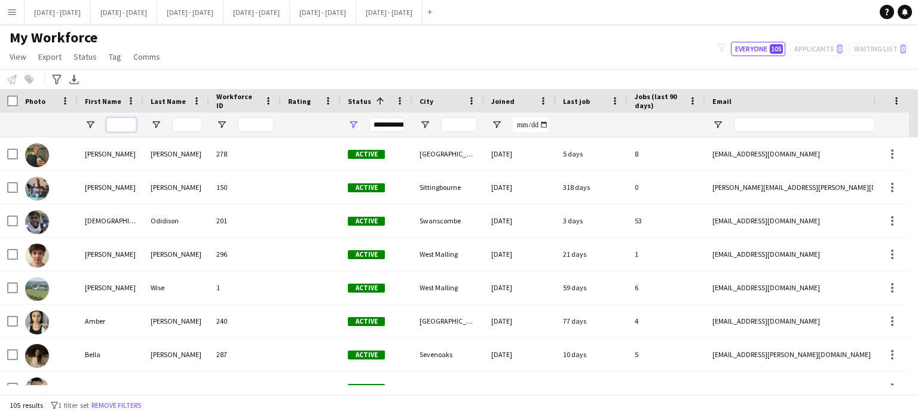
click at [131, 124] on input "First Name Filter Input" at bounding box center [121, 125] width 30 height 14
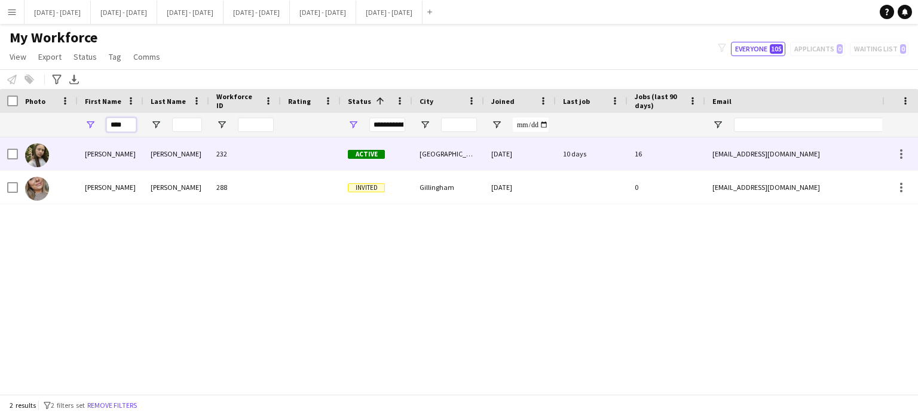
type input "****"
click at [397, 158] on div "Active" at bounding box center [377, 153] width 72 height 33
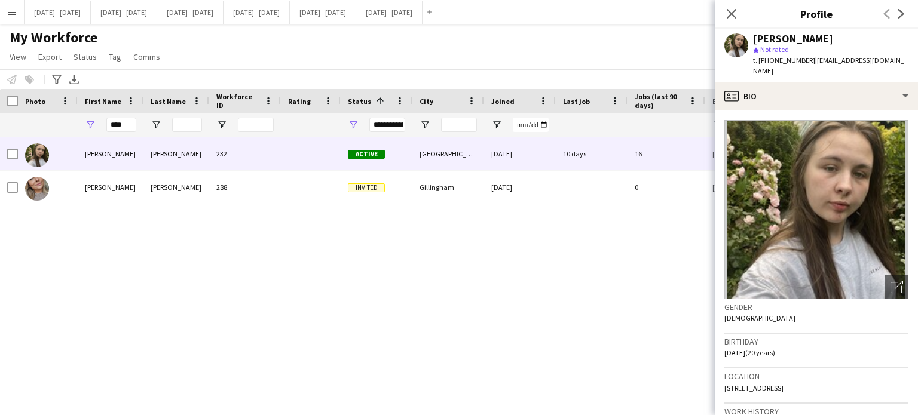
click at [729, 15] on icon "Close pop-in" at bounding box center [732, 14] width 10 height 10
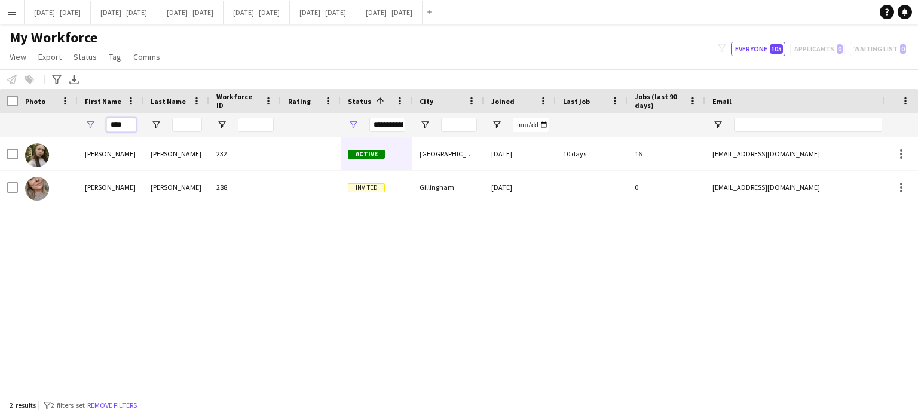
drag, startPoint x: 125, startPoint y: 125, endPoint x: 48, endPoint y: 128, distance: 76.6
click at [49, 128] on div "****" at bounding box center [648, 125] width 1296 height 24
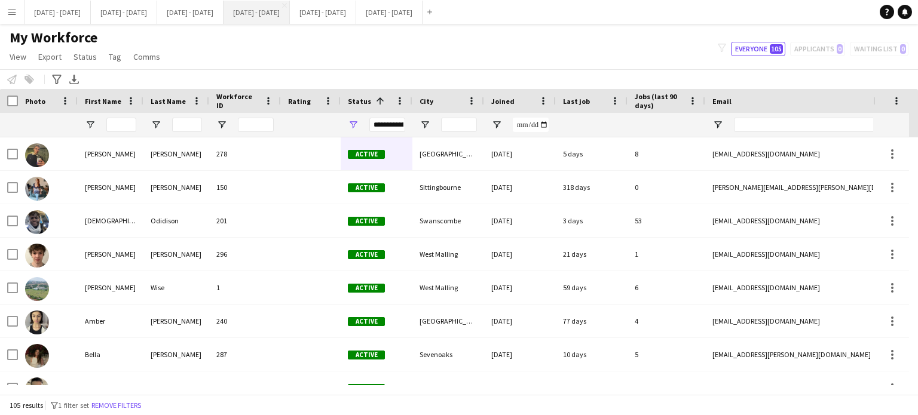
click at [290, 19] on button "[DATE] - [DATE] Close" at bounding box center [257, 12] width 66 height 23
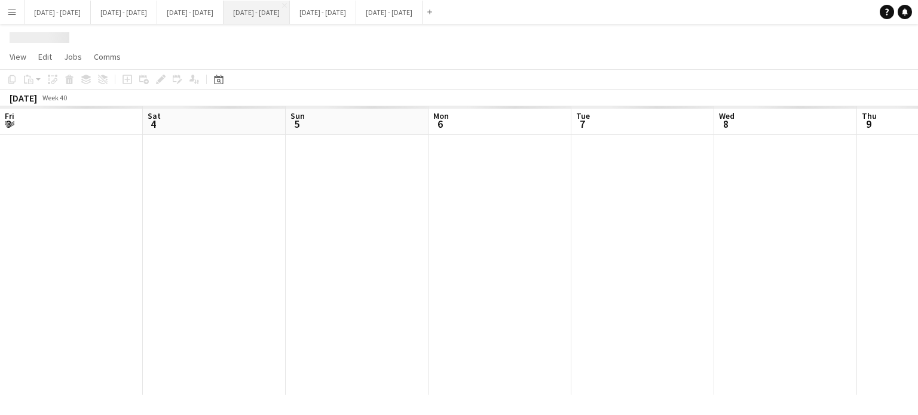
scroll to position [0, 380]
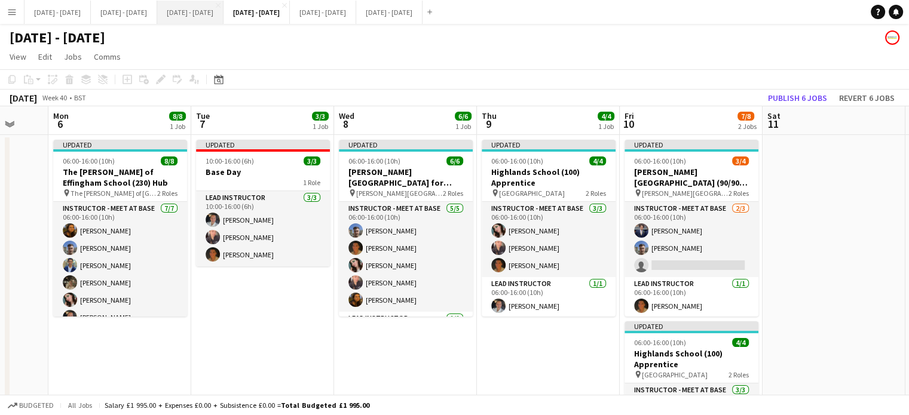
click at [224, 8] on button "[DATE] - [DATE] Close" at bounding box center [190, 12] width 66 height 23
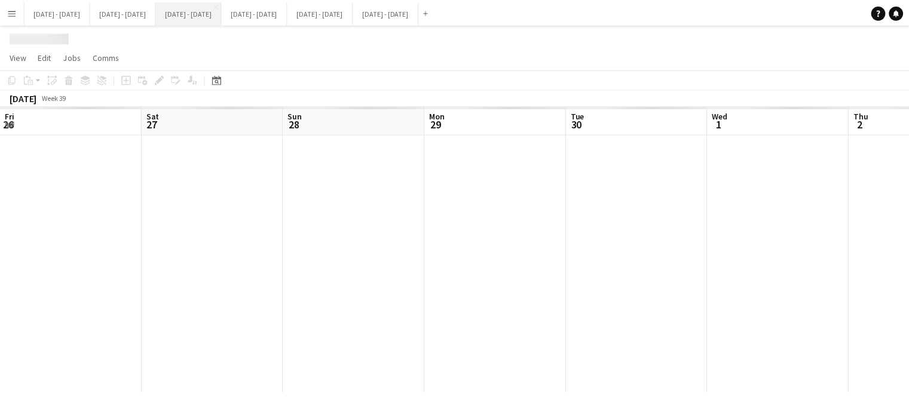
scroll to position [0, 373]
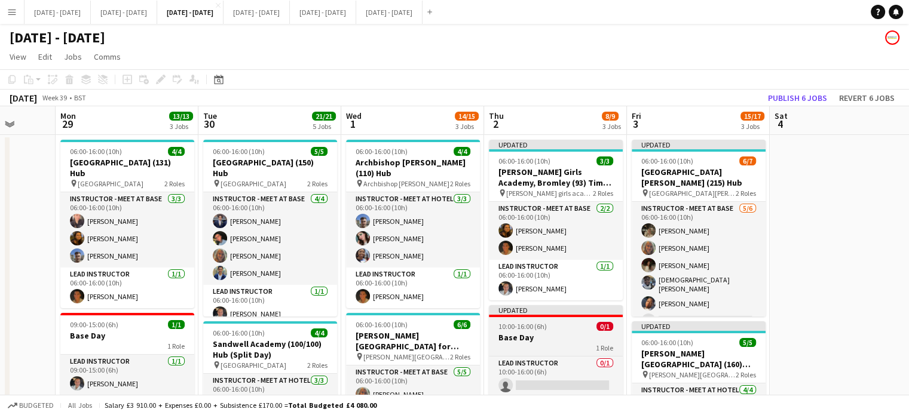
click at [555, 335] on h3 "Base Day" at bounding box center [556, 337] width 134 height 11
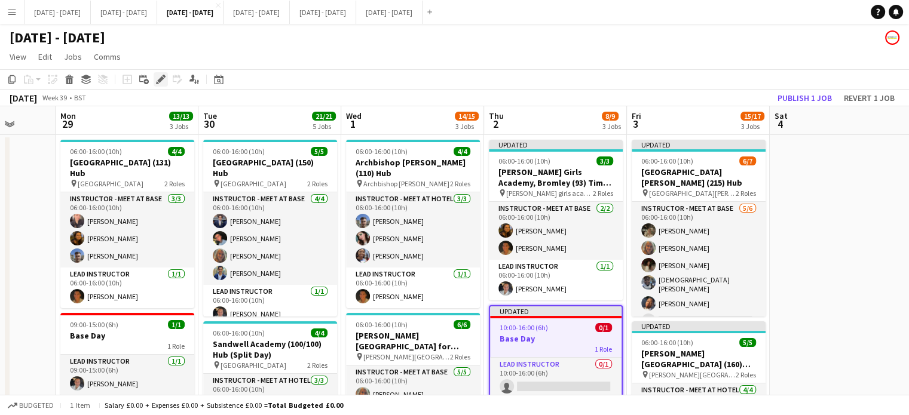
click at [160, 76] on icon "Edit" at bounding box center [161, 80] width 10 height 10
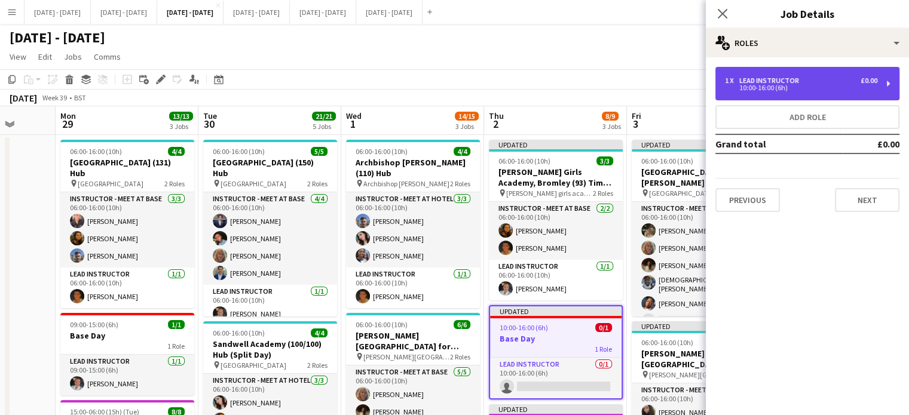
click at [792, 69] on div "1 x Lead Instructor £0.00 10:00-16:00 (6h)" at bounding box center [807, 83] width 184 height 33
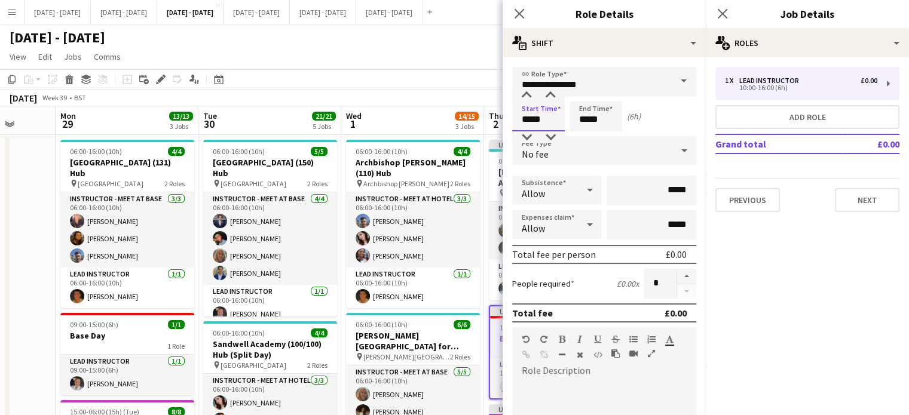
drag, startPoint x: 547, startPoint y: 117, endPoint x: 431, endPoint y: 114, distance: 116.0
type input "*****"
drag, startPoint x: 520, startPoint y: 16, endPoint x: 622, endPoint y: 10, distance: 101.7
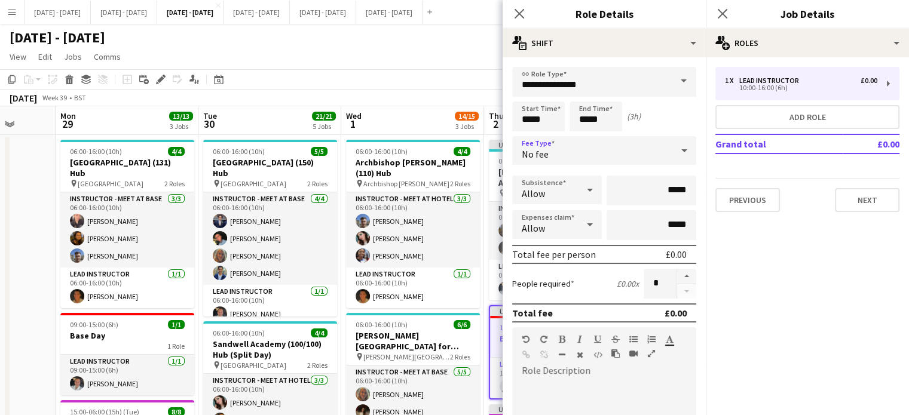
click at [520, 16] on icon at bounding box center [520, 14] width 10 height 10
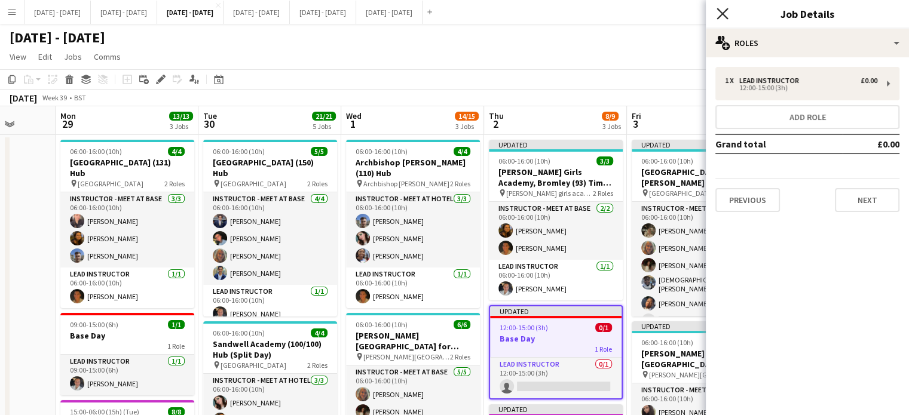
click at [724, 15] on icon at bounding box center [722, 13] width 11 height 11
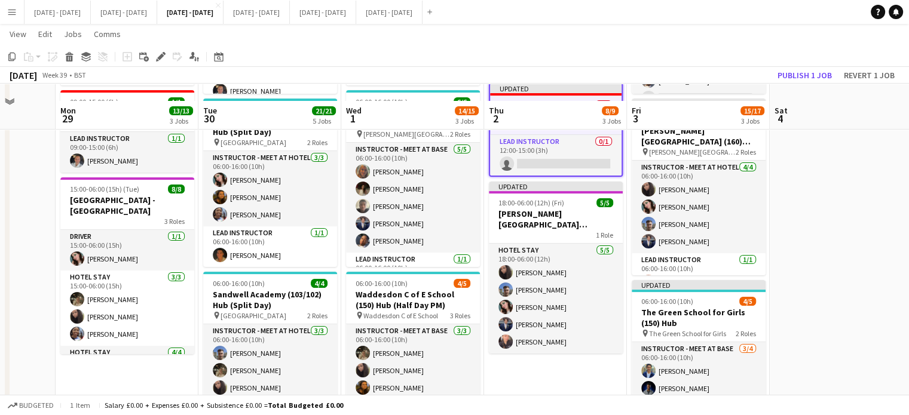
scroll to position [239, 0]
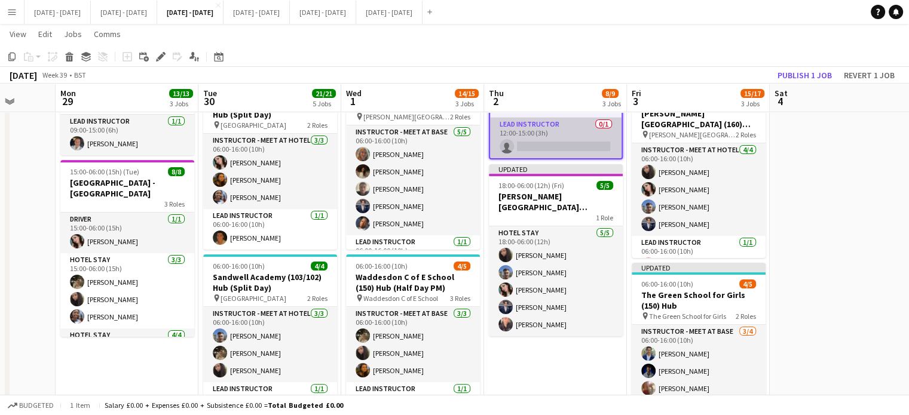
click at [555, 140] on app-card-role "Lead Instructor 0/1 12:00-15:00 (3h) single-neutral-actions" at bounding box center [555, 138] width 131 height 41
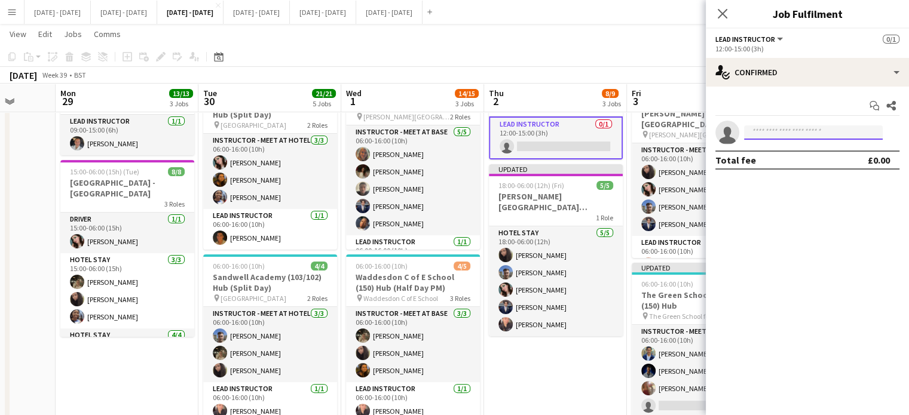
click at [845, 135] on input at bounding box center [813, 133] width 139 height 14
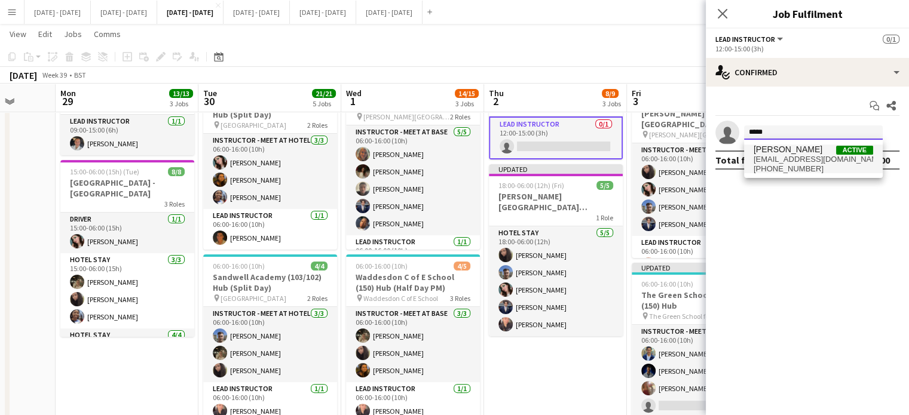
type input "*****"
click at [808, 153] on span "[PERSON_NAME]" at bounding box center [788, 150] width 69 height 10
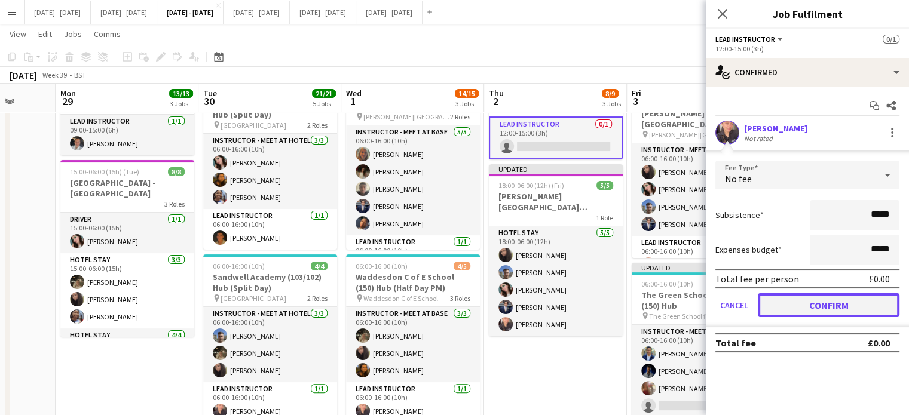
click at [804, 311] on button "Confirm" at bounding box center [829, 305] width 142 height 24
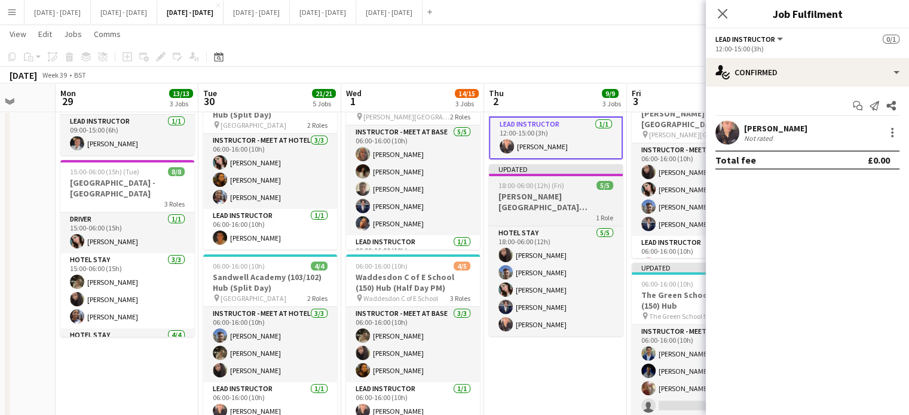
click at [567, 195] on h3 "[PERSON_NAME][GEOGRAPHIC_DATA][PERSON_NAME]" at bounding box center [556, 202] width 134 height 22
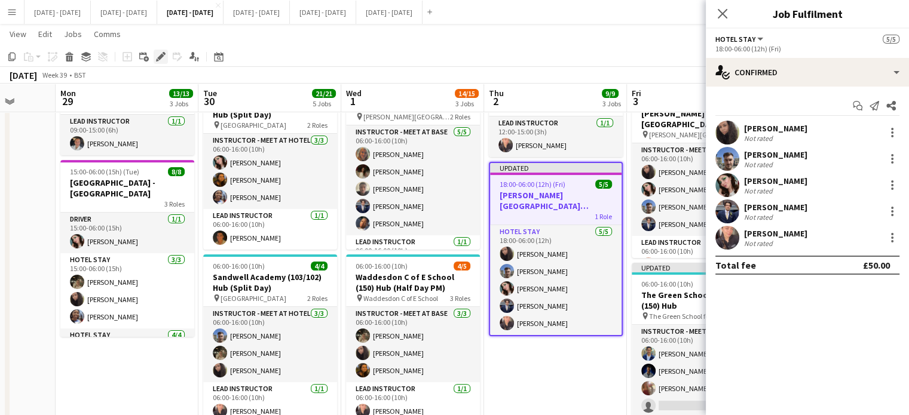
click at [162, 57] on icon at bounding box center [160, 57] width 7 height 7
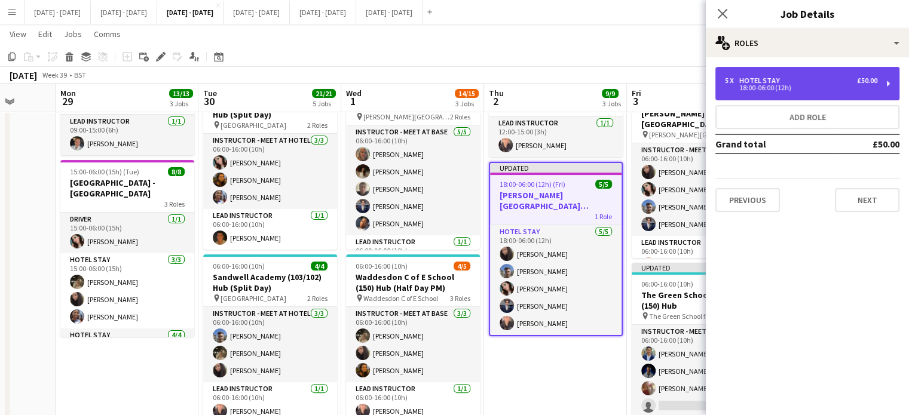
click at [804, 85] on div "18:00-06:00 (12h)" at bounding box center [801, 88] width 152 height 6
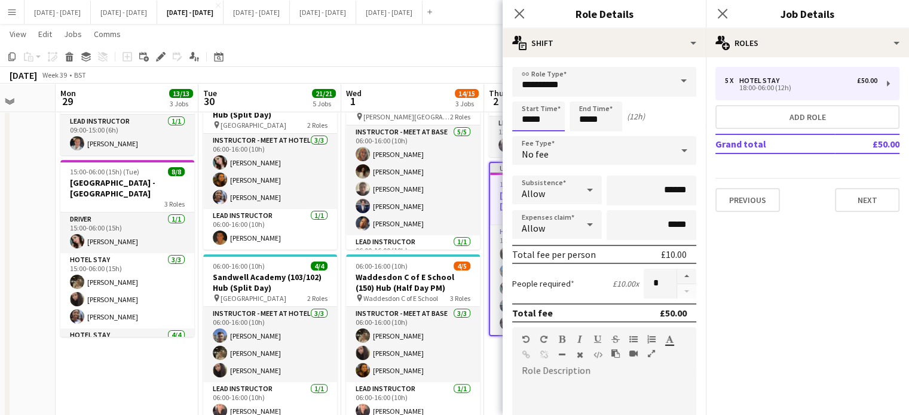
drag, startPoint x: 546, startPoint y: 116, endPoint x: 482, endPoint y: 122, distance: 64.8
click at [482, 122] on body "Menu Boards Boards Boards All jobs Status Workforce Workforce My Workforce Recr…" at bounding box center [454, 266] width 909 height 1010
type input "*****"
drag, startPoint x: 521, startPoint y: 17, endPoint x: 561, endPoint y: 13, distance: 39.7
click at [521, 16] on icon "Close pop-in" at bounding box center [520, 14] width 10 height 10
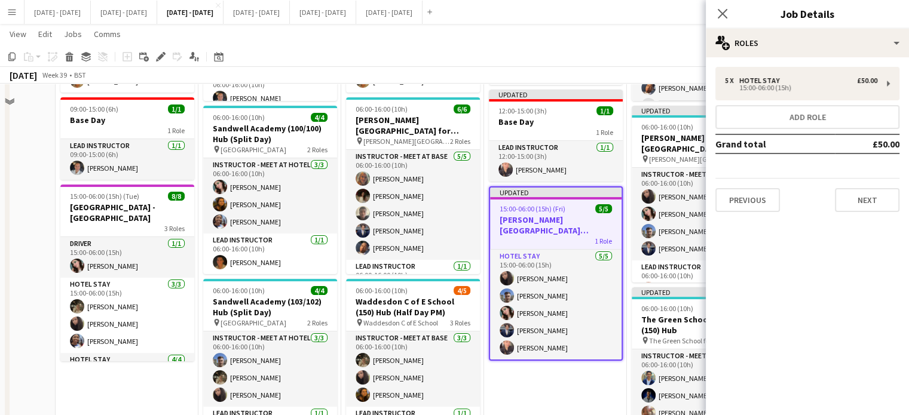
scroll to position [179, 0]
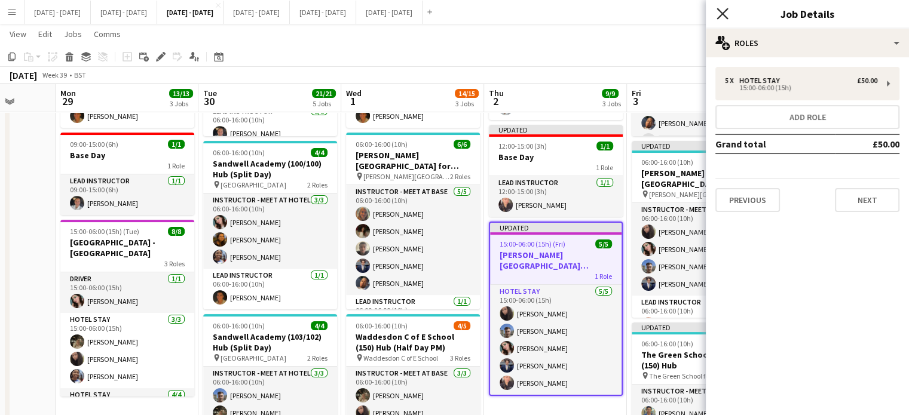
click at [723, 11] on icon "Close pop-in" at bounding box center [722, 13] width 11 height 11
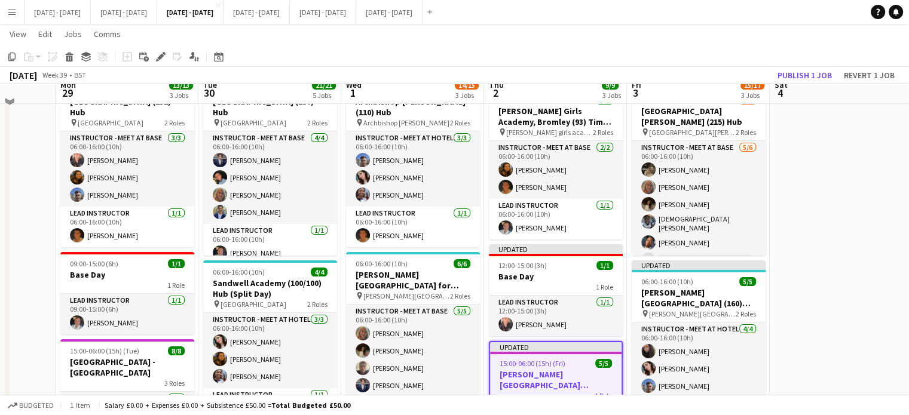
scroll to position [0, 0]
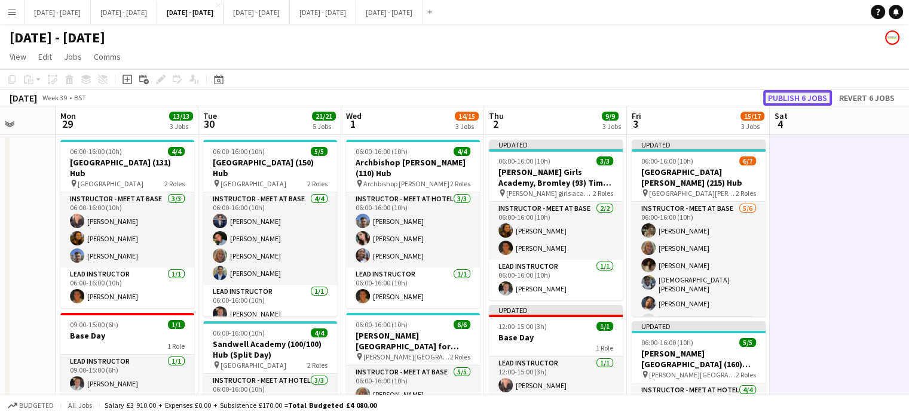
click at [798, 95] on button "Publish 6 jobs" at bounding box center [797, 98] width 69 height 16
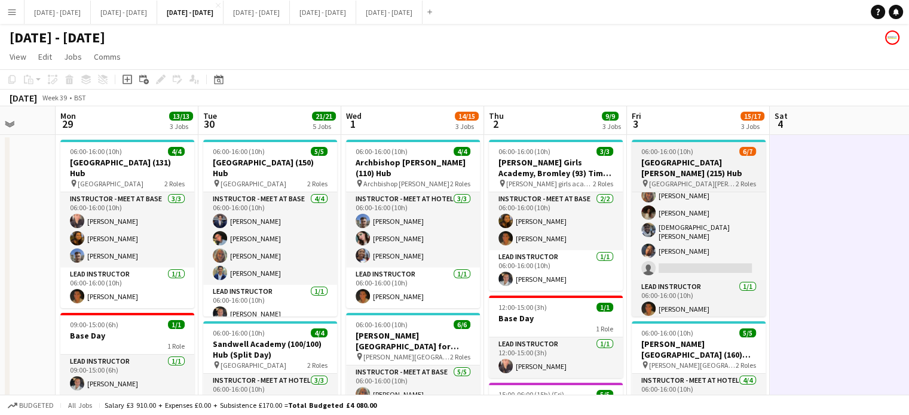
click at [712, 167] on h3 "[GEOGRAPHIC_DATA][PERSON_NAME] (215) Hub" at bounding box center [699, 168] width 134 height 22
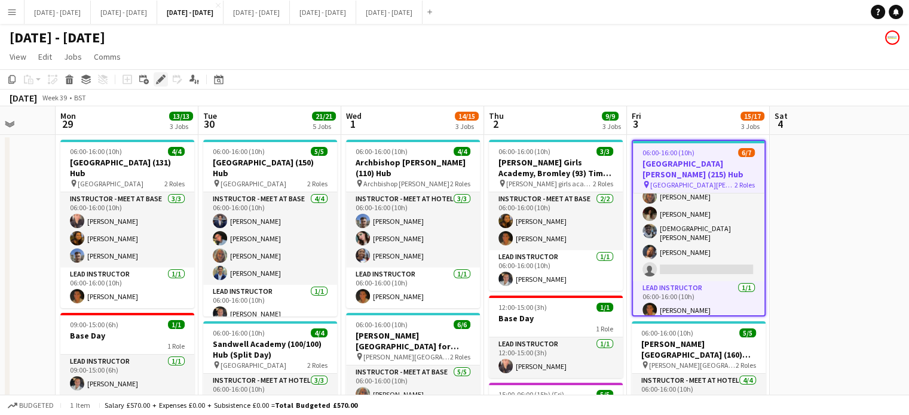
click at [158, 81] on icon at bounding box center [160, 79] width 7 height 7
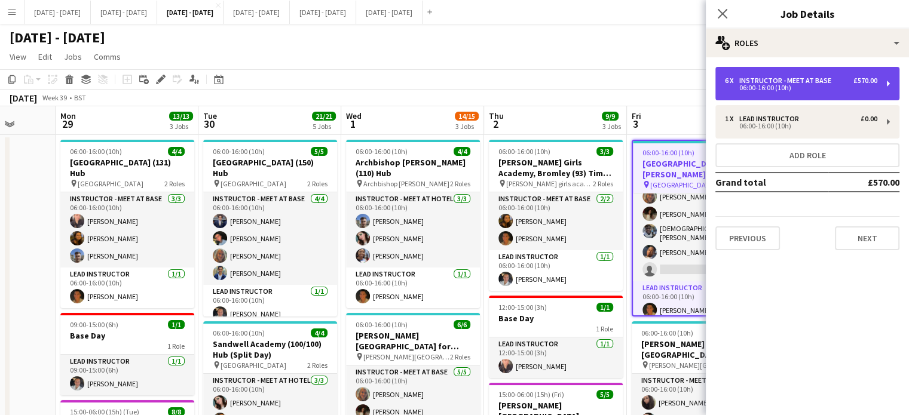
click at [830, 90] on div "06:00-16:00 (10h)" at bounding box center [801, 88] width 152 height 6
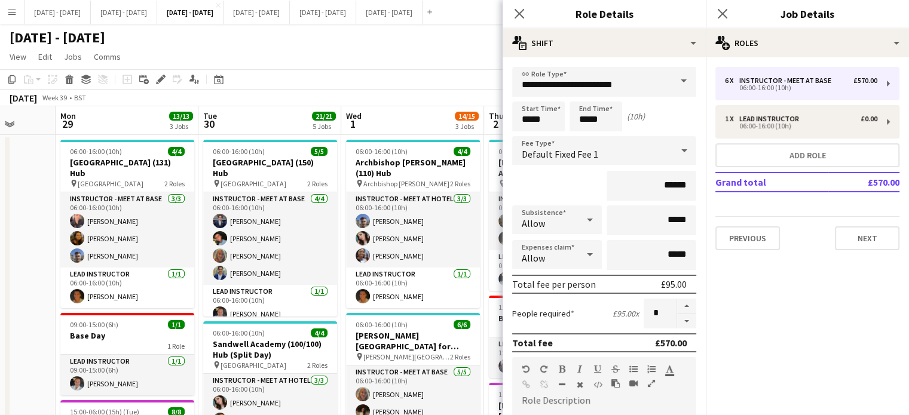
click at [681, 328] on form "**********" at bounding box center [604, 378] width 203 height 623
click at [681, 320] on button "button" at bounding box center [686, 321] width 19 height 15
type input "*"
click at [522, 16] on icon at bounding box center [518, 13] width 11 height 11
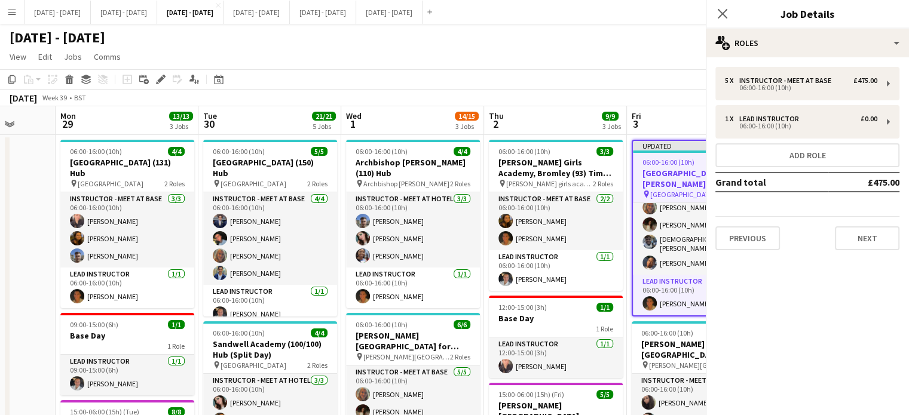
scroll to position [38, 0]
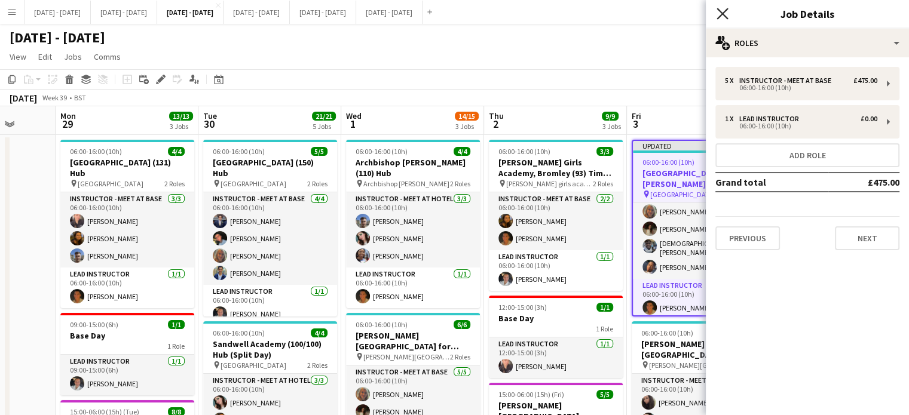
click at [721, 11] on icon "Close pop-in" at bounding box center [722, 13] width 11 height 11
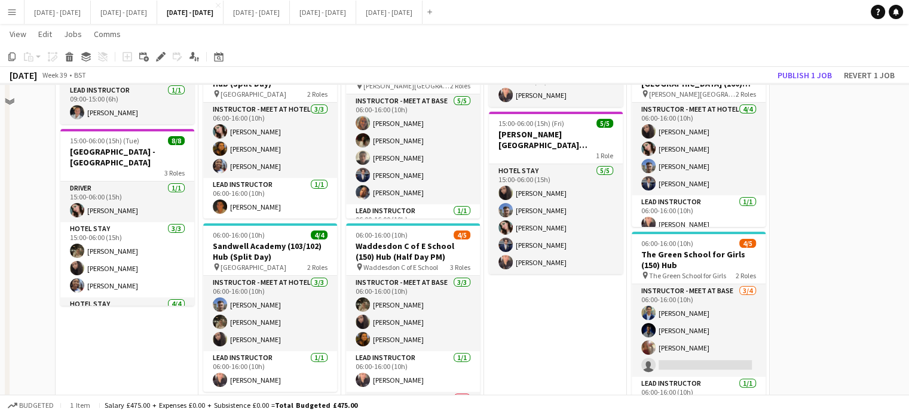
scroll to position [359, 0]
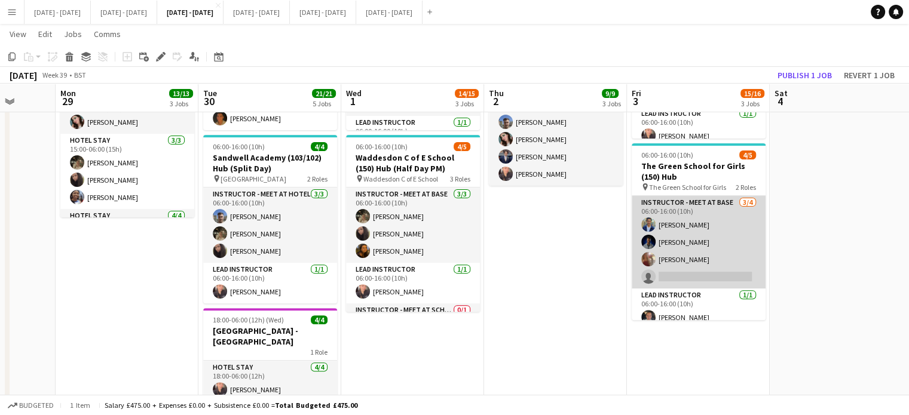
click at [696, 275] on app-card-role "Instructor - Meet at Base 3/4 06:00-16:00 (10h) Omar Al Khina Daniel Anenou Oli…" at bounding box center [699, 242] width 134 height 93
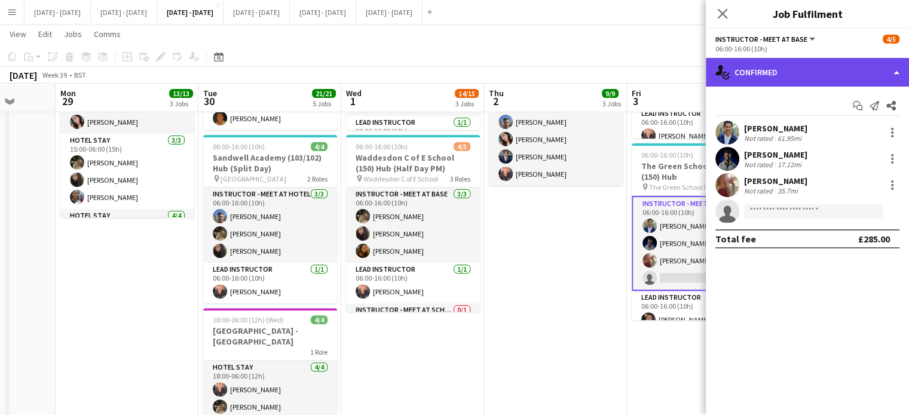
click at [807, 76] on div "single-neutral-actions-check-2 Confirmed" at bounding box center [807, 72] width 203 height 29
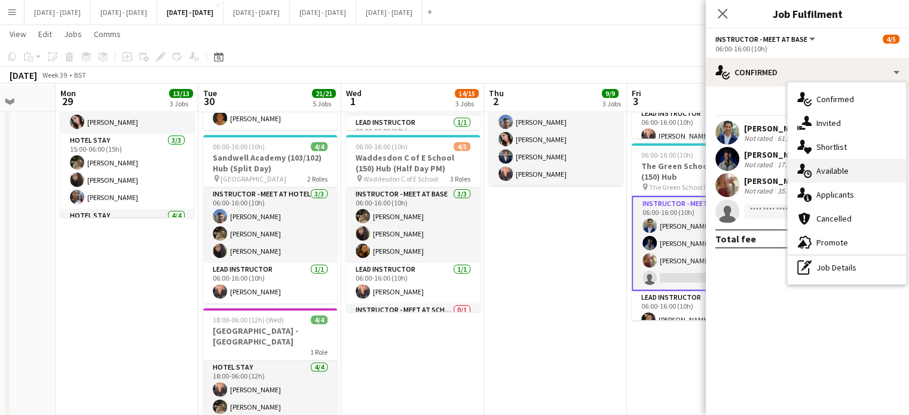
click at [830, 169] on span "Available" at bounding box center [832, 171] width 32 height 11
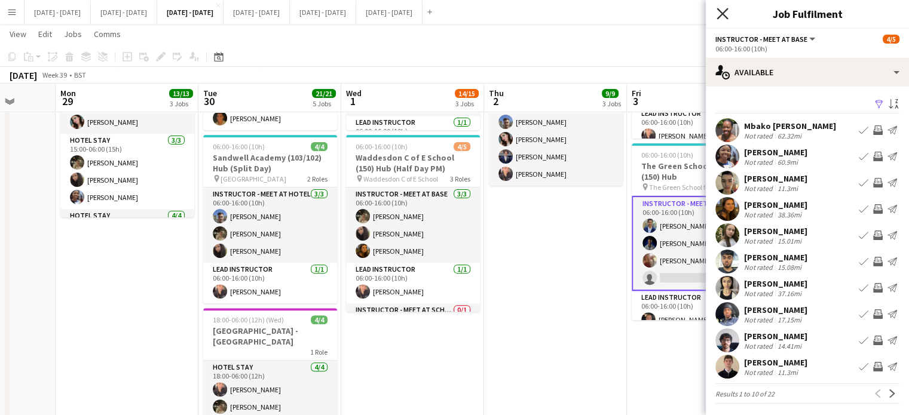
click at [722, 13] on icon "Close pop-in" at bounding box center [722, 13] width 11 height 11
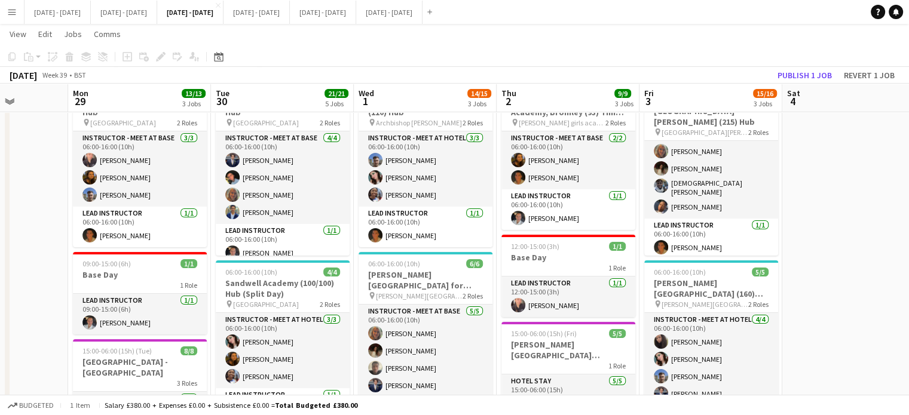
scroll to position [0, 351]
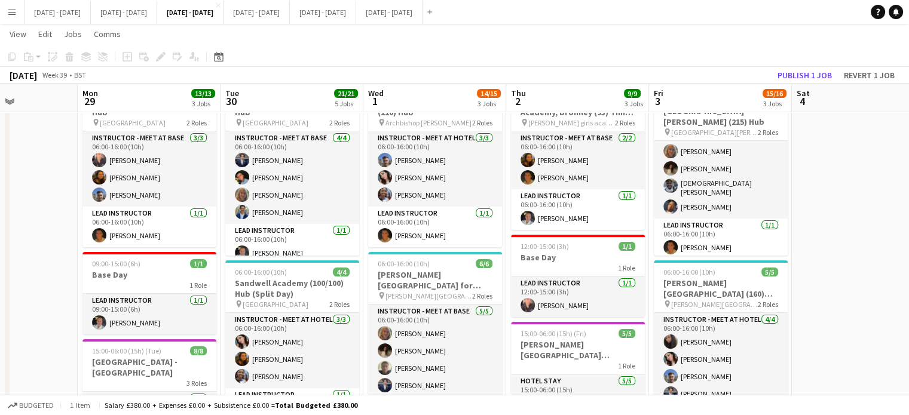
drag, startPoint x: 815, startPoint y: 323, endPoint x: 837, endPoint y: 322, distance: 21.5
drag, startPoint x: 131, startPoint y: 11, endPoint x: 156, endPoint y: 16, distance: 25.0
click at [131, 11] on button "Sept 22nd - 26th 2025 Close" at bounding box center [124, 12] width 66 height 23
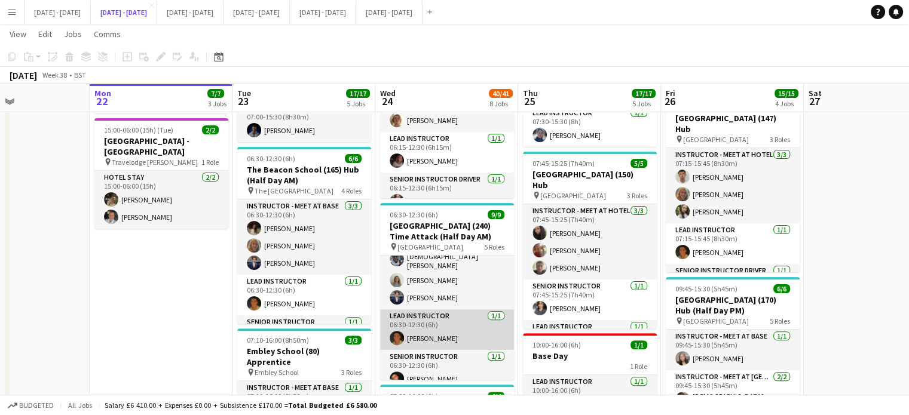
scroll to position [120, 0]
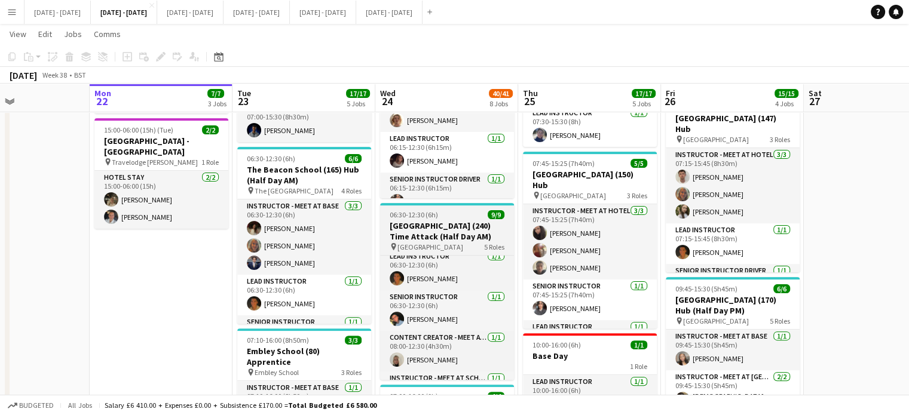
click at [458, 227] on h3 "Oriel High School (240) Time Attack (Half Day AM)" at bounding box center [447, 232] width 134 height 22
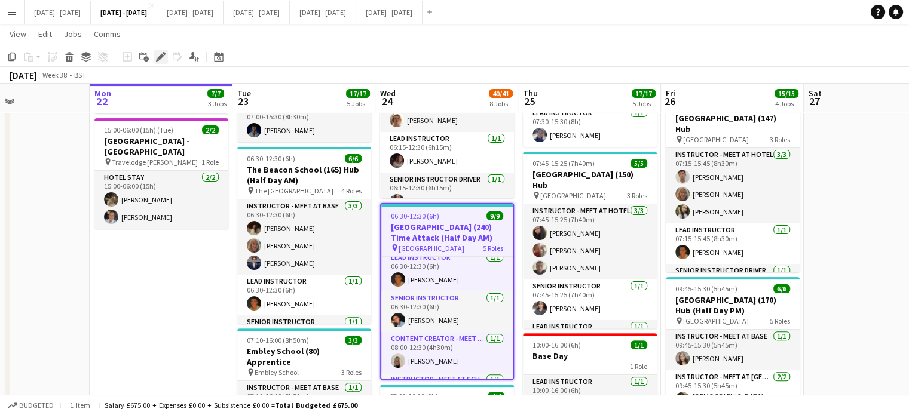
drag, startPoint x: 161, startPoint y: 56, endPoint x: 258, endPoint y: 85, distance: 101.1
click at [160, 56] on icon at bounding box center [160, 57] width 7 height 7
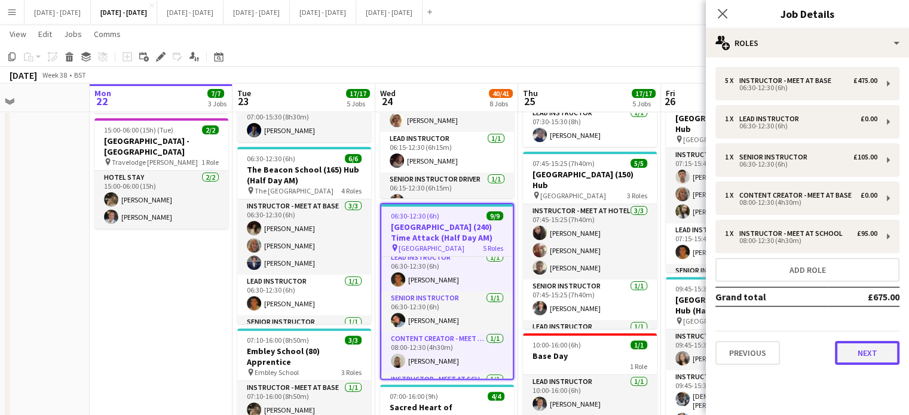
click at [864, 356] on button "Next" at bounding box center [867, 353] width 65 height 24
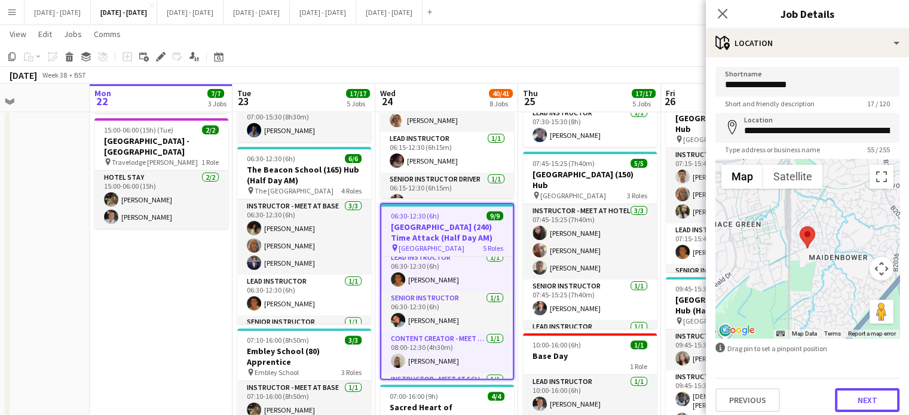
drag, startPoint x: 854, startPoint y: 403, endPoint x: 844, endPoint y: 391, distance: 15.3
click at [854, 403] on button "Next" at bounding box center [867, 400] width 65 height 24
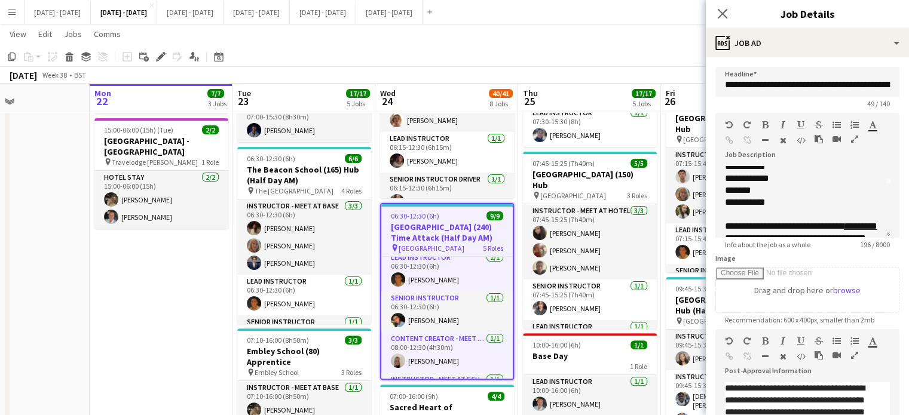
scroll to position [33, 0]
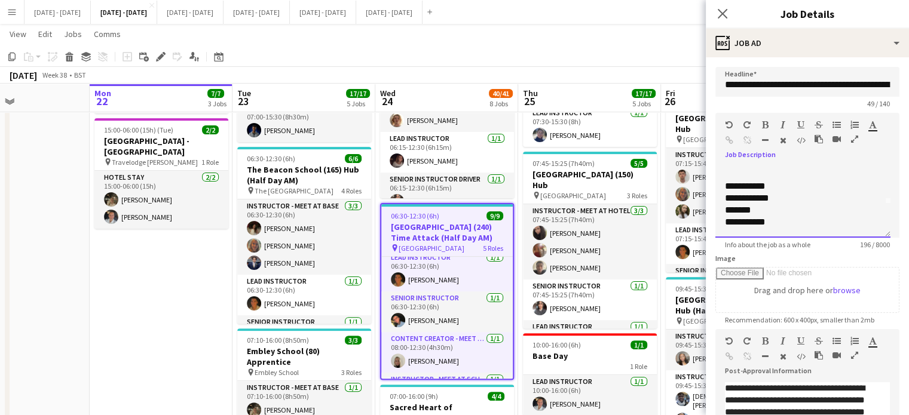
click at [784, 222] on div "**********" at bounding box center [798, 222] width 147 height 12
drag, startPoint x: 726, startPoint y: 216, endPoint x: 863, endPoint y: 224, distance: 137.0
click at [867, 224] on div "**********" at bounding box center [798, 225] width 147 height 24
click at [858, 221] on div "**********" at bounding box center [798, 225] width 147 height 24
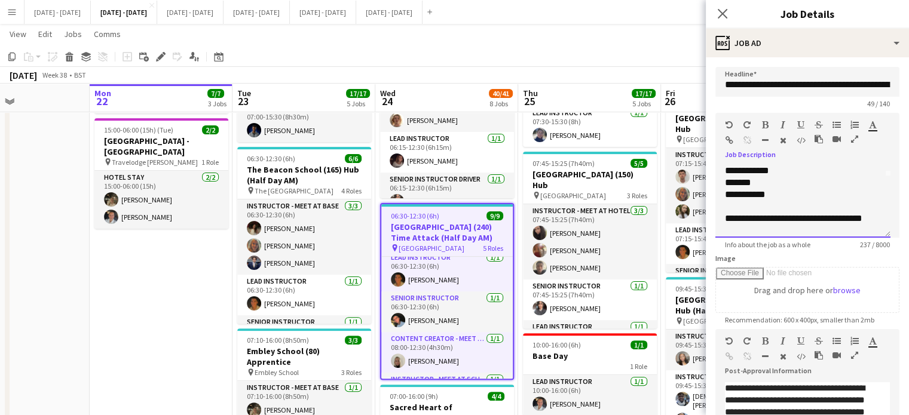
click at [861, 217] on div "**********" at bounding box center [798, 225] width 147 height 24
drag, startPoint x: 858, startPoint y: 219, endPoint x: 866, endPoint y: 221, distance: 7.9
click at [858, 219] on div "**********" at bounding box center [798, 225] width 147 height 24
click at [870, 222] on div "**********" at bounding box center [798, 225] width 147 height 24
click at [858, 218] on div "**********" at bounding box center [798, 225] width 147 height 24
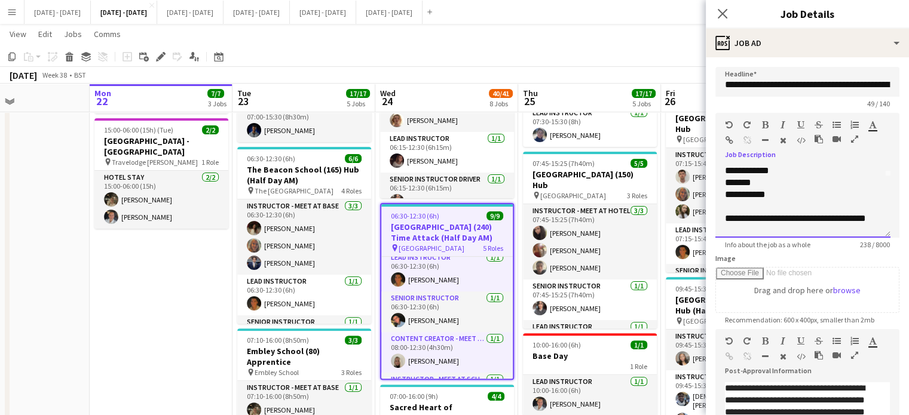
drag, startPoint x: 758, startPoint y: 216, endPoint x: 875, endPoint y: 227, distance: 117.6
click at [875, 227] on div "**********" at bounding box center [802, 202] width 175 height 72
click at [771, 124] on div at bounding box center [797, 127] width 72 height 14
click at [763, 126] on icon "button" at bounding box center [765, 125] width 7 height 8
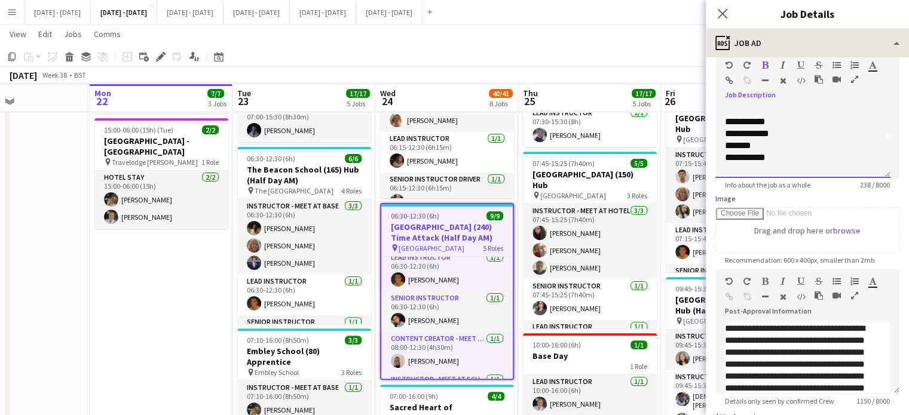
scroll to position [10, 0]
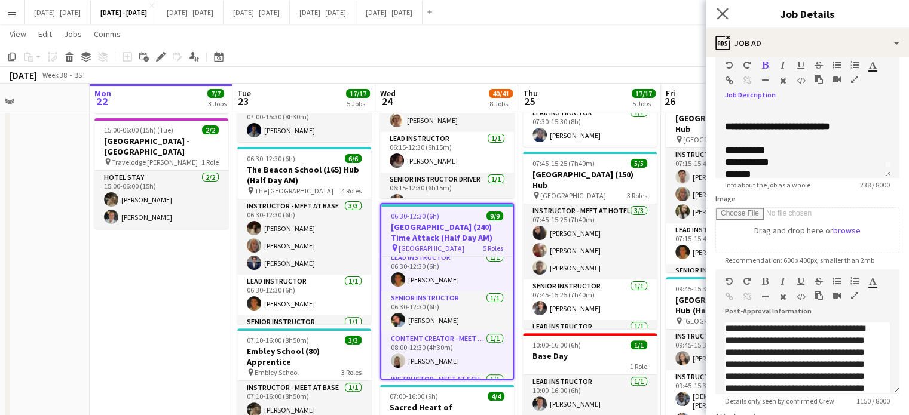
click at [728, 11] on app-icon "Close pop-in" at bounding box center [722, 13] width 17 height 17
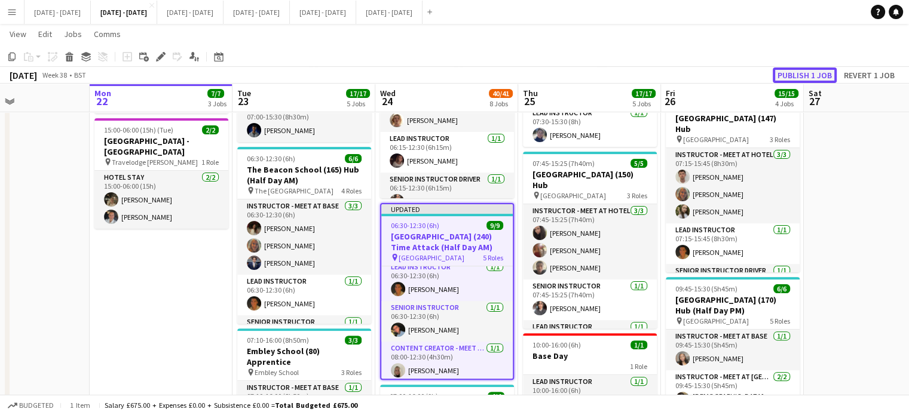
click at [806, 72] on button "Publish 1 job" at bounding box center [805, 76] width 64 height 16
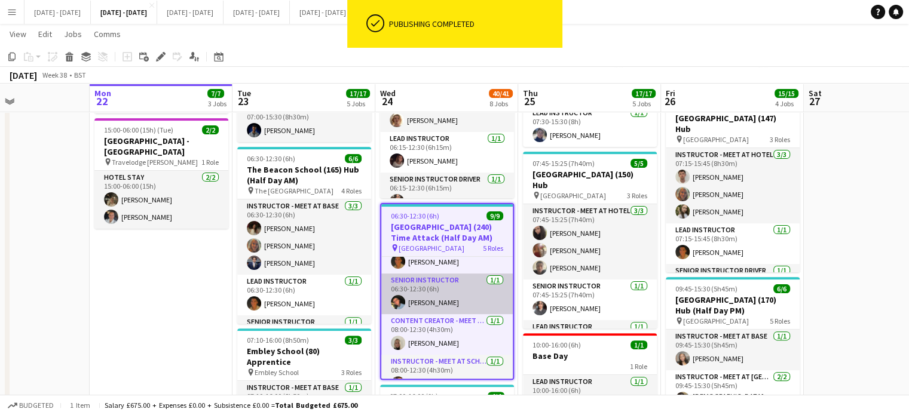
scroll to position [149, 0]
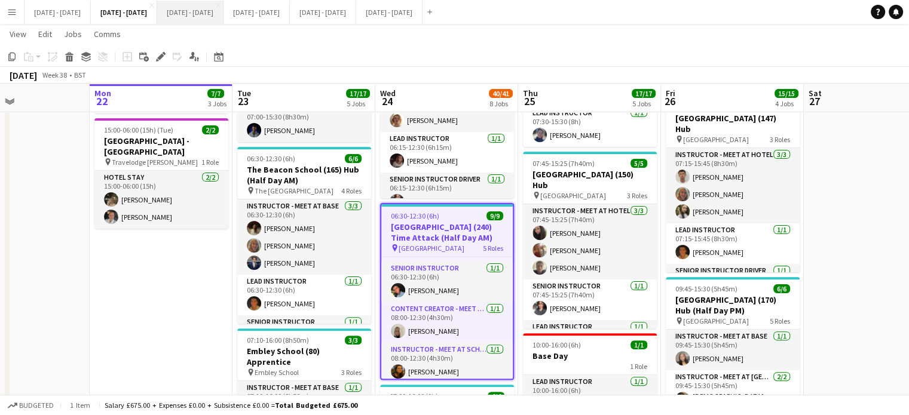
click at [224, 14] on button "Sept 29th - Oct 3rd 2025 Close" at bounding box center [190, 12] width 66 height 23
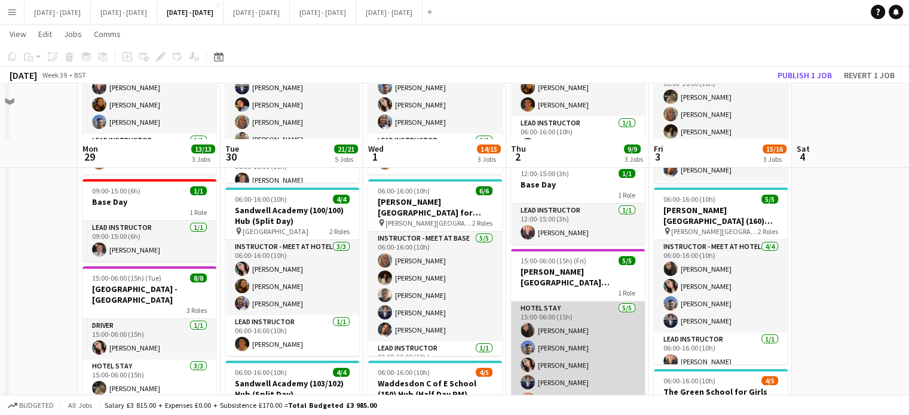
scroll to position [120, 0]
